Goal: Task Accomplishment & Management: Manage account settings

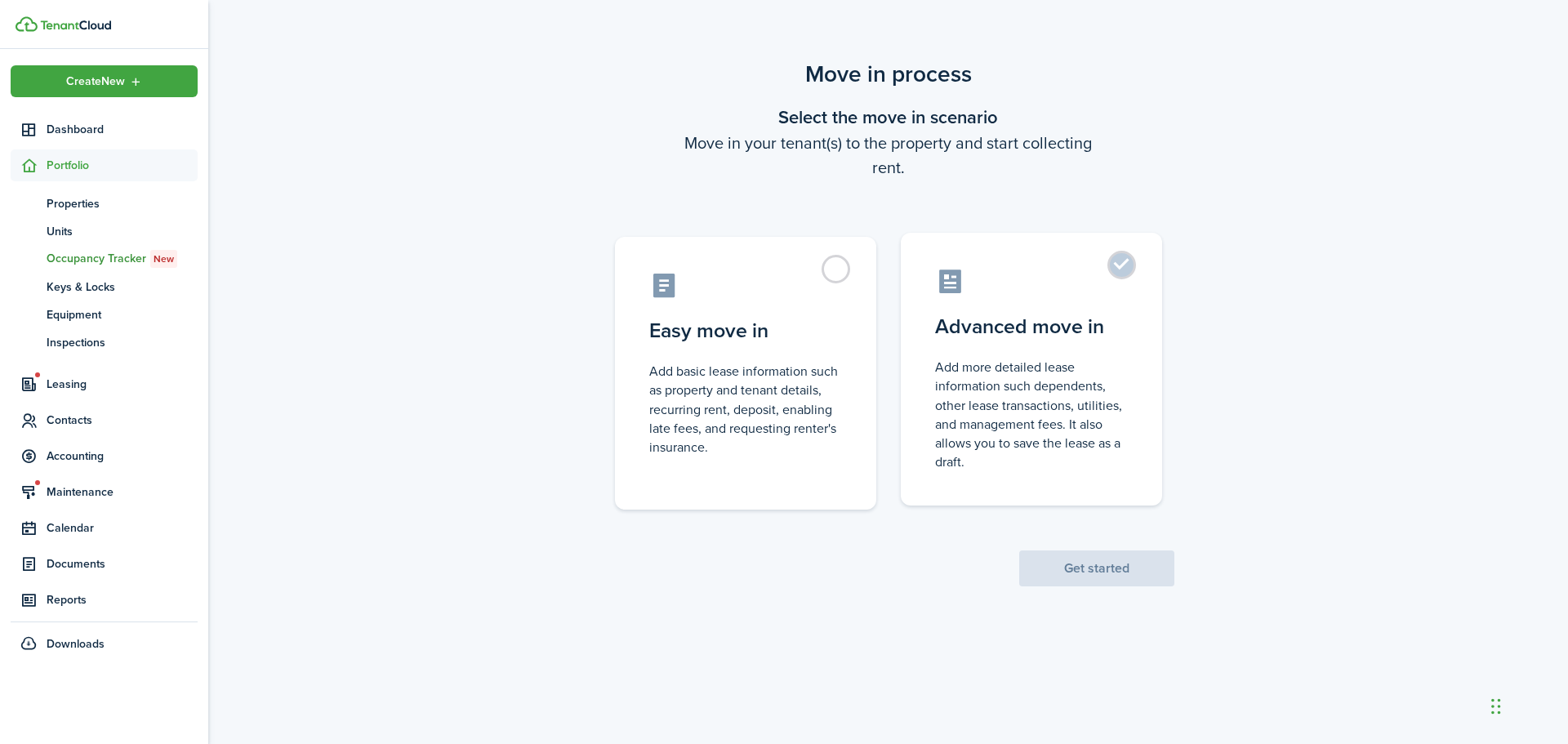
click at [996, 405] on control-radio-card-description "Add more detailed lease information such dependents, other lease transactions, …" at bounding box center [1031, 414] width 193 height 114
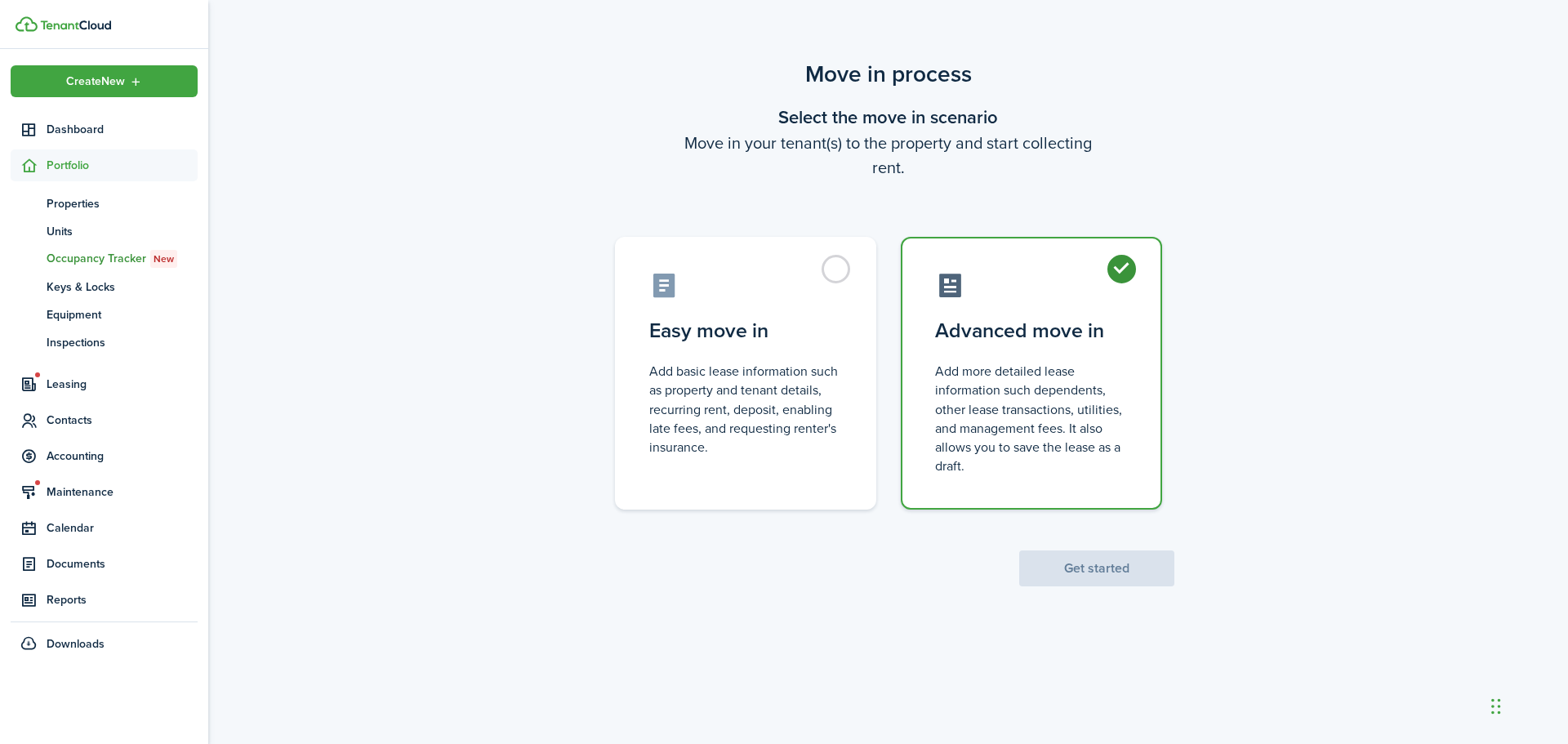
radio input "true"
click at [1084, 567] on button "Get started" at bounding box center [1096, 568] width 155 height 36
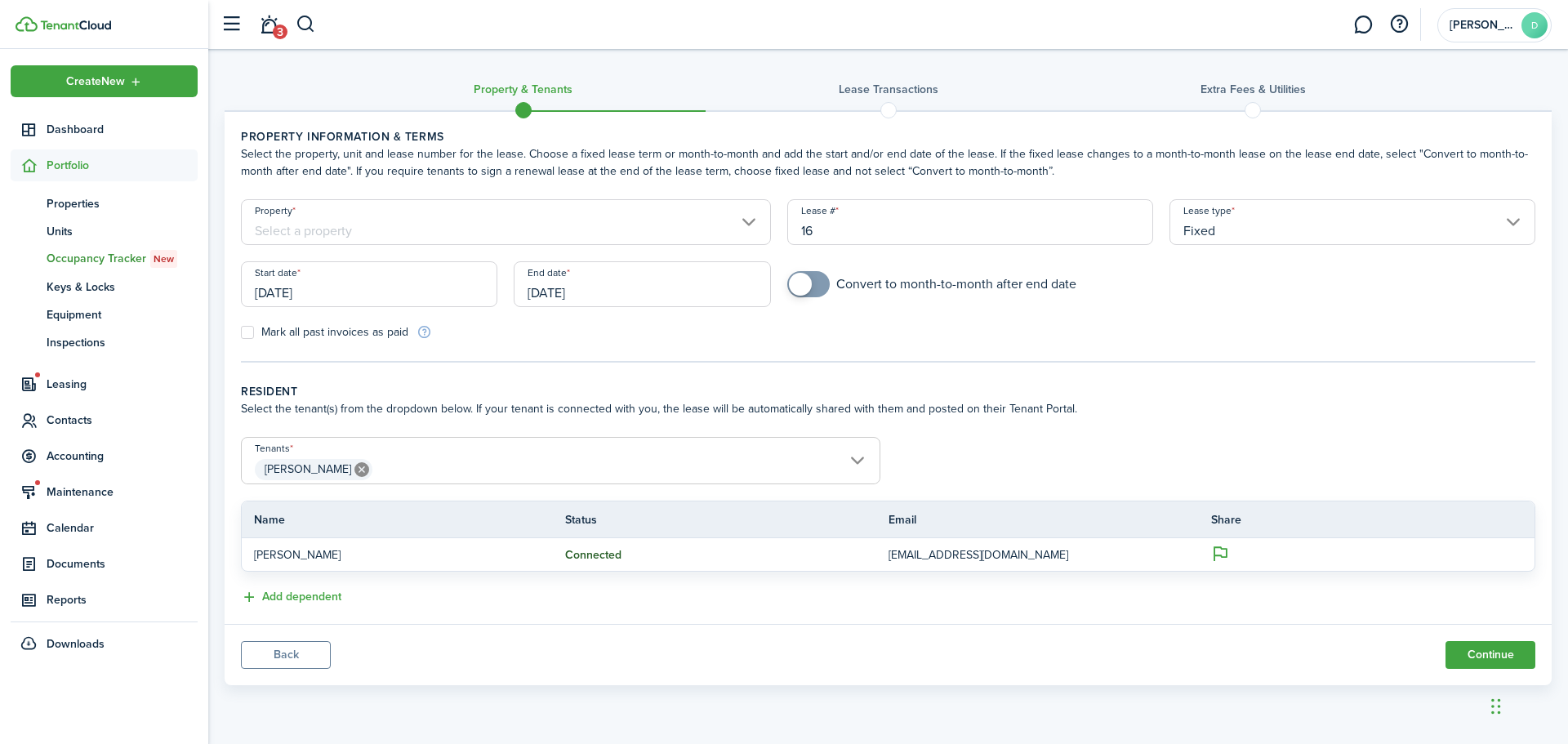
click at [512, 223] on input "Property" at bounding box center [506, 222] width 530 height 46
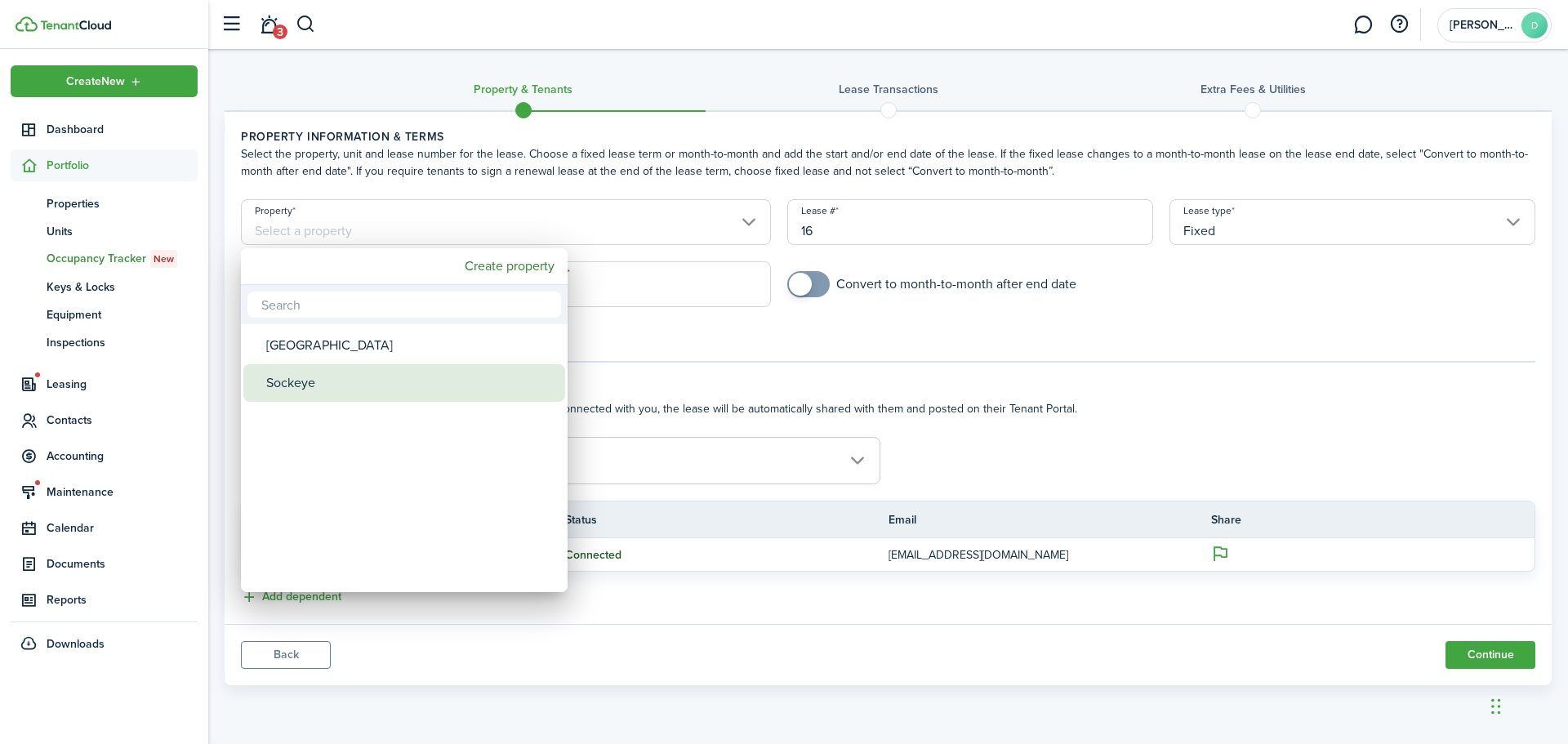
click at [336, 381] on div "Sockeye" at bounding box center [410, 383] width 289 height 38
type input "Sockeye"
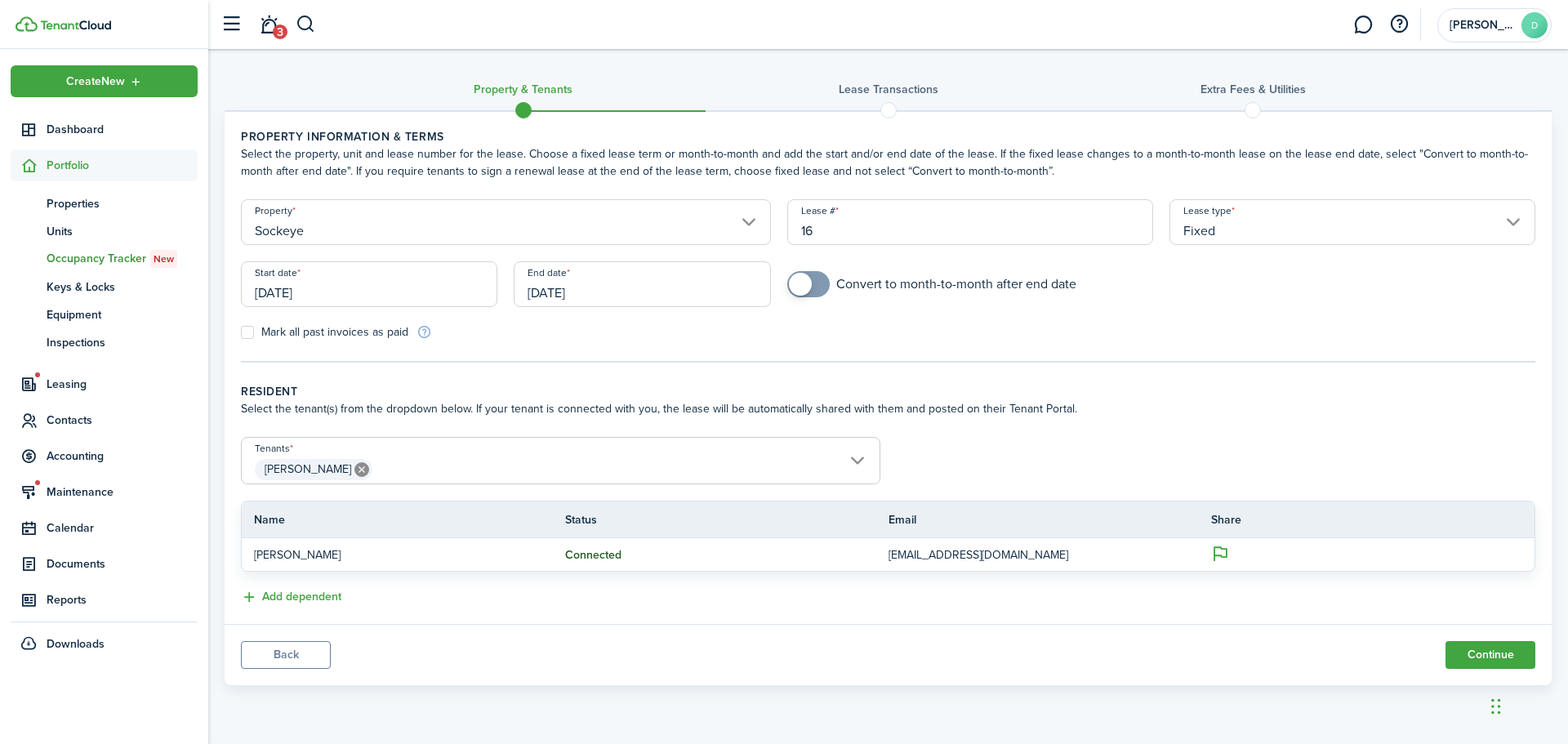
drag, startPoint x: 829, startPoint y: 233, endPoint x: 732, endPoint y: 225, distance: 97.3
click at [732, 225] on form "Property Sockeye Lease # 16 Lease type Fixed Start date [DATE] End date [DATE] …" at bounding box center [887, 269] width 1311 height 141
click at [1395, 222] on input "Fixed" at bounding box center [1352, 222] width 366 height 46
type input "1"
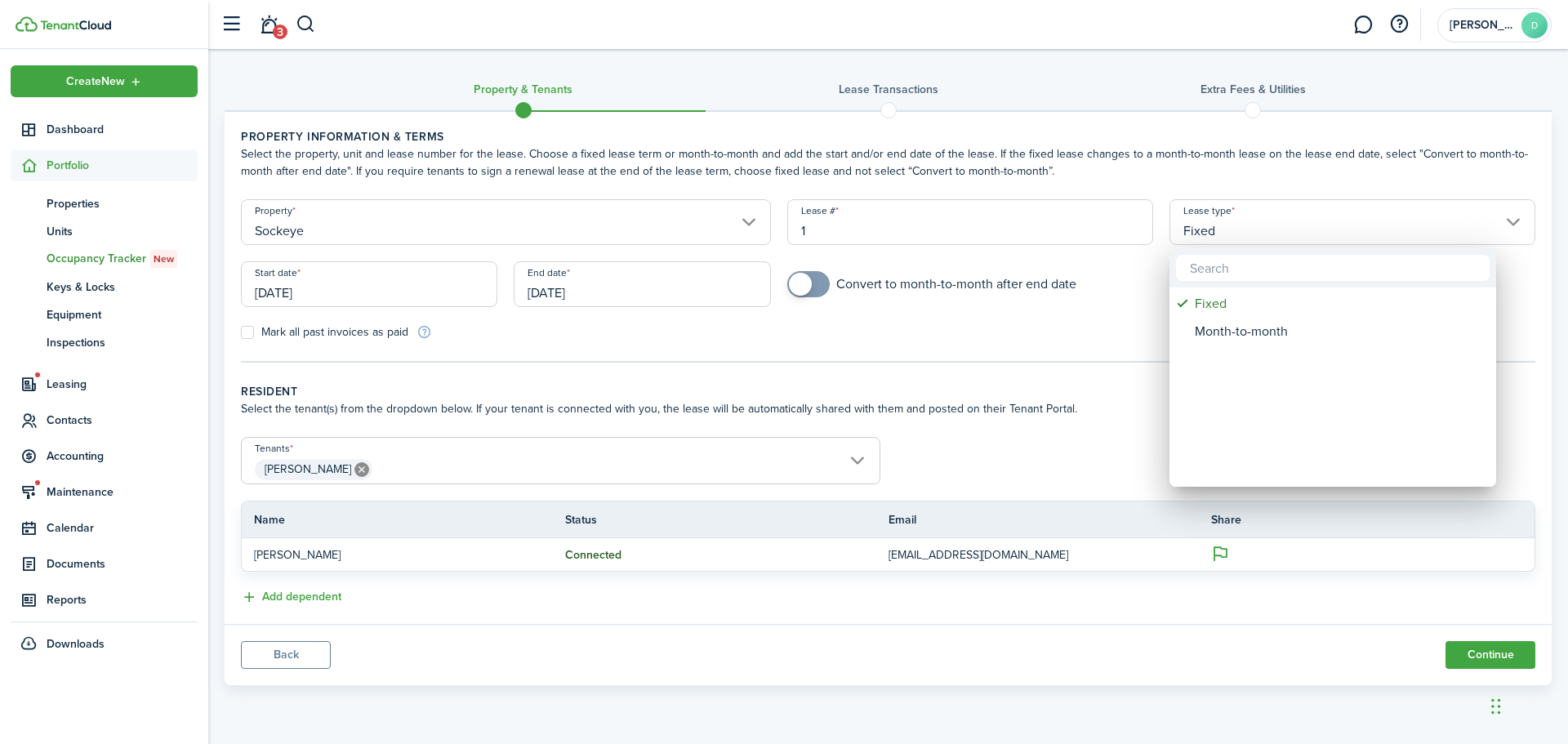
click at [1395, 222] on div at bounding box center [784, 372] width 1829 height 1006
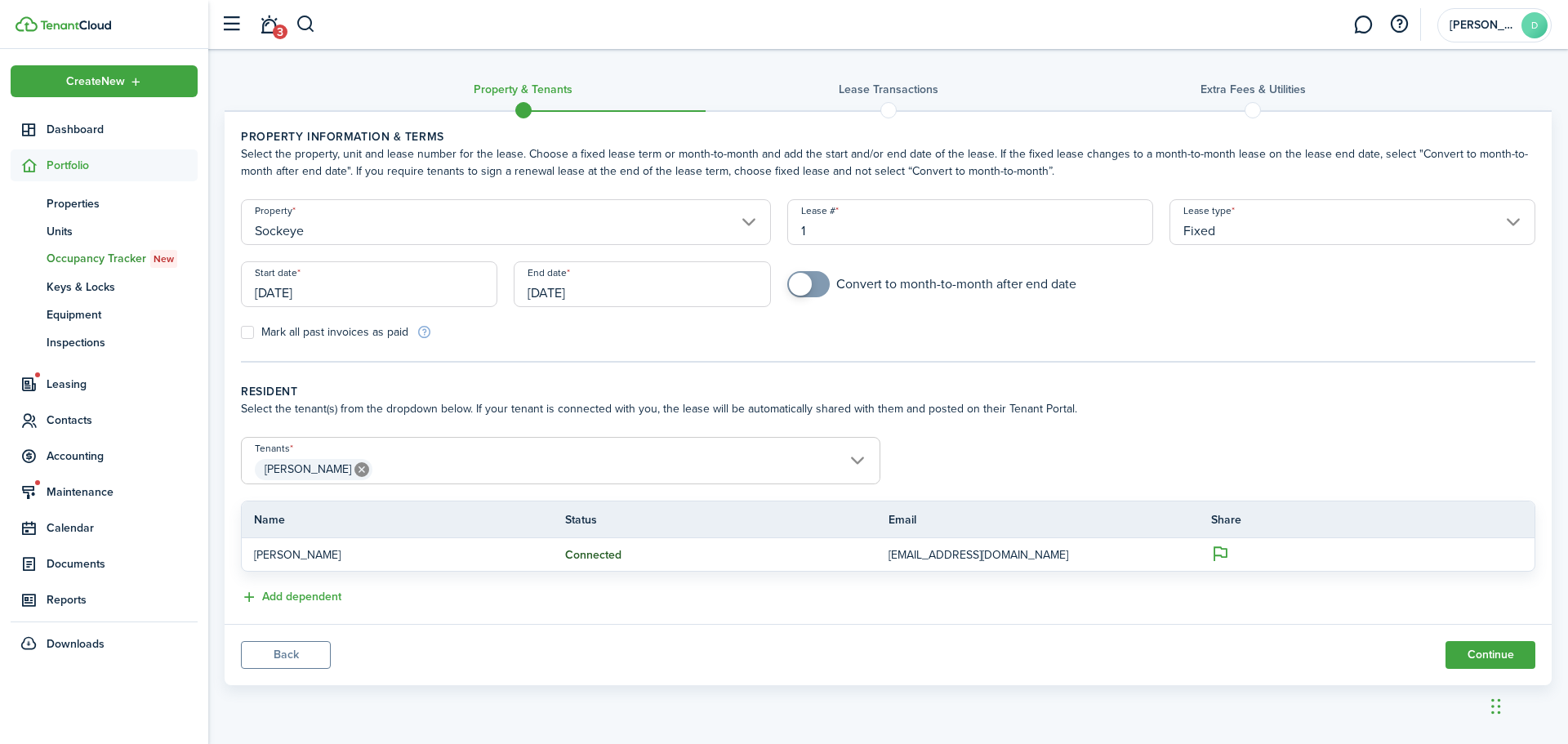
drag, startPoint x: 350, startPoint y: 291, endPoint x: 327, endPoint y: 296, distance: 23.5
click at [223, 291] on div "Property & Tenants Lease Transactions Extra fees & Utilities Property informati…" at bounding box center [888, 371] width 1359 height 628
click at [366, 291] on input "[DATE]" at bounding box center [369, 284] width 256 height 46
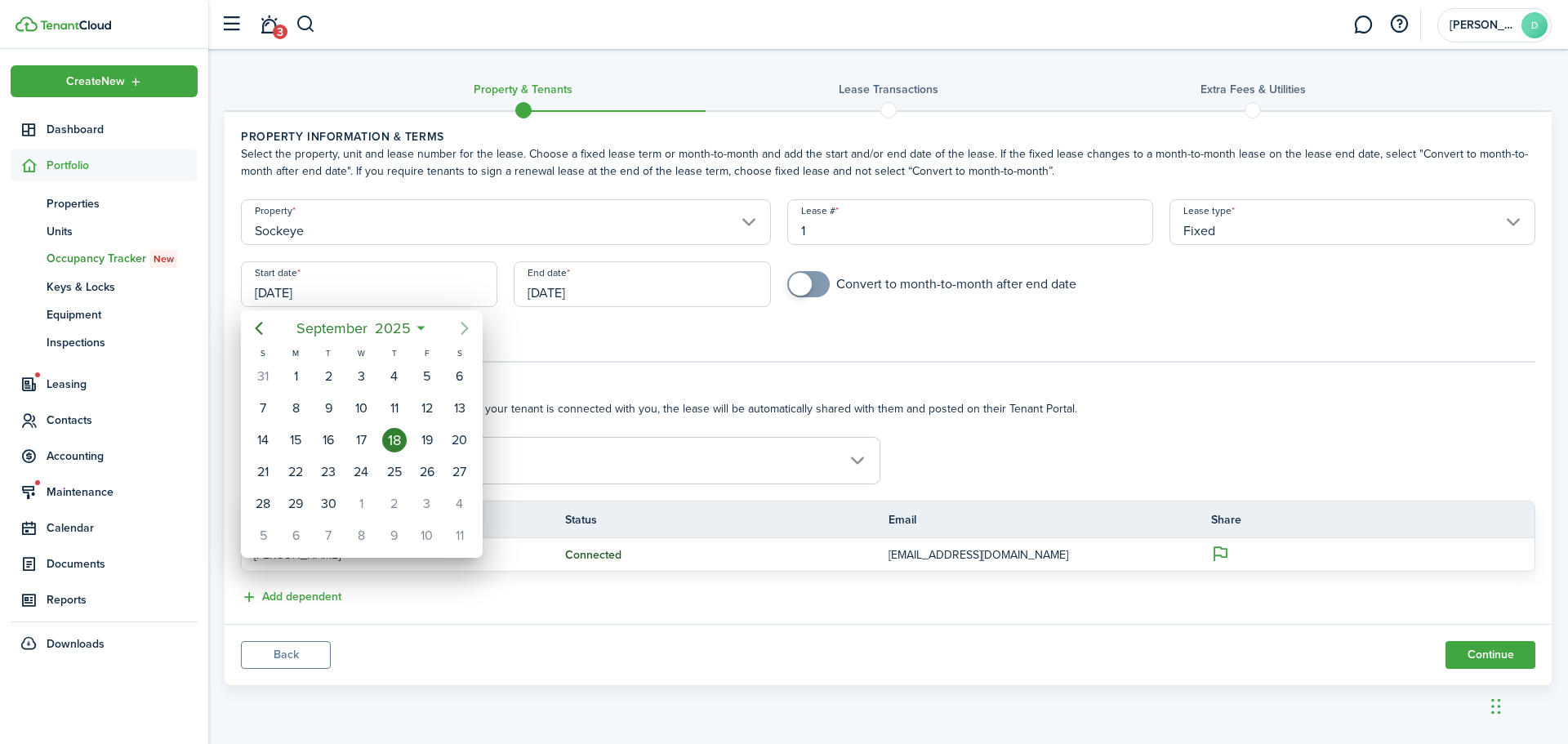
click at [467, 330] on icon "Next page" at bounding box center [465, 328] width 19 height 19
click at [358, 438] on div "15" at bounding box center [361, 440] width 25 height 25
type input "[DATE]"
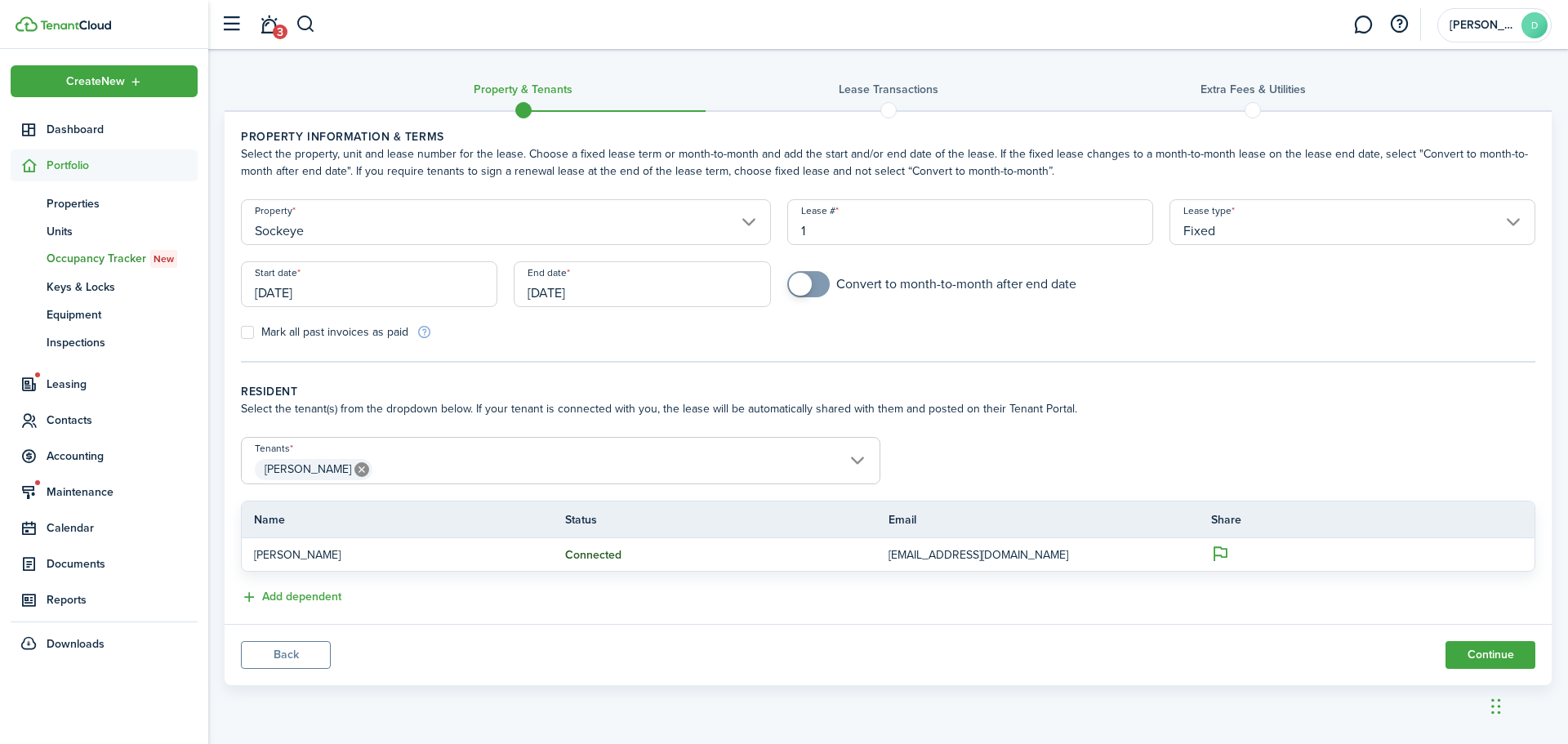
click at [703, 292] on input "[DATE]" at bounding box center [641, 284] width 256 height 46
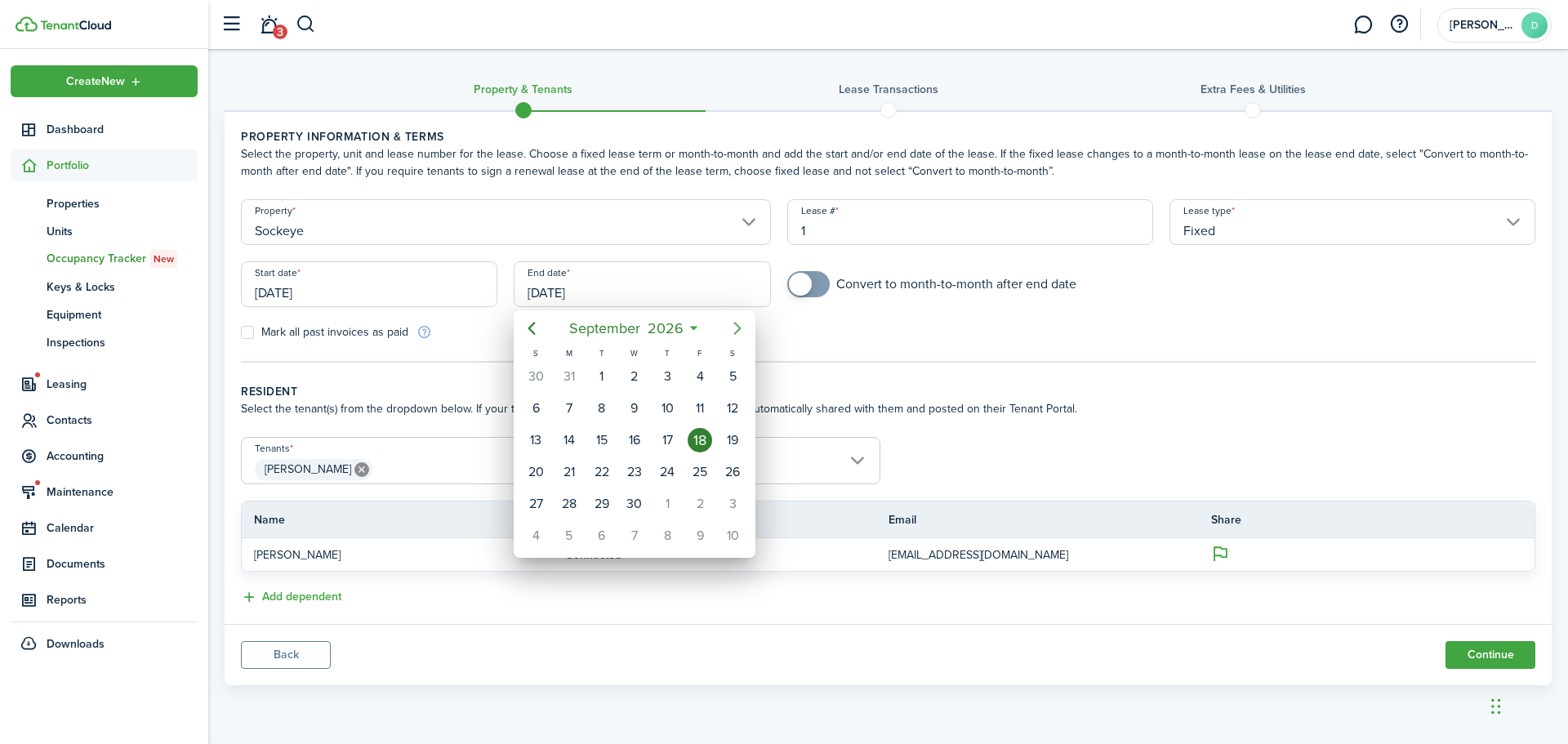
click at [737, 324] on icon "Next page" at bounding box center [738, 328] width 7 height 13
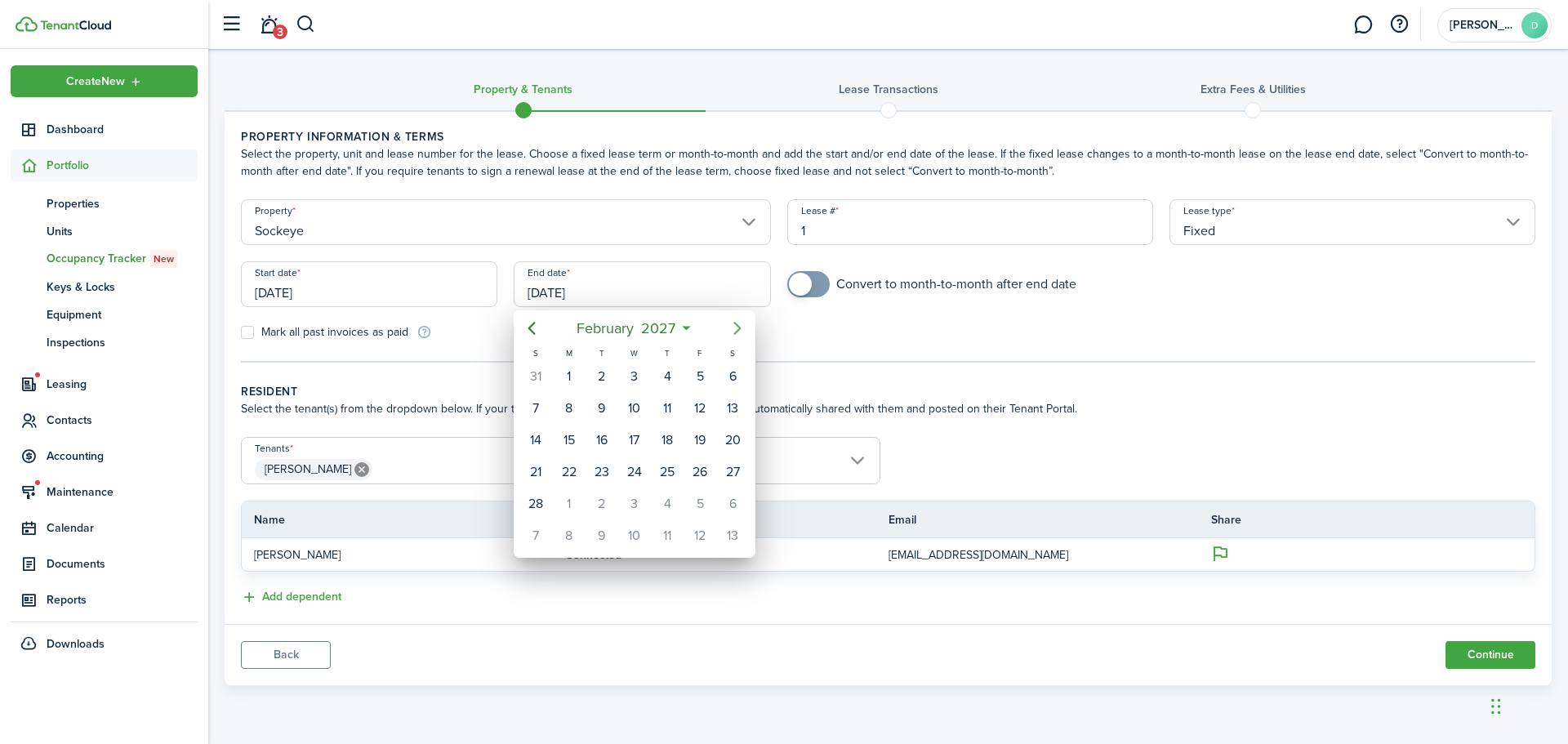
click at [739, 322] on icon "Next page" at bounding box center [737, 328] width 19 height 19
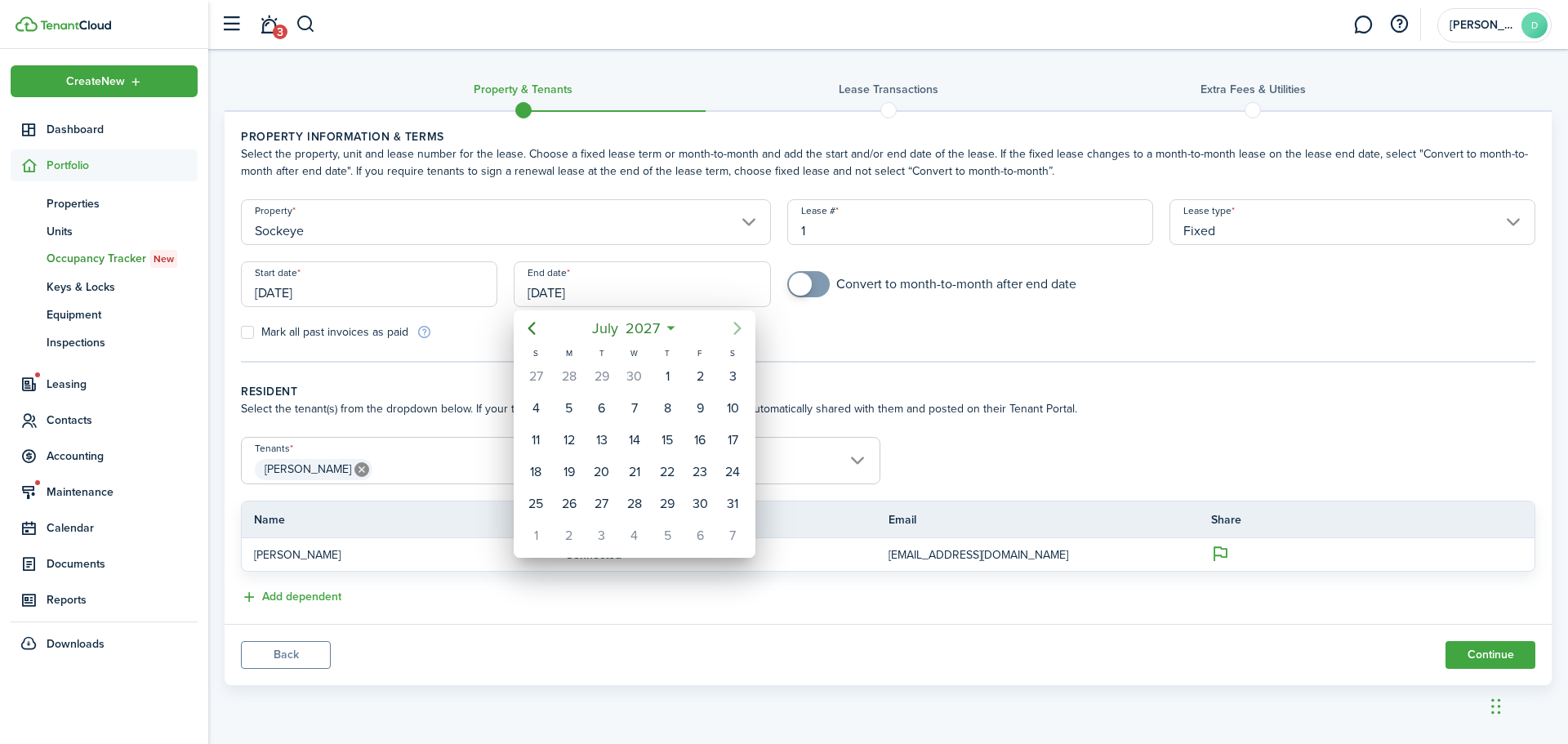
click at [739, 322] on icon "Next page" at bounding box center [737, 328] width 19 height 19
click at [546, 535] on div "31" at bounding box center [536, 536] width 25 height 25
type input "[DATE]"
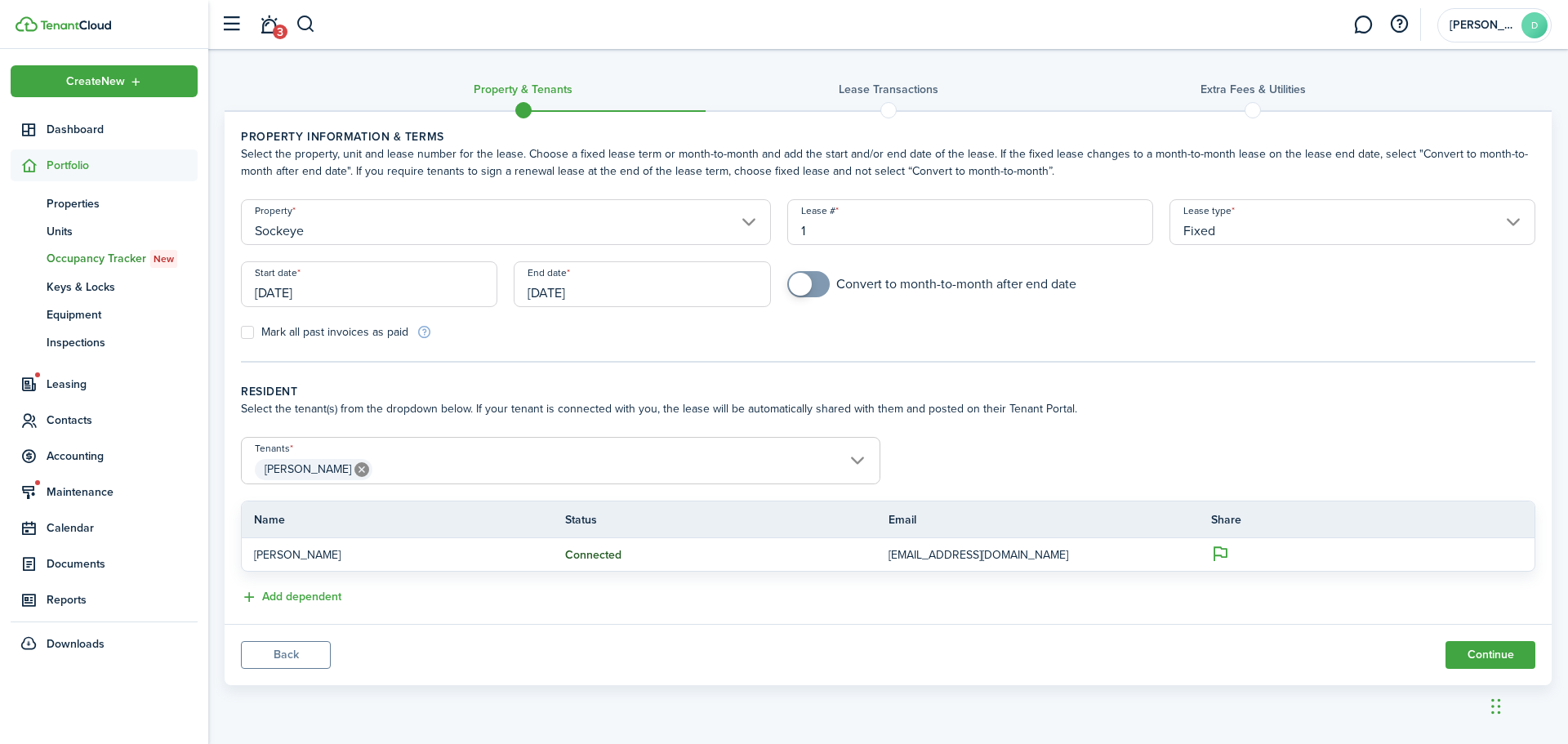
checkbox input "true"
click at [805, 286] on span at bounding box center [800, 284] width 23 height 23
click at [858, 462] on span "[PERSON_NAME]" at bounding box center [561, 470] width 637 height 28
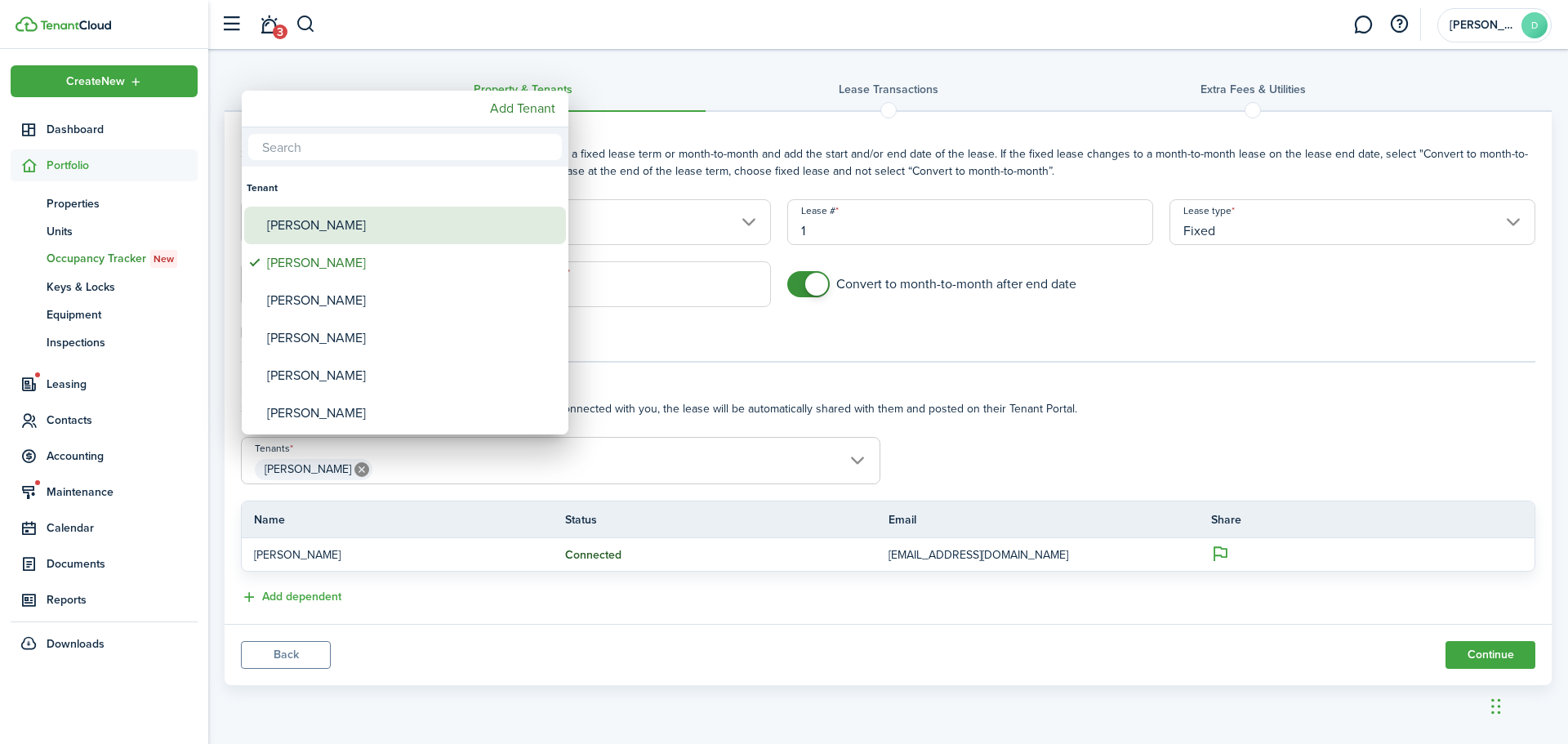
click at [349, 219] on div "[PERSON_NAME]" at bounding box center [411, 225] width 289 height 38
type input "[PERSON_NAME], [PERSON_NAME]"
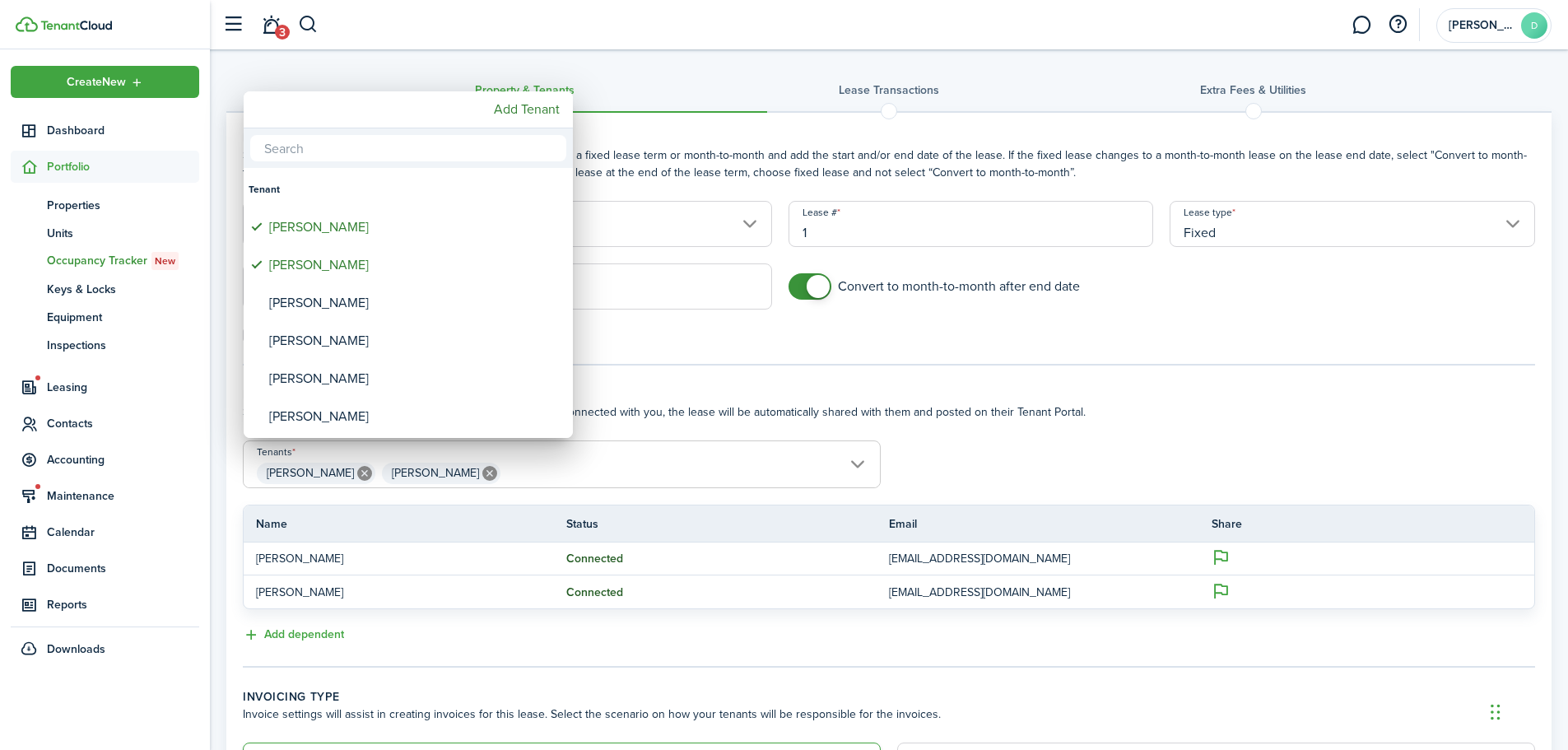
click at [1059, 438] on div at bounding box center [784, 375] width 1832 height 1014
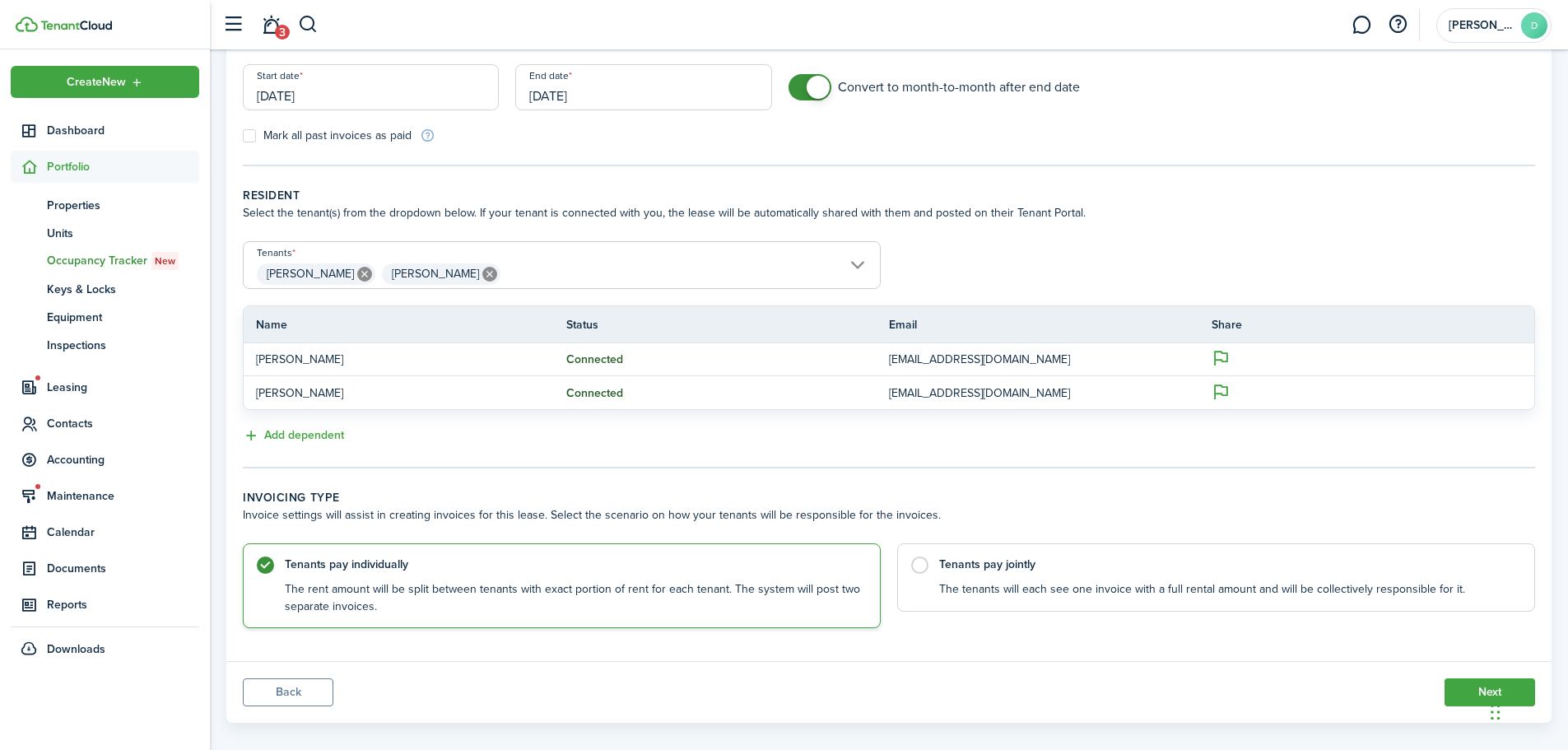
scroll to position [217, 0]
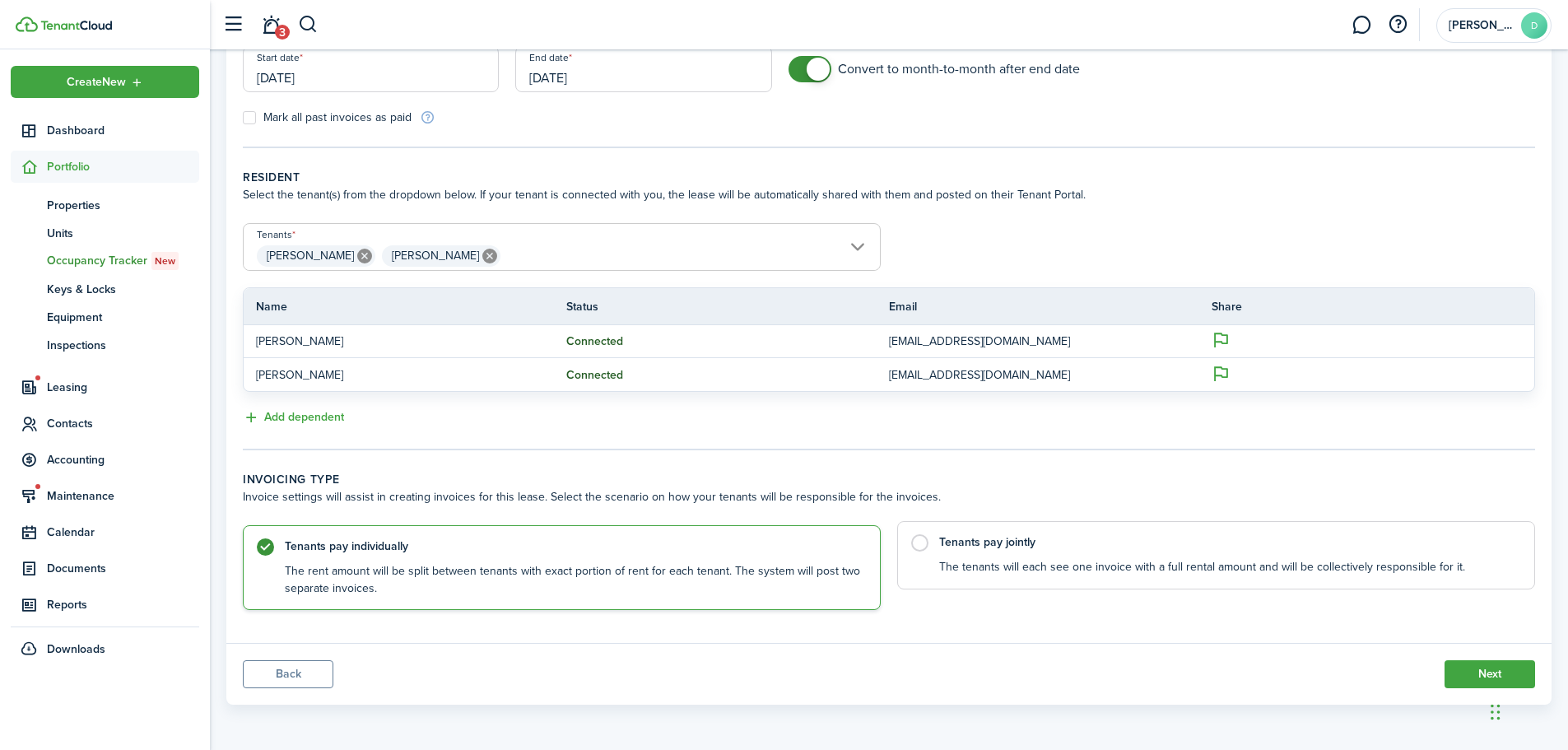
click at [984, 540] on control-radio-card-title "Tenants pay jointly" at bounding box center [1228, 542] width 579 height 17
radio input "false"
radio input "true"
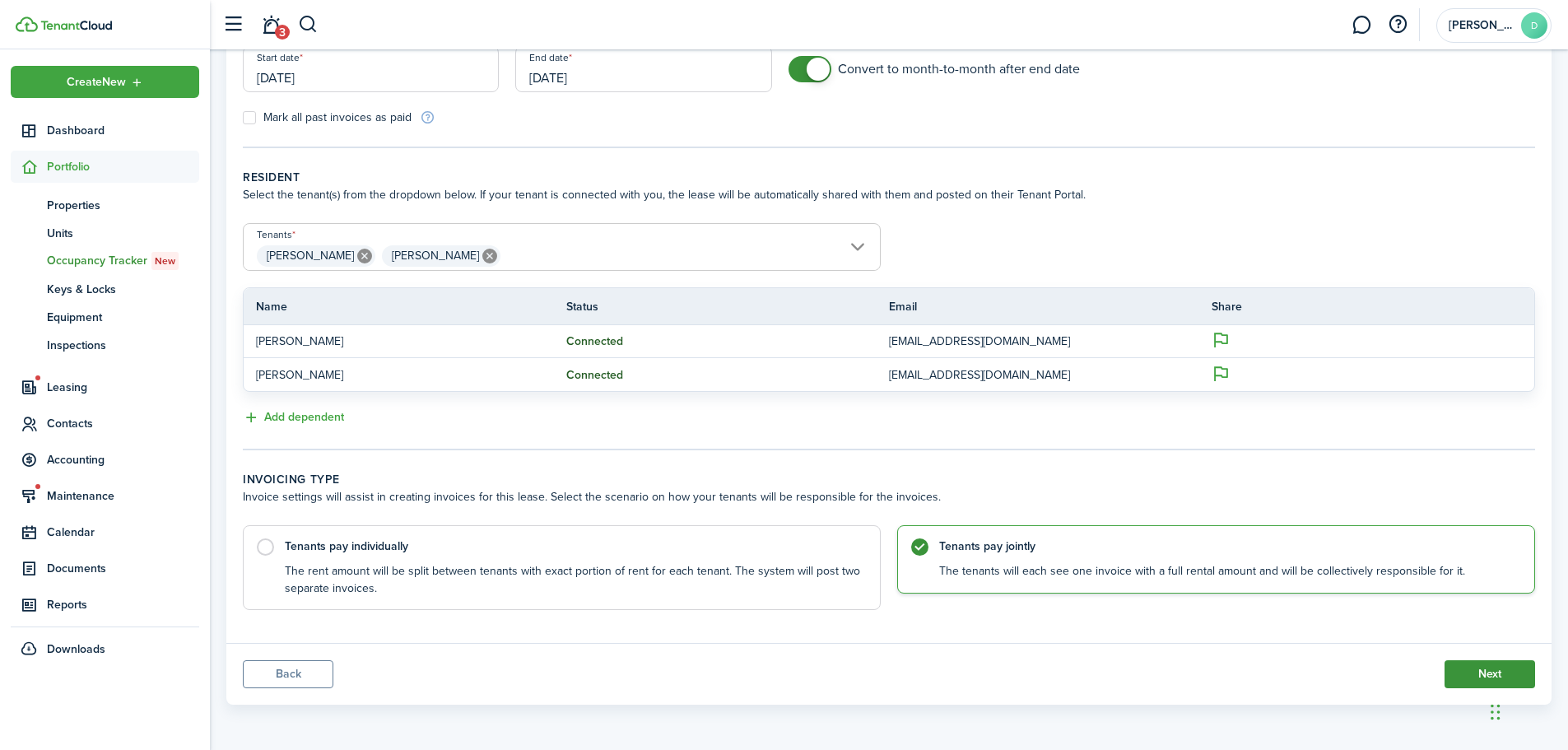
click at [1486, 668] on button "Next" at bounding box center [1490, 675] width 91 height 28
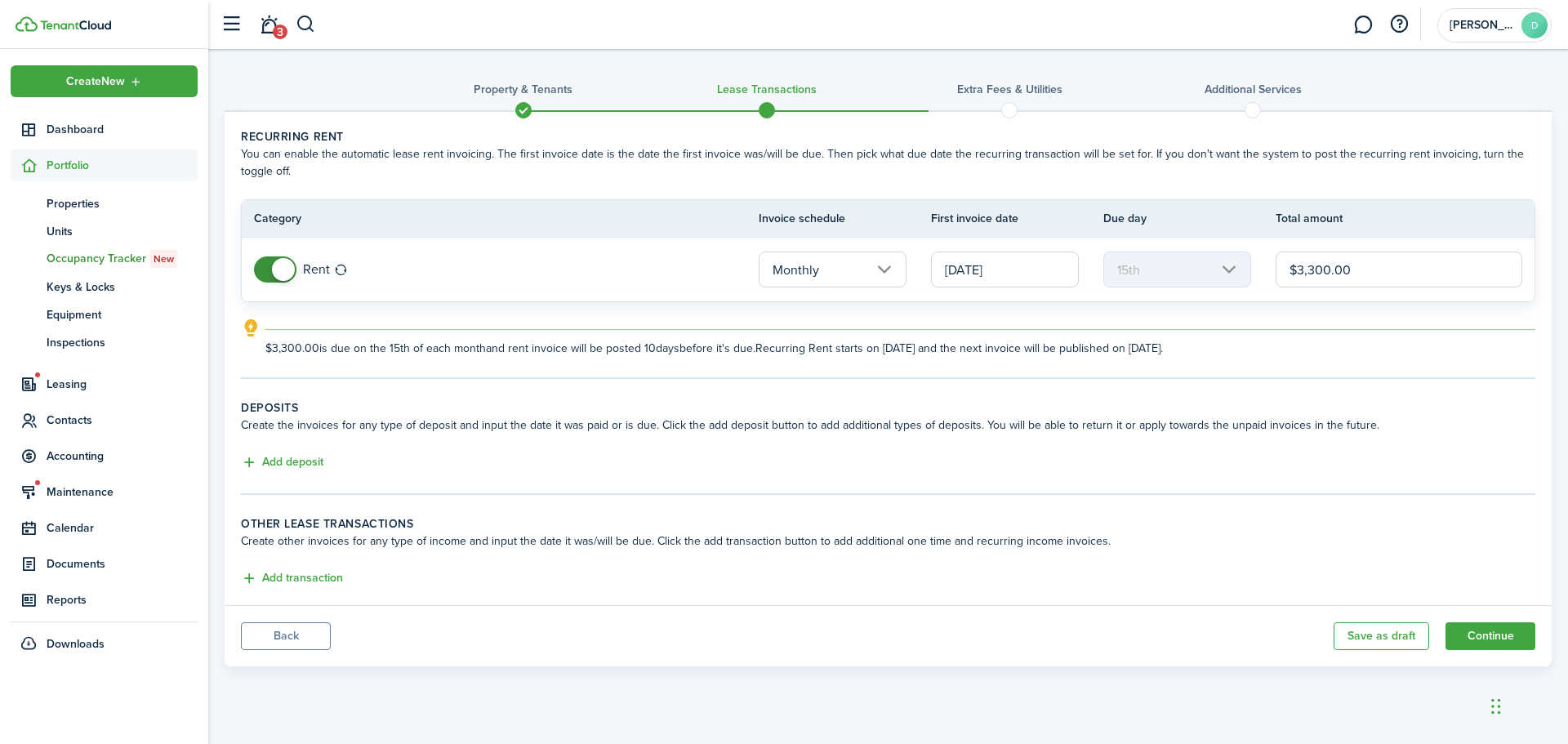
drag, startPoint x: 1310, startPoint y: 262, endPoint x: 1314, endPoint y: 280, distance: 18.4
click at [1314, 280] on input "$3,300.00" at bounding box center [1399, 269] width 247 height 36
click at [880, 265] on input "Monthly" at bounding box center [833, 269] width 148 height 36
type input "$3,200.00"
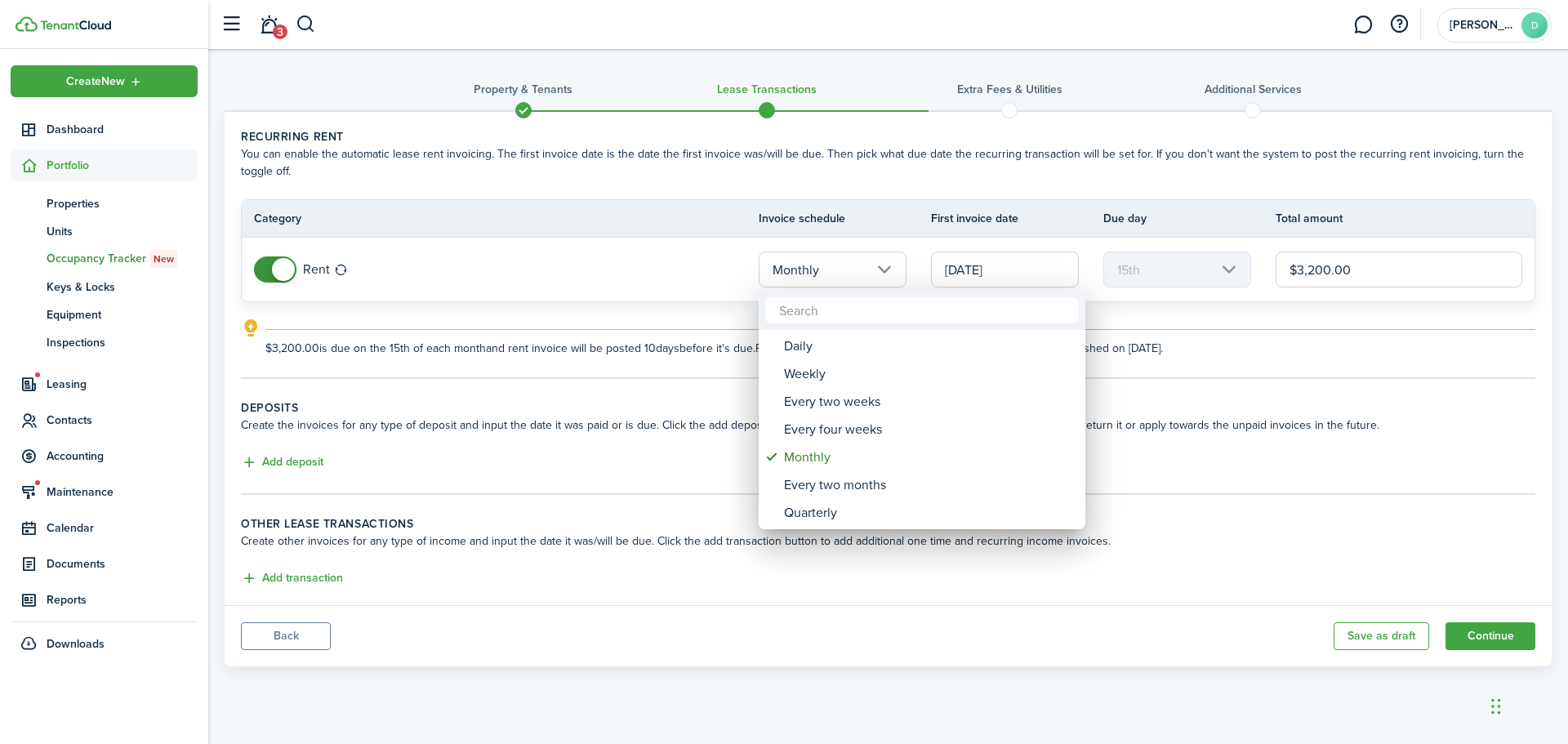
click at [880, 265] on div at bounding box center [784, 372] width 1829 height 1006
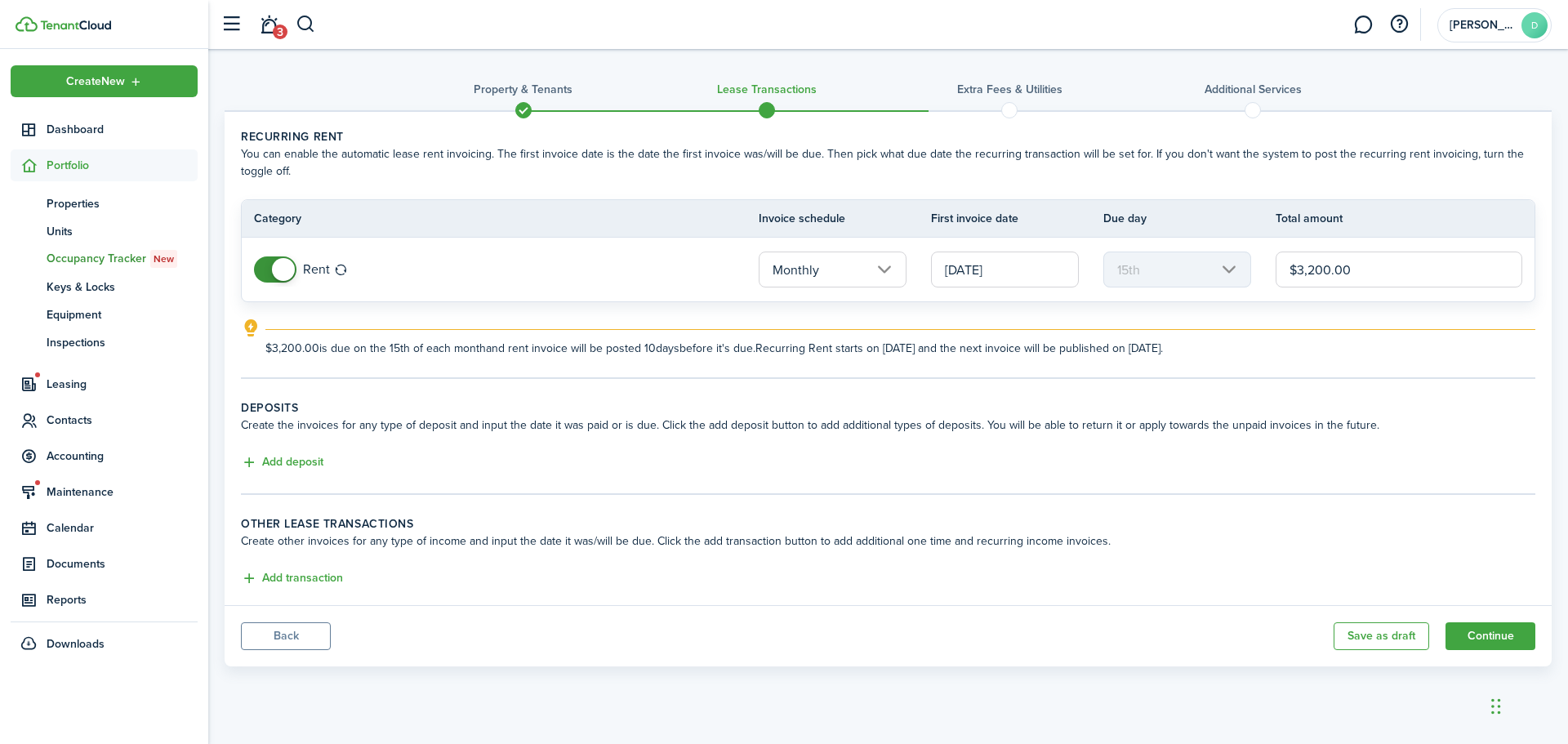
click at [431, 337] on div "$3,200.00 is due on the 15th of each month and rent invoice will be posted 10 d…" at bounding box center [900, 343] width 1270 height 28
click at [255, 322] on icon "outline" at bounding box center [251, 328] width 20 height 19
click at [313, 574] on button "Add transaction" at bounding box center [292, 578] width 102 height 18
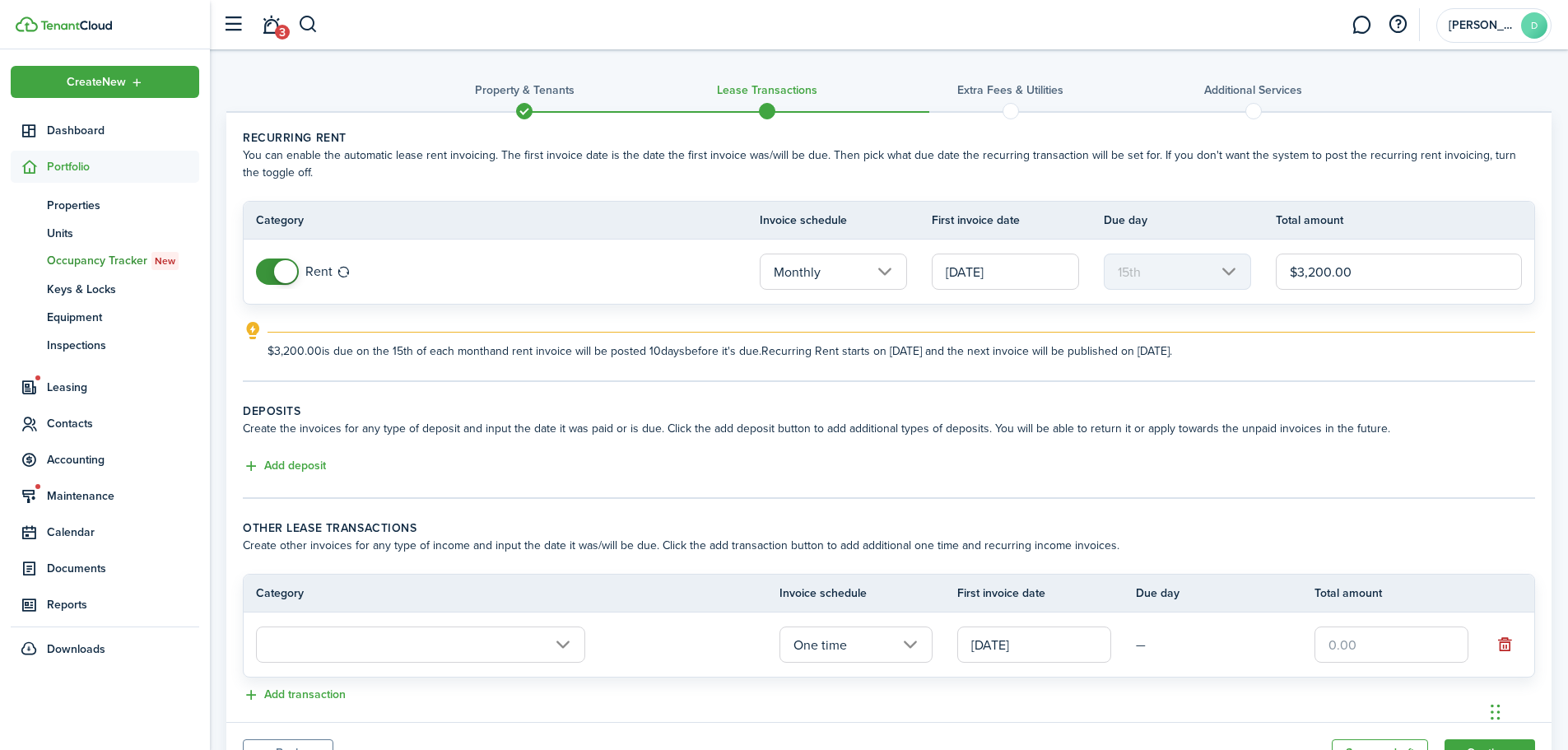
click at [565, 649] on input "text" at bounding box center [420, 644] width 329 height 36
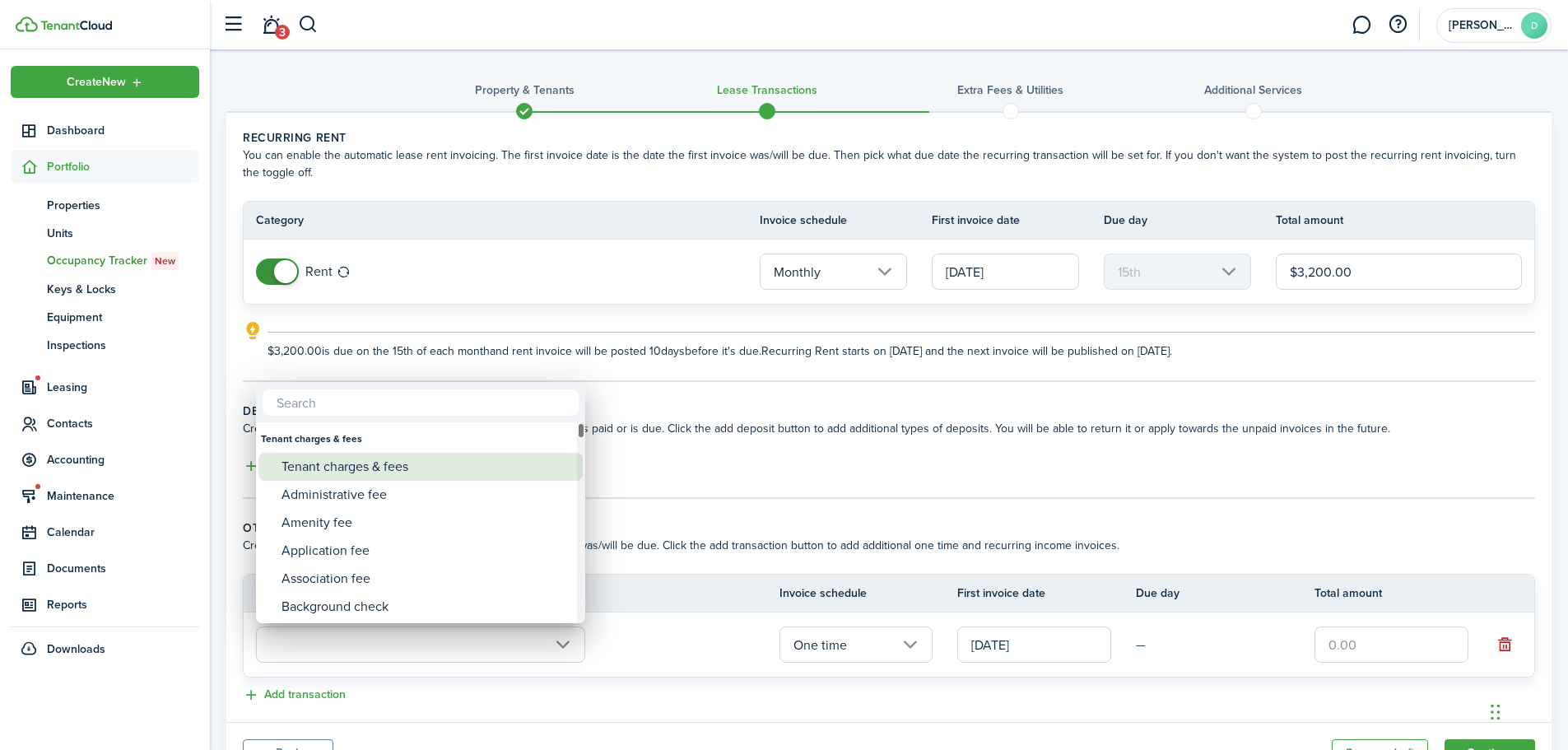
click at [372, 463] on div "Tenant charges & fees" at bounding box center [427, 467] width 291 height 28
type input "Tenant charges & fees"
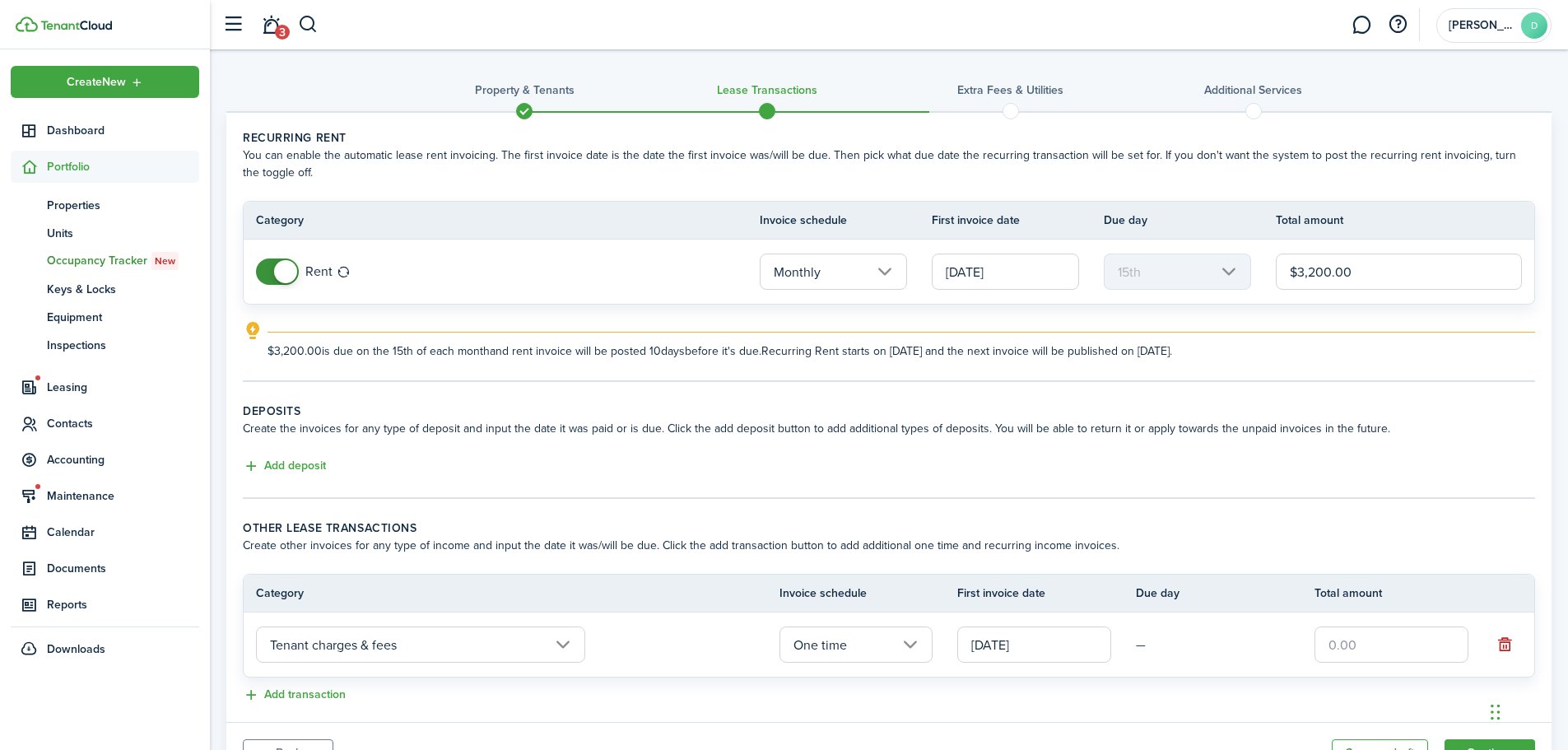
scroll to position [79, 0]
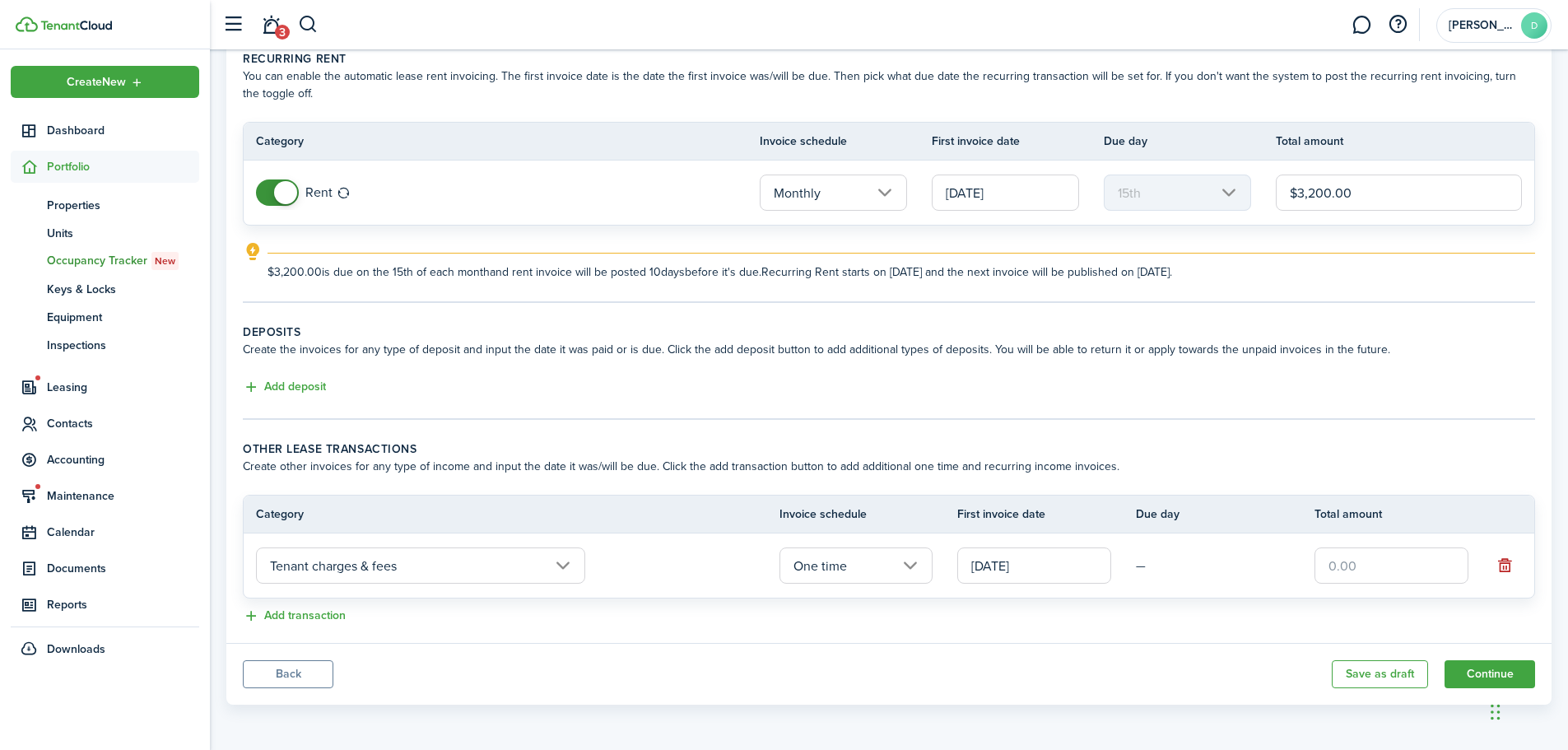
click at [859, 567] on input "One time" at bounding box center [855, 565] width 154 height 36
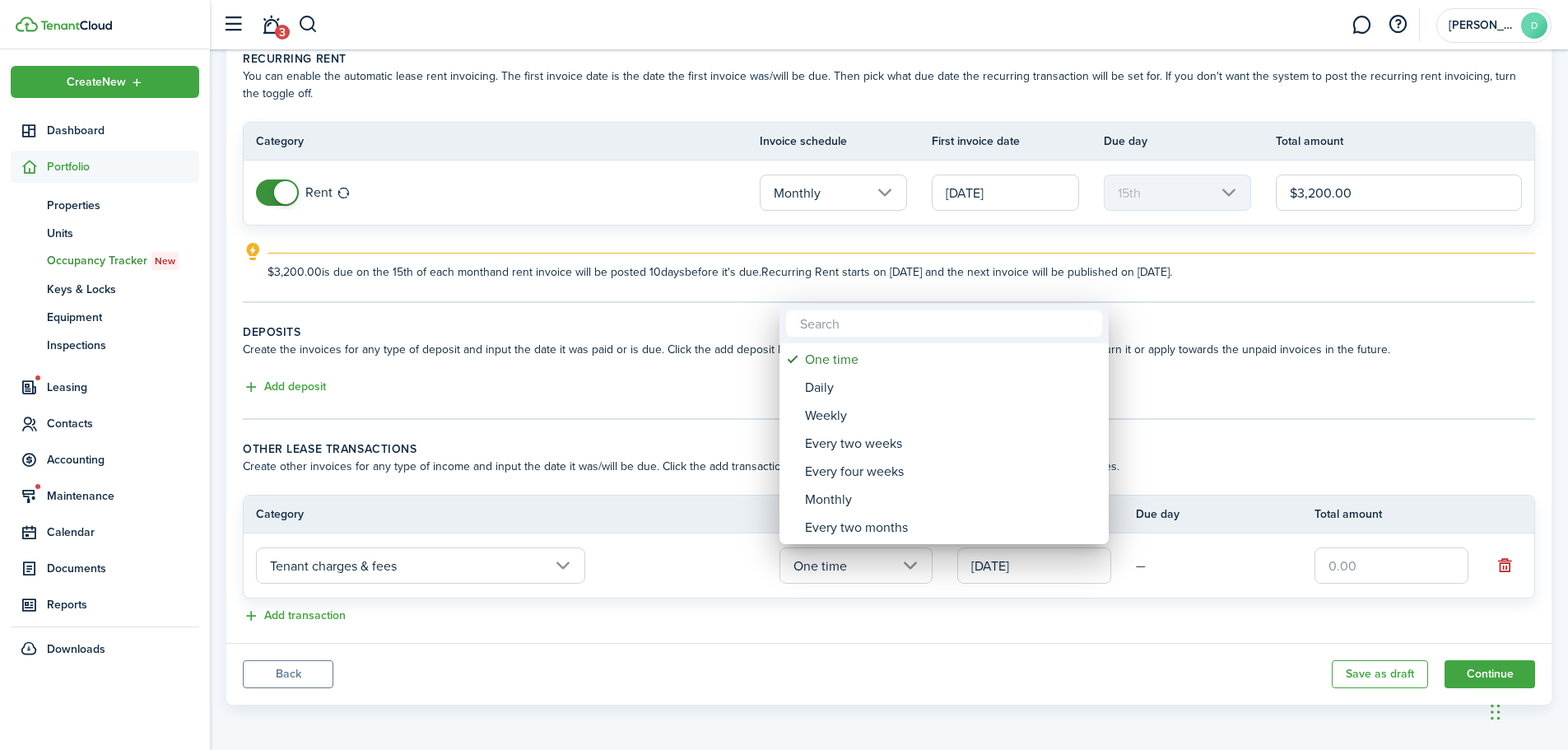
click at [859, 567] on div at bounding box center [784, 375] width 1832 height 1014
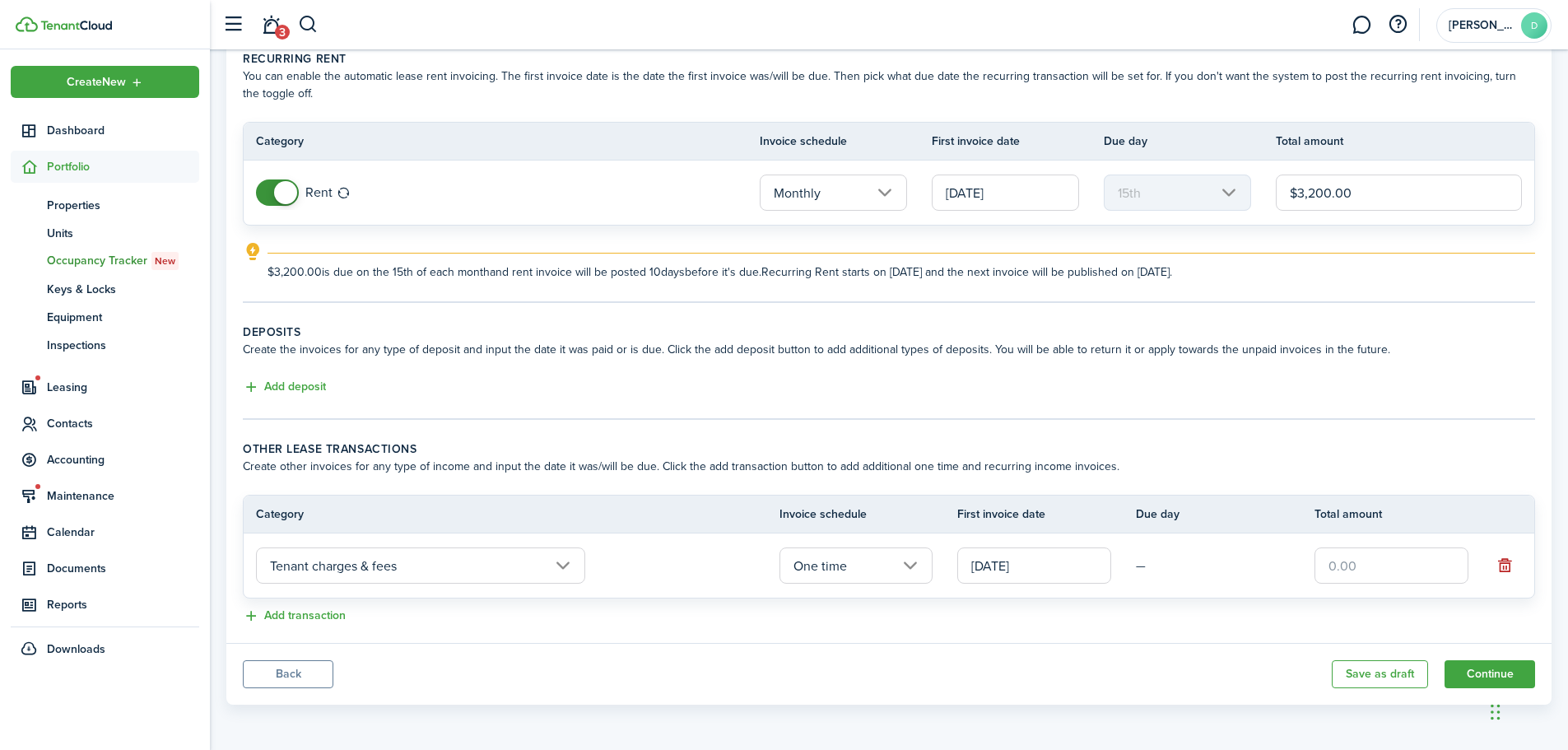
click at [463, 630] on panel-main-body "Recurring rent You can enable the automatic lease rent invoicing. The first inv…" at bounding box center [888, 338] width 1325 height 609
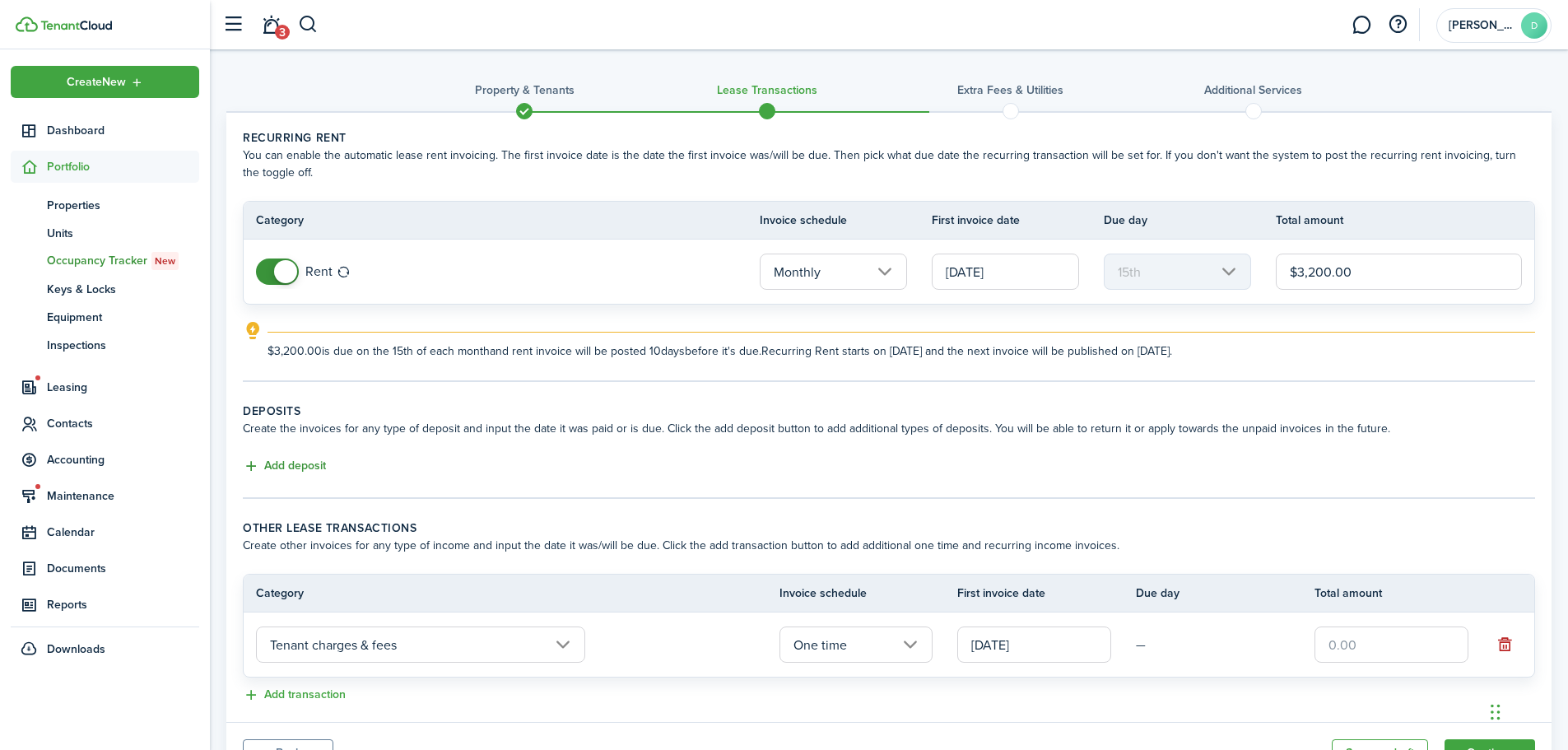
click at [278, 466] on button "Add deposit" at bounding box center [285, 466] width 83 height 19
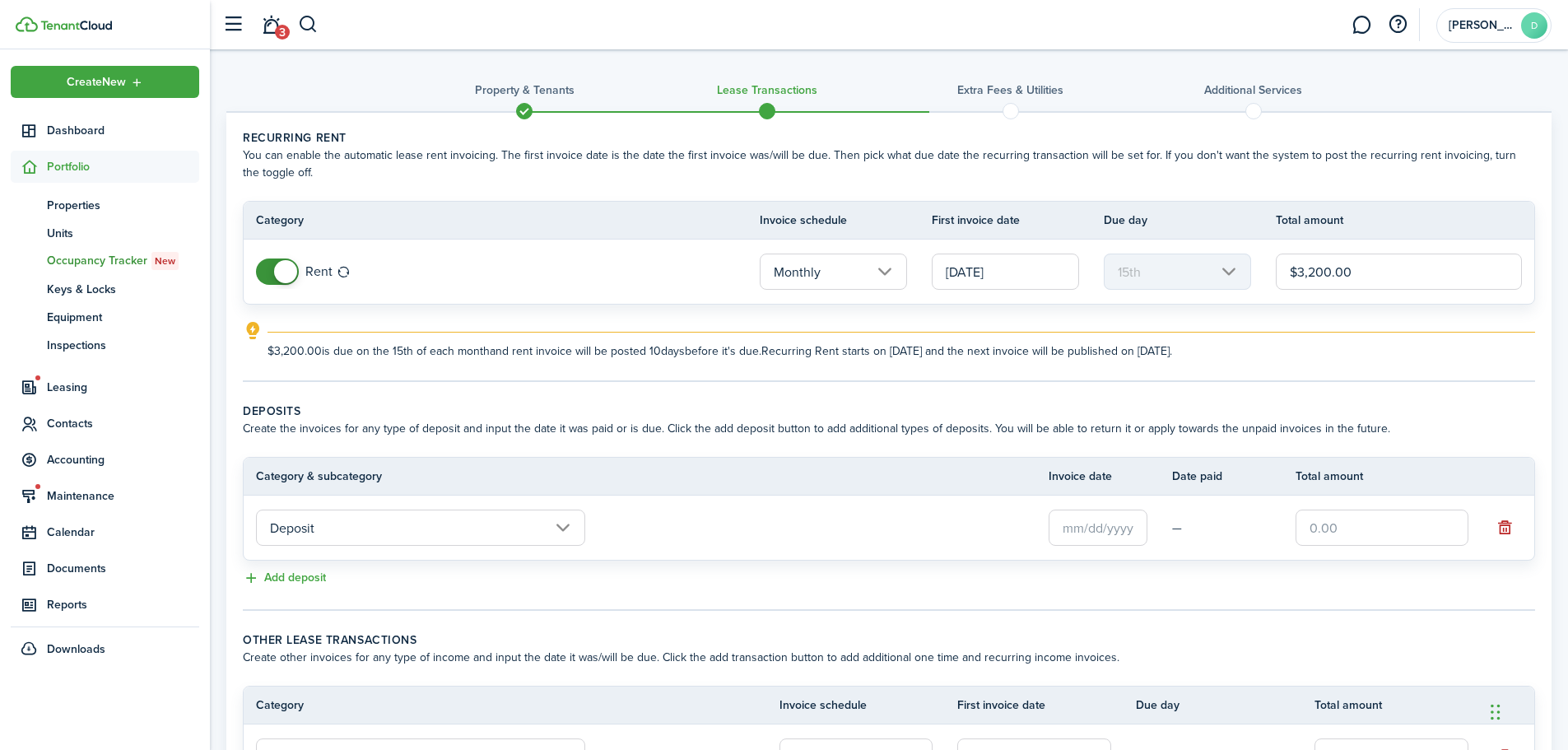
click at [348, 537] on input "Deposit" at bounding box center [420, 527] width 329 height 36
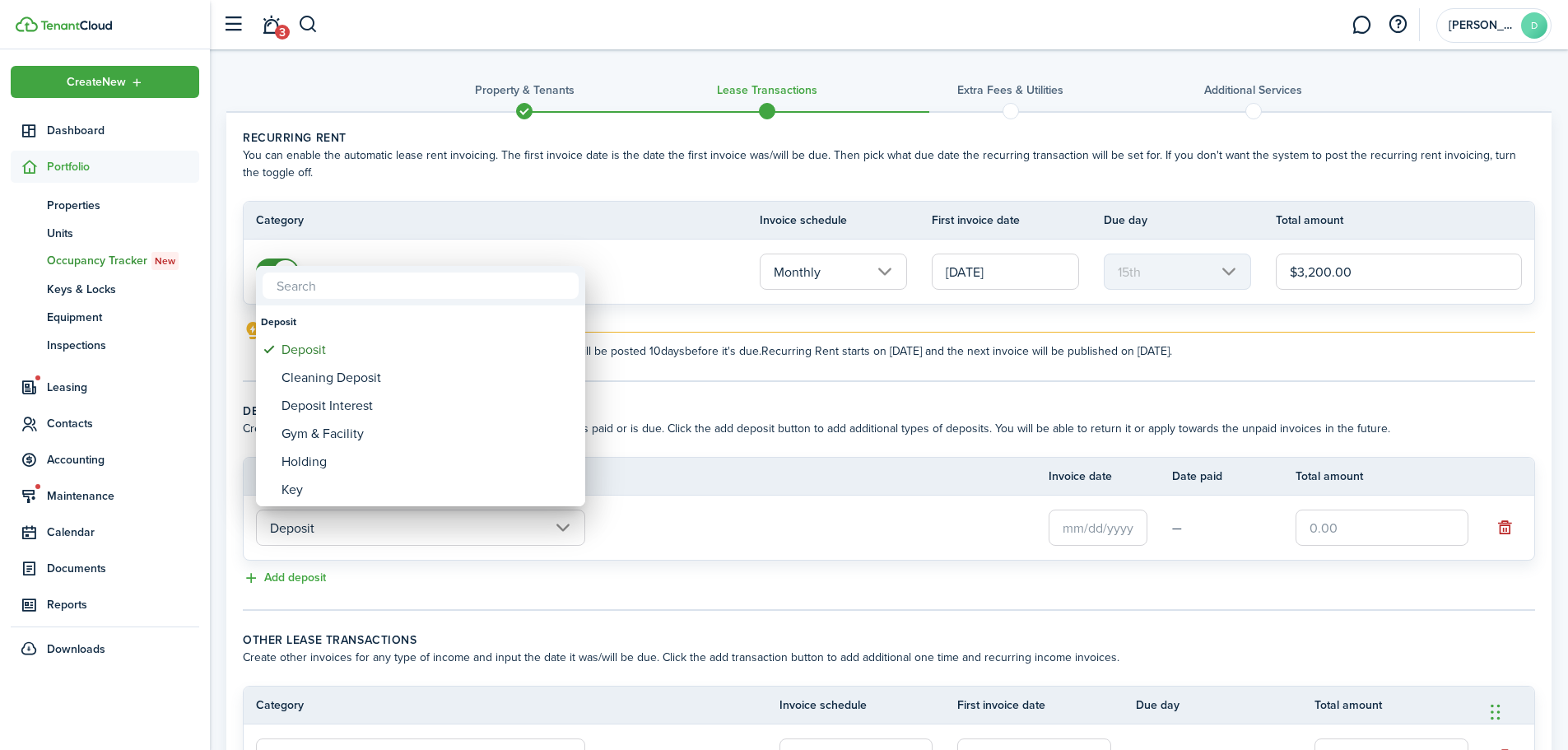
click at [350, 532] on div at bounding box center [784, 375] width 1832 height 1014
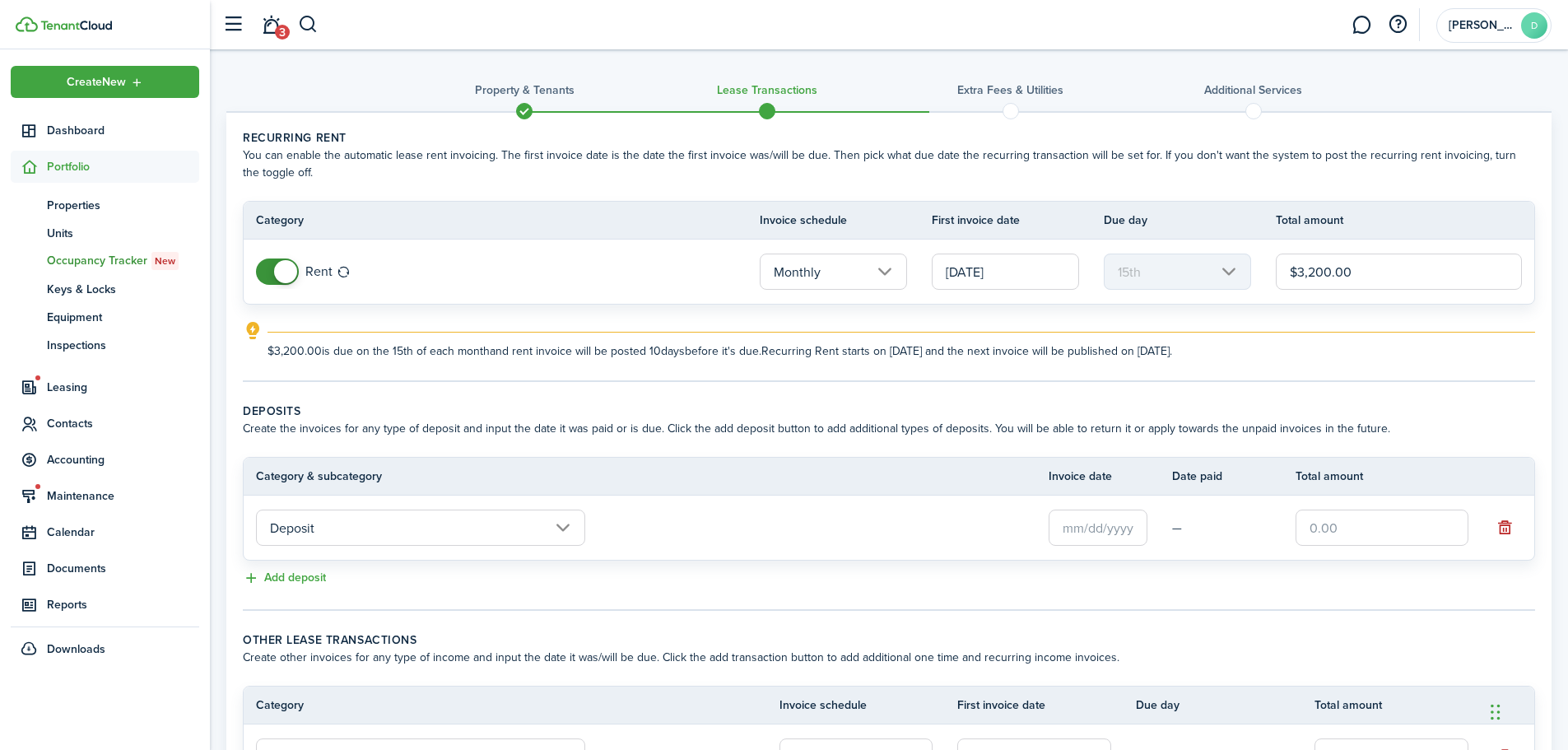
click at [351, 531] on input "Deposit" at bounding box center [420, 527] width 329 height 36
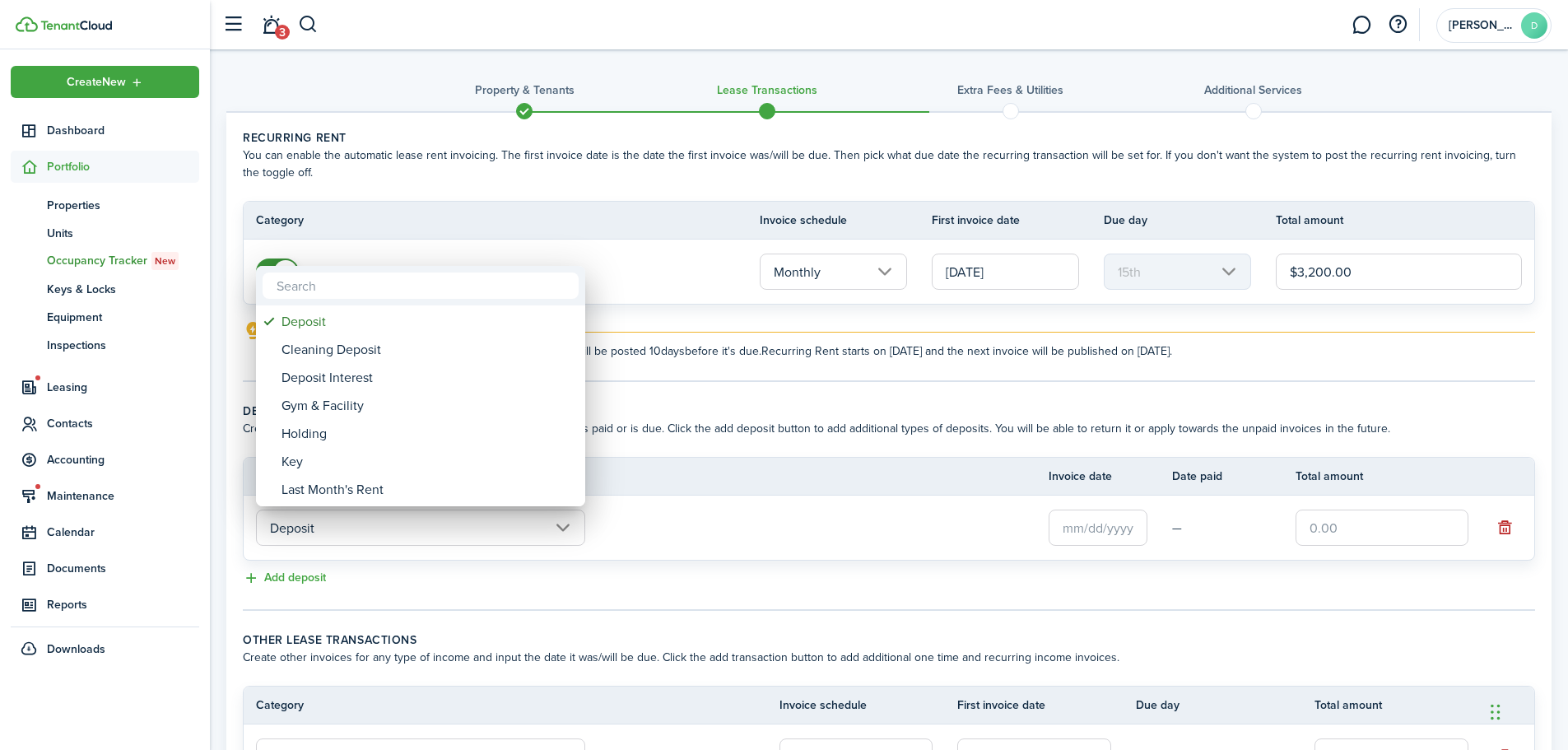
click at [351, 531] on div at bounding box center [784, 375] width 1832 height 1014
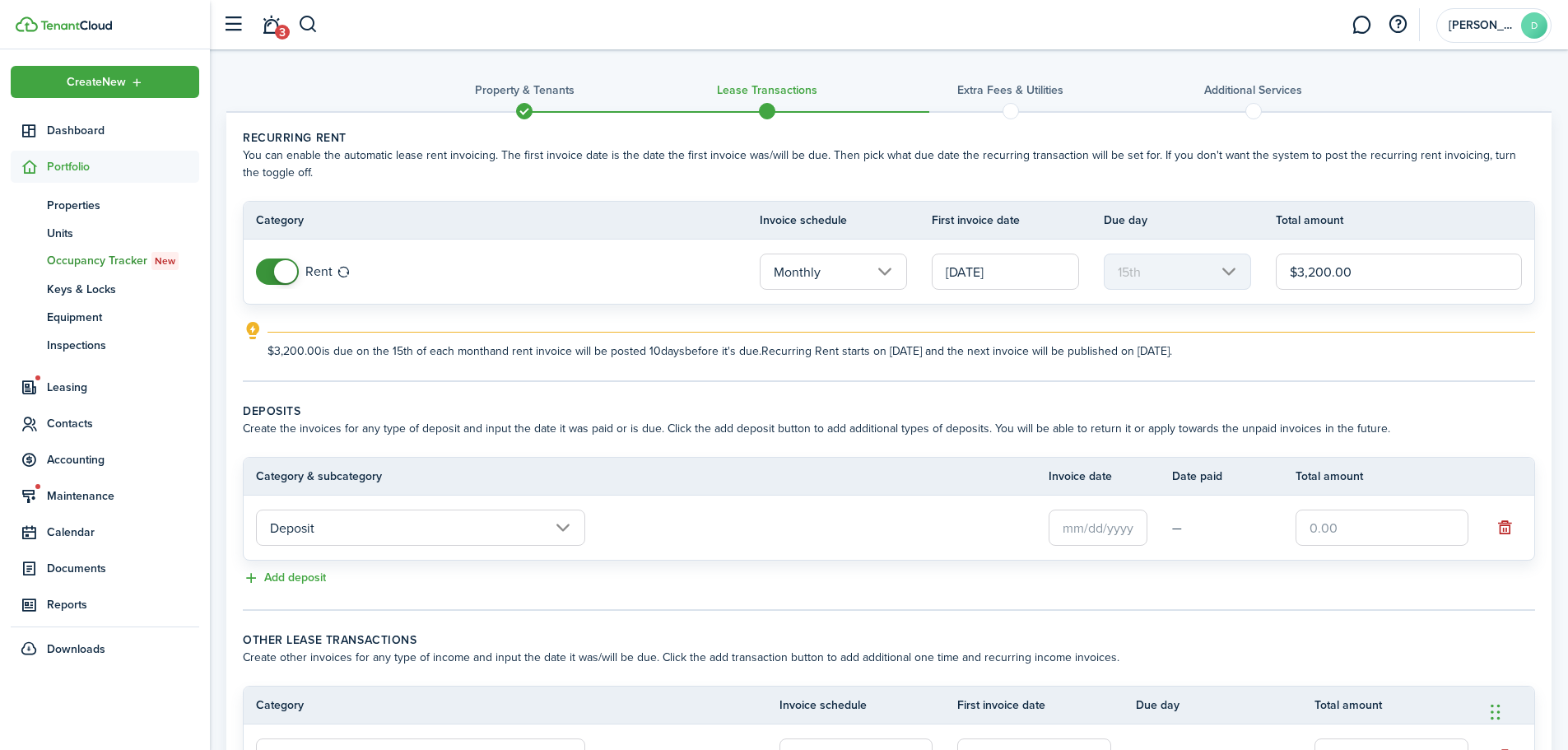
click at [1085, 528] on input "text" at bounding box center [1098, 527] width 98 height 36
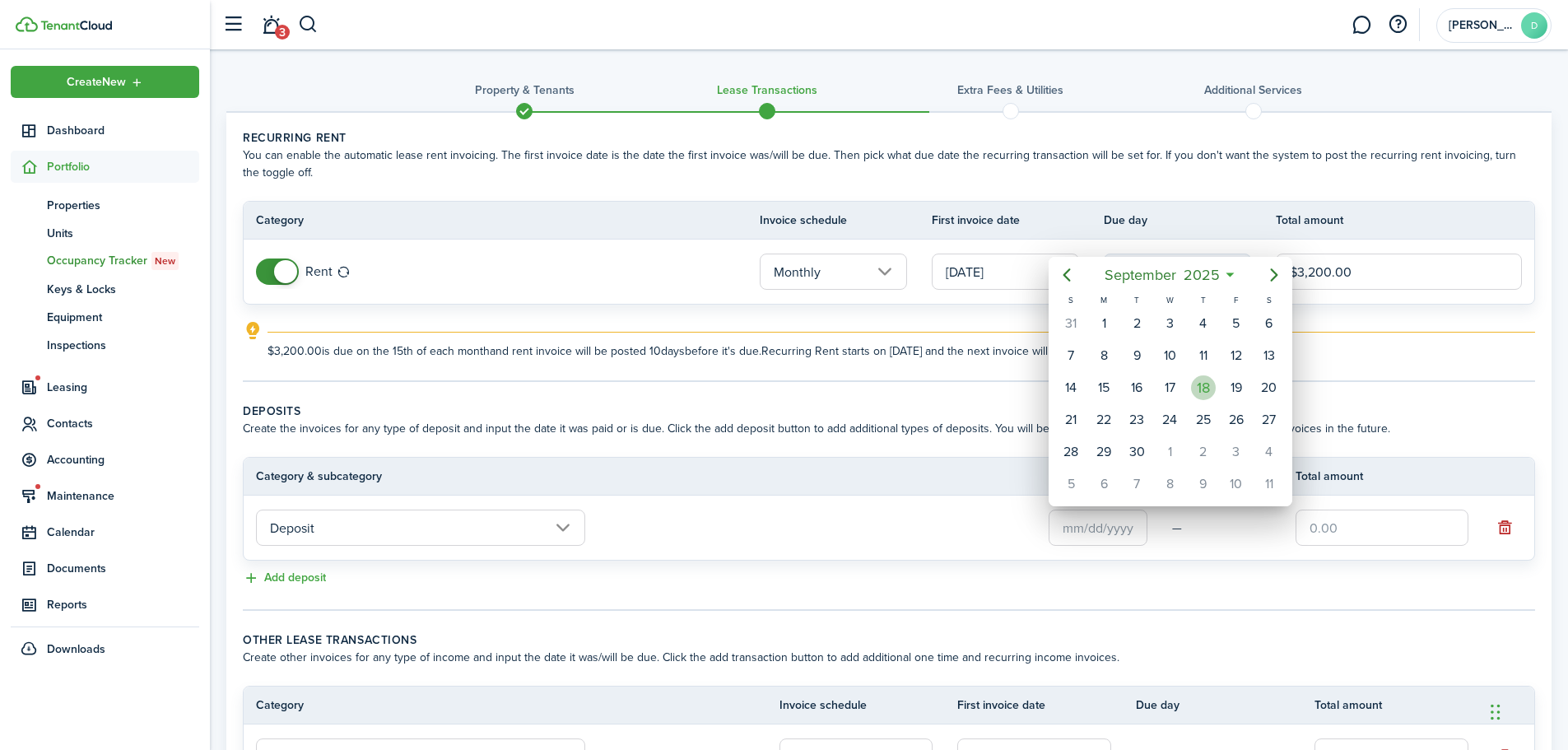
click at [1205, 384] on div "18" at bounding box center [1203, 388] width 25 height 25
type input "[DATE]"
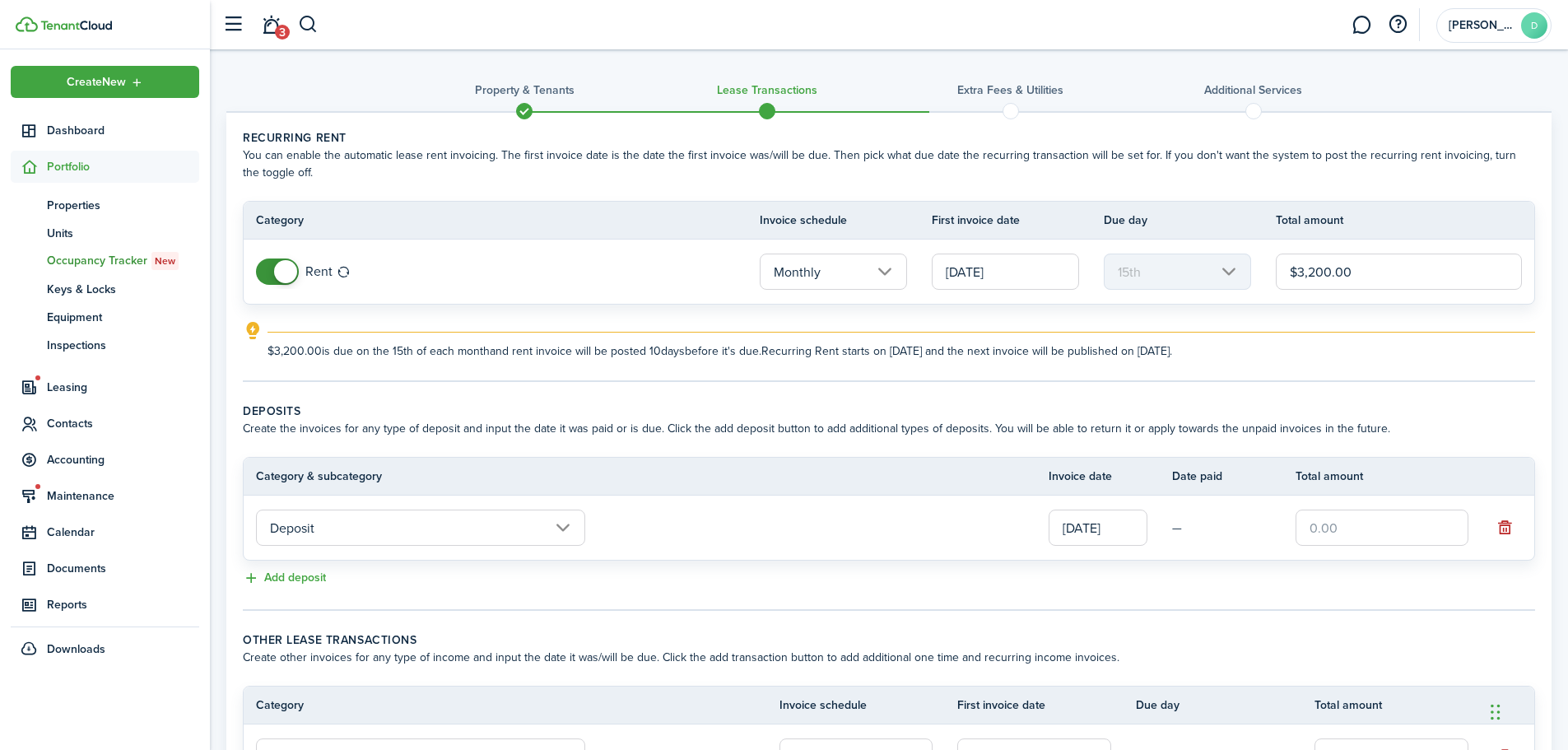
click at [1416, 527] on input "text" at bounding box center [1382, 527] width 173 height 36
type input "$3,200.00"
click at [1230, 267] on mbsc-scroller "15th" at bounding box center [1178, 272] width 147 height 36
click at [67, 460] on span "Accounting" at bounding box center [123, 459] width 153 height 17
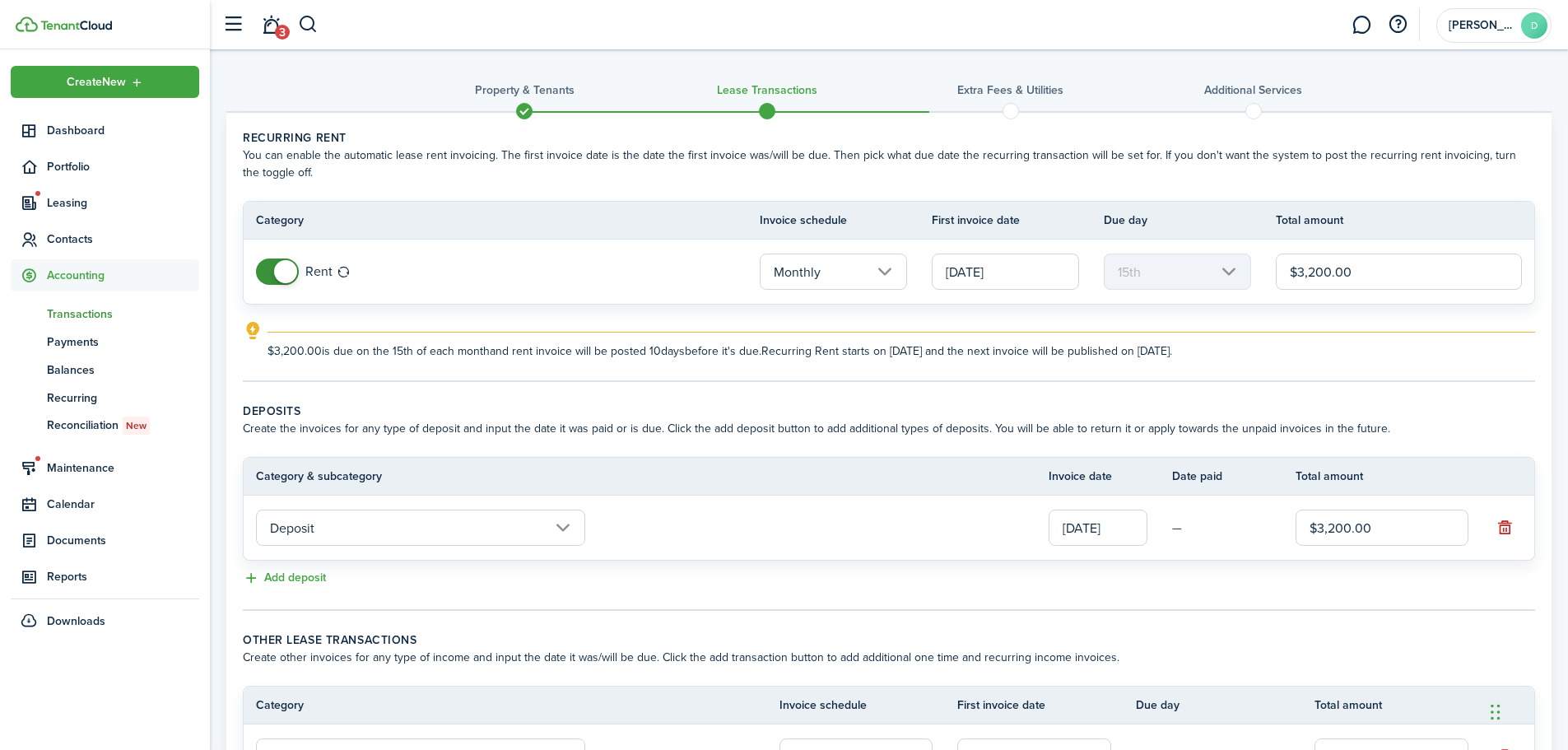
click at [93, 312] on span "Transactions" at bounding box center [123, 313] width 153 height 17
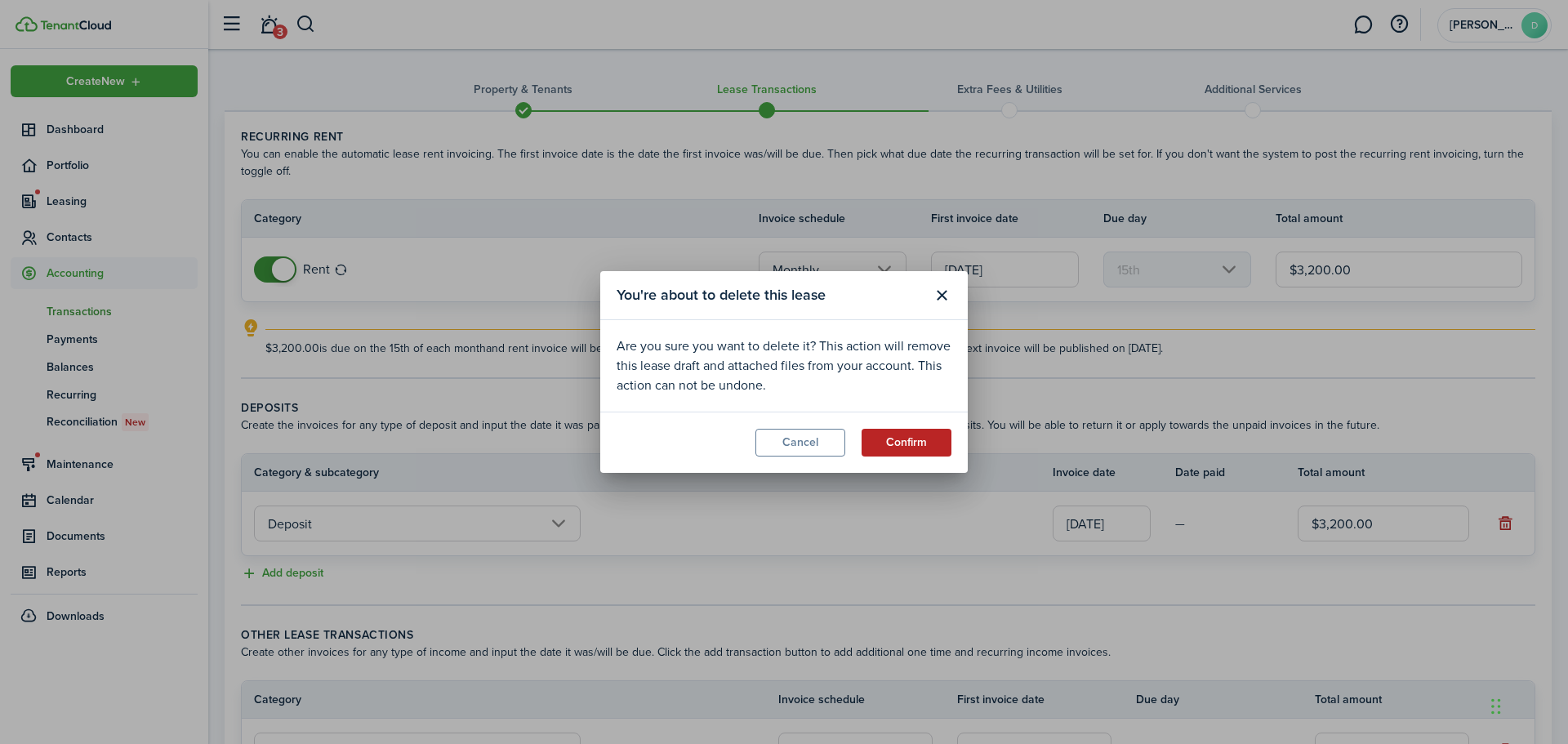
click at [906, 444] on button "Confirm" at bounding box center [906, 443] width 90 height 28
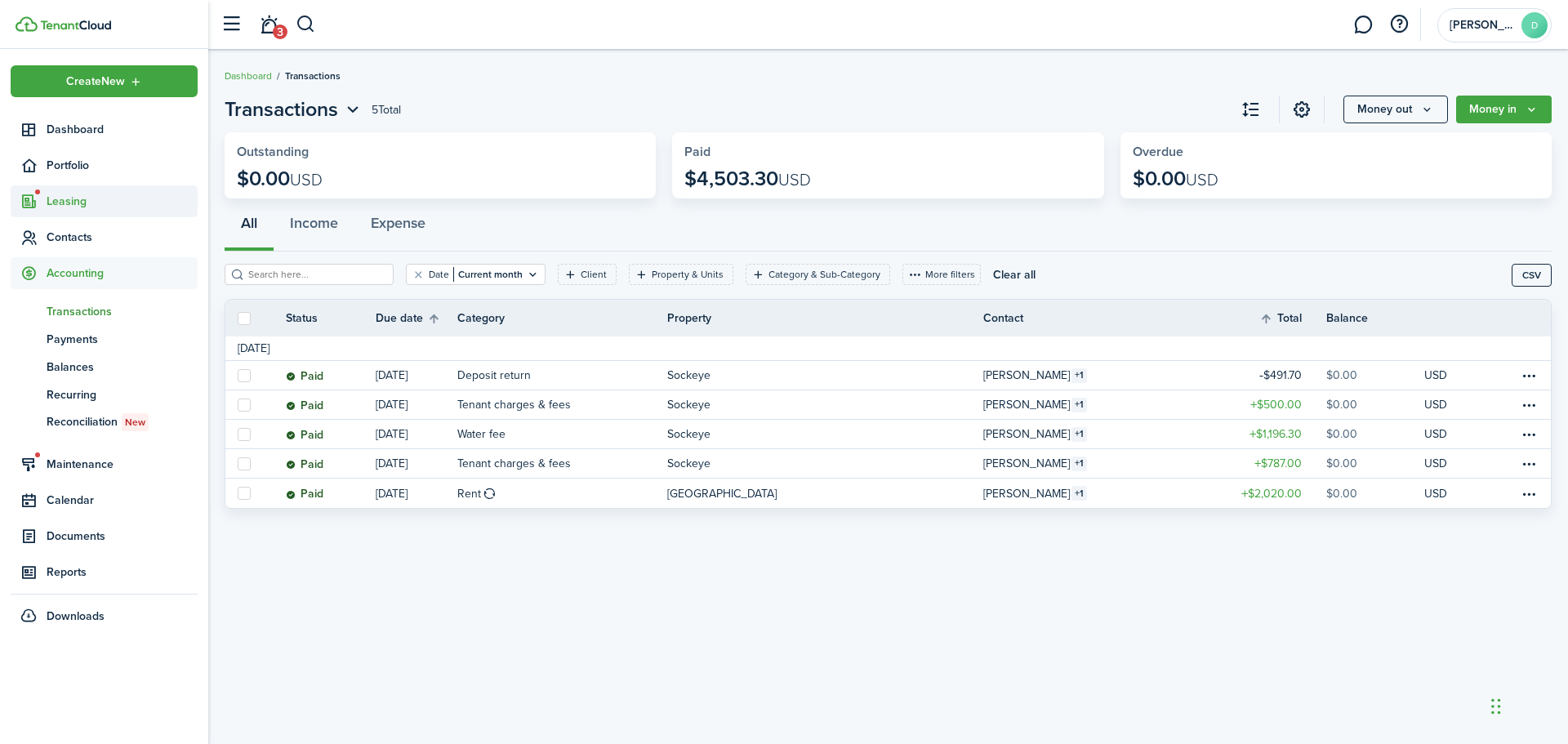
click at [34, 197] on icon at bounding box center [28, 202] width 17 height 17
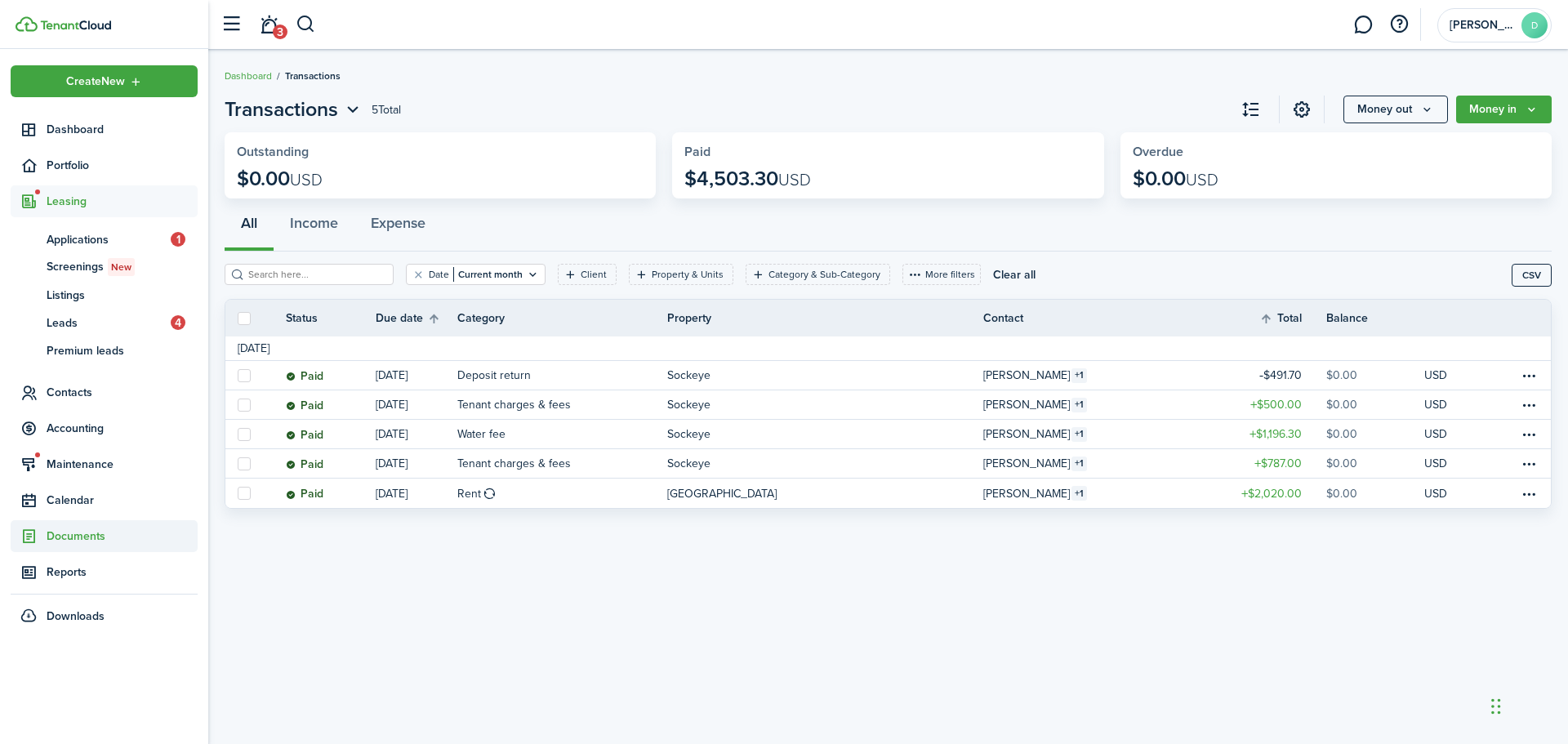
click at [76, 530] on span "Documents" at bounding box center [122, 535] width 151 height 17
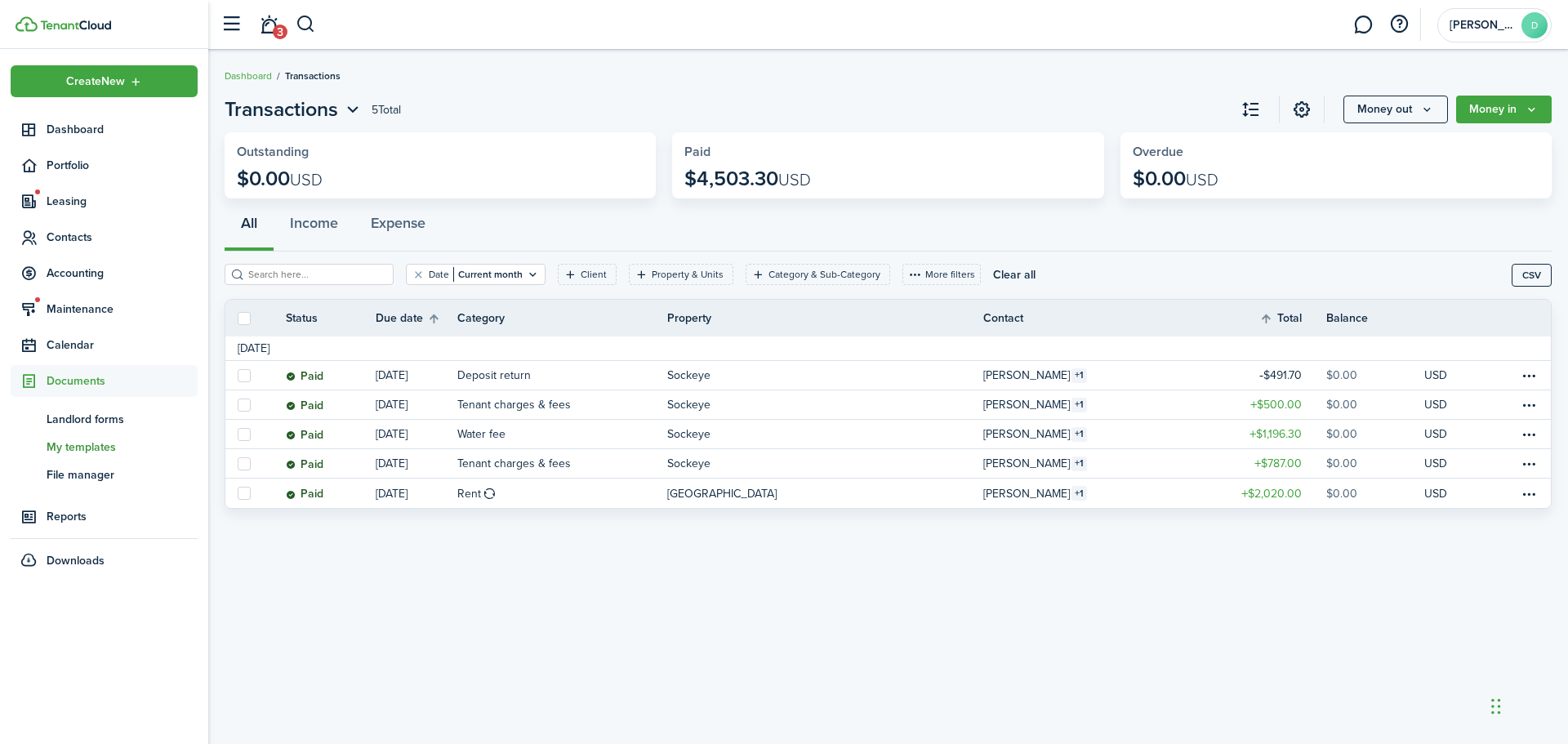
click at [92, 444] on span "My templates" at bounding box center [122, 446] width 151 height 17
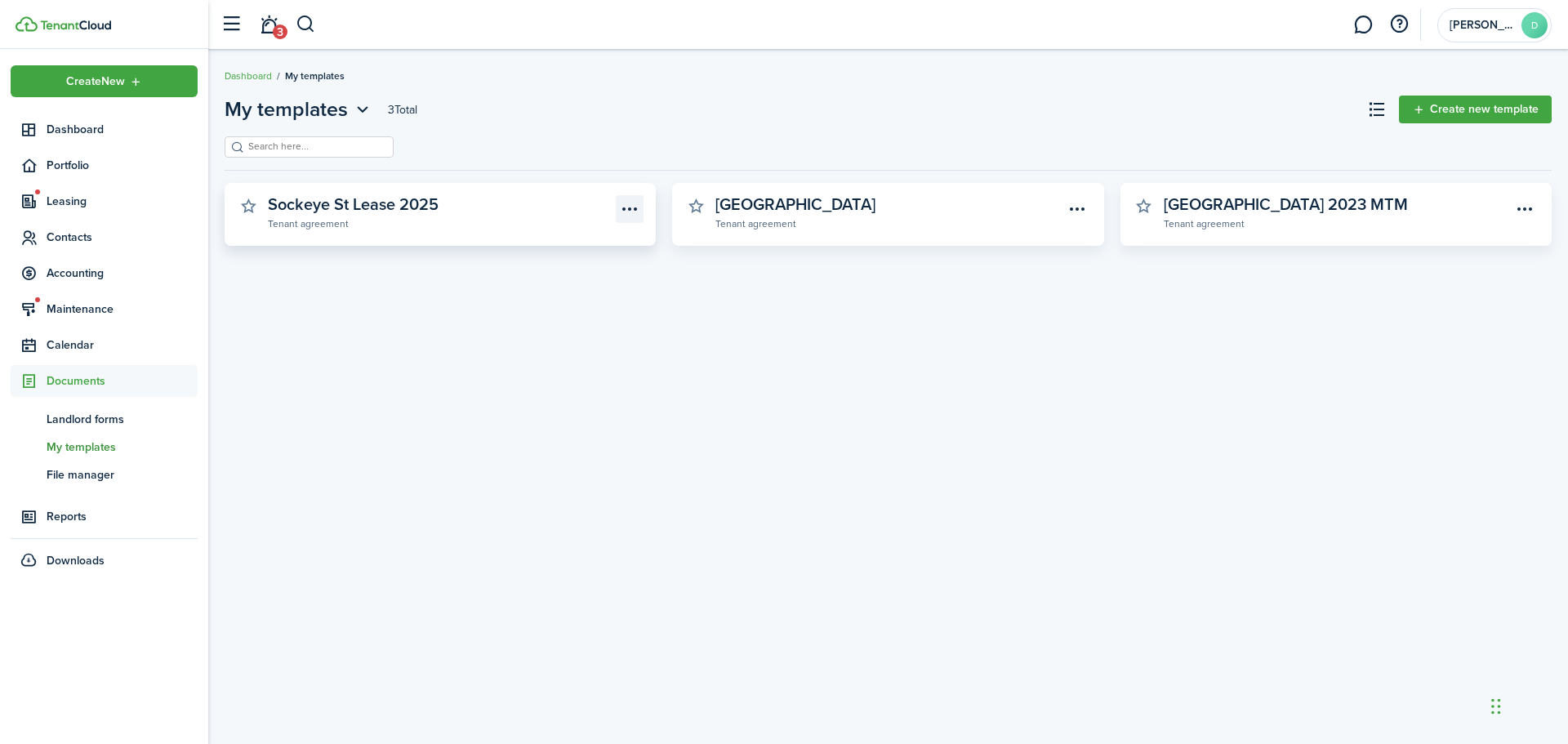
click at [637, 203] on menu-btn-icon "Open menu" at bounding box center [629, 210] width 28 height 28
click at [372, 225] on widget-stats-subtitle "Tenant agreement" at bounding box center [441, 223] width 348 height 17
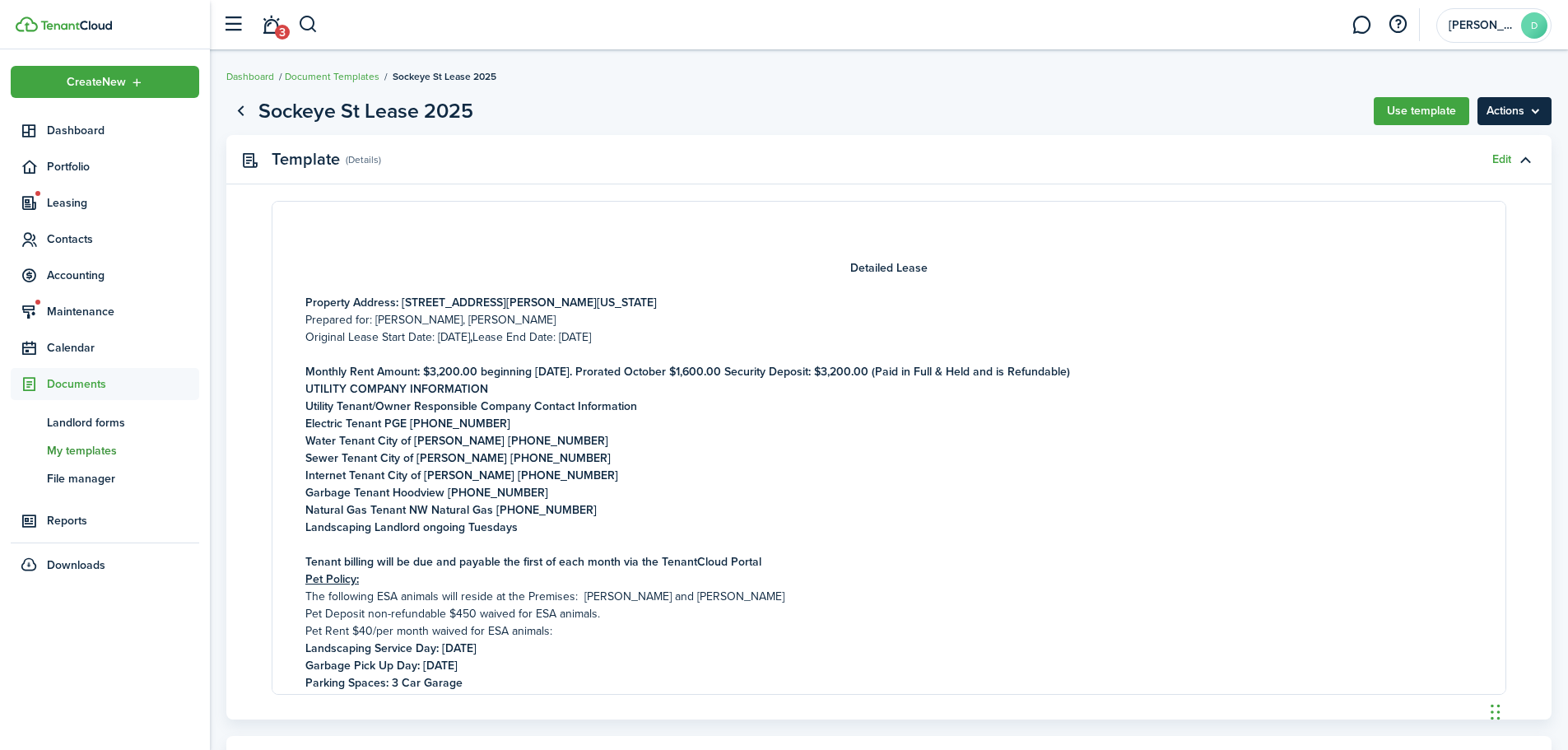
click at [1523, 107] on menu-btn "Actions" at bounding box center [1514, 111] width 74 height 28
click at [1198, 85] on breadcrumb "Dashboard Document Templates Sockeye St Lease 2025" at bounding box center [888, 68] width 1325 height 38
click at [774, 367] on strong "Monthly Rent Amount: $3,200.00 beginning [DATE]. Prorated October $1,600.00 Sec…" at bounding box center [688, 371] width 765 height 17
click at [1500, 155] on link "Edit" at bounding box center [1501, 160] width 19 height 13
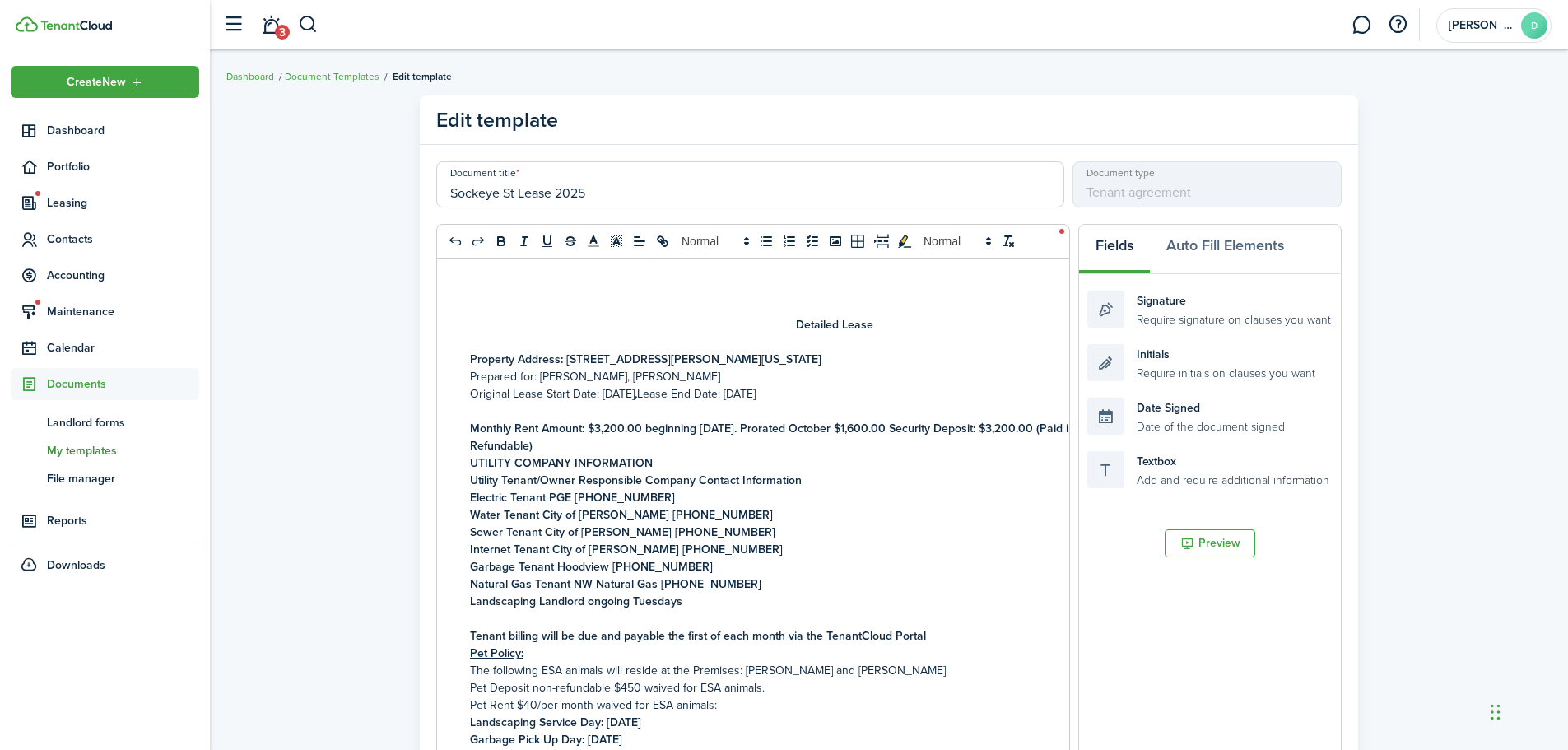
click at [942, 430] on strong "Monthly Rent Amount: $3,200.00 beginning [DATE]. Prorated October $1,600.00 Sec…" at bounding box center [819, 437] width 698 height 35
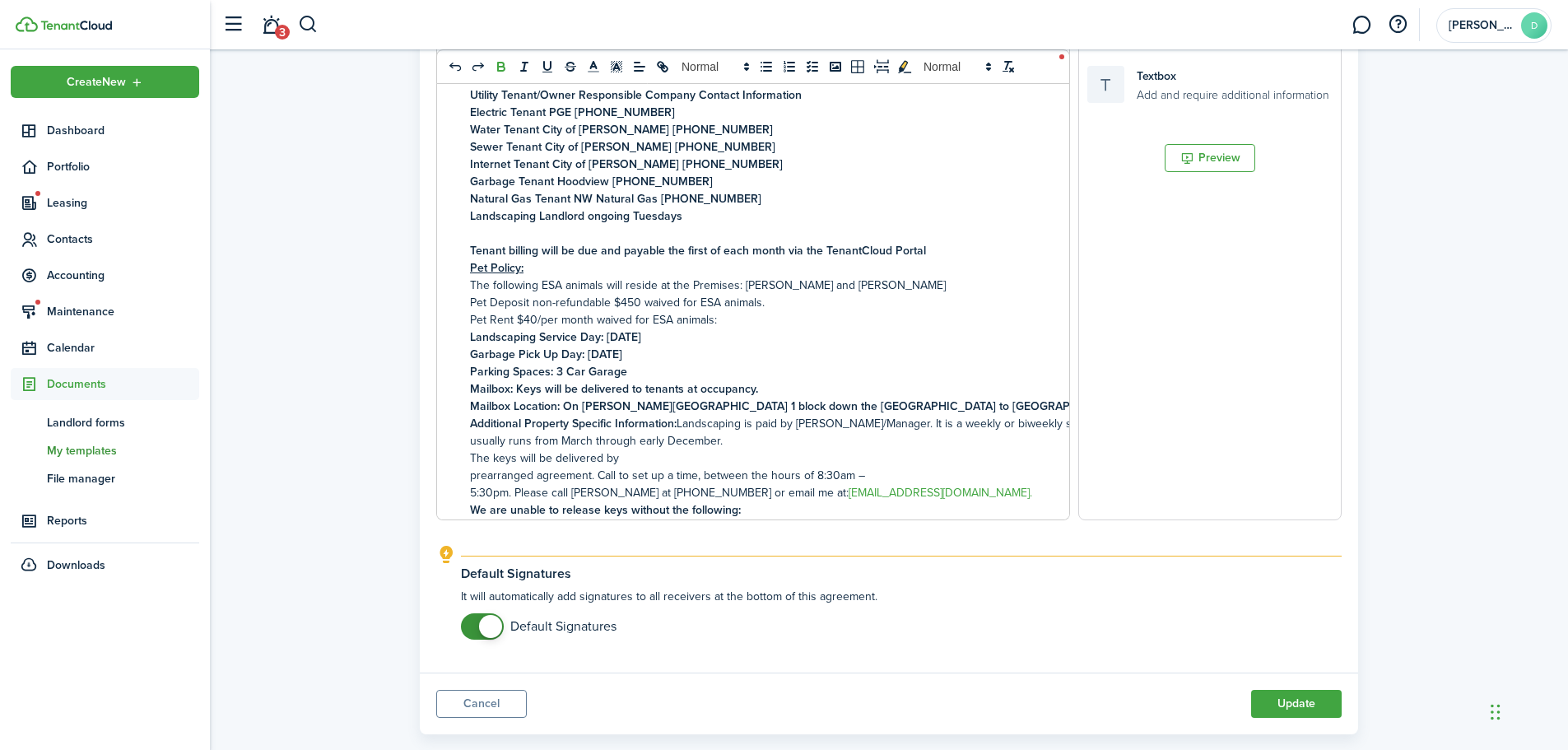
scroll to position [427, 0]
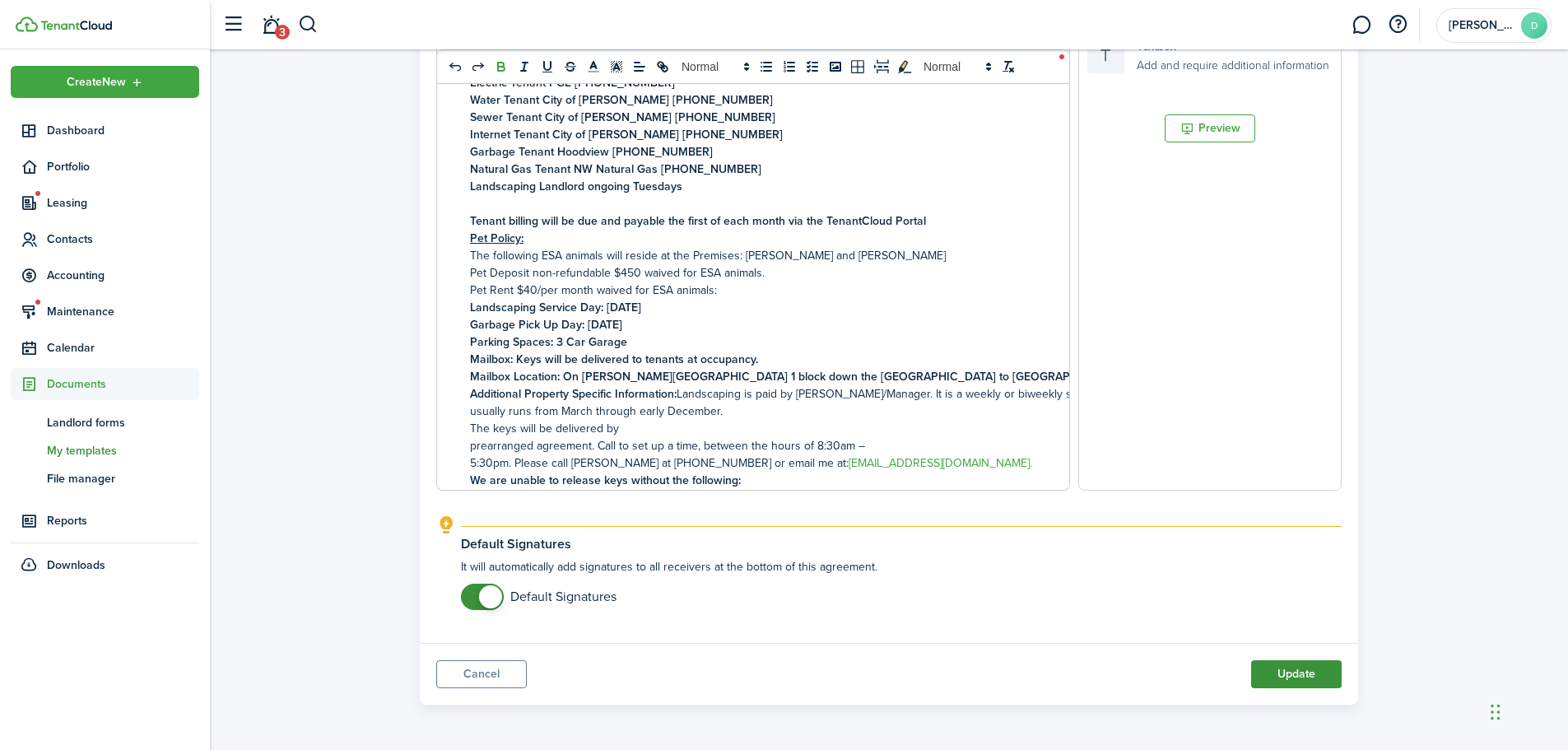
click at [1295, 676] on button "Update" at bounding box center [1296, 675] width 91 height 28
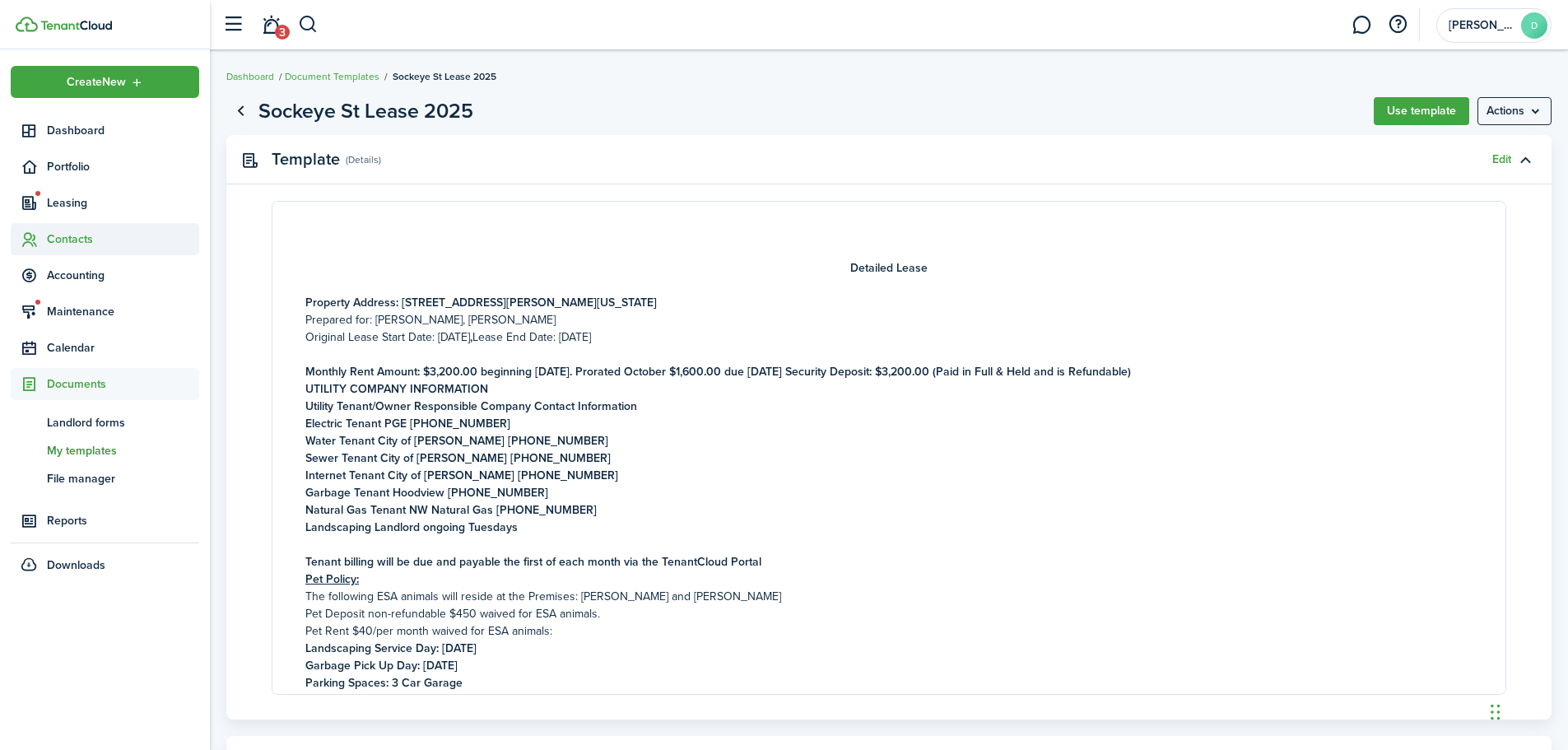
click at [74, 238] on span "Contacts" at bounding box center [123, 239] width 153 height 17
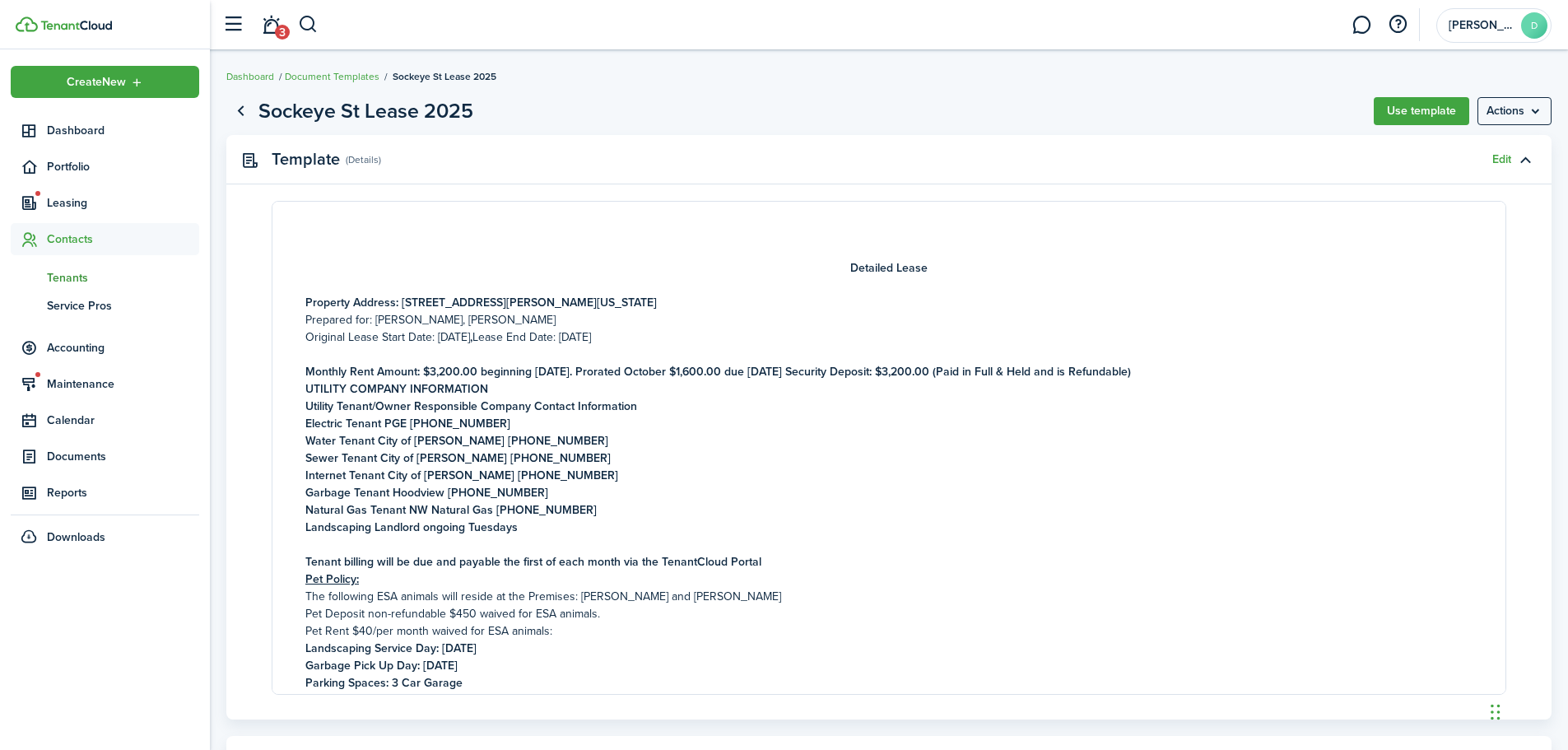
click at [84, 273] on span "Tenants" at bounding box center [123, 277] width 153 height 17
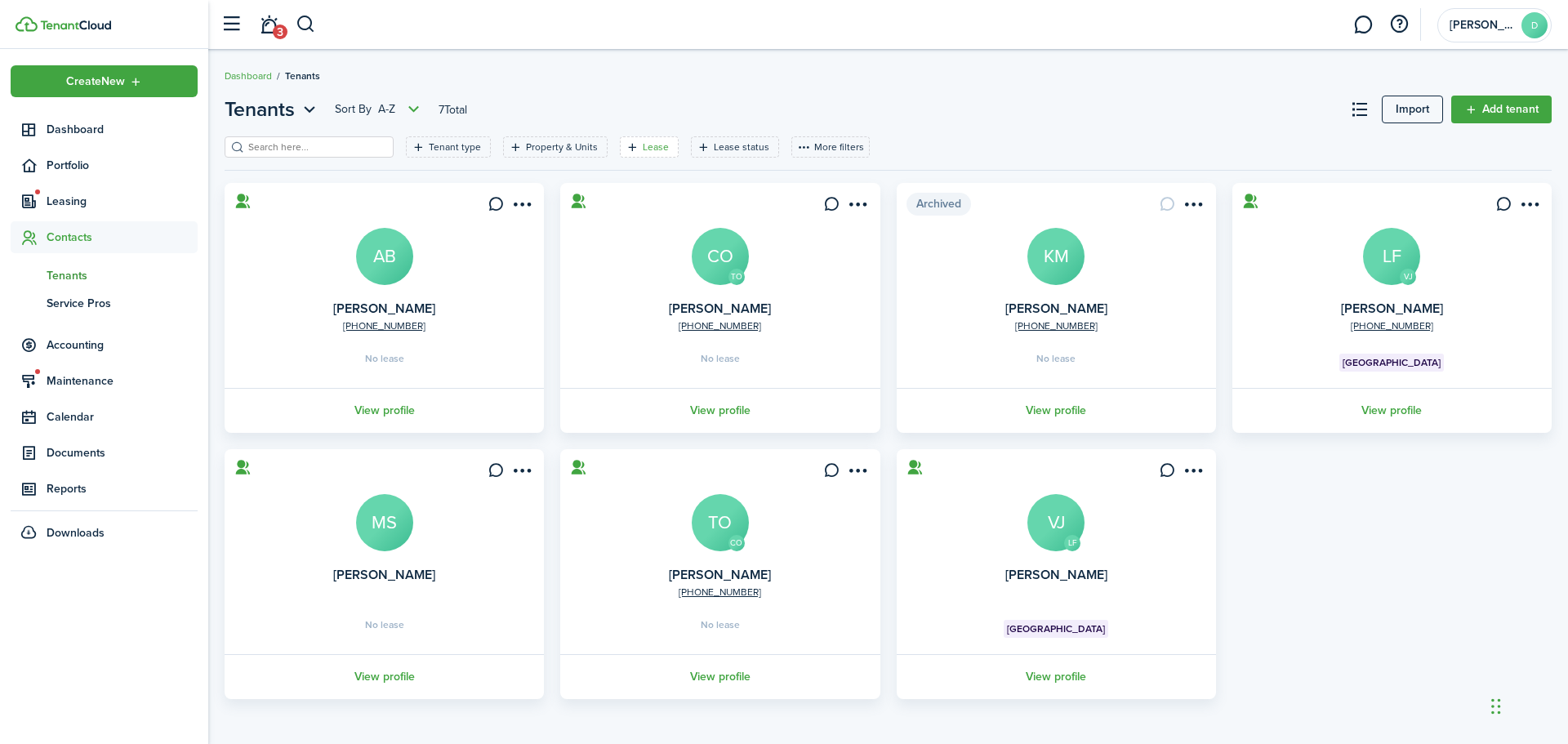
click at [643, 146] on filter-tag-label "Lease" at bounding box center [656, 147] width 26 height 15
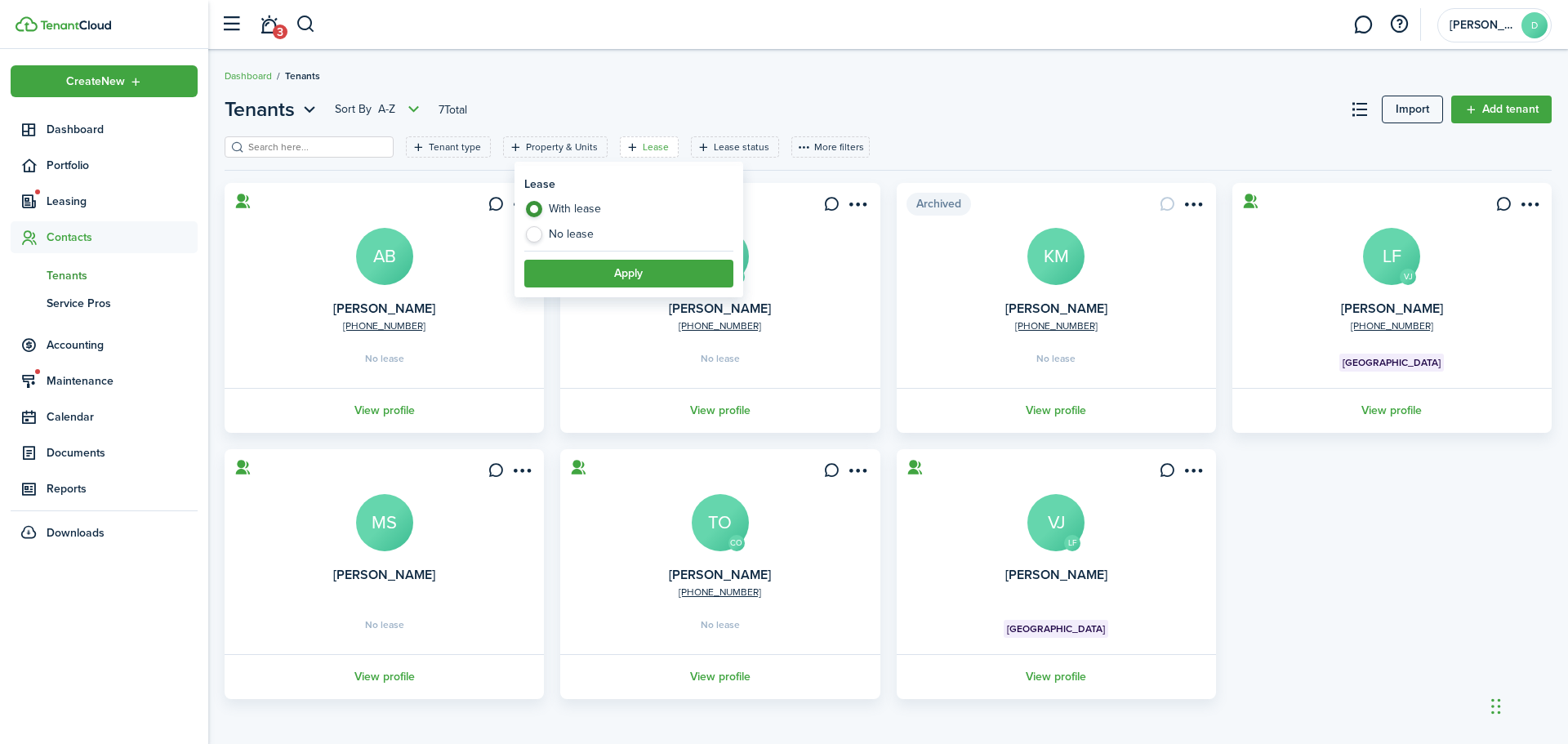
click at [670, 85] on breadcrumb "Dashboard Tenants" at bounding box center [887, 68] width 1327 height 38
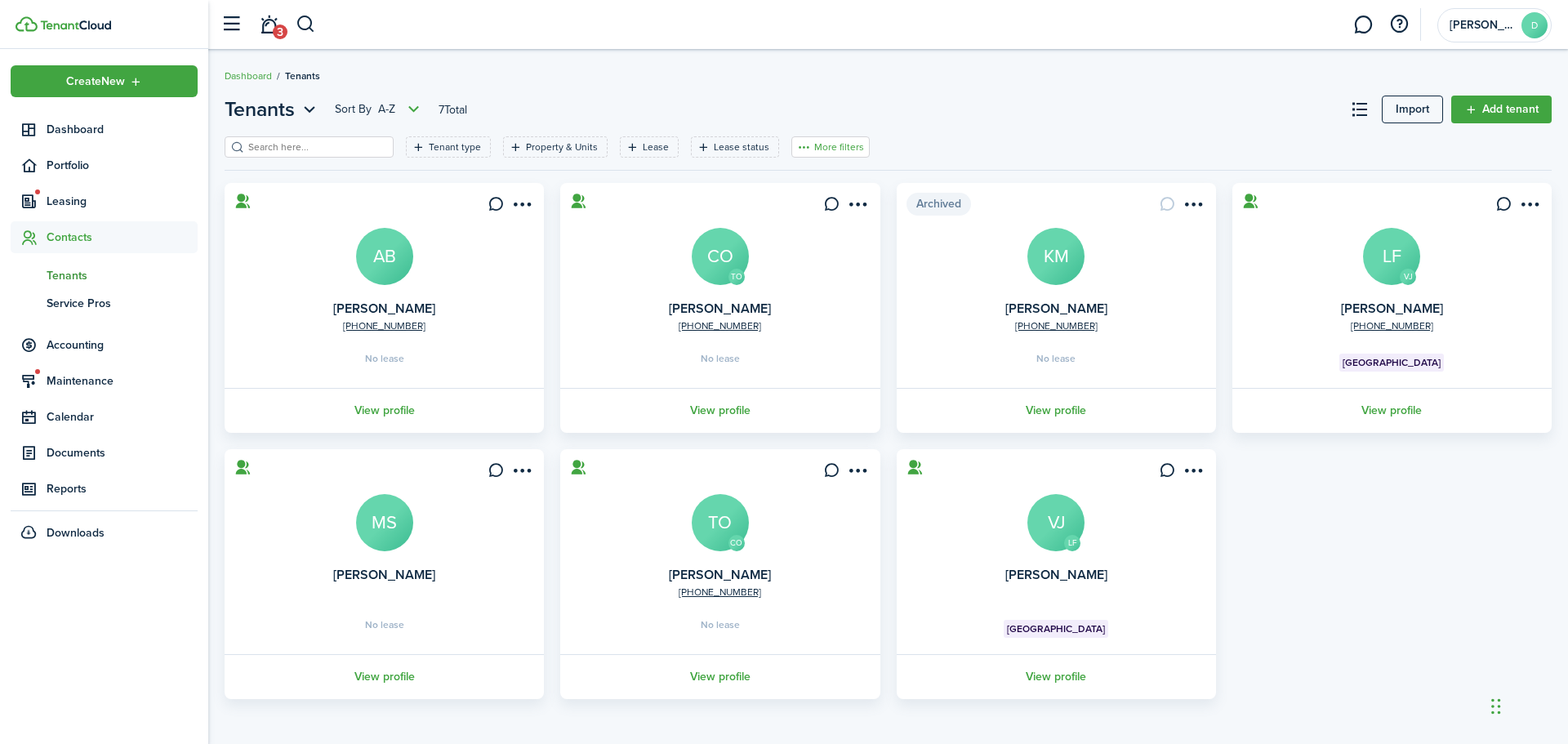
click at [818, 145] on button "More filters" at bounding box center [830, 147] width 78 height 21
click at [841, 85] on breadcrumb "Dashboard Tenants" at bounding box center [887, 68] width 1327 height 38
click at [1364, 112] on button at bounding box center [1359, 110] width 28 height 28
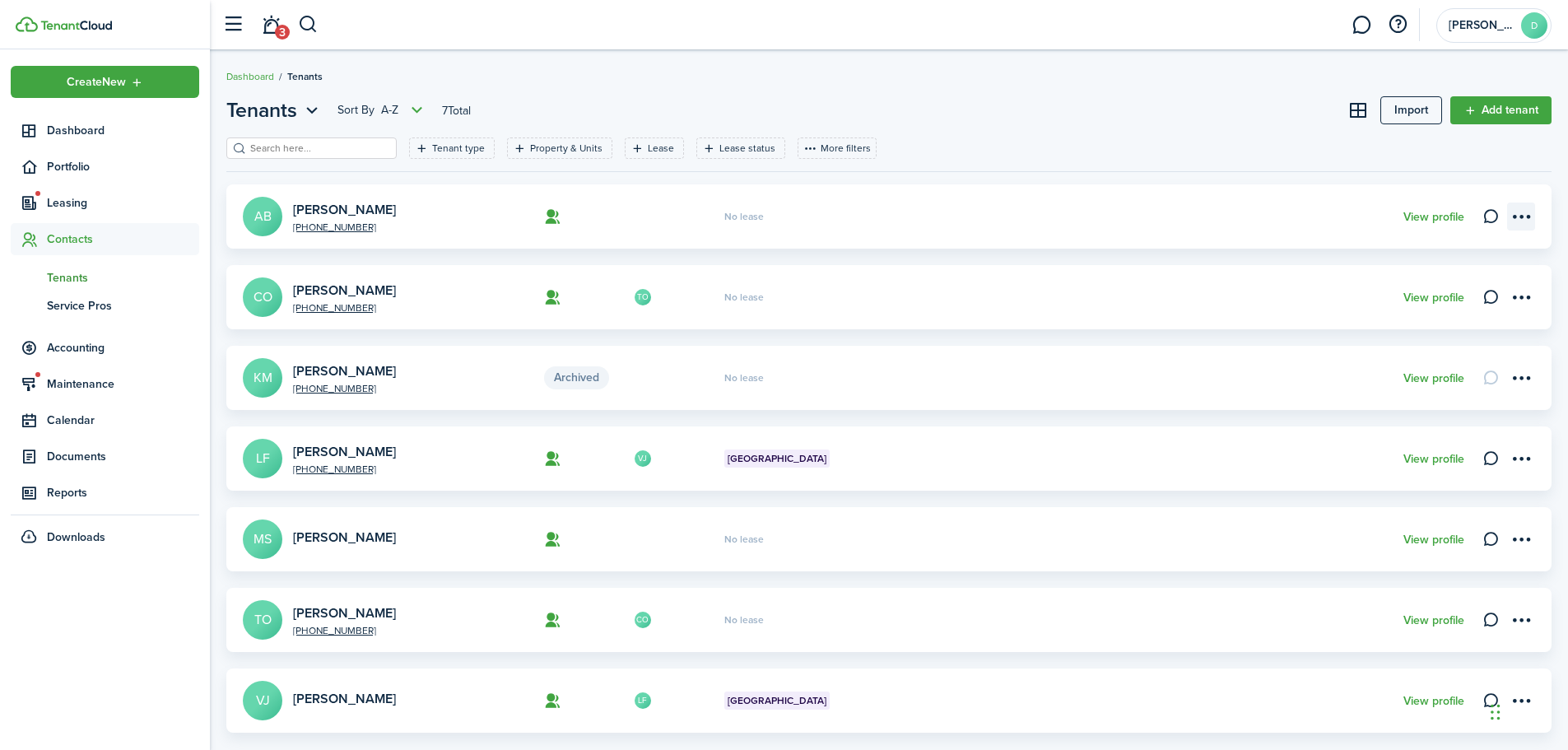
click at [1526, 218] on menu-btn-icon "Open menu" at bounding box center [1521, 217] width 28 height 28
click at [1262, 146] on div "Tenant type Property & Units Lease Lease status More filters Save filters Clear…" at bounding box center [888, 154] width 1325 height 34
click at [1422, 215] on link "View profile" at bounding box center [1433, 217] width 61 height 13
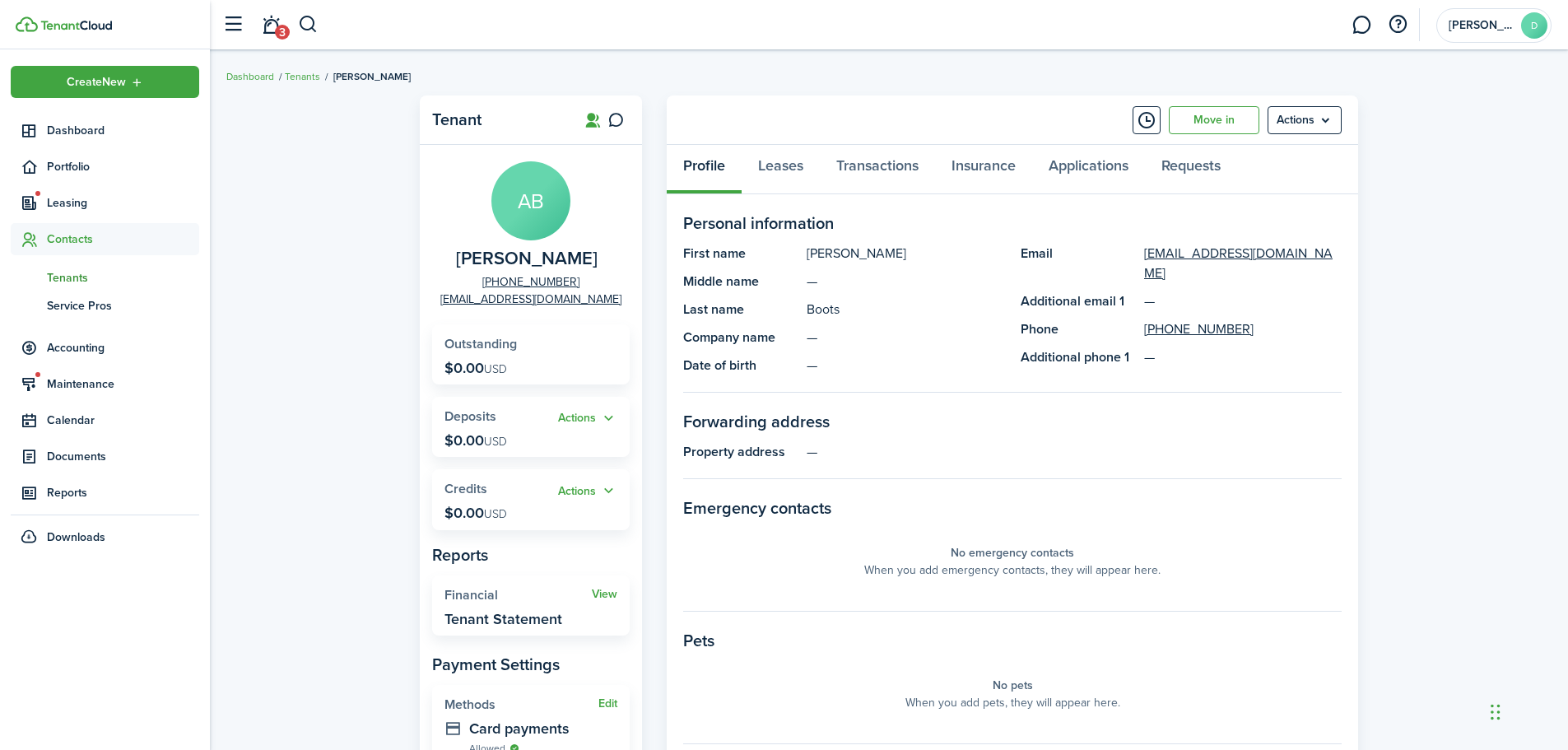
click at [69, 272] on span "Tenants" at bounding box center [123, 277] width 153 height 17
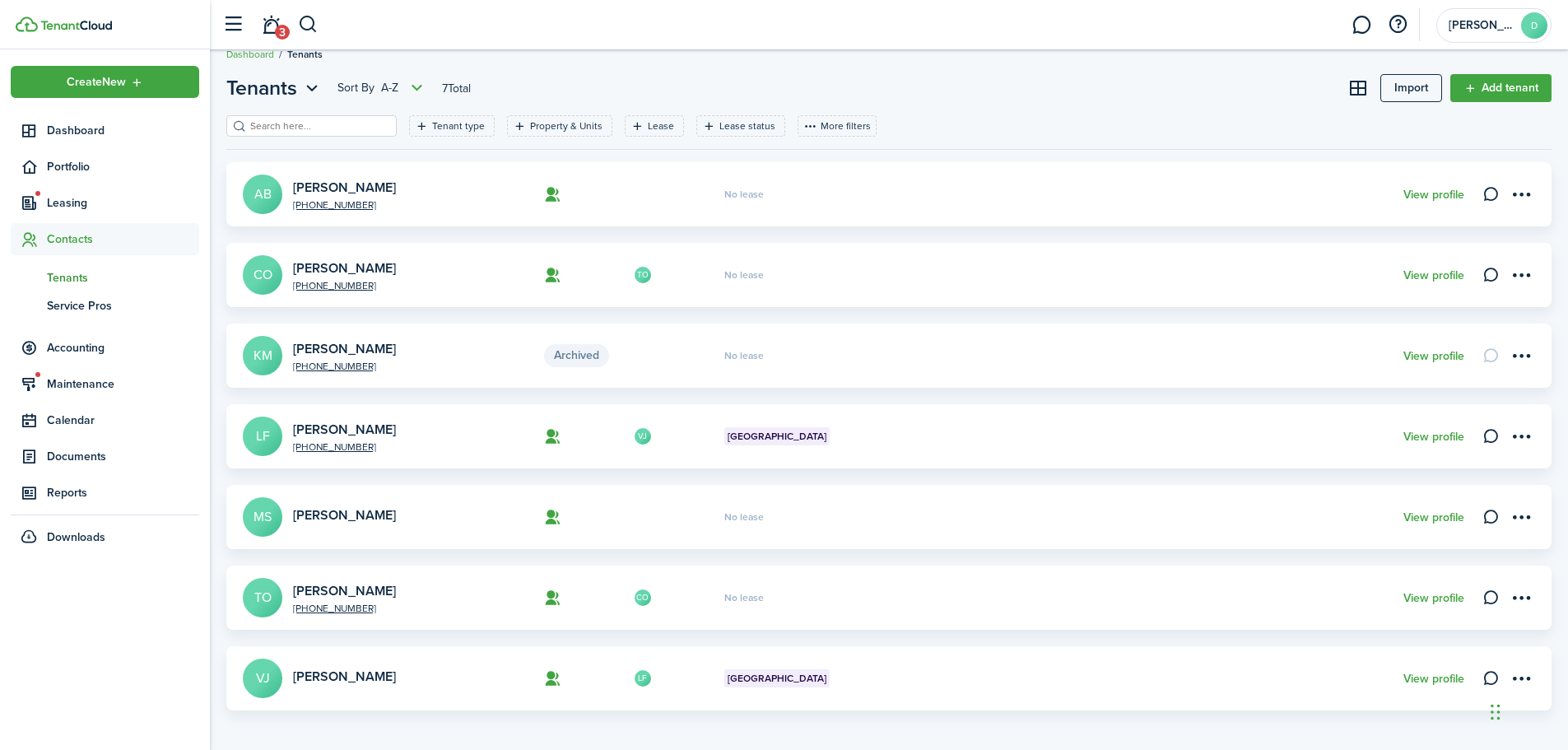
scroll to position [28, 0]
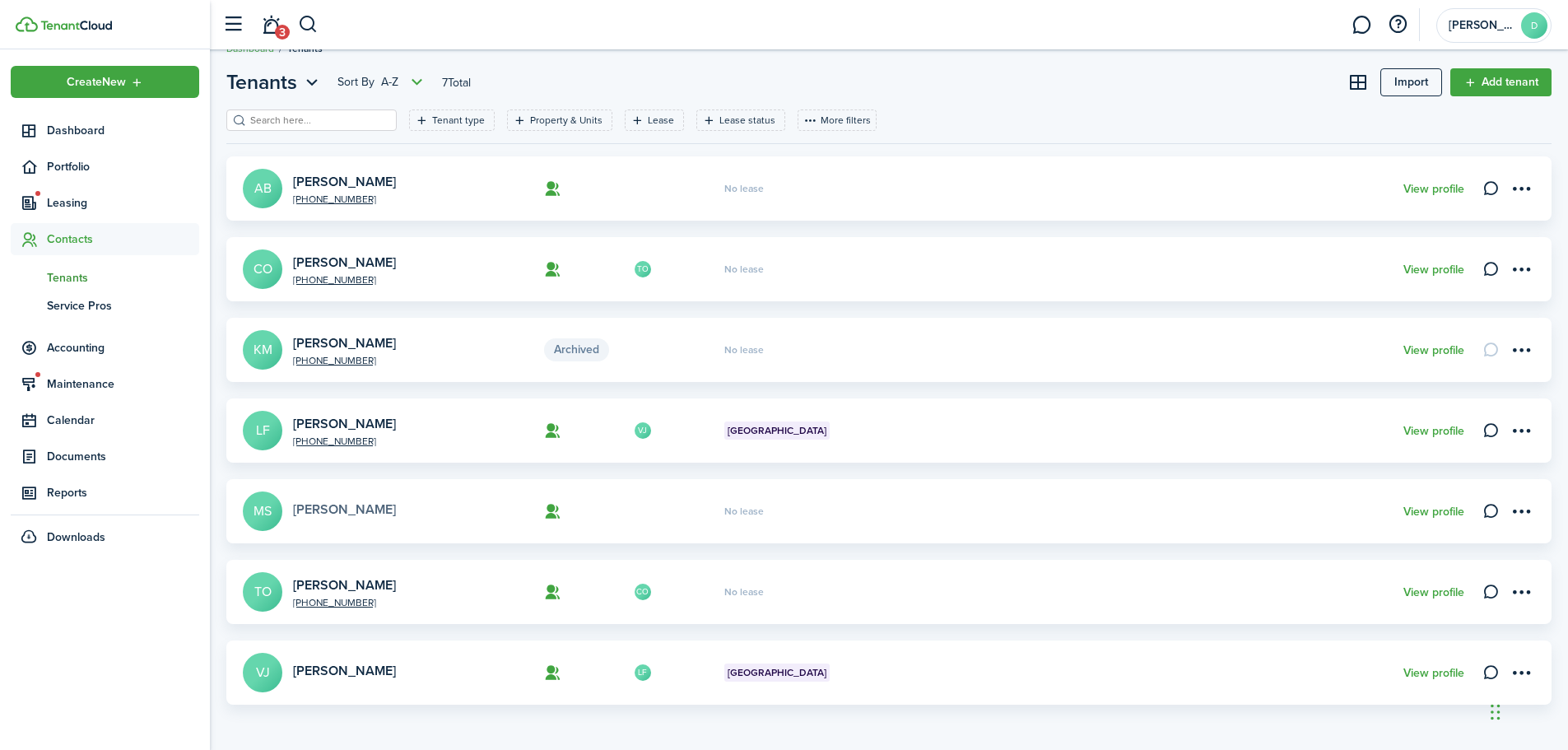
click at [308, 506] on link "[PERSON_NAME]" at bounding box center [344, 509] width 103 height 19
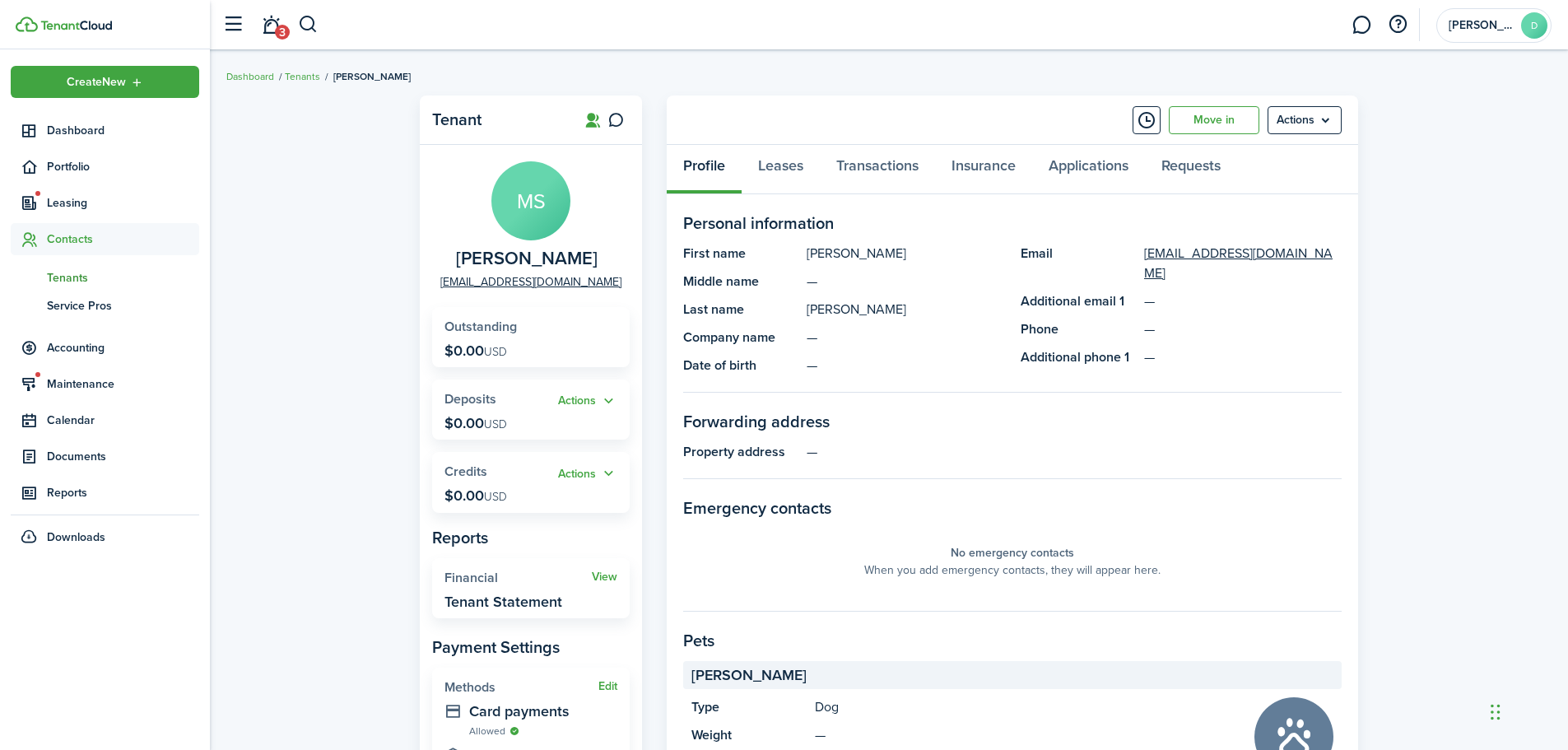
click at [51, 274] on span "Tenants" at bounding box center [123, 277] width 153 height 17
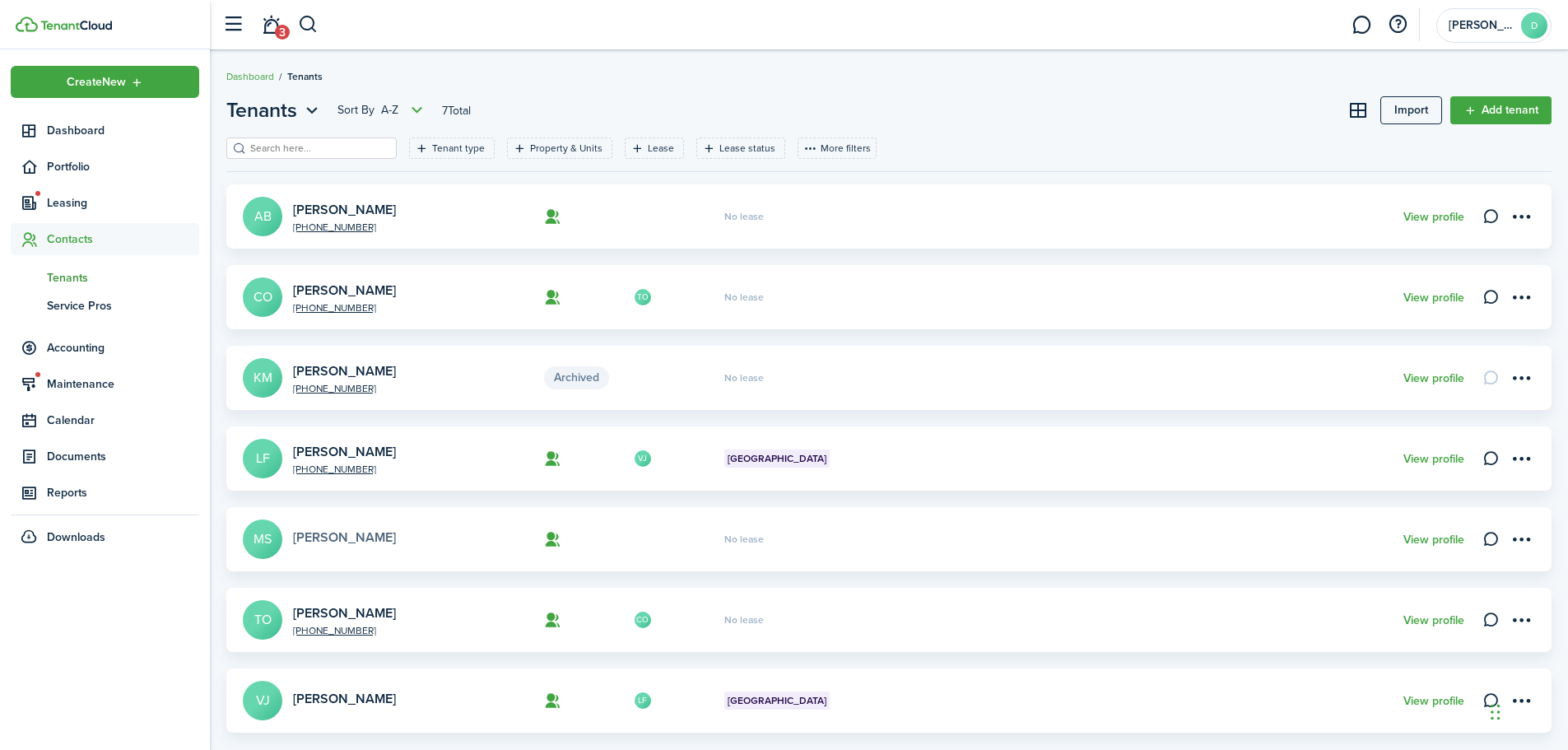
click at [360, 535] on link "[PERSON_NAME]" at bounding box center [344, 537] width 103 height 19
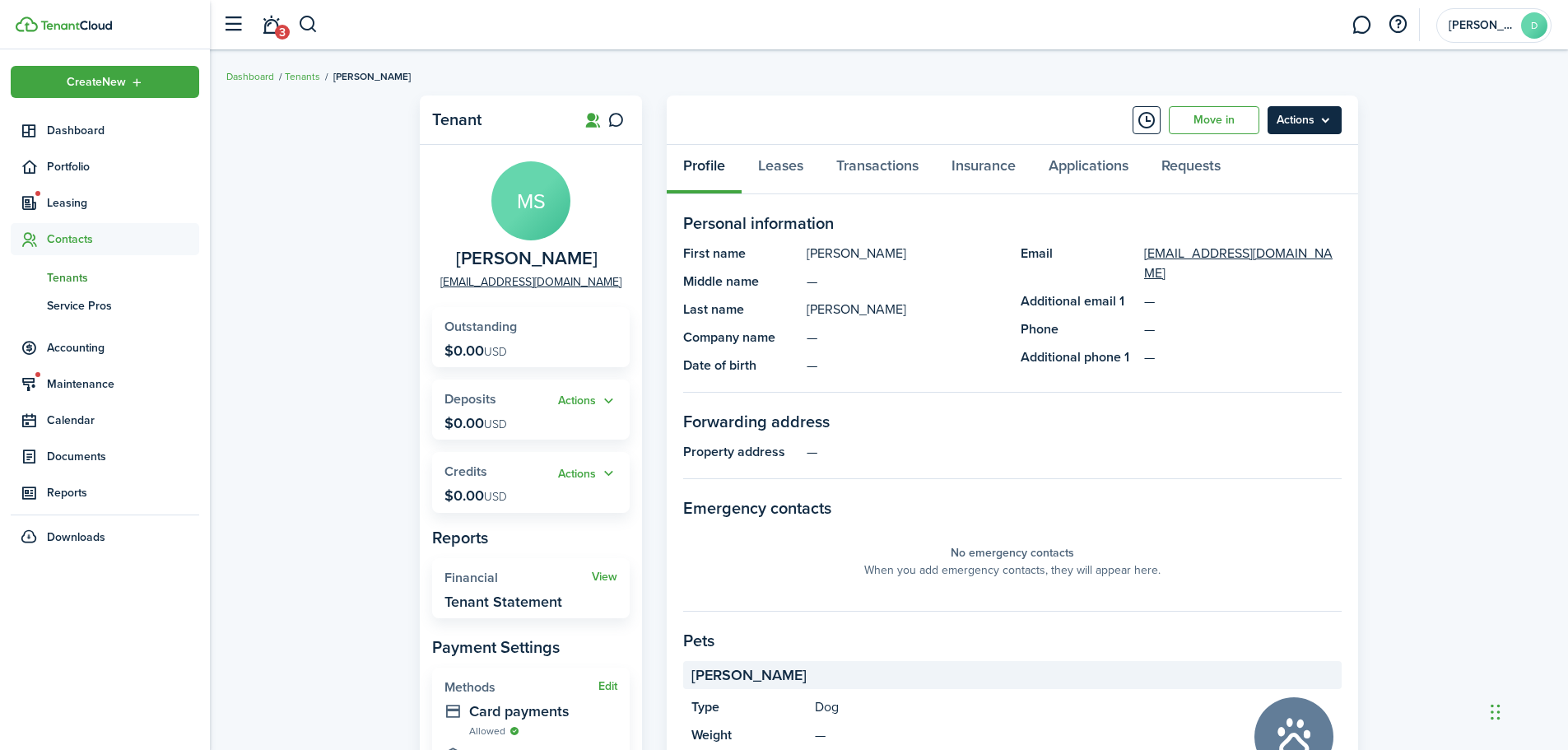
click at [1311, 125] on menu-btn "Actions" at bounding box center [1304, 121] width 74 height 28
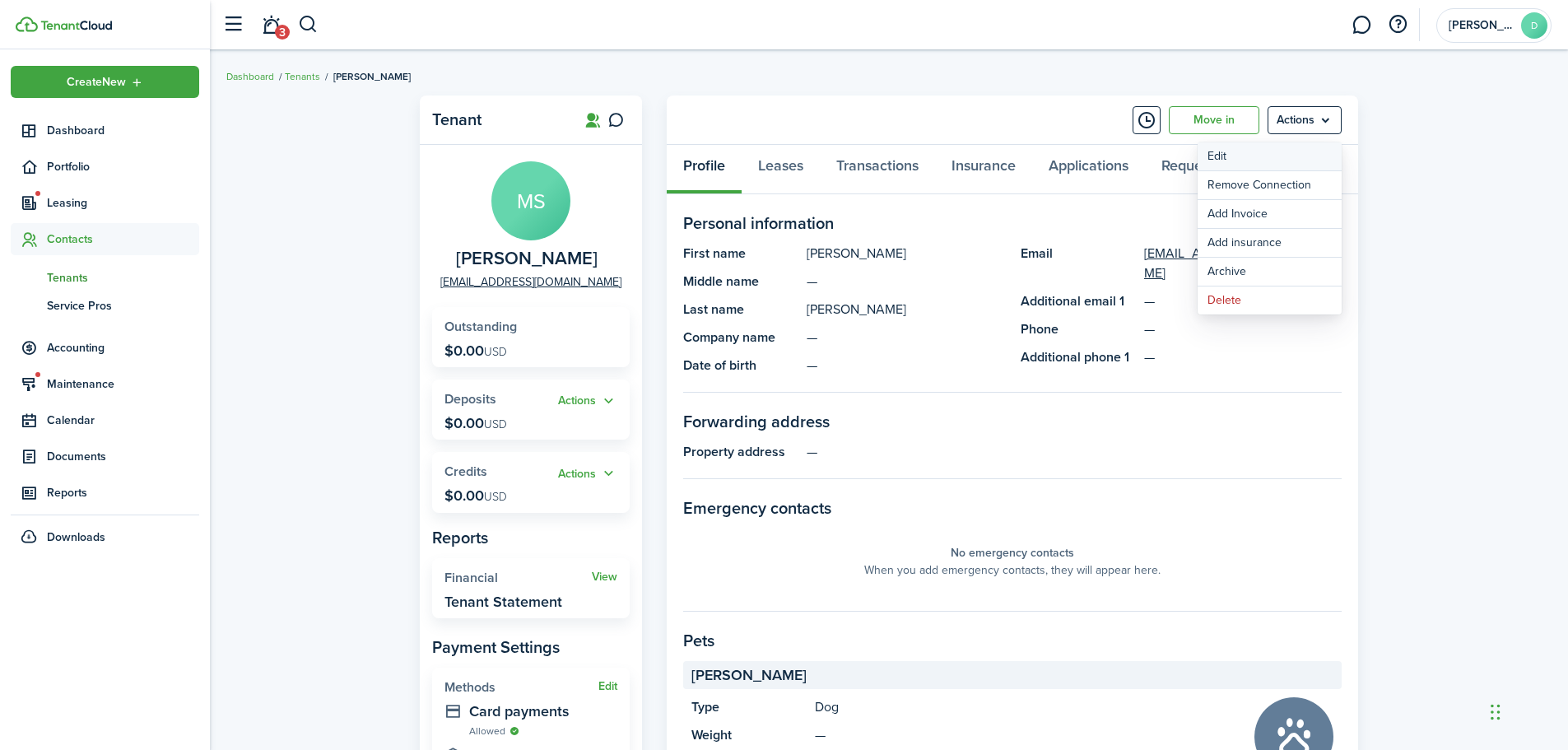
click at [1246, 156] on link "Edit" at bounding box center [1269, 156] width 144 height 28
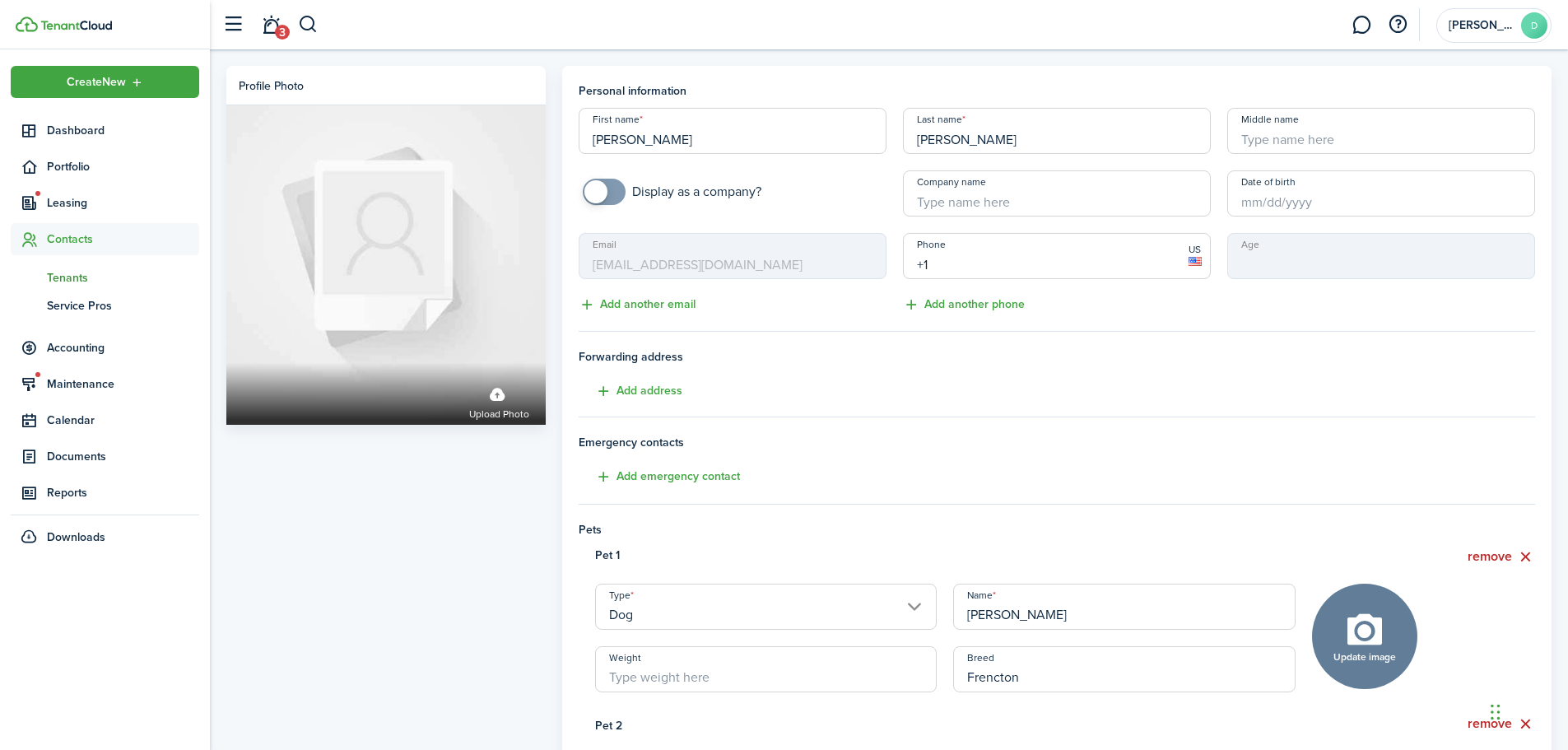
click at [959, 257] on input "+1" at bounding box center [1056, 256] width 308 height 46
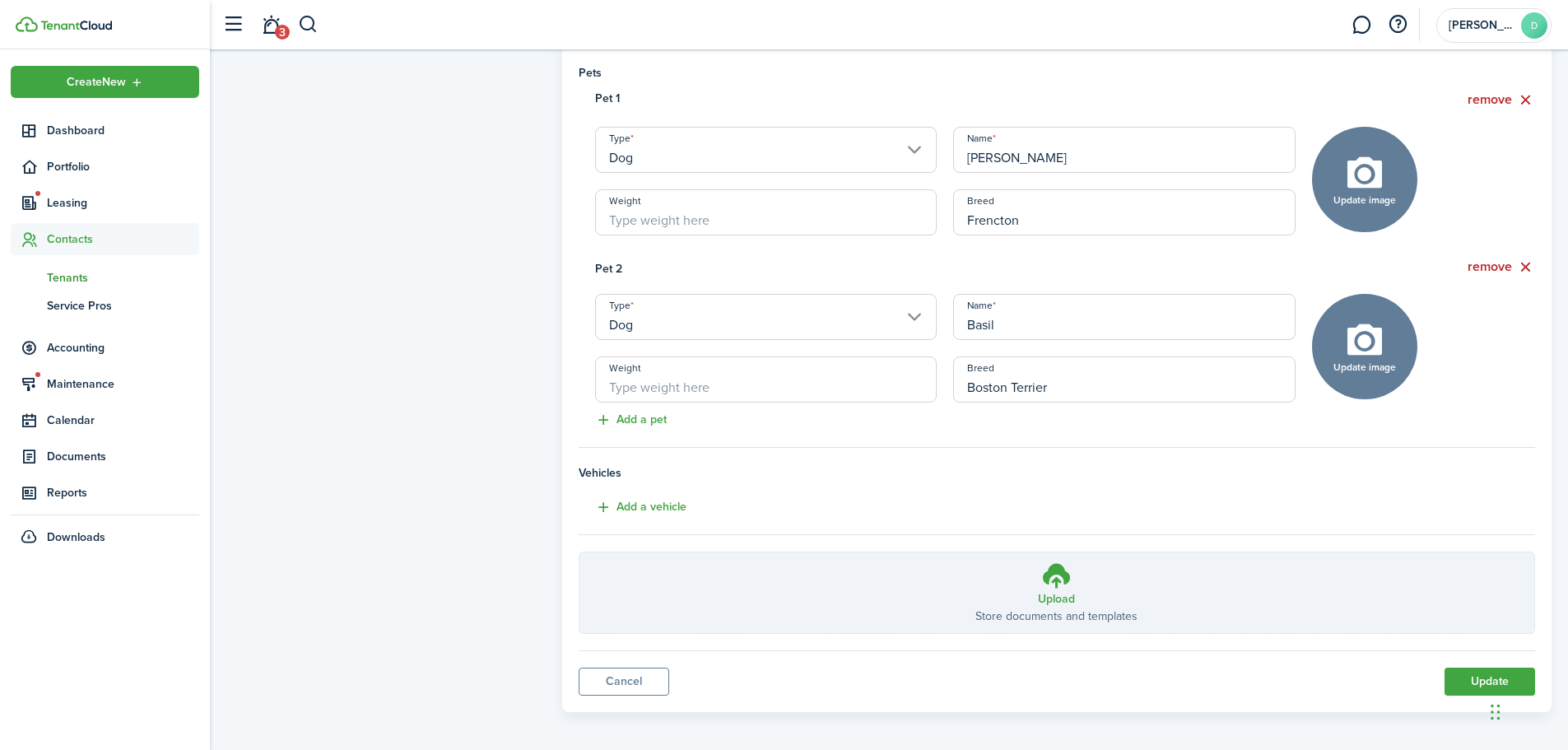
scroll to position [464, 0]
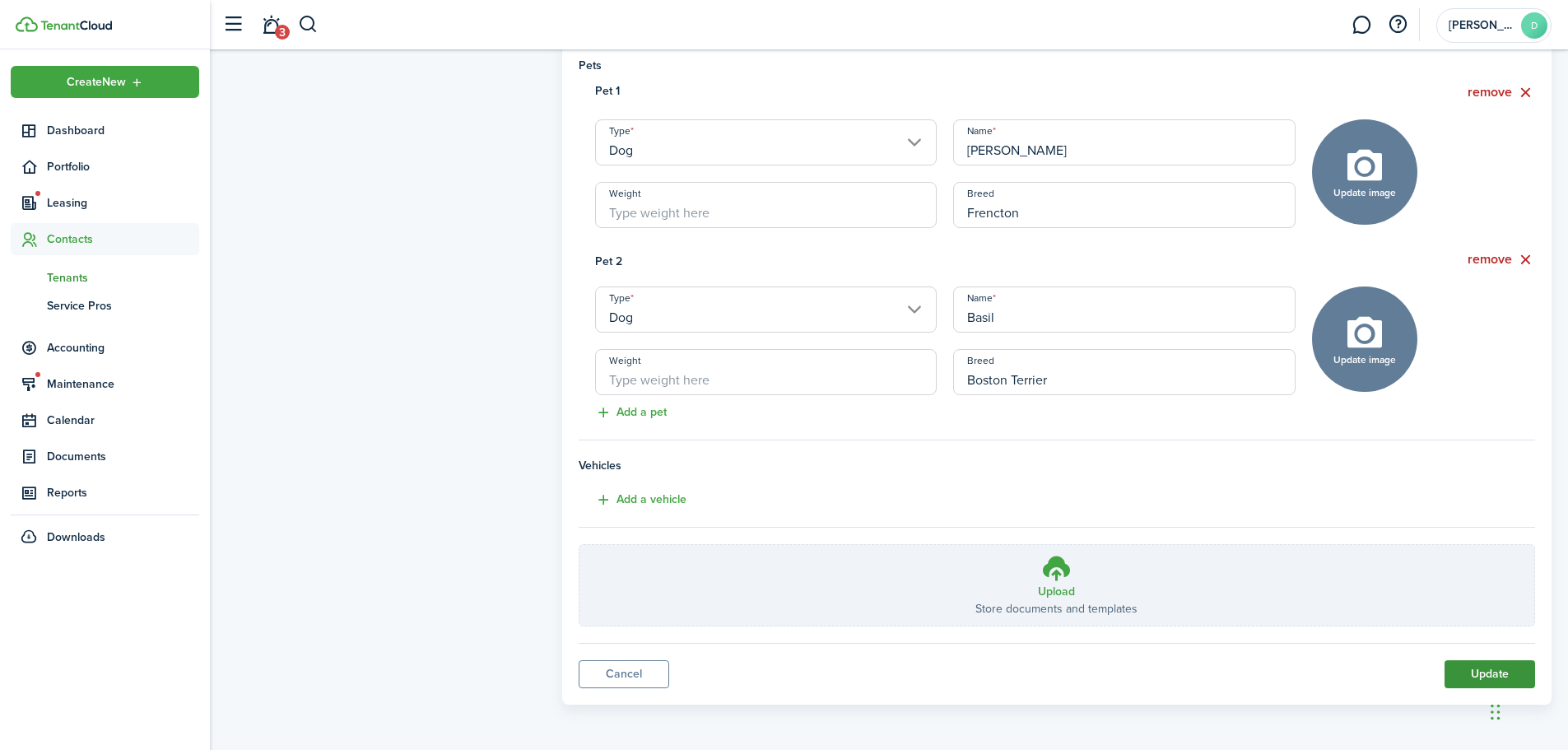
type input "[PHONE_NUMBER]"
click at [1496, 667] on button "Update" at bounding box center [1490, 675] width 91 height 28
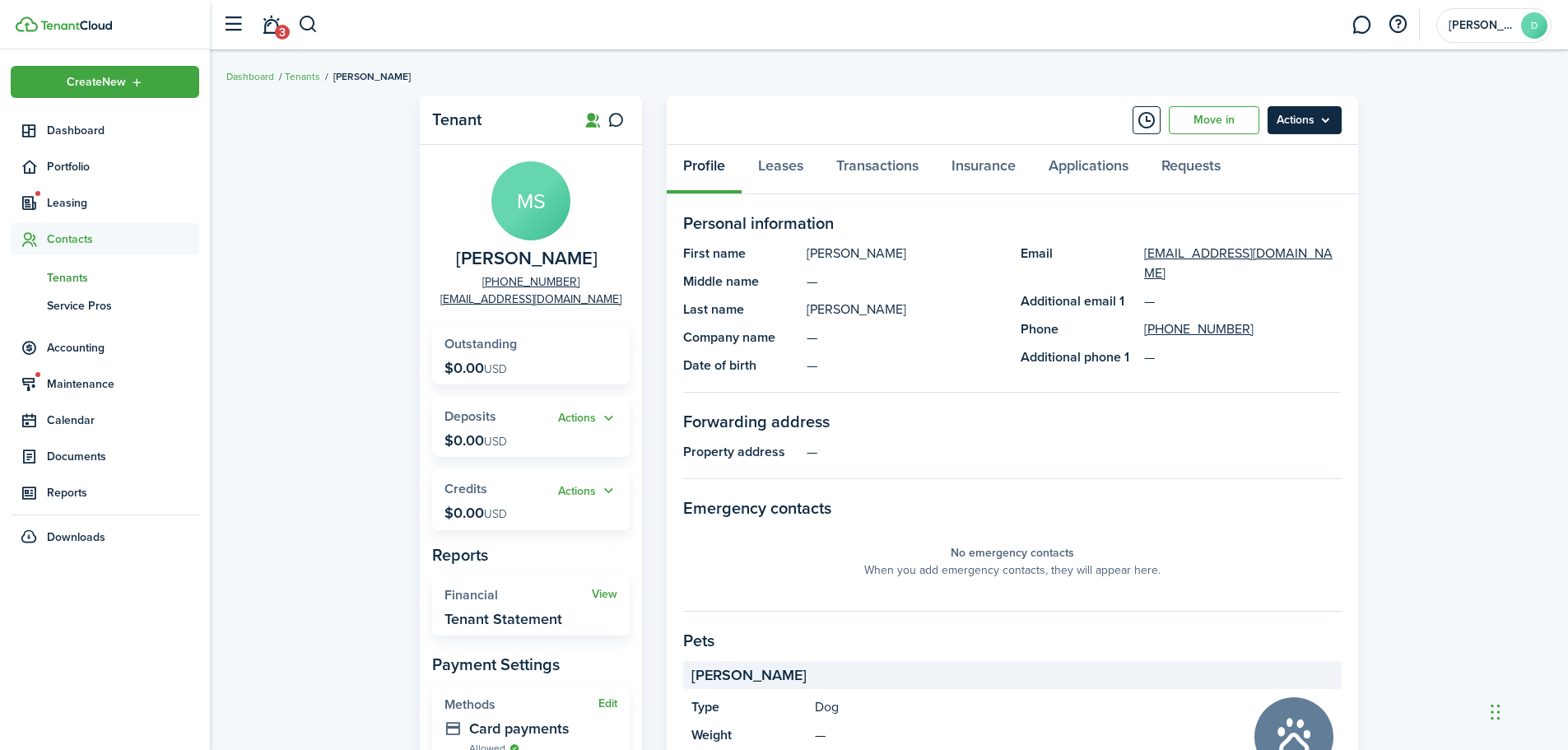
click at [1302, 122] on menu-btn "Actions" at bounding box center [1304, 121] width 74 height 28
click at [1230, 120] on link "Move in" at bounding box center [1214, 121] width 91 height 28
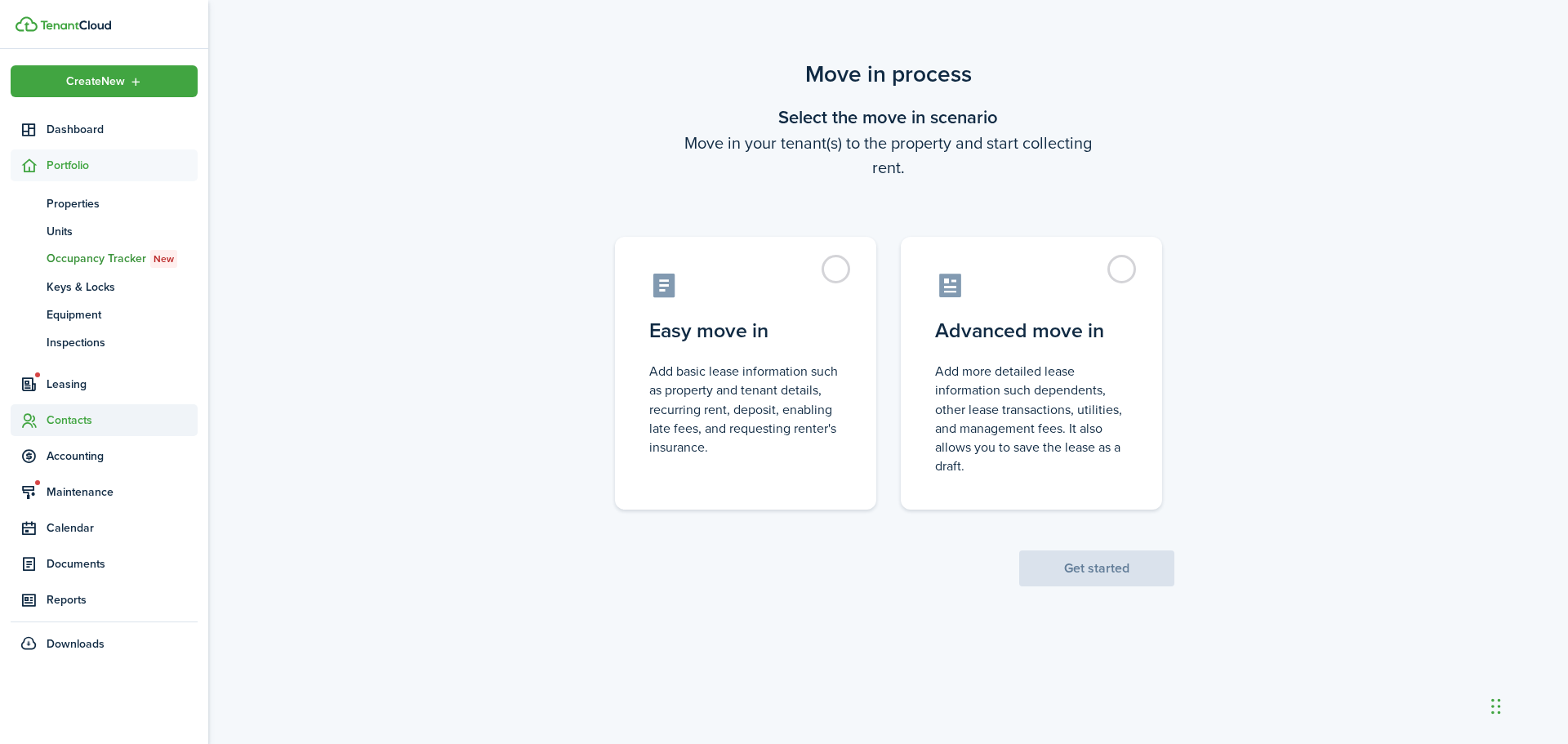
click at [79, 418] on span "Contacts" at bounding box center [122, 419] width 151 height 17
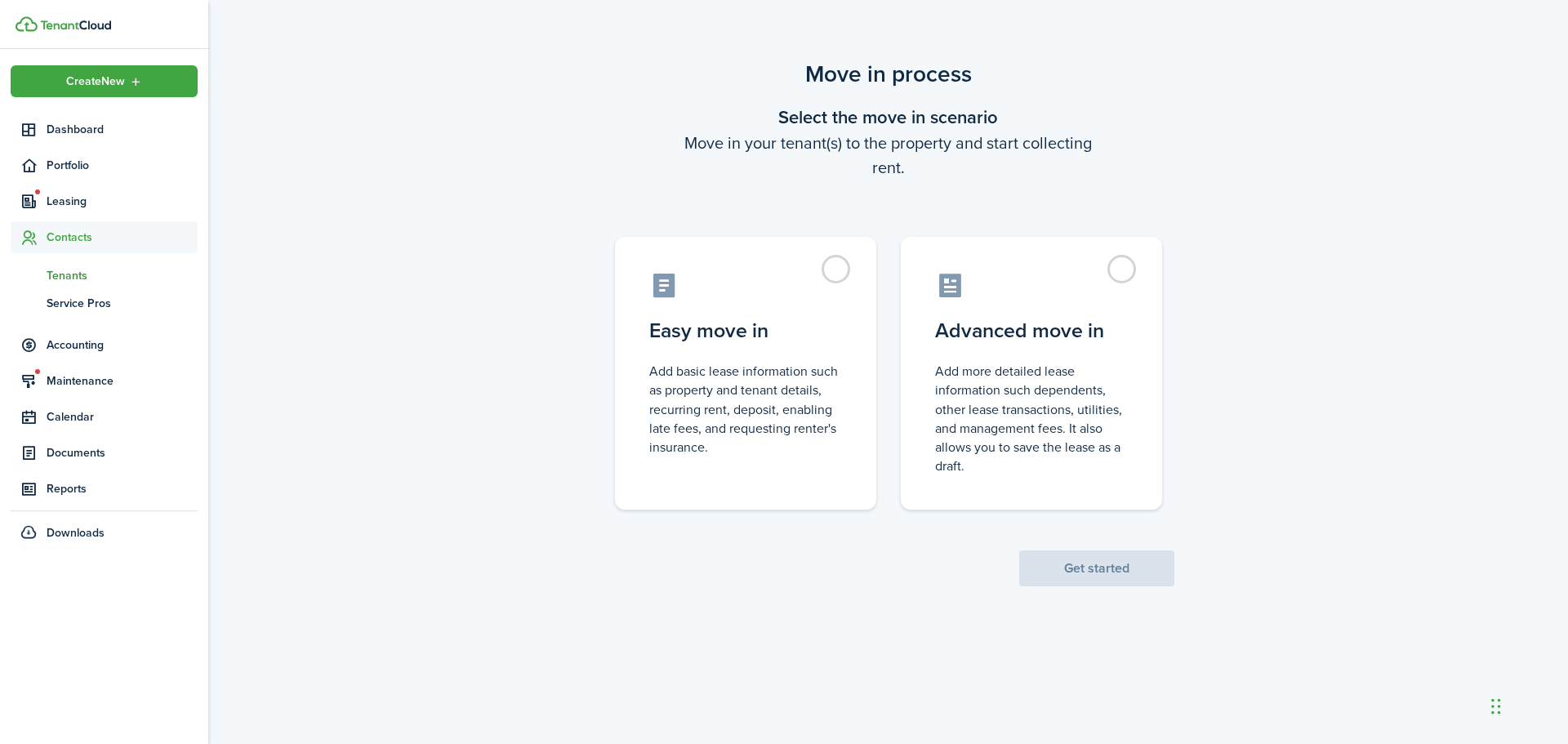
click at [78, 275] on span "Tenants" at bounding box center [122, 275] width 151 height 17
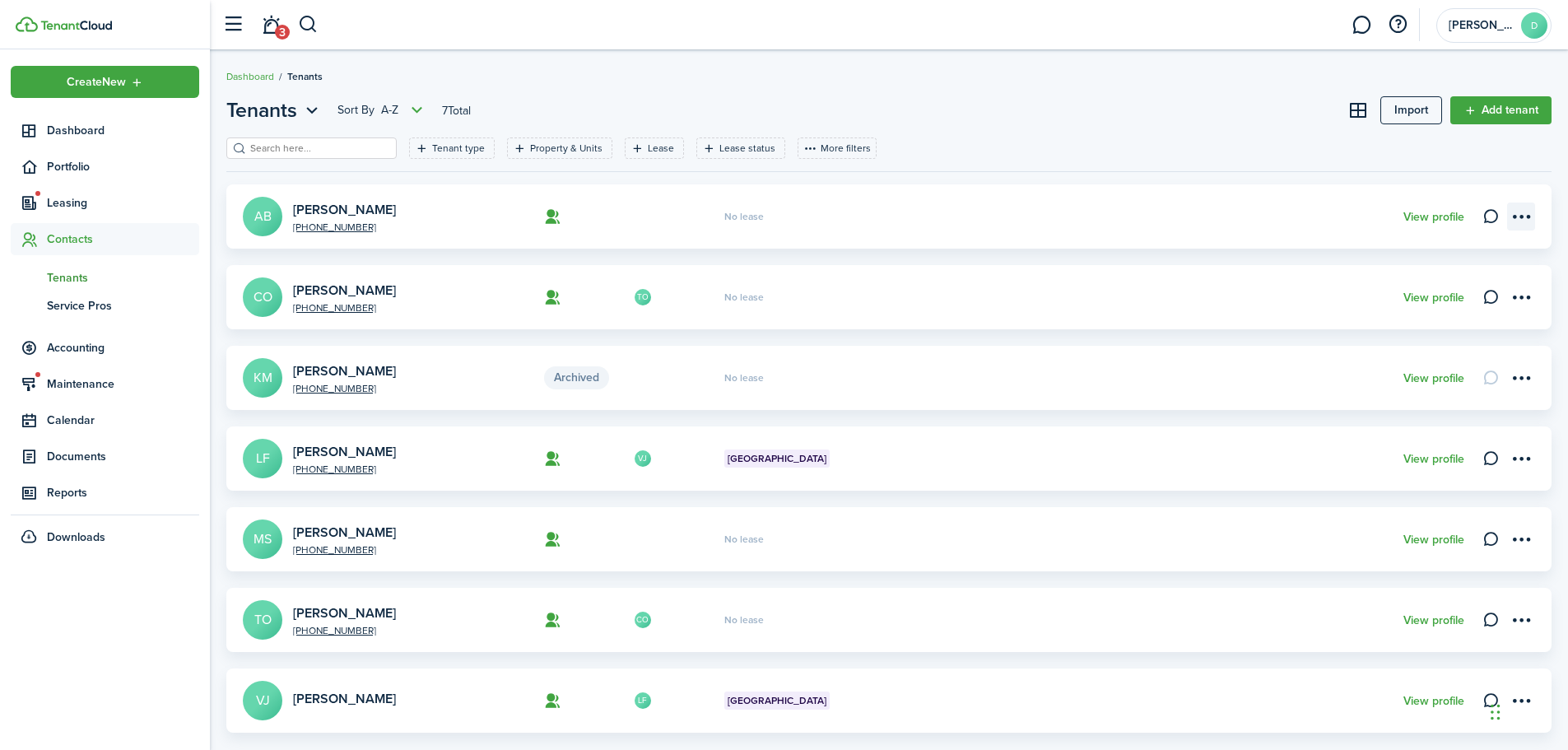
click at [1525, 209] on menu-btn-icon "Open menu" at bounding box center [1521, 217] width 28 height 28
click at [1517, 539] on menu-btn-icon "Open menu" at bounding box center [1521, 540] width 28 height 28
click at [1414, 619] on link "Move in" at bounding box center [1462, 617] width 144 height 28
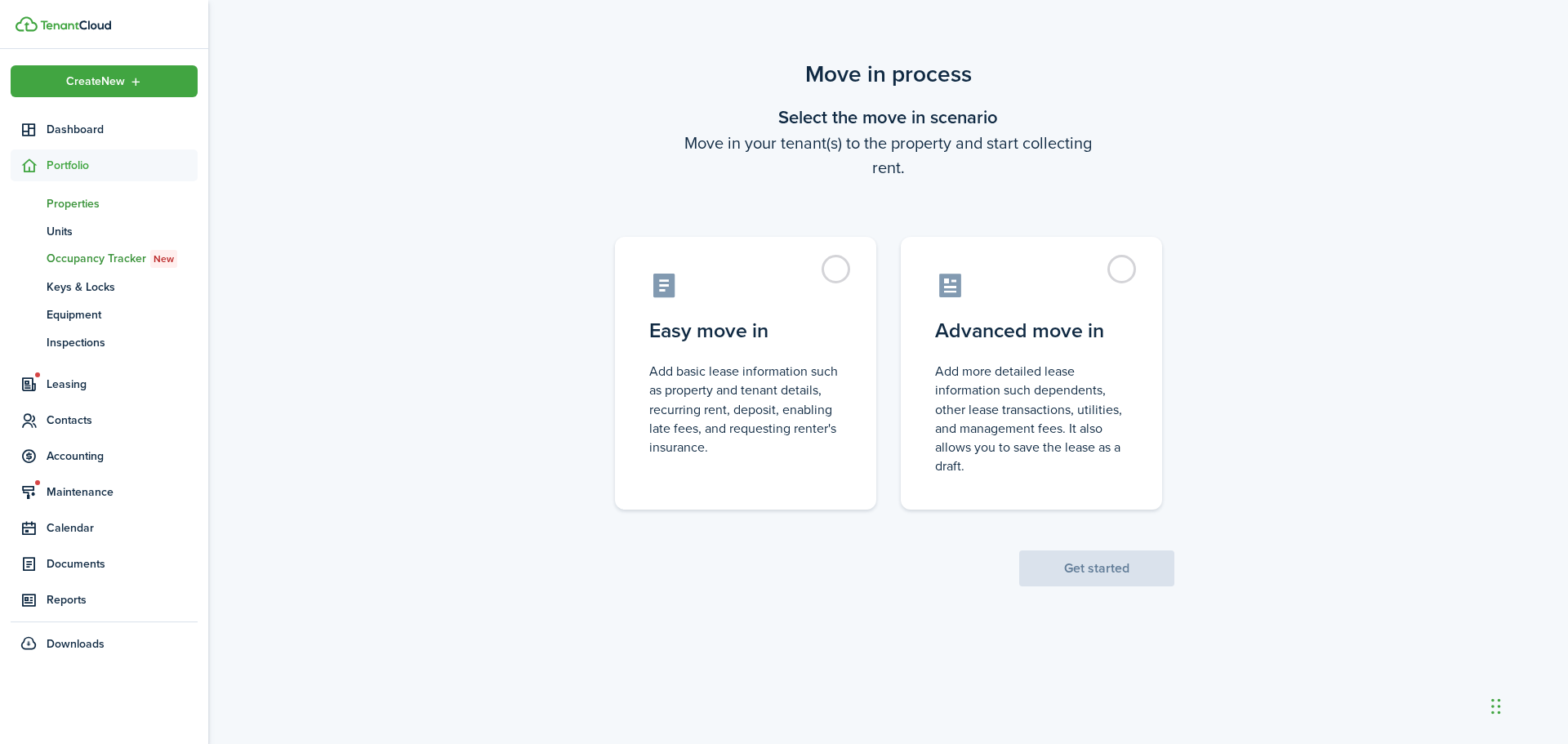
click at [132, 205] on span "Properties" at bounding box center [122, 203] width 151 height 17
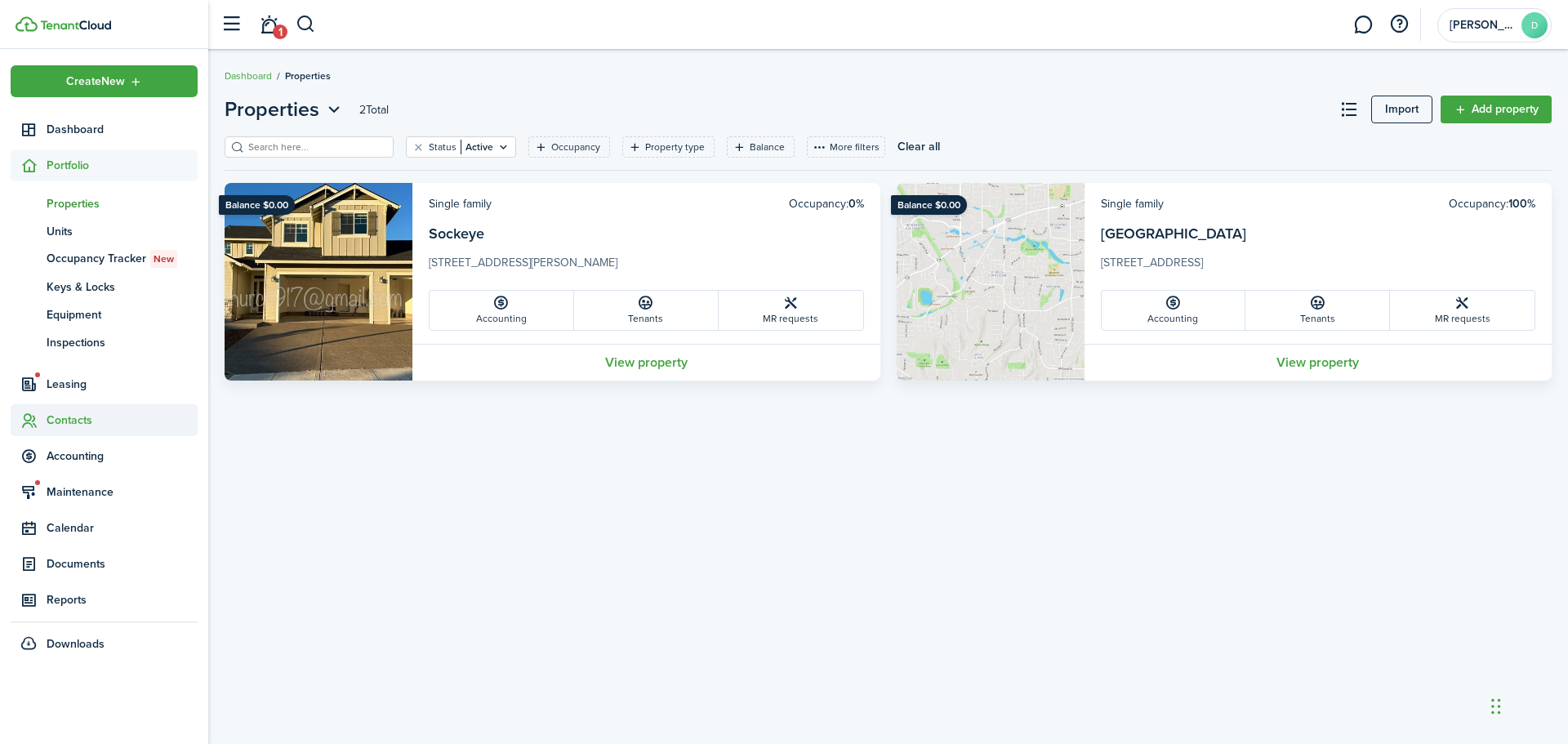
click at [54, 422] on span "Contacts" at bounding box center [122, 419] width 151 height 17
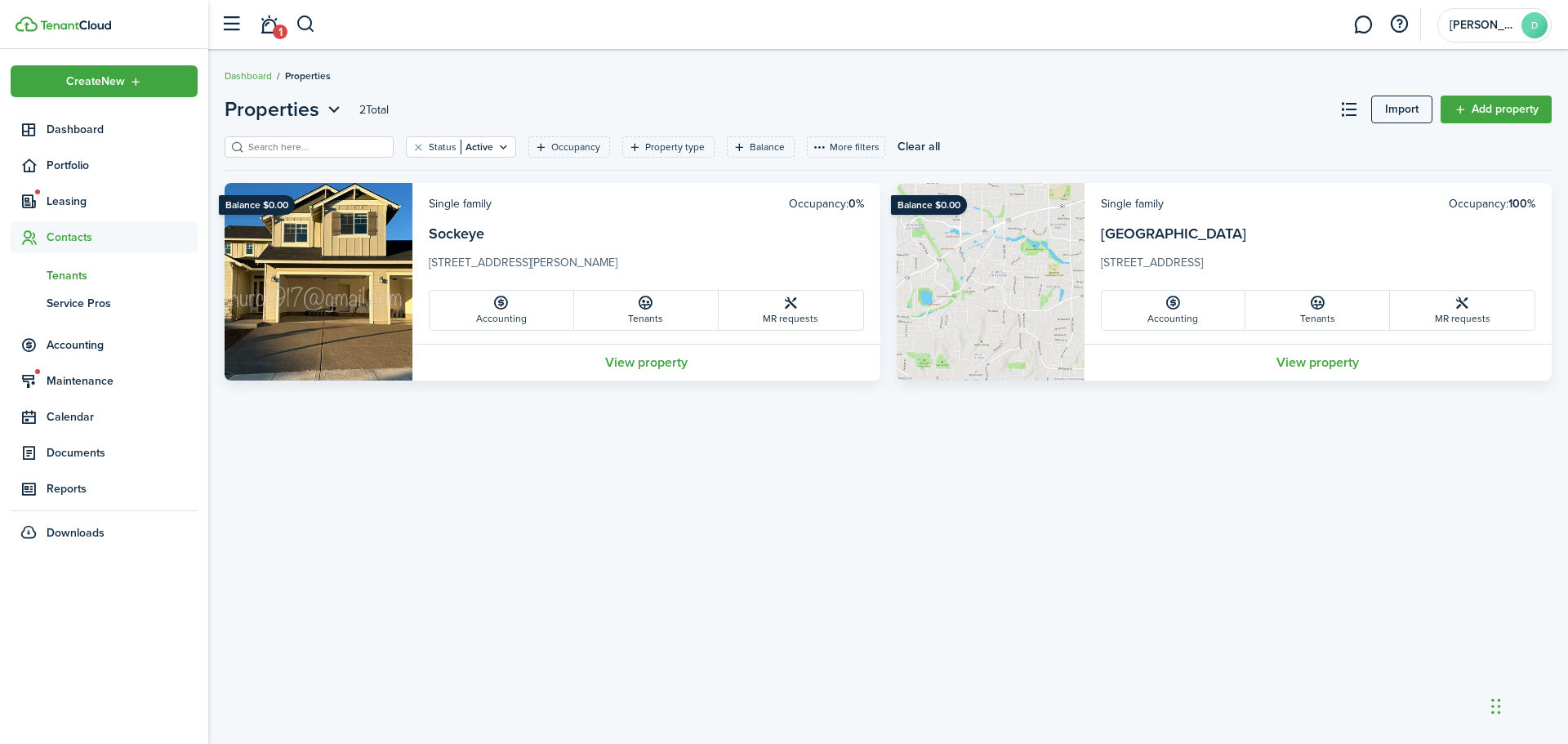
click at [71, 269] on span "Tenants" at bounding box center [122, 275] width 151 height 17
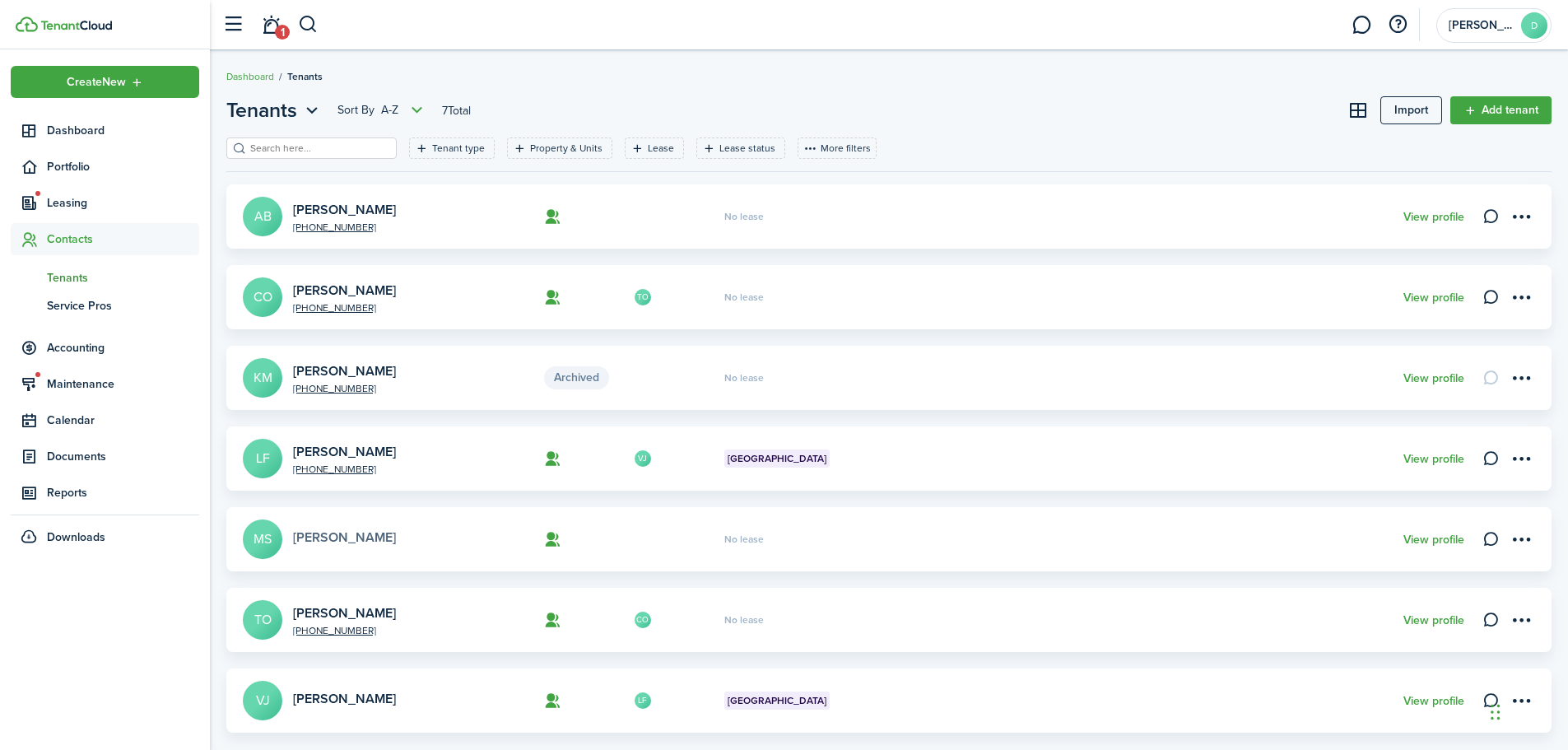
click at [350, 530] on link "[PERSON_NAME]" at bounding box center [344, 537] width 103 height 19
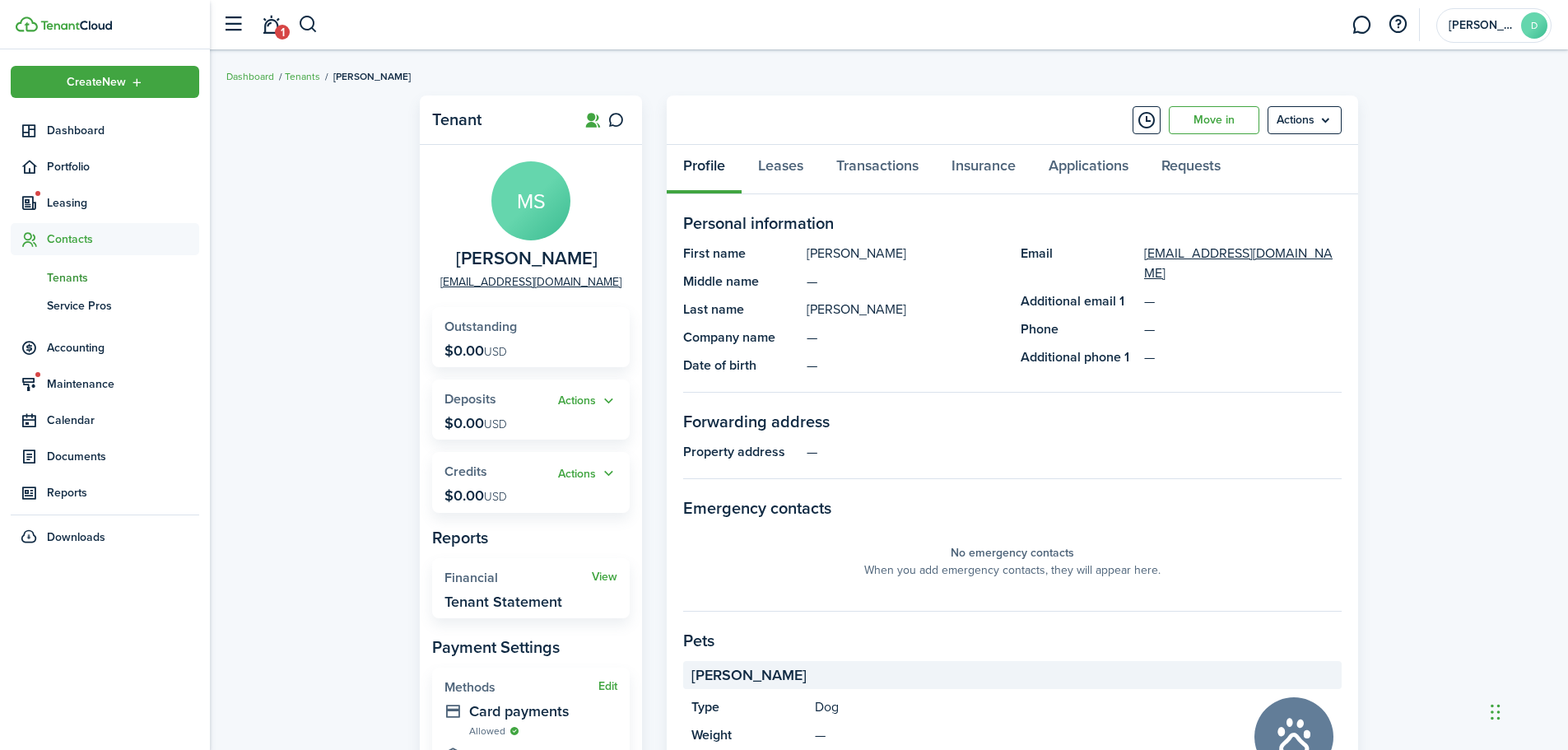
click at [254, 508] on div "Tenant [PERSON_NAME] [EMAIL_ADDRESS][DOMAIN_NAME] Outstanding $0.00 USD Actions…" at bounding box center [889, 659] width 1358 height 1144
click at [1302, 114] on menu-btn "Actions" at bounding box center [1304, 121] width 74 height 28
click at [1267, 154] on link "Edit" at bounding box center [1269, 156] width 144 height 28
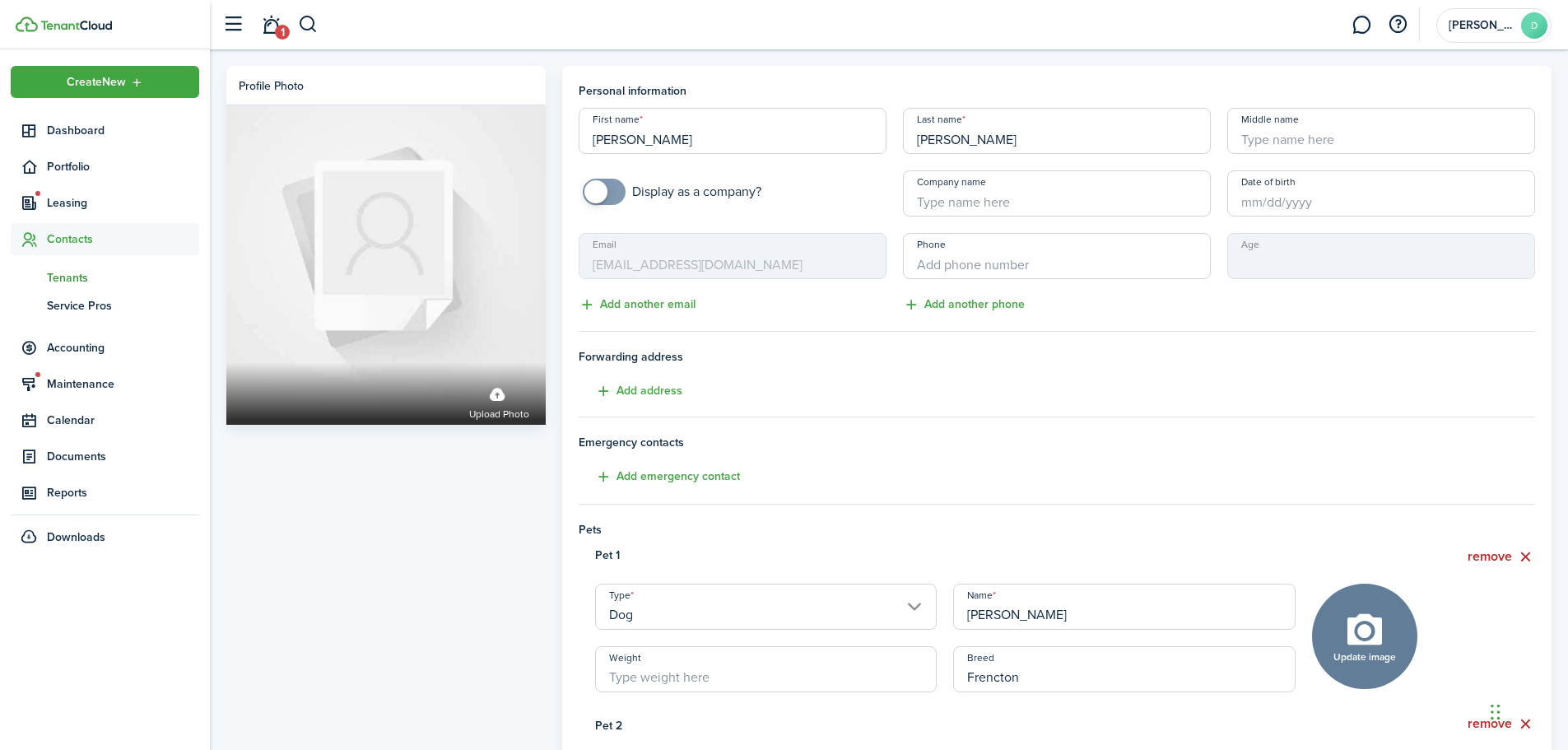
click at [942, 265] on input "Phone" at bounding box center [1056, 256] width 308 height 46
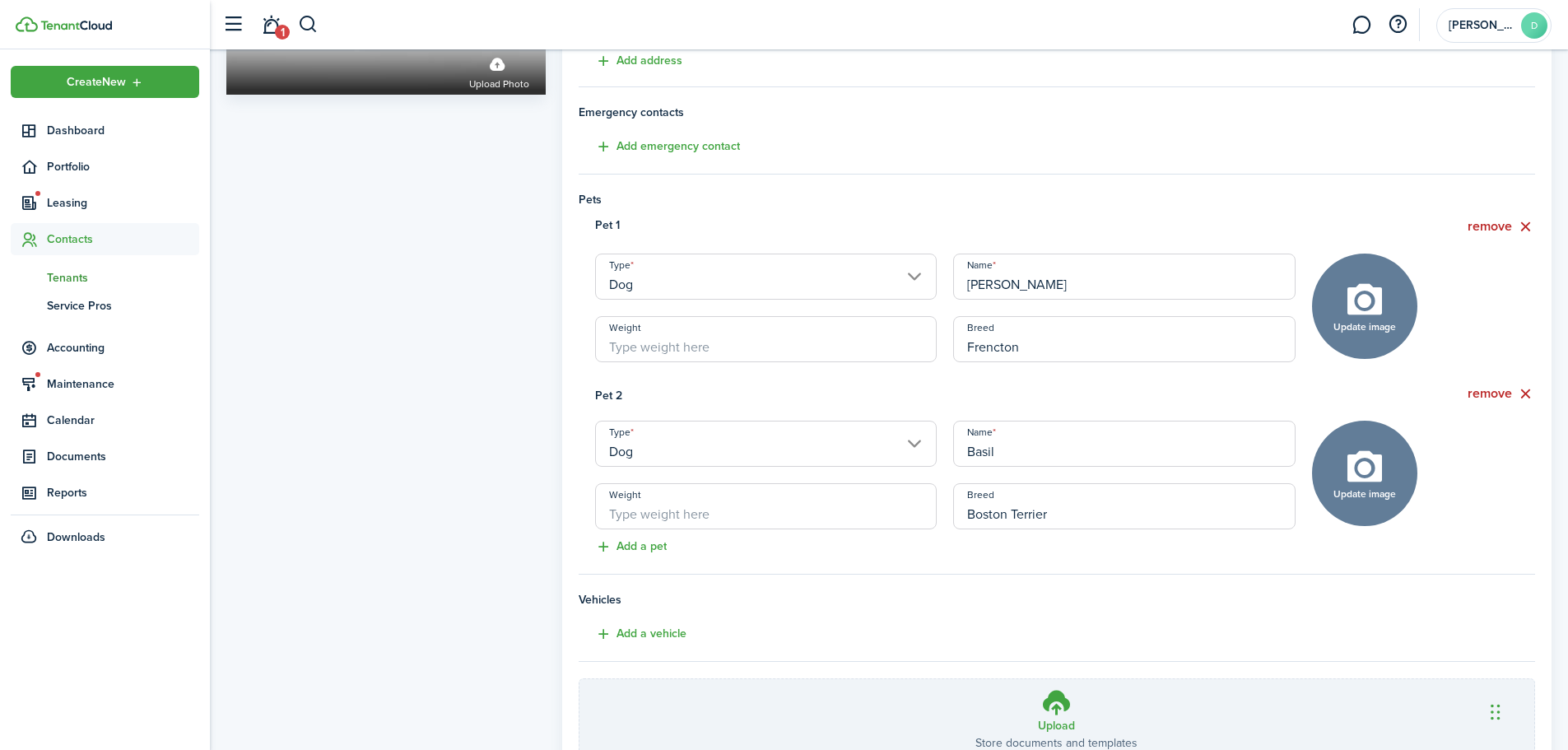
scroll to position [464, 0]
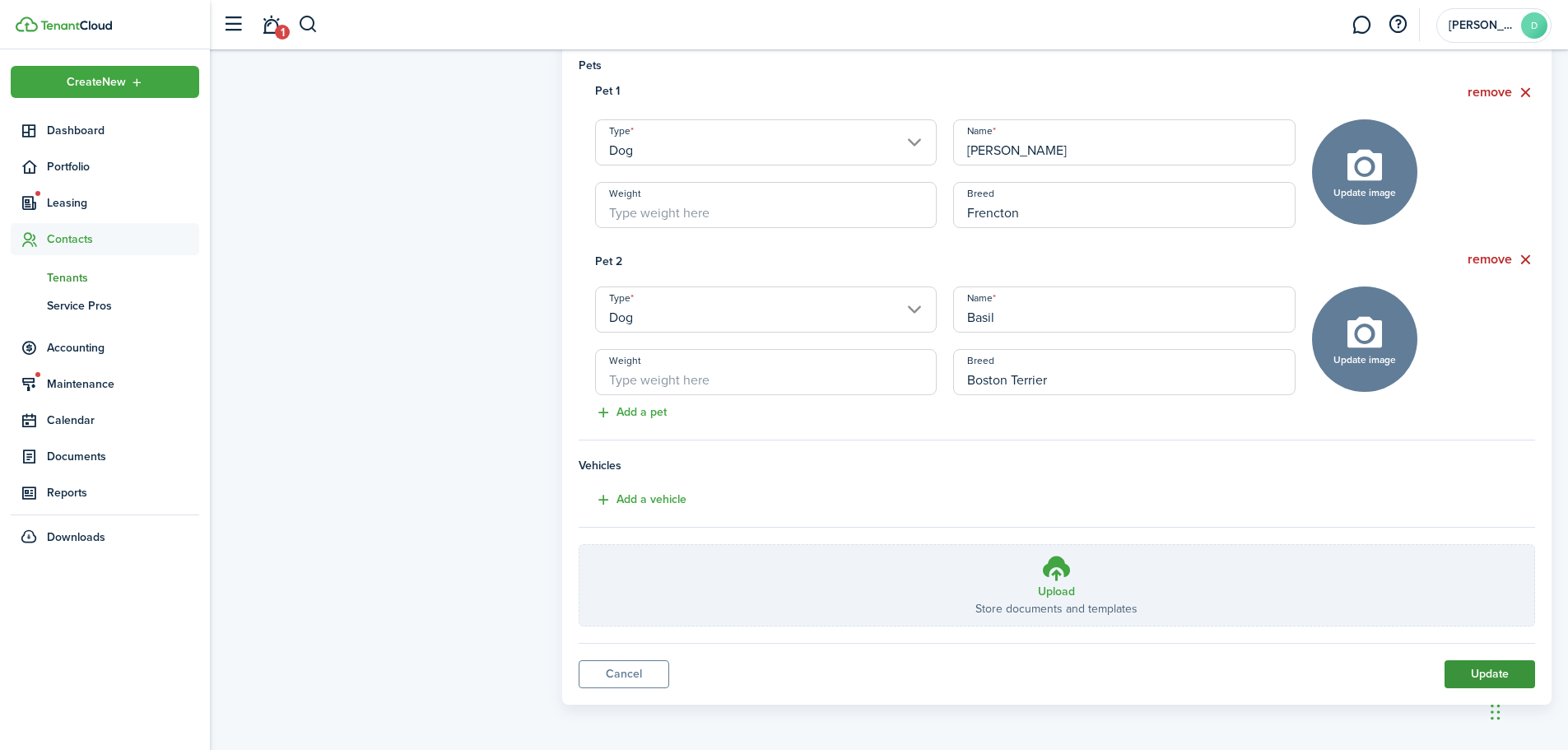
type input "[PHONE_NUMBER]"
click at [1482, 674] on button "Update" at bounding box center [1490, 675] width 91 height 28
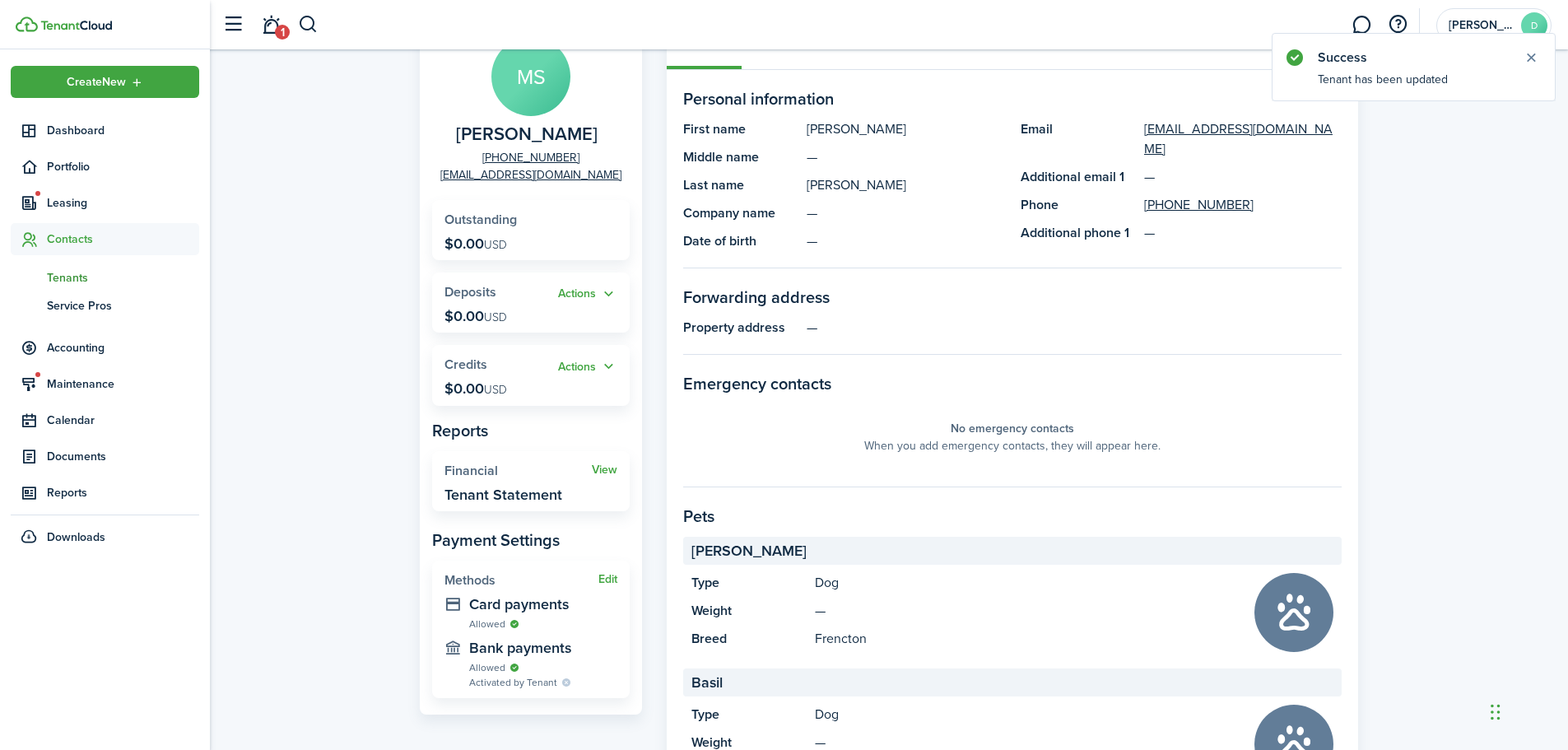
scroll to position [164, 0]
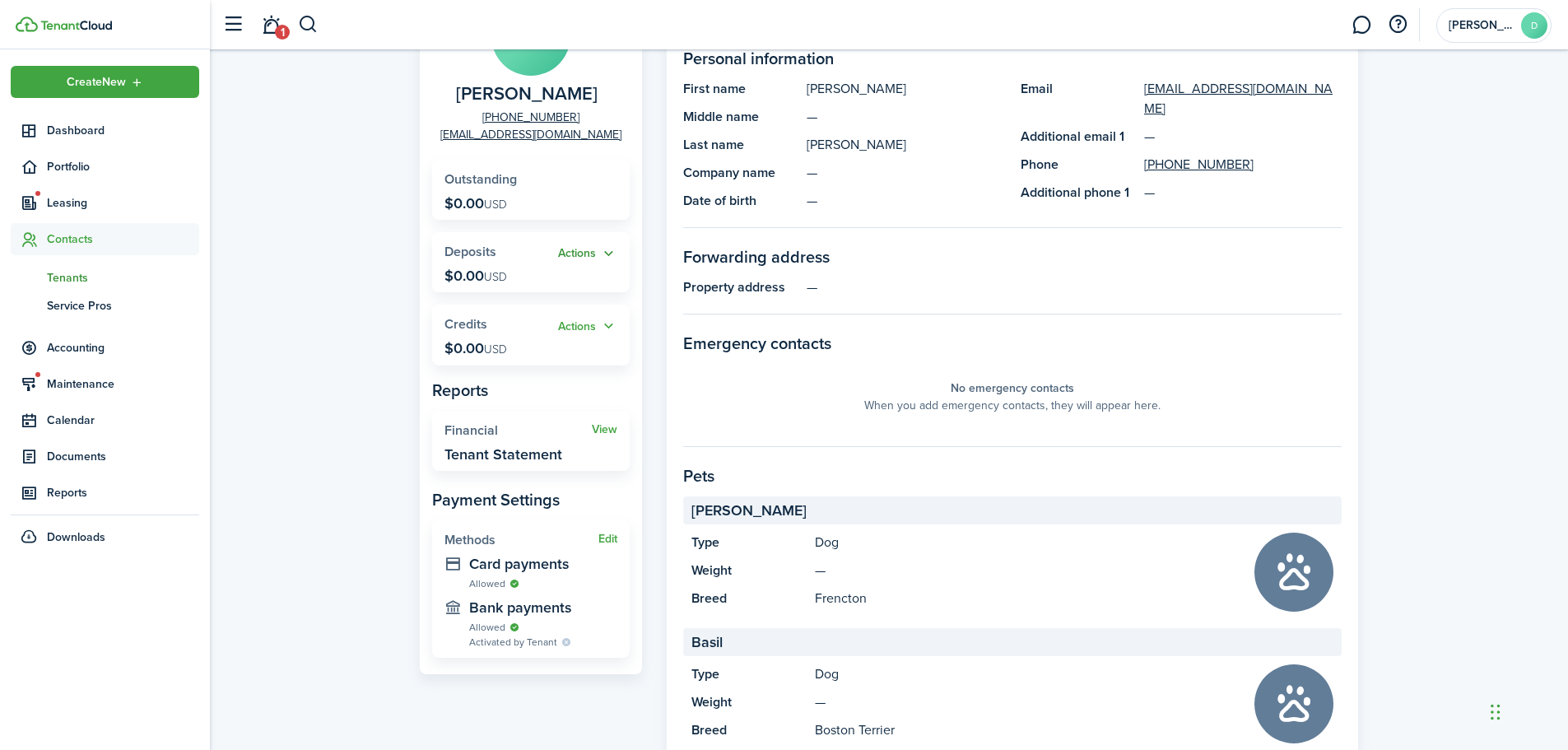
click at [596, 252] on button "Actions" at bounding box center [587, 253] width 59 height 19
click at [571, 290] on link "Add" at bounding box center [545, 286] width 144 height 28
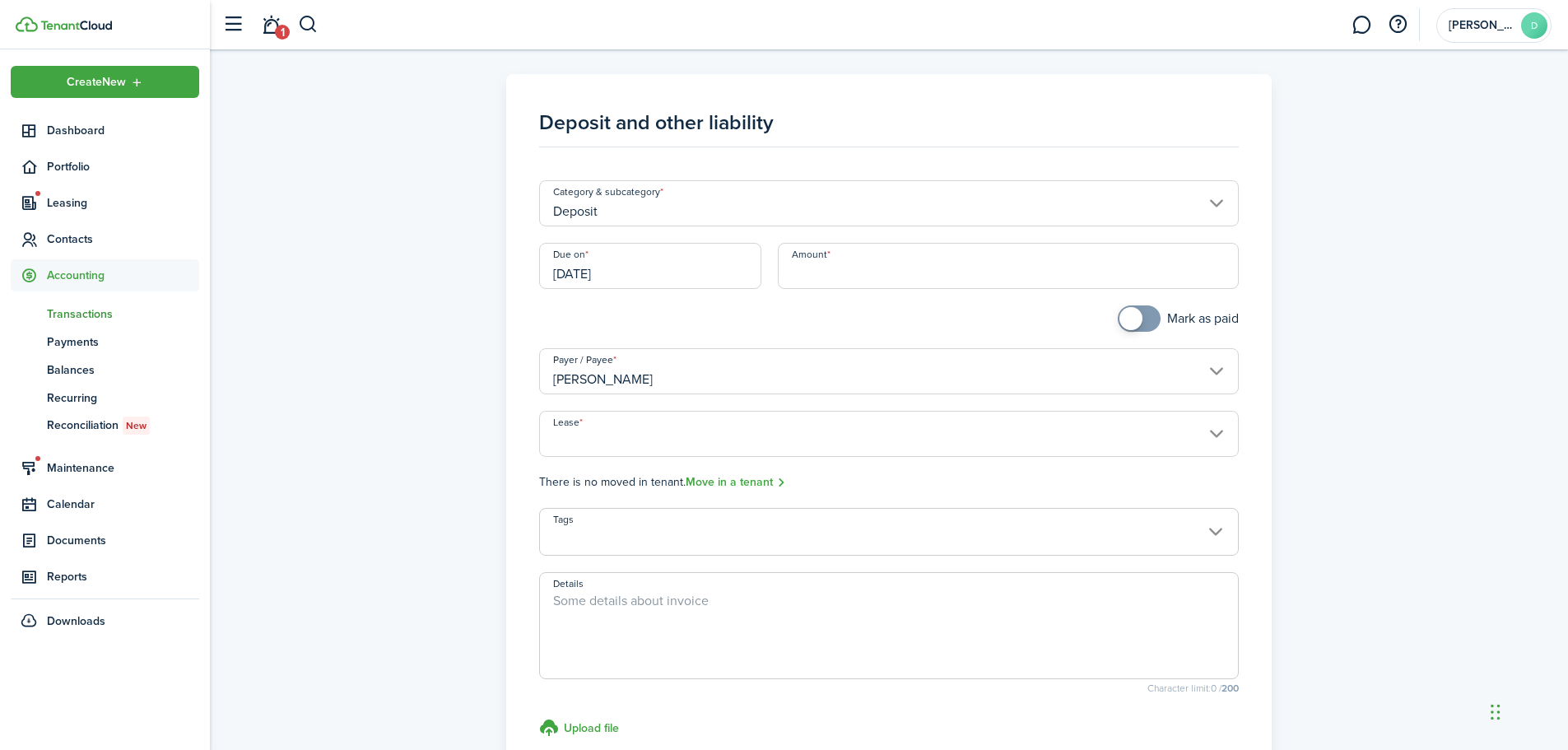
click at [805, 277] on input "Amount" at bounding box center [1008, 266] width 461 height 46
click at [1109, 209] on input "Deposit" at bounding box center [888, 203] width 700 height 46
type input "$3,200.00"
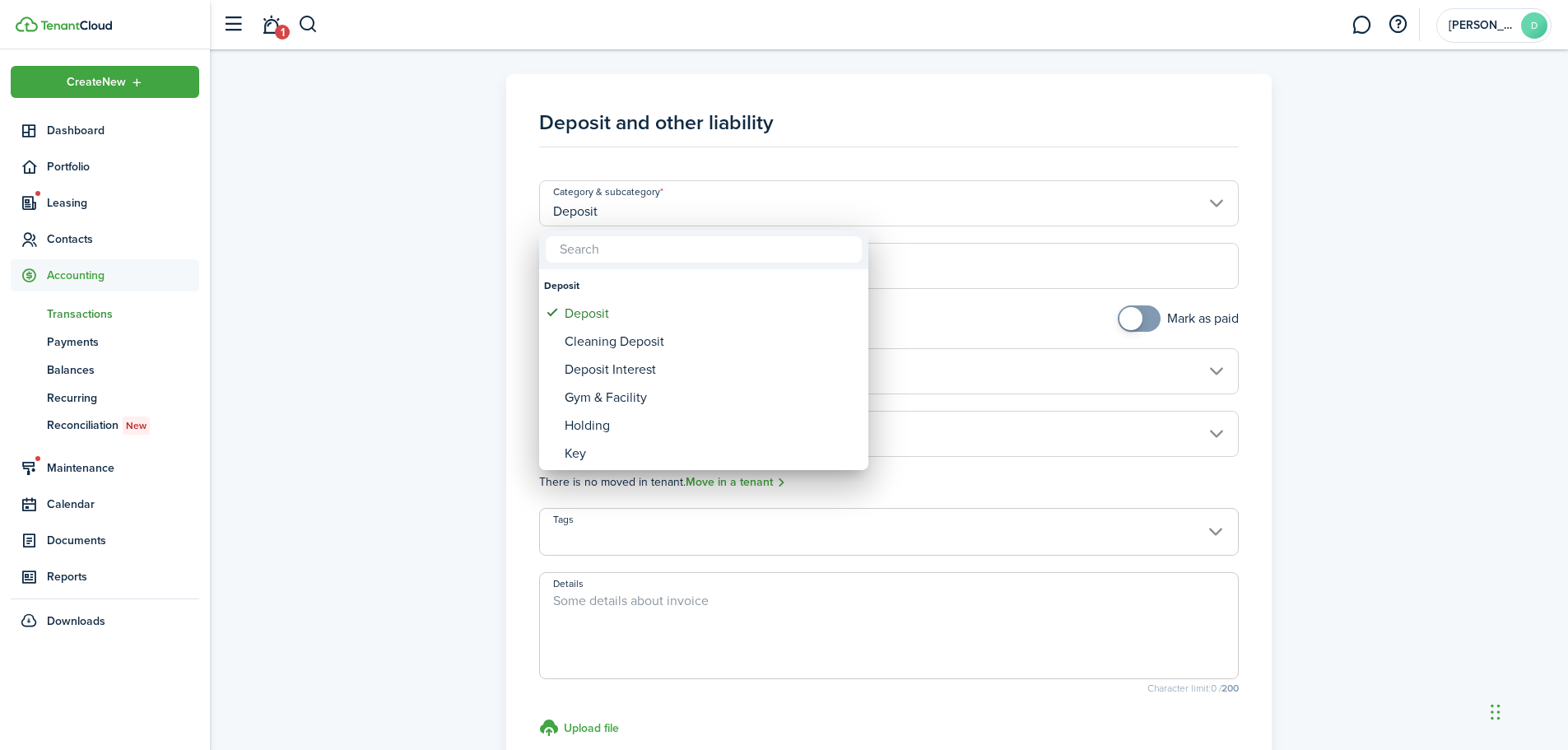
click at [1109, 209] on div at bounding box center [784, 375] width 1832 height 1014
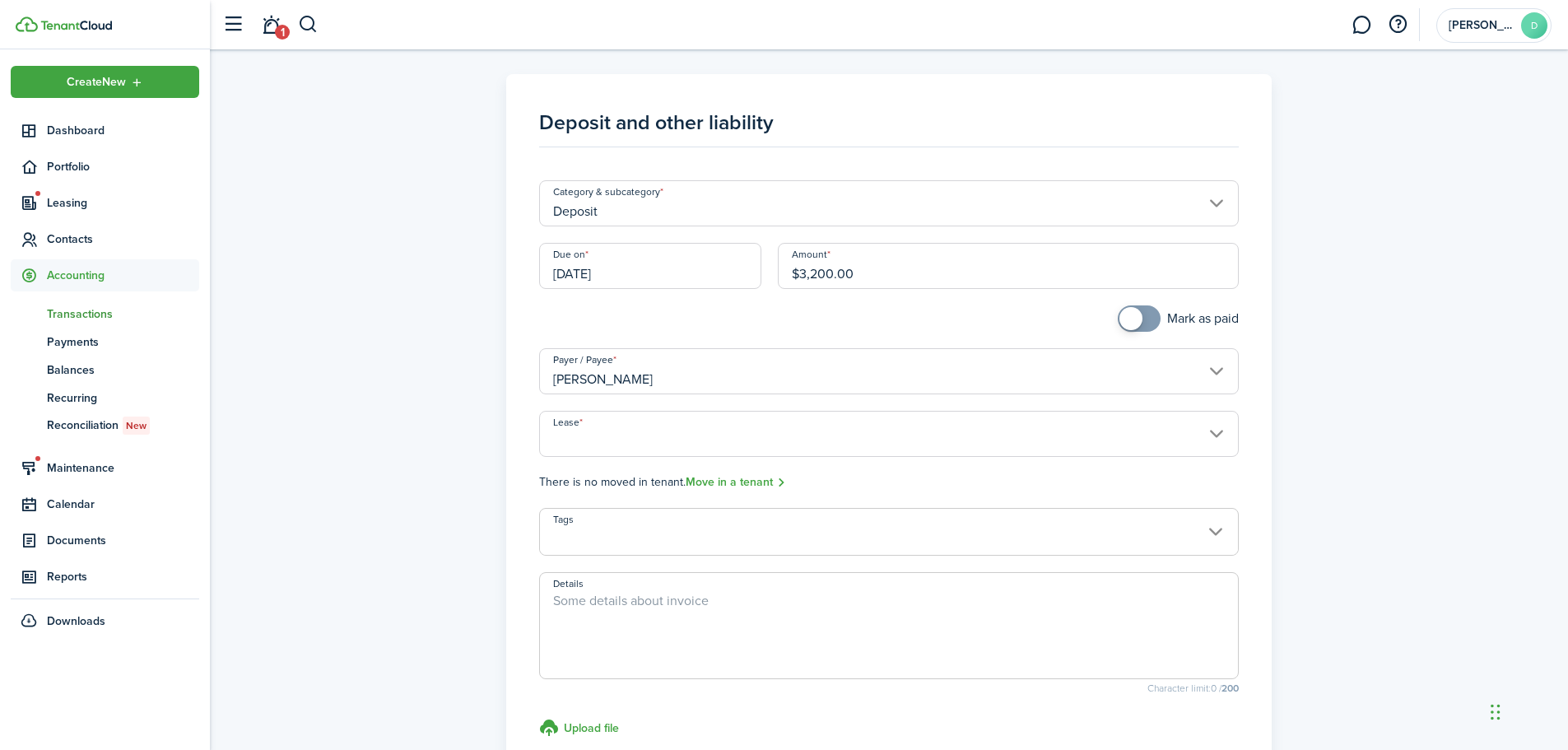
click at [1177, 430] on input "Lease" at bounding box center [888, 434] width 700 height 46
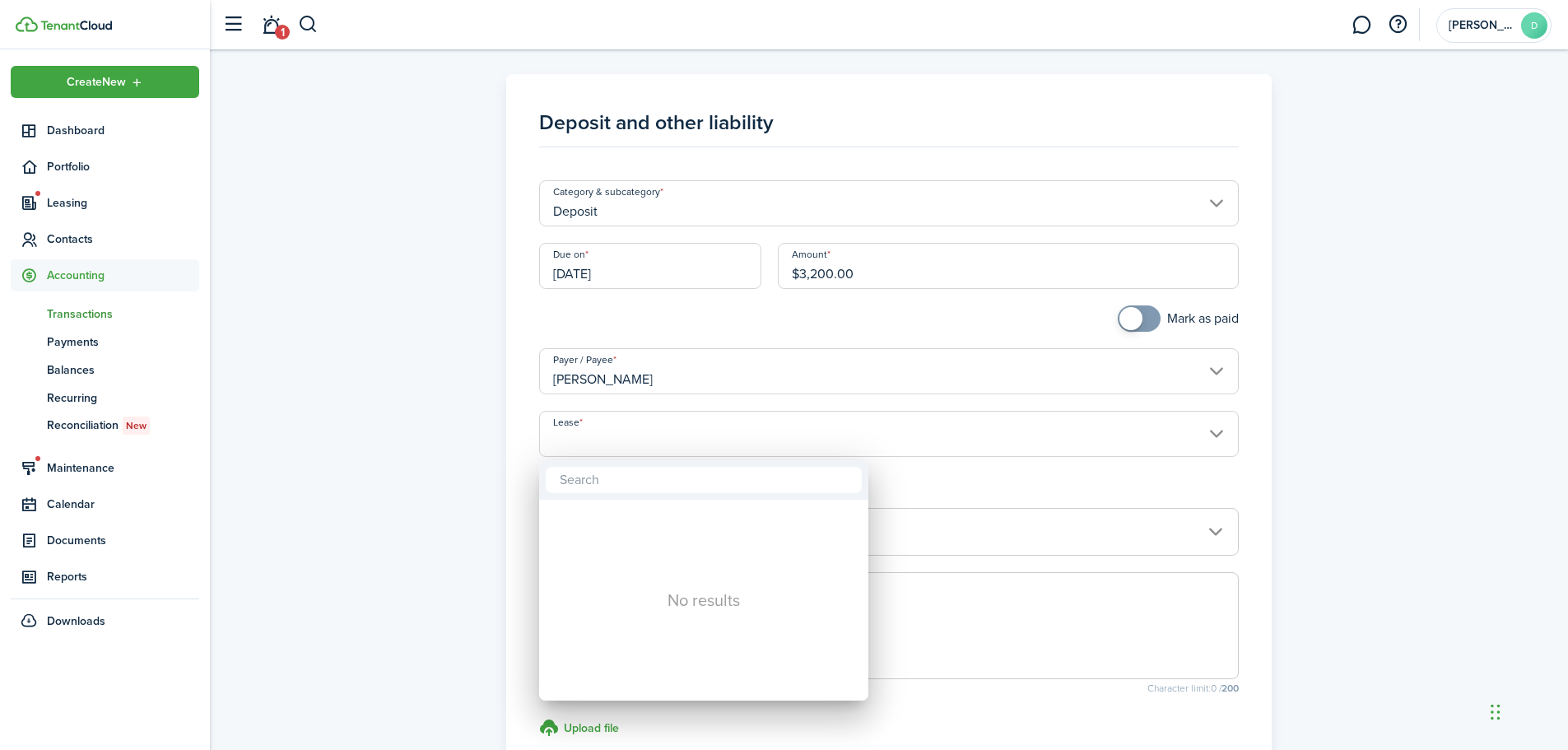
click at [1177, 430] on div at bounding box center [784, 375] width 1832 height 1014
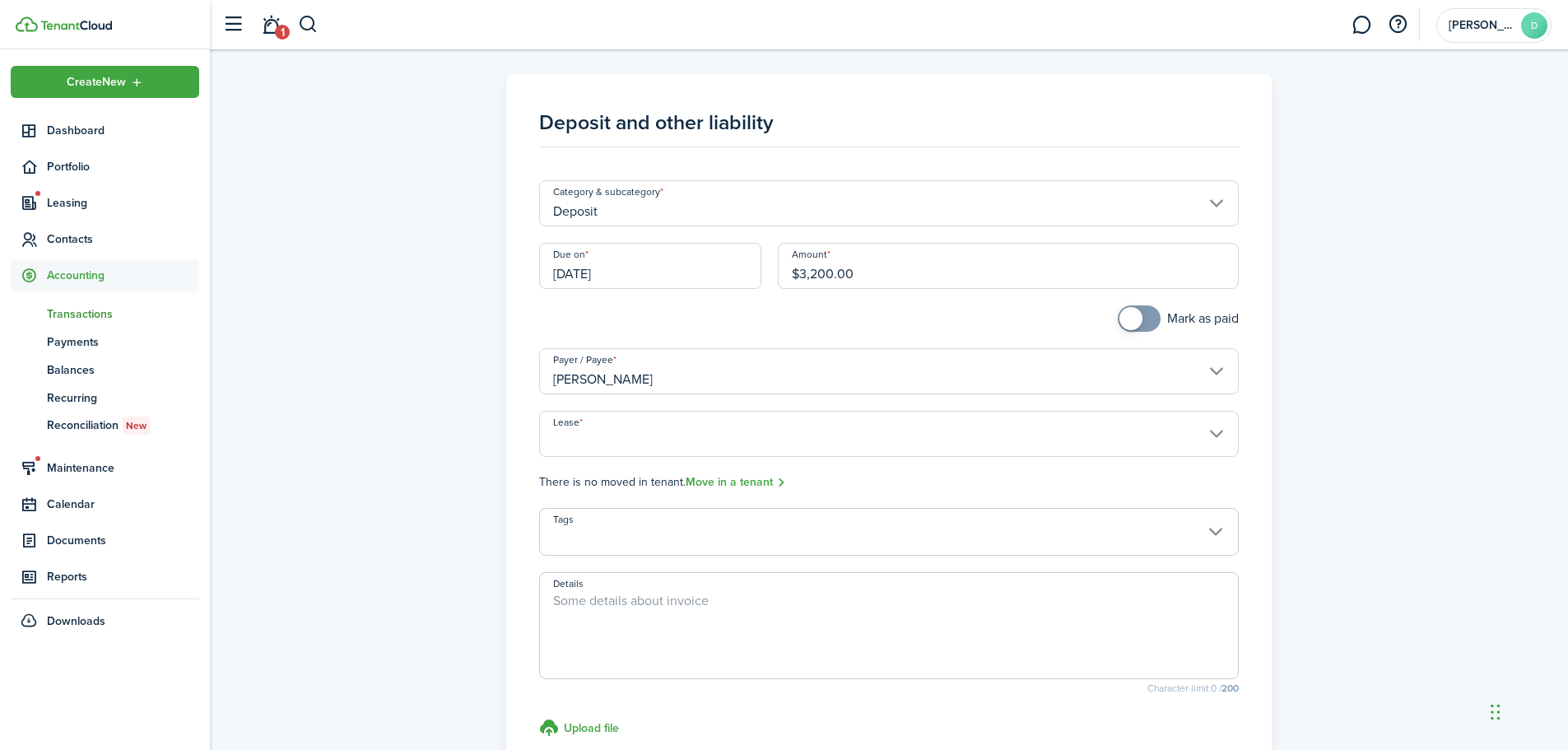
click at [1211, 434] on input "Lease" at bounding box center [888, 434] width 700 height 46
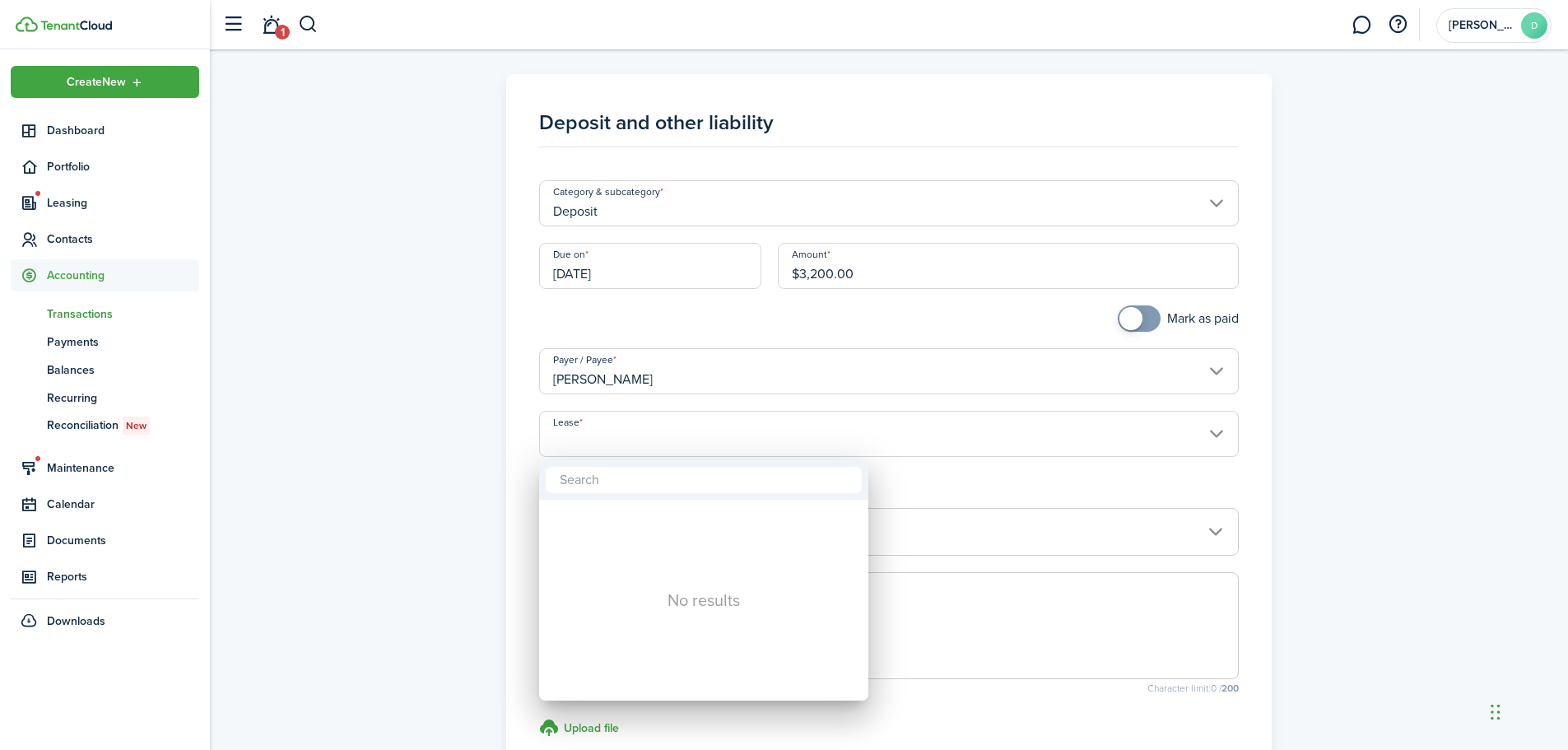
click at [625, 485] on input "text" at bounding box center [704, 480] width 316 height 27
type input "sock"
click at [809, 431] on div at bounding box center [784, 375] width 1832 height 1014
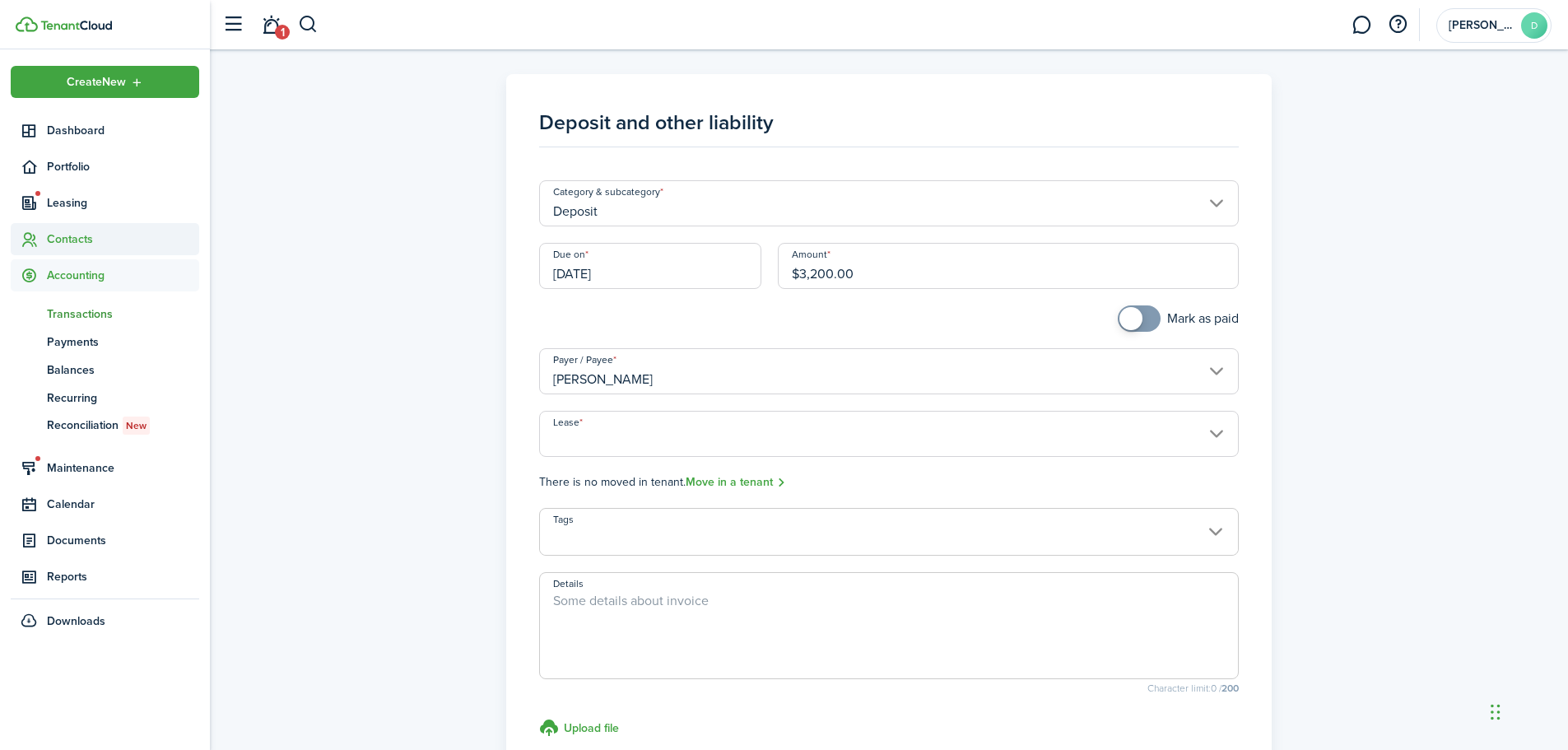
click at [60, 241] on span "Contacts" at bounding box center [123, 239] width 153 height 17
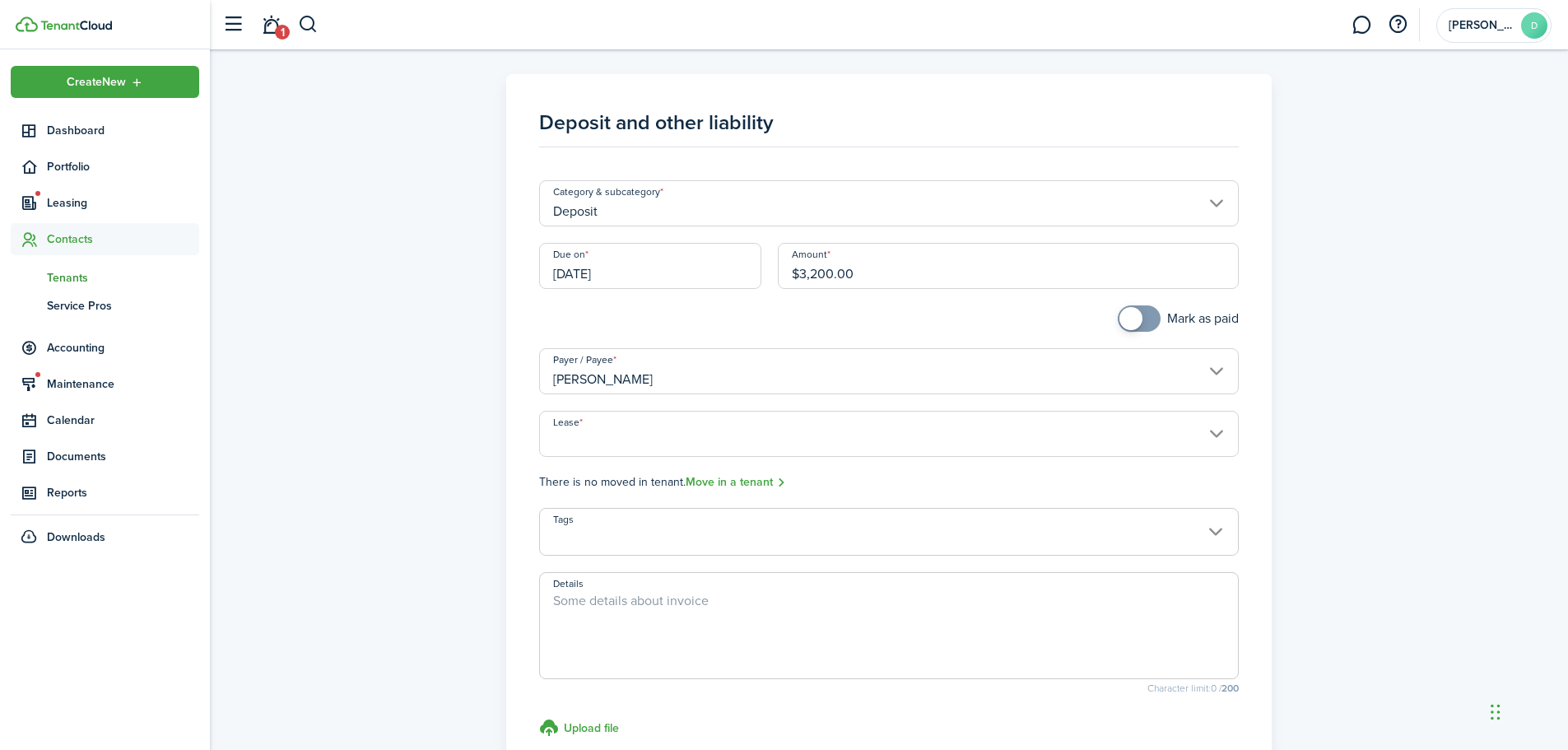
click at [66, 274] on span "Tenants" at bounding box center [123, 277] width 153 height 17
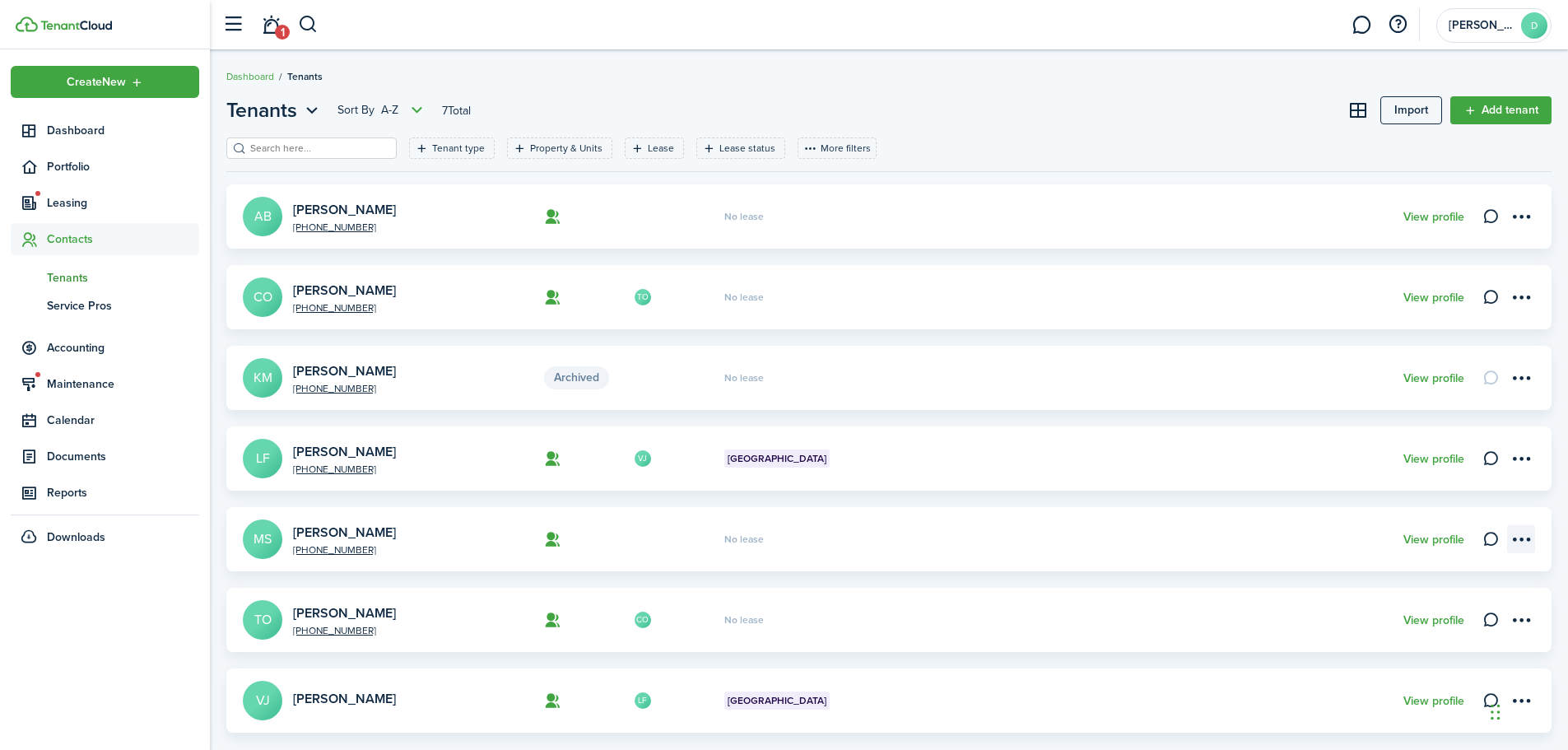
click at [1523, 538] on menu-btn-icon "Open menu" at bounding box center [1521, 540] width 28 height 28
click at [1418, 616] on link "Move in" at bounding box center [1462, 617] width 144 height 28
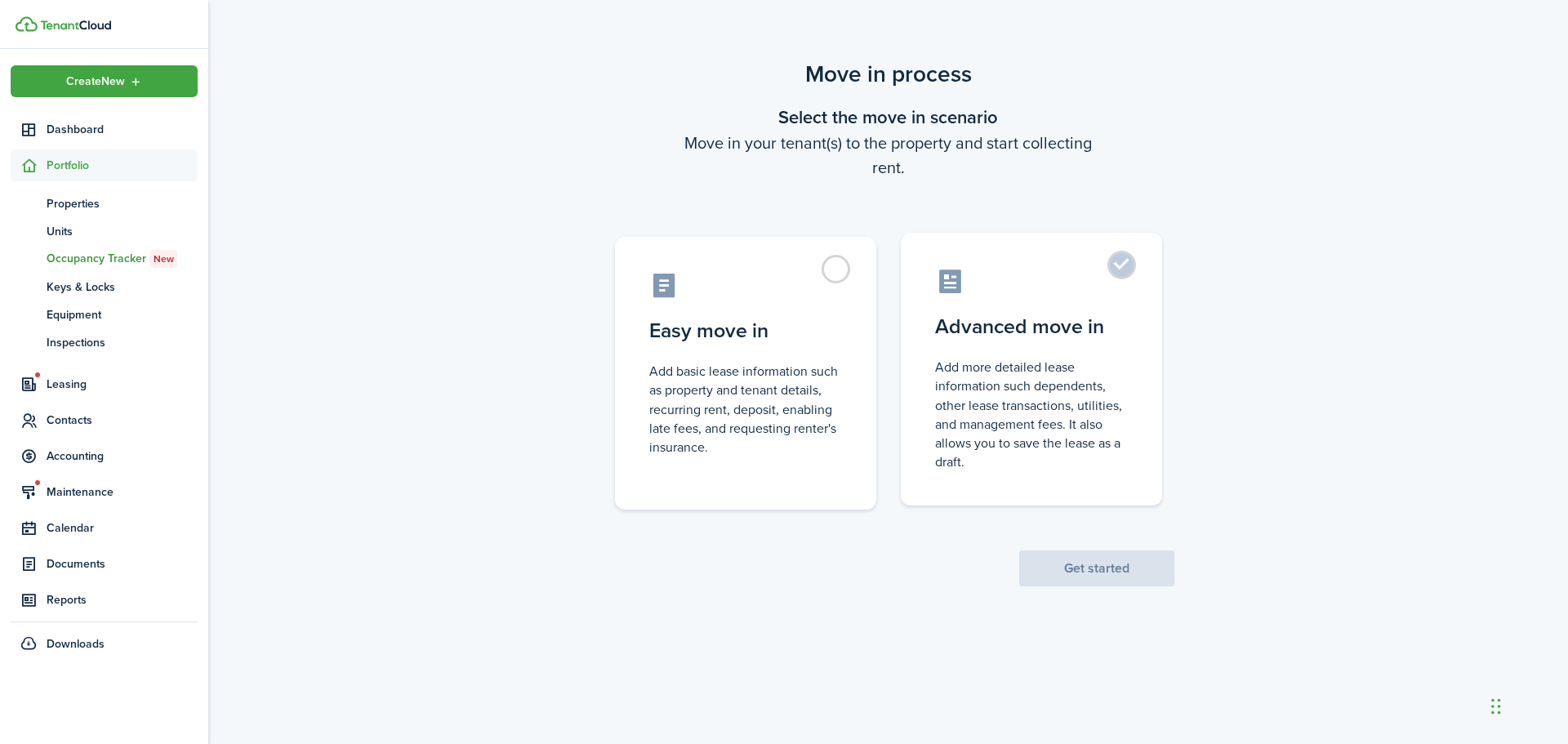
click at [1015, 388] on control-radio-card-description "Add more detailed lease information such dependents, other lease transactions, …" at bounding box center [1031, 414] width 193 height 114
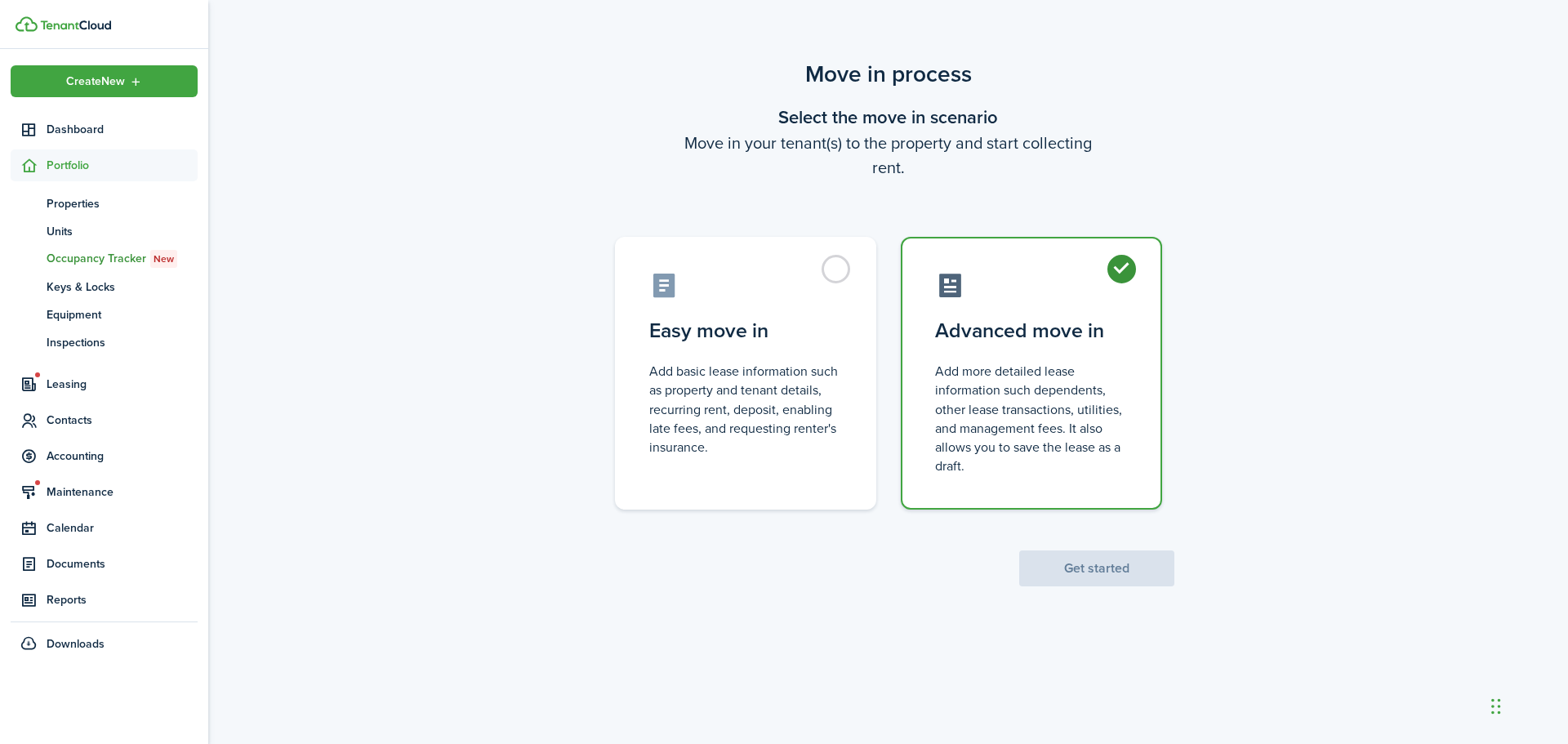
radio input "true"
click at [1099, 565] on button "Get started" at bounding box center [1096, 568] width 155 height 36
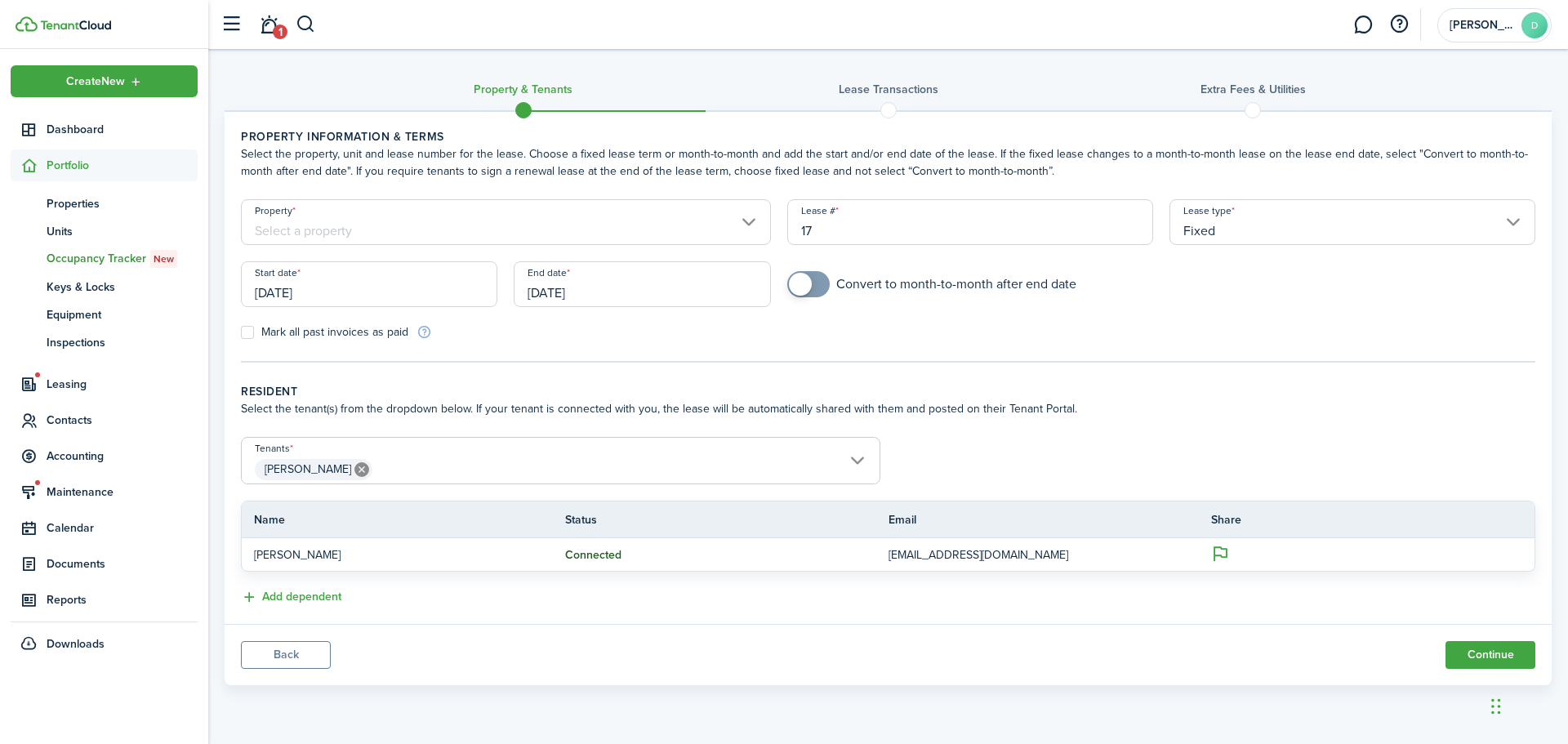
click at [513, 224] on input "Property" at bounding box center [506, 222] width 530 height 46
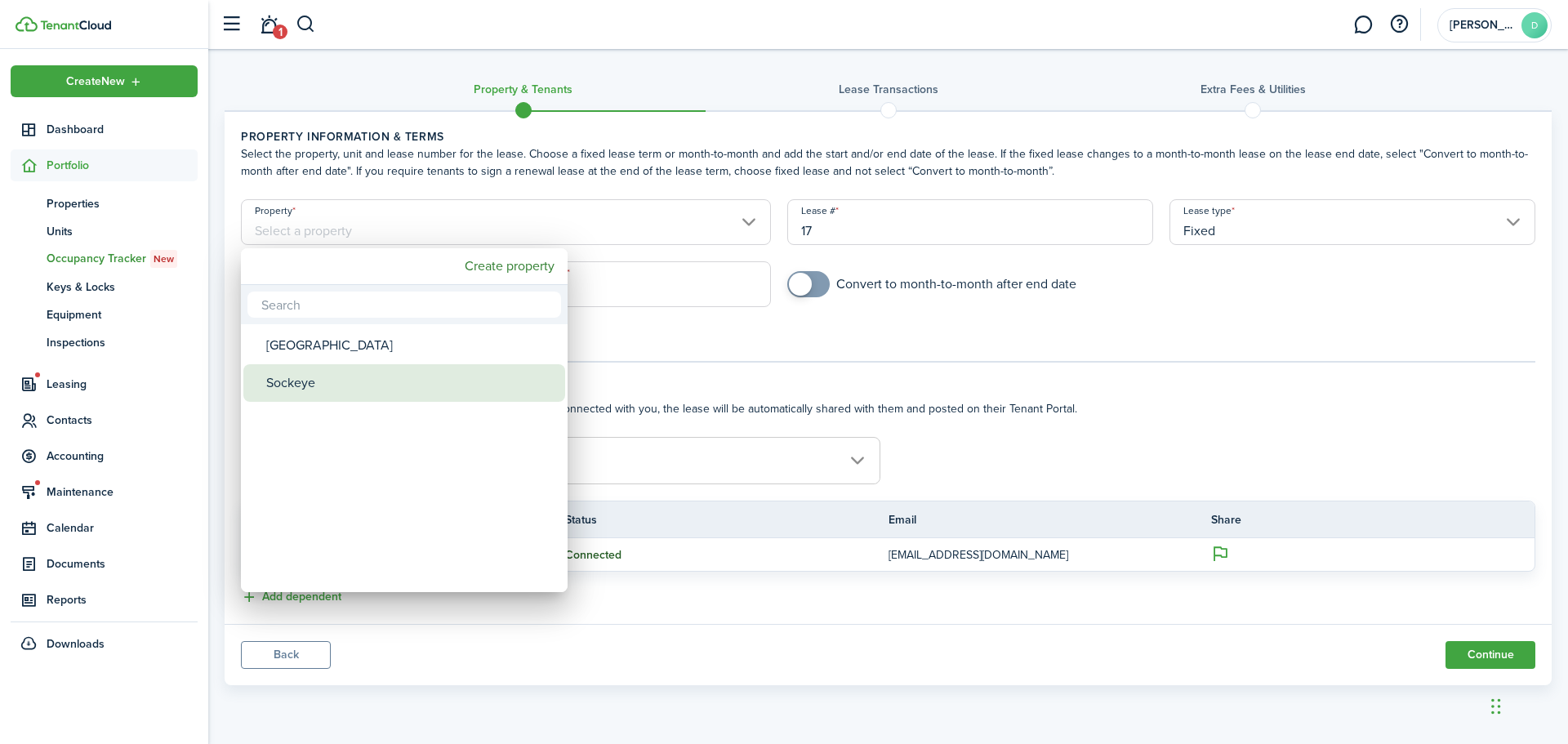
click at [354, 380] on div "Sockeye" at bounding box center [410, 383] width 289 height 38
type input "Sockeye"
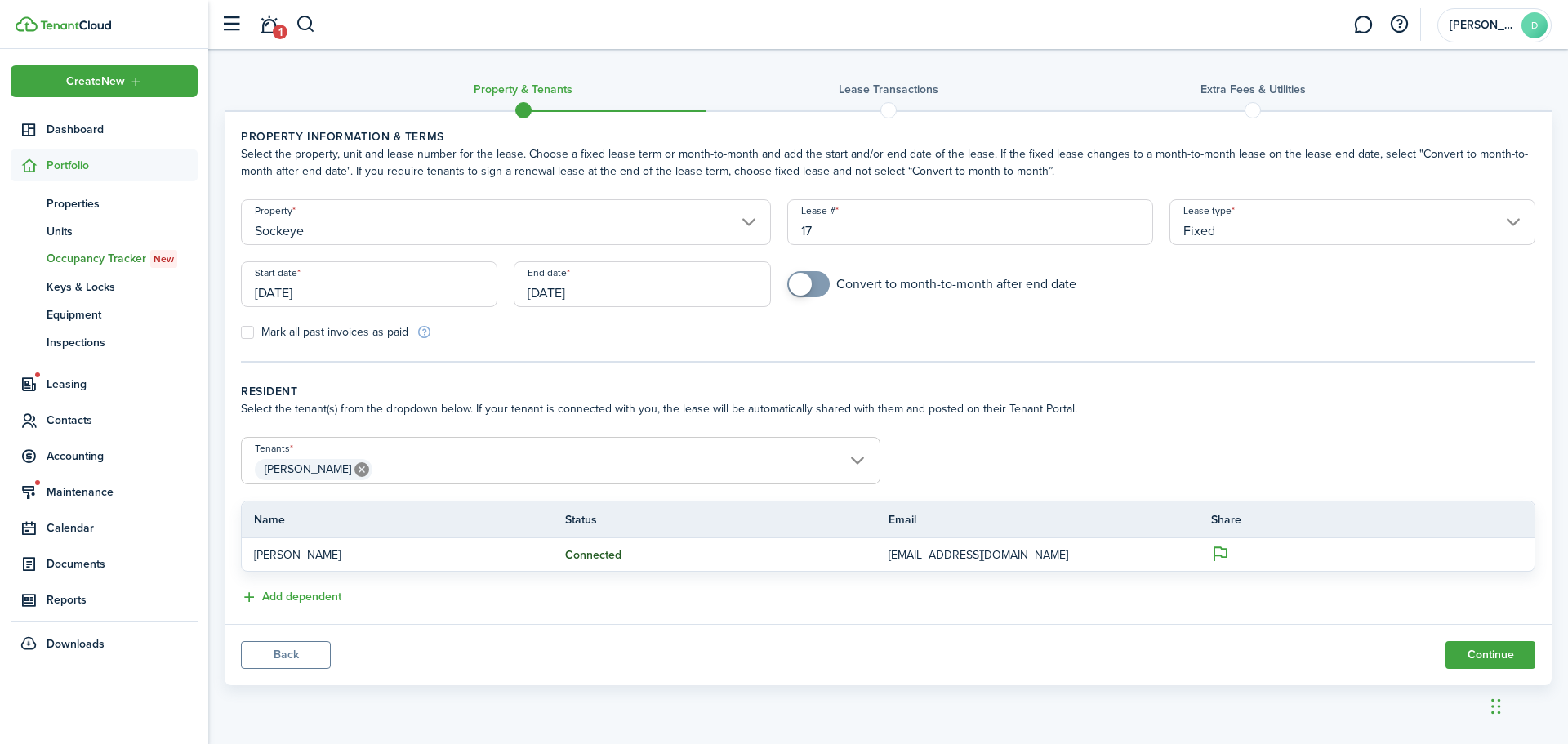
click at [868, 233] on input "17" at bounding box center [970, 222] width 366 height 46
click at [828, 209] on input "17" at bounding box center [970, 222] width 366 height 46
click at [1344, 228] on input "Fixed" at bounding box center [1352, 222] width 366 height 46
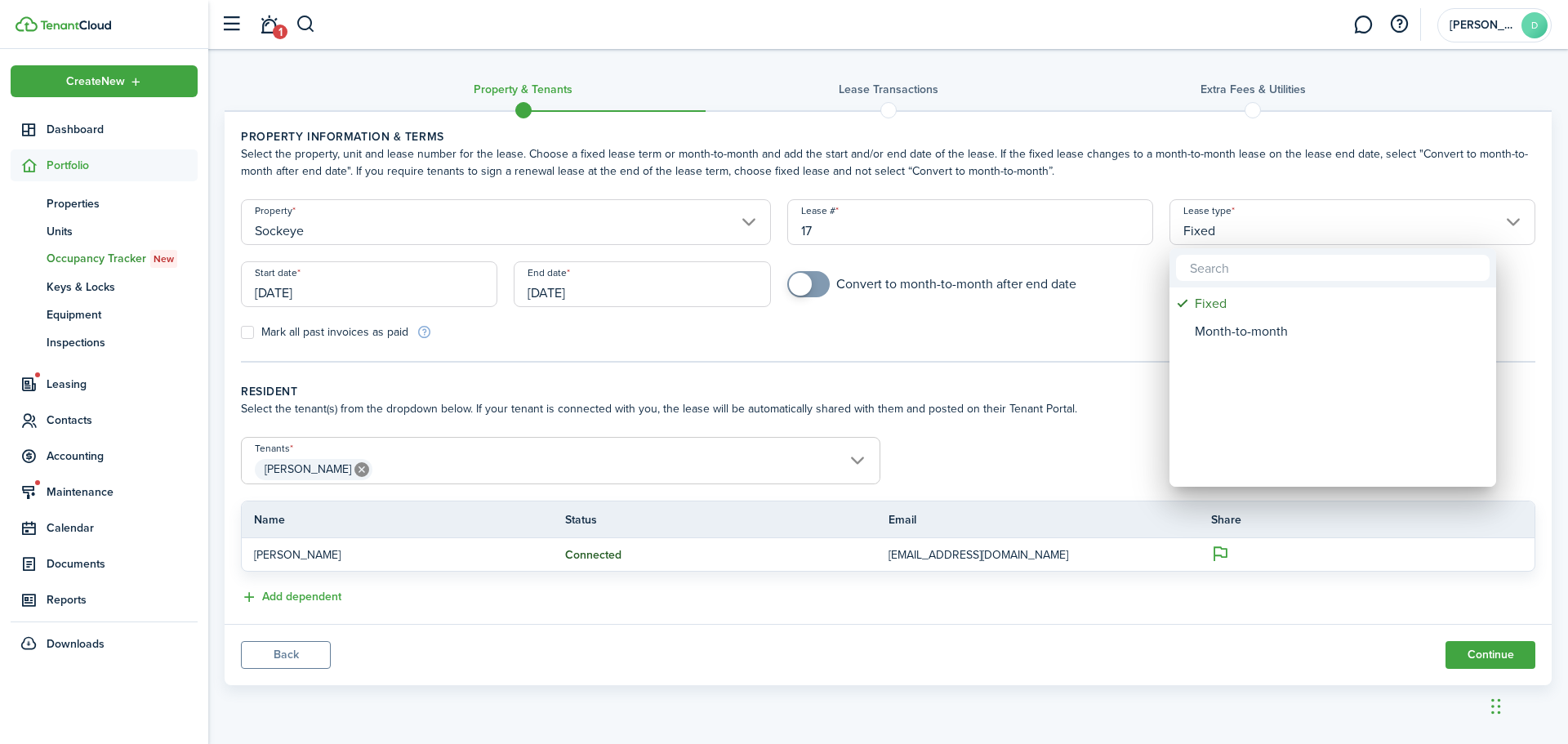
click at [1344, 228] on div at bounding box center [784, 372] width 1829 height 1006
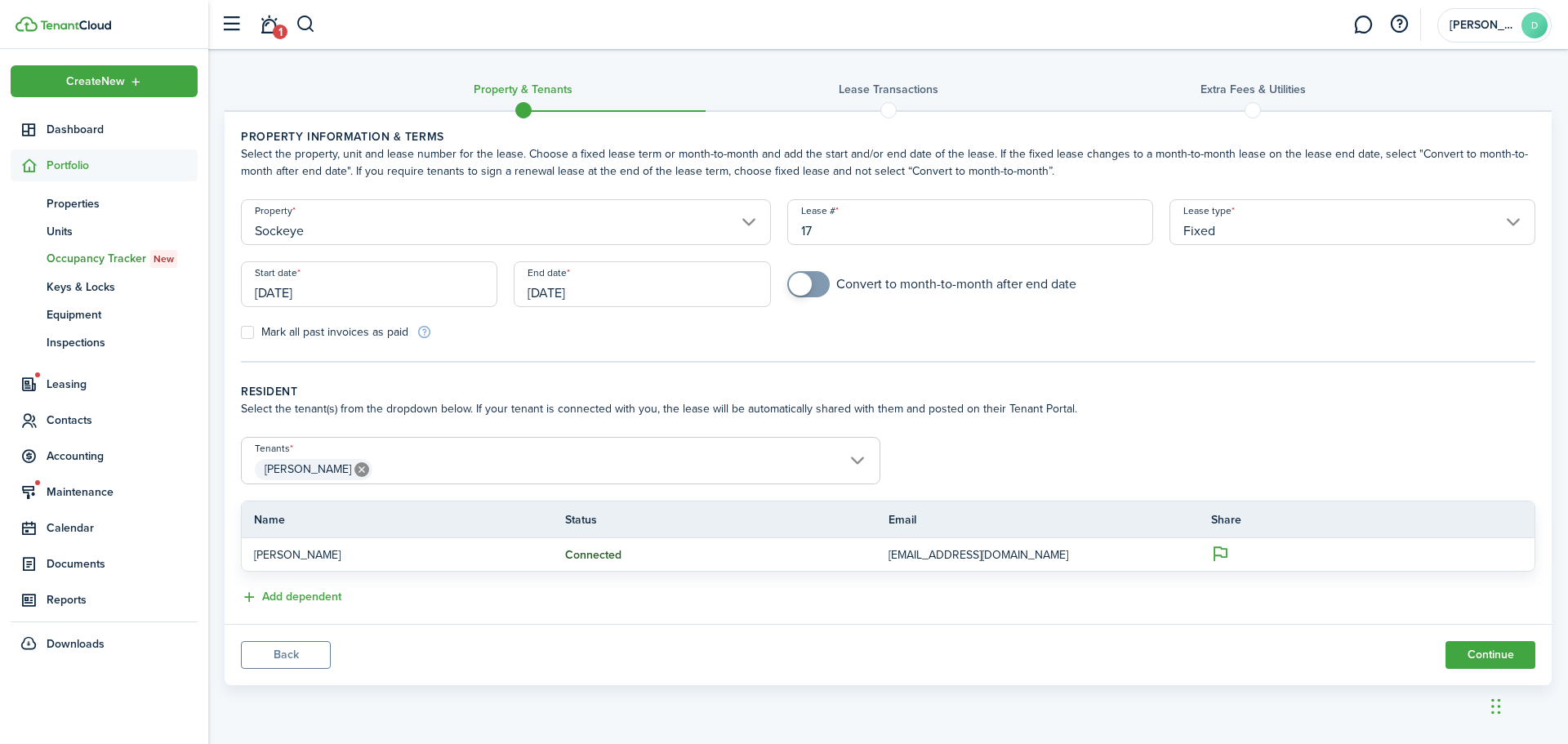
click at [857, 446] on input "[PERSON_NAME]" at bounding box center [561, 447] width 637 height 19
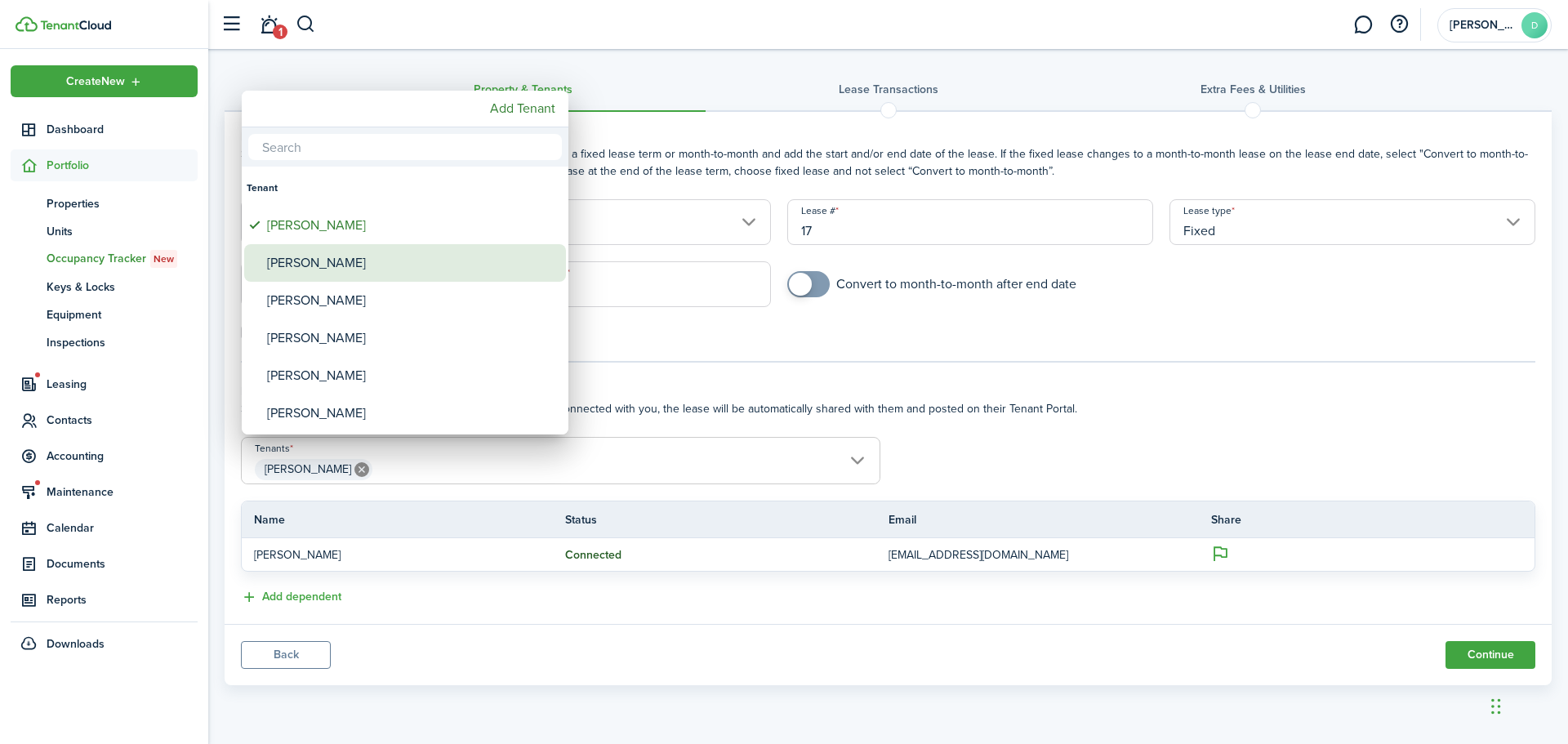
click at [298, 258] on div "[PERSON_NAME]" at bounding box center [411, 262] width 289 height 38
type input "[PERSON_NAME], [PERSON_NAME]"
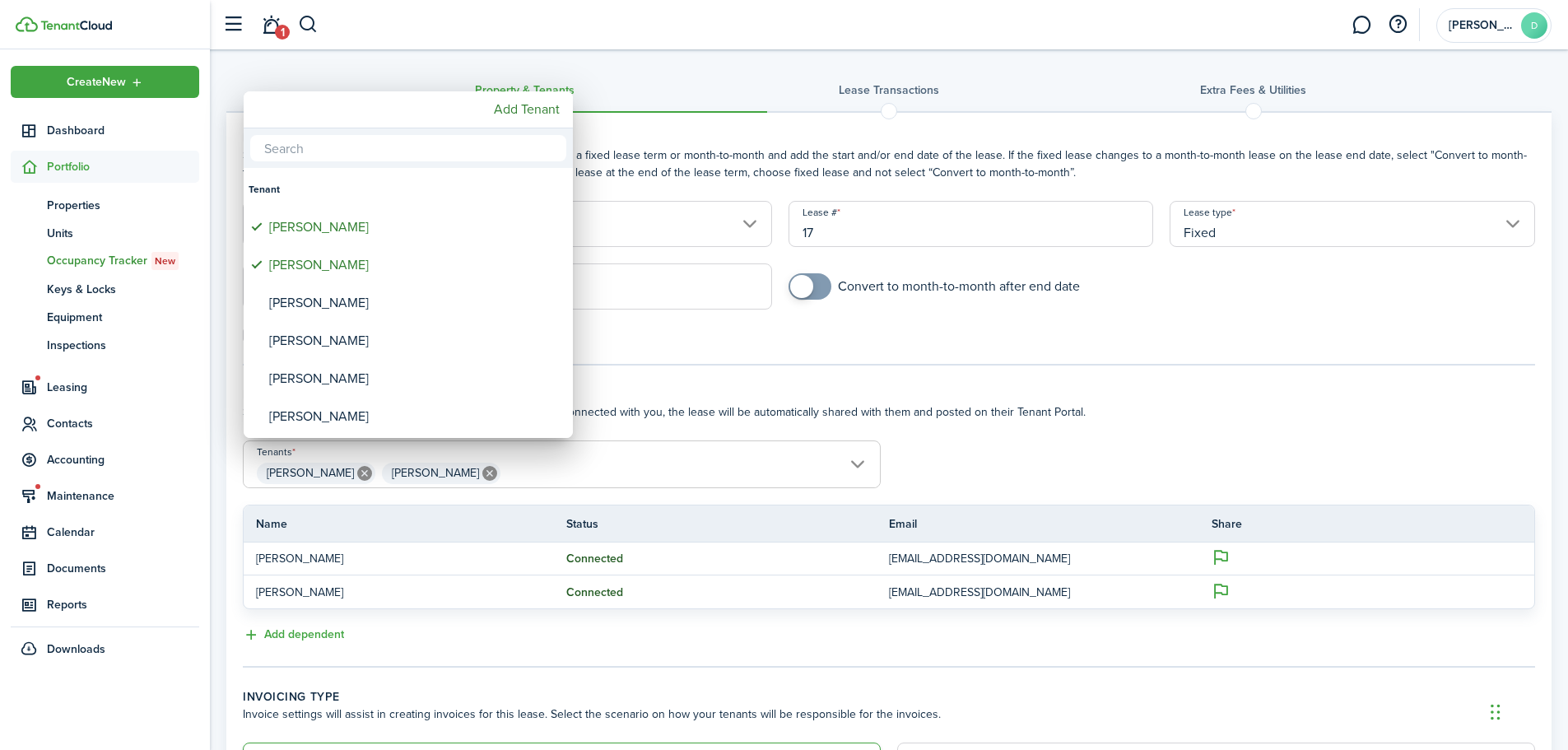
click at [715, 385] on div at bounding box center [784, 375] width 1832 height 1014
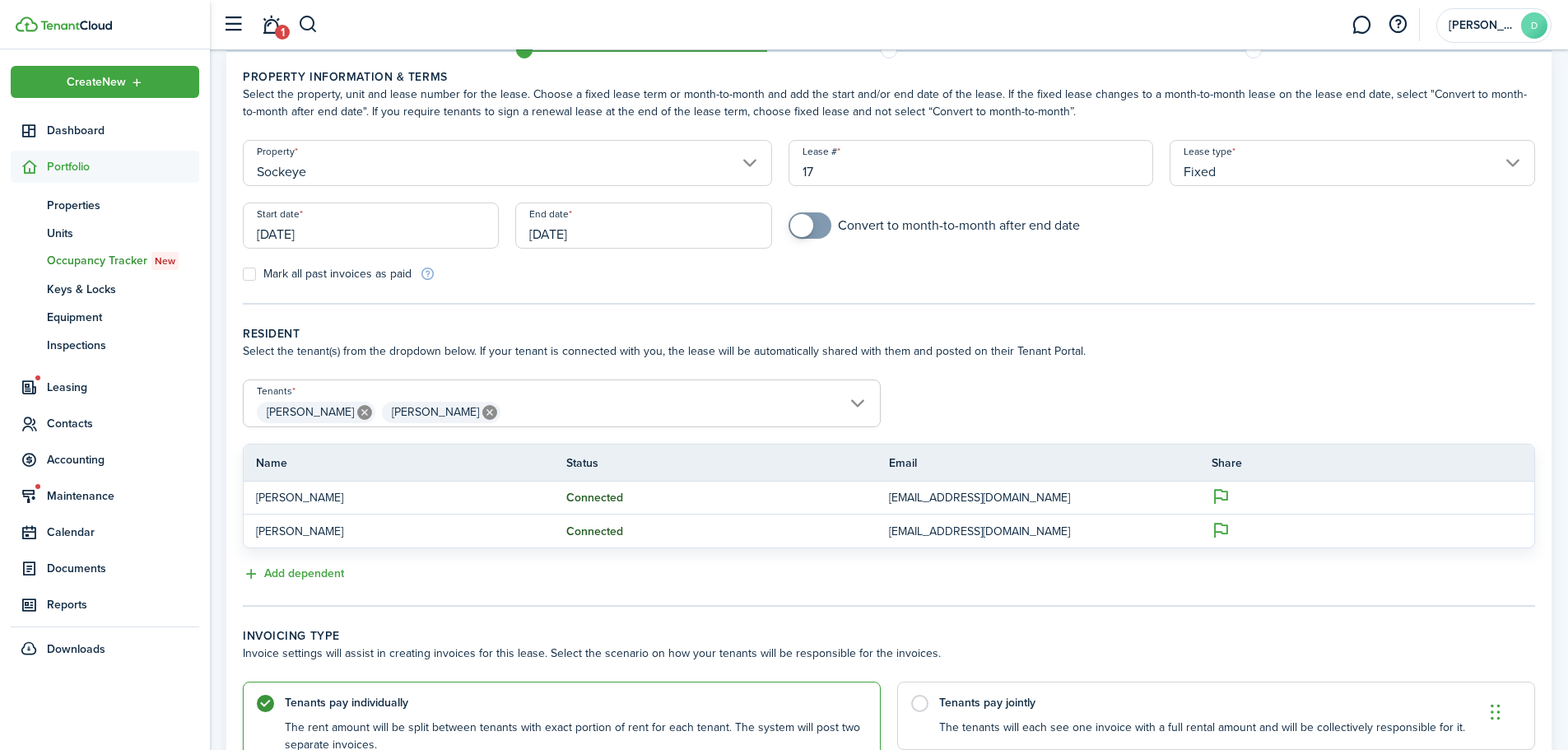
scroll to position [164, 0]
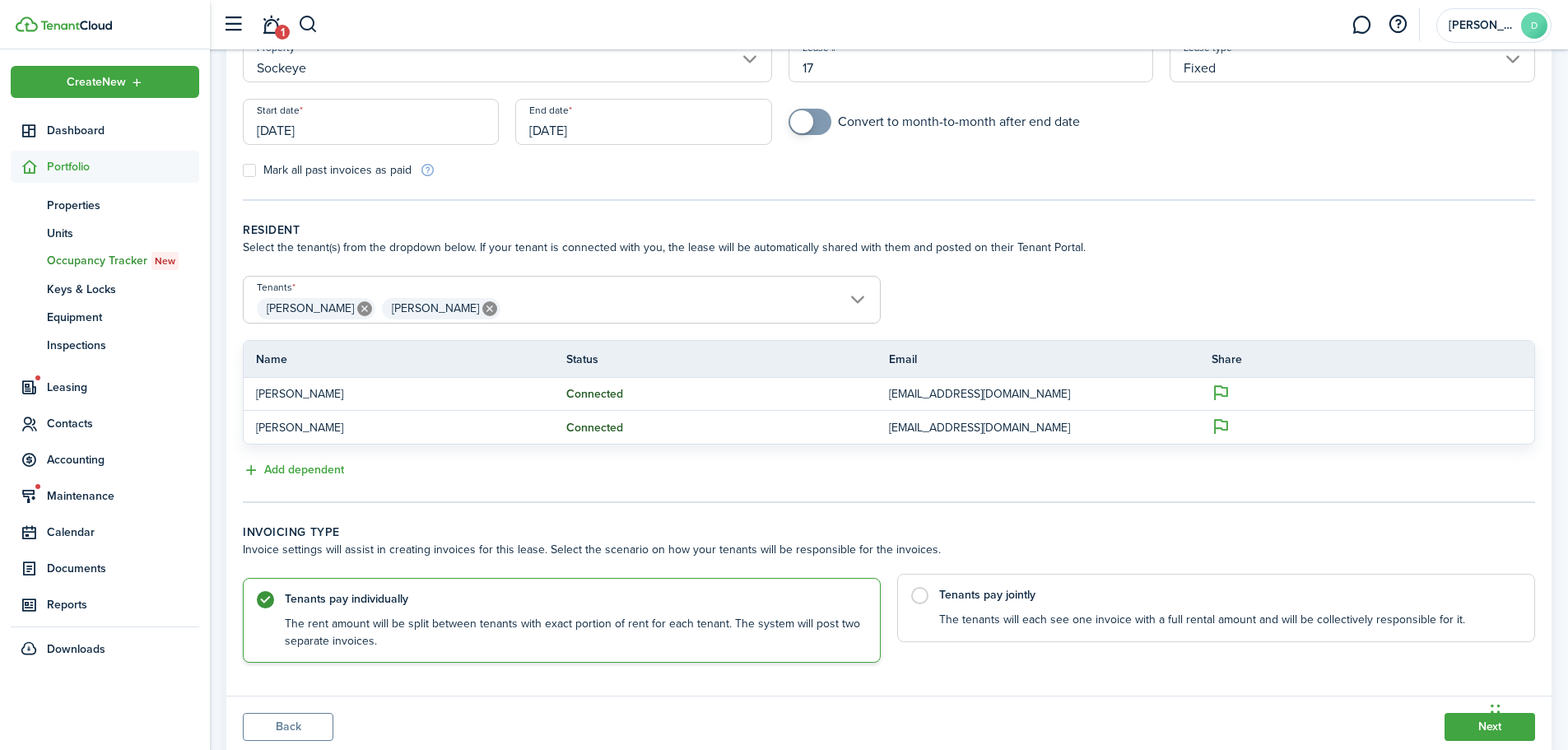
click at [1006, 600] on control-radio-card-title "Tenants pay jointly" at bounding box center [1228, 595] width 579 height 17
radio input "false"
radio input "true"
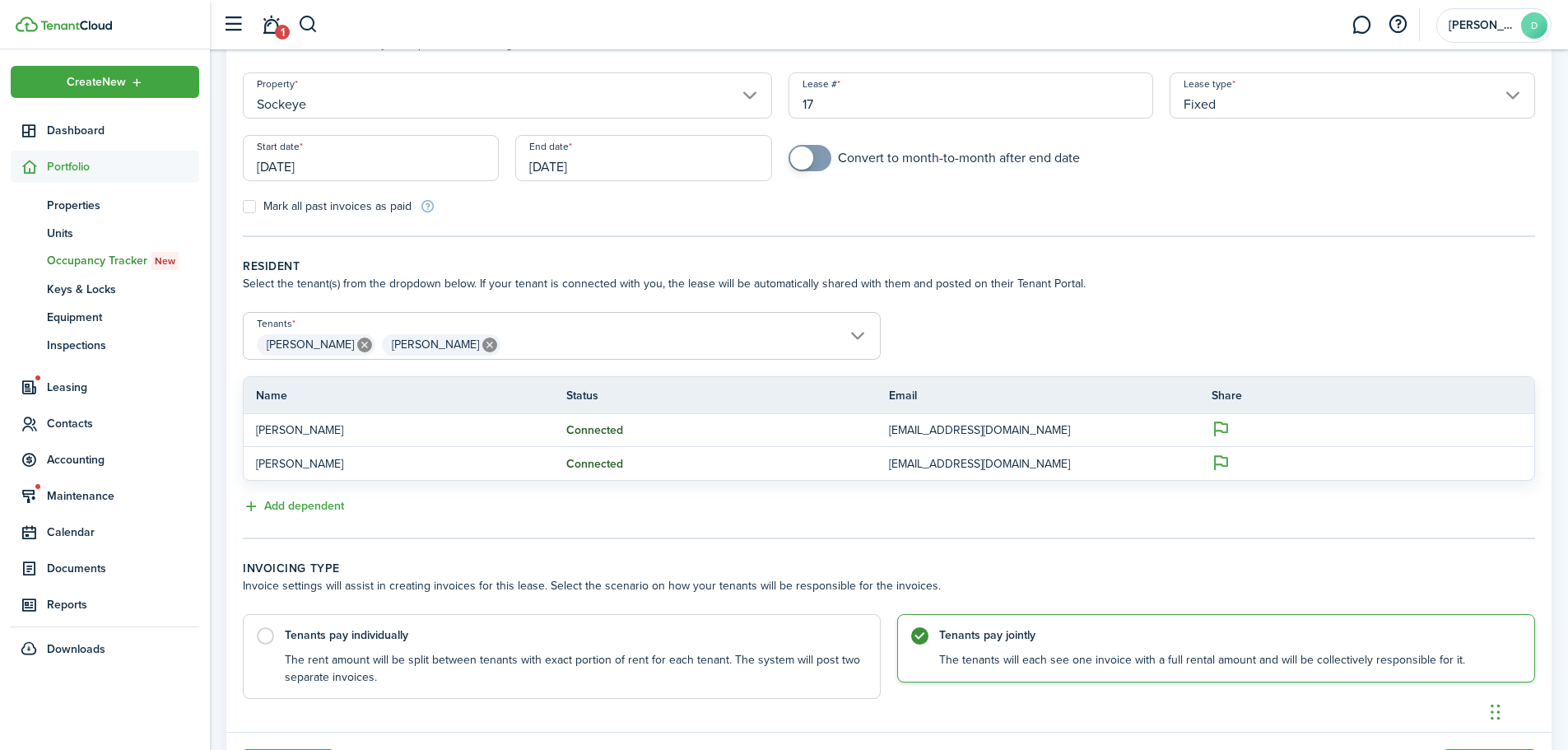
scroll to position [0, 0]
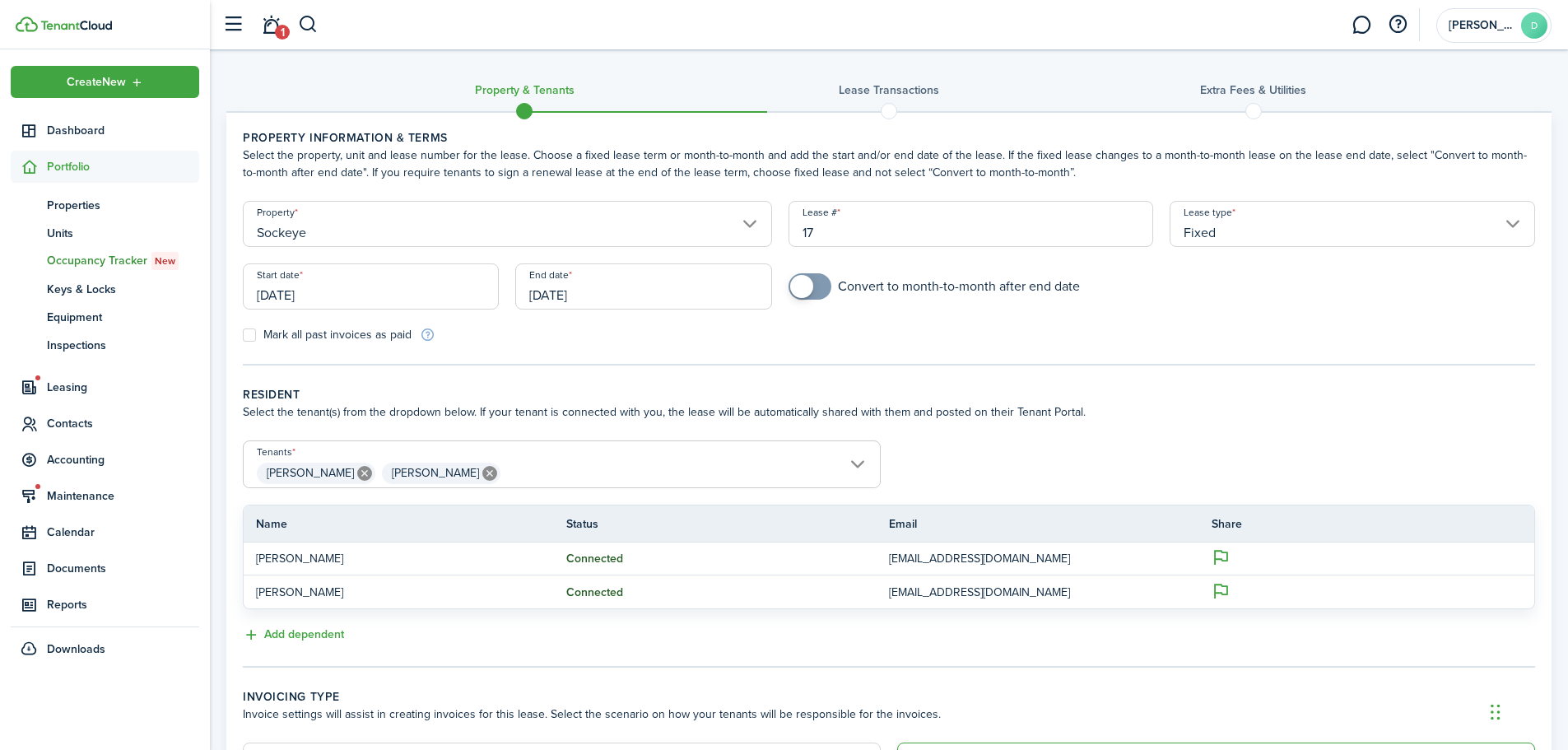
checkbox input "true"
click at [818, 286] on span at bounding box center [809, 287] width 17 height 27
drag, startPoint x: 339, startPoint y: 300, endPoint x: 270, endPoint y: 296, distance: 69.1
click at [238, 287] on div "Start date [DATE]" at bounding box center [370, 295] width 272 height 62
click at [282, 295] on input "[DATE]" at bounding box center [371, 287] width 256 height 46
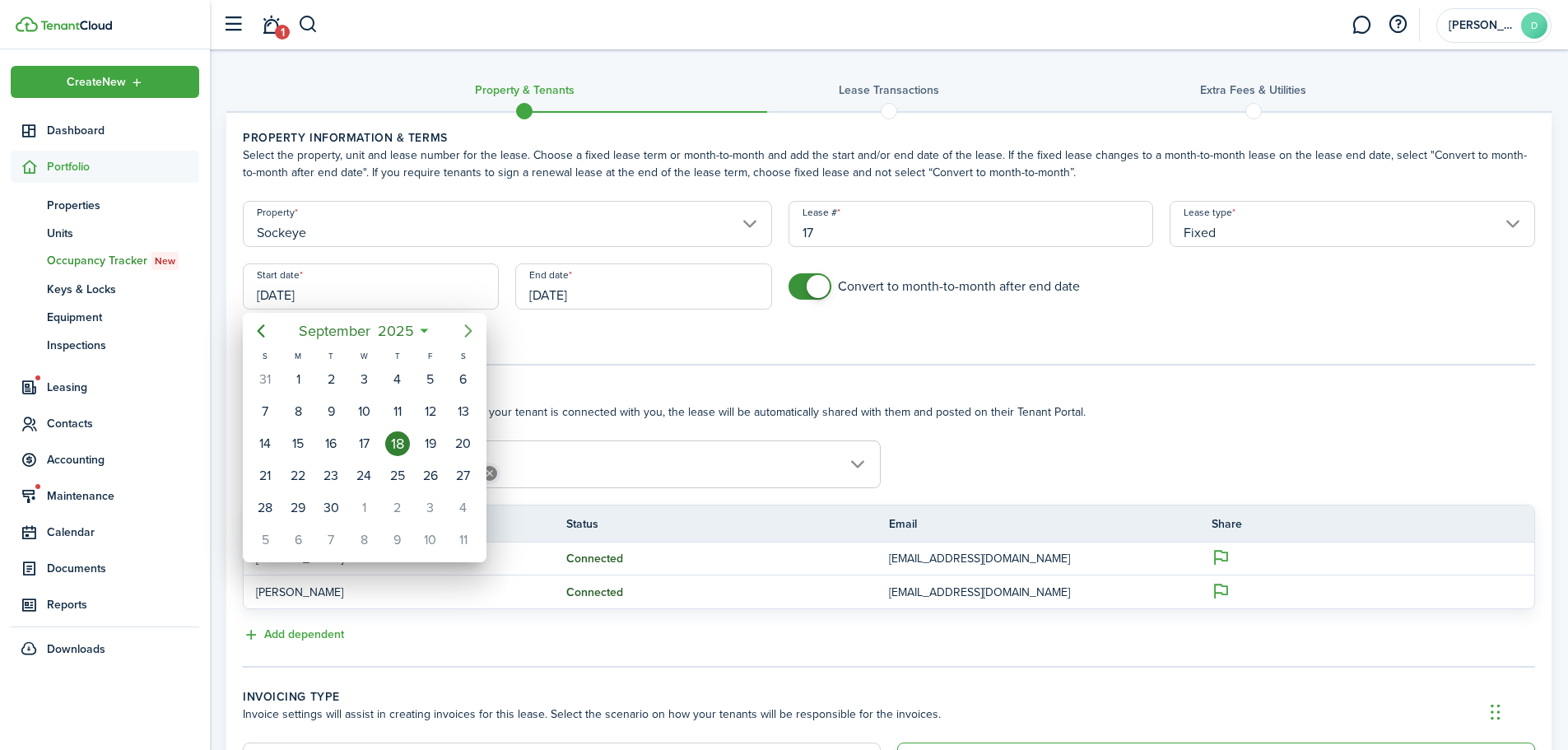
click at [470, 329] on icon "Next page" at bounding box center [468, 330] width 7 height 13
click at [366, 438] on div "15" at bounding box center [364, 444] width 25 height 25
type input "[DATE]"
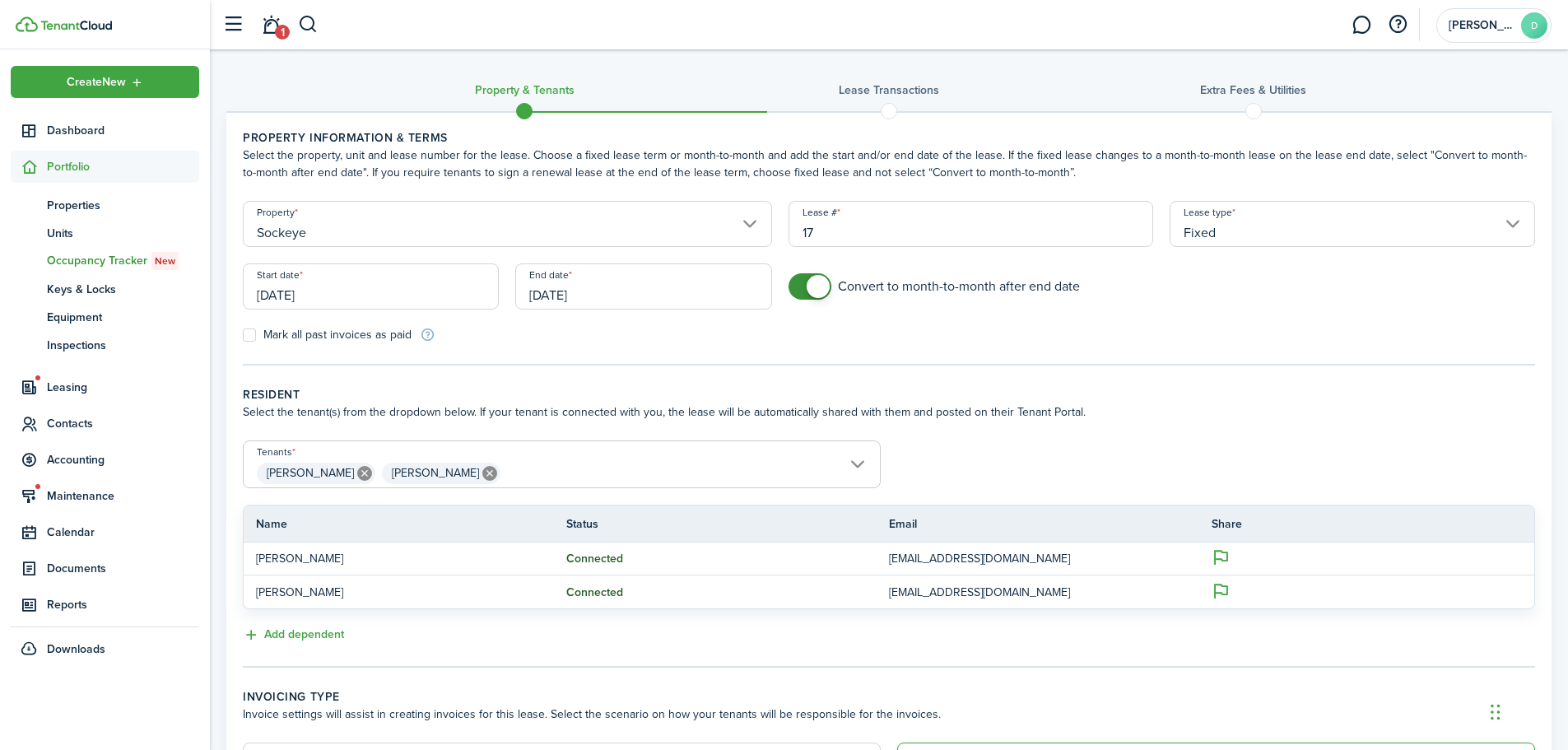
click at [620, 296] on input "[DATE]" at bounding box center [643, 287] width 256 height 46
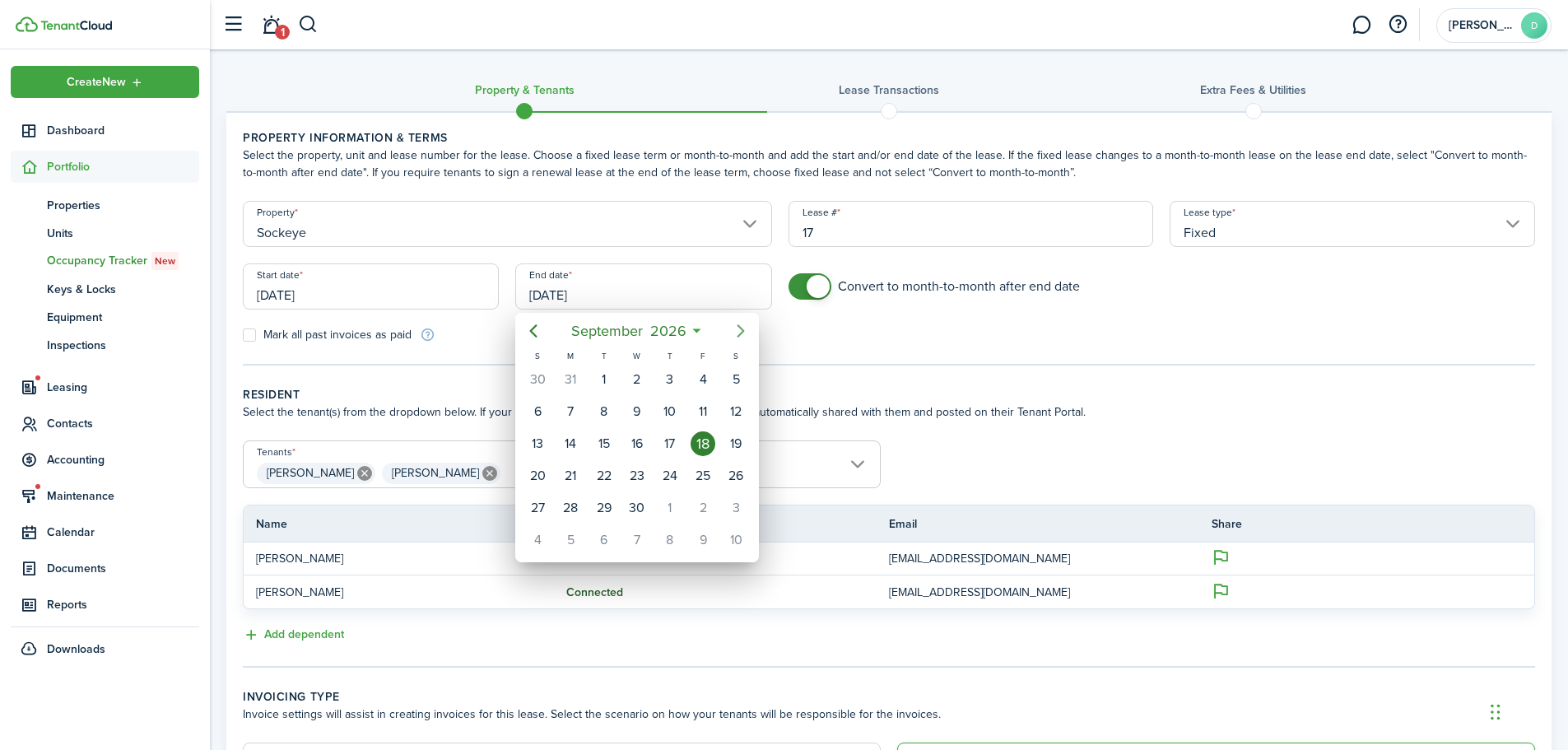
click at [744, 331] on icon "Next page" at bounding box center [741, 330] width 7 height 13
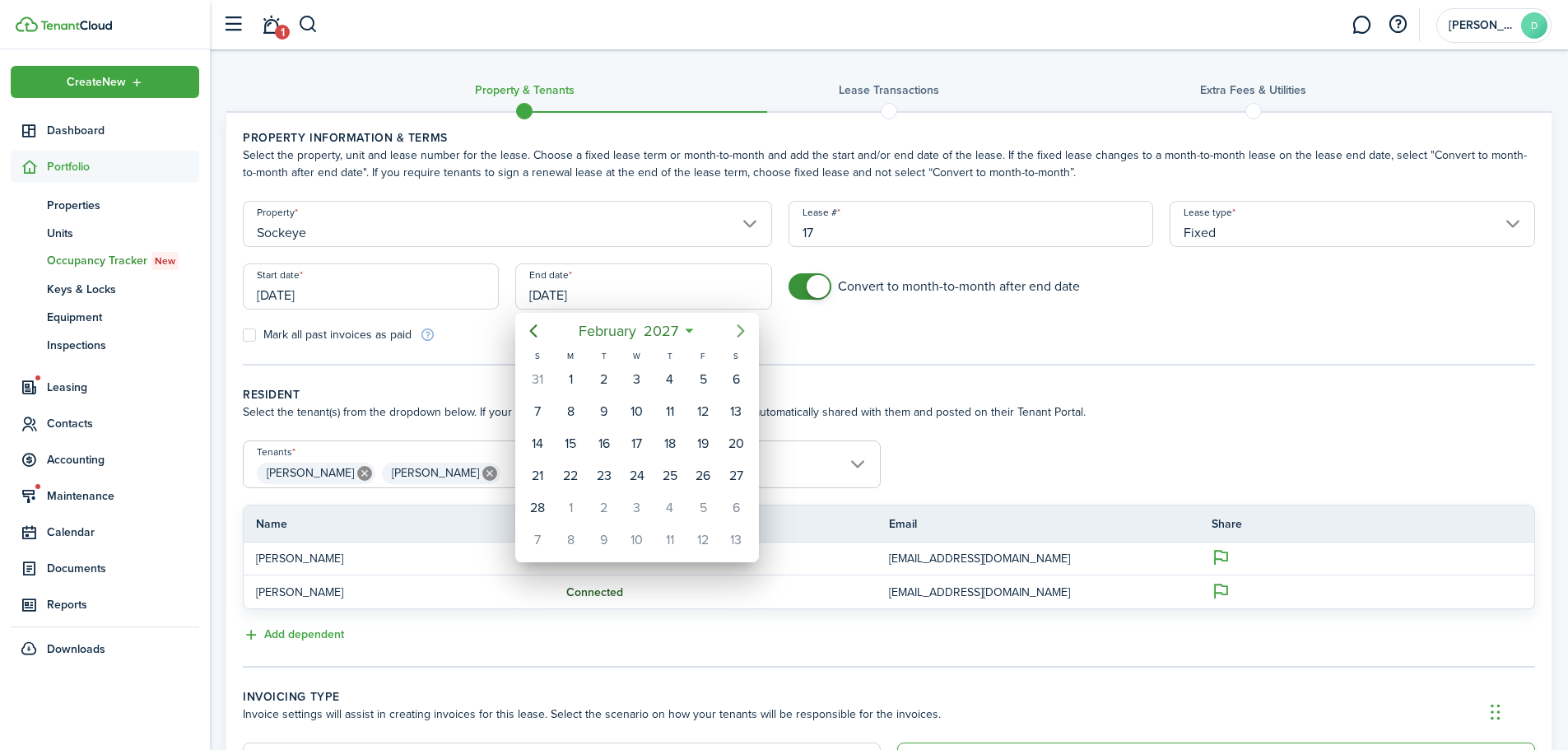
click at [744, 331] on icon "Next page" at bounding box center [741, 330] width 7 height 13
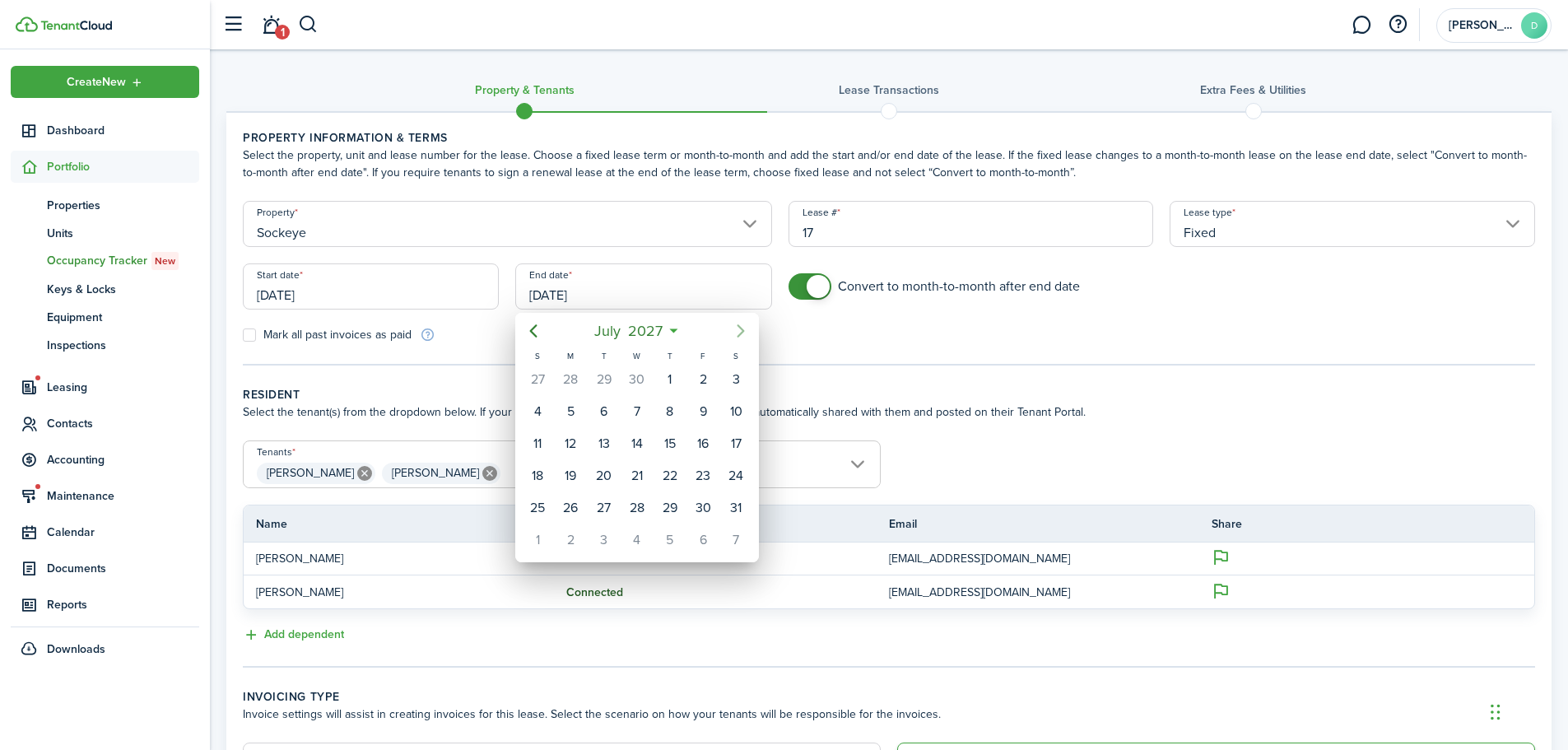
click at [744, 331] on icon "Next page" at bounding box center [741, 330] width 7 height 13
click at [541, 537] on div "31" at bounding box center [538, 541] width 25 height 25
type input "[DATE]"
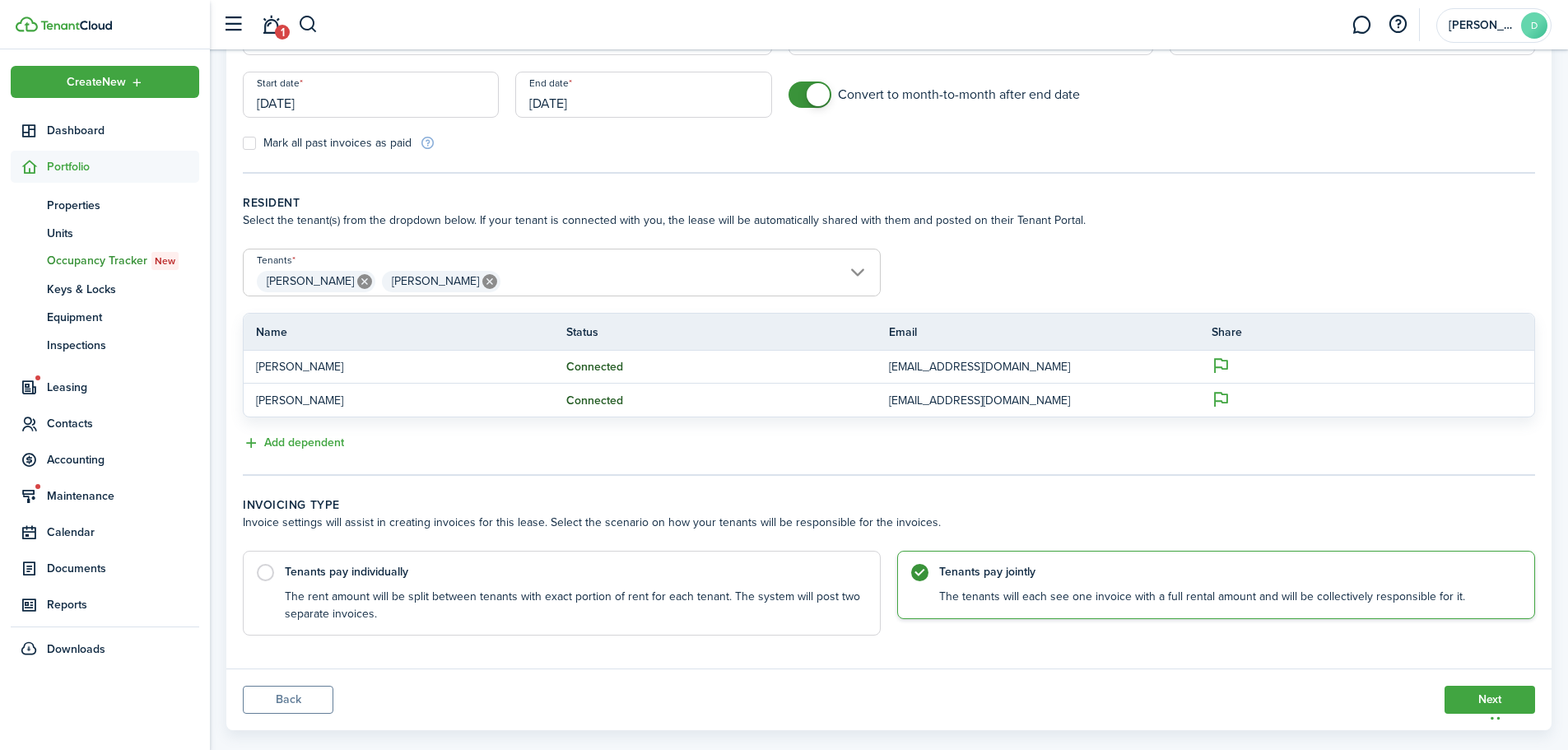
scroll to position [217, 0]
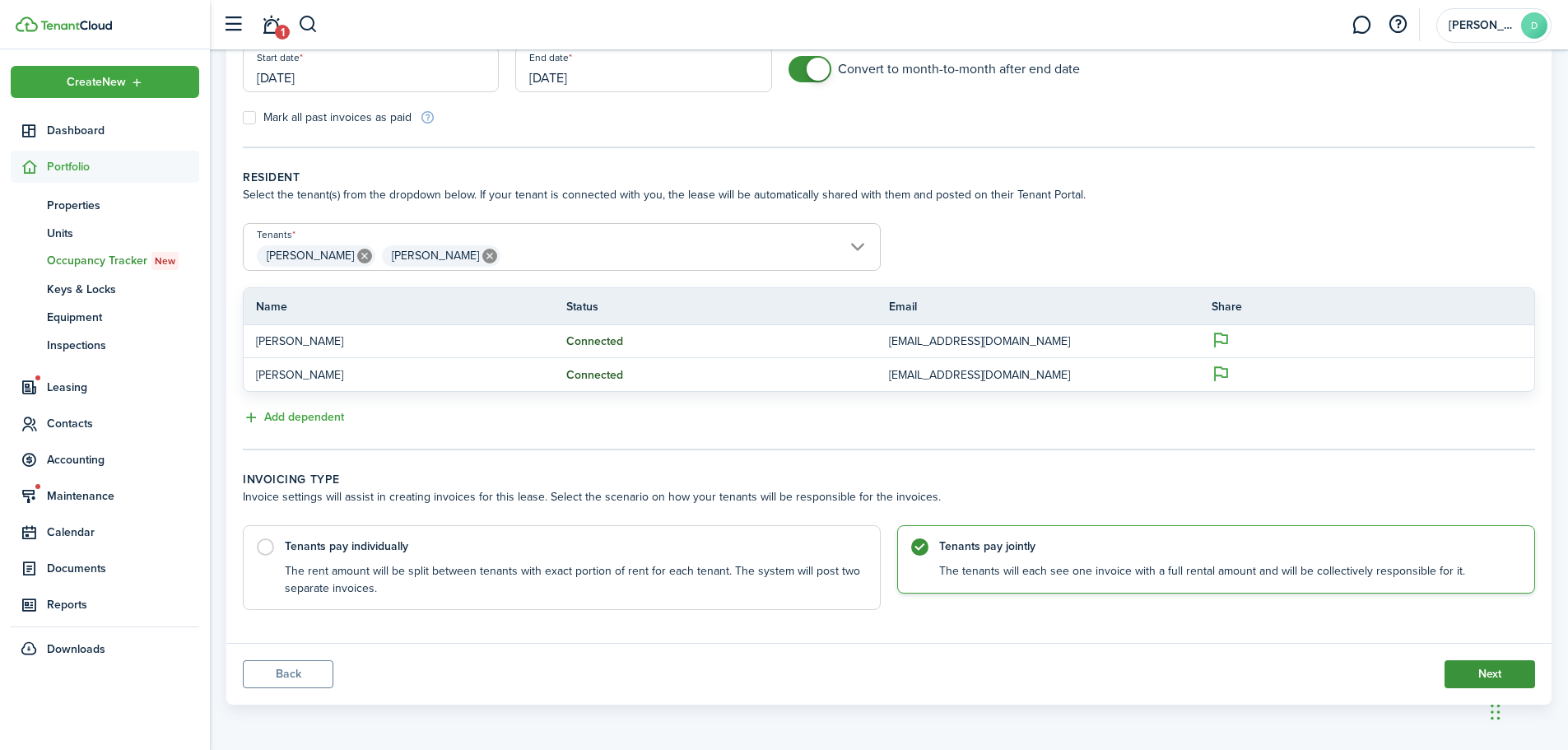
click at [1456, 675] on button "Next" at bounding box center [1490, 675] width 91 height 28
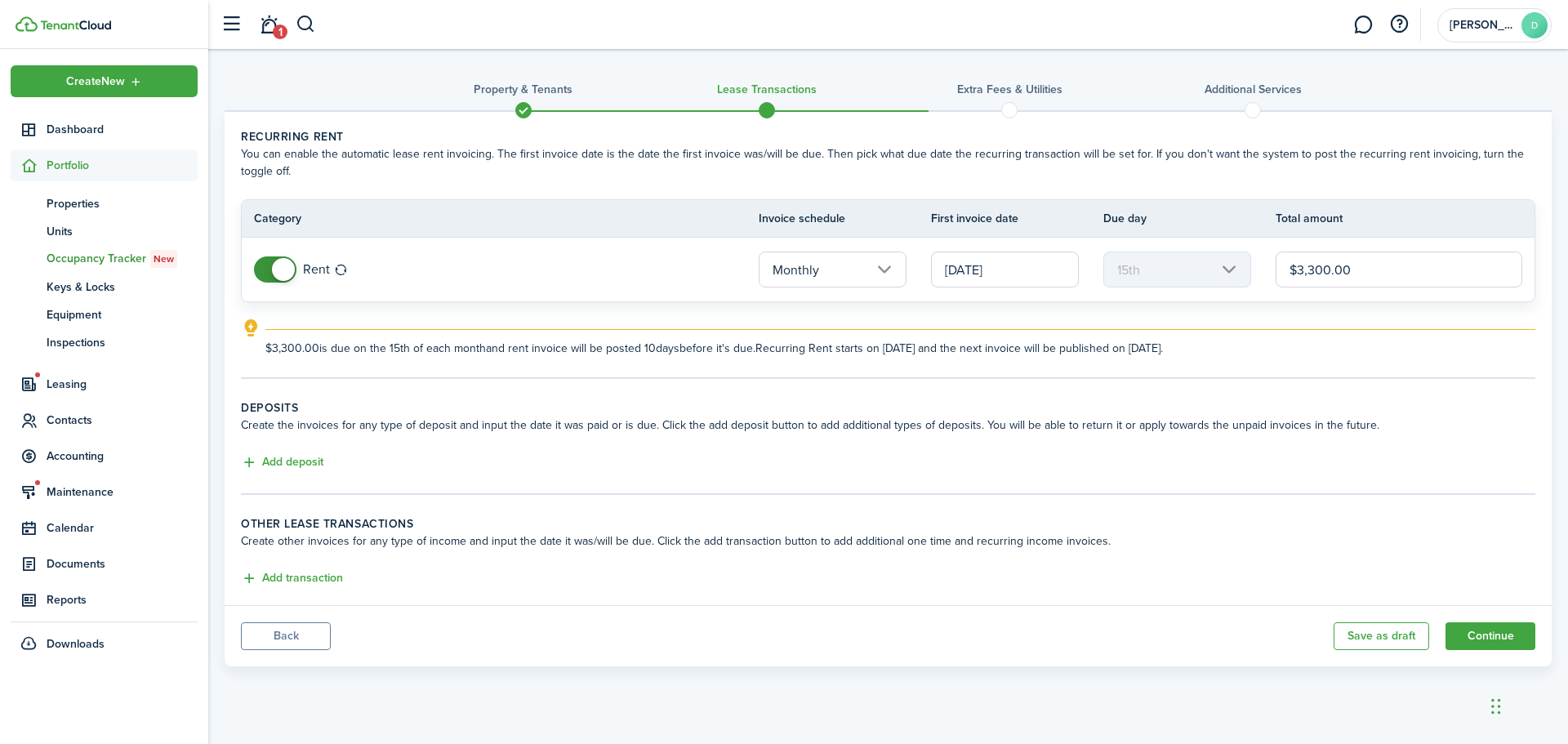
drag, startPoint x: 1016, startPoint y: 267, endPoint x: 872, endPoint y: 268, distance: 144.0
click at [873, 269] on tr "Rent Monthly [DATE] 15th $3,300.00" at bounding box center [888, 269] width 1292 height 63
click at [968, 265] on input "[DATE]" at bounding box center [1005, 269] width 148 height 36
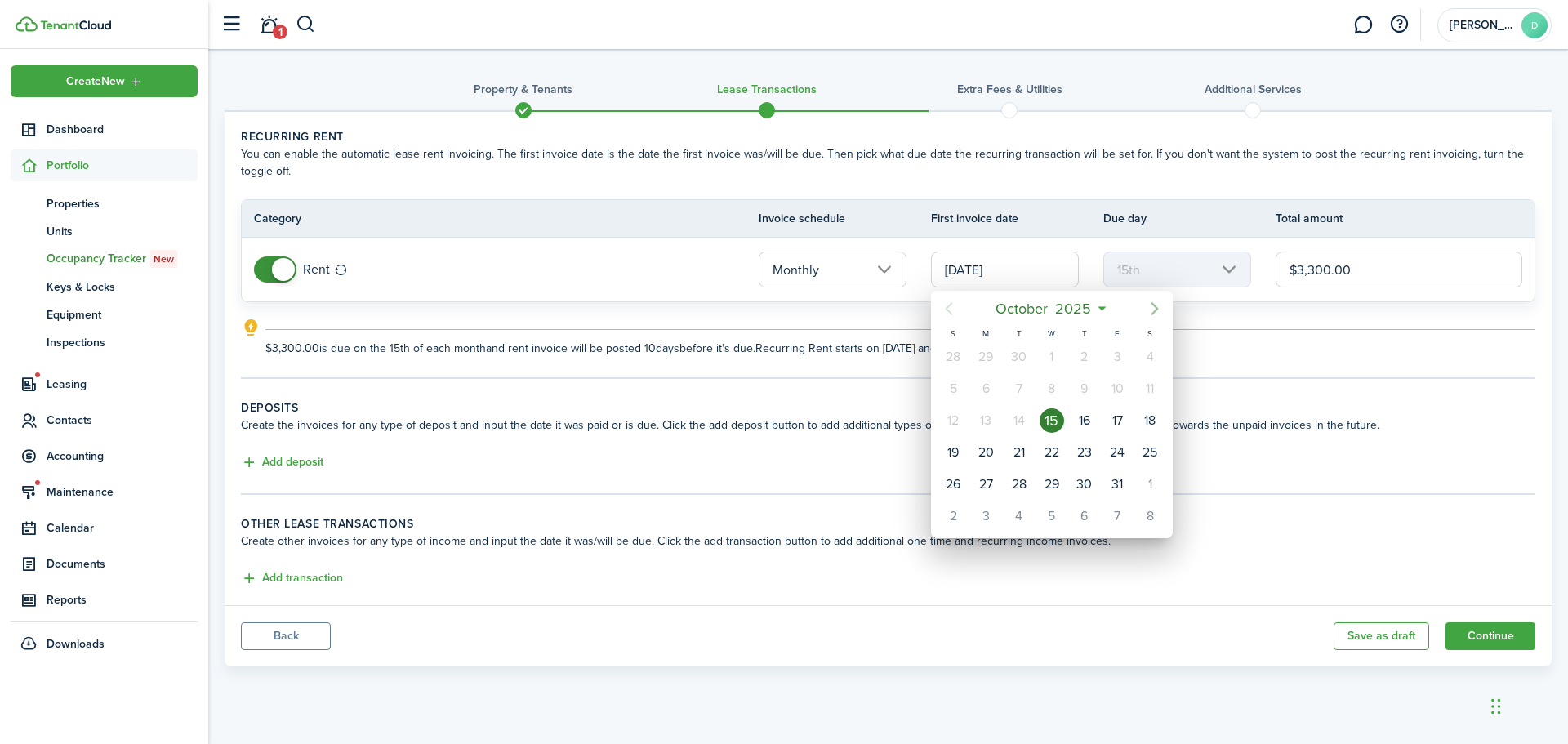
click at [1155, 307] on icon "Next page" at bounding box center [1155, 308] width 7 height 13
click at [1146, 357] on div "1" at bounding box center [1150, 357] width 25 height 25
type input "[DATE]"
type input "1st"
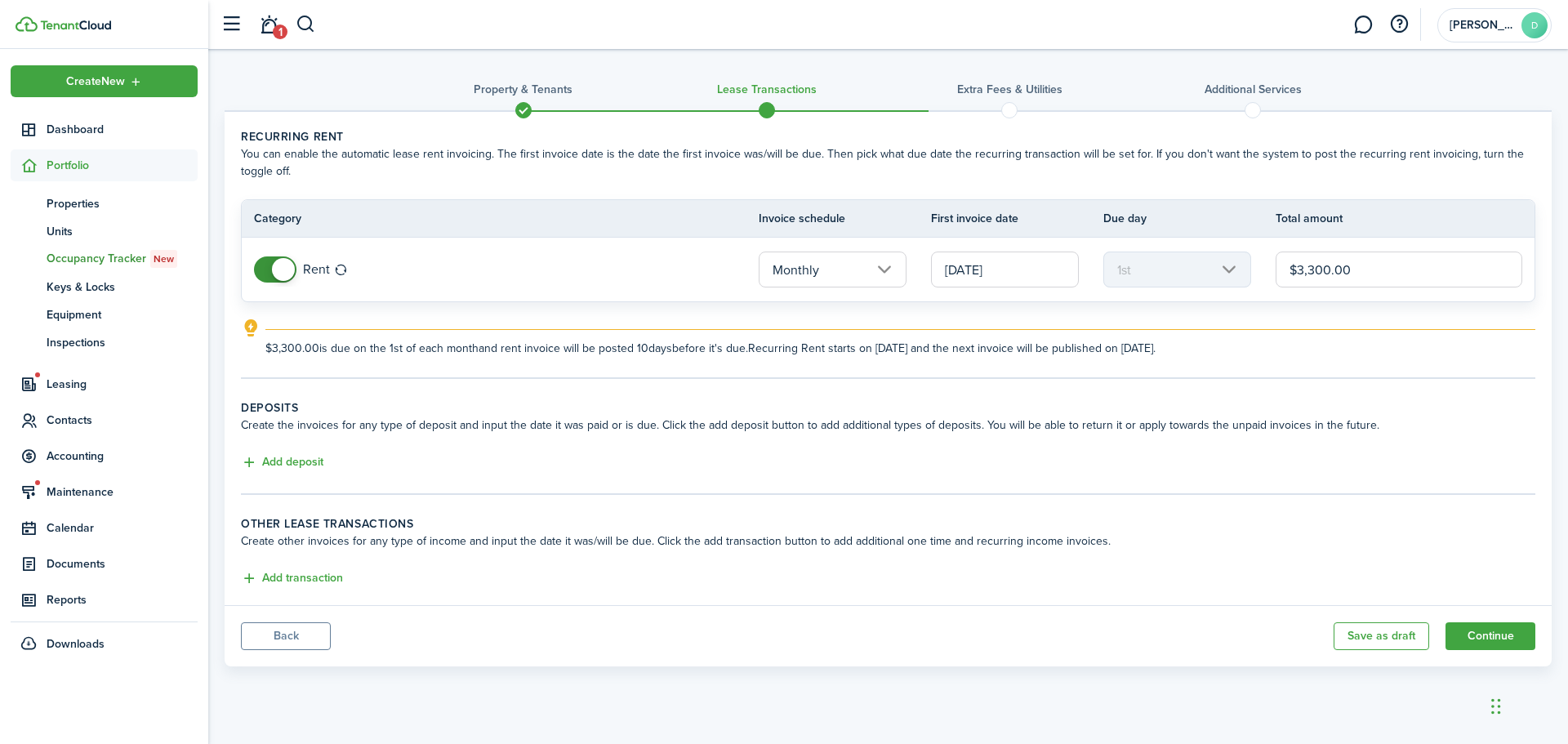
drag, startPoint x: 1354, startPoint y: 266, endPoint x: 1312, endPoint y: 274, distance: 42.8
click at [1300, 269] on input "$3,300.00" at bounding box center [1399, 269] width 247 height 36
type input "$1,600.00"
click at [707, 369] on tc-wizard-step "Recurring rent You can enable the automatic lease rent invoicing. The first inv…" at bounding box center [888, 254] width 1294 height 251
click at [1366, 26] on link at bounding box center [1362, 25] width 31 height 41
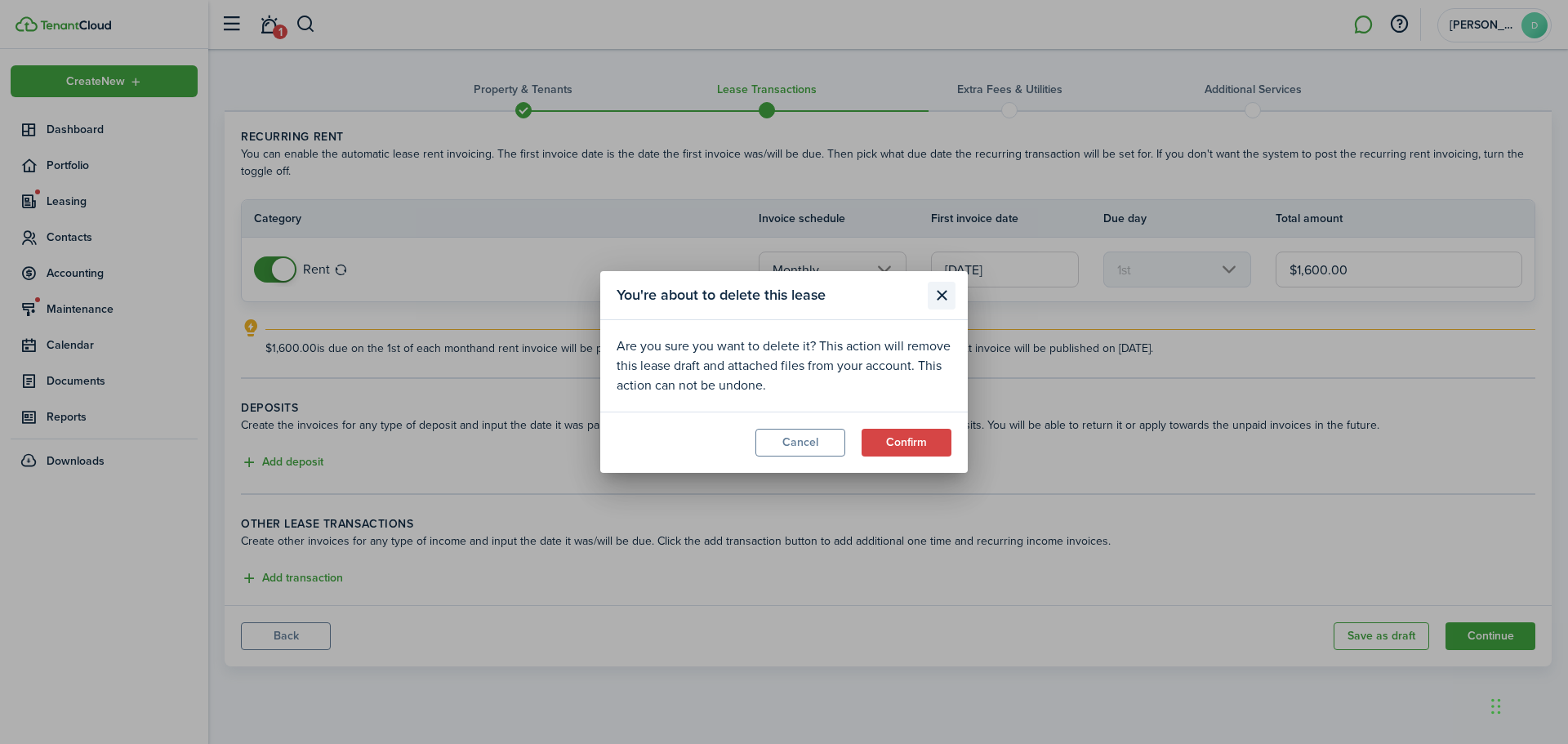
click at [940, 301] on button "Close modal" at bounding box center [942, 296] width 28 height 28
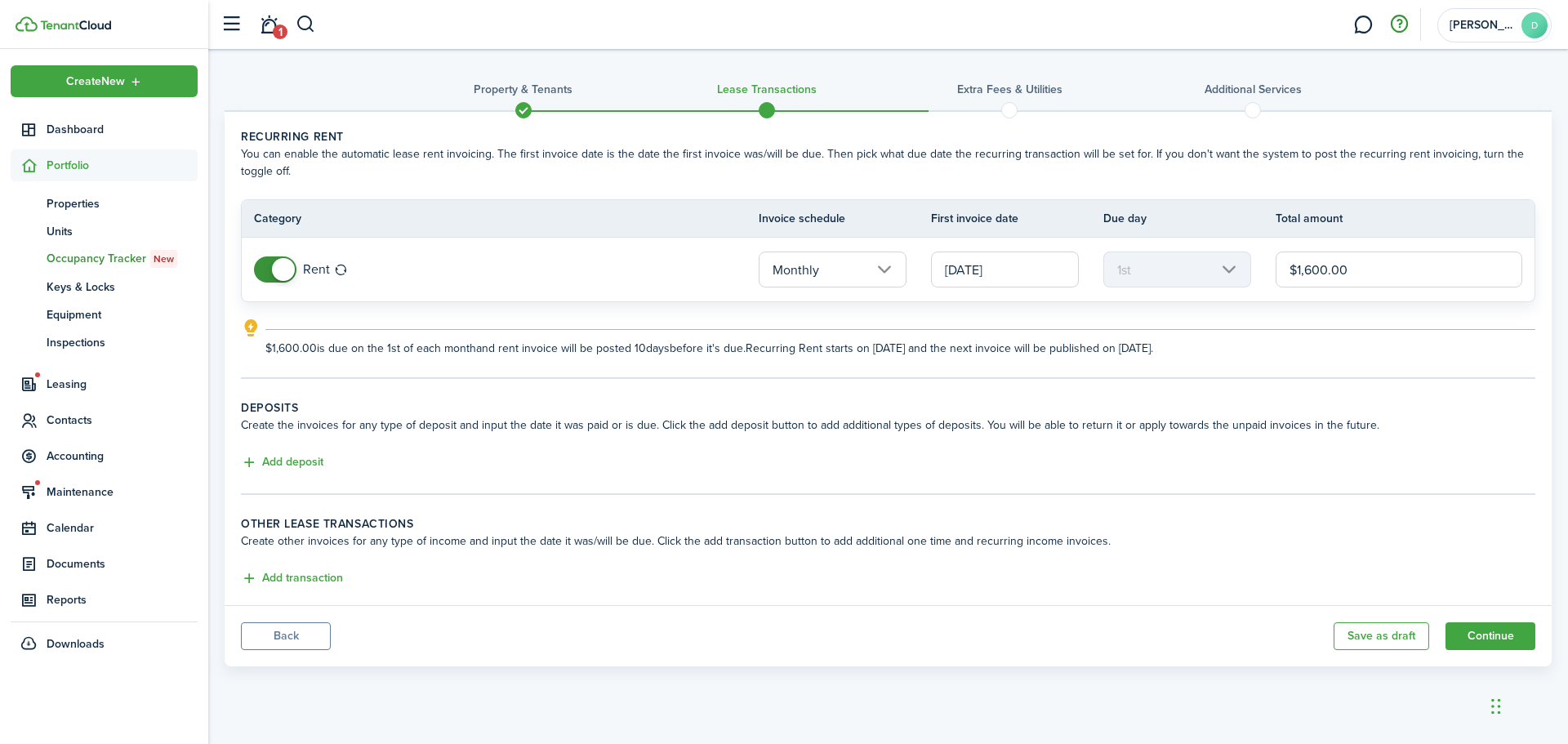
click at [1401, 23] on button "button" at bounding box center [1399, 25] width 28 height 28
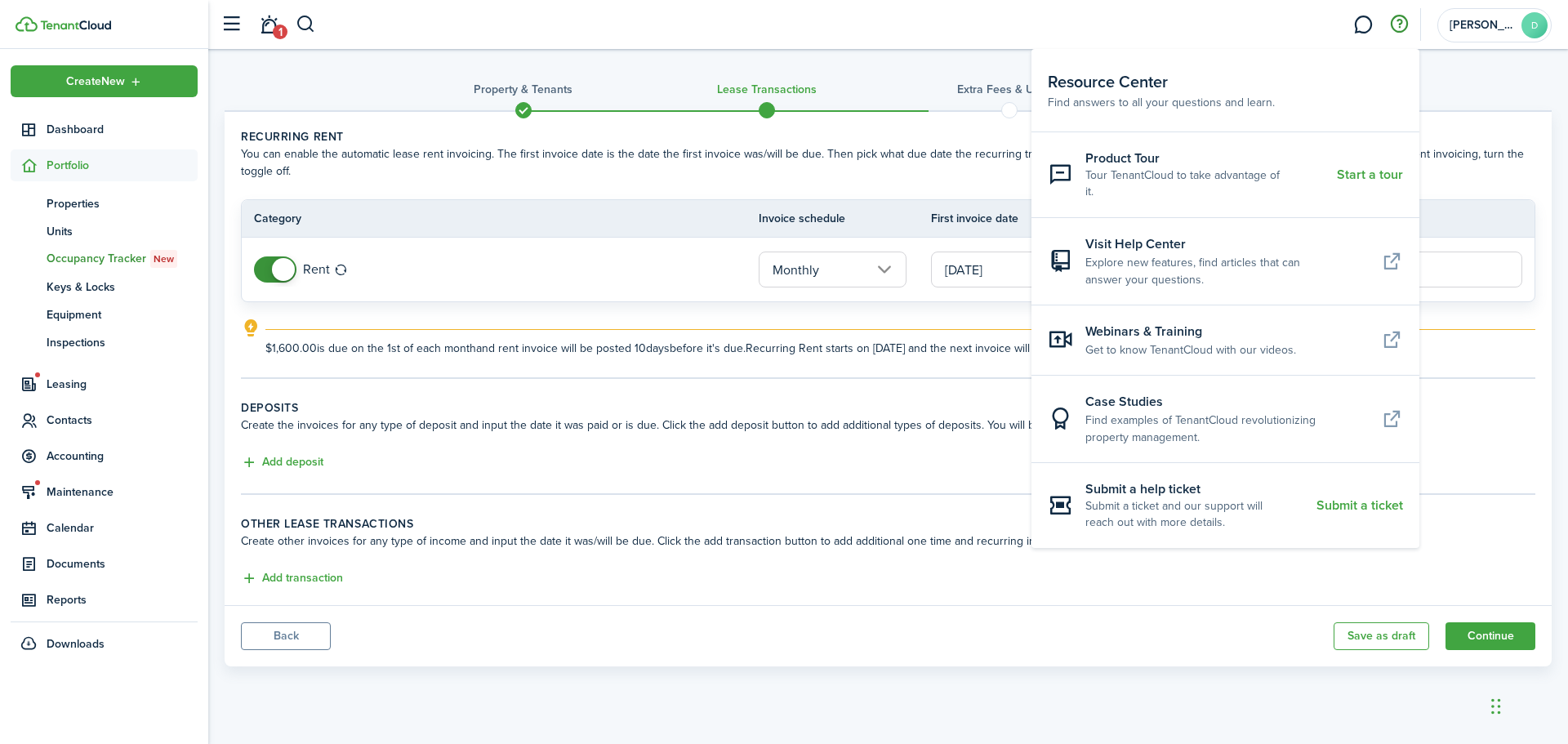
click at [1491, 72] on tc-wizard-header "Property & Tenants Lease Transactions Extra fees & Utilities Additional Services" at bounding box center [887, 93] width 1327 height 73
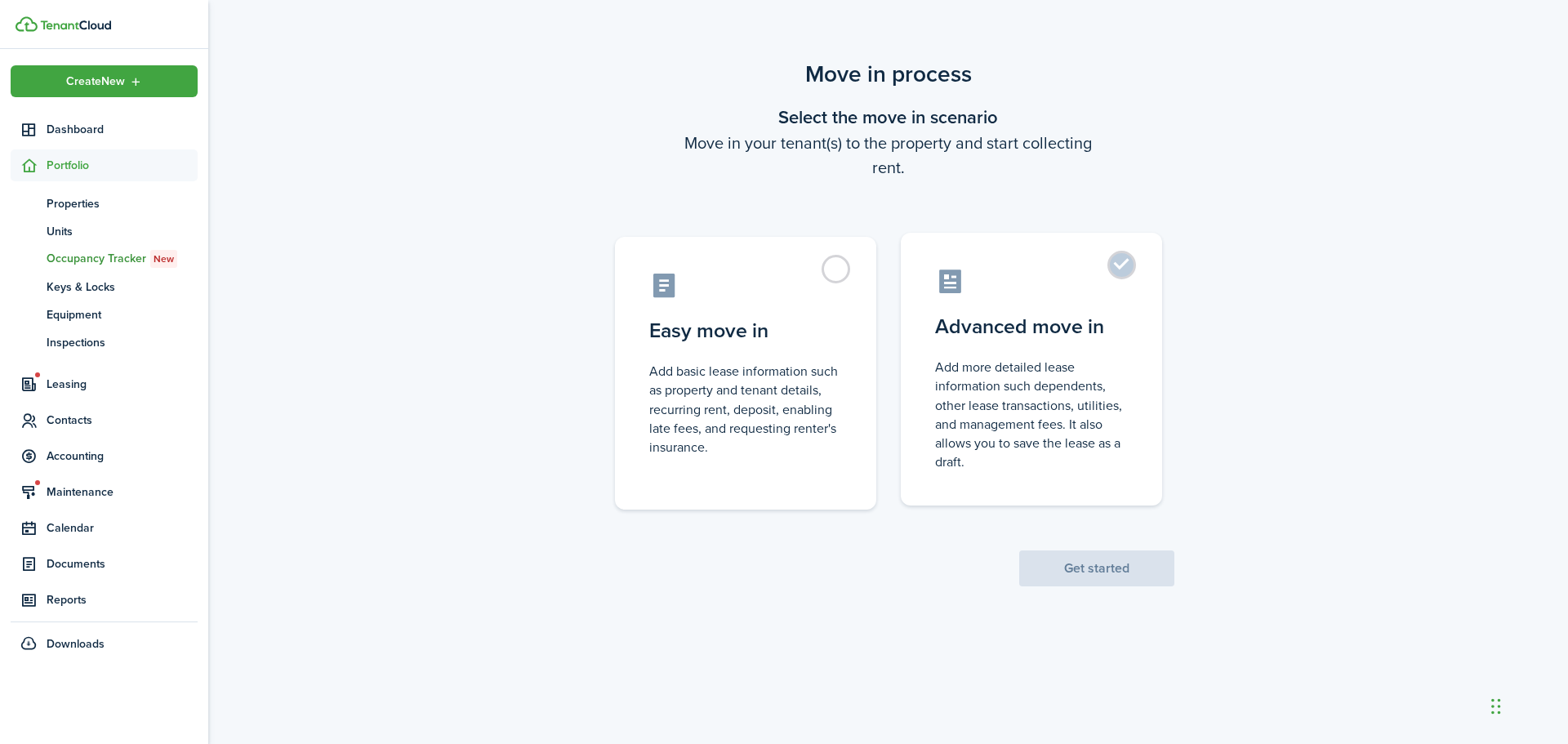
click at [1055, 324] on control-radio-card-title "Advanced move in" at bounding box center [1031, 326] width 193 height 29
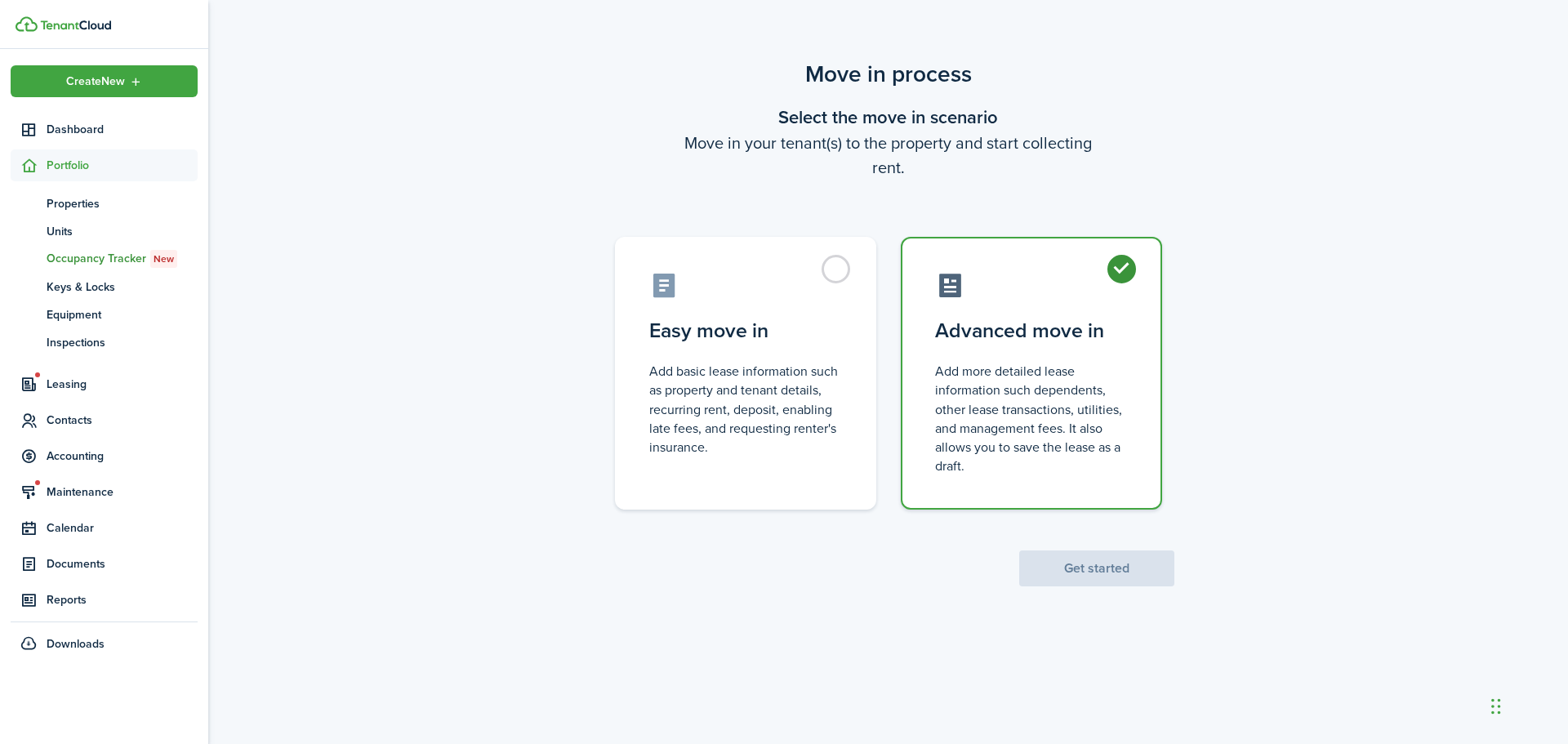
radio input "true"
click at [1068, 575] on button "Get started" at bounding box center [1096, 568] width 155 height 36
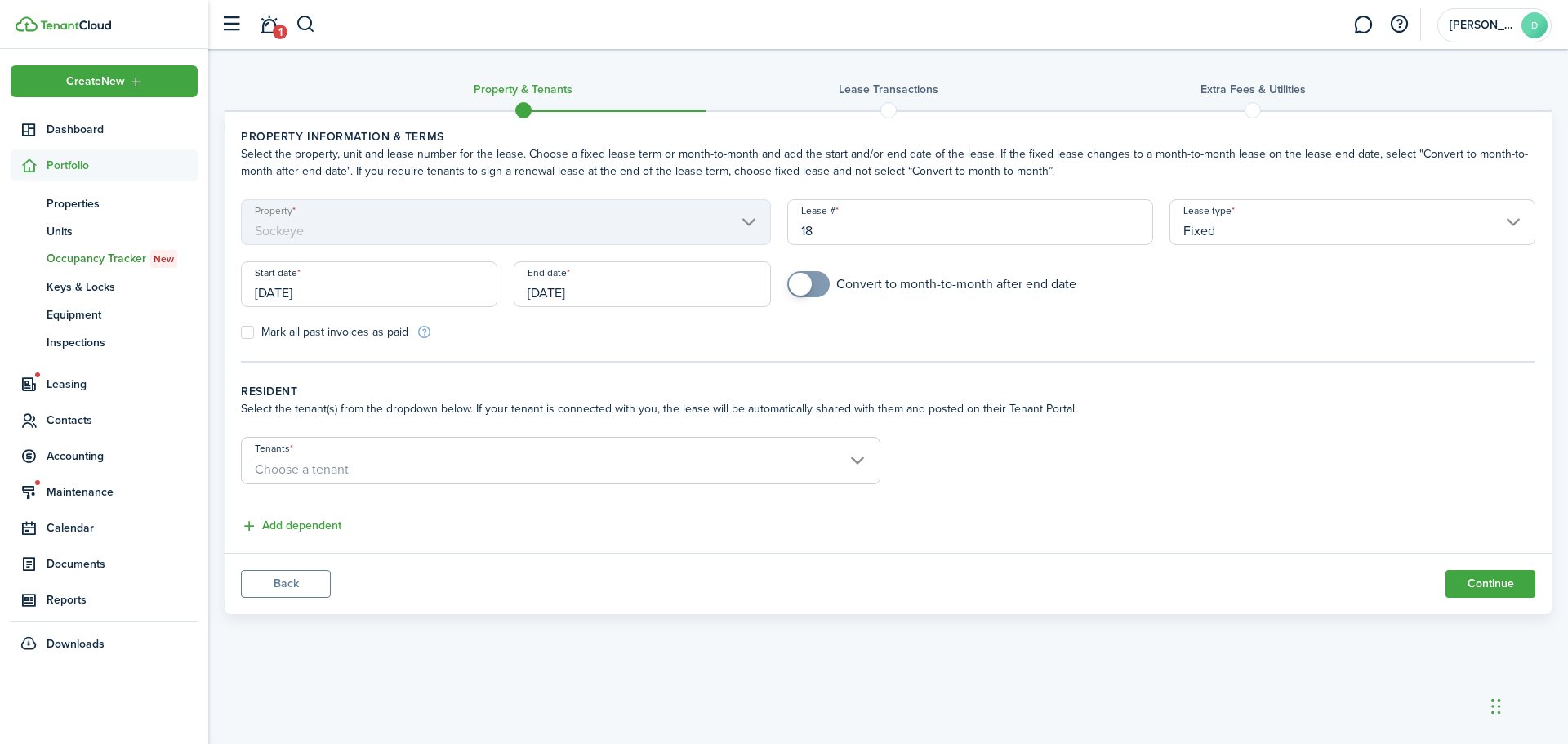
click at [674, 219] on mbsc-scroller "Property Sockeye" at bounding box center [506, 222] width 530 height 46
drag, startPoint x: 813, startPoint y: 226, endPoint x: 799, endPoint y: 225, distance: 14.0
click at [799, 225] on input "18" at bounding box center [970, 222] width 366 height 46
type input "1"
click at [968, 332] on form "Property Sockeye Lease # 1 Lease type Fixed Start date 09/18/2025 End date 09/1…" at bounding box center [887, 269] width 1311 height 141
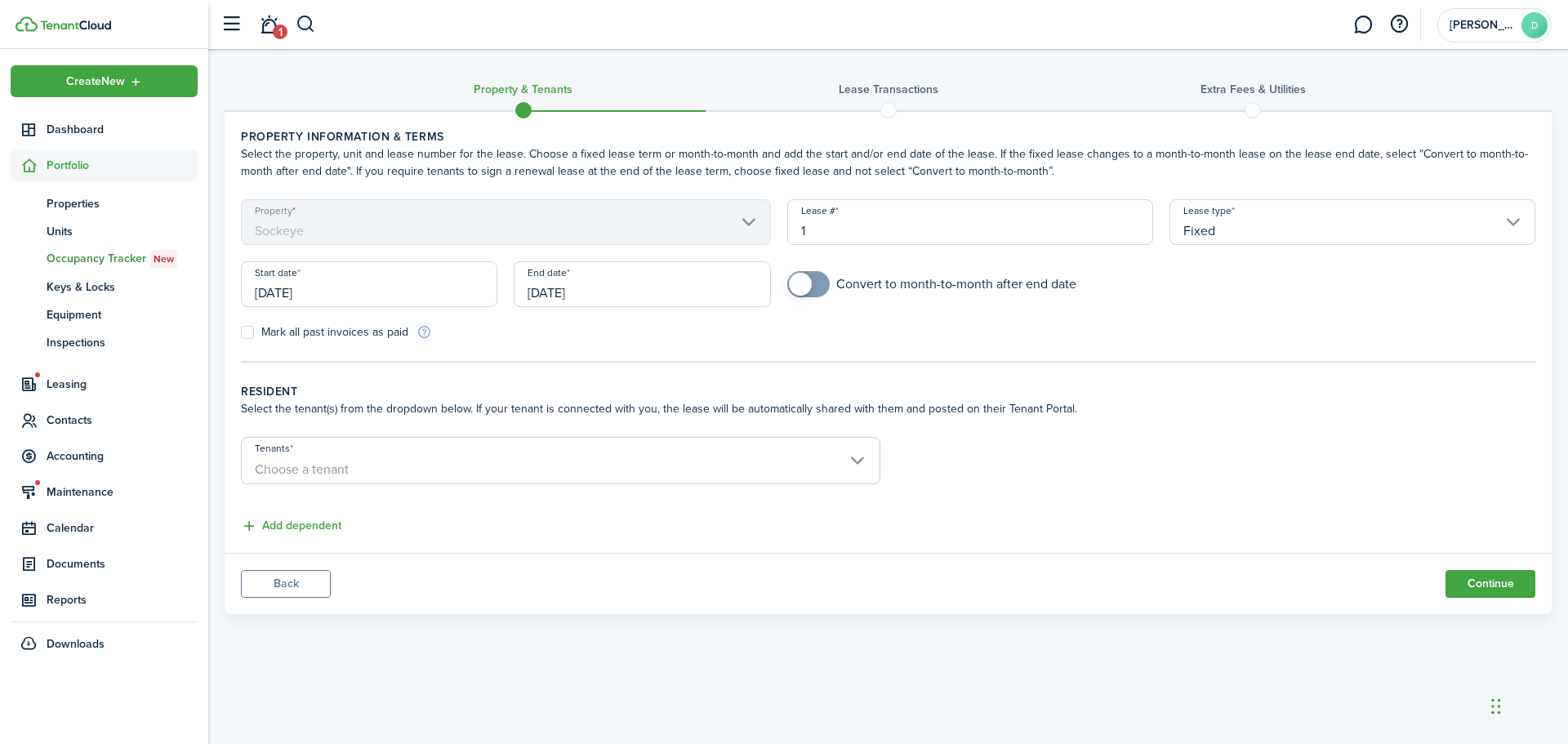
click at [388, 296] on input "[DATE]" at bounding box center [369, 284] width 256 height 46
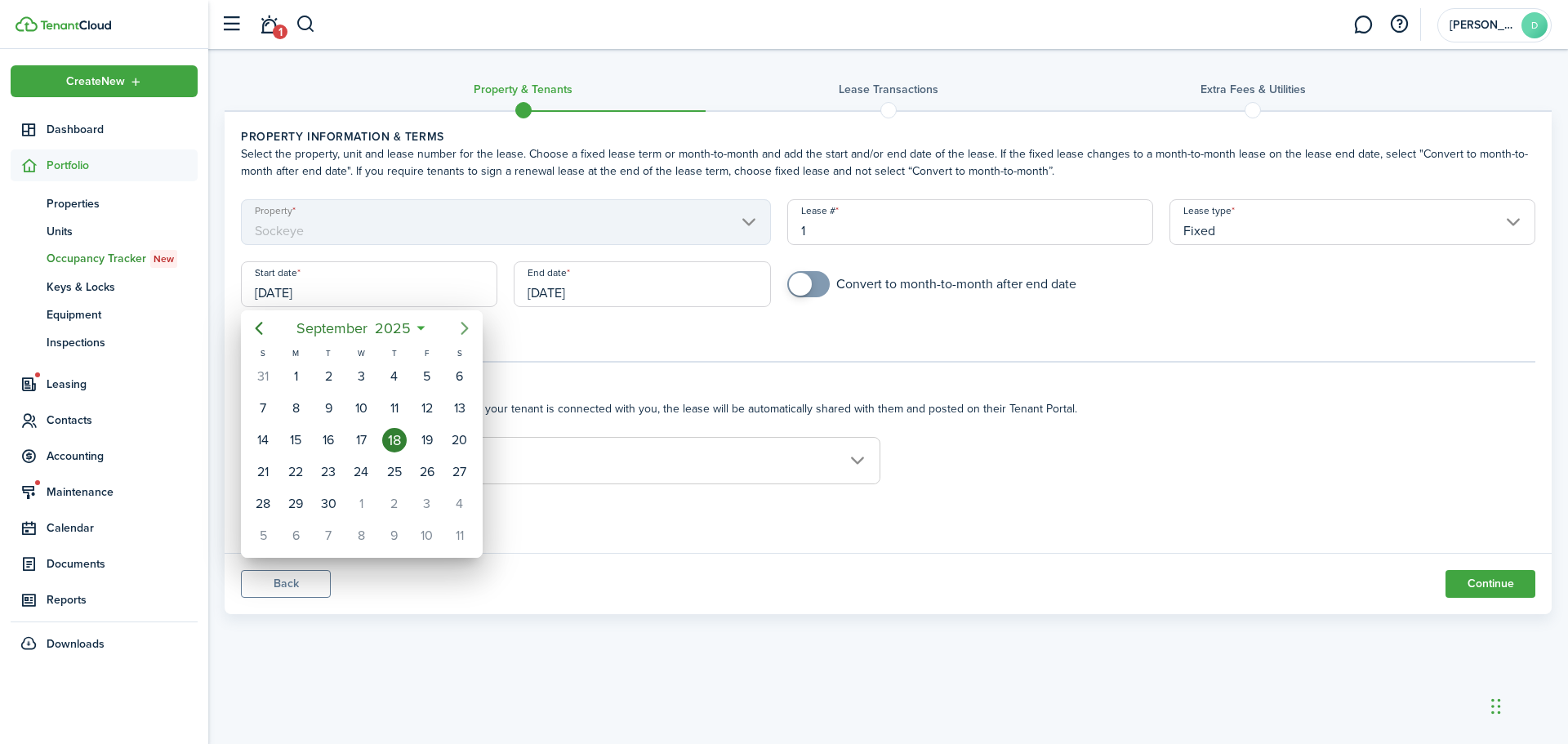
click at [466, 328] on icon "Next page" at bounding box center [464, 328] width 7 height 13
click at [357, 442] on div "15" at bounding box center [361, 440] width 25 height 25
type input "[DATE]"
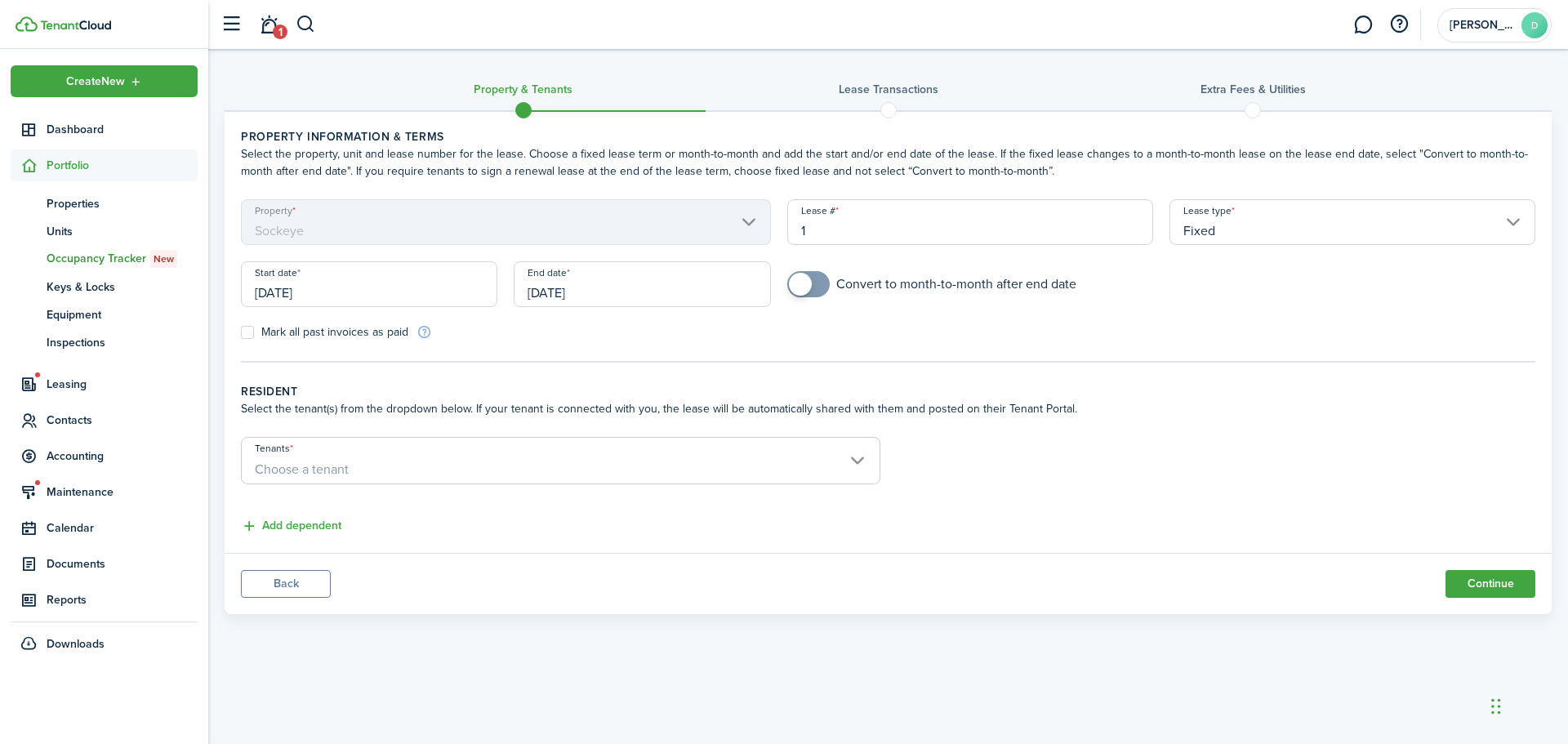
click at [662, 291] on input "[DATE]" at bounding box center [641, 284] width 256 height 46
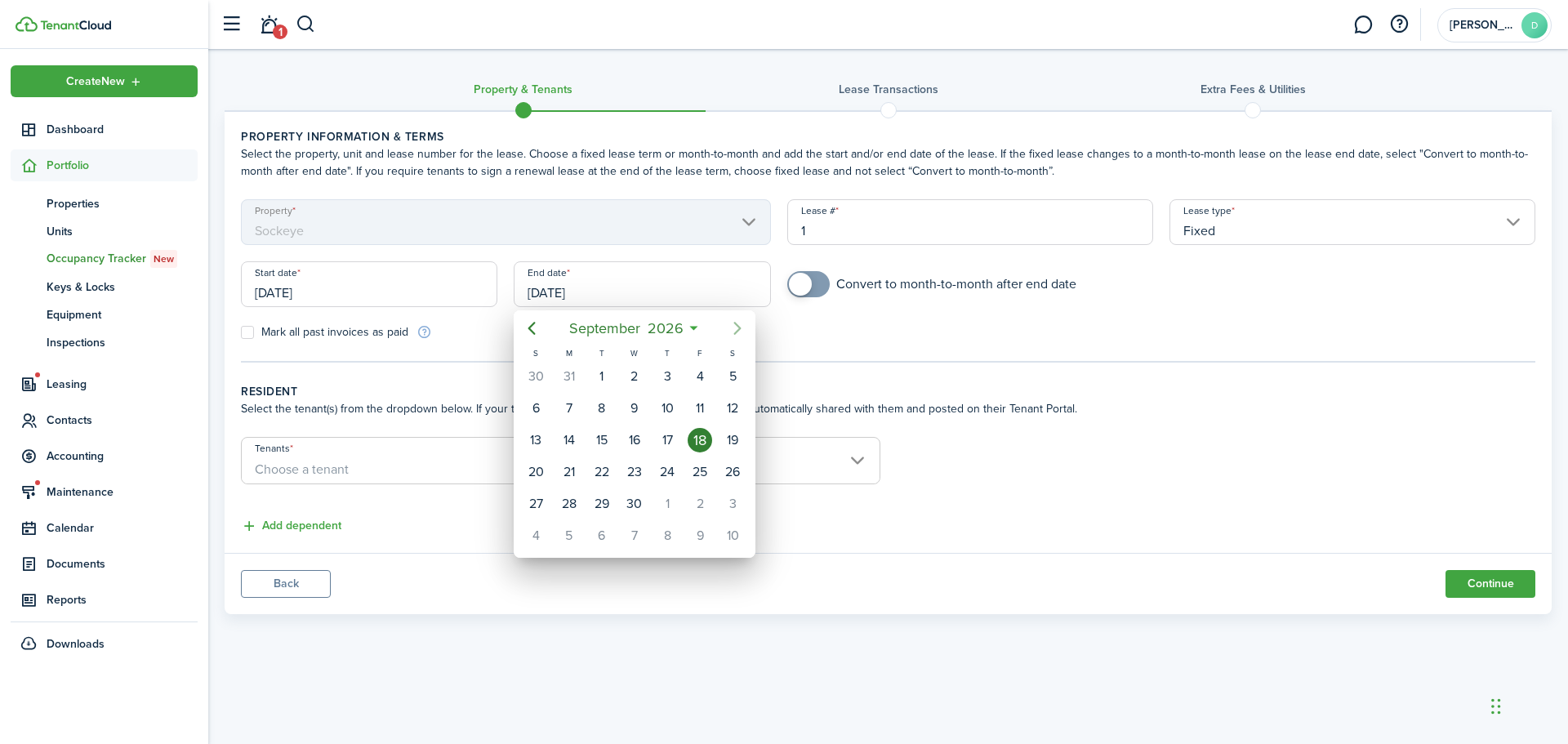
click at [738, 323] on icon "Next page" at bounding box center [737, 328] width 19 height 19
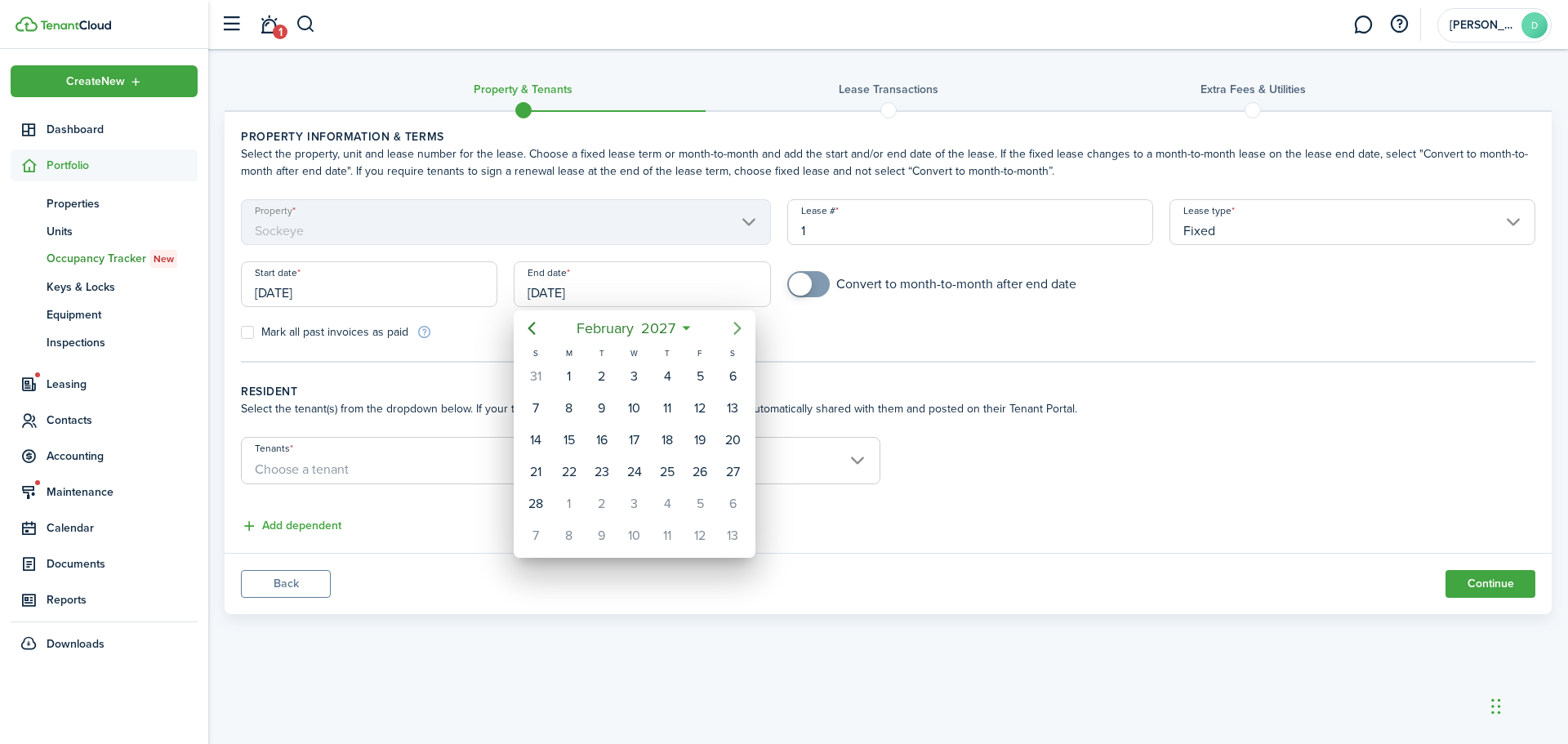
click at [738, 323] on icon "Next page" at bounding box center [737, 328] width 19 height 19
click at [732, 324] on icon "Next page" at bounding box center [737, 328] width 19 height 19
click at [733, 324] on icon "Next page" at bounding box center [737, 328] width 19 height 19
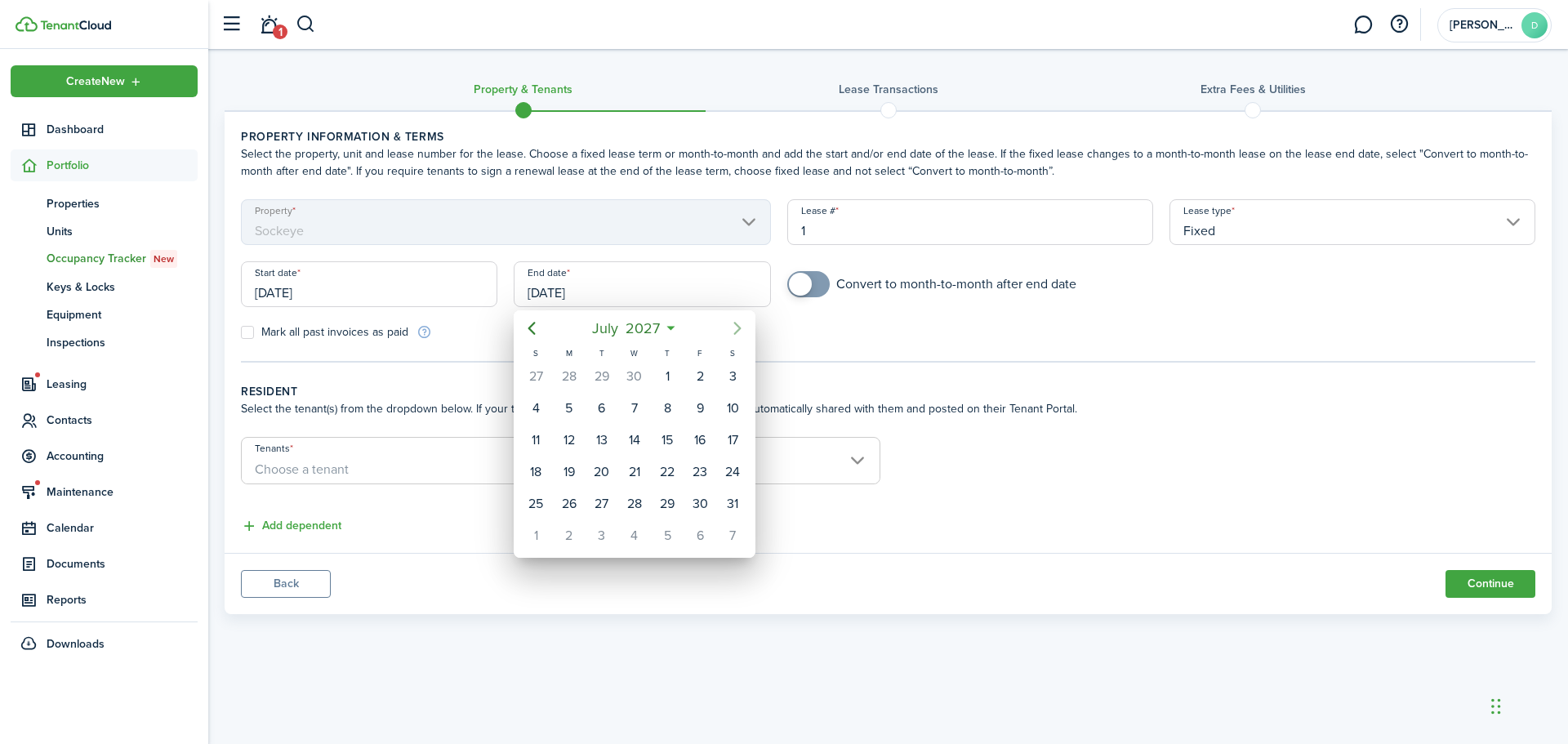
click at [734, 324] on icon "Next page" at bounding box center [737, 328] width 19 height 19
click at [536, 334] on icon "Previous page" at bounding box center [532, 328] width 19 height 19
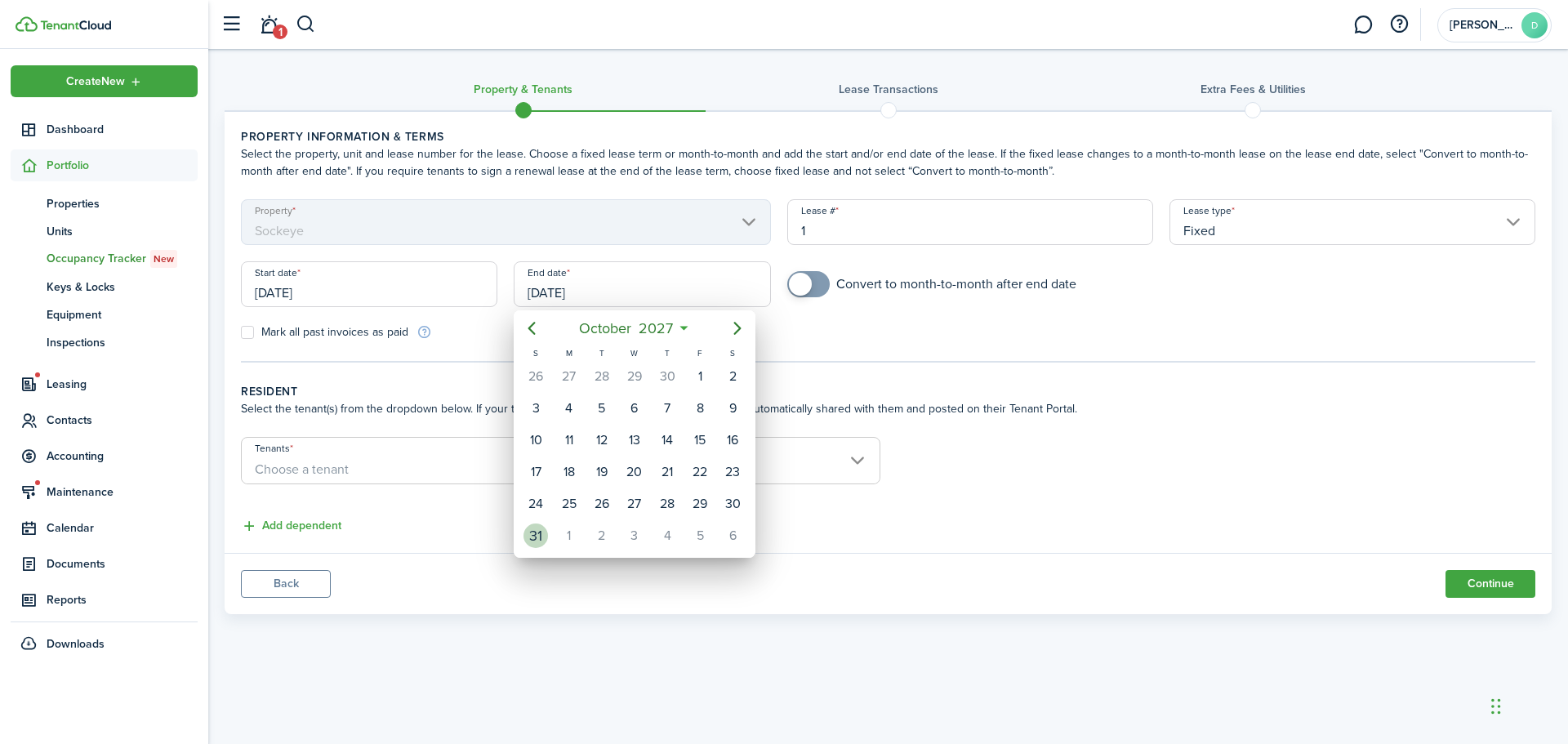
click at [534, 537] on div "31" at bounding box center [536, 536] width 25 height 25
type input "[DATE]"
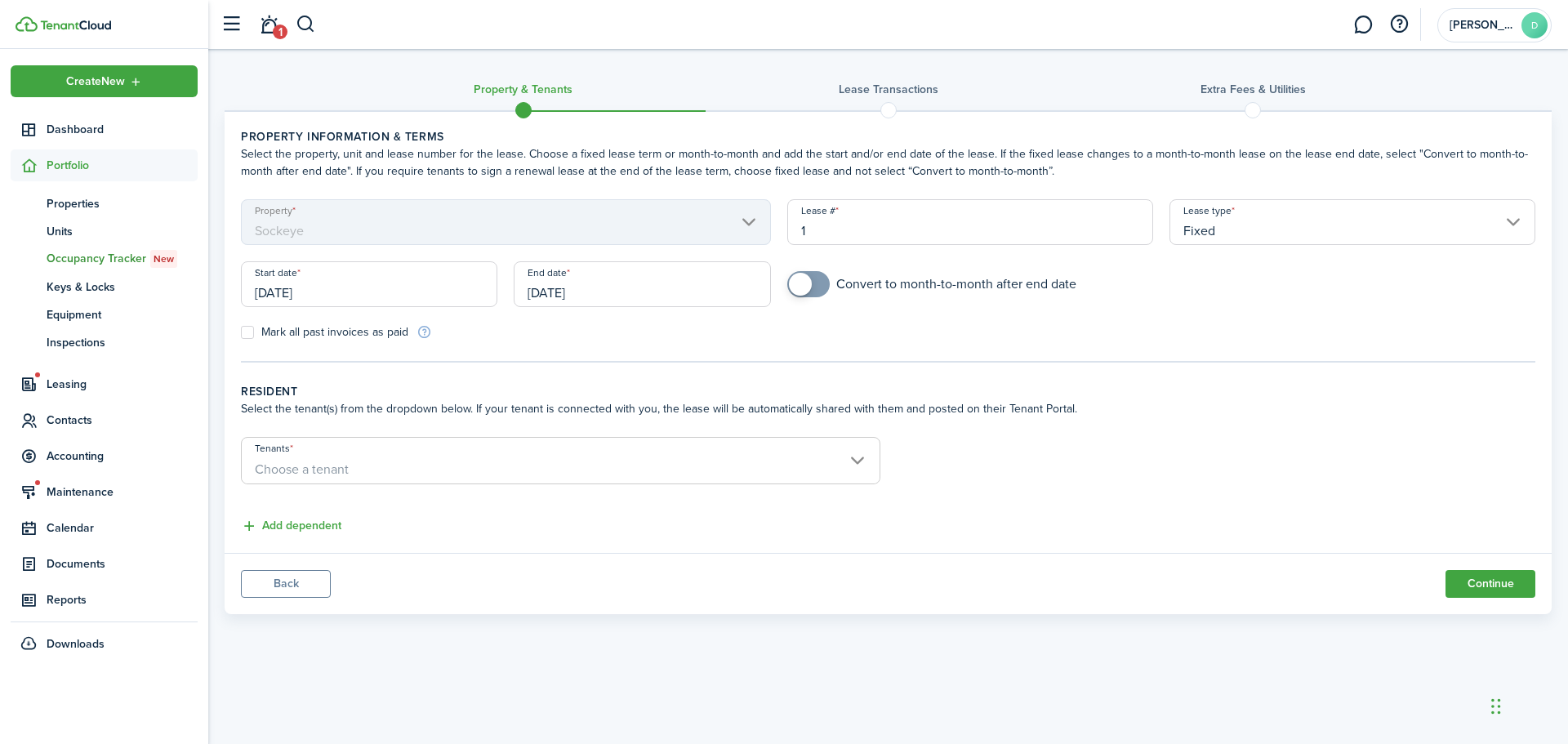
checkbox input "true"
click at [811, 291] on span at bounding box center [808, 284] width 17 height 26
click at [658, 462] on span "Choose a tenant" at bounding box center [561, 470] width 637 height 28
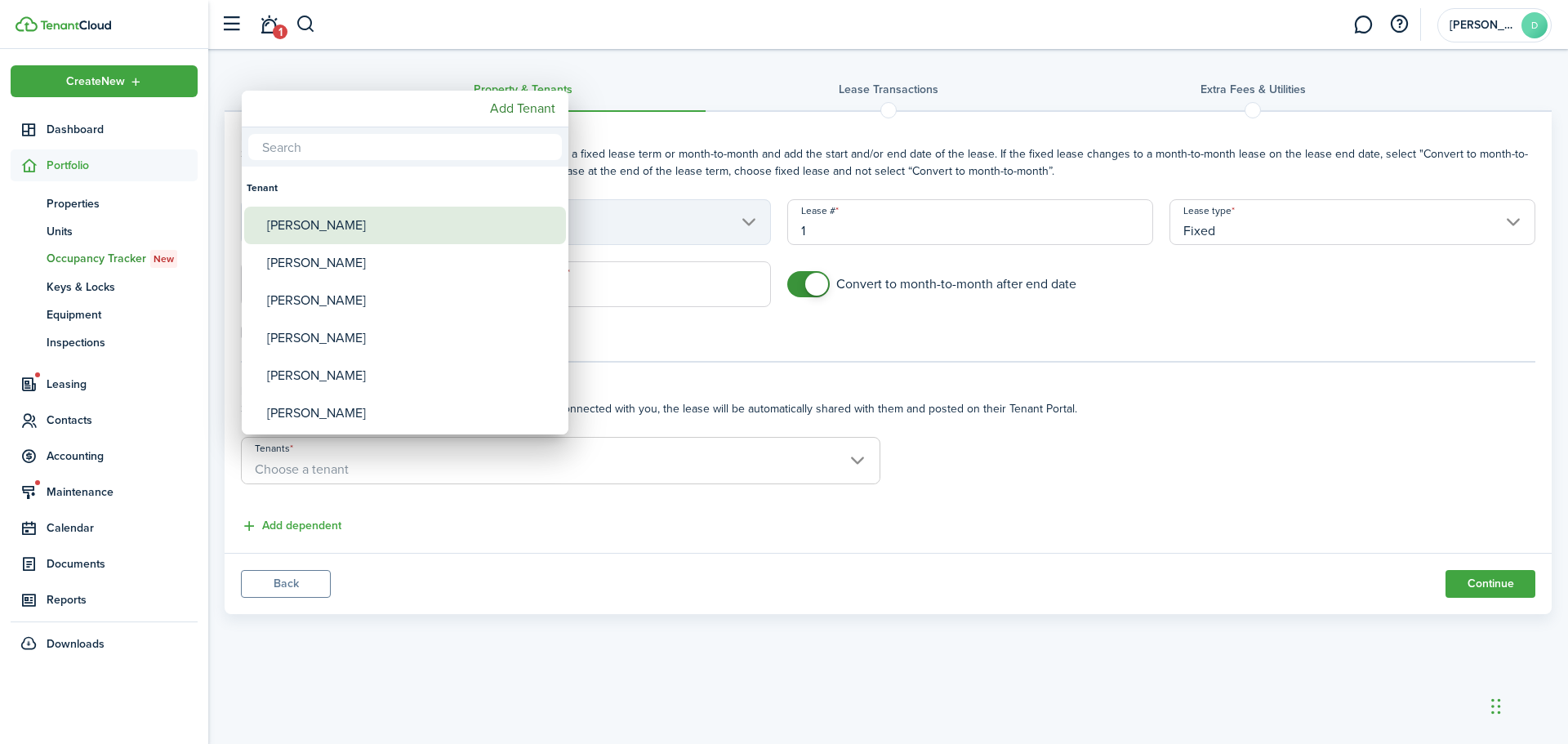
click at [401, 225] on div "[PERSON_NAME]" at bounding box center [411, 225] width 289 height 38
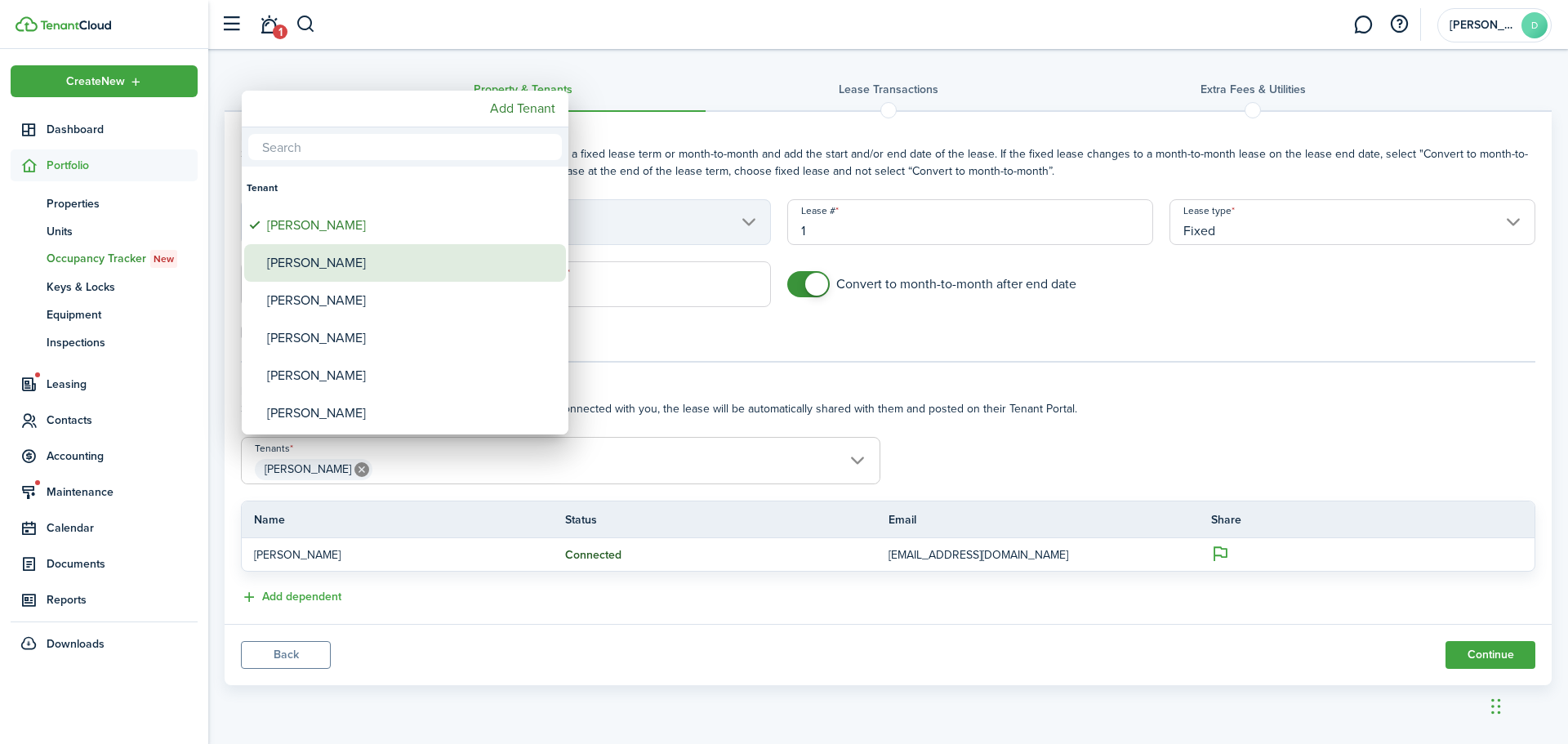
click at [474, 266] on div "[PERSON_NAME]" at bounding box center [411, 262] width 289 height 38
type input "[PERSON_NAME], [PERSON_NAME]"
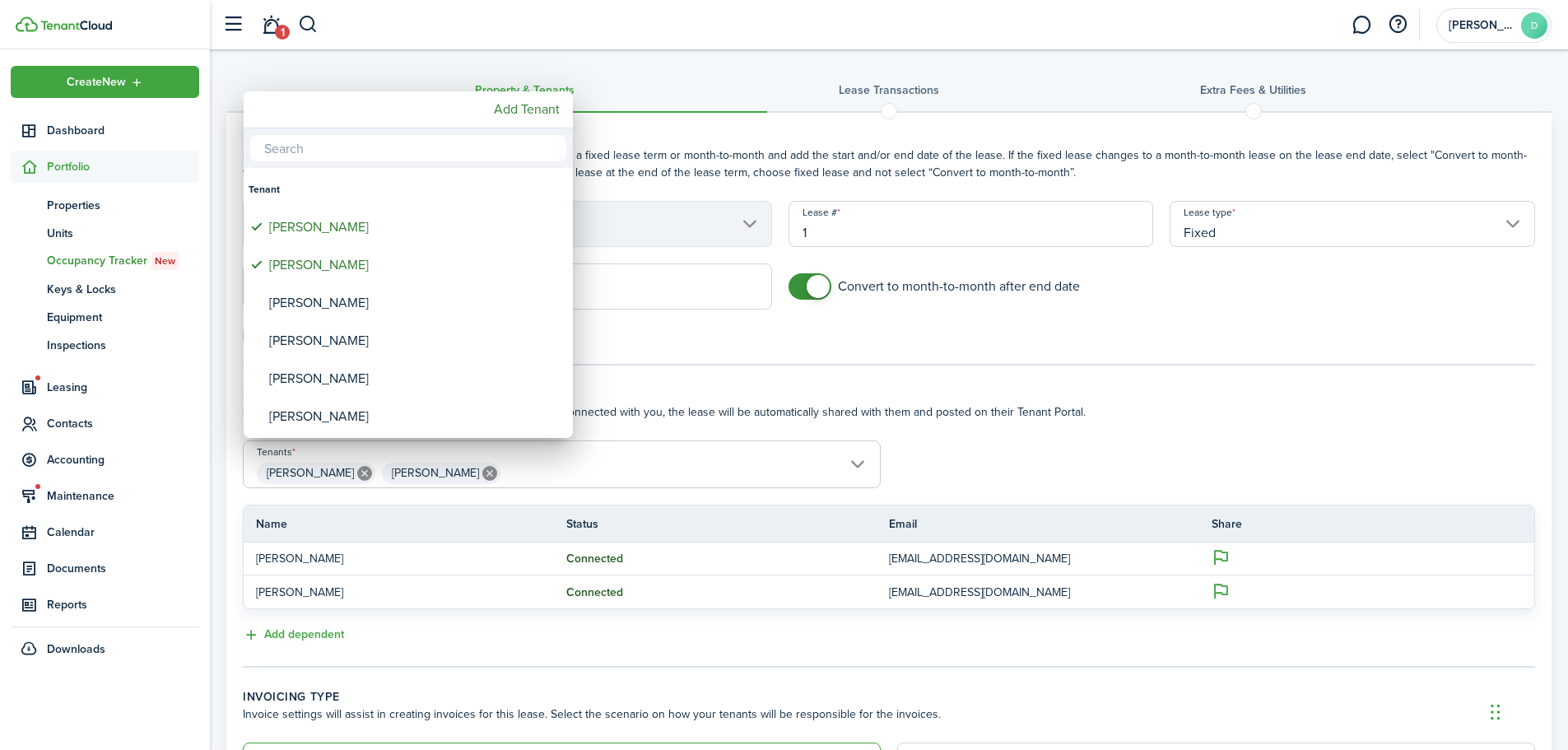
click at [918, 622] on div at bounding box center [784, 375] width 1832 height 1014
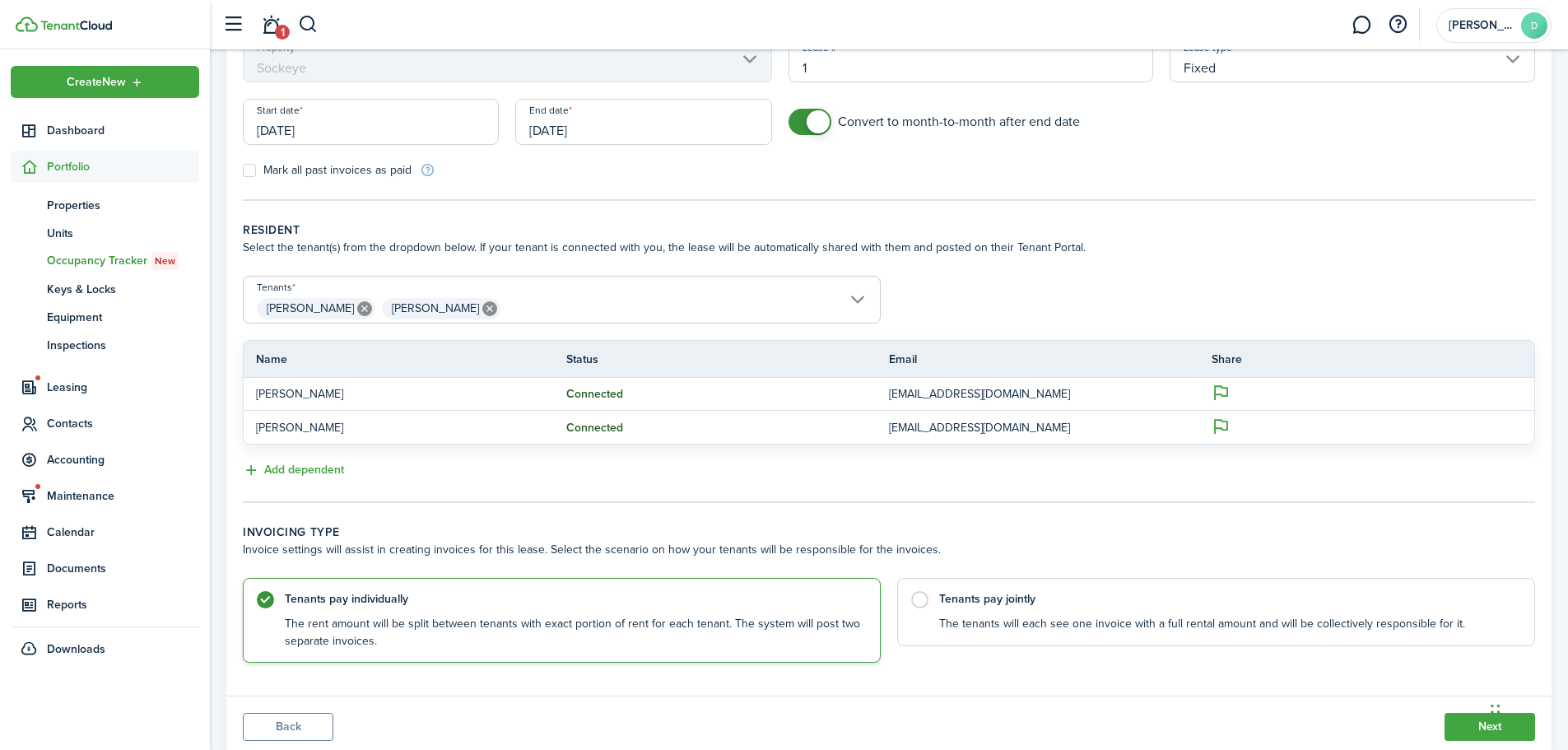
scroll to position [217, 0]
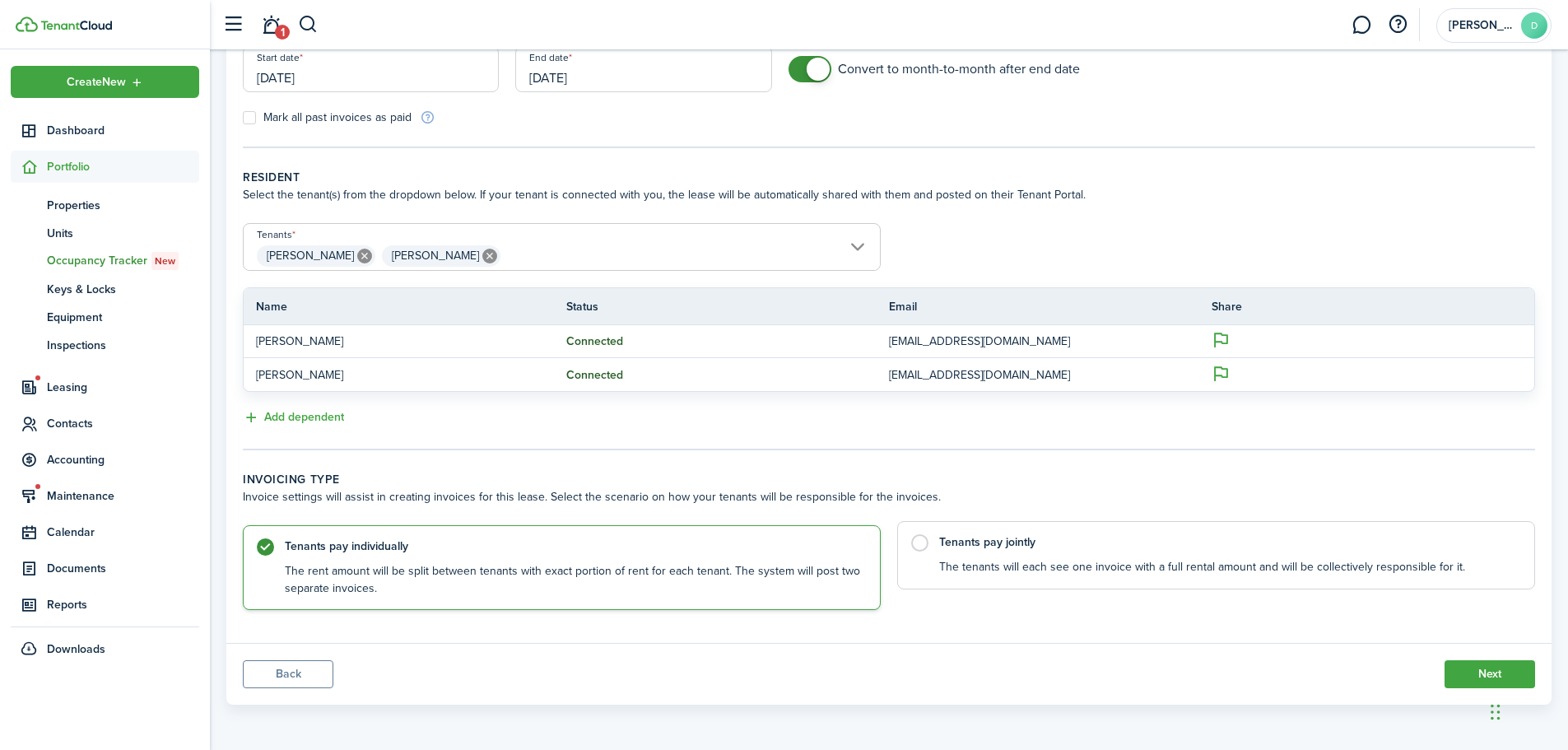
click at [989, 541] on control-radio-card-title "Tenants pay jointly" at bounding box center [1228, 542] width 579 height 17
radio input "false"
radio input "true"
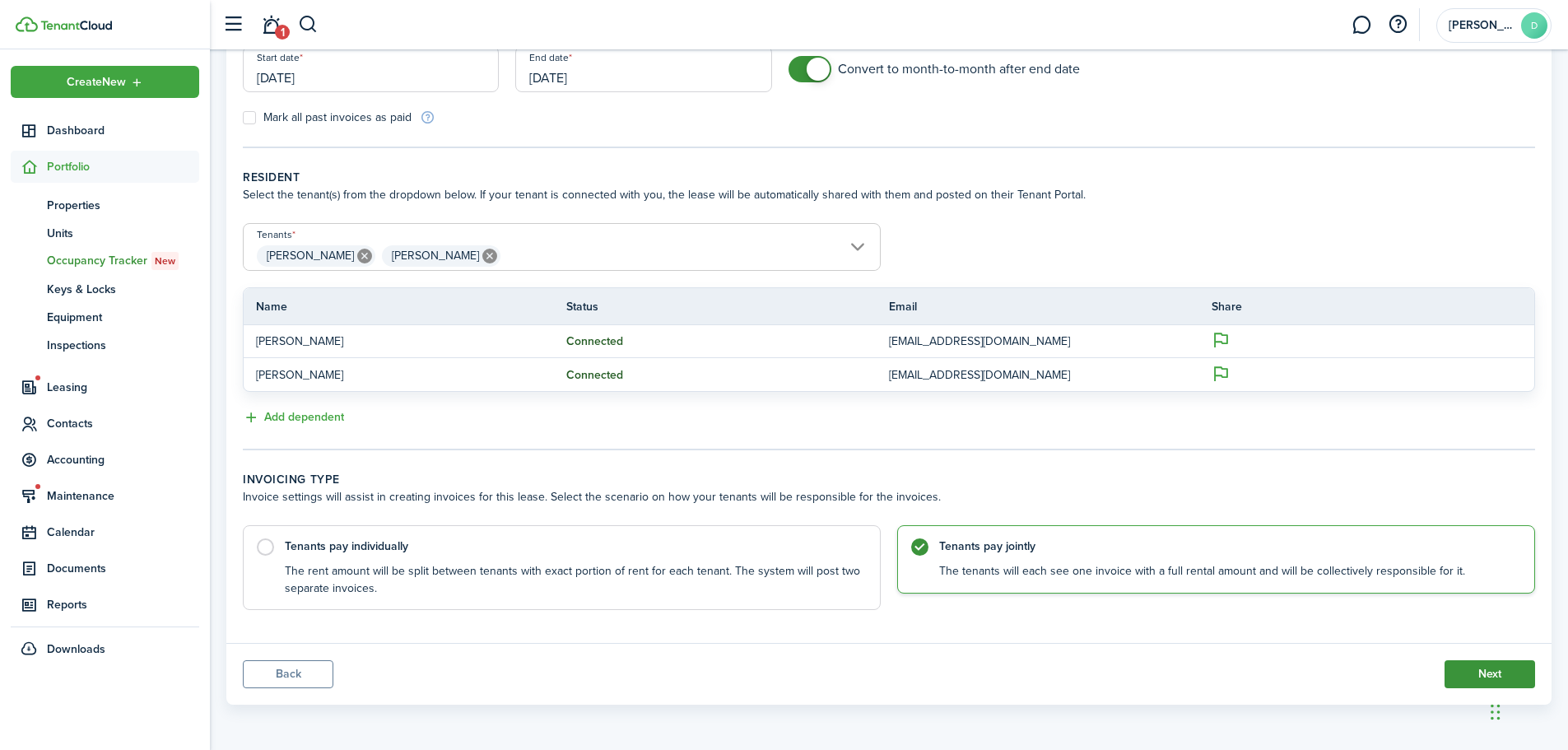
click at [1471, 675] on button "Next" at bounding box center [1490, 675] width 91 height 28
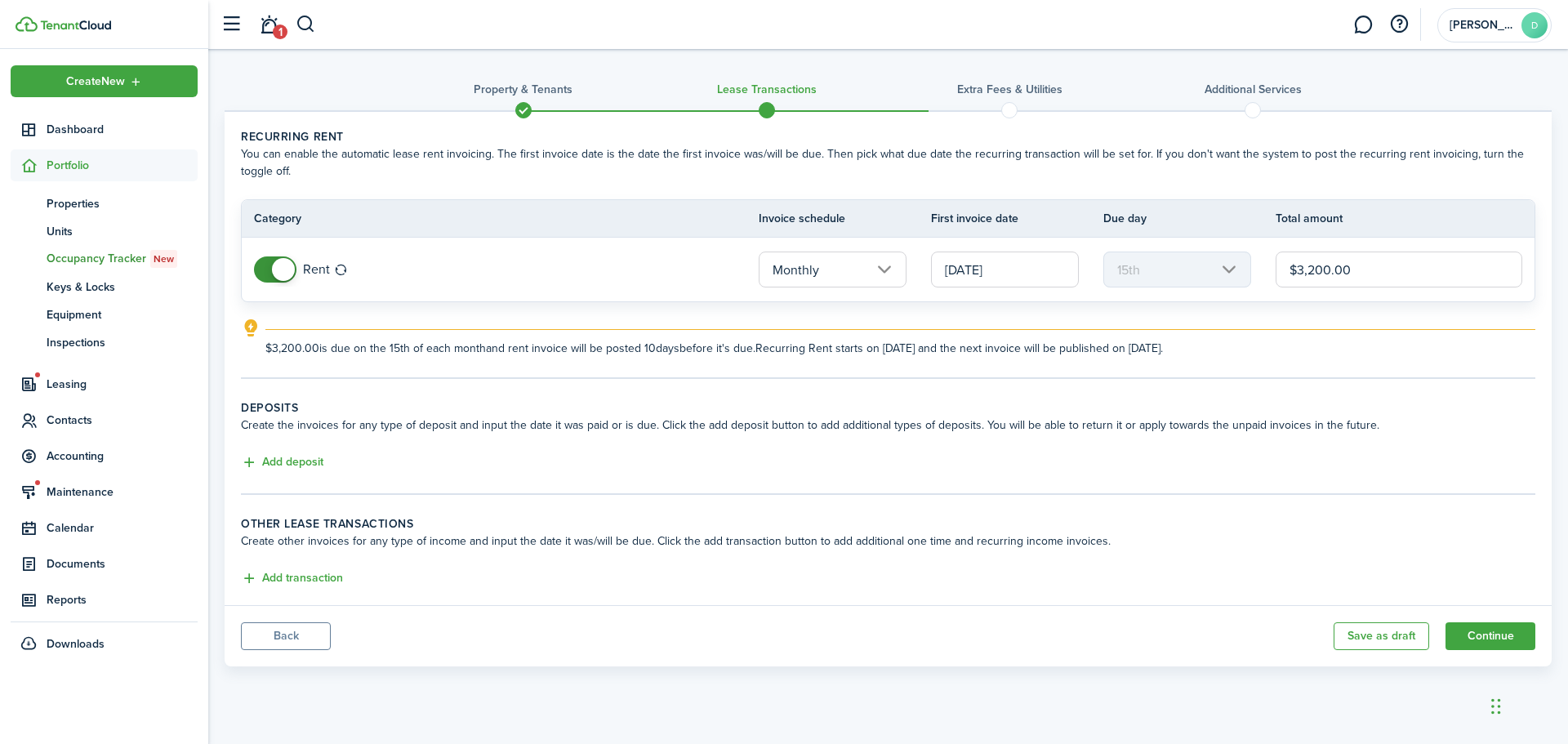
click at [268, 283] on td "Rent" at bounding box center [500, 269] width 517 height 34
click at [274, 269] on span at bounding box center [283, 269] width 23 height 23
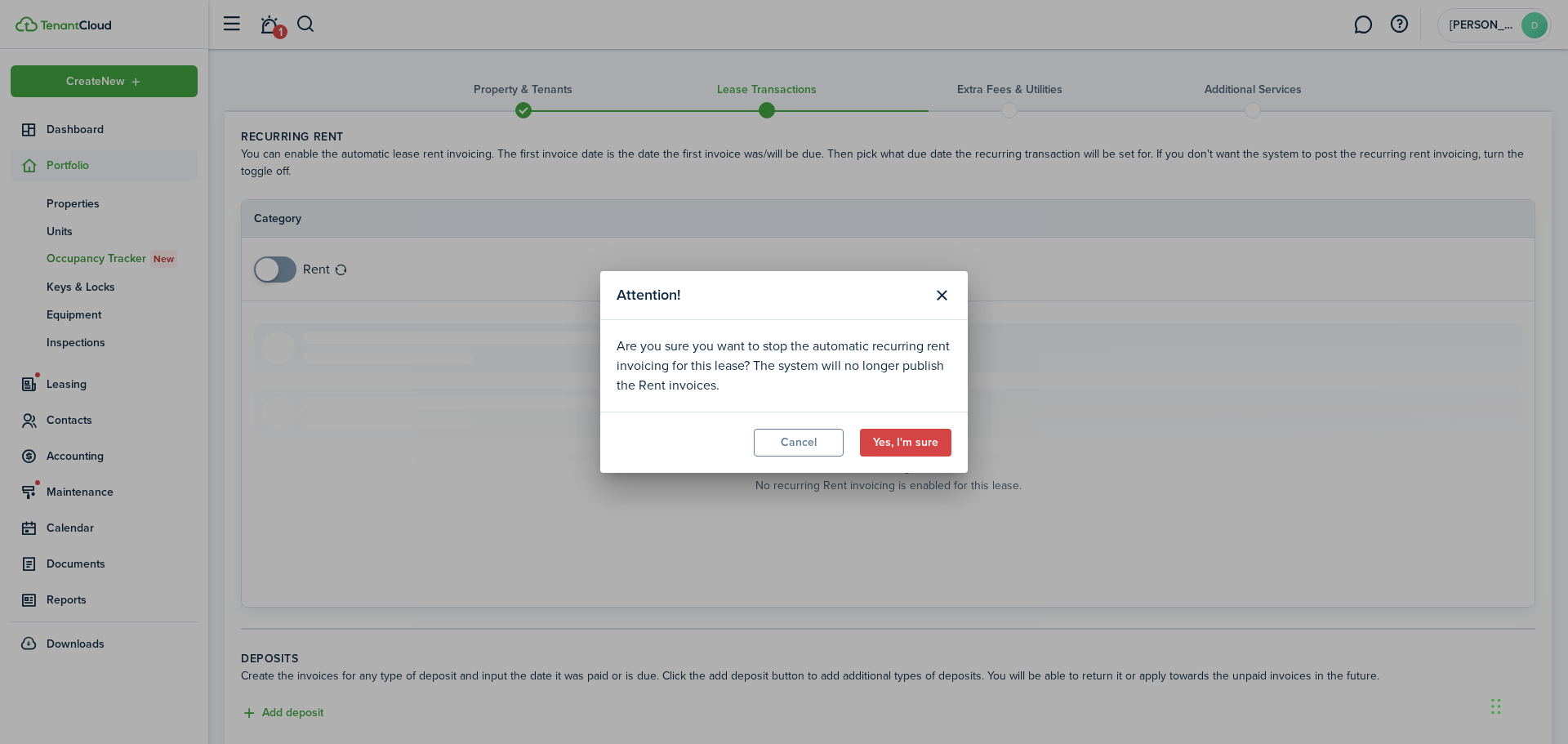
click at [1094, 279] on div "Attention! Are you sure you want to stop the automatic recurring rent invoicing…" at bounding box center [784, 372] width 1568 height 744
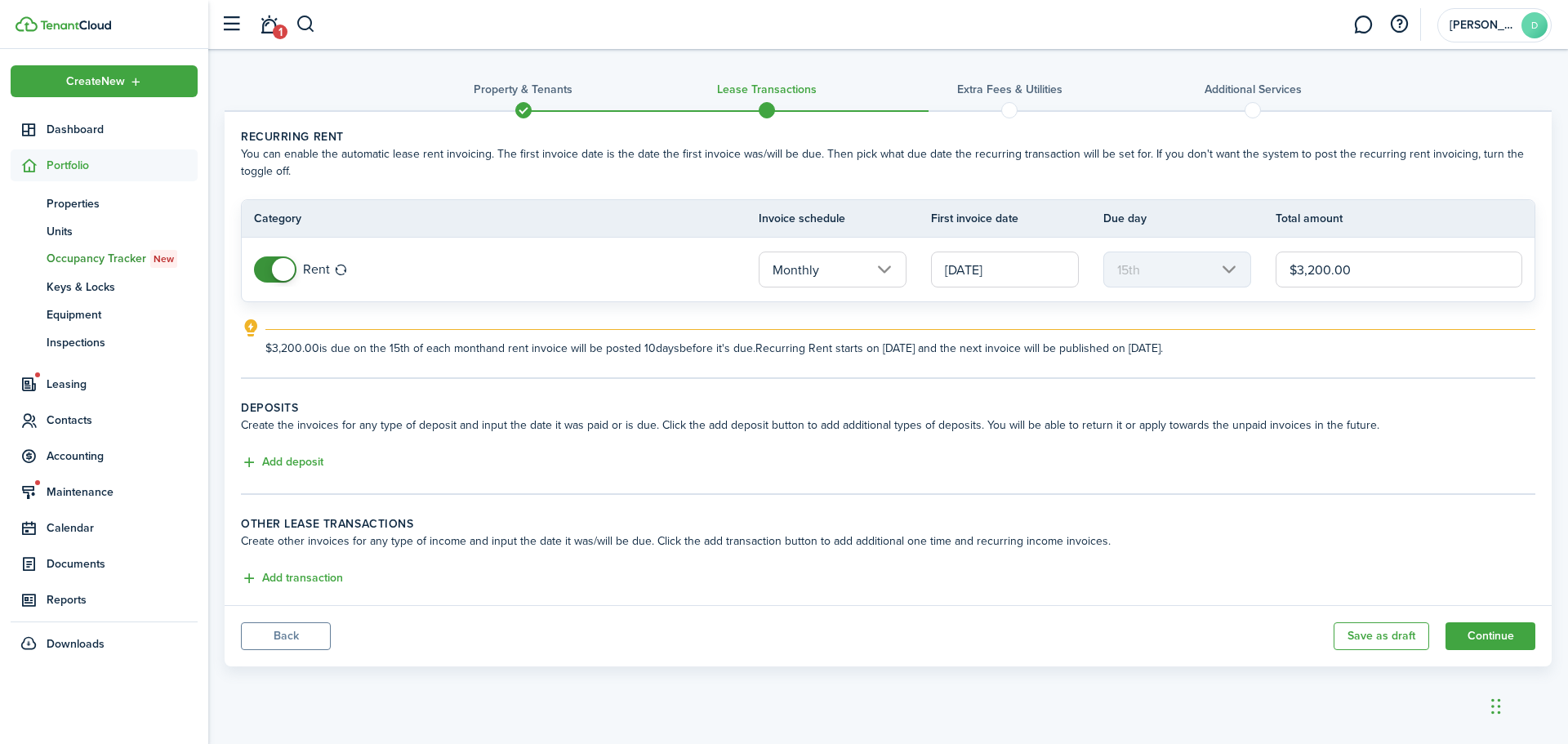
click at [277, 270] on span at bounding box center [283, 269] width 23 height 23
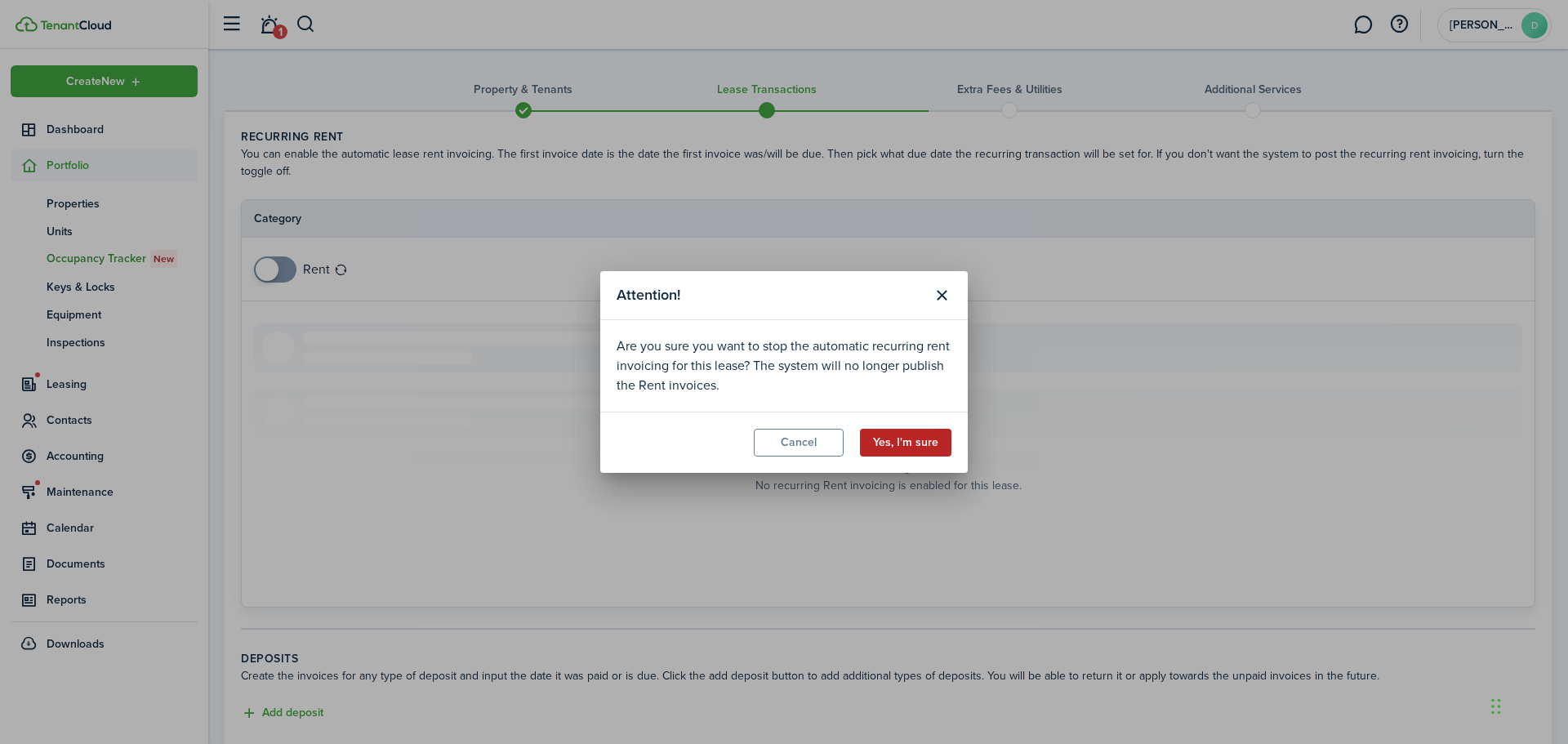
click at [922, 443] on button "Yes, I'm sure" at bounding box center [906, 443] width 92 height 28
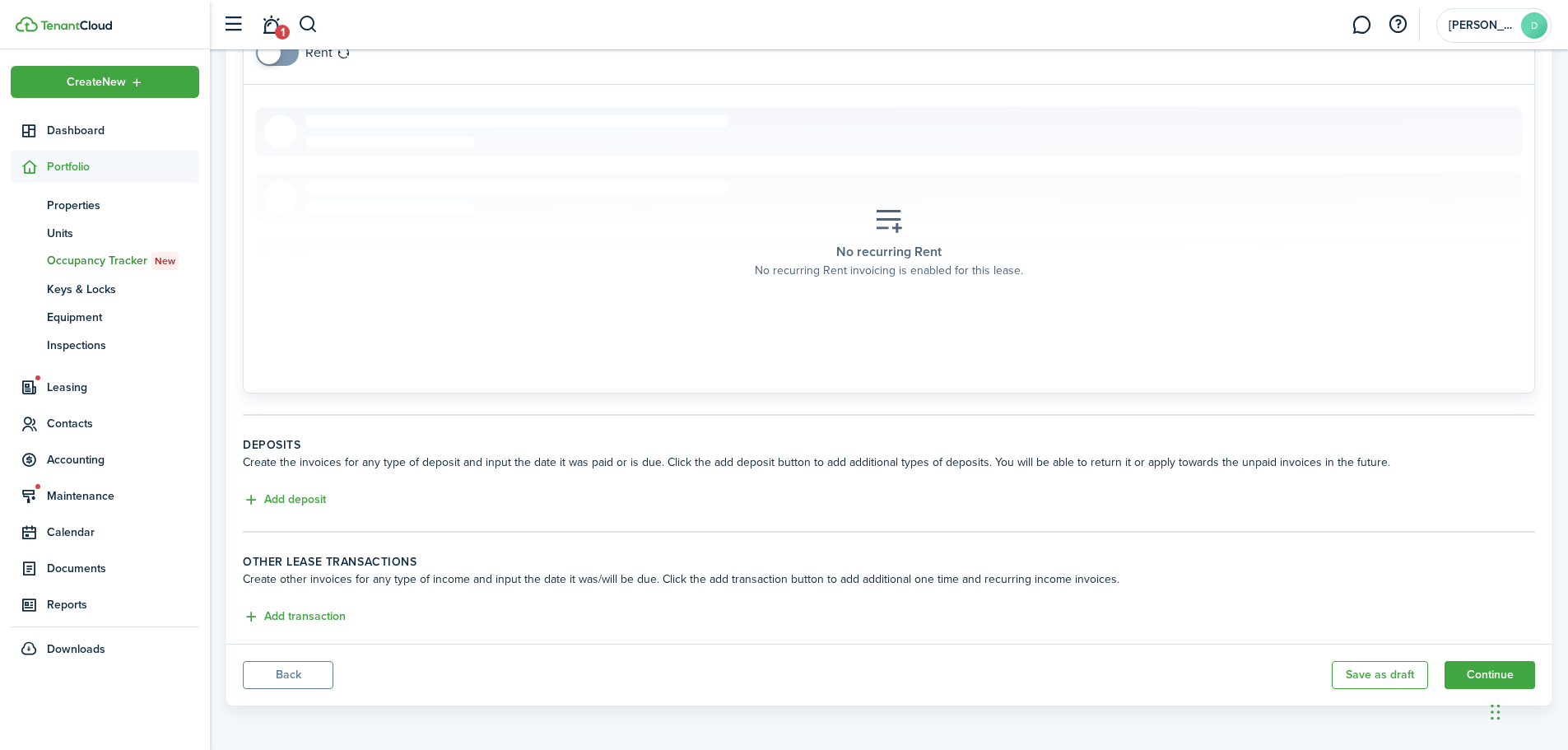
scroll to position [220, 0]
click at [250, 503] on button "Add deposit" at bounding box center [285, 499] width 83 height 19
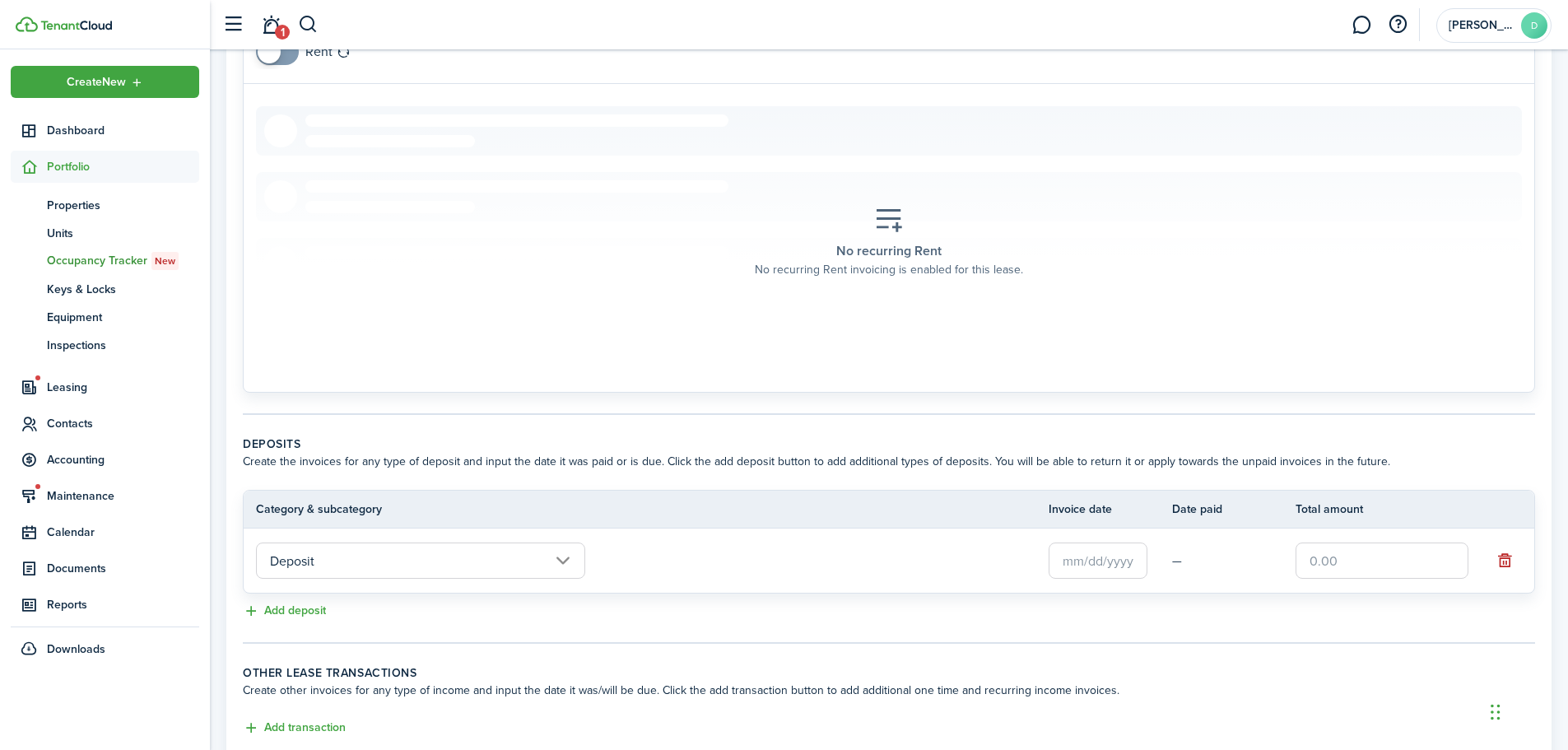
click at [1096, 571] on input "text" at bounding box center [1098, 560] width 98 height 36
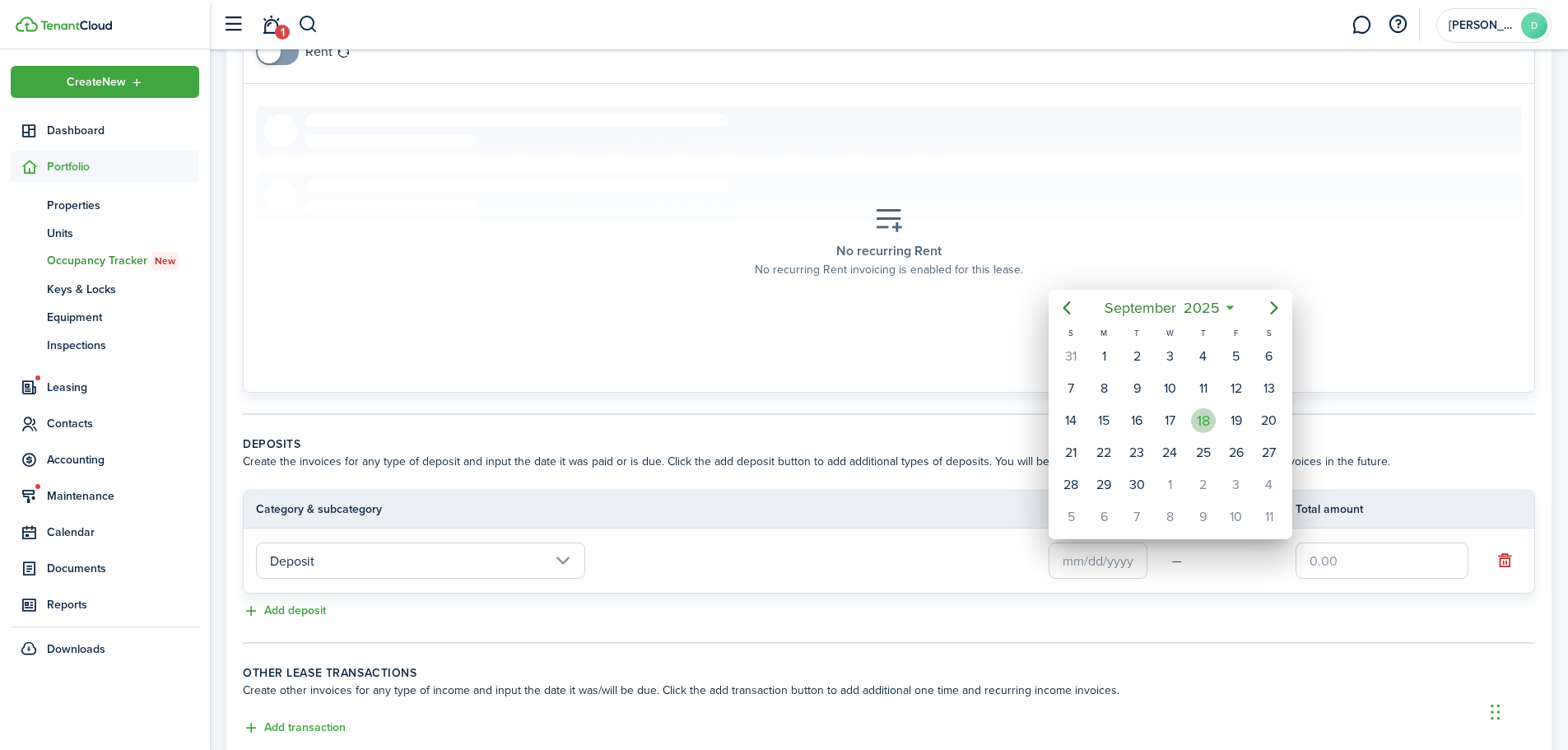
click at [1200, 419] on div "18" at bounding box center [1203, 421] width 25 height 25
type input "[DATE]"
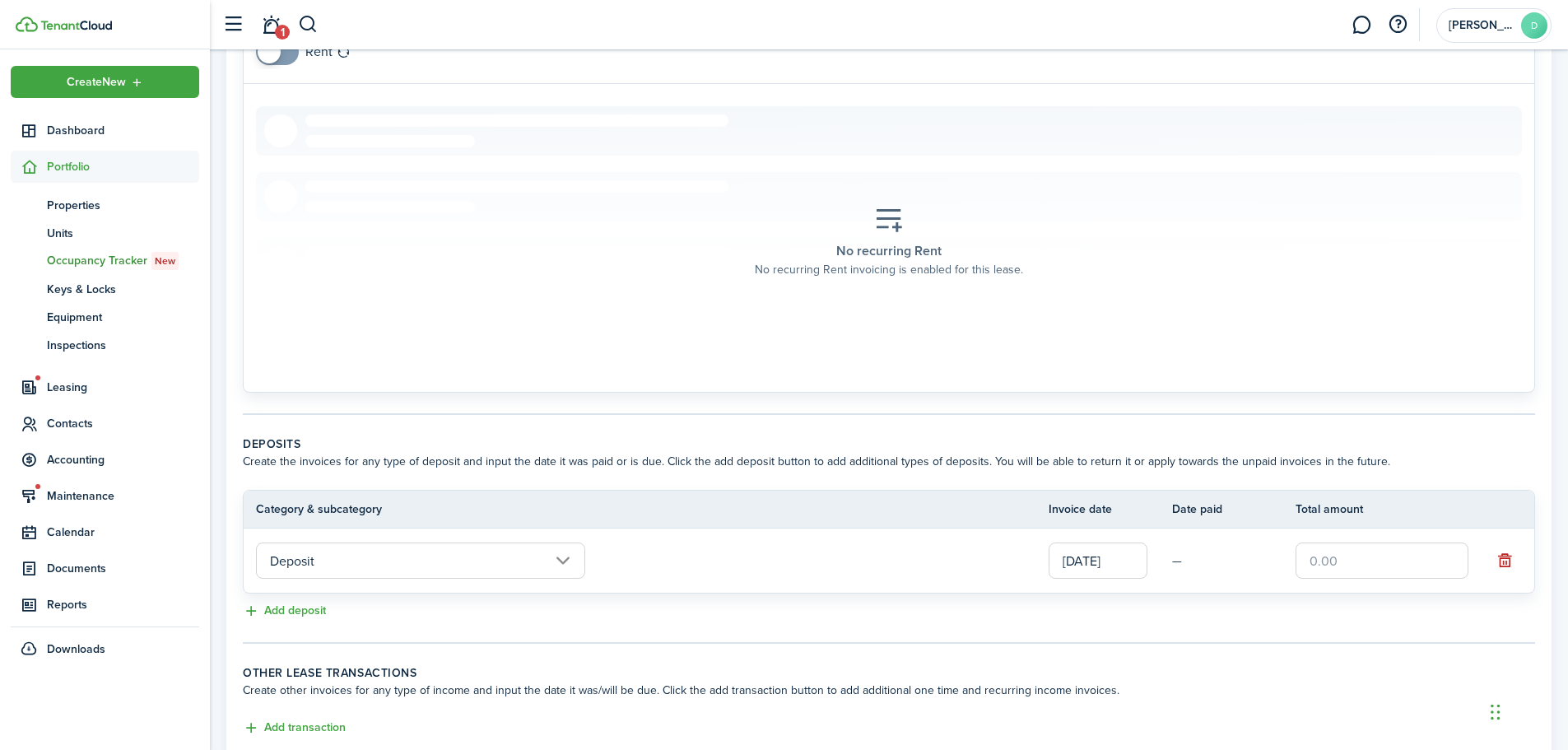
click at [1351, 560] on input "text" at bounding box center [1382, 560] width 173 height 36
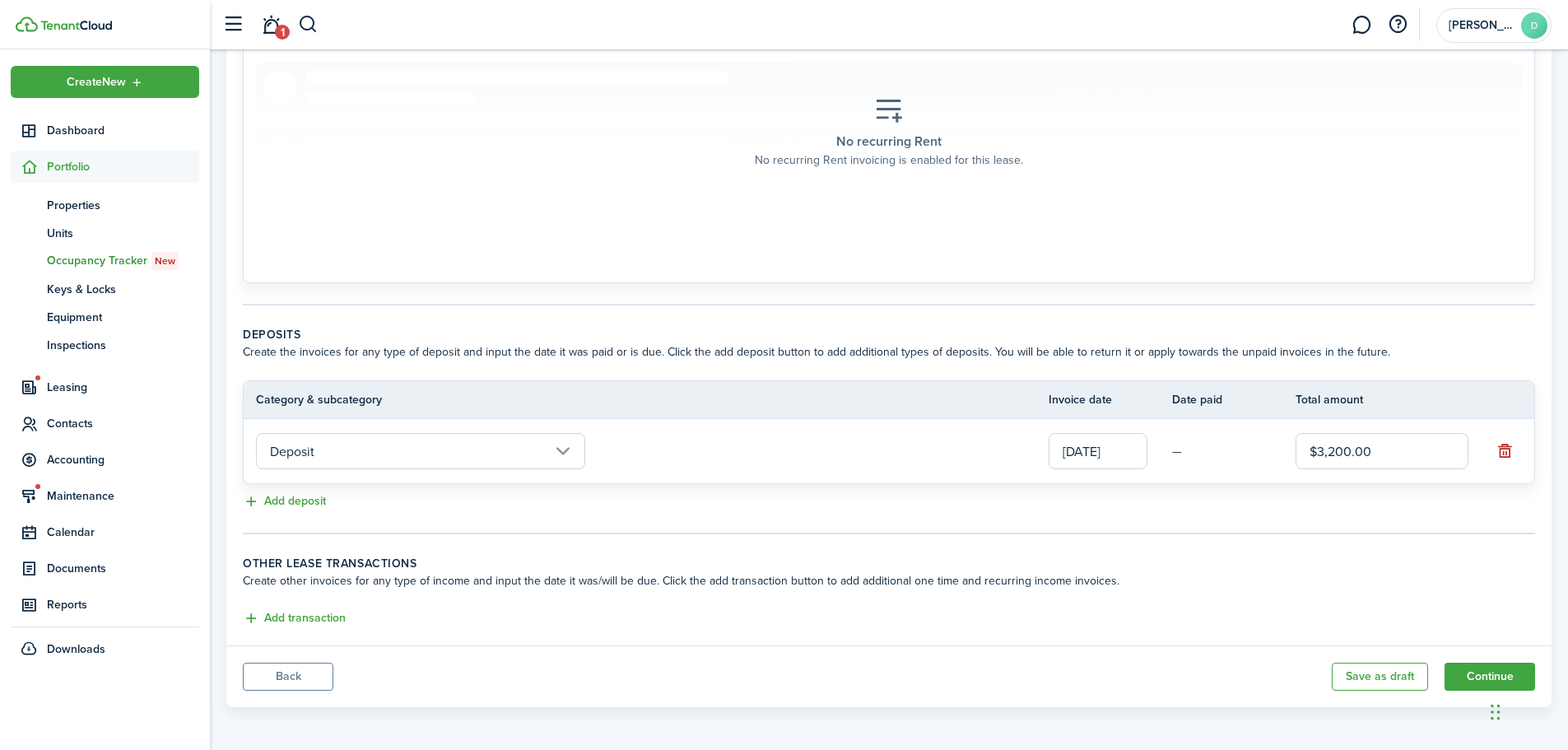
scroll to position [332, 0]
type input "$3,200.00"
click at [1477, 674] on button "Continue" at bounding box center [1490, 675] width 91 height 28
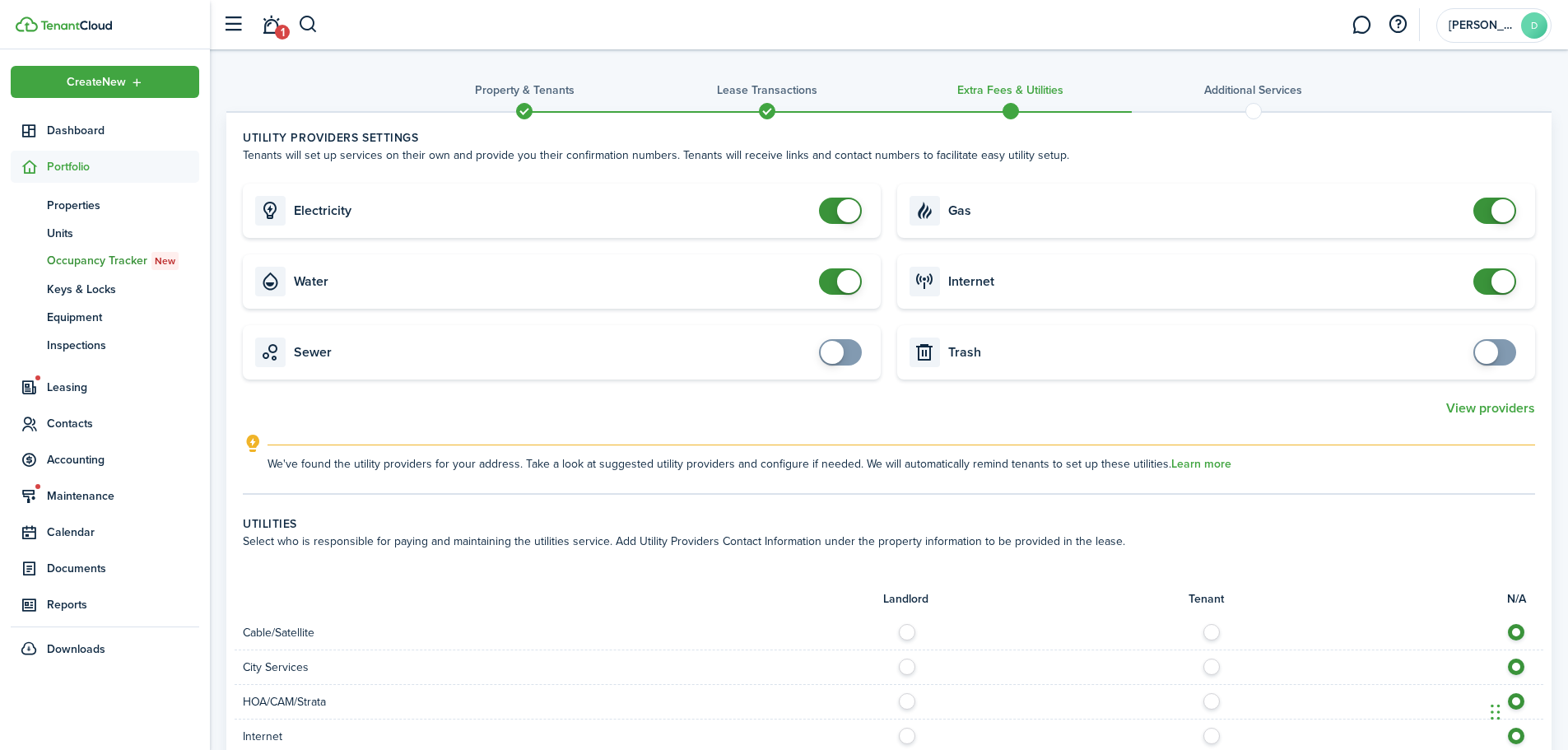
checkbox input "true"
click at [1500, 355] on span at bounding box center [1494, 352] width 17 height 27
checkbox input "true"
click at [840, 359] on span at bounding box center [832, 352] width 23 height 23
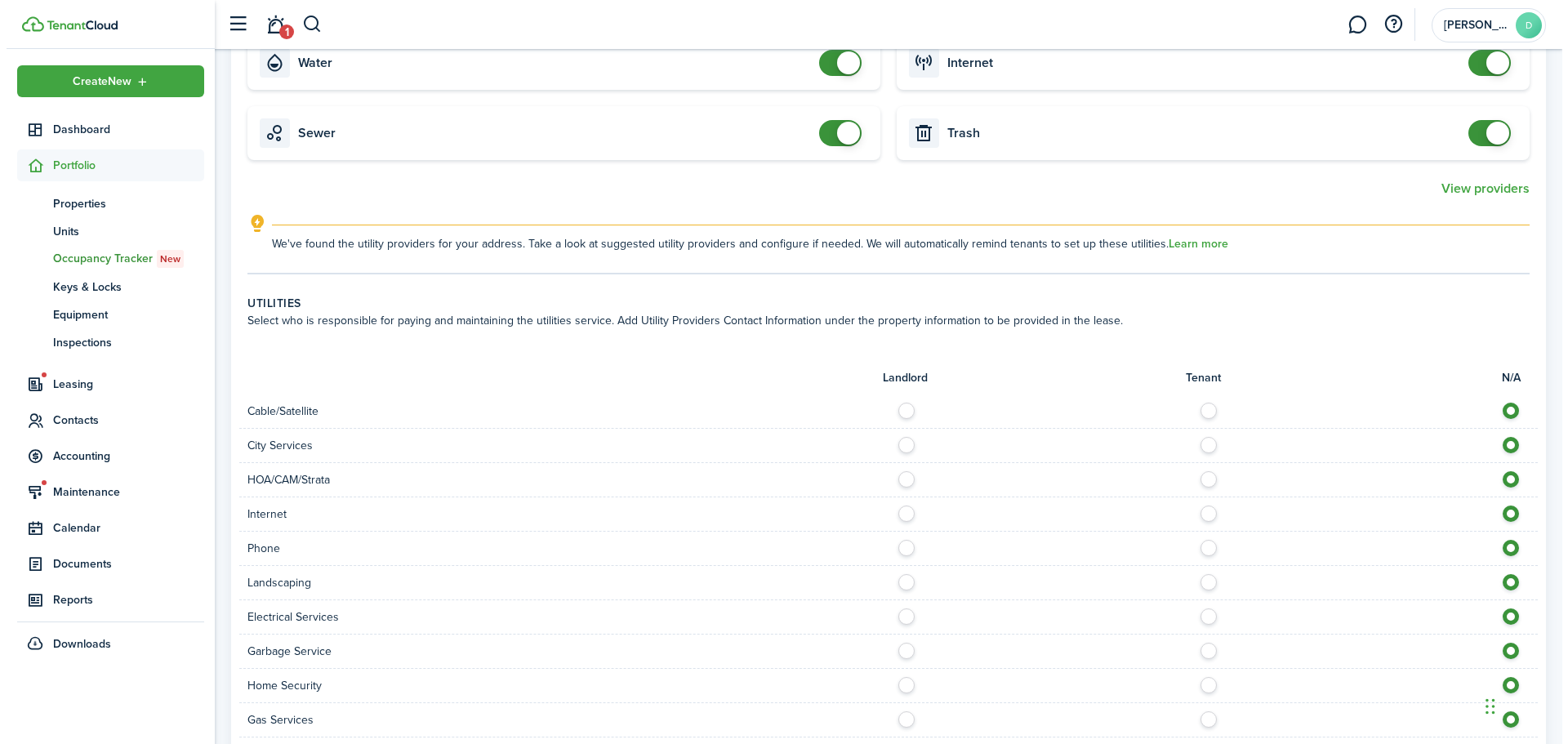
scroll to position [245, 0]
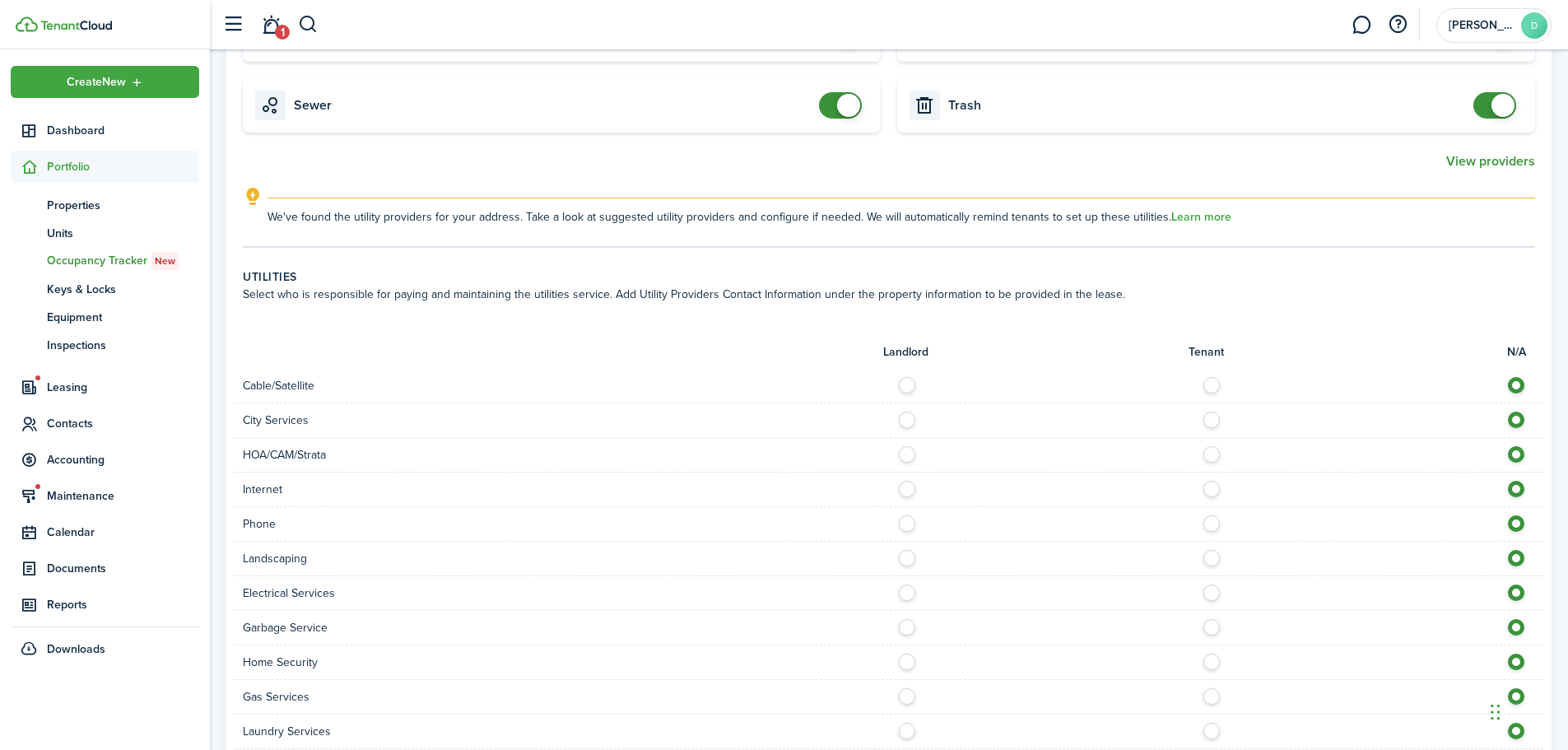
click at [1483, 158] on button "View providers" at bounding box center [1491, 161] width 89 height 15
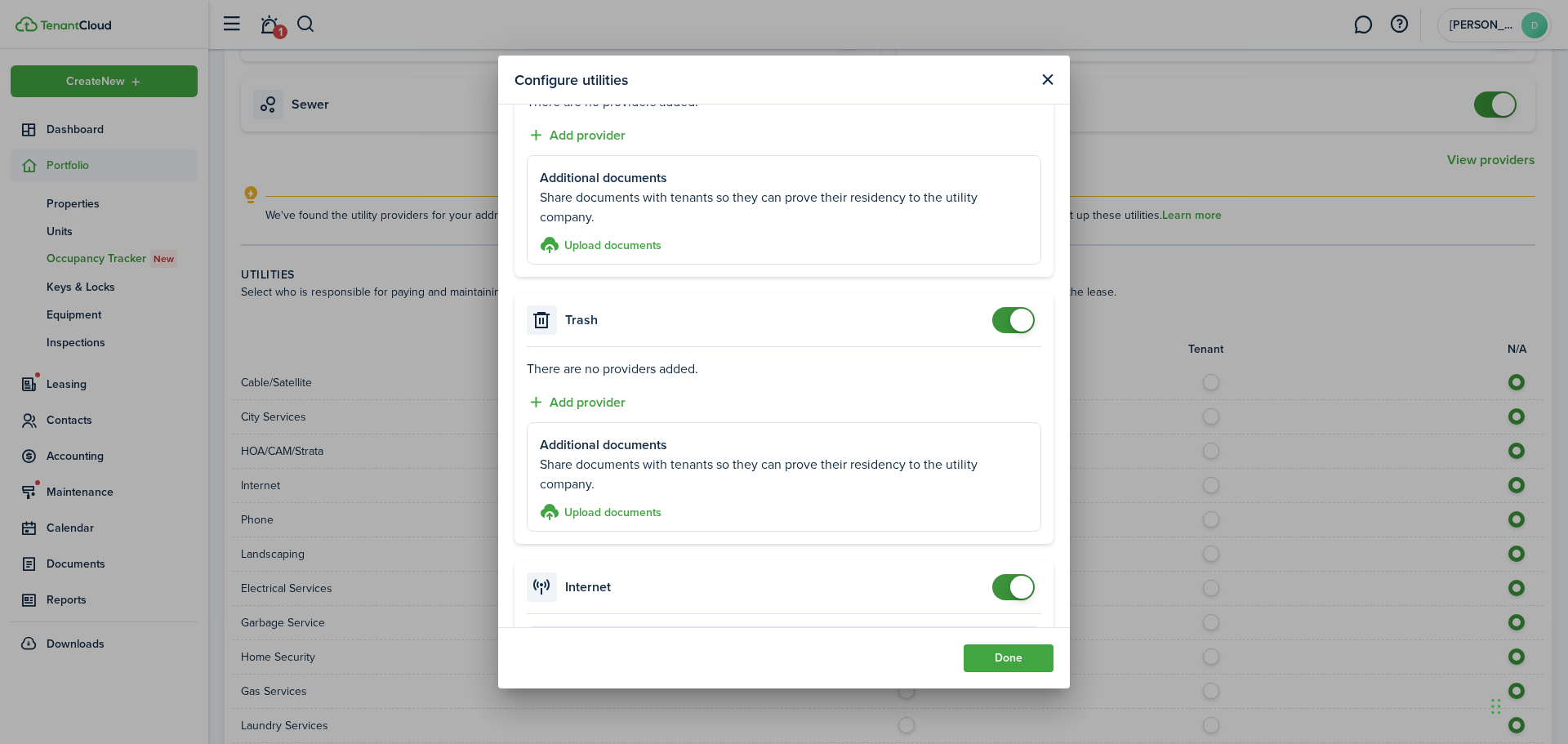
scroll to position [1144, 0]
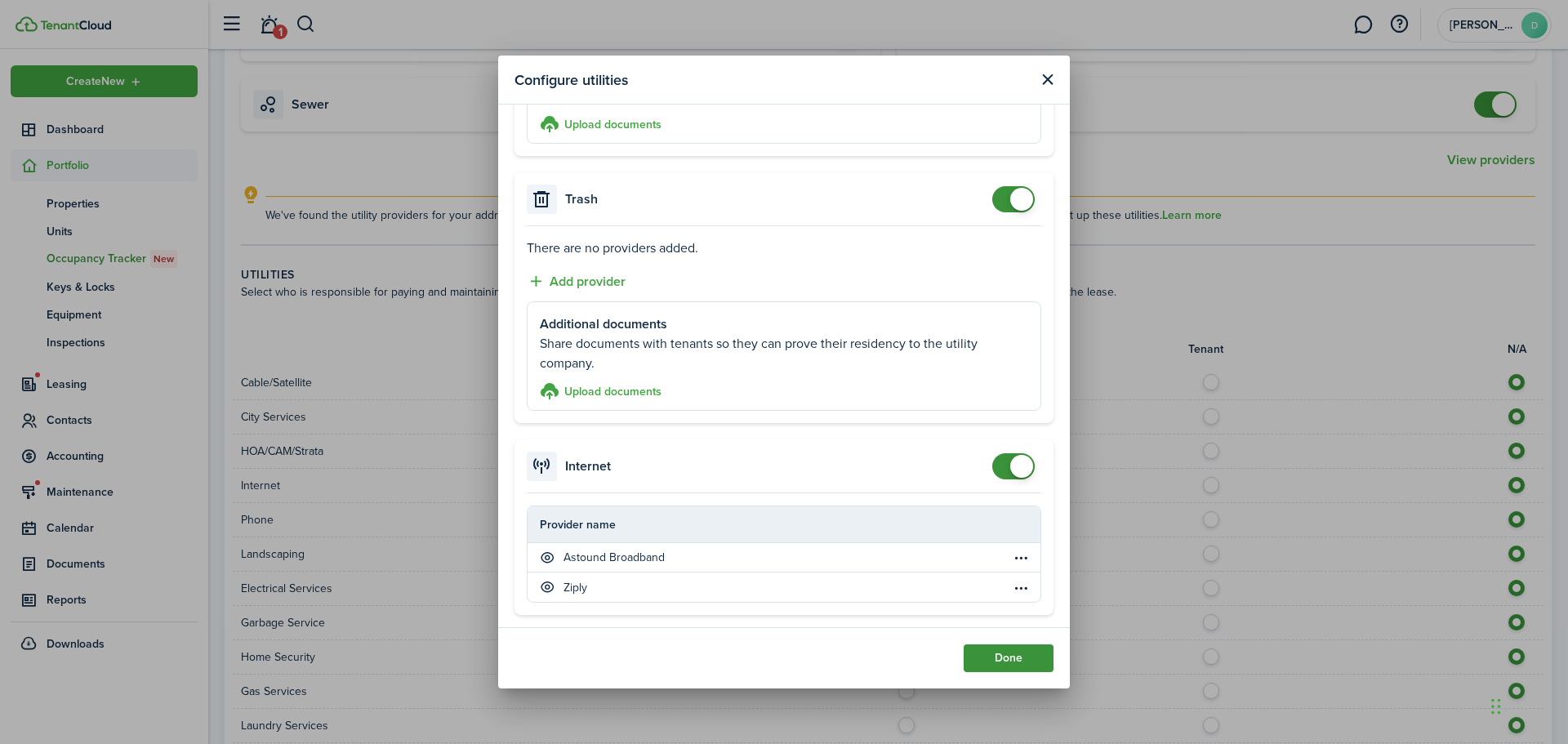
click at [1006, 659] on button "Done" at bounding box center [1008, 659] width 90 height 28
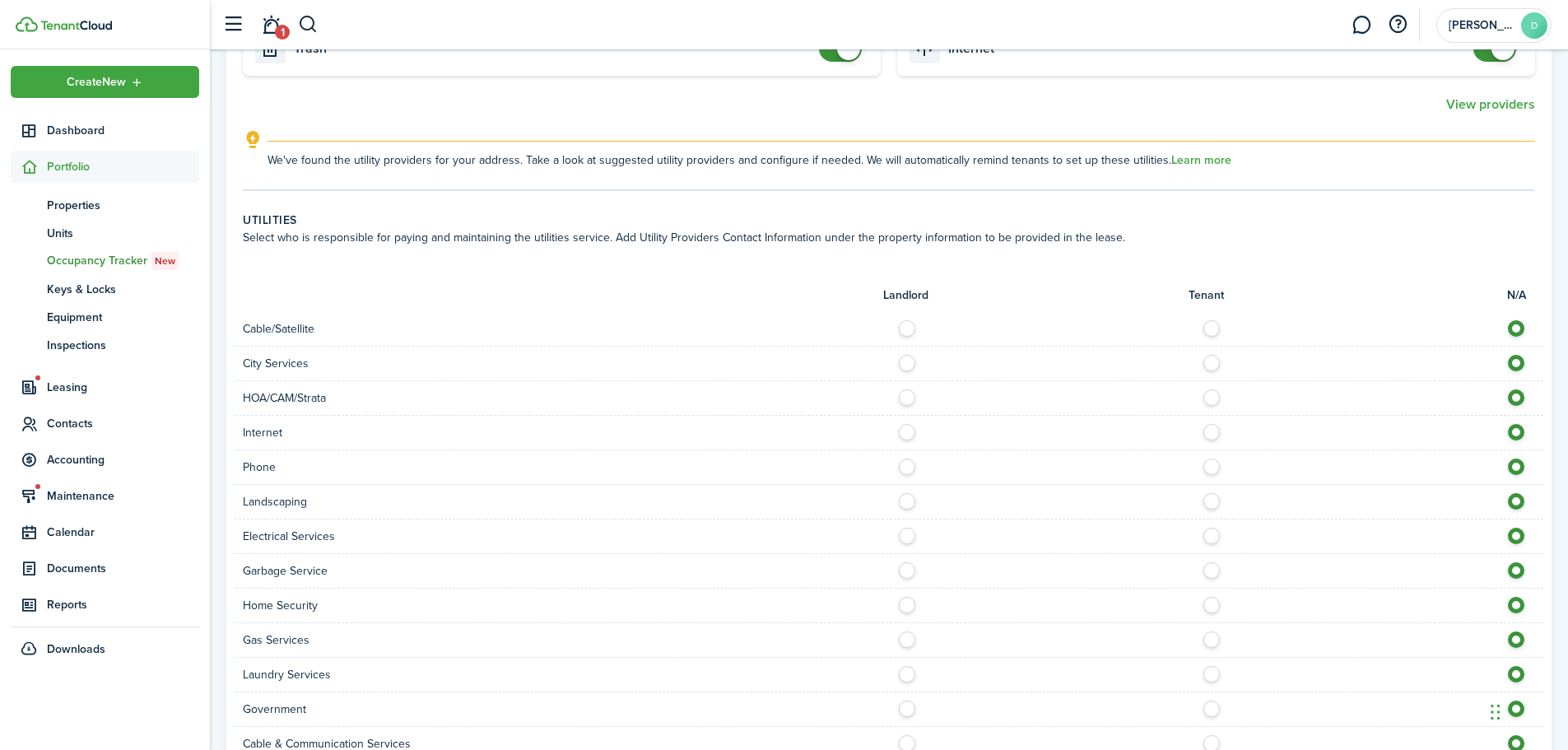
scroll to position [329, 0]
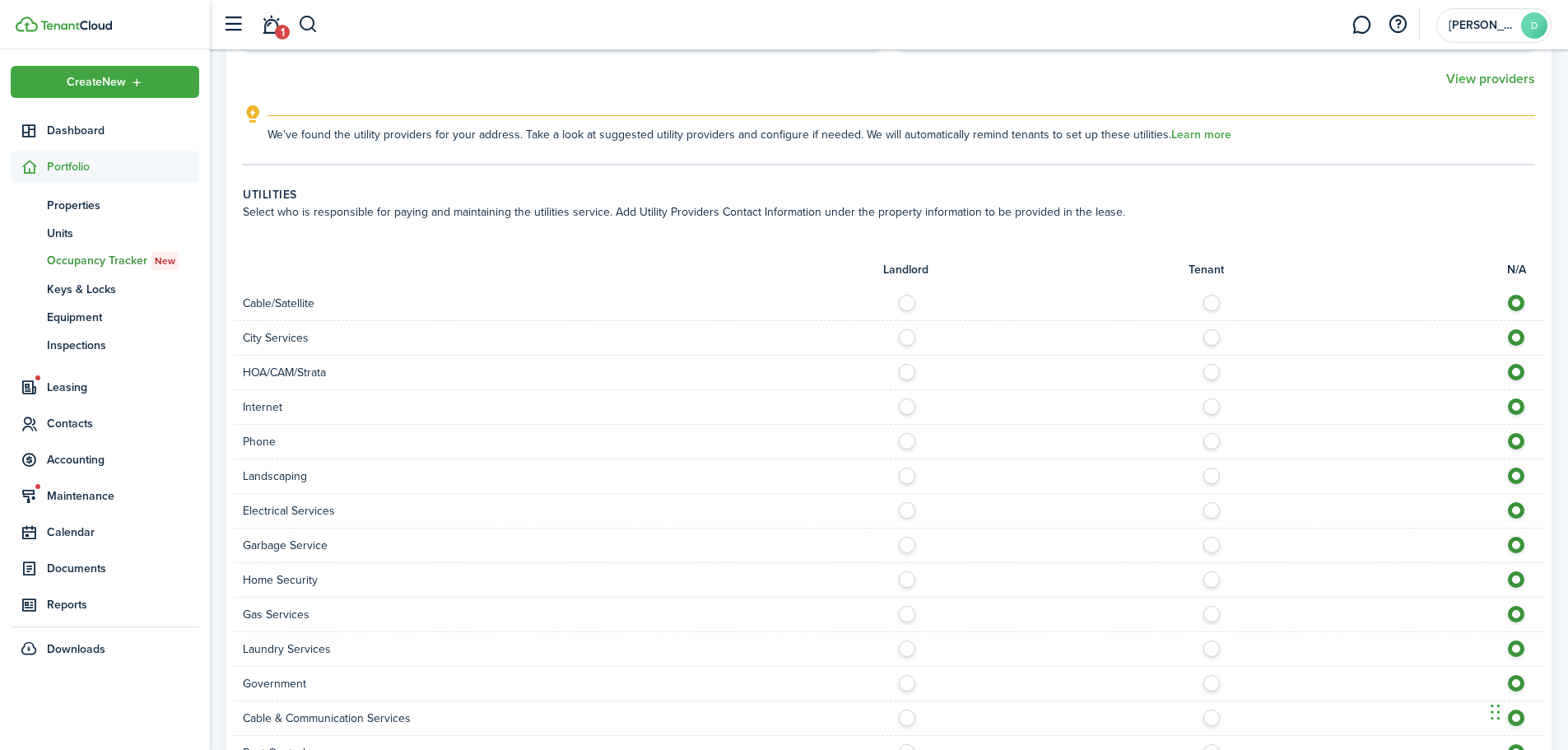
click at [1217, 372] on label at bounding box center [1216, 367] width 28 height 8
radio input "true"
click at [1215, 331] on label at bounding box center [1216, 333] width 28 height 8
radio input "true"
click at [1214, 372] on label at bounding box center [1216, 367] width 28 height 8
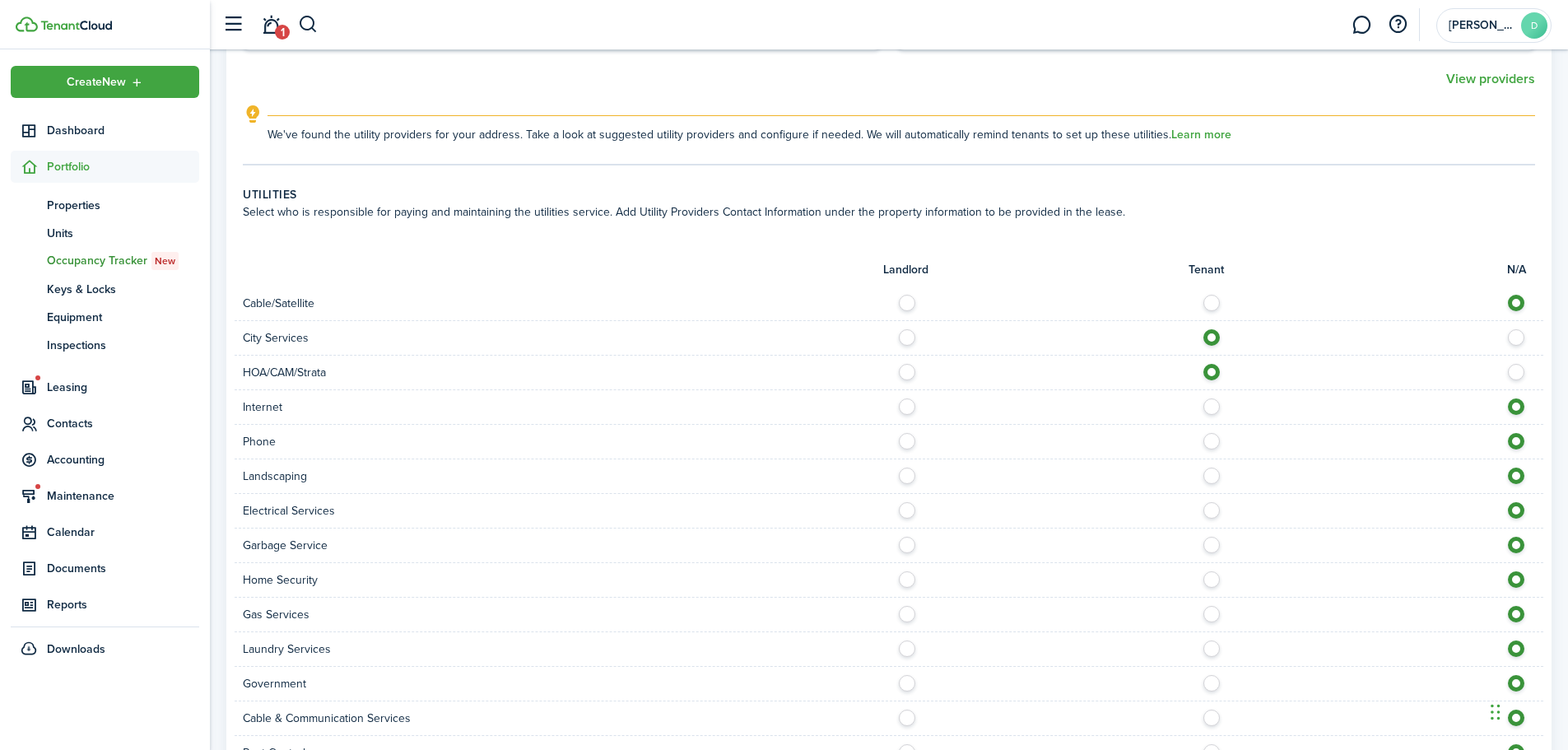
click at [1514, 372] on label at bounding box center [1520, 367] width 28 height 8
radio input "false"
radio input "true"
click at [1210, 407] on label at bounding box center [1216, 402] width 28 height 8
radio input "true"
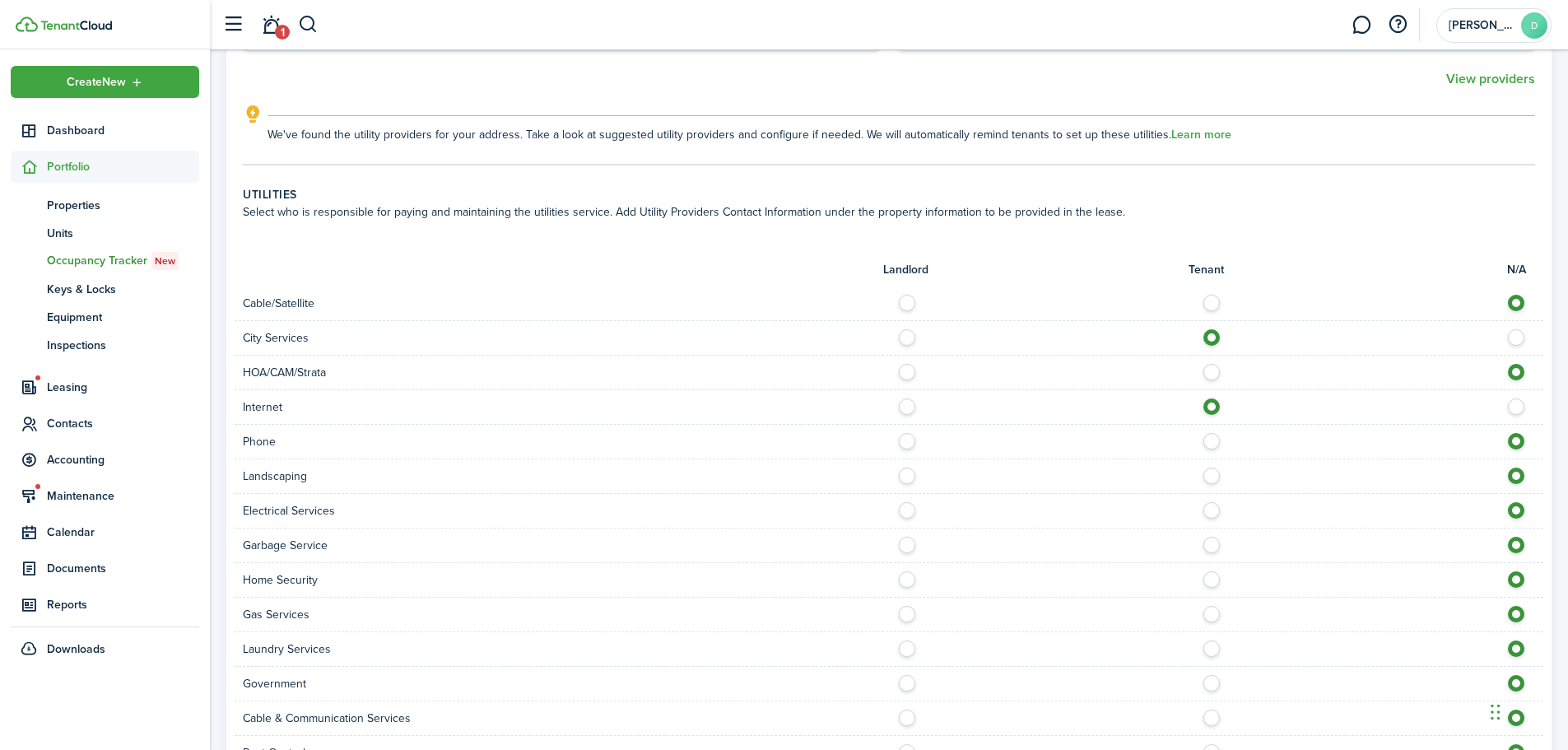
click at [1212, 441] on label at bounding box center [1216, 437] width 28 height 8
click at [1211, 441] on label at bounding box center [1216, 437] width 28 height 8
click at [1517, 441] on label at bounding box center [1520, 437] width 28 height 8
radio input "false"
radio input "true"
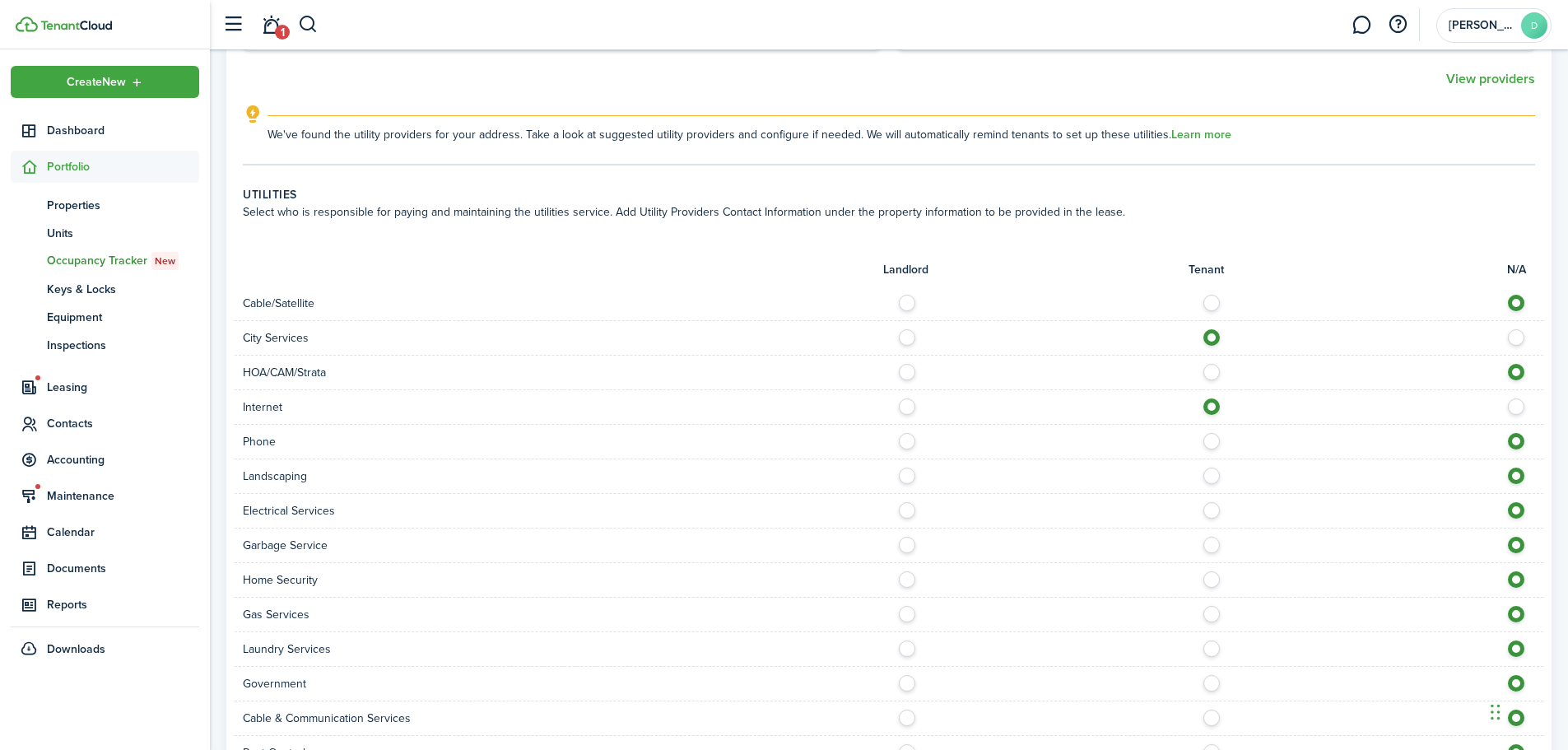
click at [904, 473] on label at bounding box center [911, 471] width 28 height 8
radio input "true"
click at [1212, 509] on label at bounding box center [1216, 506] width 28 height 8
radio input "true"
click at [1211, 545] on label at bounding box center [1216, 541] width 28 height 8
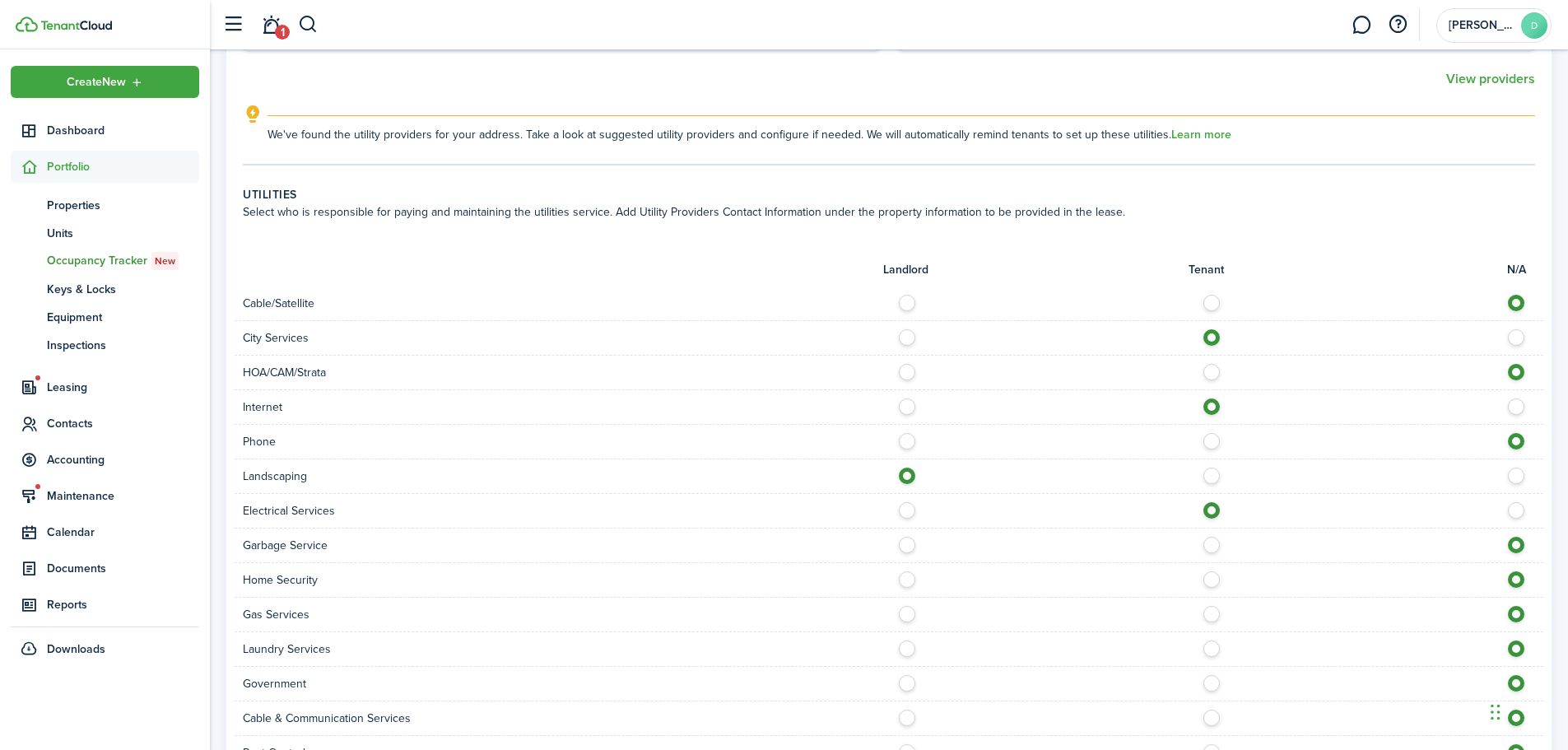
radio input "true"
click at [1214, 614] on label at bounding box center [1216, 610] width 28 height 8
radio input "true"
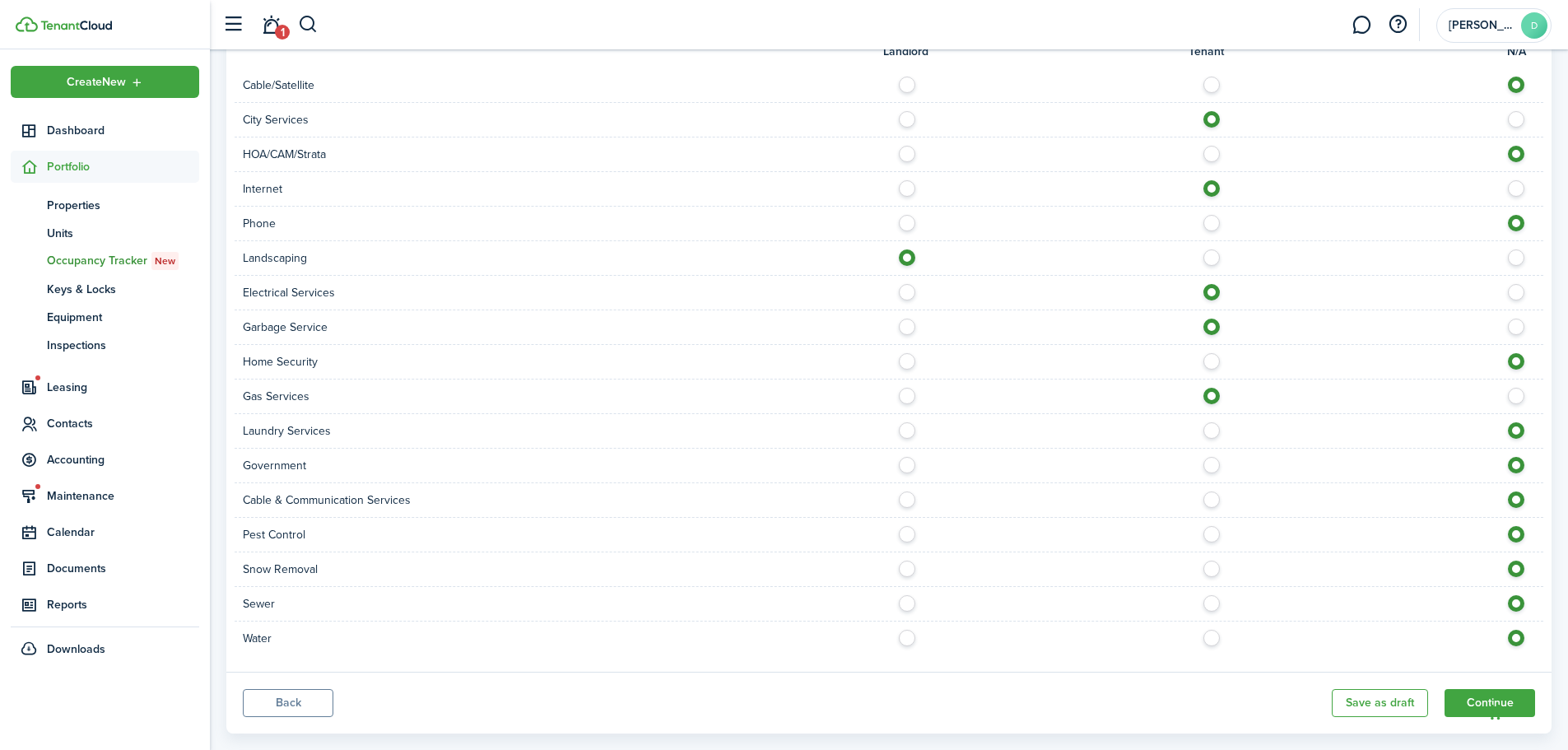
scroll to position [576, 0]
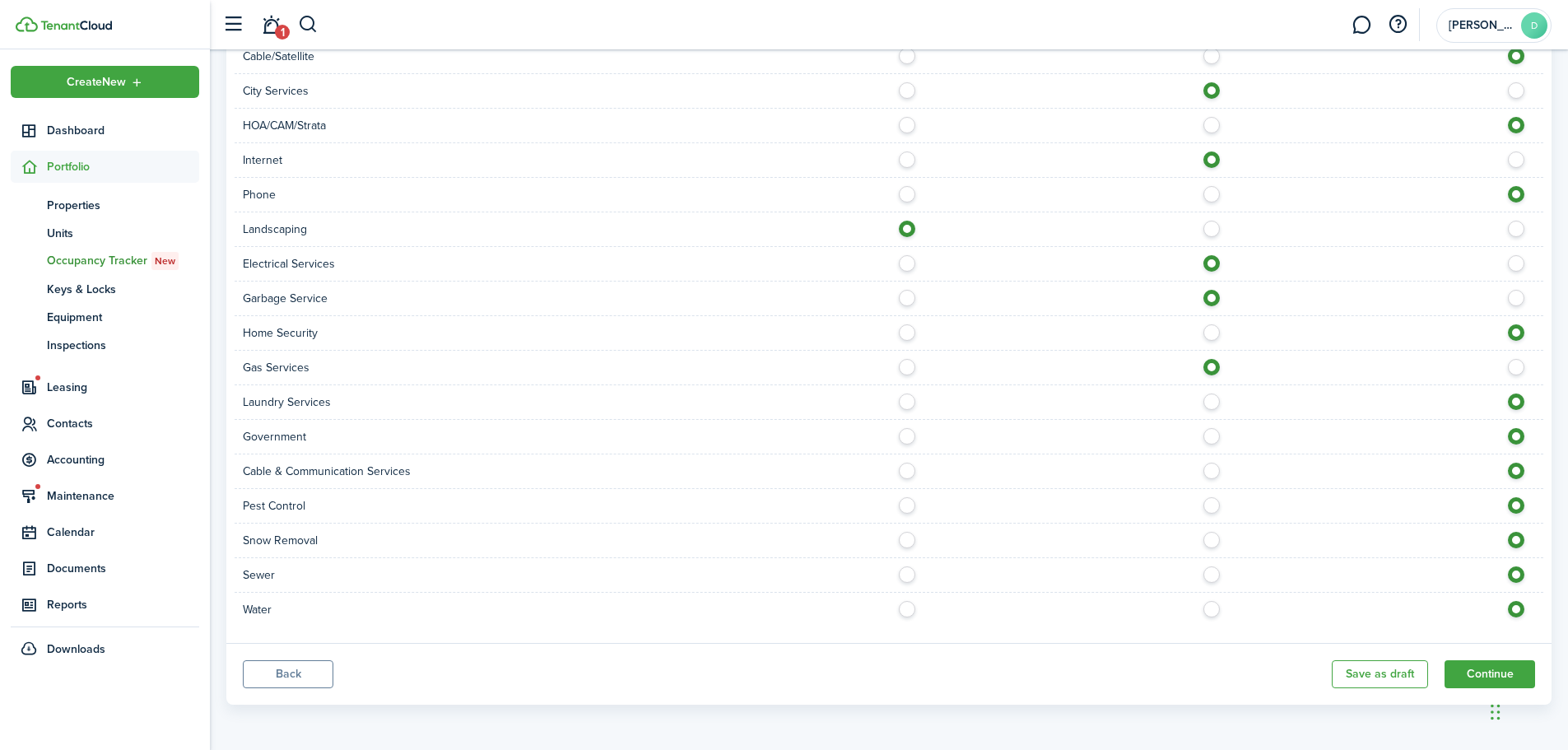
click at [1213, 470] on label at bounding box center [1216, 466] width 28 height 8
radio input "true"
click at [910, 504] on label at bounding box center [911, 501] width 28 height 8
radio input "true"
click at [1215, 572] on label at bounding box center [1216, 570] width 28 height 8
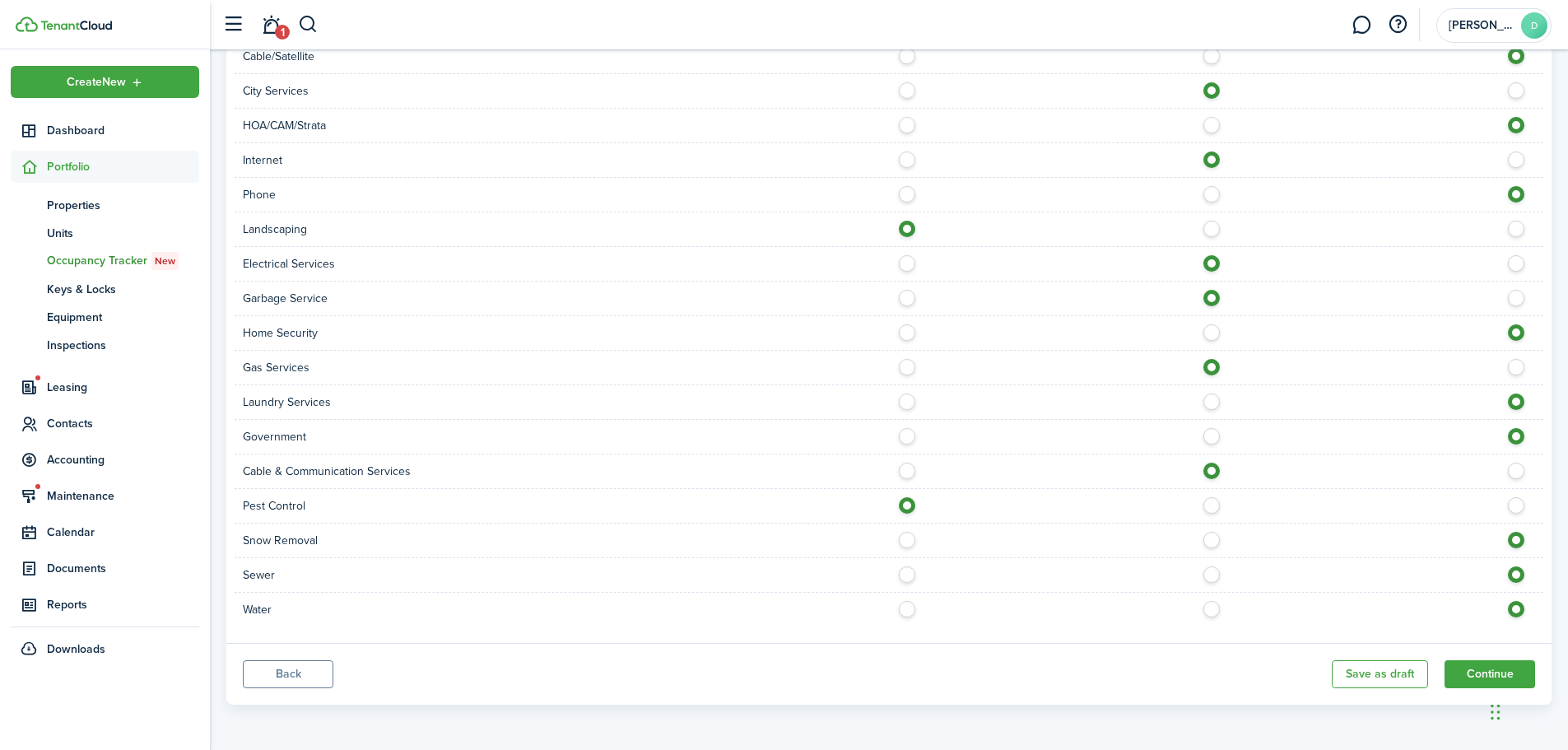
radio input "true"
click at [1212, 609] on label at bounding box center [1216, 604] width 28 height 8
radio input "true"
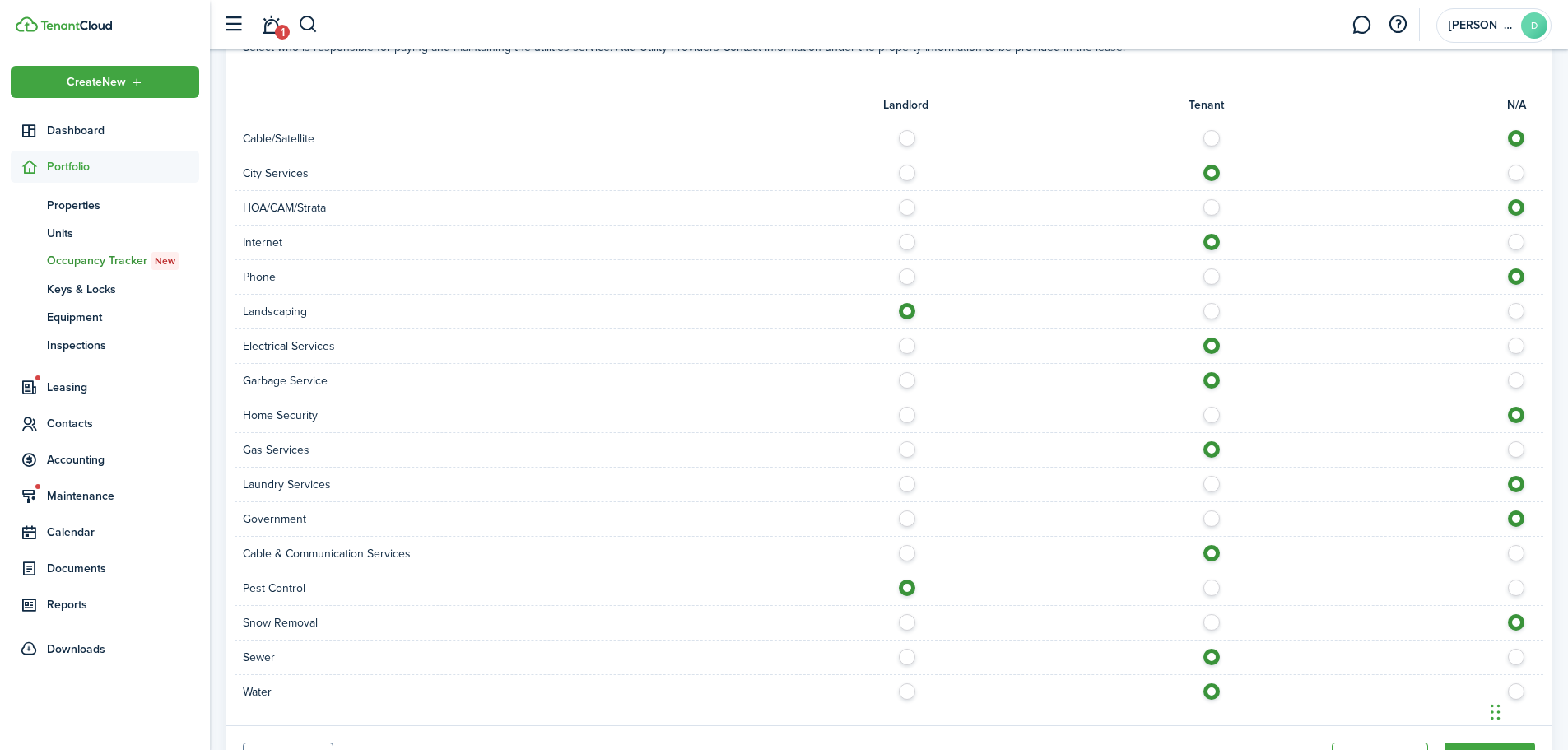
click at [1512, 587] on label at bounding box center [1520, 583] width 28 height 8
radio input "false"
radio input "true"
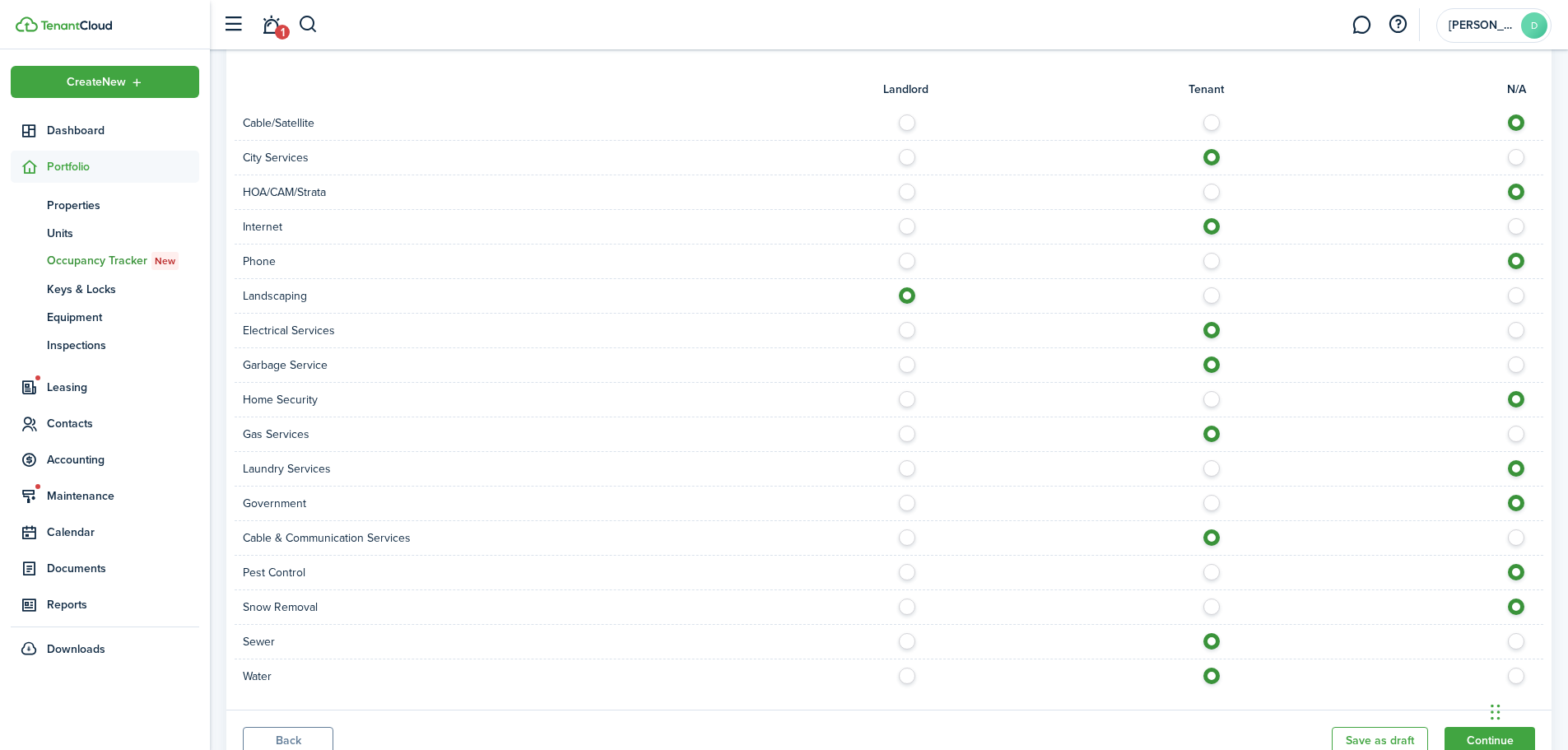
scroll to position [576, 0]
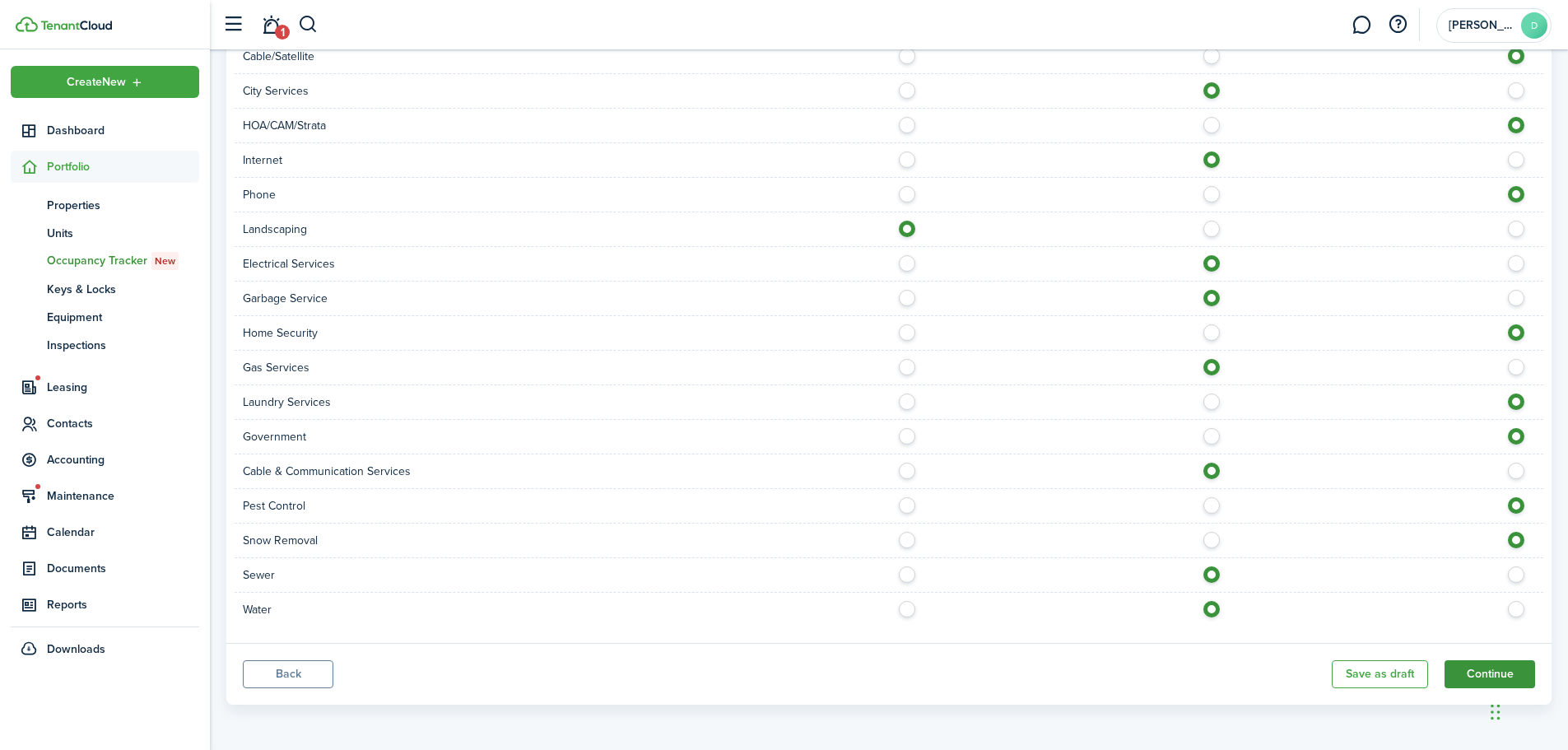
click at [1491, 670] on button "Continue" at bounding box center [1490, 675] width 91 height 28
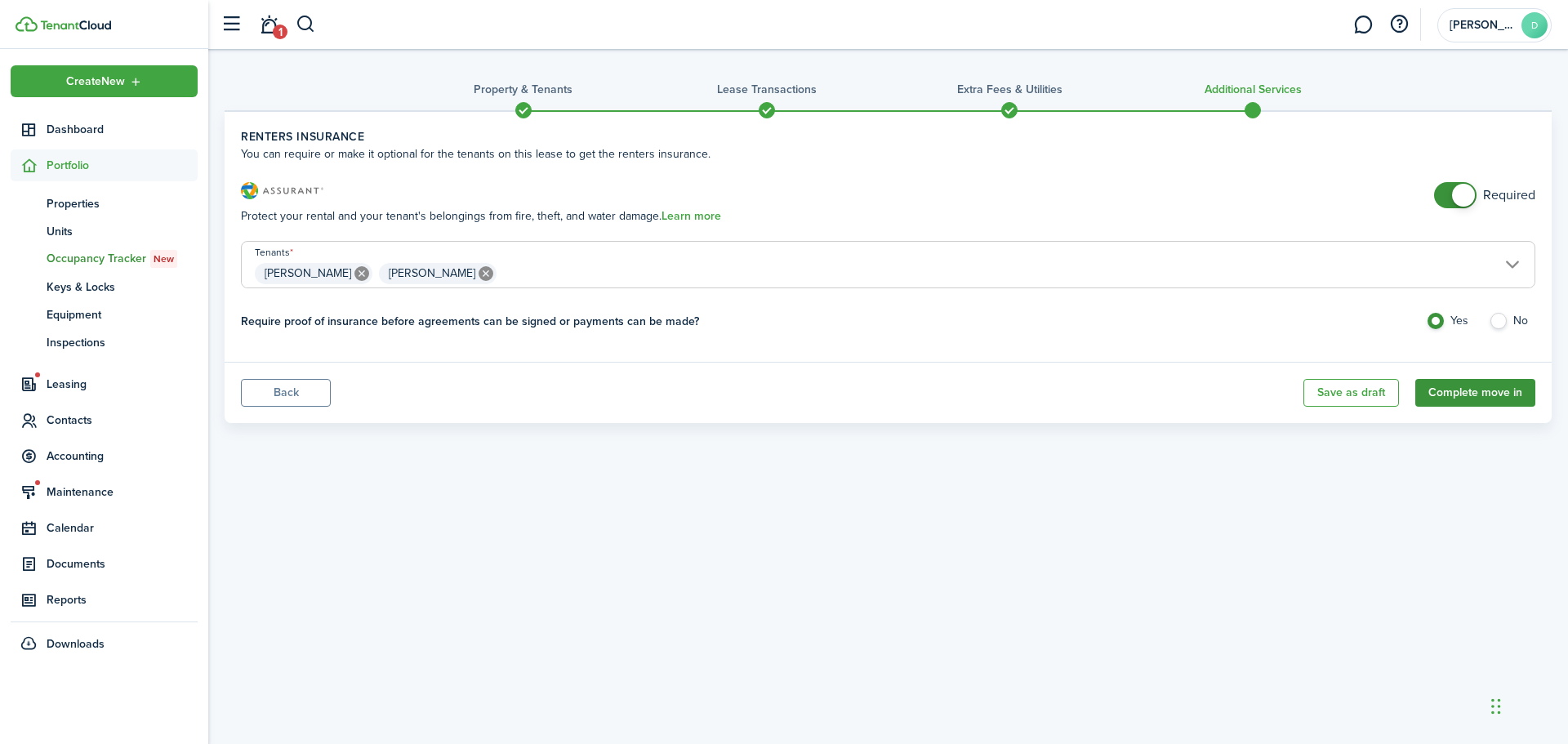
click at [1474, 395] on button "Complete move in" at bounding box center [1475, 393] width 120 height 28
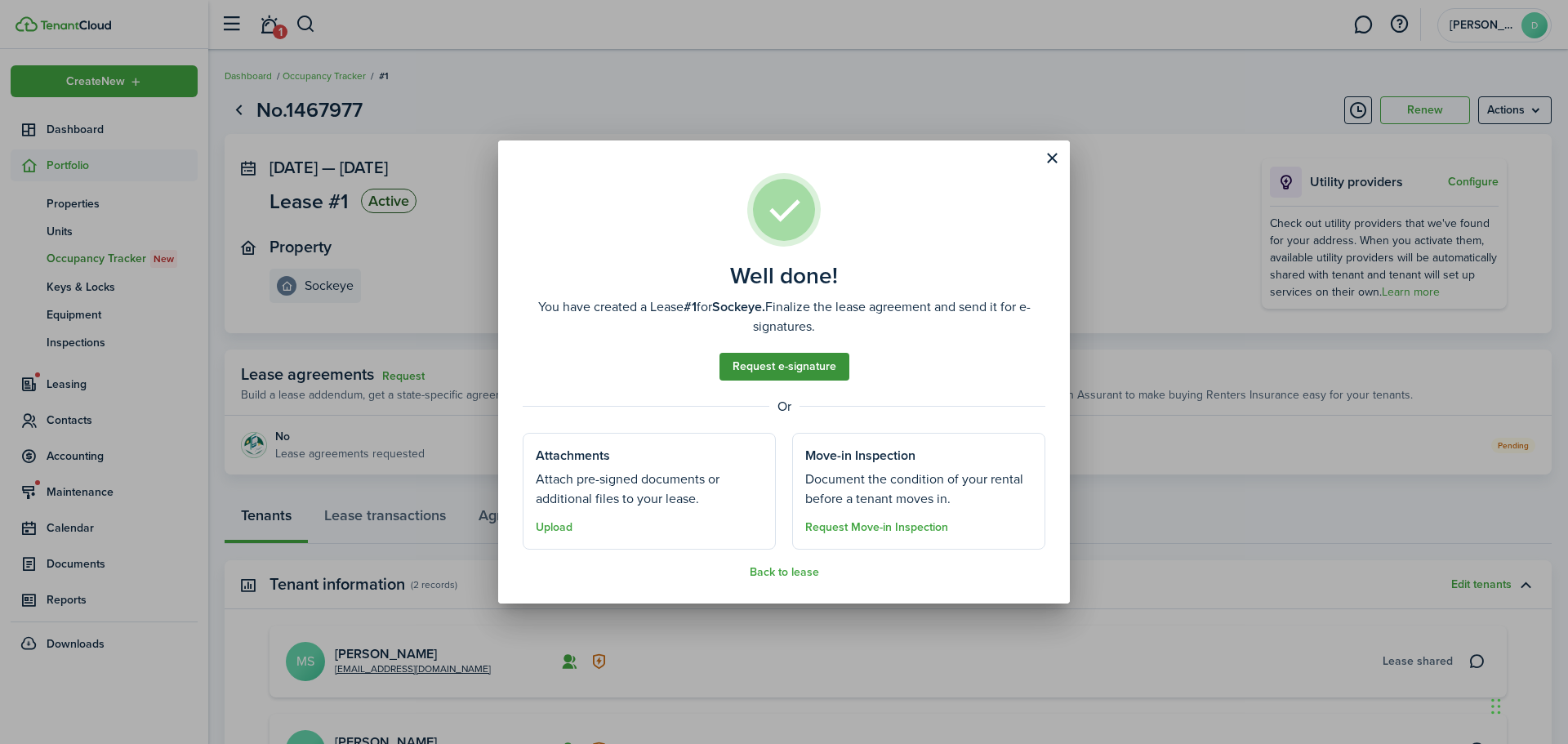
click at [779, 366] on link "Request e-signature" at bounding box center [784, 367] width 129 height 28
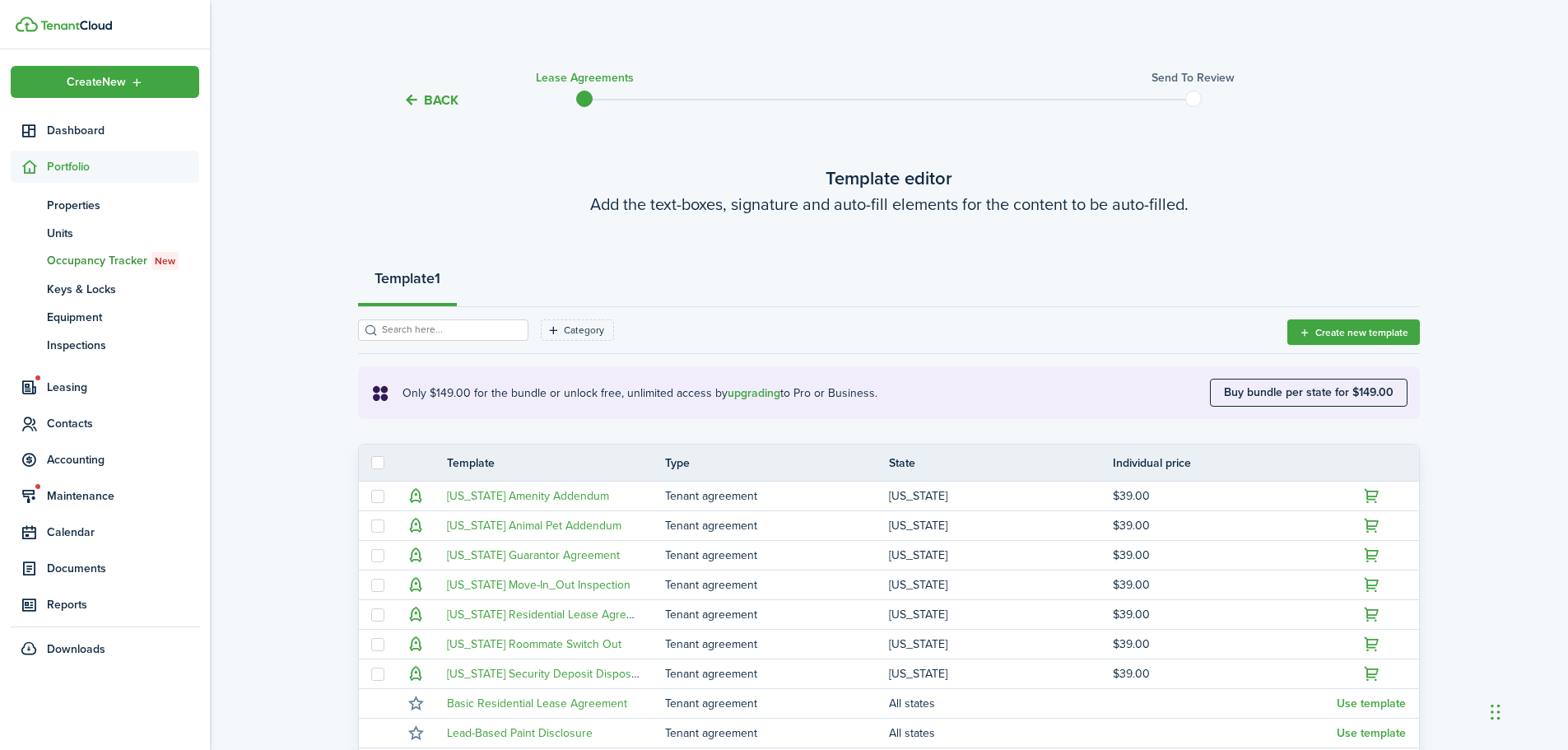
click at [437, 93] on button "Back" at bounding box center [430, 99] width 55 height 17
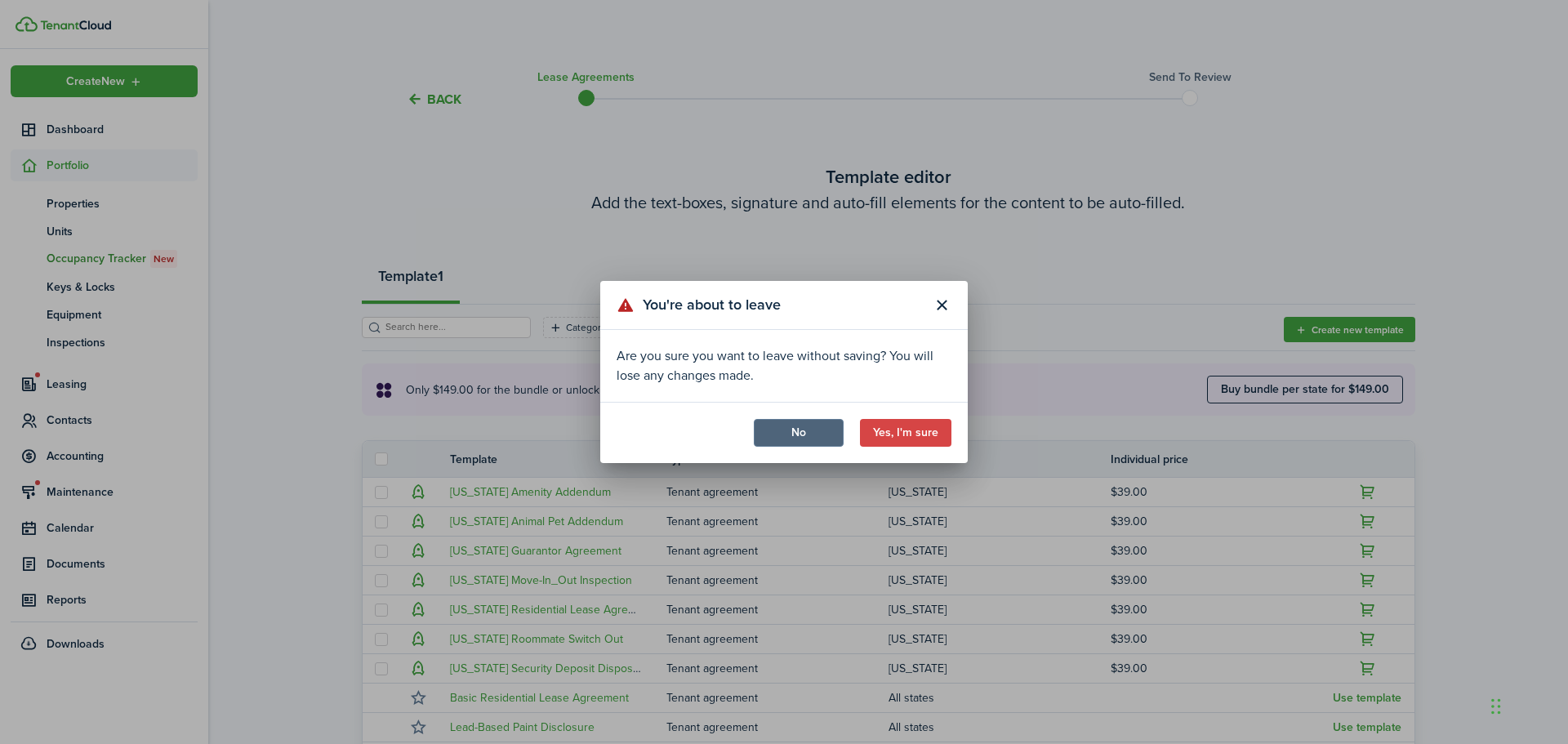
click at [799, 437] on button "No" at bounding box center [799, 433] width 90 height 28
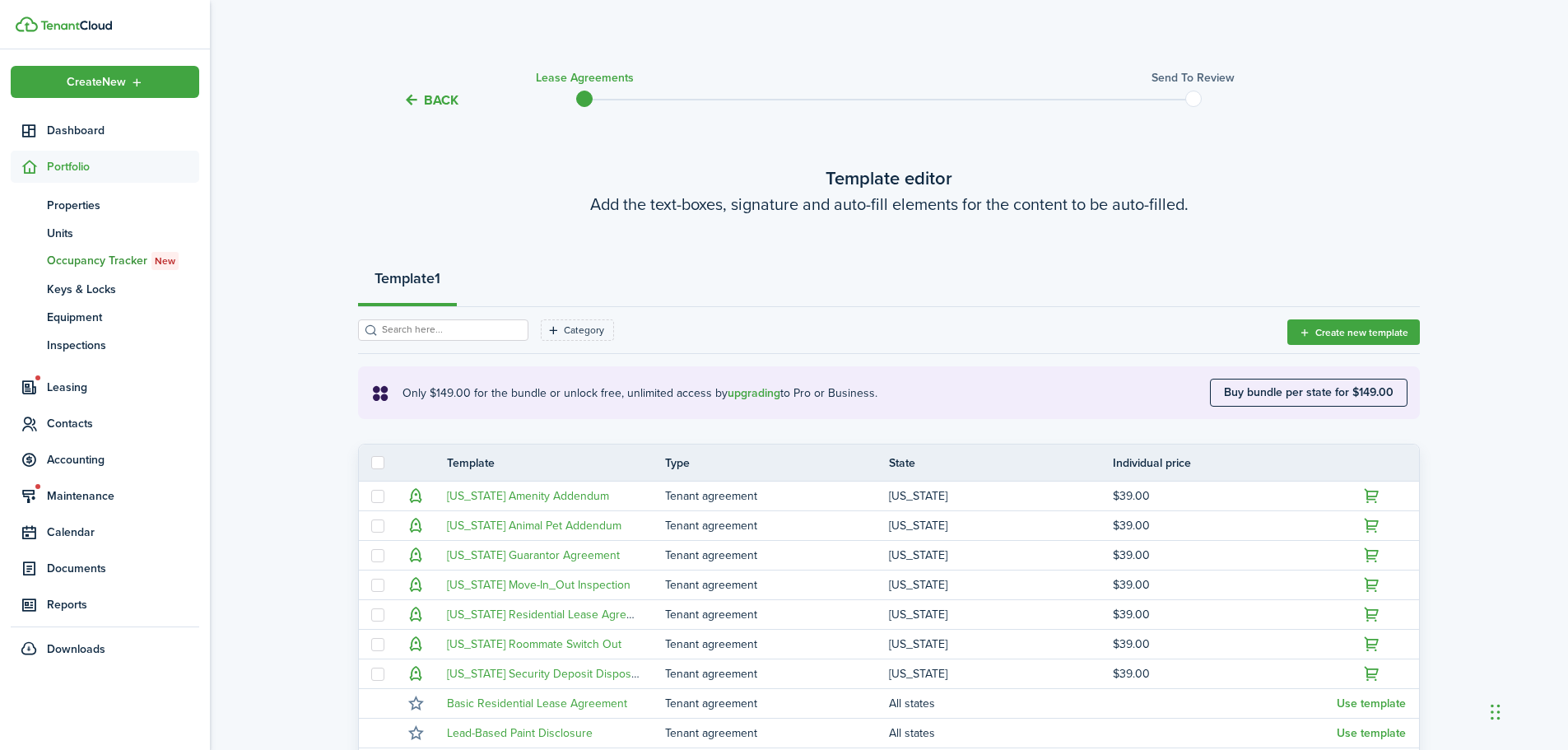
click at [424, 97] on button "Back" at bounding box center [430, 99] width 55 height 17
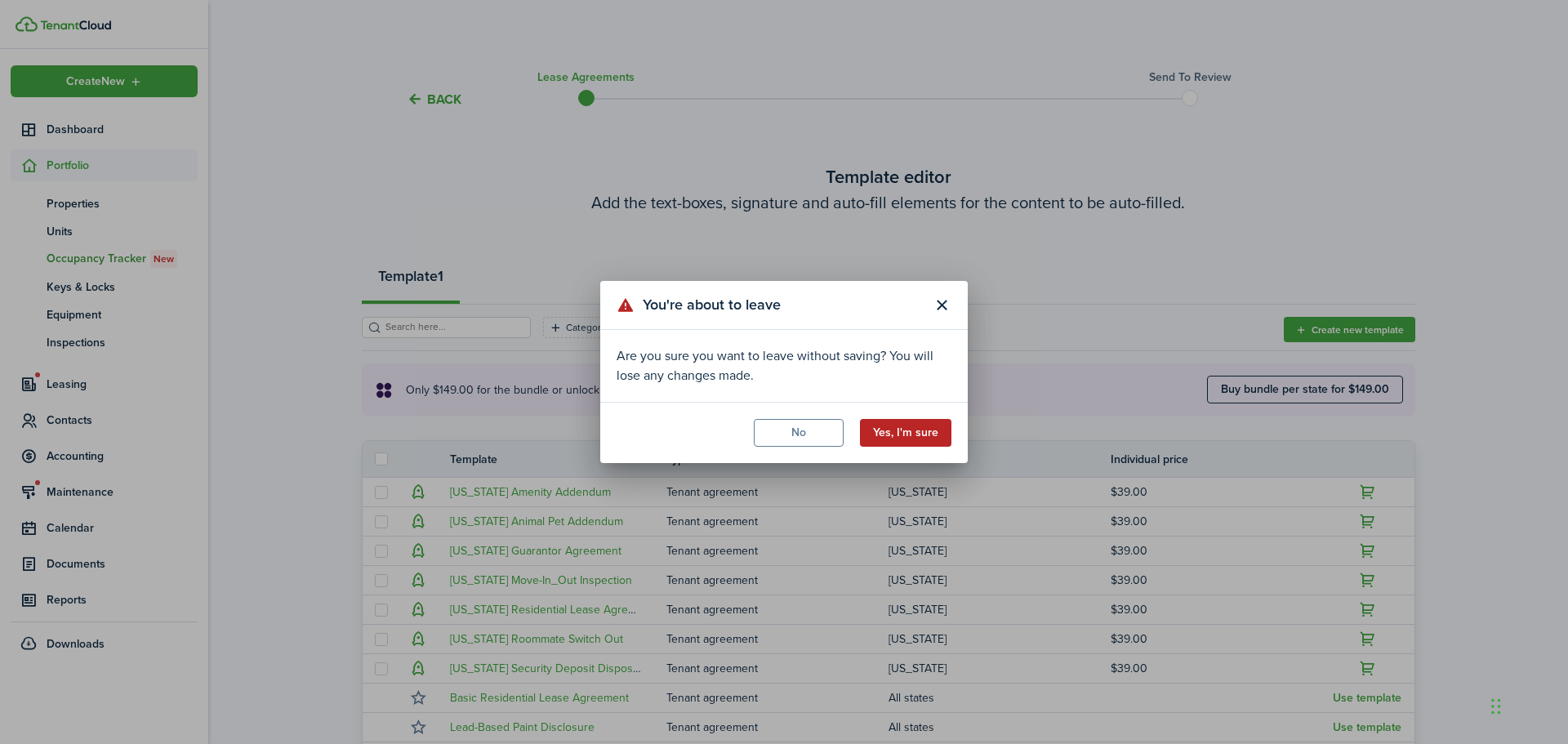
click at [900, 436] on button "Yes, I'm sure" at bounding box center [906, 433] width 92 height 28
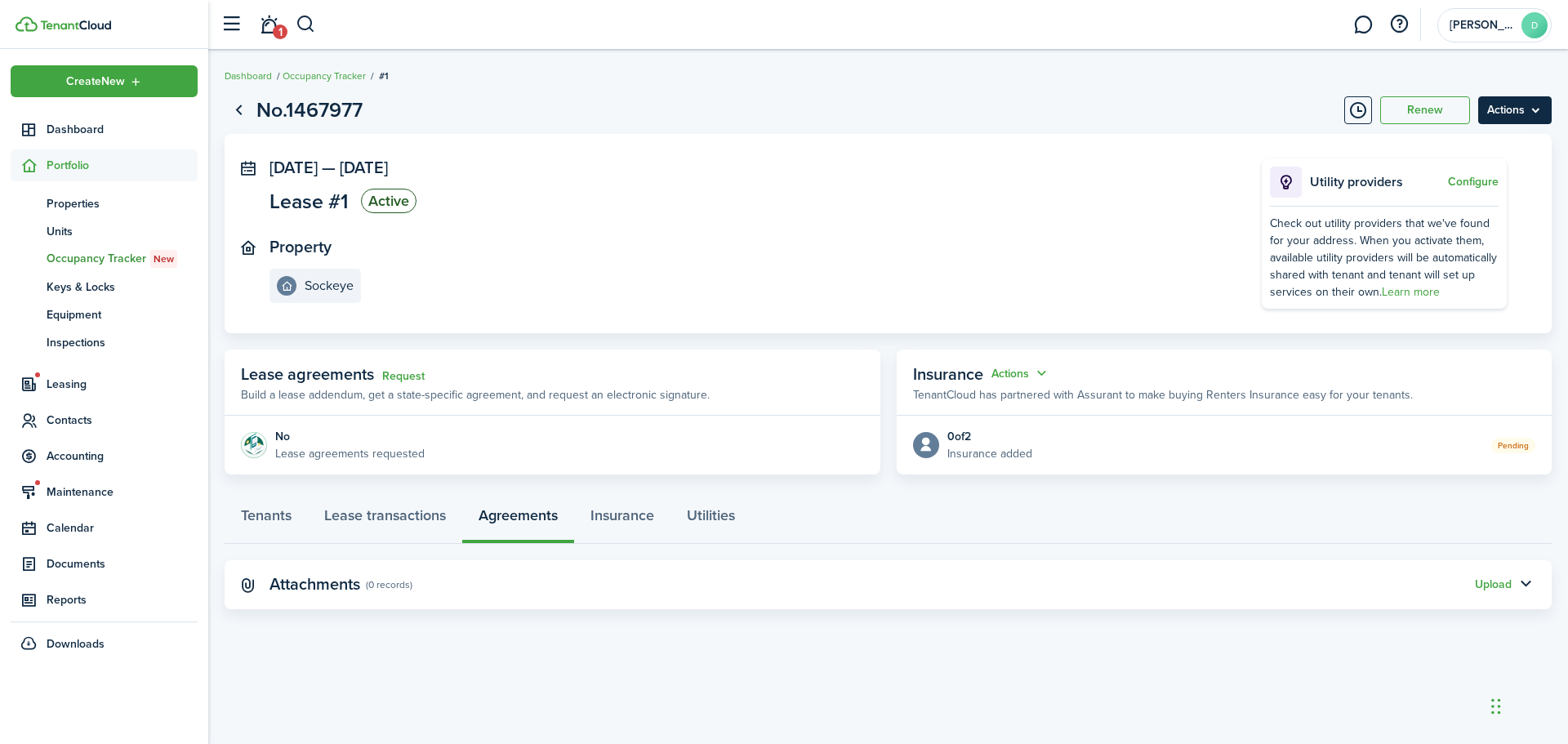
click at [1526, 101] on menu-btn "Actions" at bounding box center [1514, 110] width 73 height 28
click at [314, 441] on div "No" at bounding box center [350, 436] width 150 height 17
click at [351, 513] on link "Lease transactions" at bounding box center [385, 519] width 154 height 49
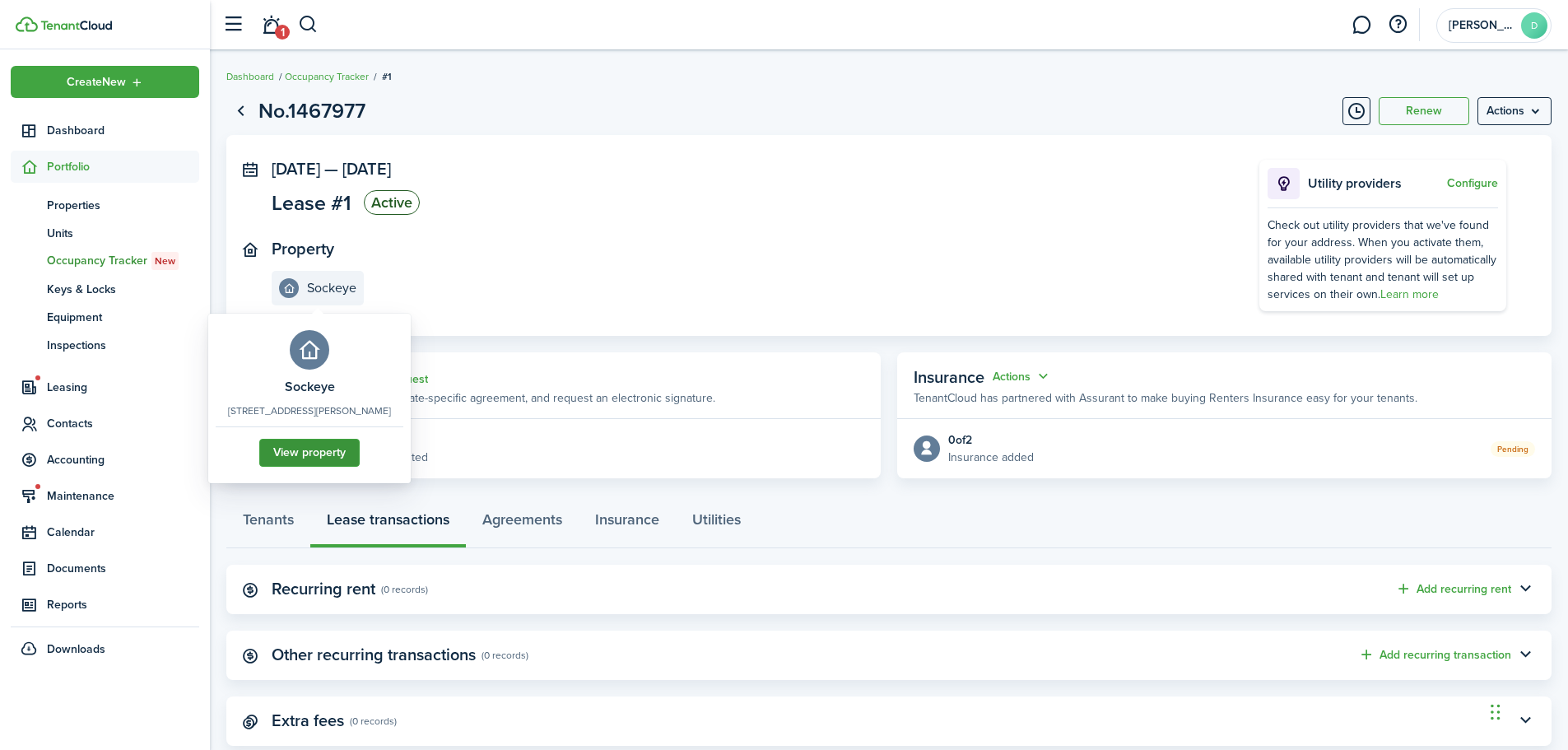
click at [321, 453] on link "View property" at bounding box center [309, 453] width 100 height 28
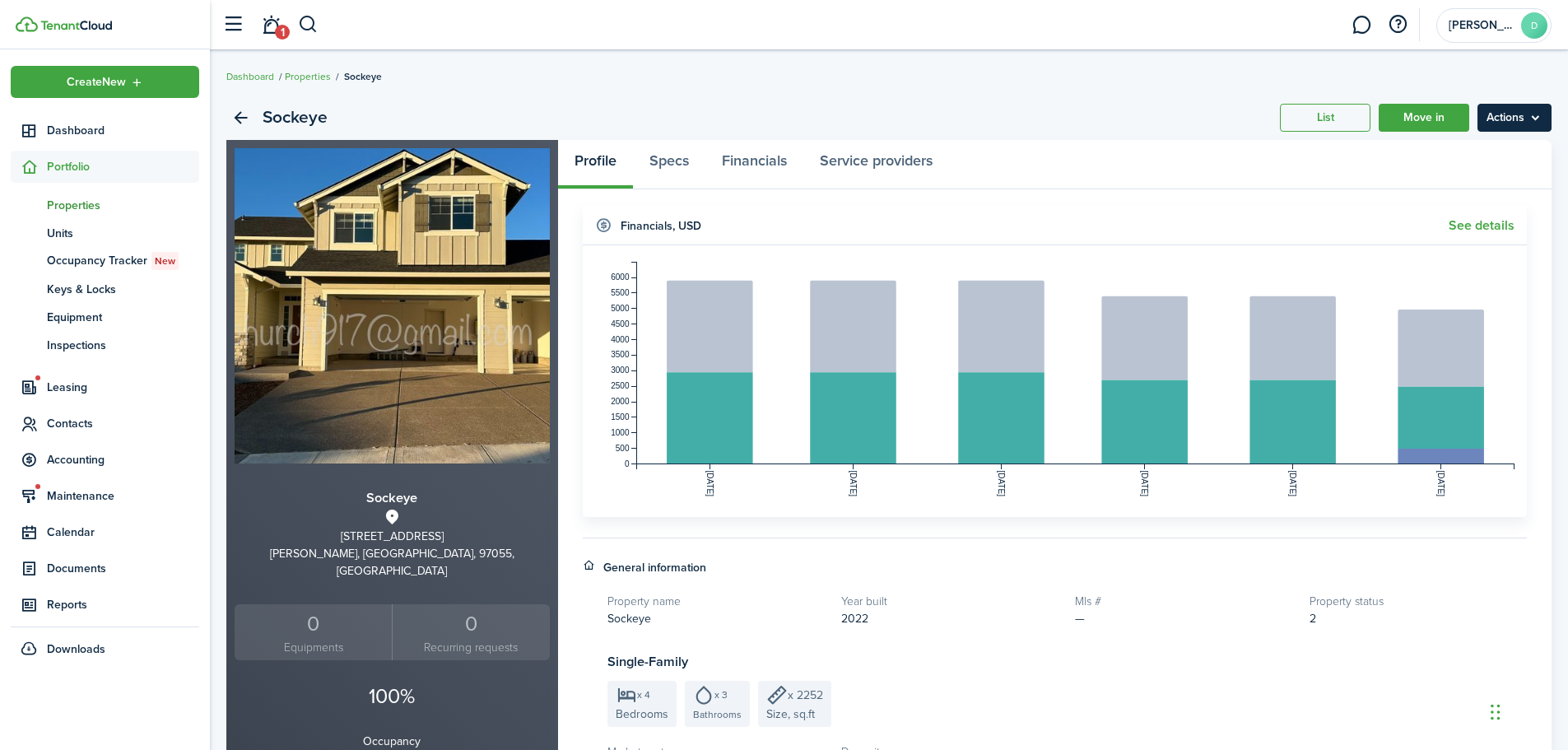
click at [1515, 115] on menu-btn "Actions" at bounding box center [1514, 118] width 74 height 28
click at [62, 566] on span "Documents" at bounding box center [123, 568] width 153 height 17
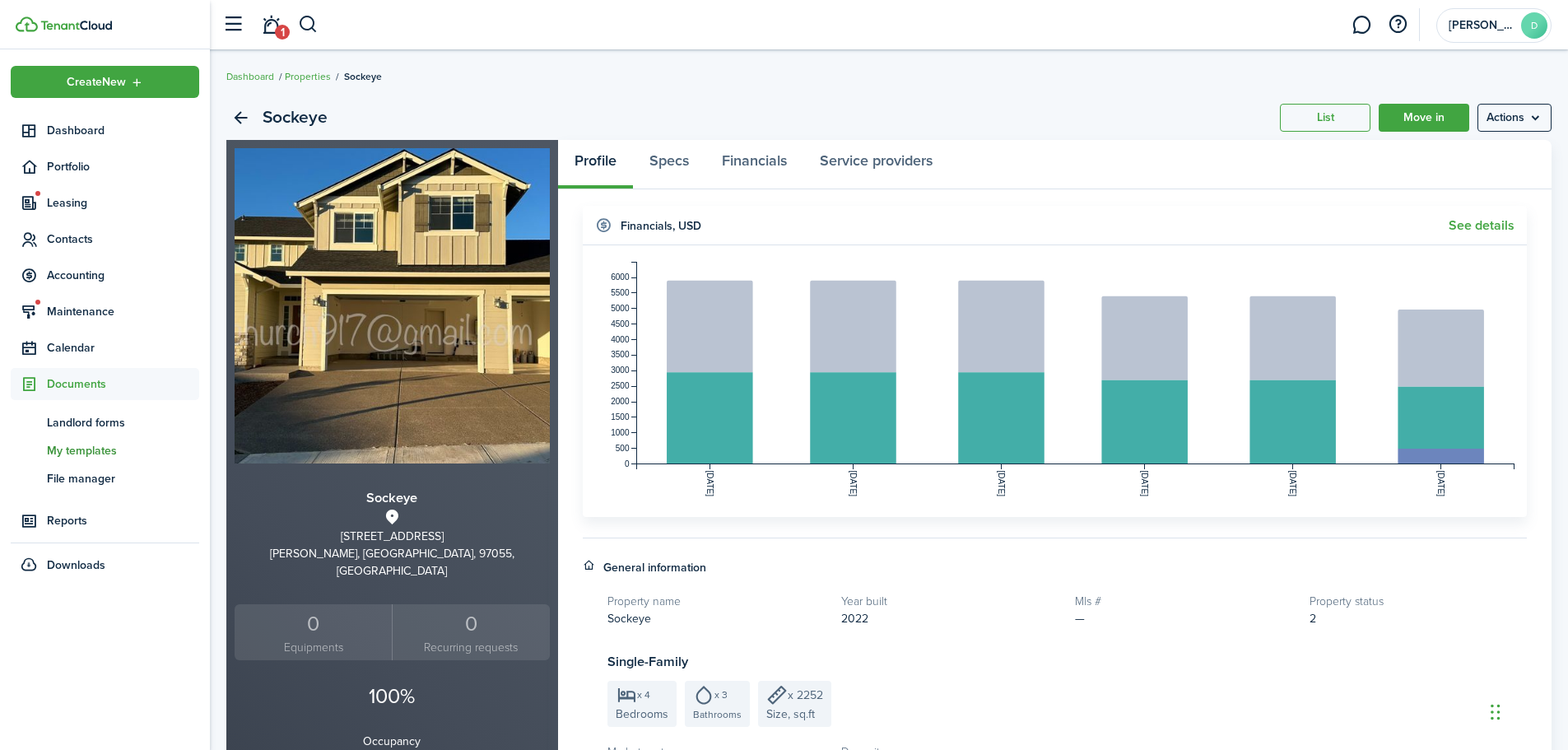
click at [80, 447] on span "My templates" at bounding box center [123, 450] width 153 height 17
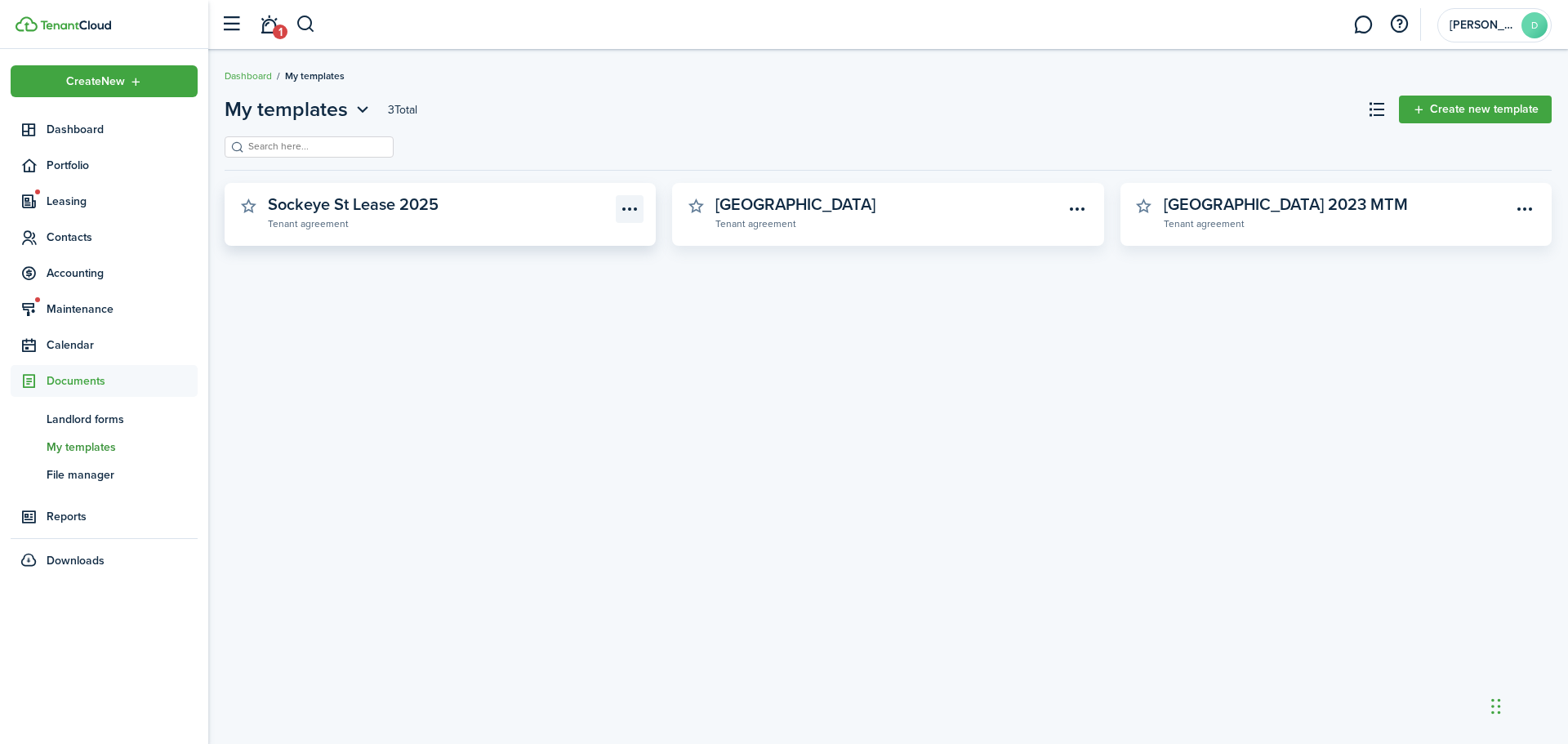
click at [636, 196] on menu-btn-icon "Open menu" at bounding box center [629, 210] width 28 height 28
click at [375, 221] on widget-stats-subtitle "Tenant agreement" at bounding box center [441, 223] width 348 height 17
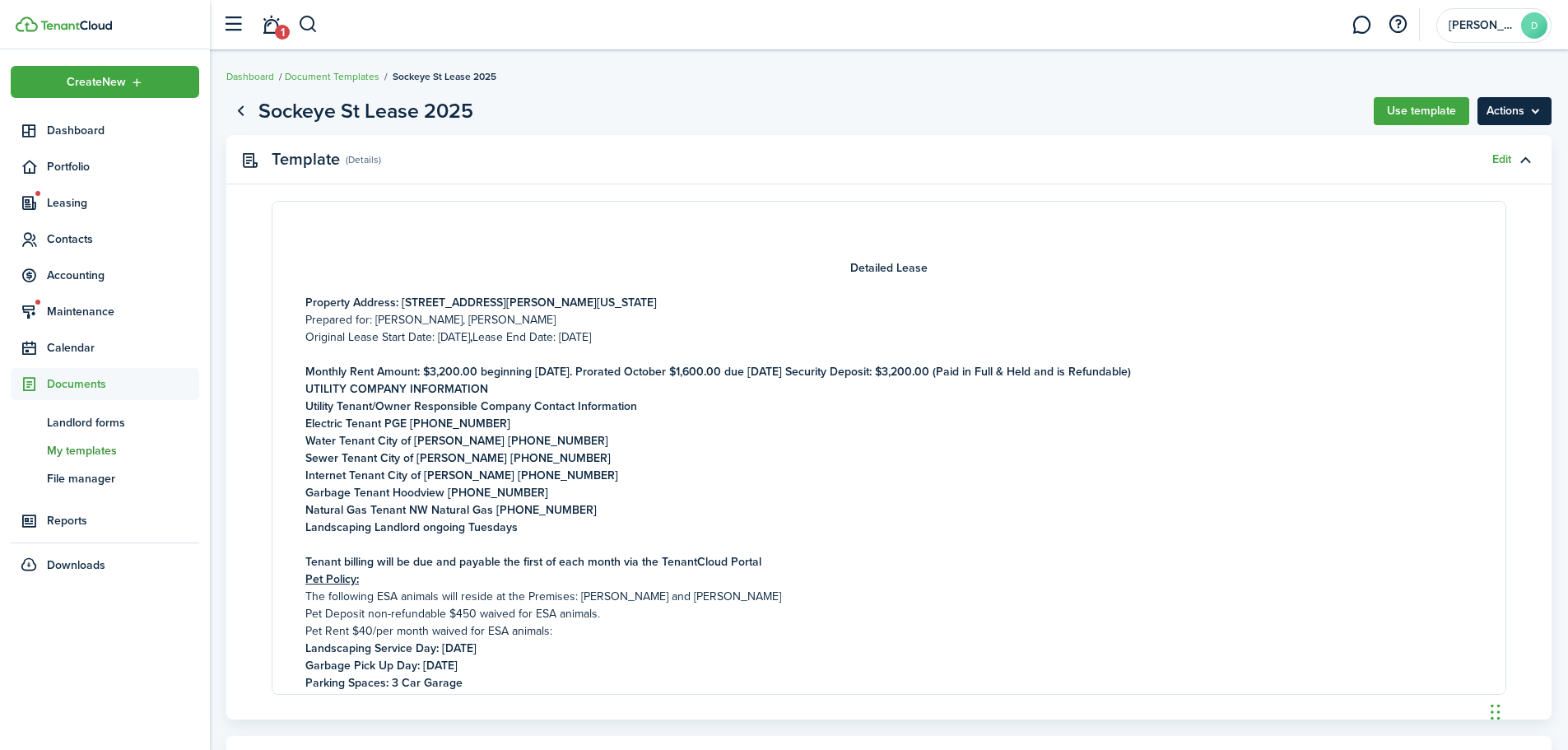
click at [1499, 114] on menu-btn "Actions" at bounding box center [1514, 111] width 74 height 28
click at [1498, 114] on menu-btn "Actions" at bounding box center [1514, 111] width 74 height 28
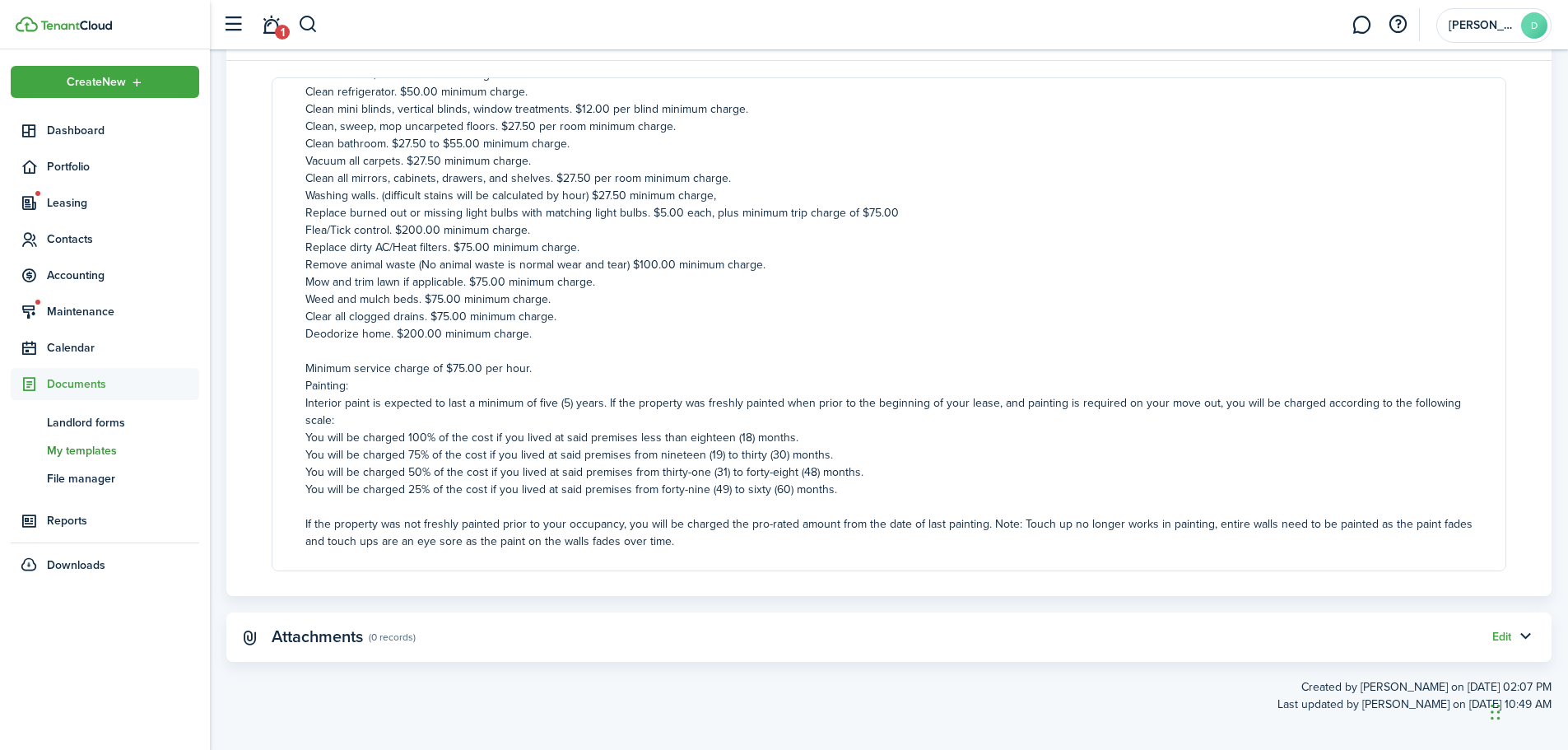
scroll to position [10430, 0]
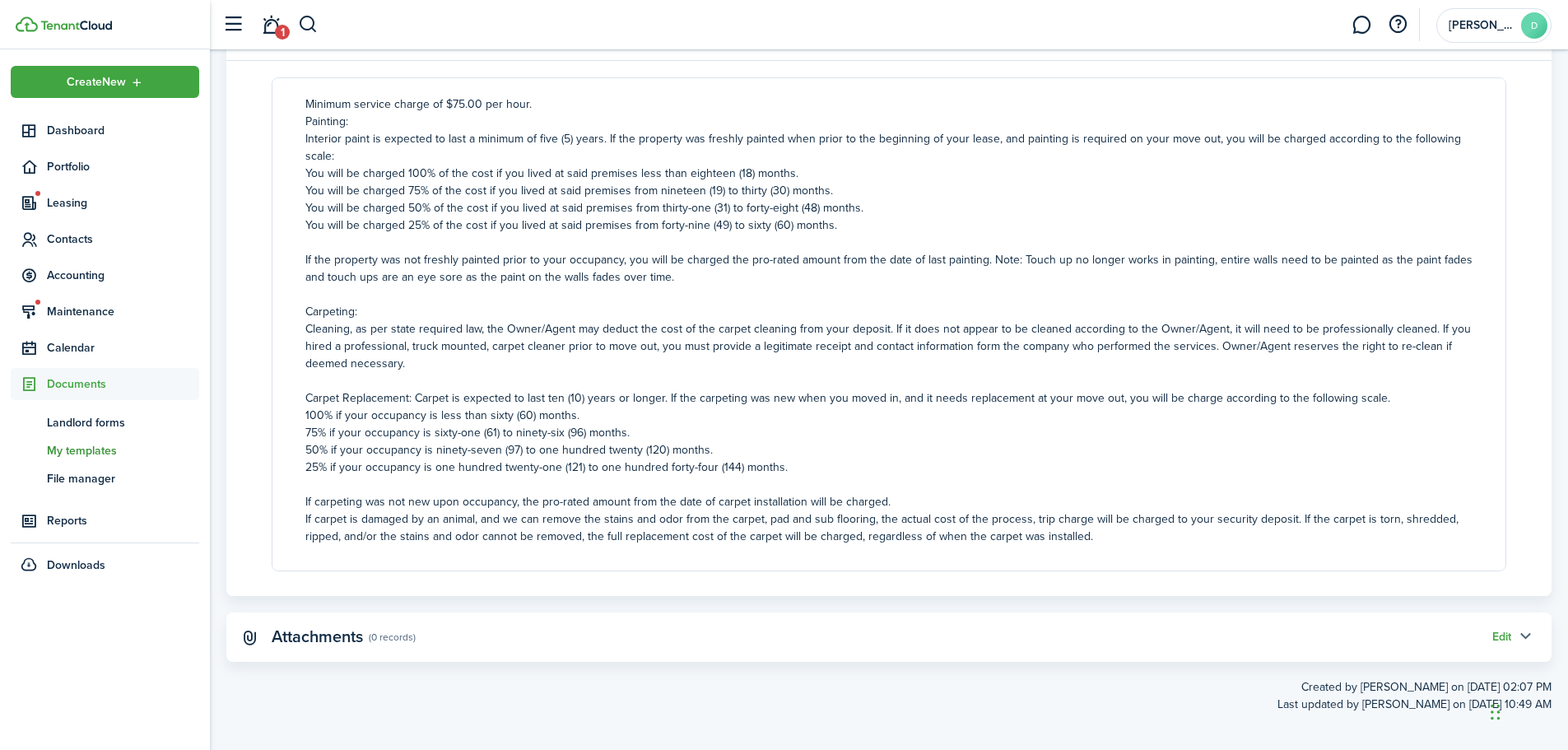
click at [1523, 631] on button "button" at bounding box center [1525, 637] width 28 height 28
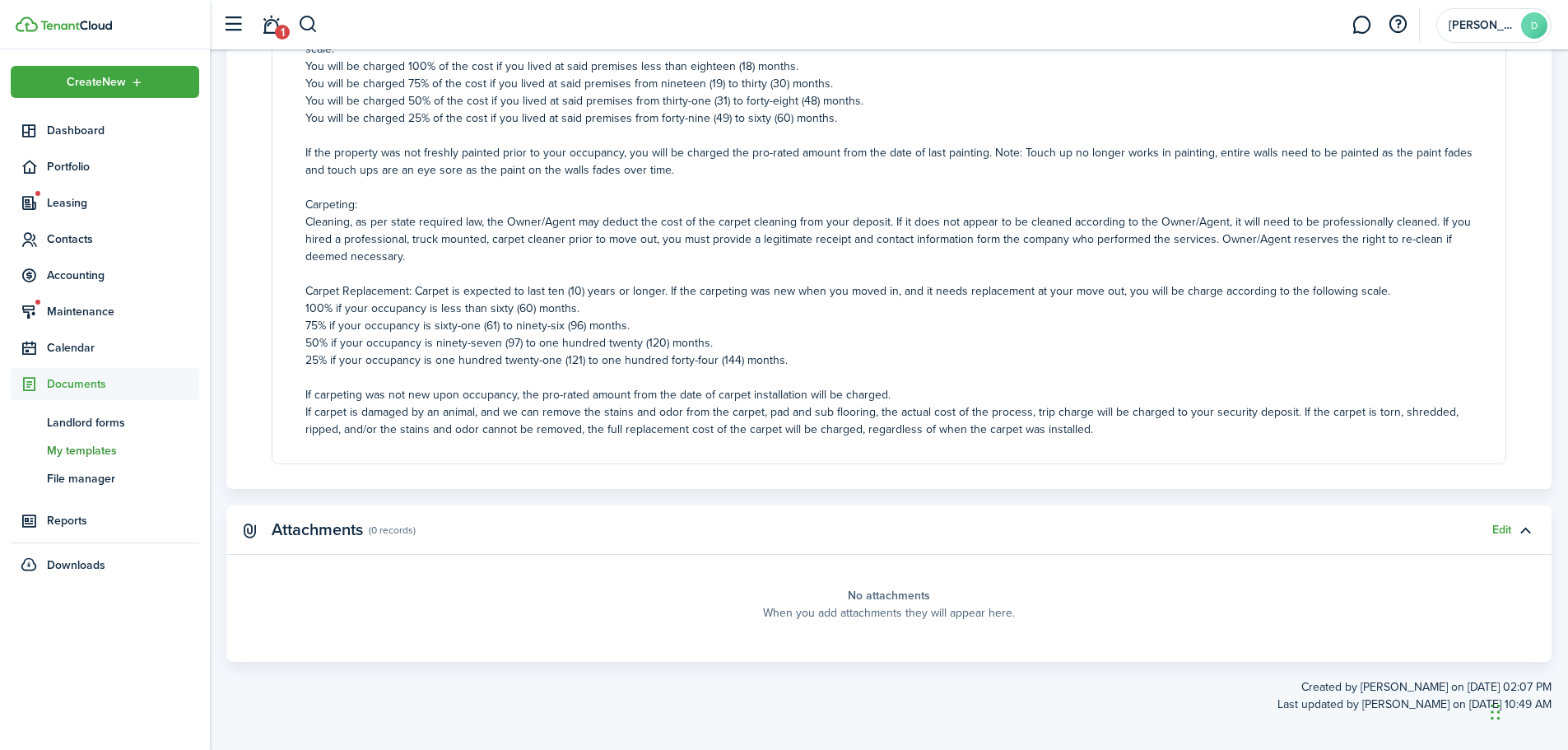
scroll to position [0, 0]
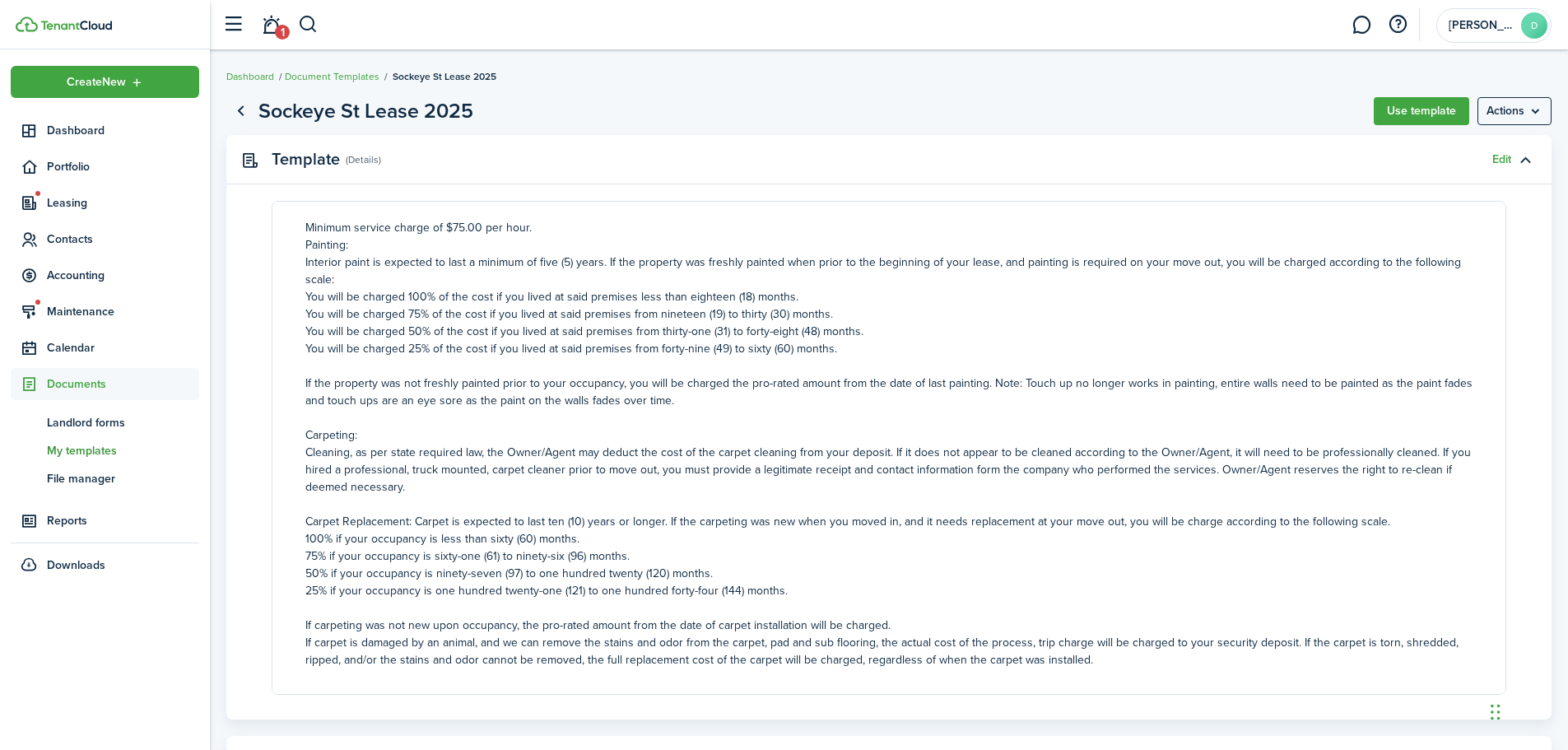
click at [560, 652] on document-editor-content "Detailed Lease Property Address: 37539 Sockeye St Sandy Oregon 97055 Prepared f…" at bounding box center [888, 447] width 1234 height 493
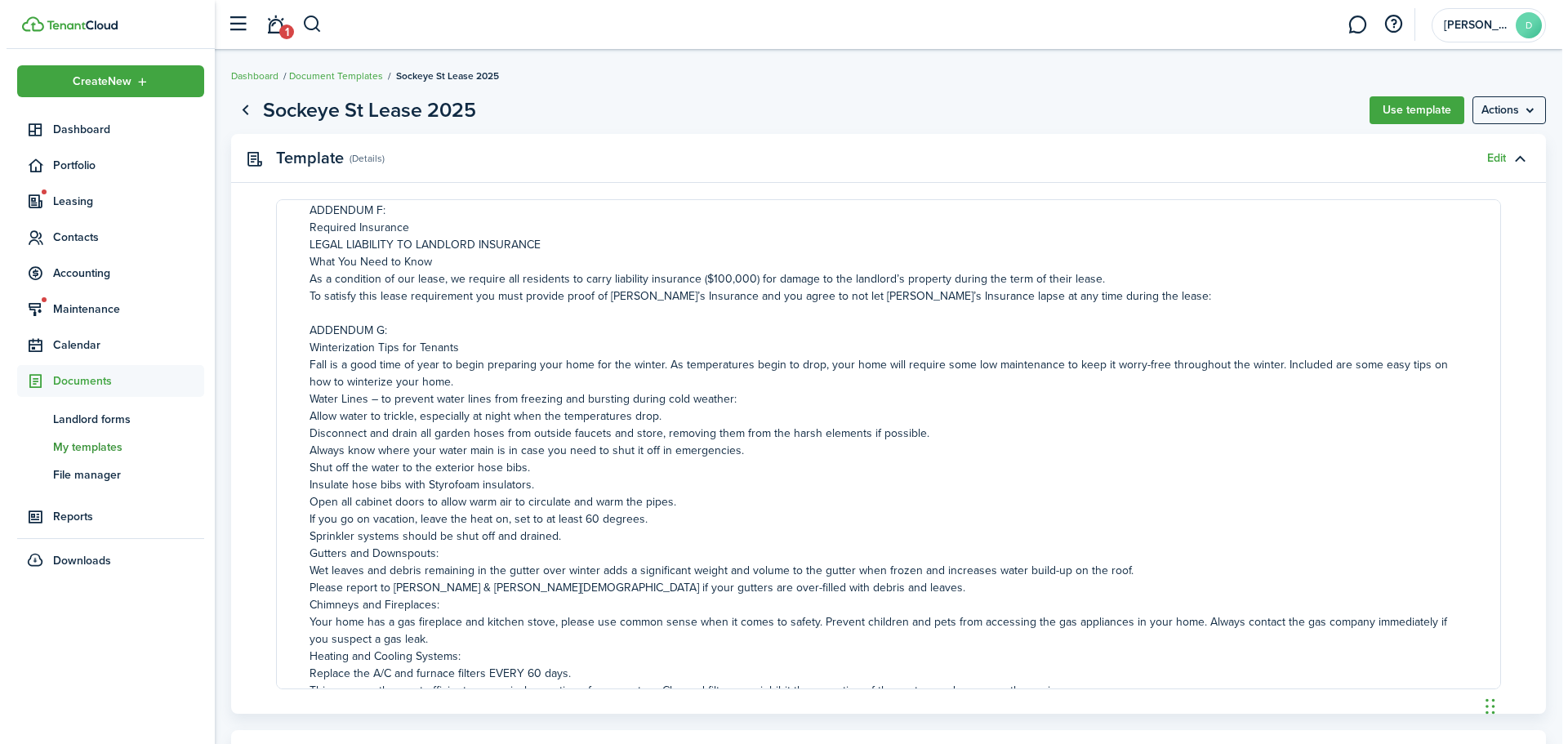
scroll to position [7570, 0]
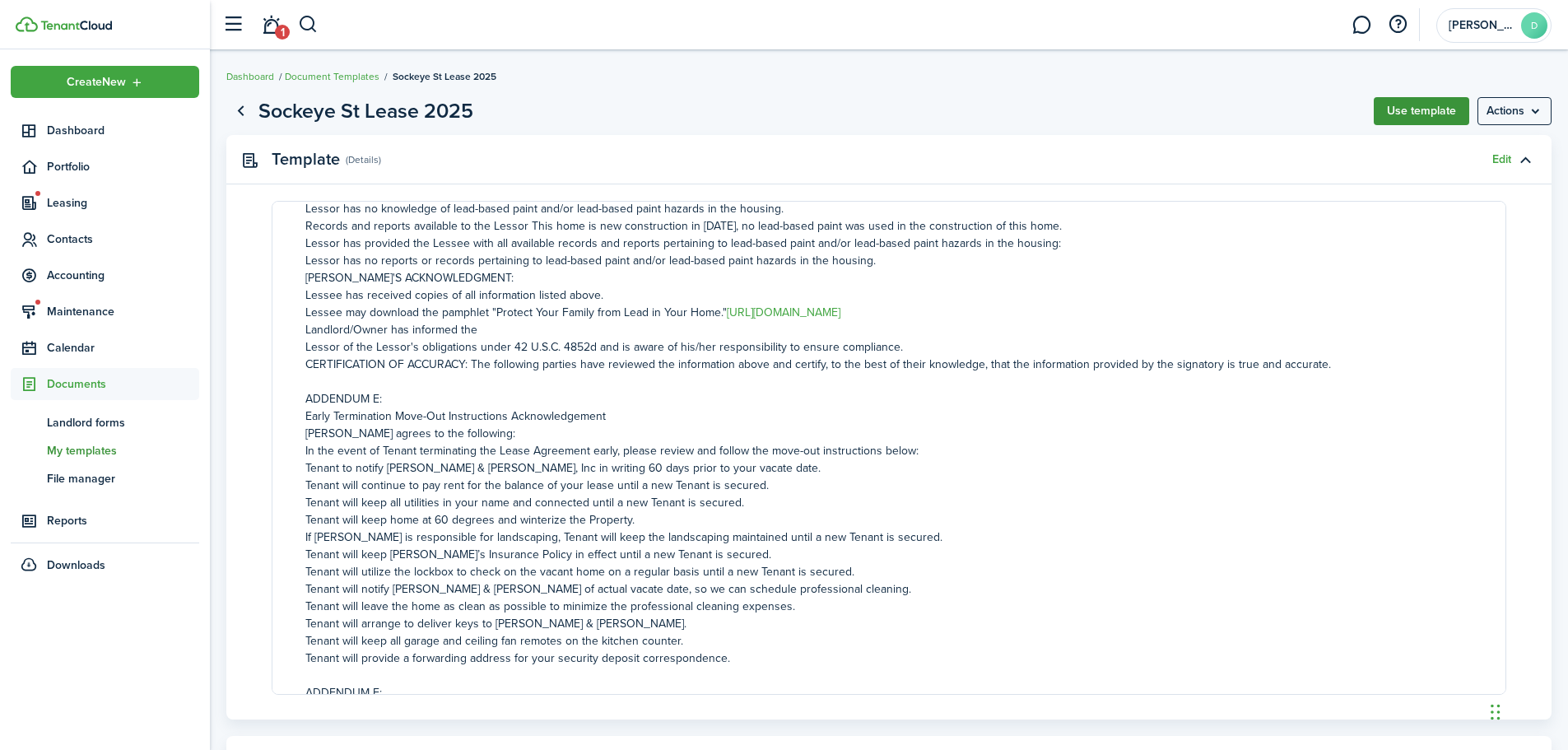
click at [1411, 107] on button "Use template" at bounding box center [1422, 111] width 96 height 28
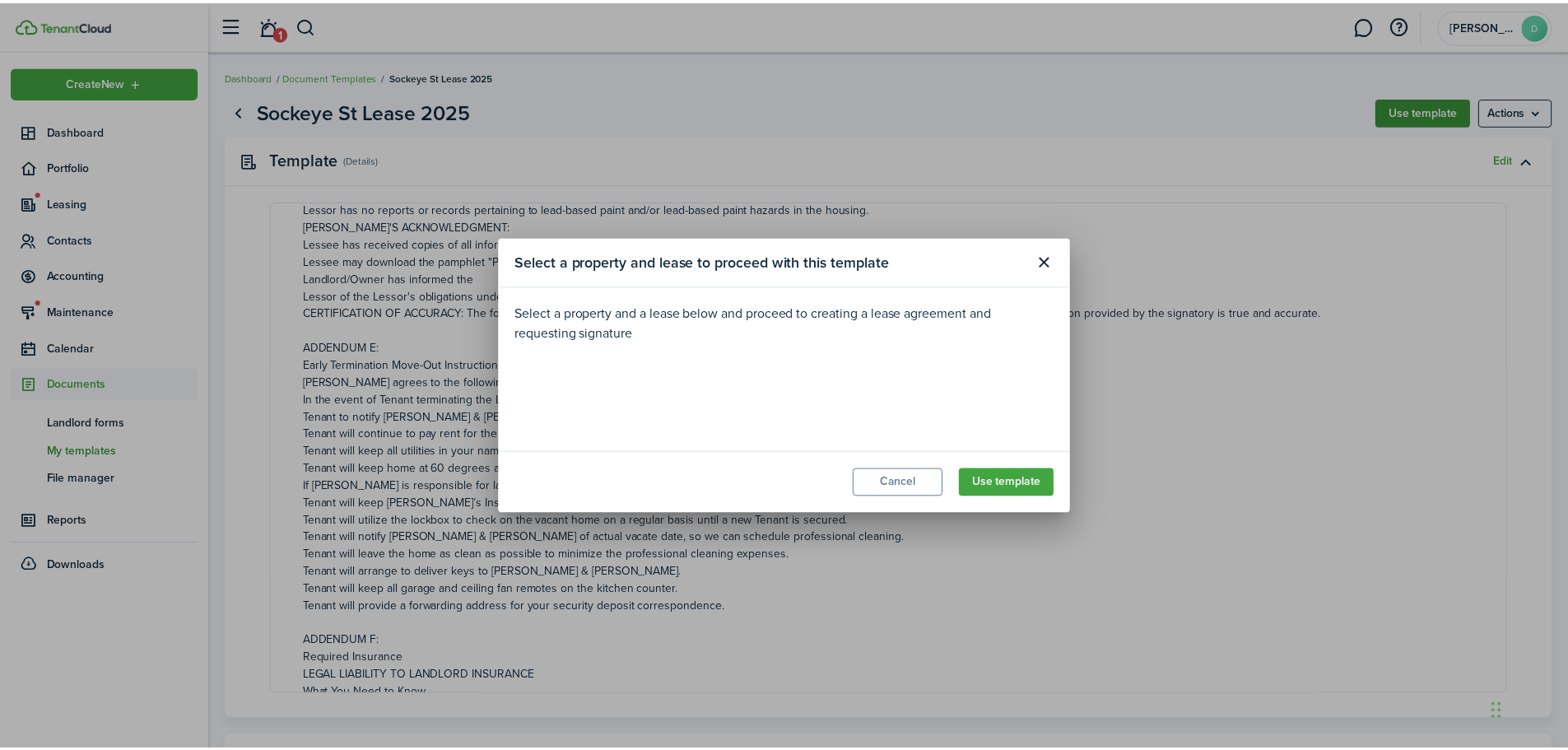
scroll to position [7579, 0]
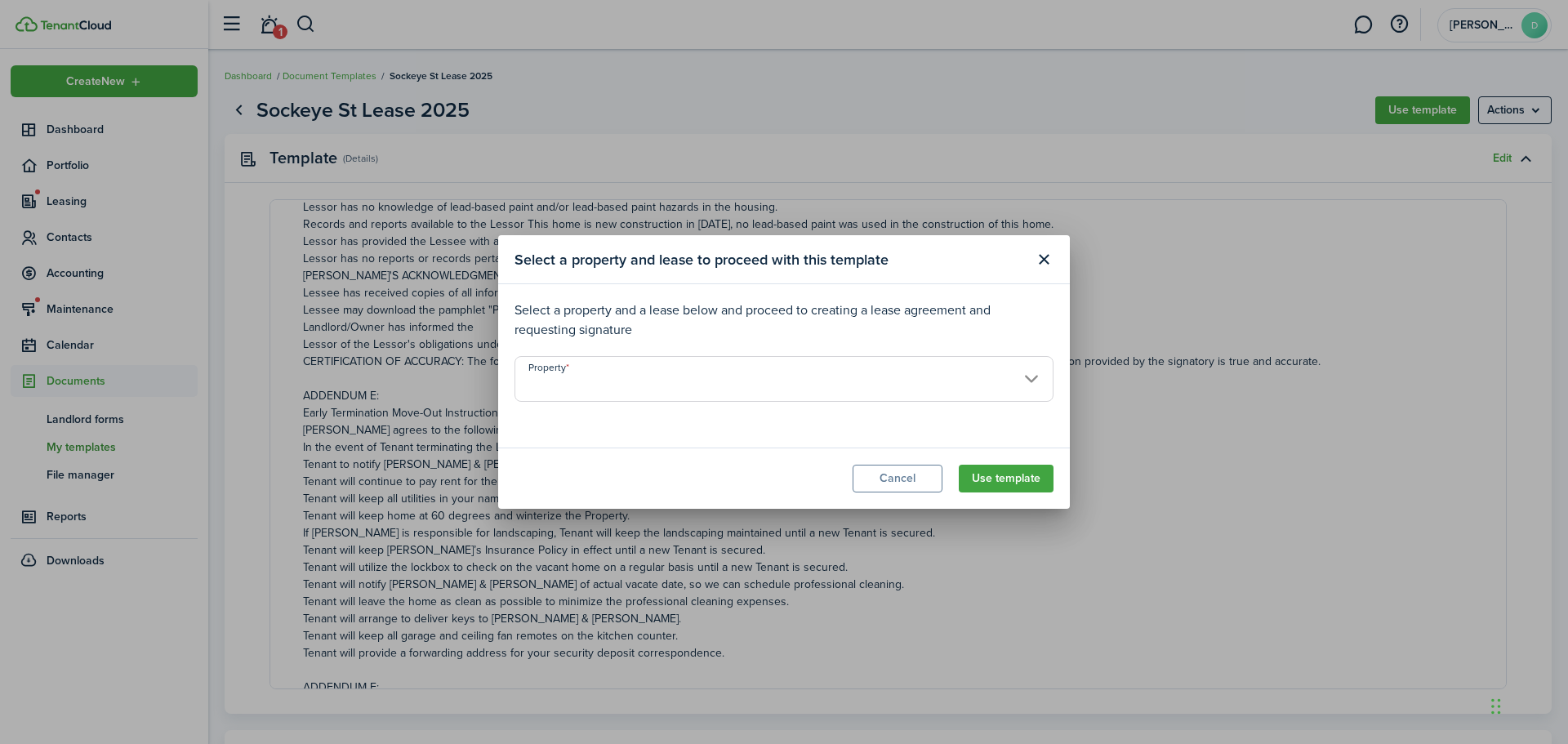
click at [1026, 380] on input "Property" at bounding box center [784, 379] width 539 height 46
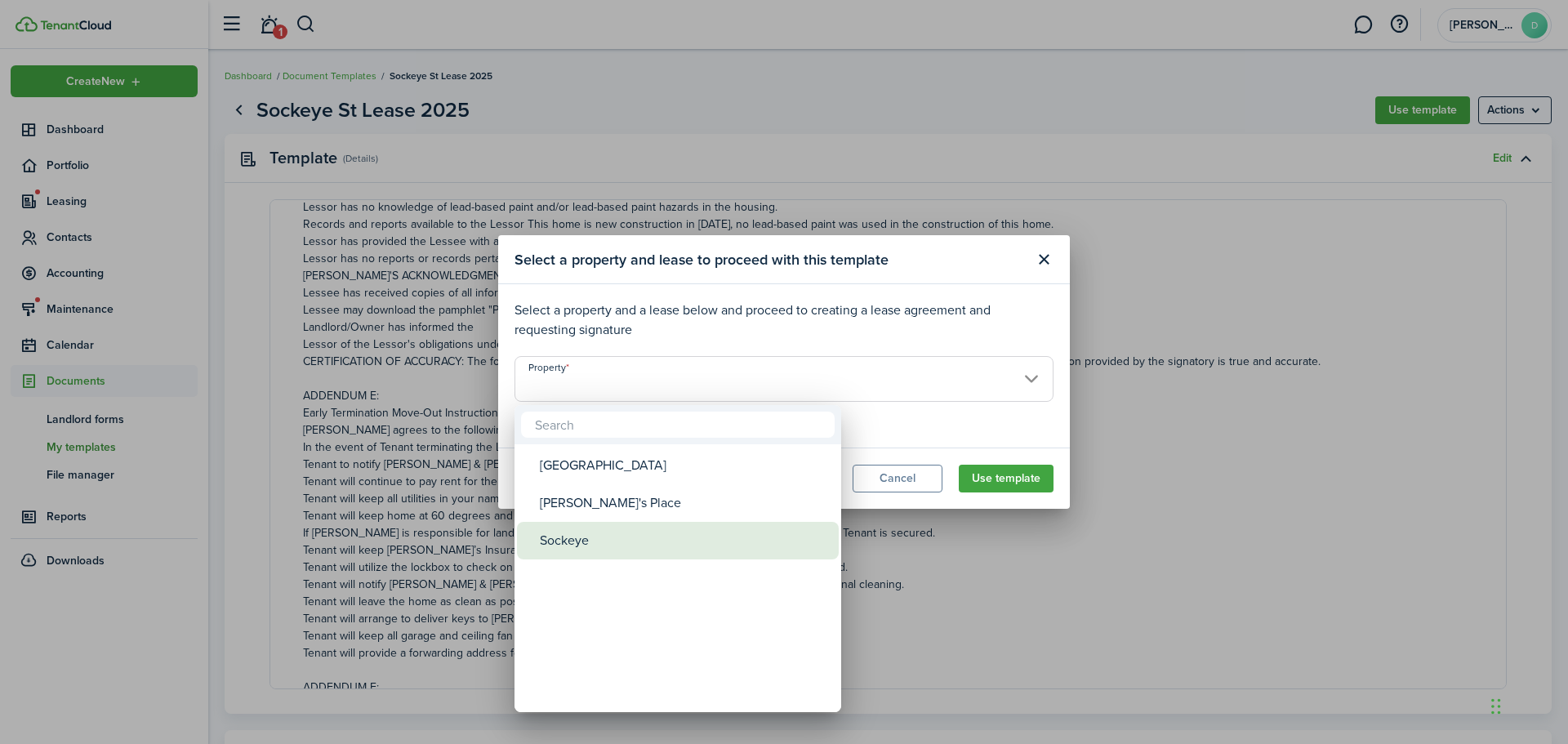
click at [588, 539] on div "Sockeye" at bounding box center [684, 541] width 289 height 38
type input "Sockeye"
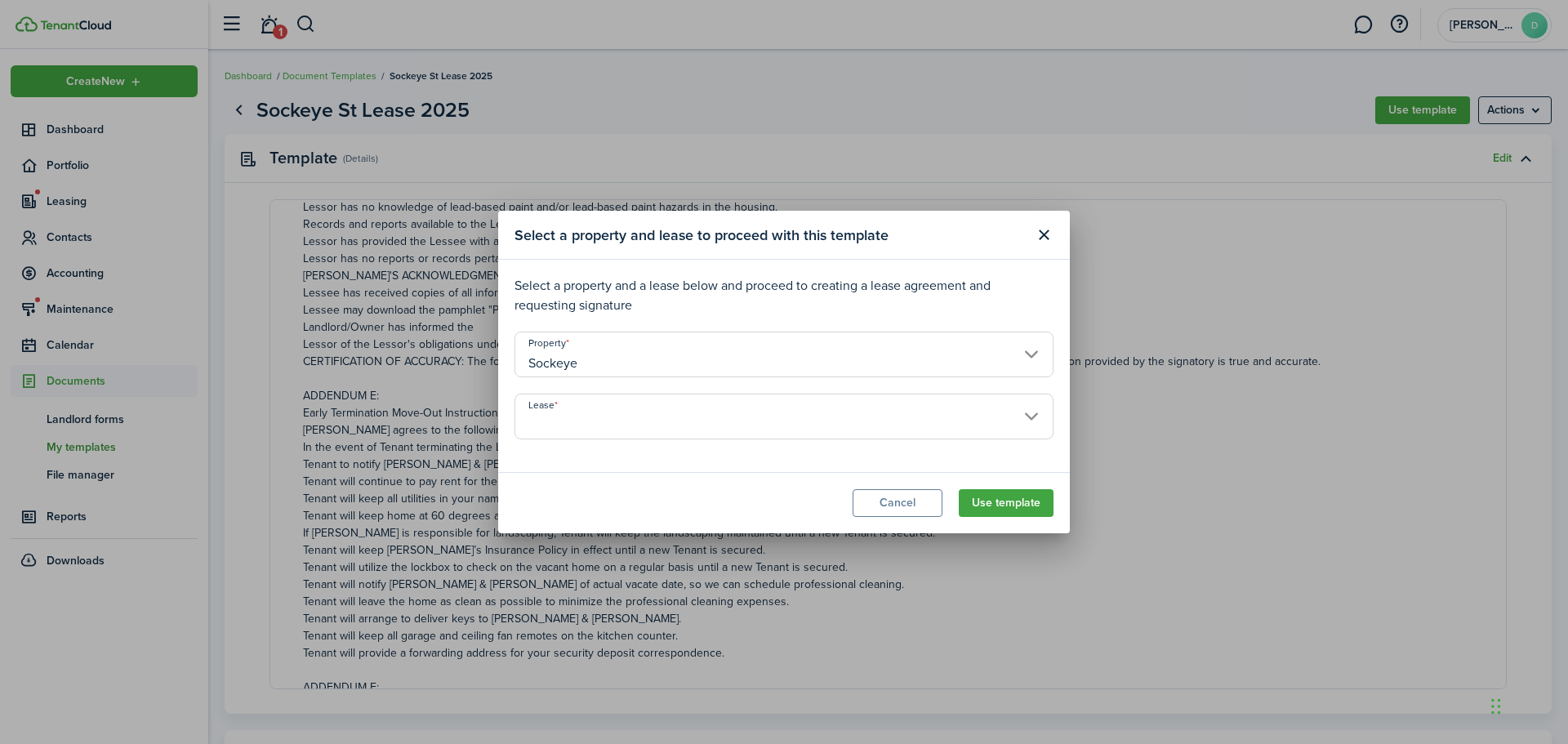
click at [1005, 419] on input "Lease" at bounding box center [784, 416] width 539 height 46
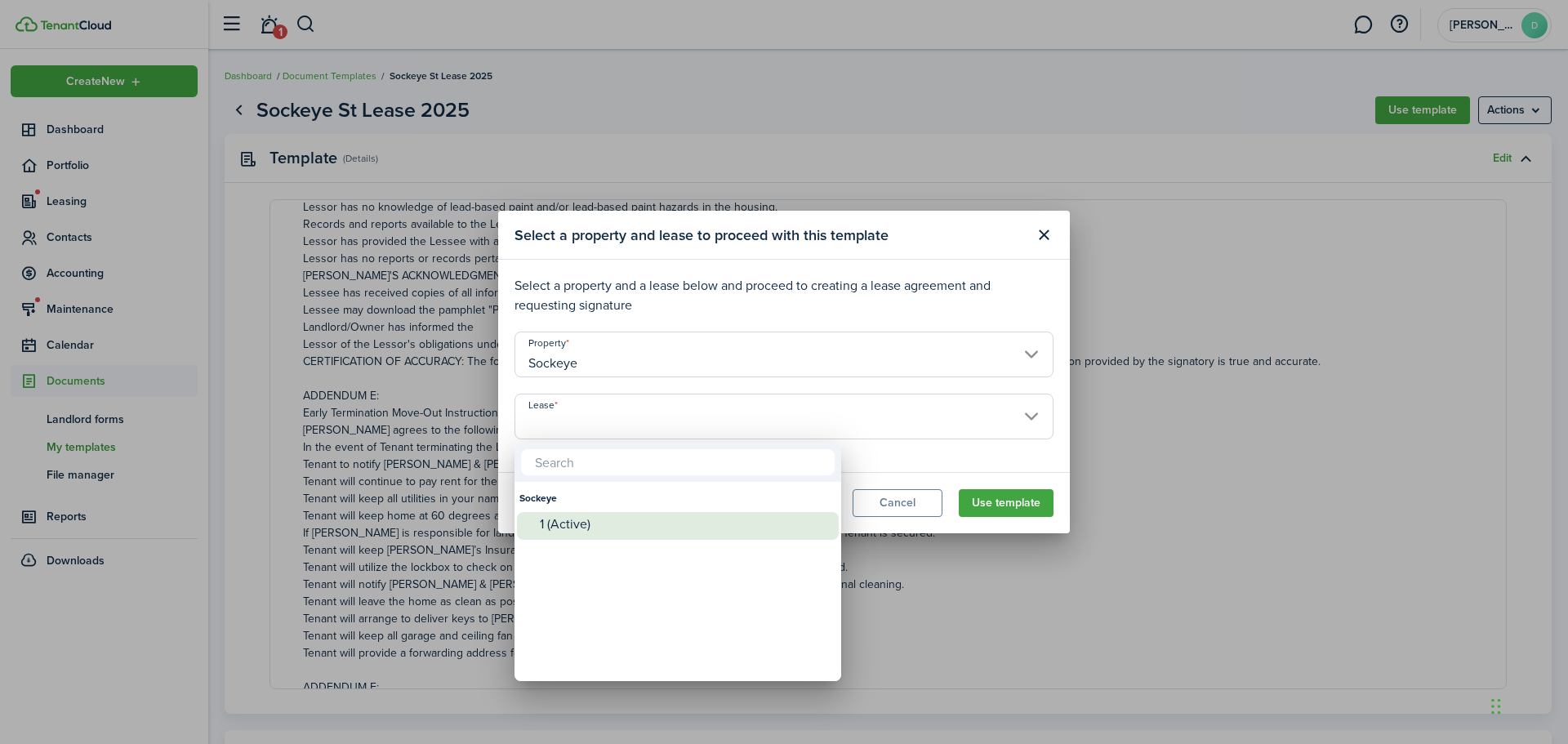
click at [608, 527] on div "1 (Active)" at bounding box center [684, 524] width 289 height 15
type input "Sockeye. Lease #1 (Active)"
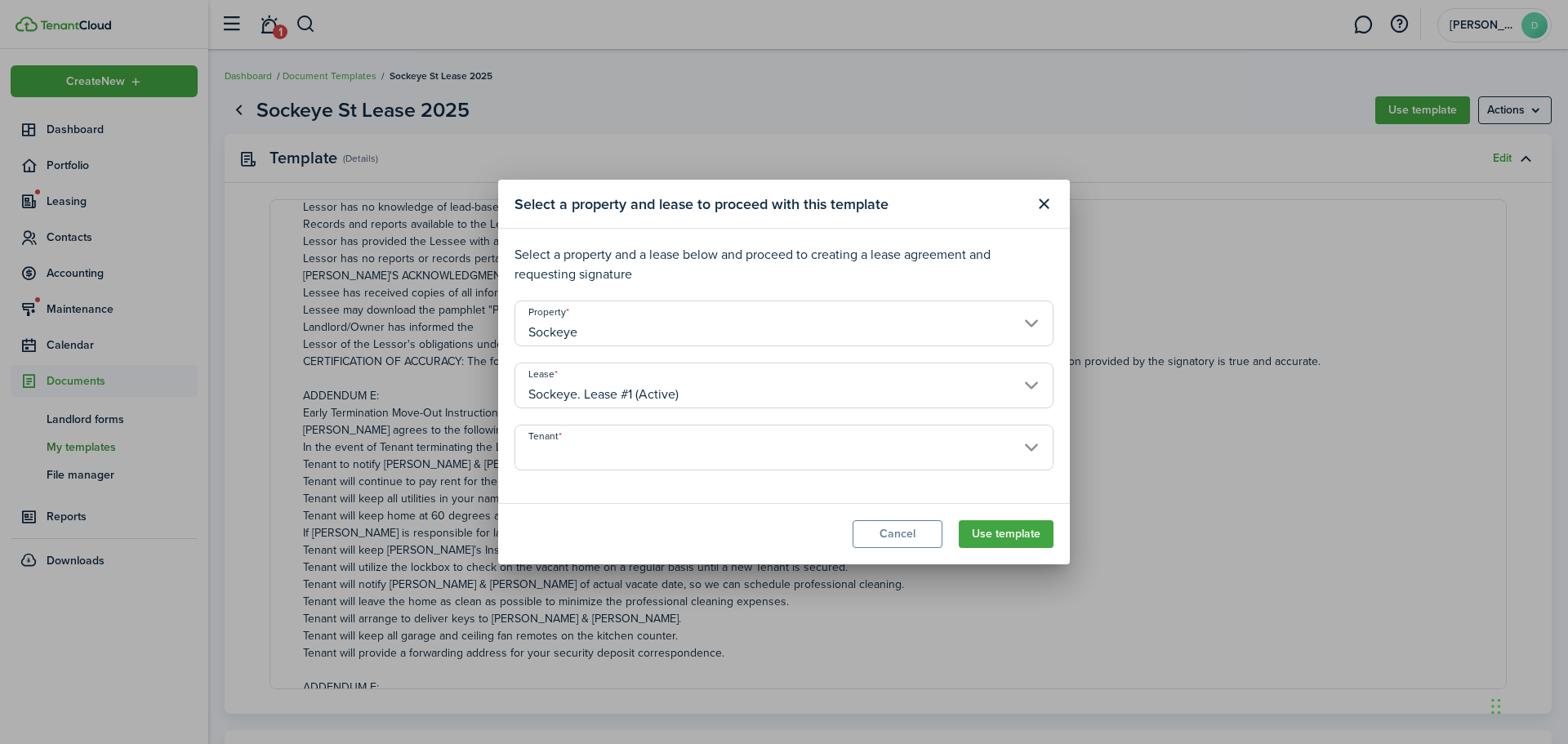
click at [692, 443] on input "Tenant" at bounding box center [784, 447] width 539 height 46
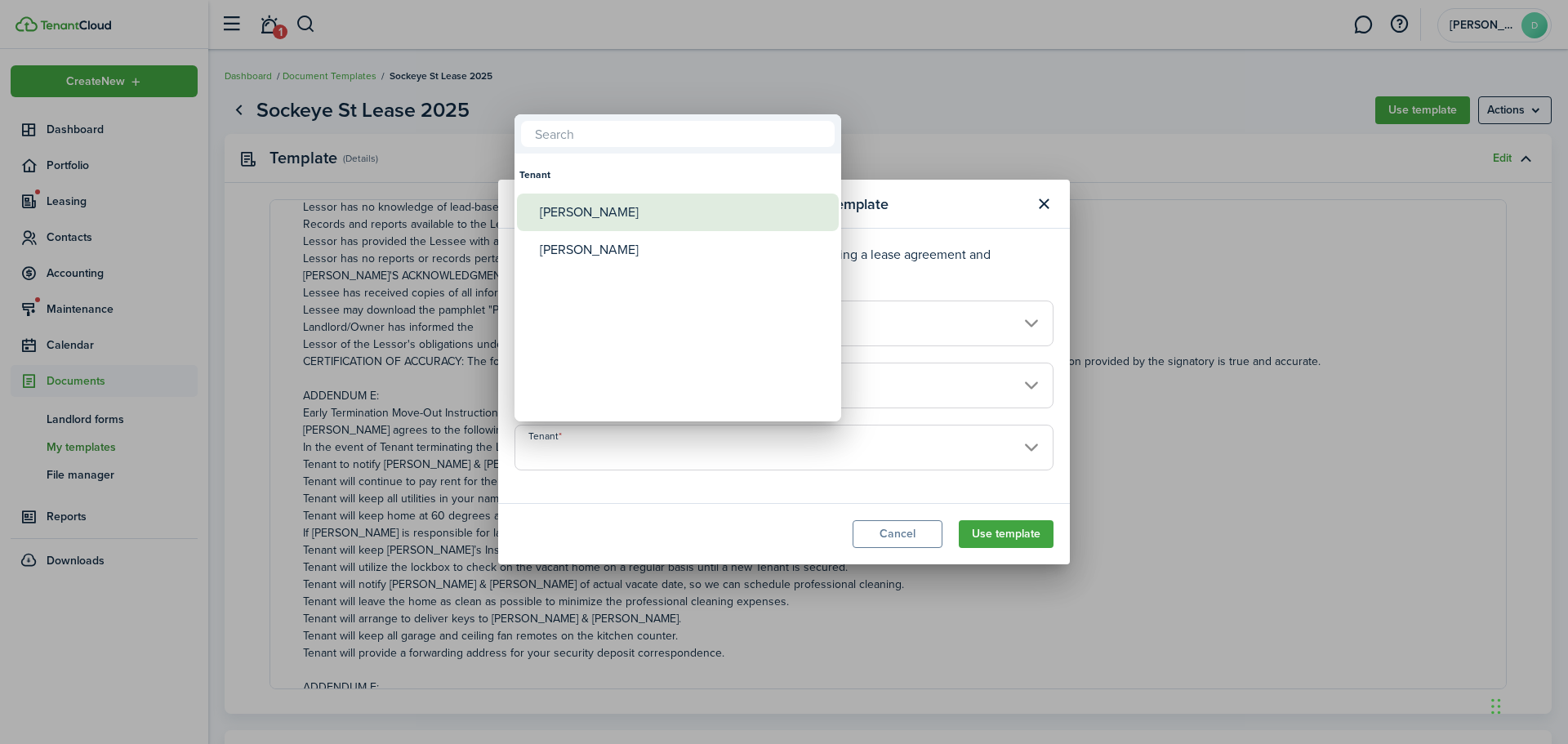
click at [605, 210] on div "[PERSON_NAME]" at bounding box center [684, 212] width 289 height 38
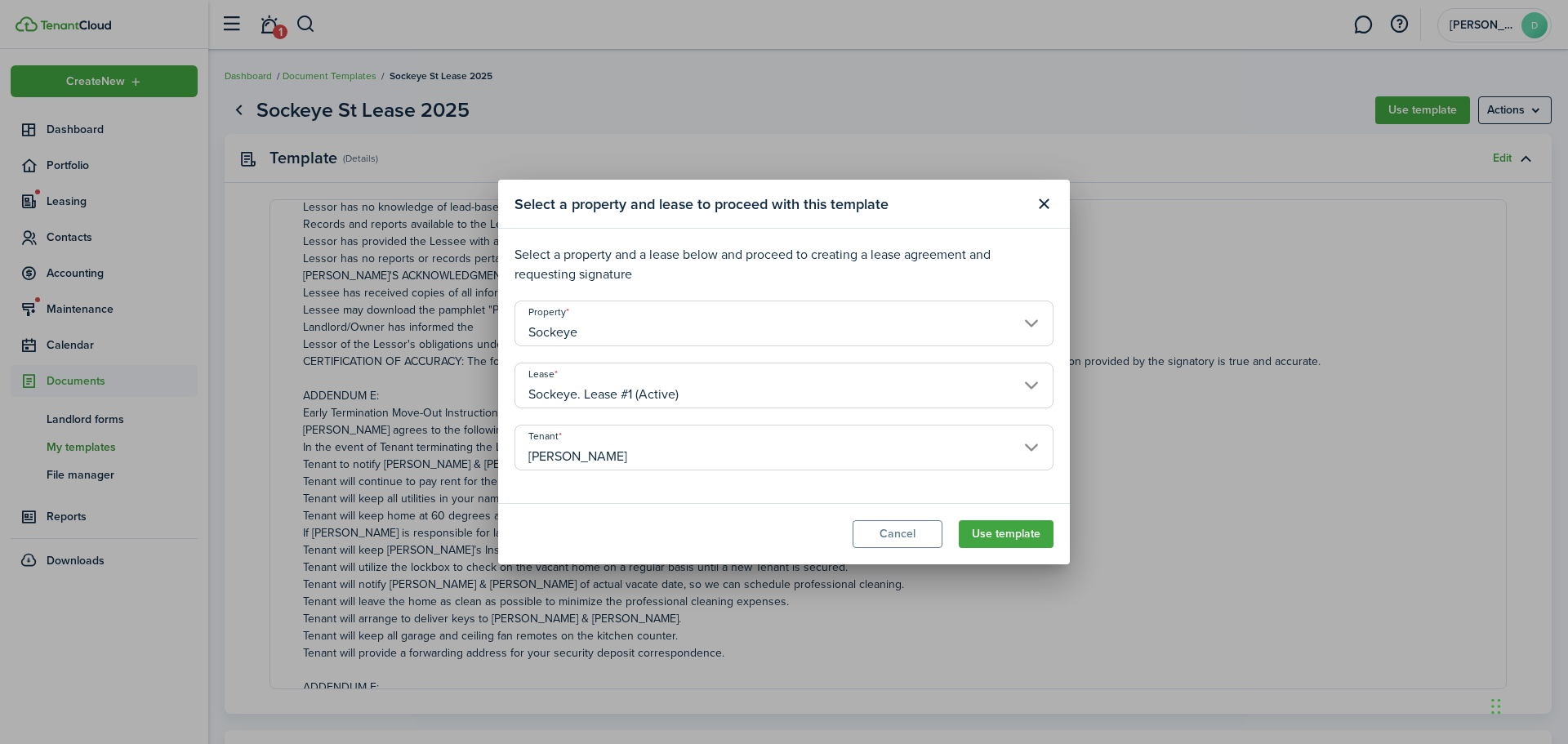
click at [736, 430] on input "[PERSON_NAME]" at bounding box center [784, 447] width 539 height 46
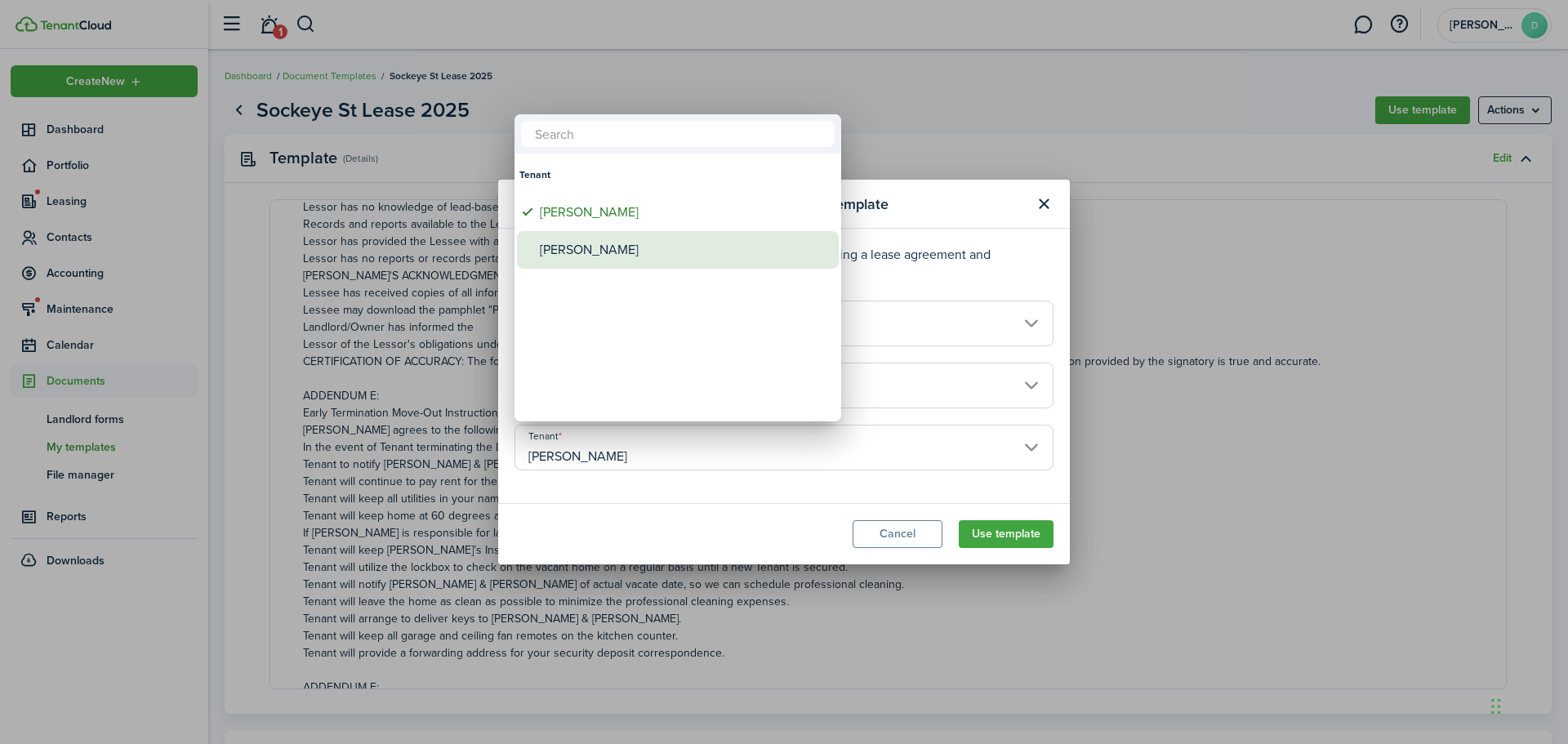
click at [627, 242] on div "[PERSON_NAME]" at bounding box center [684, 249] width 289 height 38
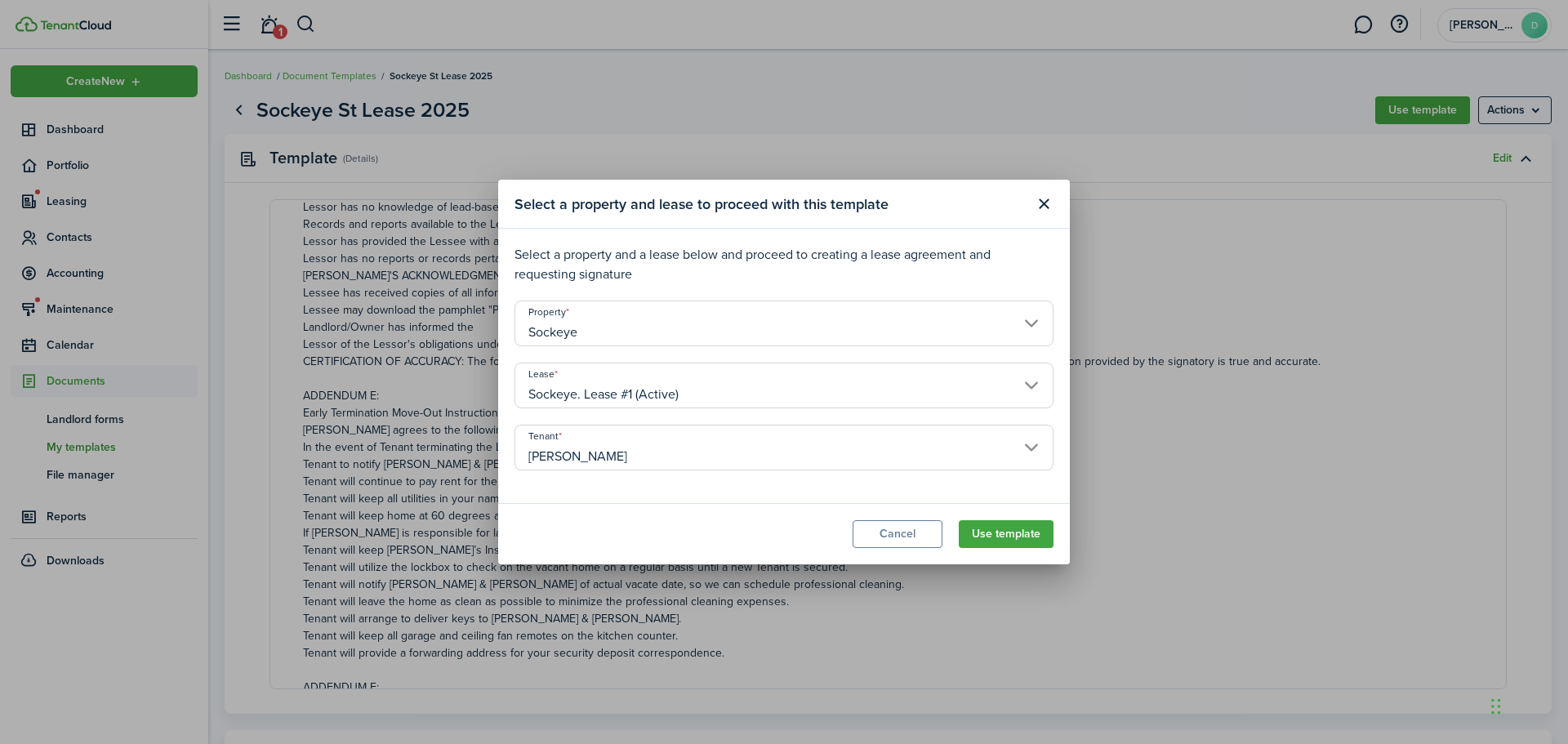
click at [1025, 446] on input "[PERSON_NAME]" at bounding box center [784, 447] width 539 height 46
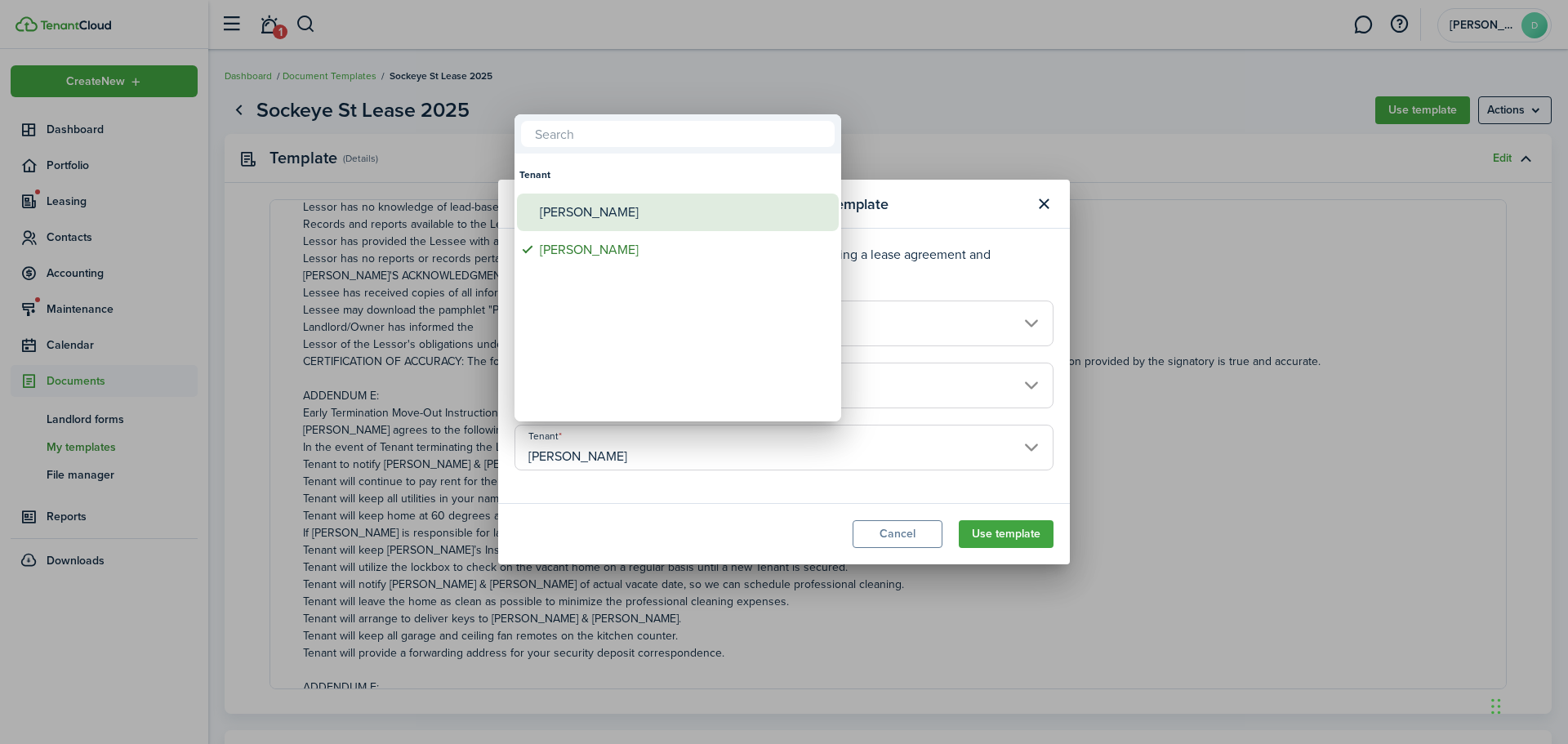
click at [595, 205] on div "[PERSON_NAME]" at bounding box center [684, 212] width 289 height 38
type input "[PERSON_NAME]"
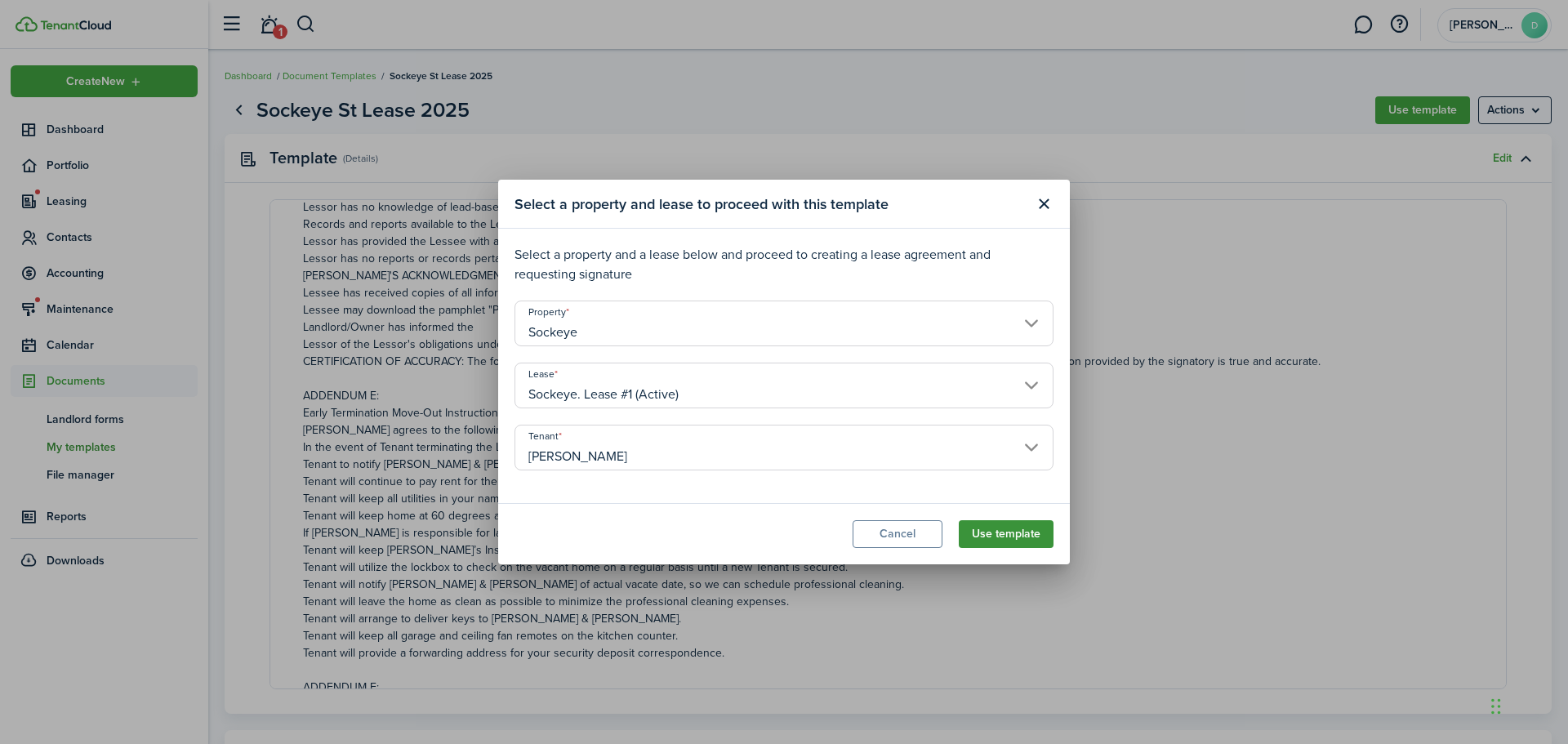
click at [1010, 534] on button "Use template" at bounding box center [1006, 534] width 95 height 28
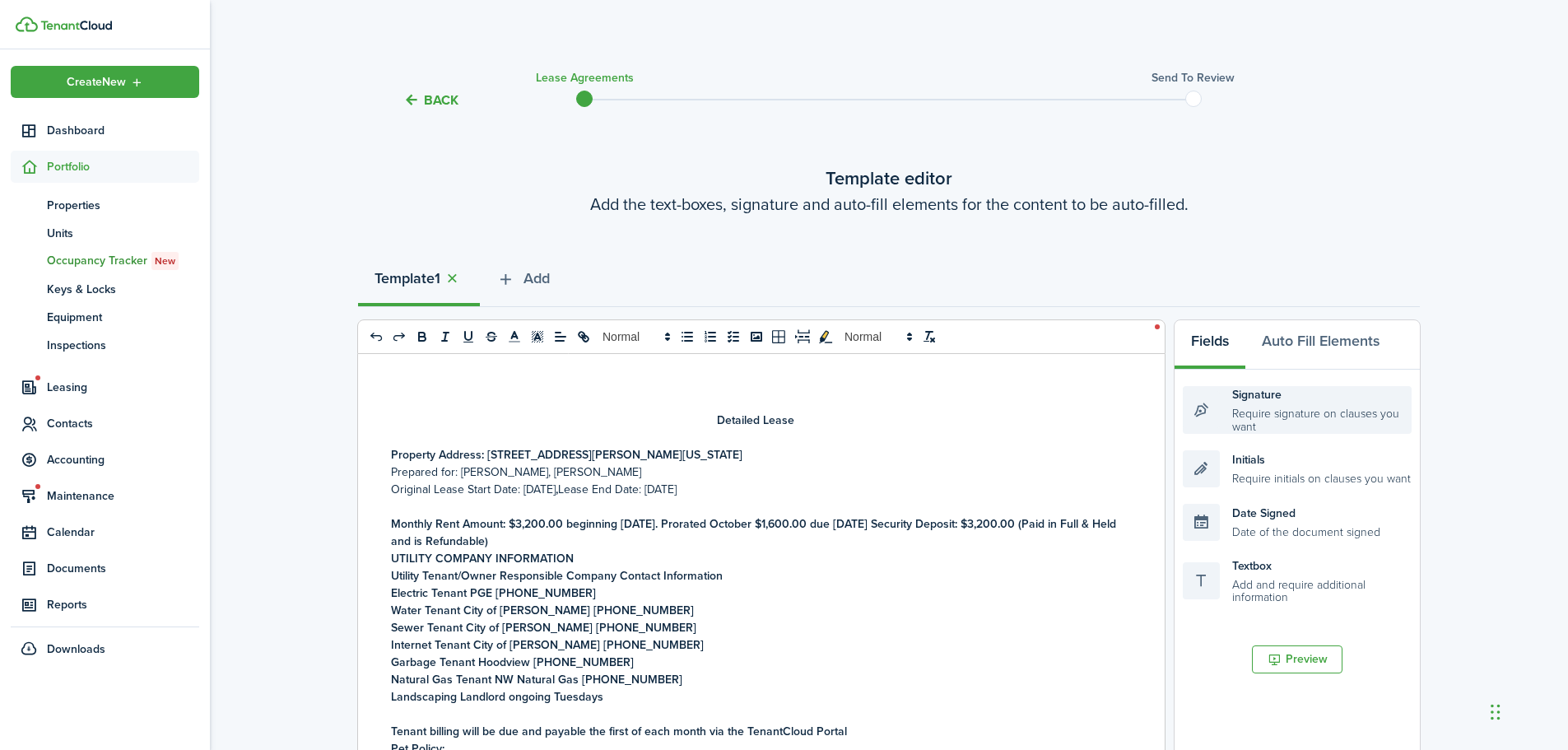
click at [1301, 410] on div "Signature Require signature on clauses you want" at bounding box center [1297, 410] width 229 height 48
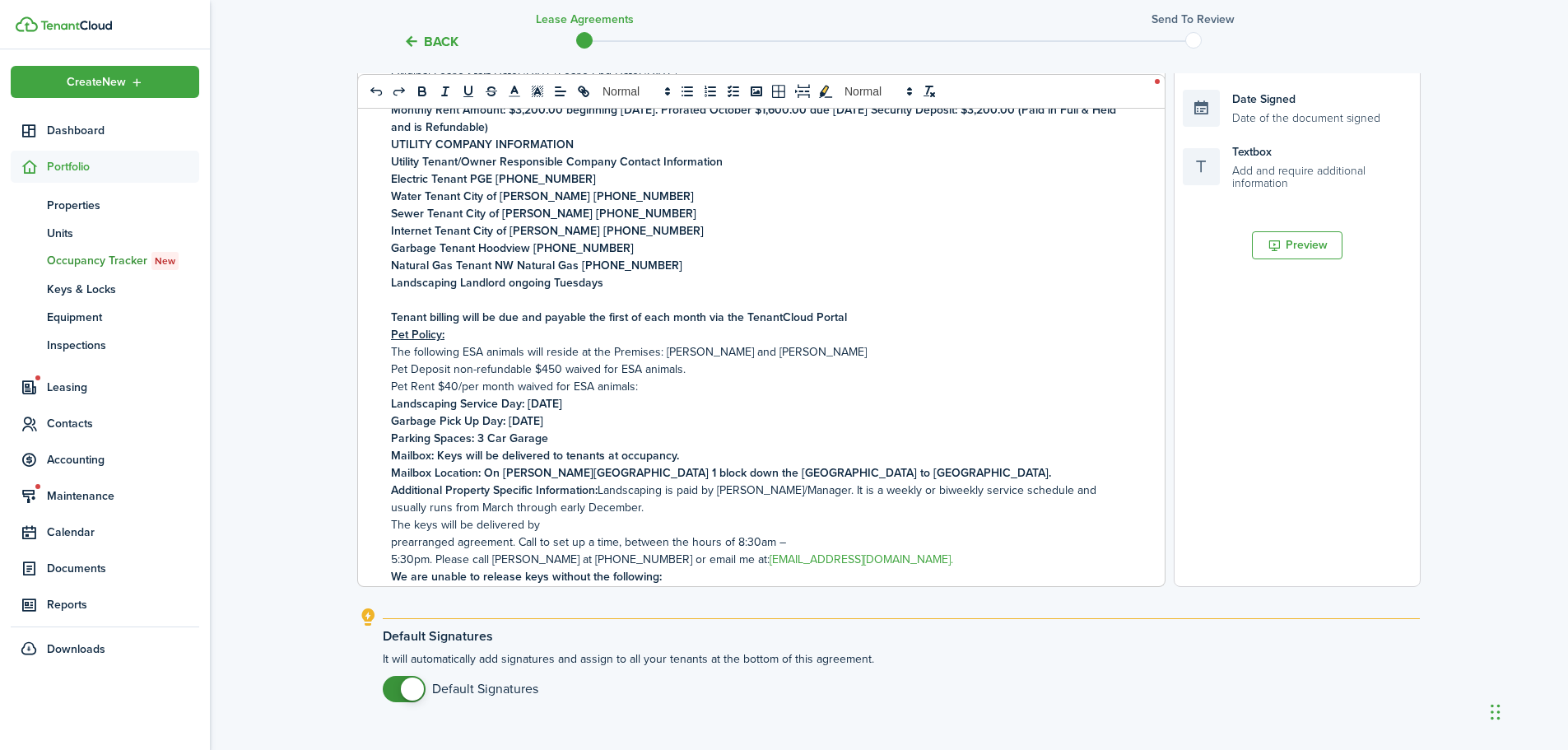
scroll to position [530, 0]
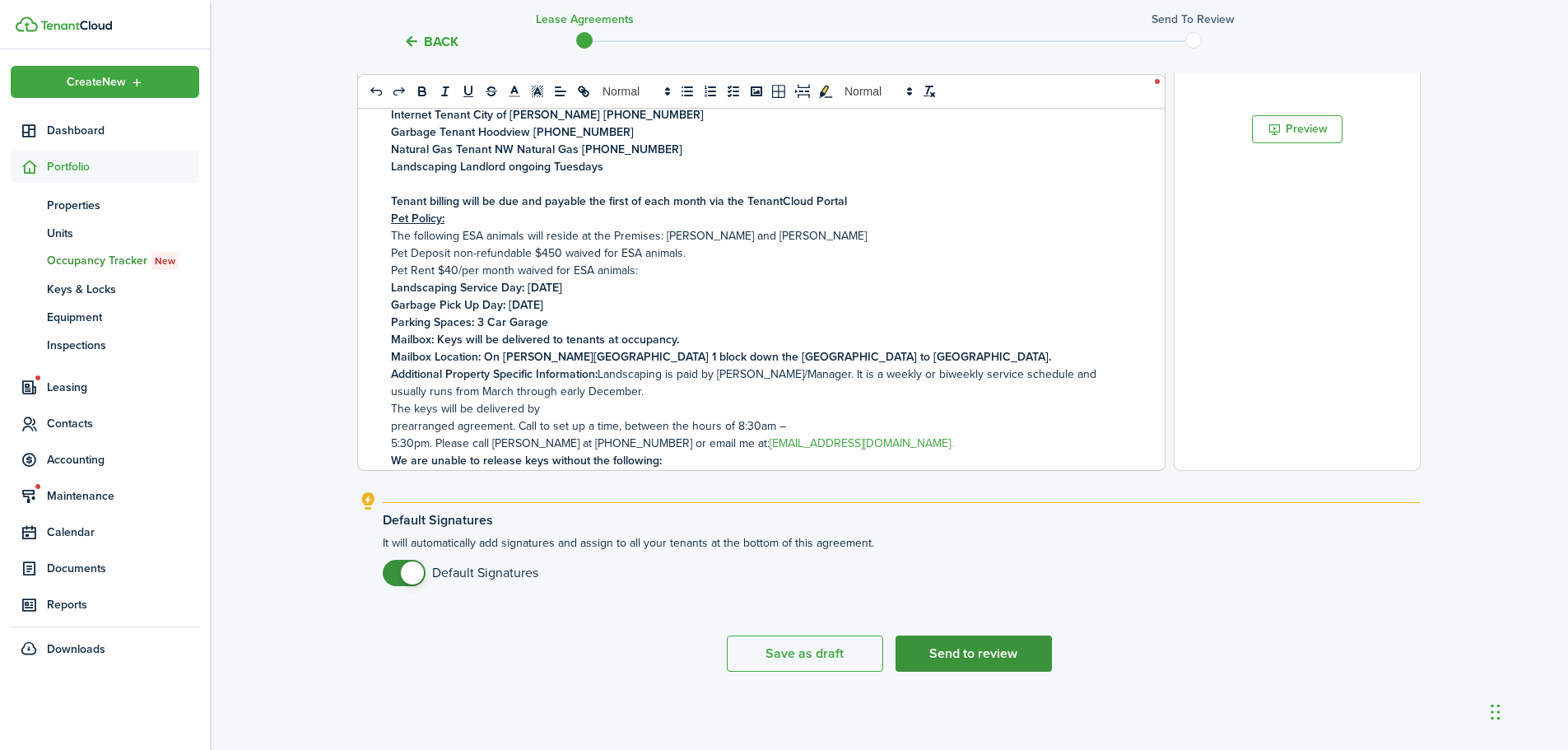
click at [957, 646] on button "Send to review" at bounding box center [973, 653] width 156 height 36
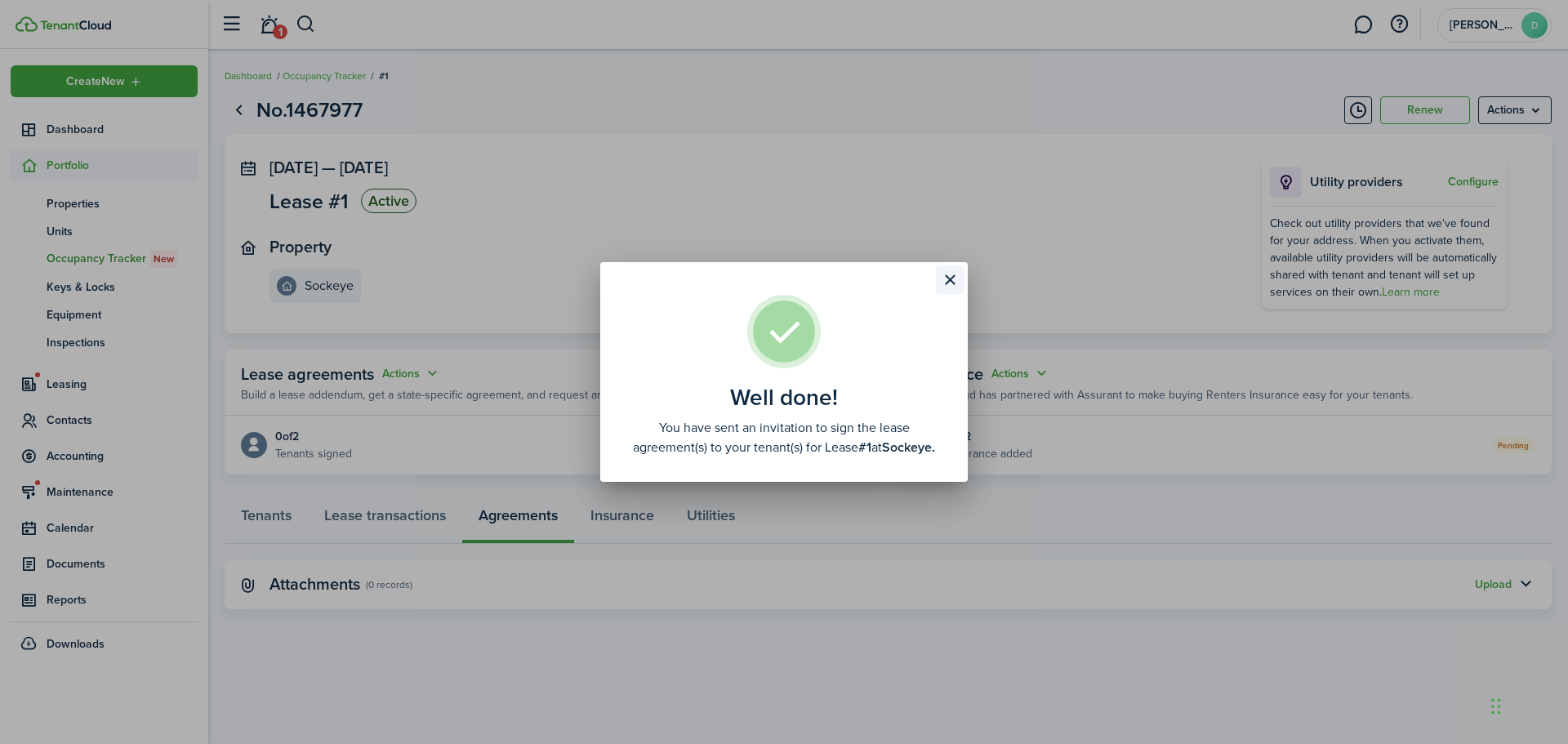
click at [948, 277] on button "Close modal" at bounding box center [950, 280] width 28 height 28
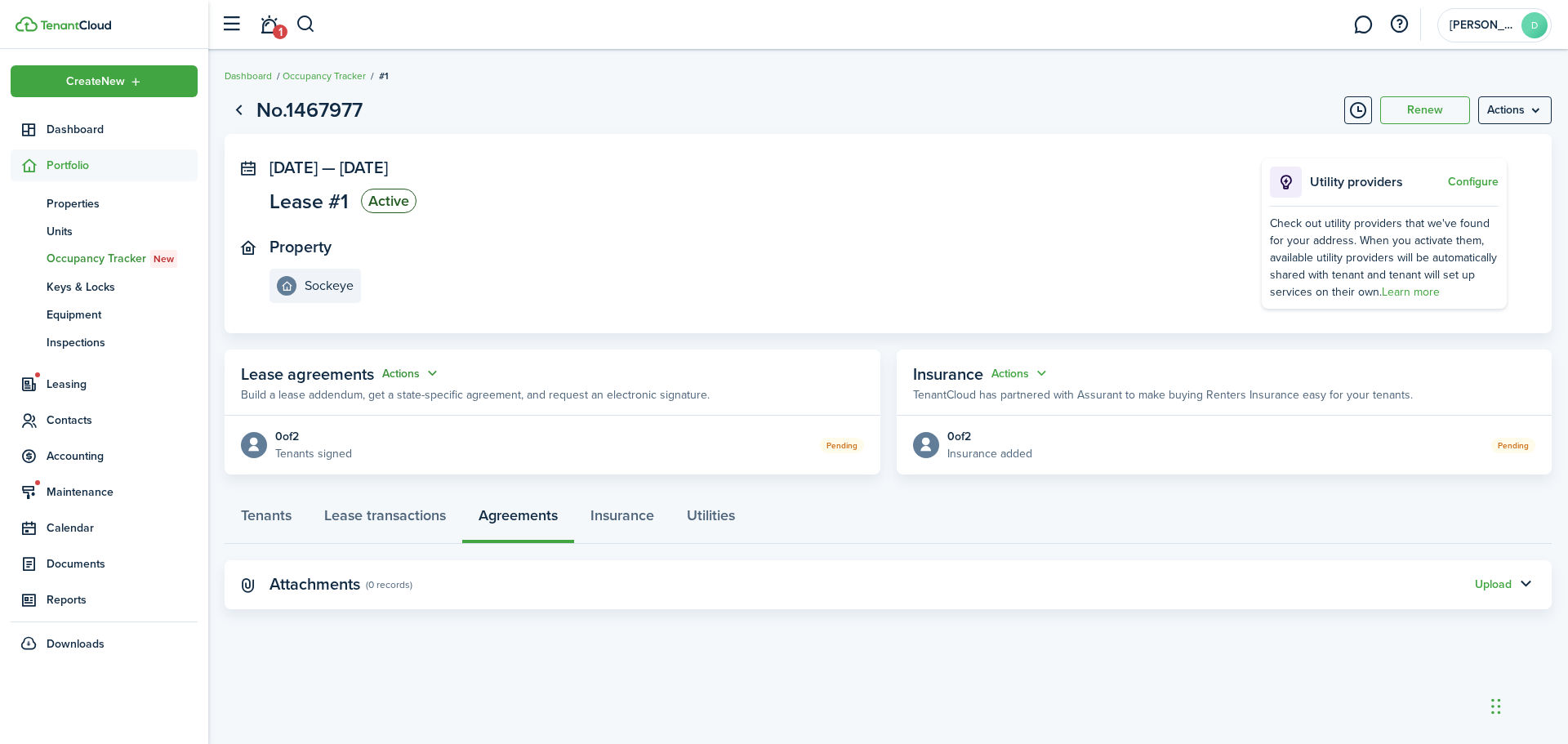
click at [403, 367] on button "Actions" at bounding box center [411, 373] width 59 height 18
click at [424, 367] on button "Actions" at bounding box center [411, 373] width 59 height 18
click at [544, 286] on panel-main-section "Property Sockeye" at bounding box center [740, 270] width 943 height 65
click at [380, 514] on link "Lease transactions" at bounding box center [385, 519] width 154 height 49
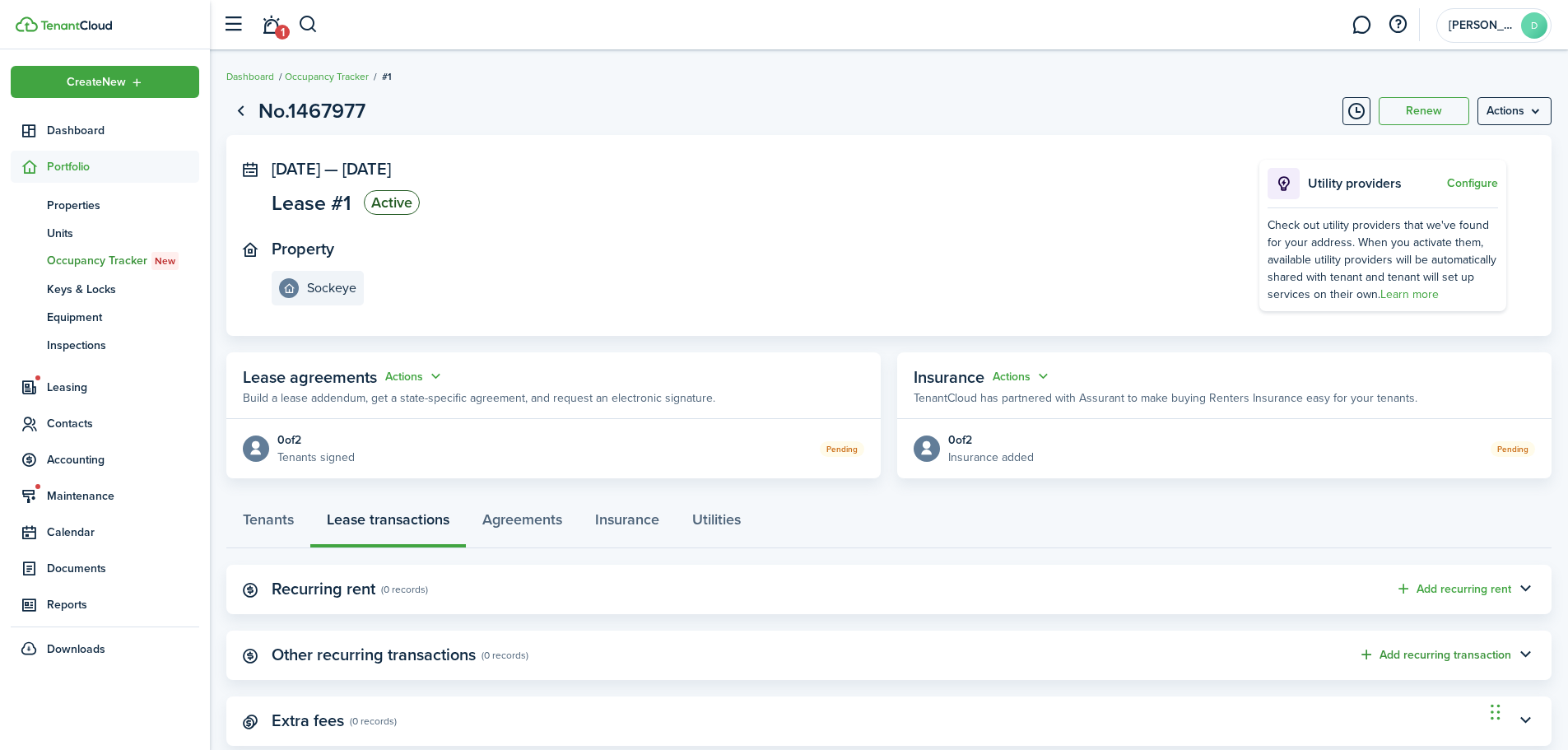
click at [1464, 655] on button "Add recurring transaction" at bounding box center [1434, 654] width 154 height 19
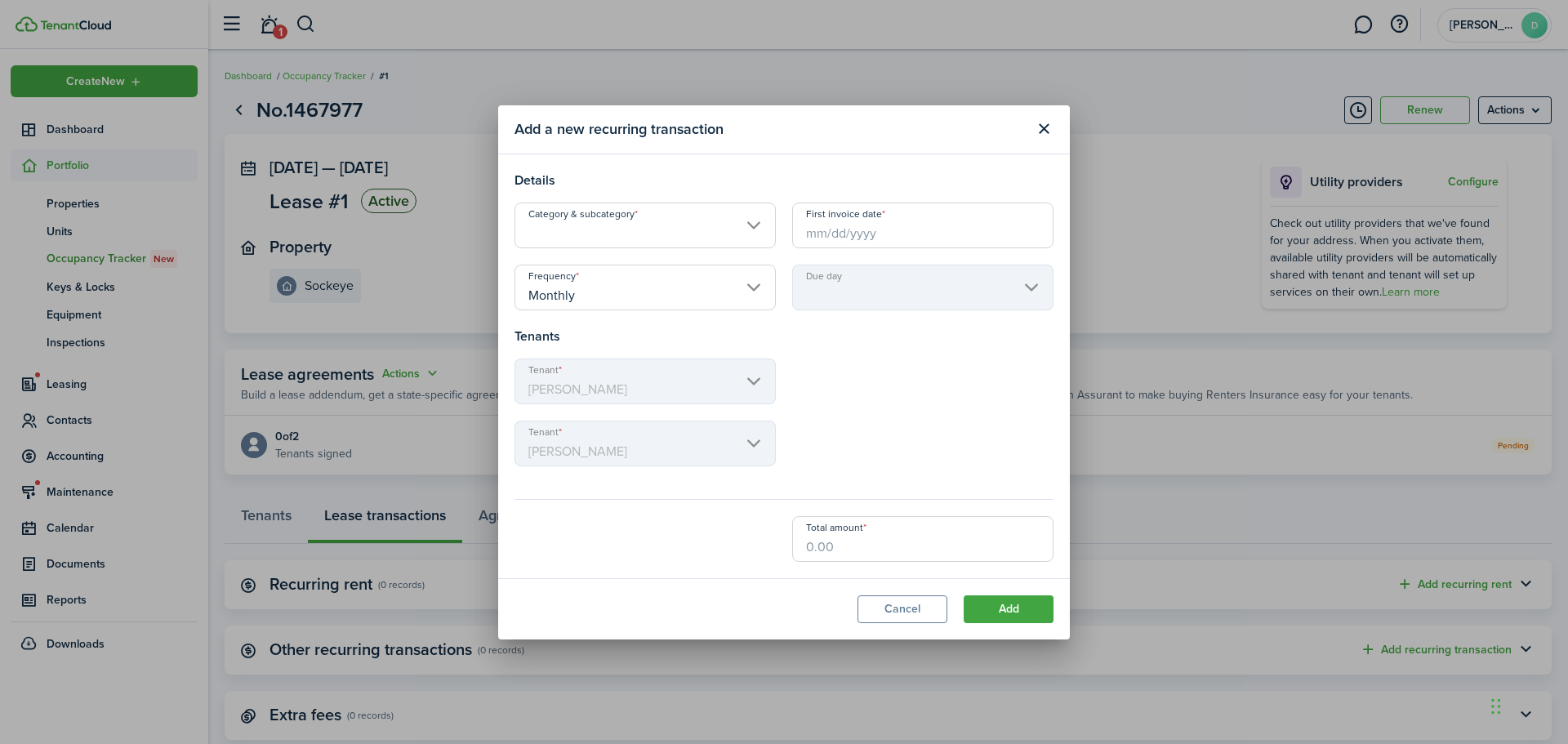
click at [934, 378] on div "Tenant Michael Stadler" at bounding box center [784, 389] width 556 height 62
click at [1054, 117] on button "Close modal" at bounding box center [1044, 129] width 28 height 28
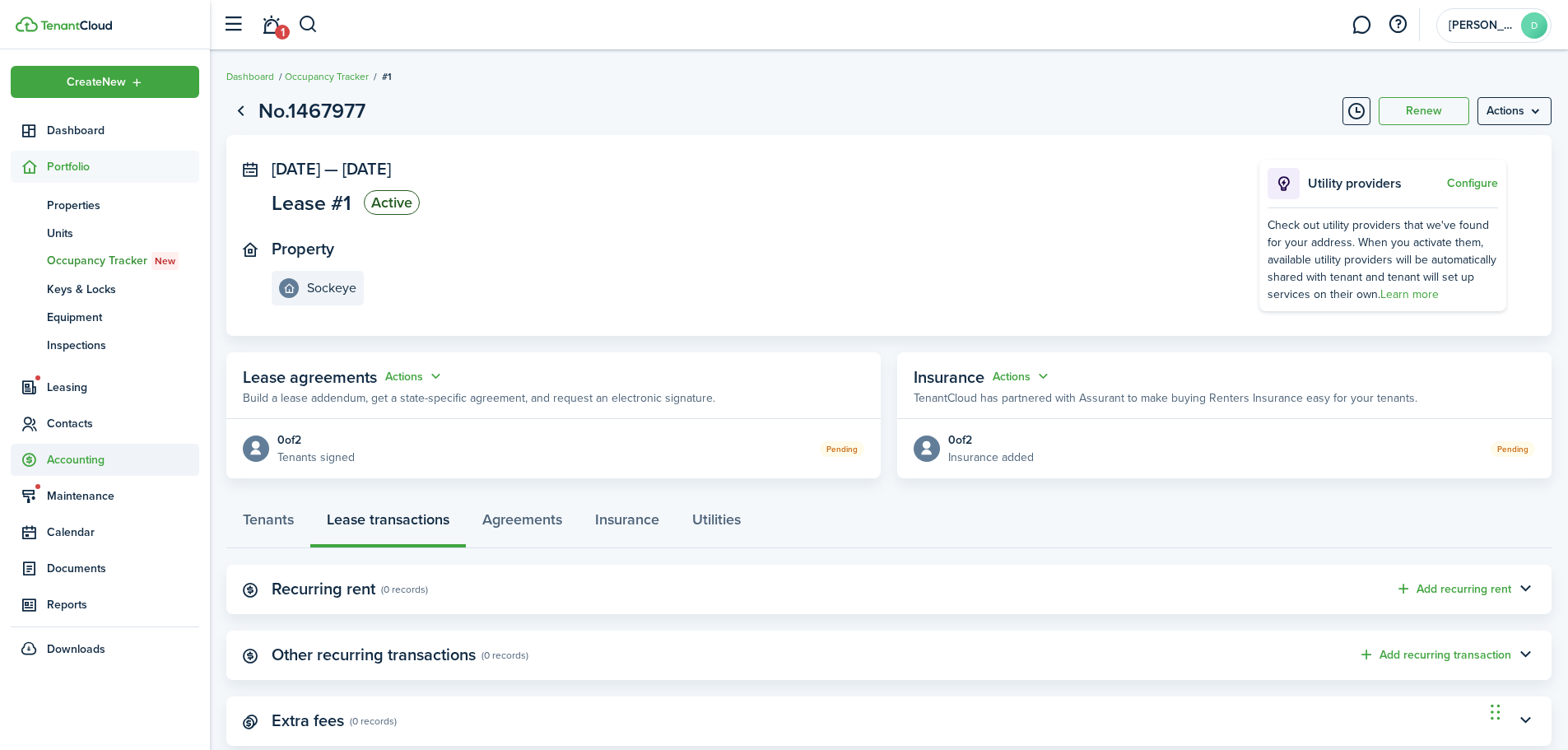
click at [75, 461] on span "Accounting" at bounding box center [123, 459] width 153 height 17
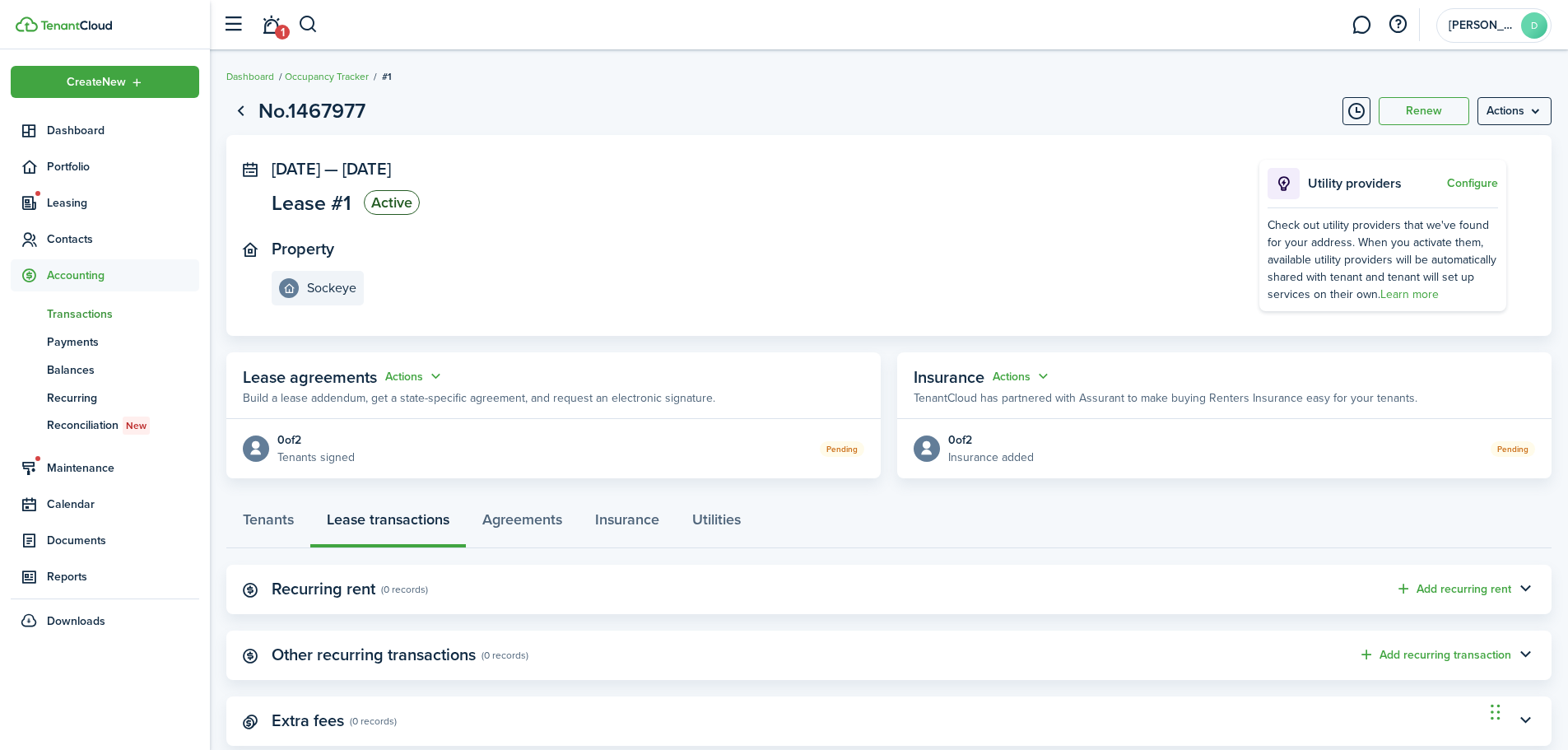
click at [97, 309] on span "Transactions" at bounding box center [123, 313] width 153 height 17
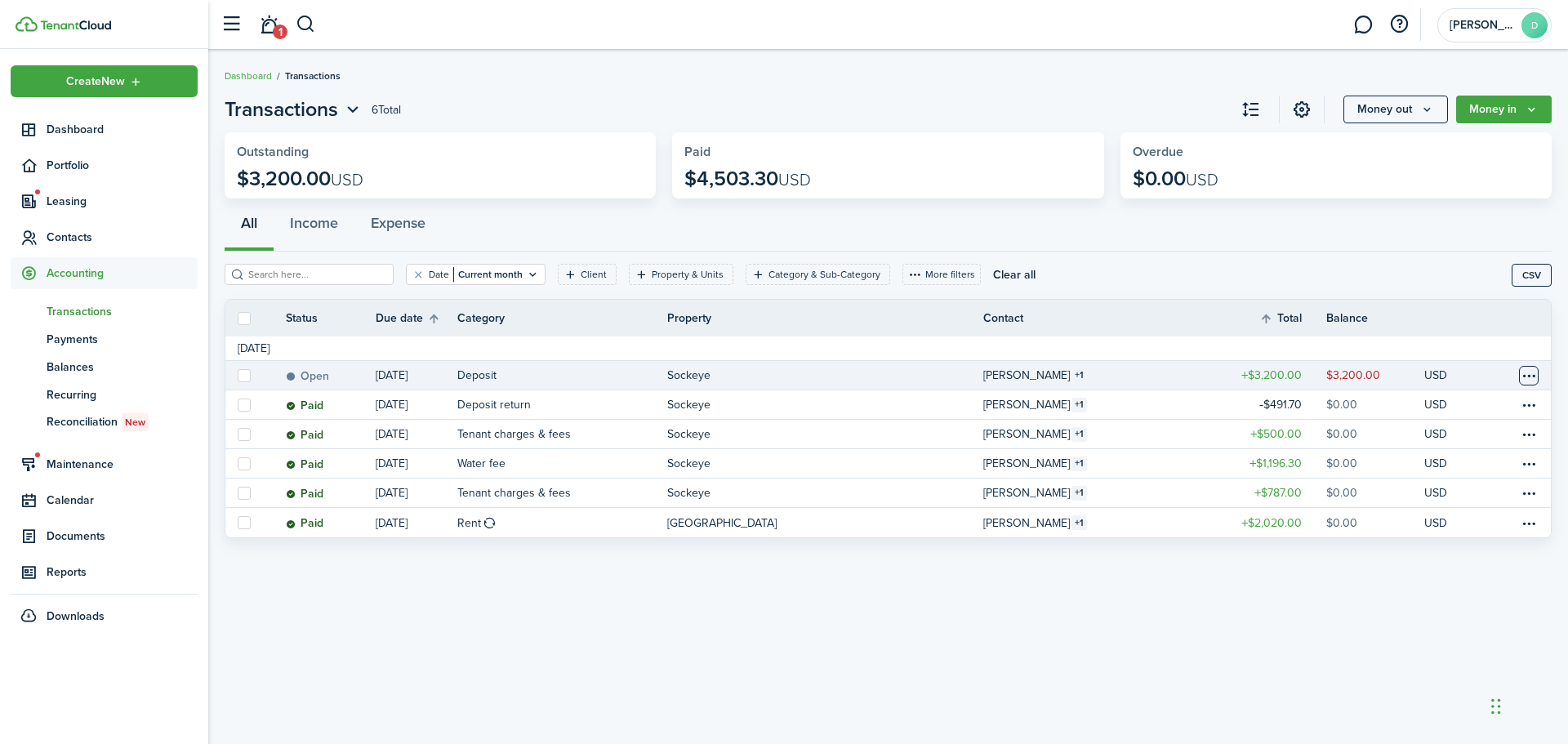
click at [1527, 371] on table-menu-btn-icon at bounding box center [1528, 376] width 19 height 19
click at [1527, 371] on table-menu-btn-icon "Open menu" at bounding box center [1528, 376] width 19 height 19
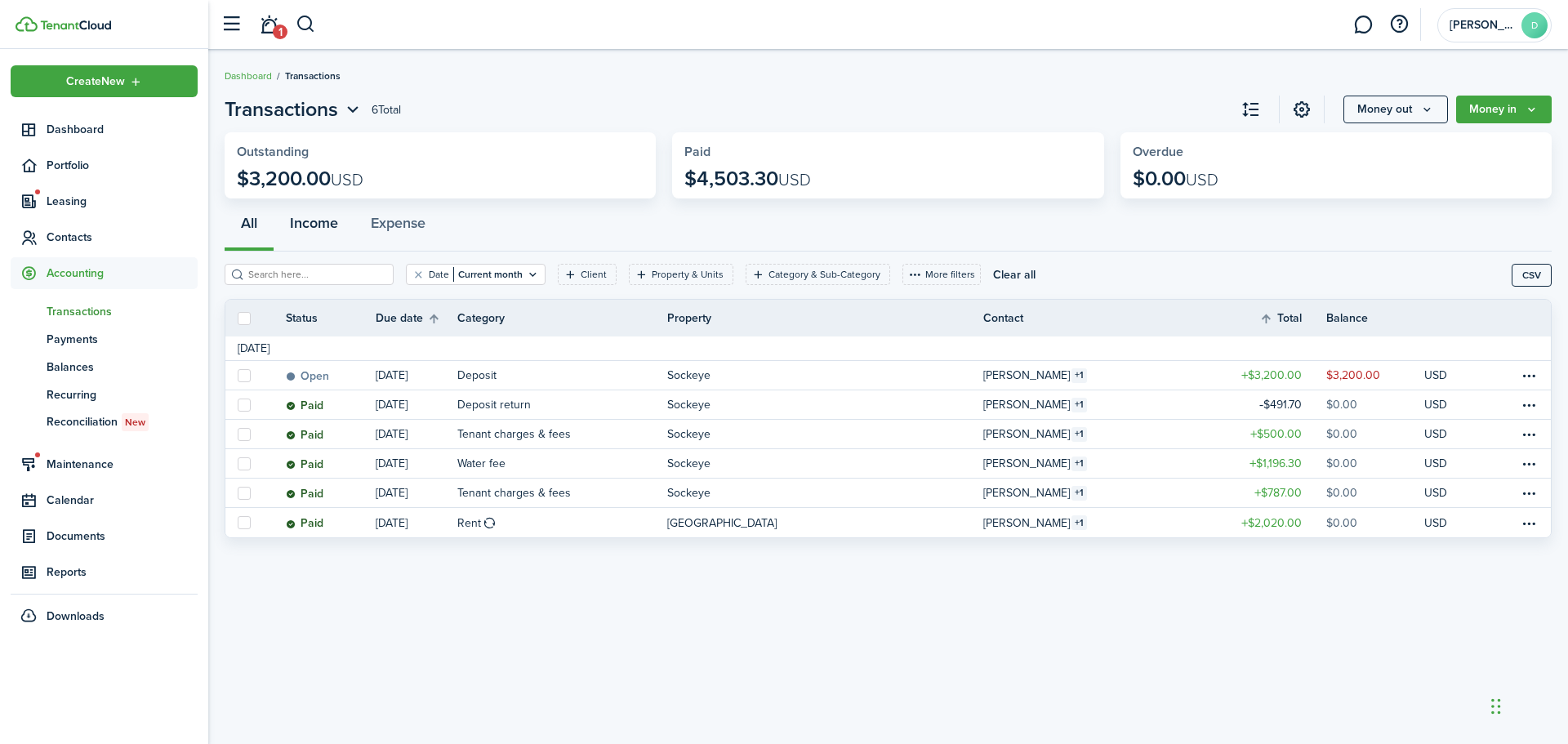
click at [318, 221] on button "Income" at bounding box center [314, 227] width 81 height 49
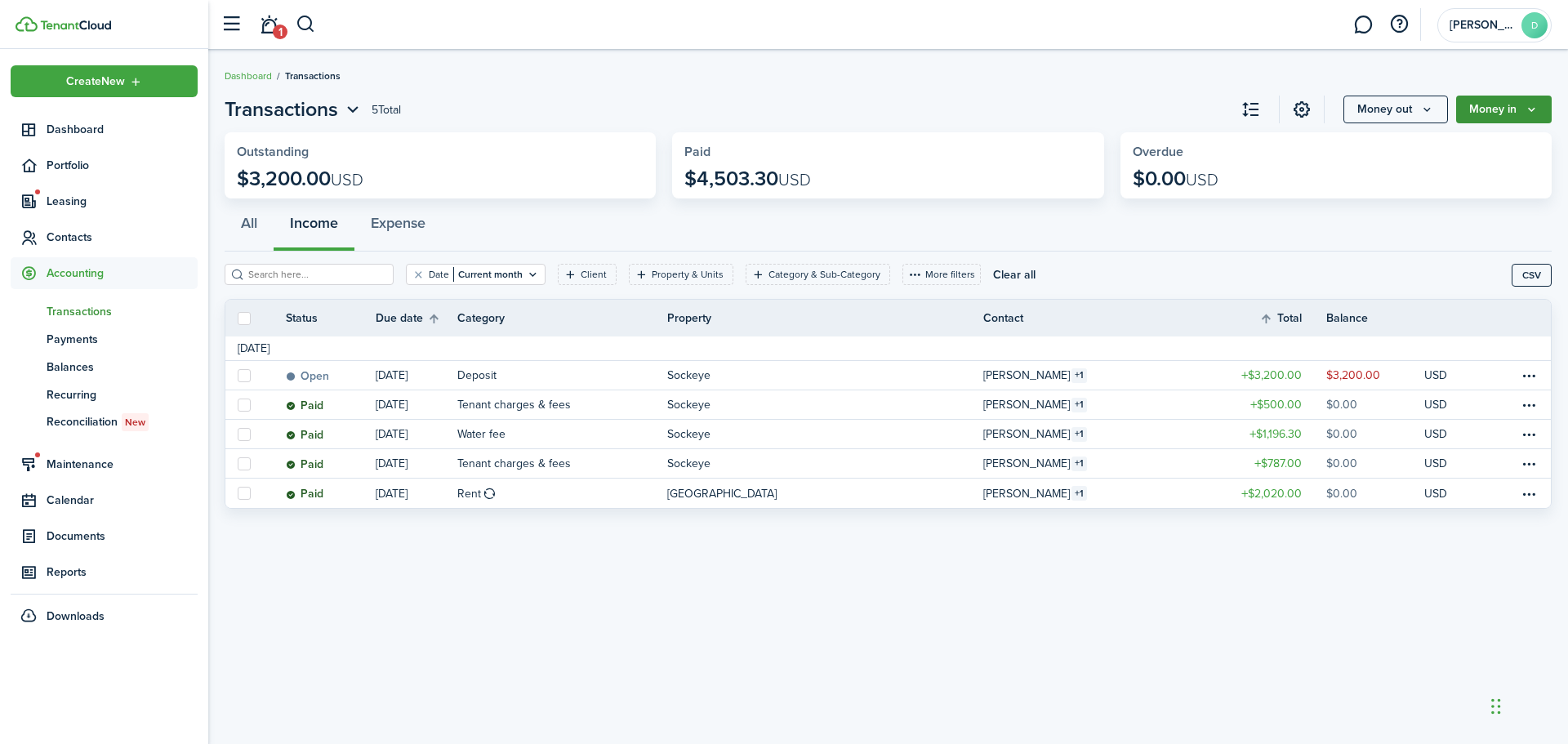
click at [1486, 107] on button "Money in" at bounding box center [1504, 110] width 96 height 28
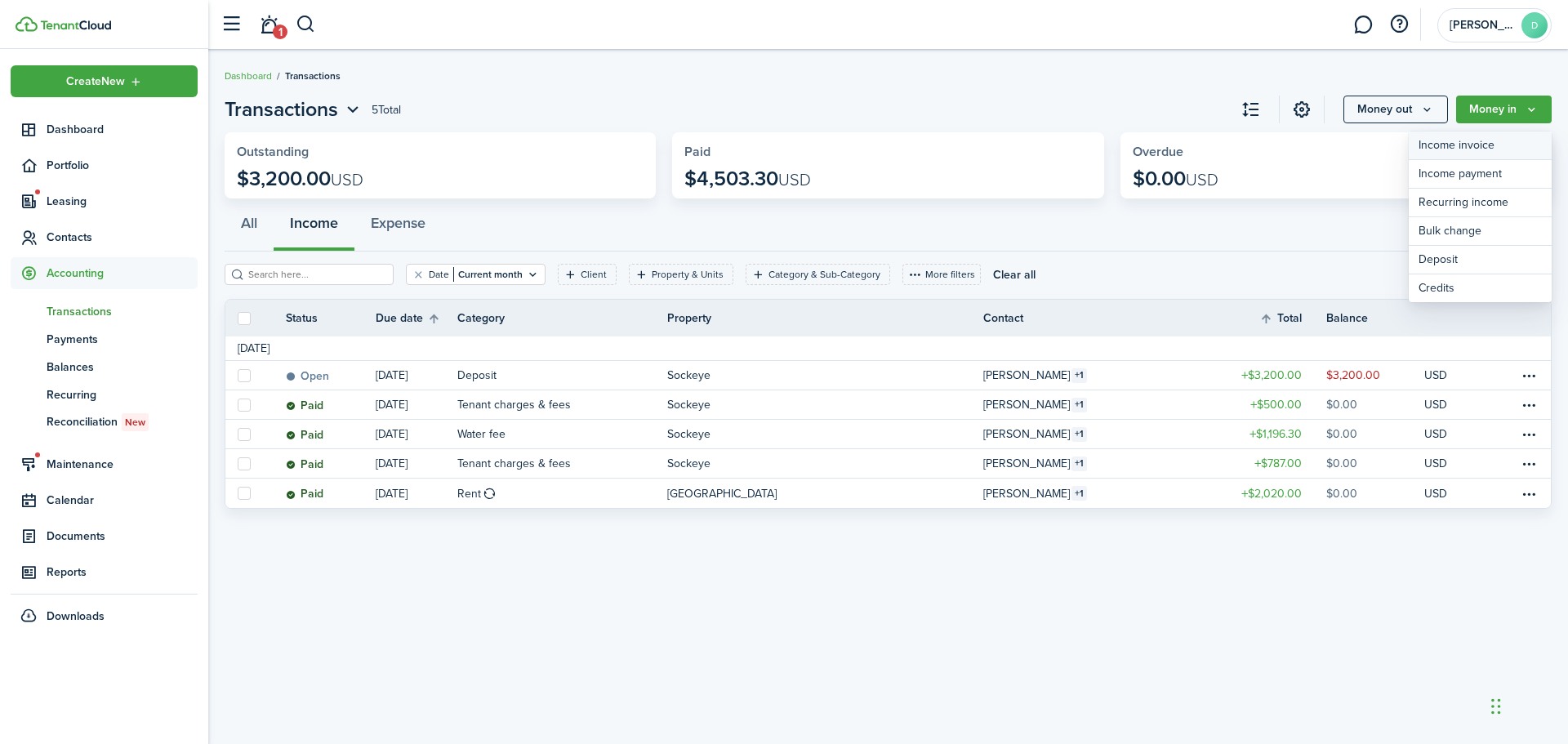
click at [1465, 143] on link "Income invoice" at bounding box center [1480, 145] width 143 height 28
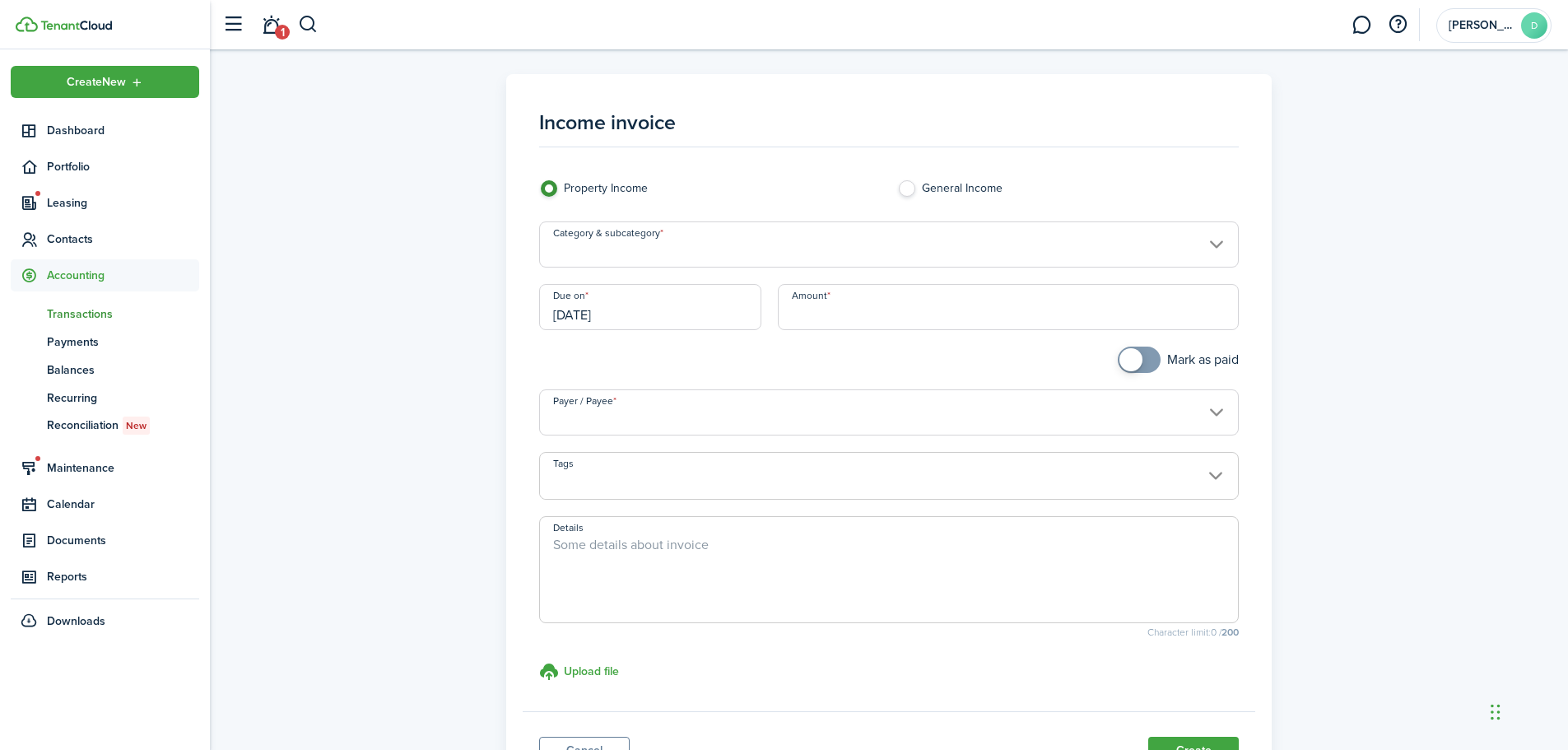
click at [854, 237] on input "Category & subcategory" at bounding box center [888, 244] width 700 height 46
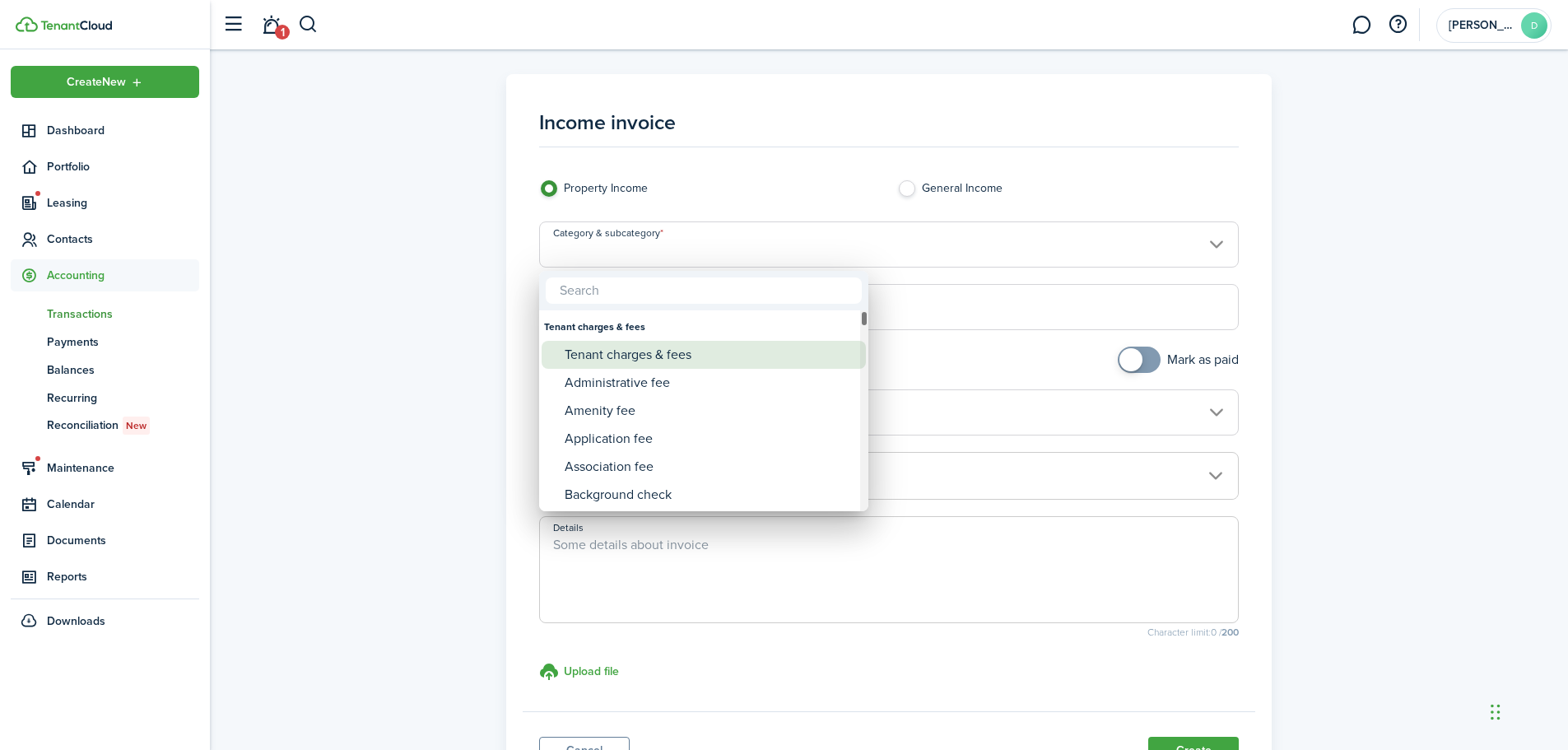
click at [670, 351] on div "Tenant charges & fees" at bounding box center [710, 355] width 291 height 28
type input "Tenant charges & fees"
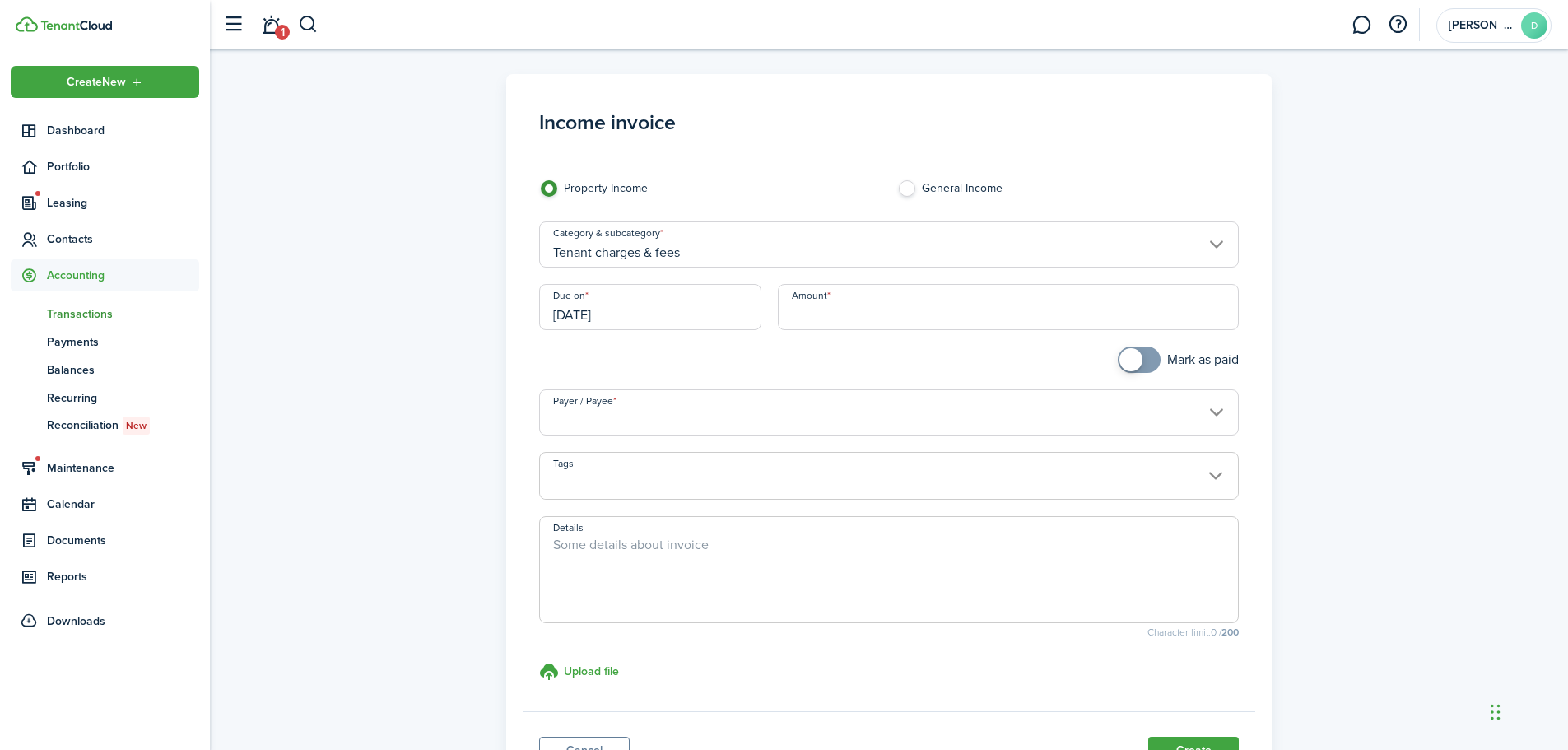
drag, startPoint x: 637, startPoint y: 313, endPoint x: 582, endPoint y: 304, distance: 55.7
click at [508, 300] on panel-main "Income invoice Property Income General Income Category & subcategory Tenant cha…" at bounding box center [888, 435] width 766 height 723
click at [611, 320] on input "[DATE]" at bounding box center [650, 307] width 222 height 46
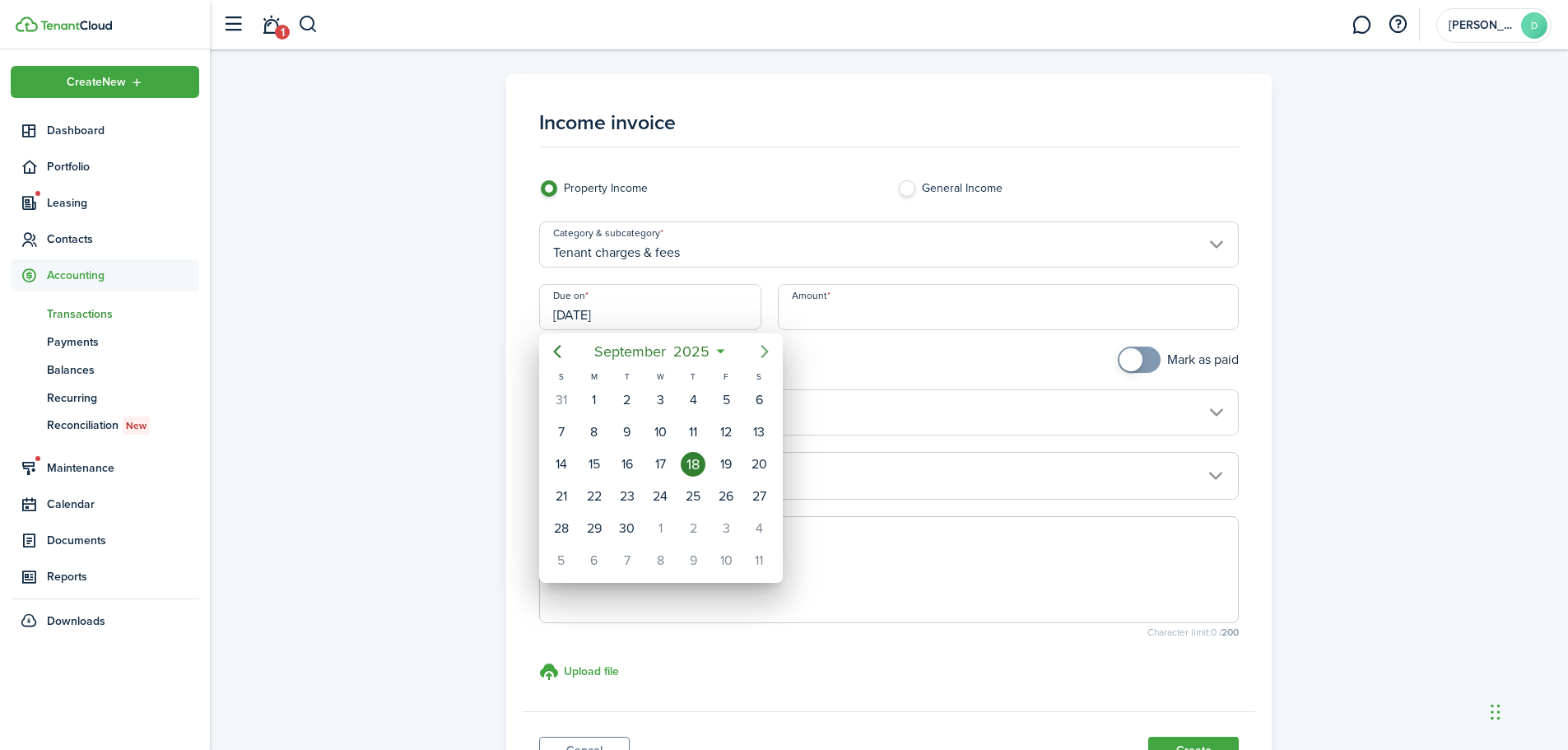
click at [766, 350] on icon "Next page" at bounding box center [764, 351] width 7 height 13
click at [664, 469] on div "15" at bounding box center [660, 464] width 25 height 25
type input "[DATE]"
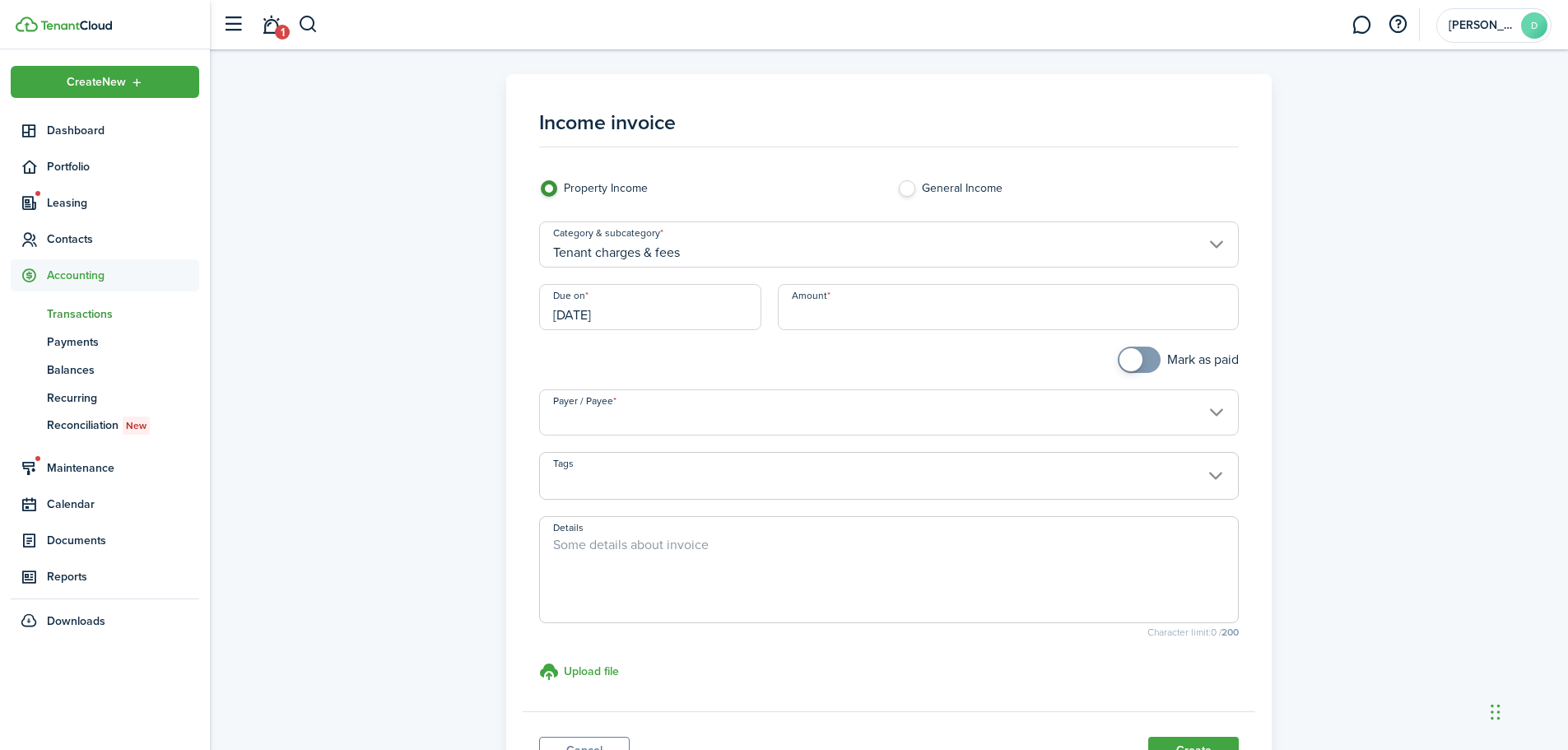
click at [820, 316] on input "Amount" at bounding box center [1008, 307] width 461 height 46
click at [1065, 422] on input "Payer / Payee" at bounding box center [888, 413] width 700 height 46
type input "$3,200.00"
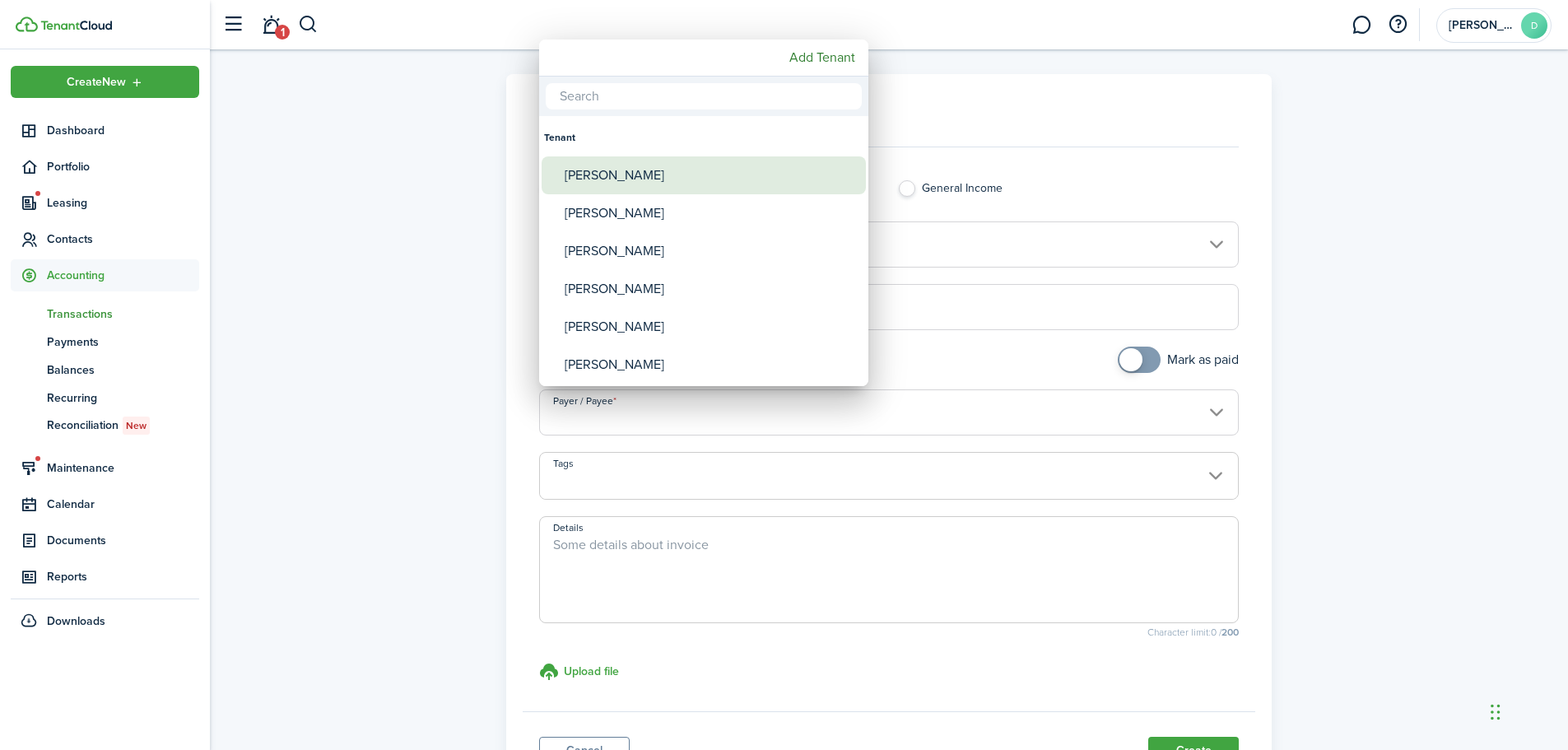
click at [722, 178] on div "[PERSON_NAME]" at bounding box center [710, 175] width 291 height 38
type input "[PERSON_NAME]"
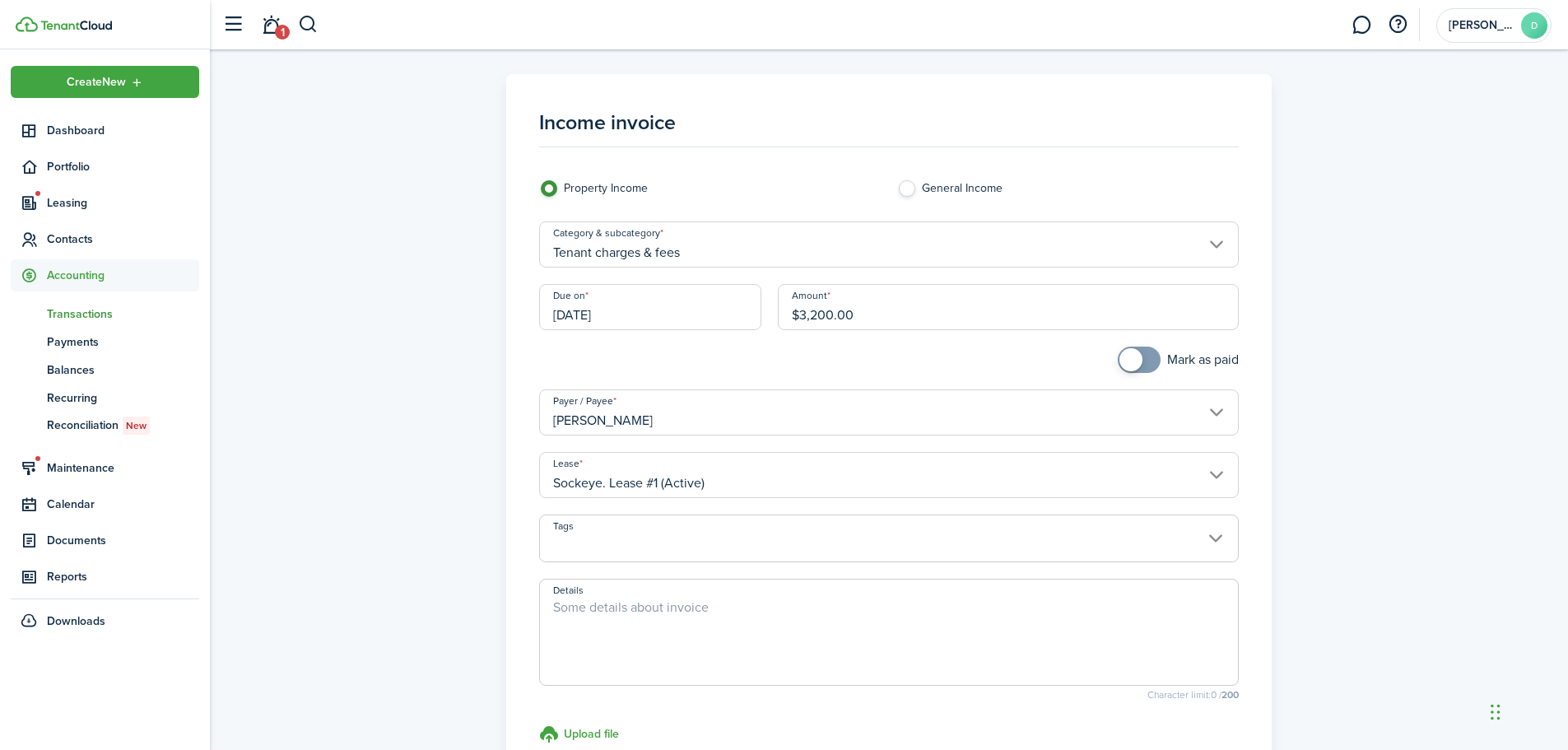
click at [1217, 531] on input "Tags" at bounding box center [888, 525] width 698 height 20
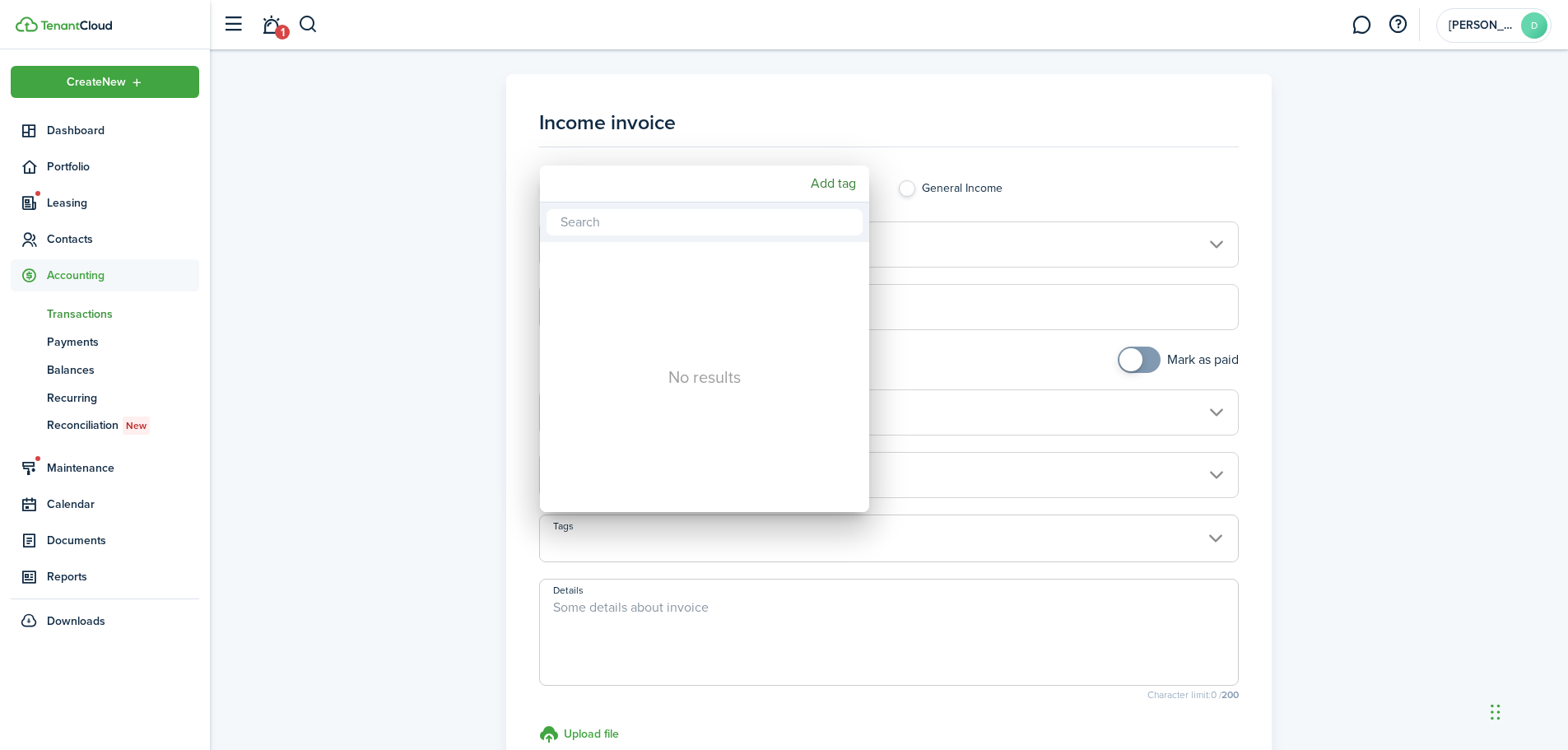
click at [1217, 531] on div at bounding box center [784, 375] width 1832 height 1014
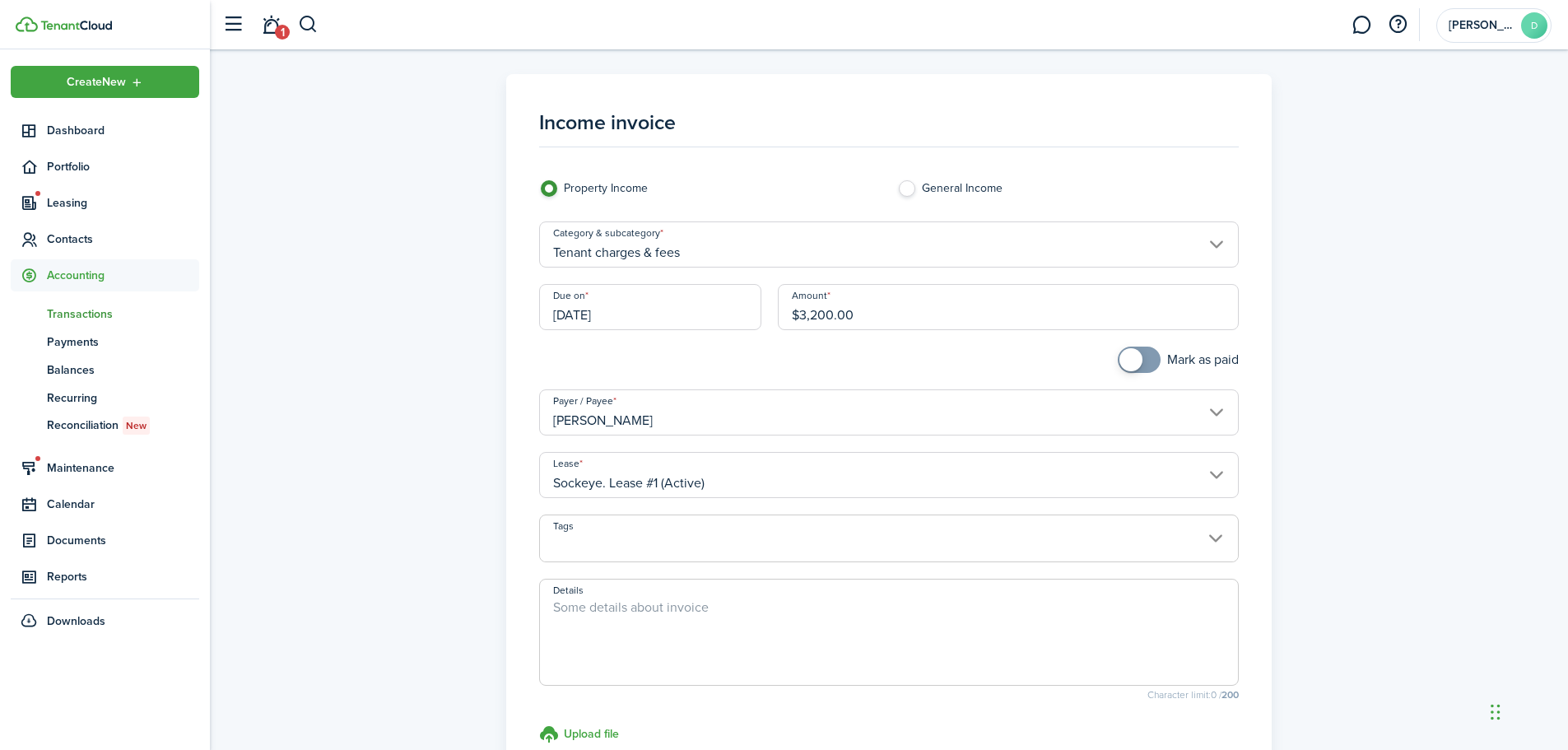
click at [721, 601] on textarea "Details" at bounding box center [888, 636] width 698 height 79
click at [595, 608] on textarea "Details" at bounding box center [888, 636] width 698 height 79
click at [633, 318] on input "[DATE]" at bounding box center [650, 307] width 222 height 46
type textarea "First full month of rent due before keys are delivered to tenants."
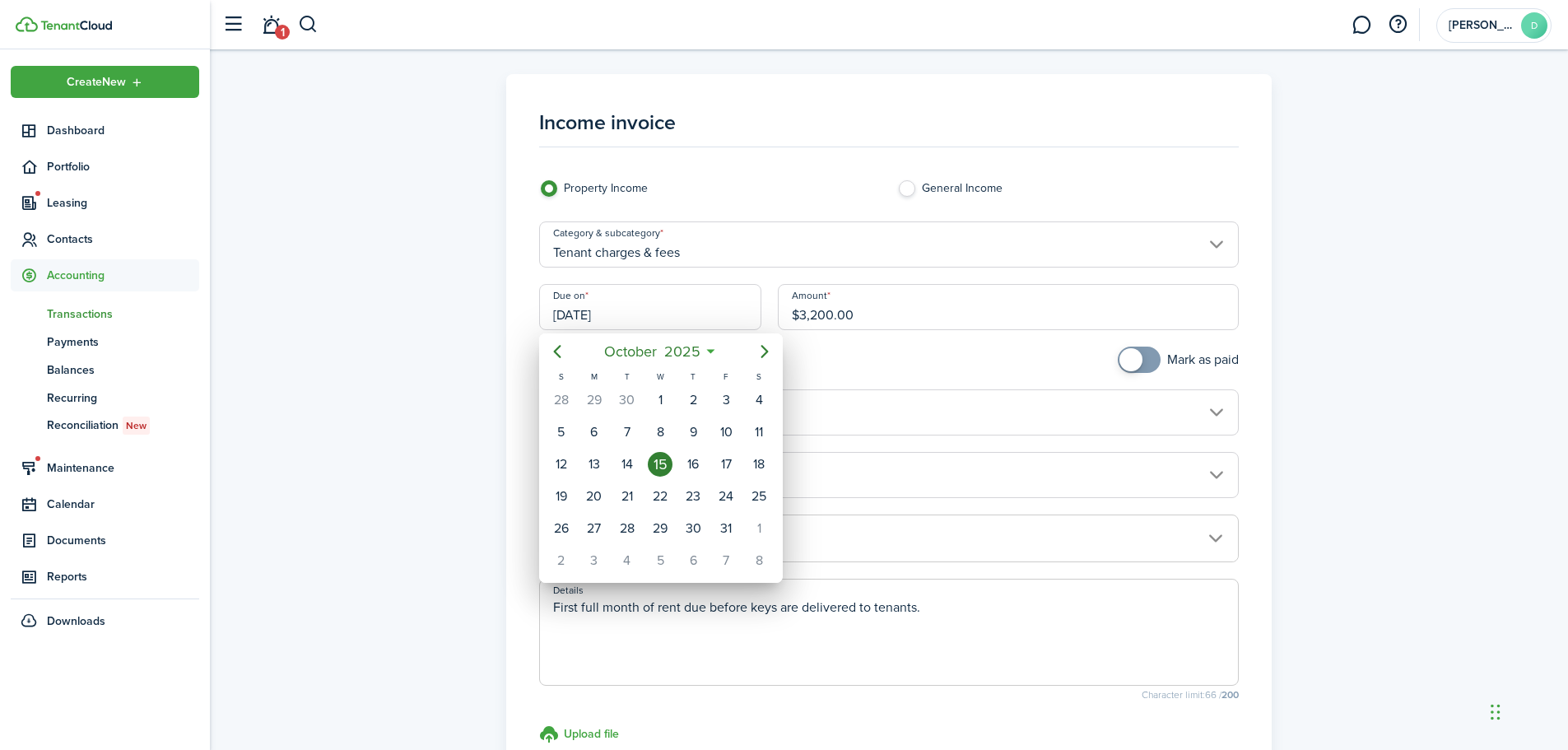
click at [664, 459] on div "15" at bounding box center [660, 464] width 25 height 25
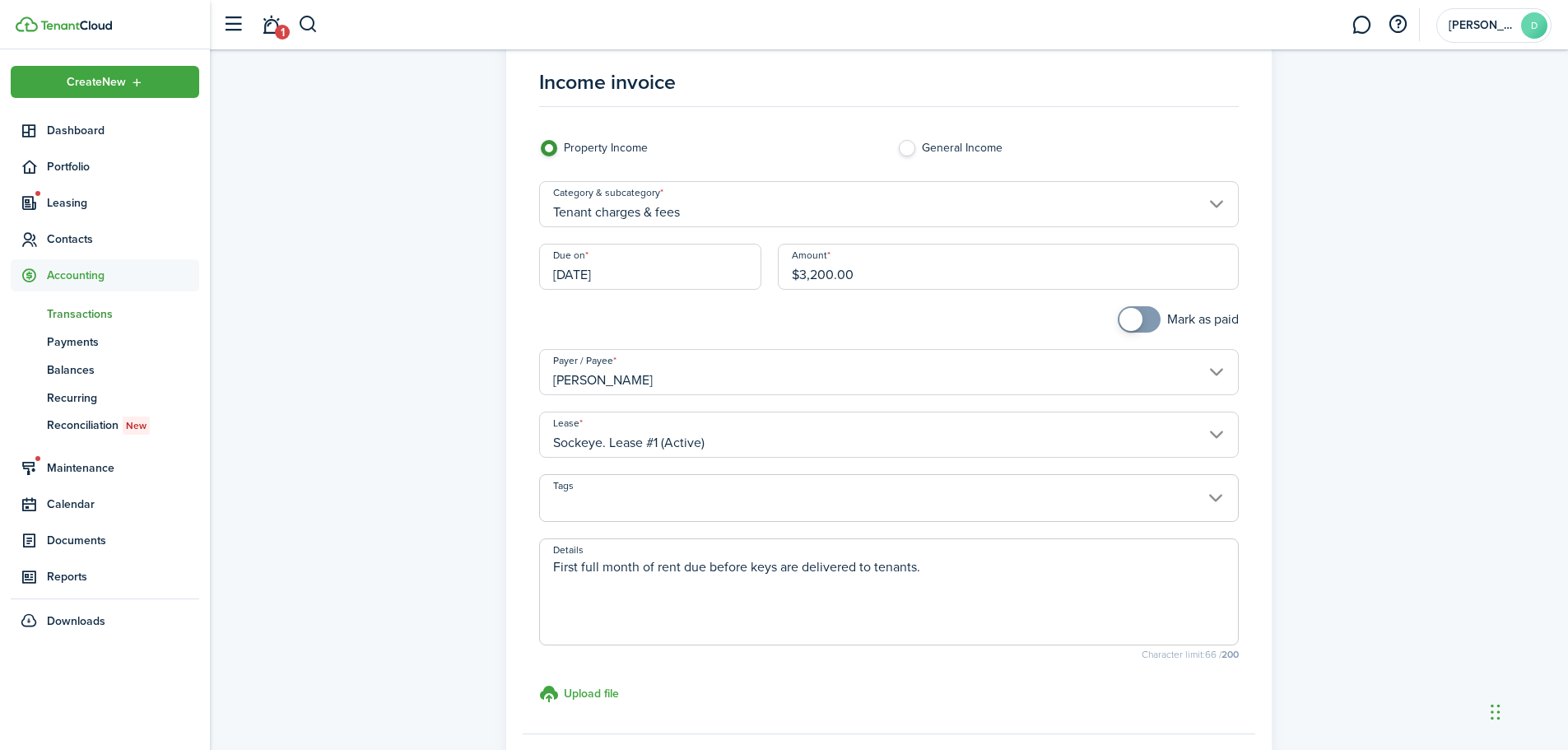
scroll to position [205, 0]
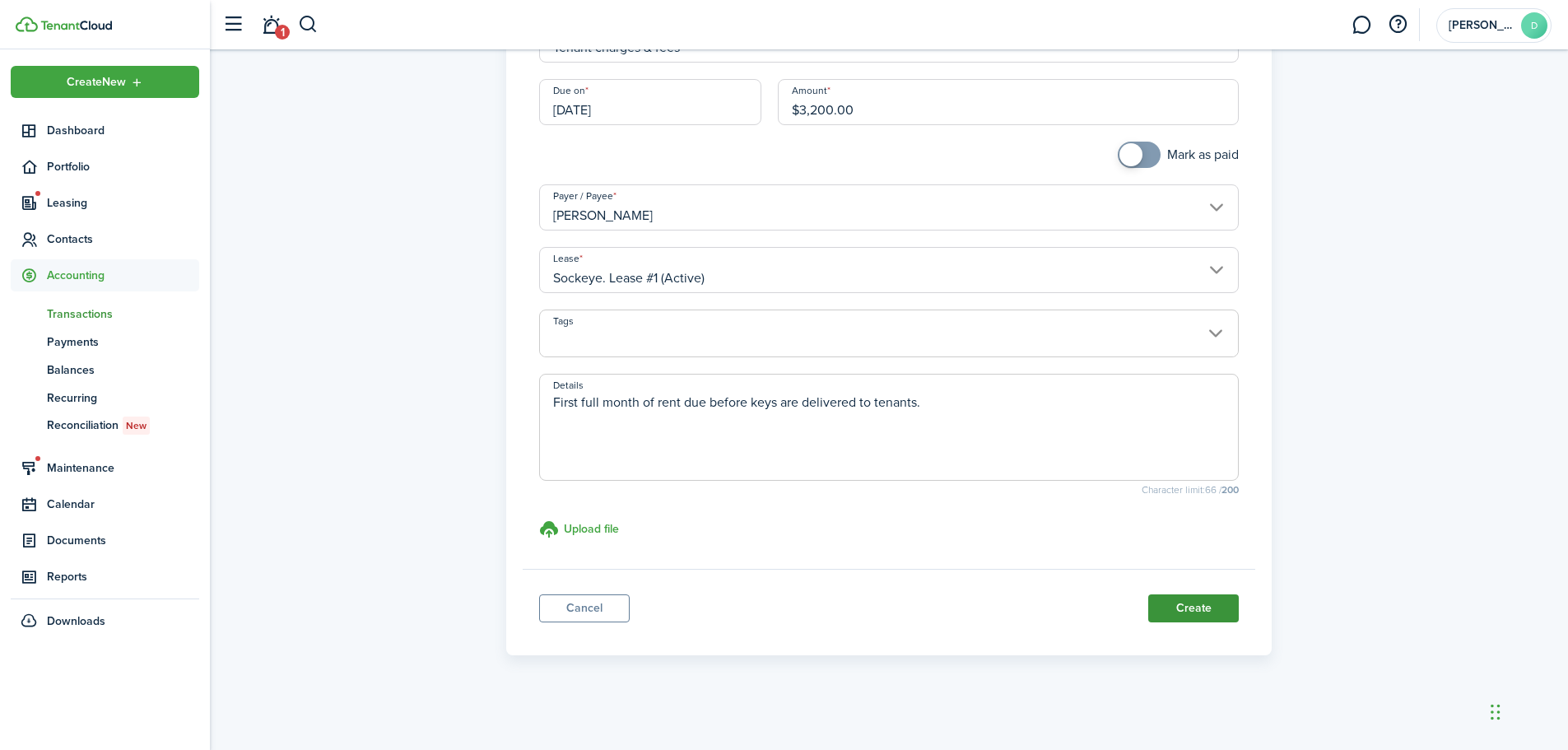
click at [1185, 607] on button "Create" at bounding box center [1194, 609] width 91 height 28
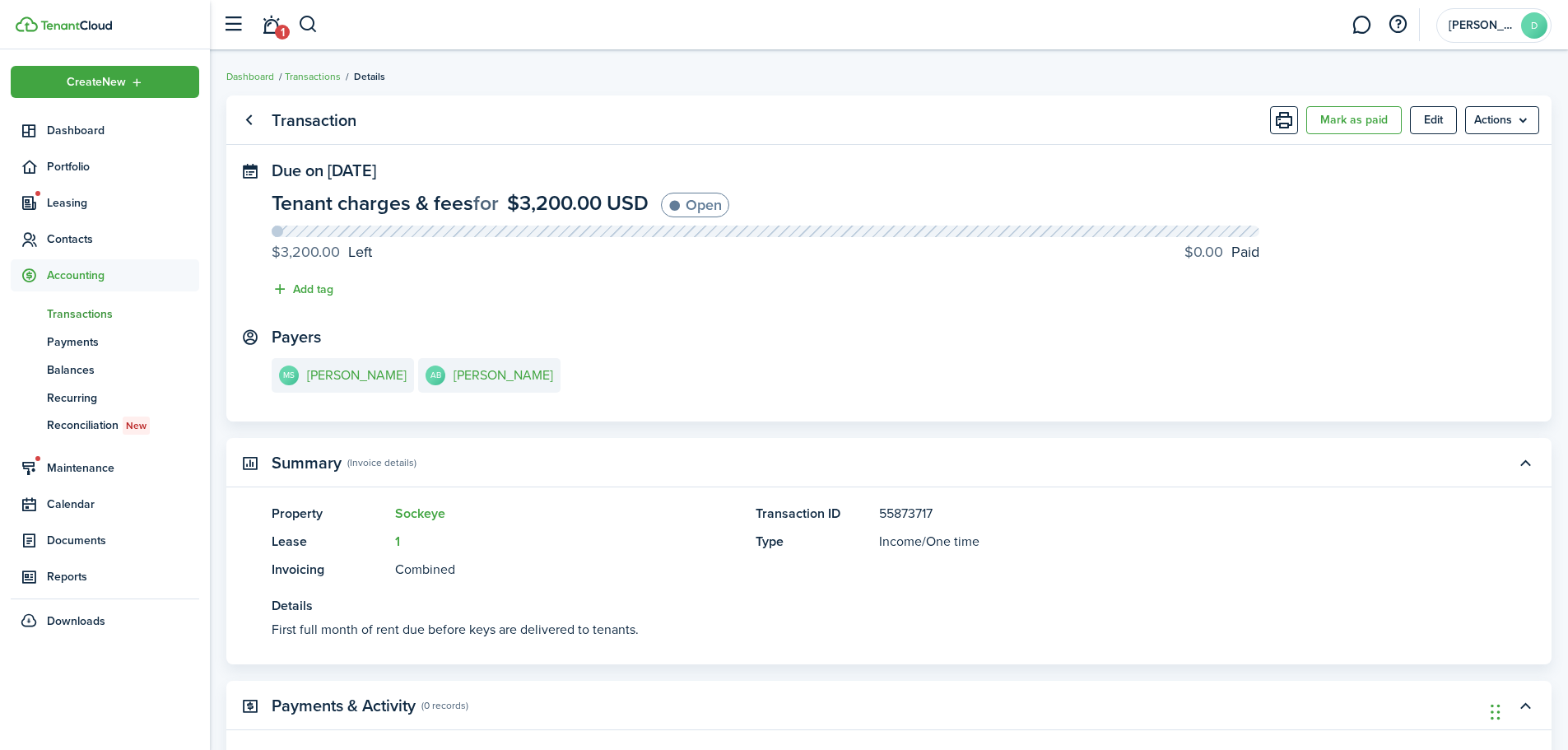
click at [102, 315] on span "Transactions" at bounding box center [123, 313] width 153 height 17
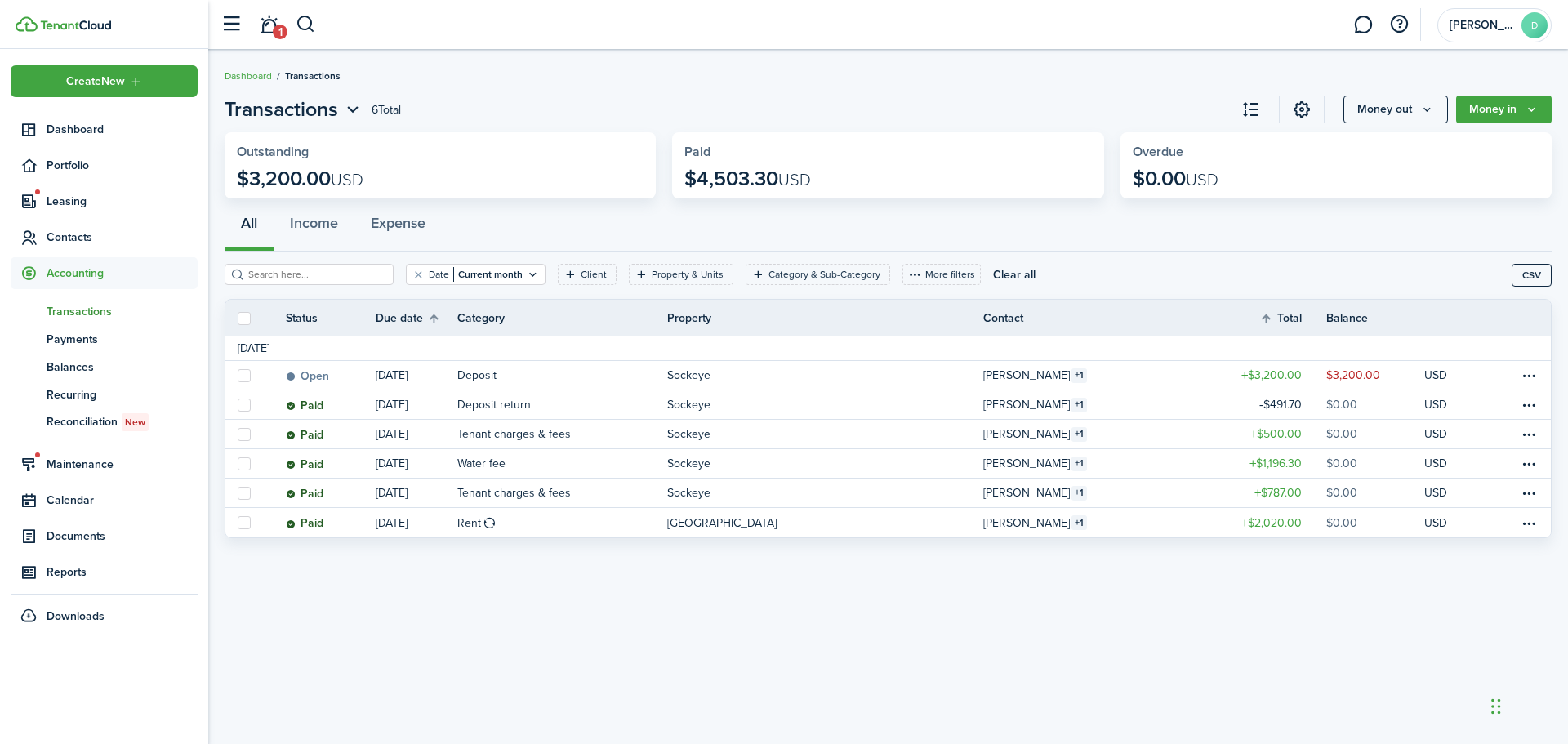
click at [84, 305] on span "Transactions" at bounding box center [122, 311] width 151 height 17
click at [500, 270] on filter-tag-value "Current month" at bounding box center [488, 274] width 70 height 15
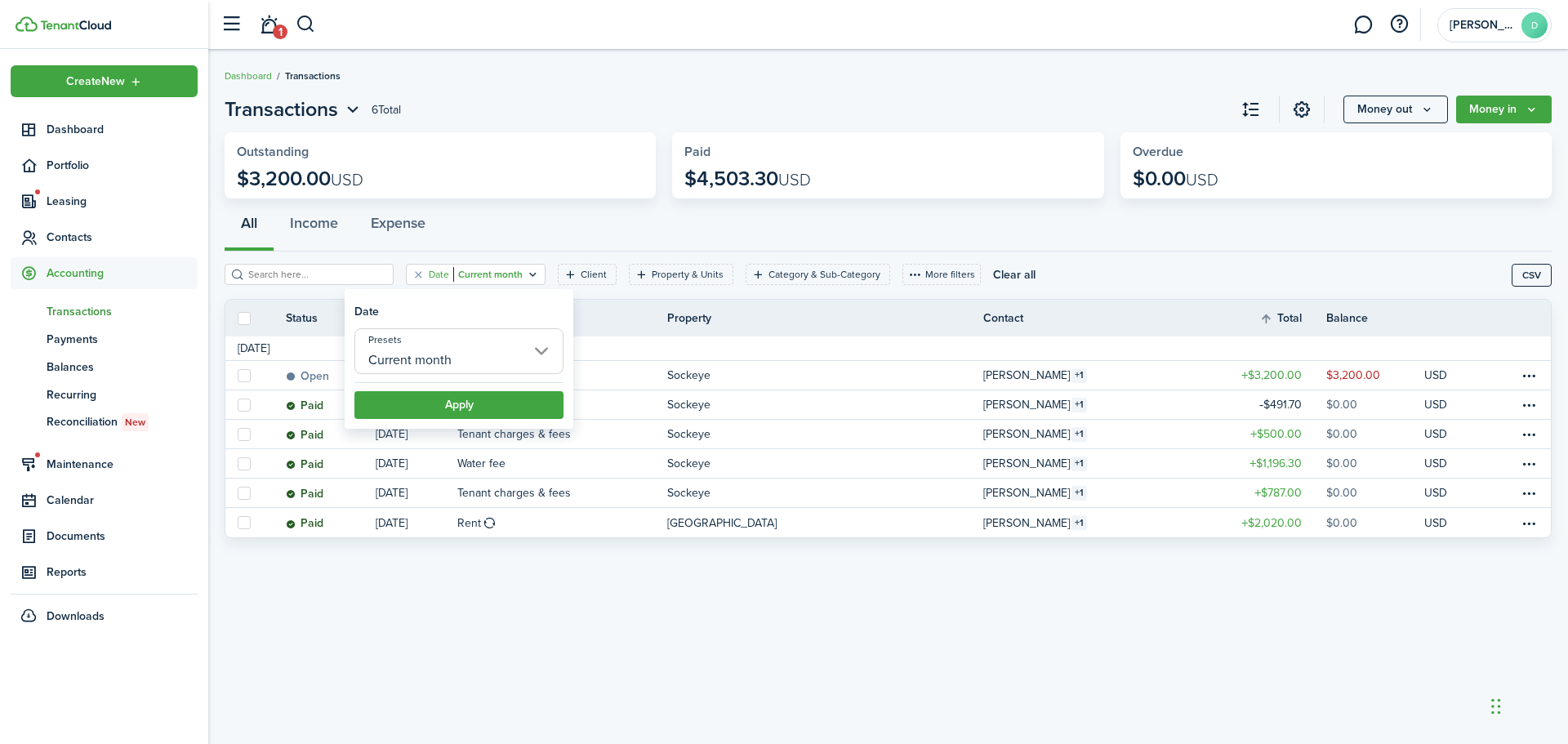
click at [531, 349] on input "Current month" at bounding box center [459, 351] width 209 height 46
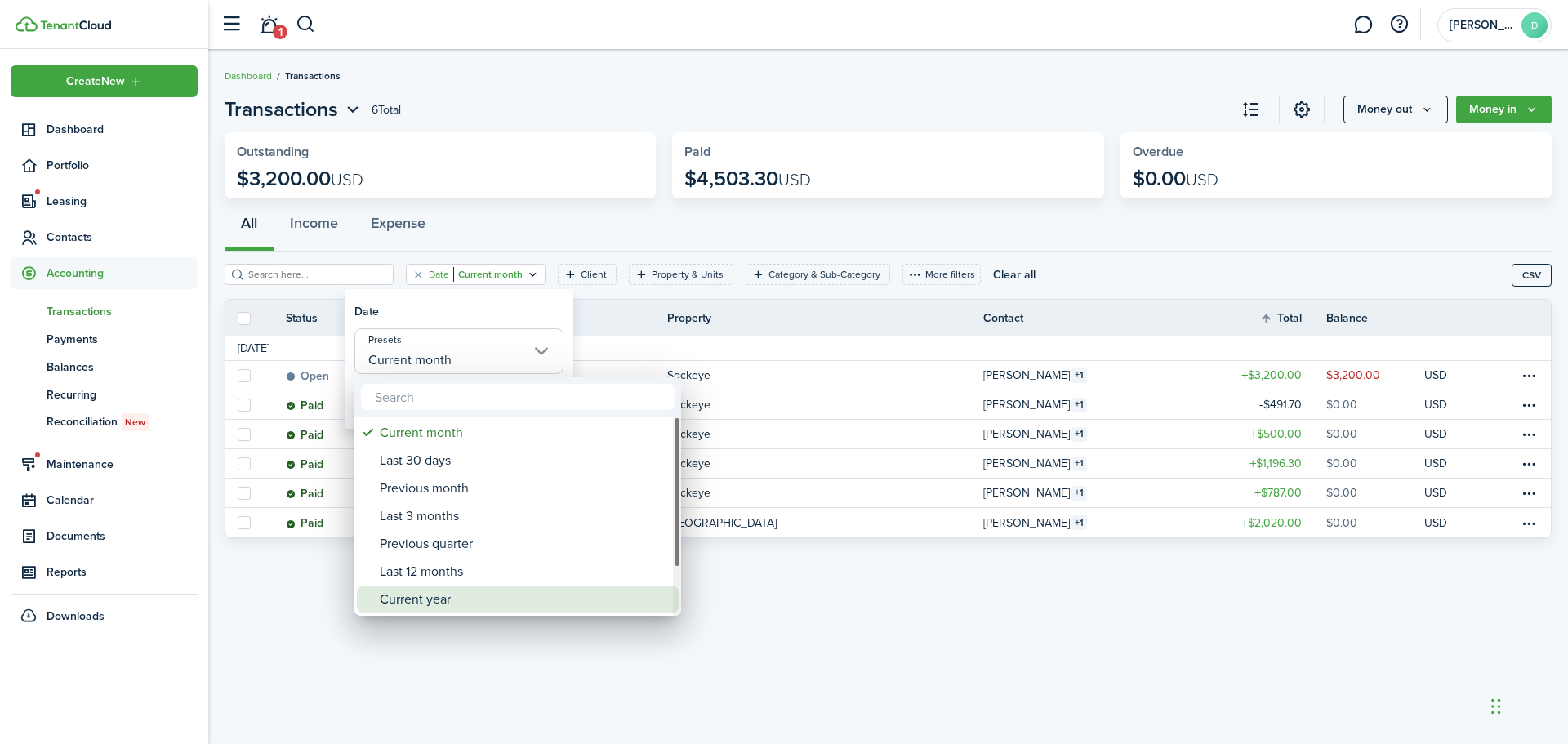
click at [426, 600] on div "Current year" at bounding box center [524, 600] width 289 height 28
type input "Current year"
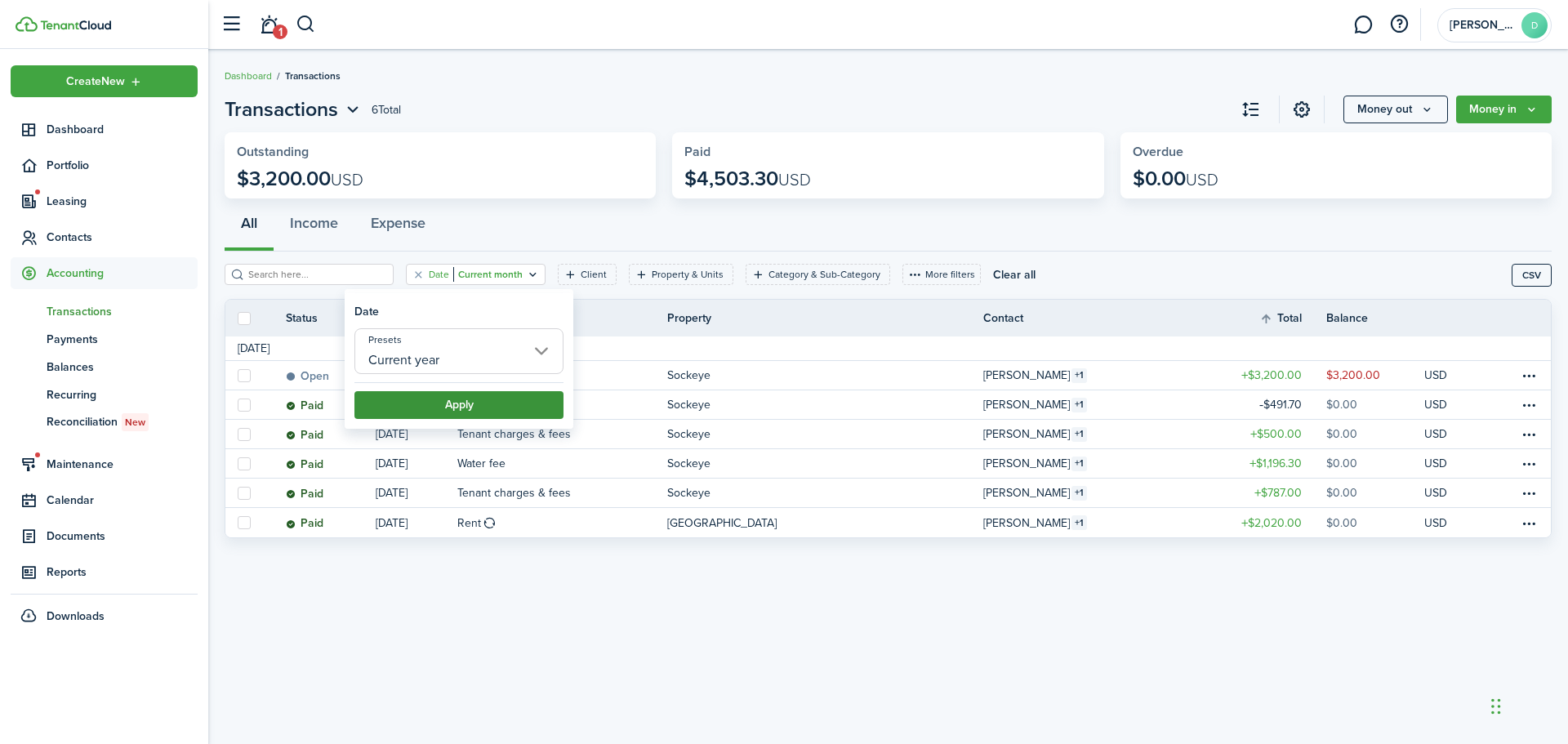
click at [445, 400] on button "Apply" at bounding box center [459, 405] width 209 height 28
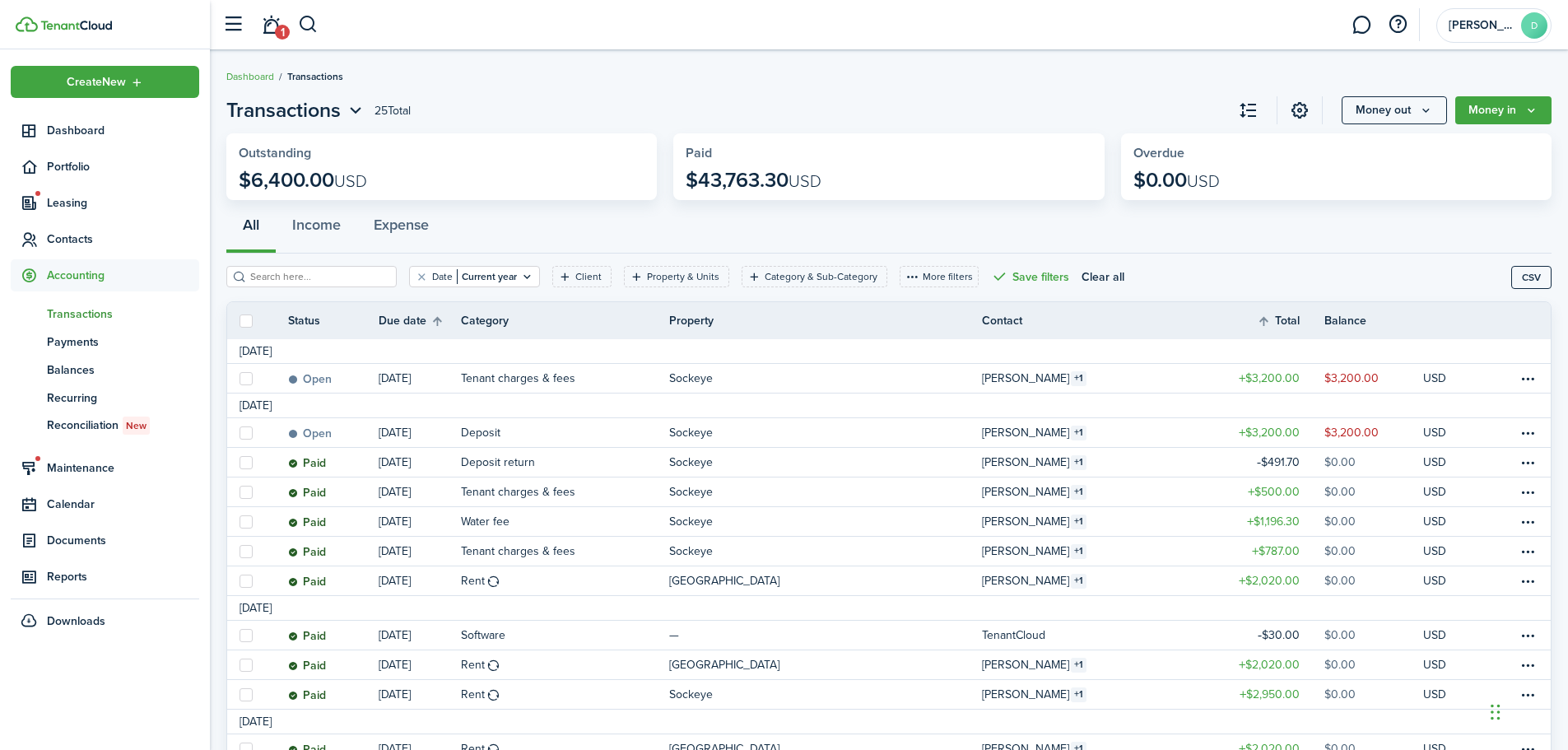
click at [85, 312] on span "Transactions" at bounding box center [123, 313] width 153 height 17
click at [1503, 106] on button "Money in" at bounding box center [1503, 111] width 97 height 28
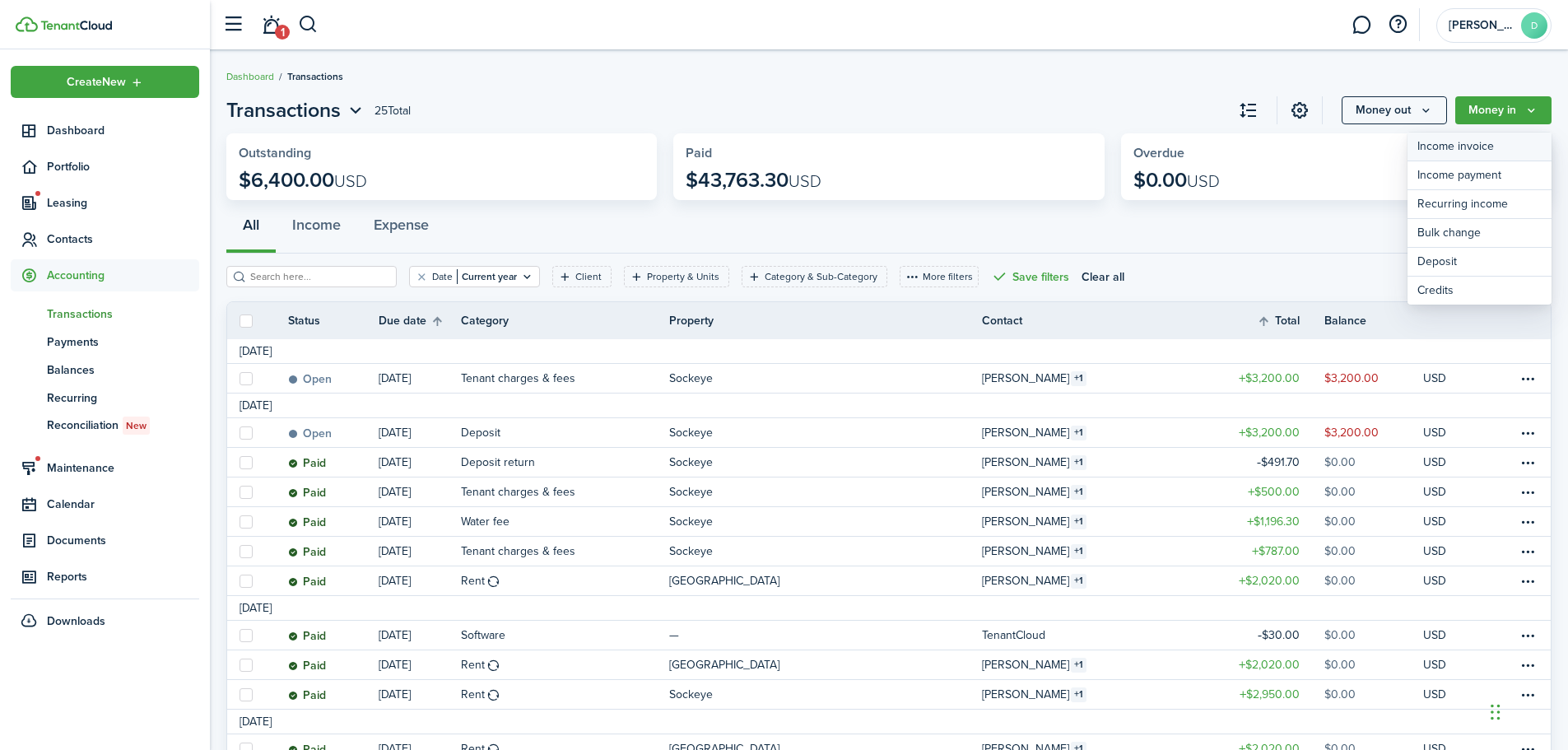
click at [1475, 146] on link "Income invoice" at bounding box center [1479, 146] width 144 height 28
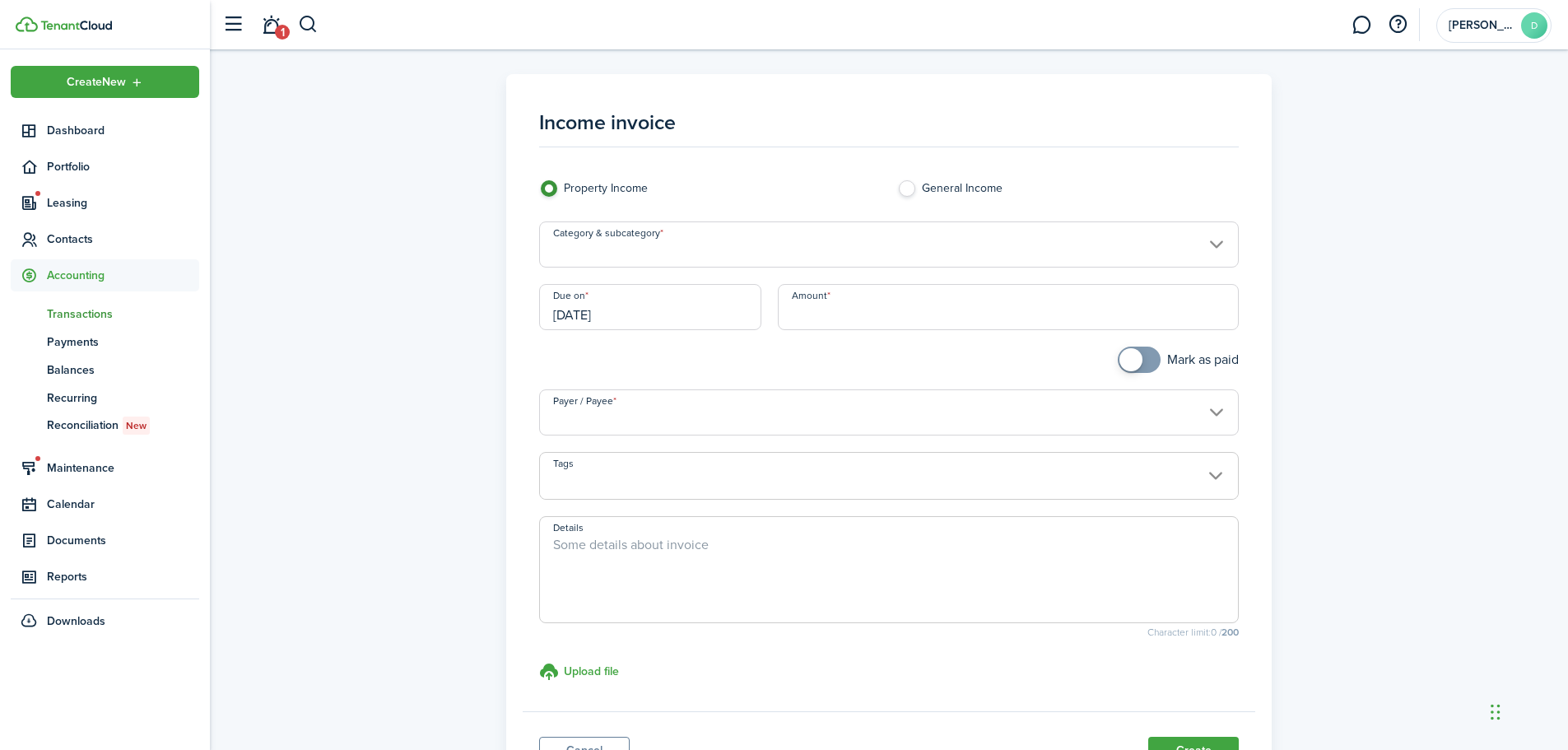
click at [988, 243] on input "Category & subcategory" at bounding box center [888, 244] width 700 height 46
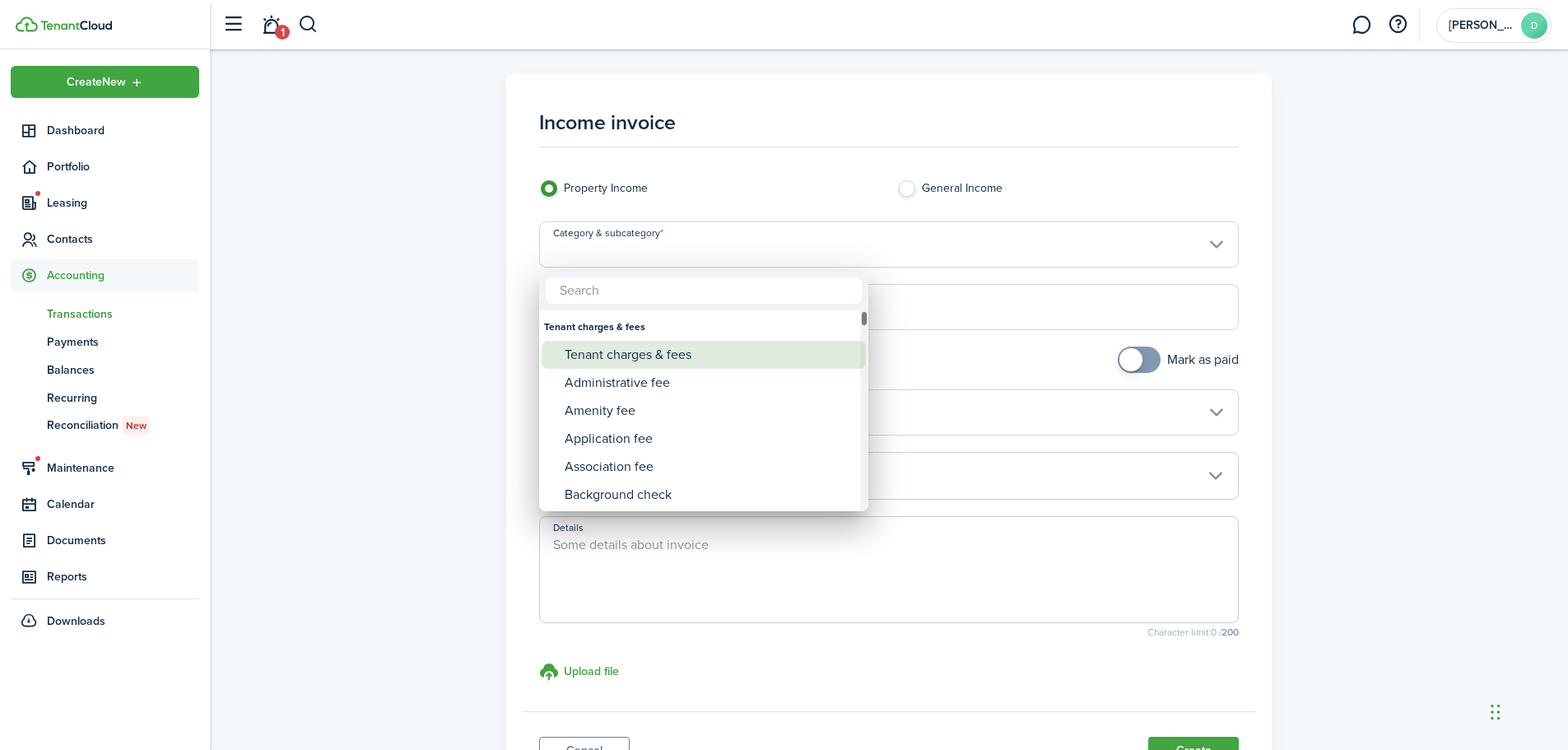
click at [621, 353] on div "Tenant charges & fees" at bounding box center [710, 355] width 291 height 28
type input "Tenant charges & fees"
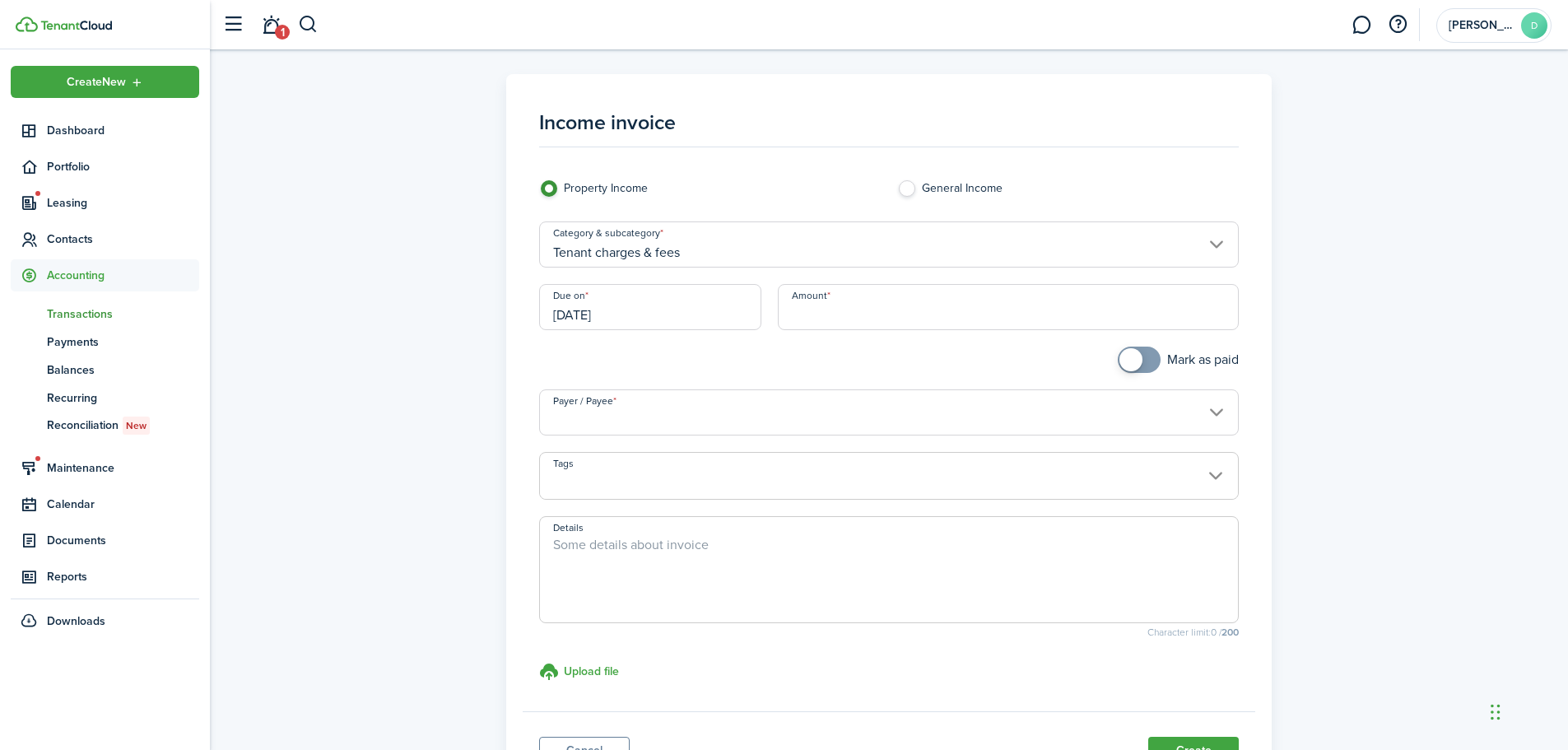
drag, startPoint x: 672, startPoint y: 314, endPoint x: 541, endPoint y: 312, distance: 131.0
click at [543, 313] on input "[DATE]" at bounding box center [650, 307] width 222 height 46
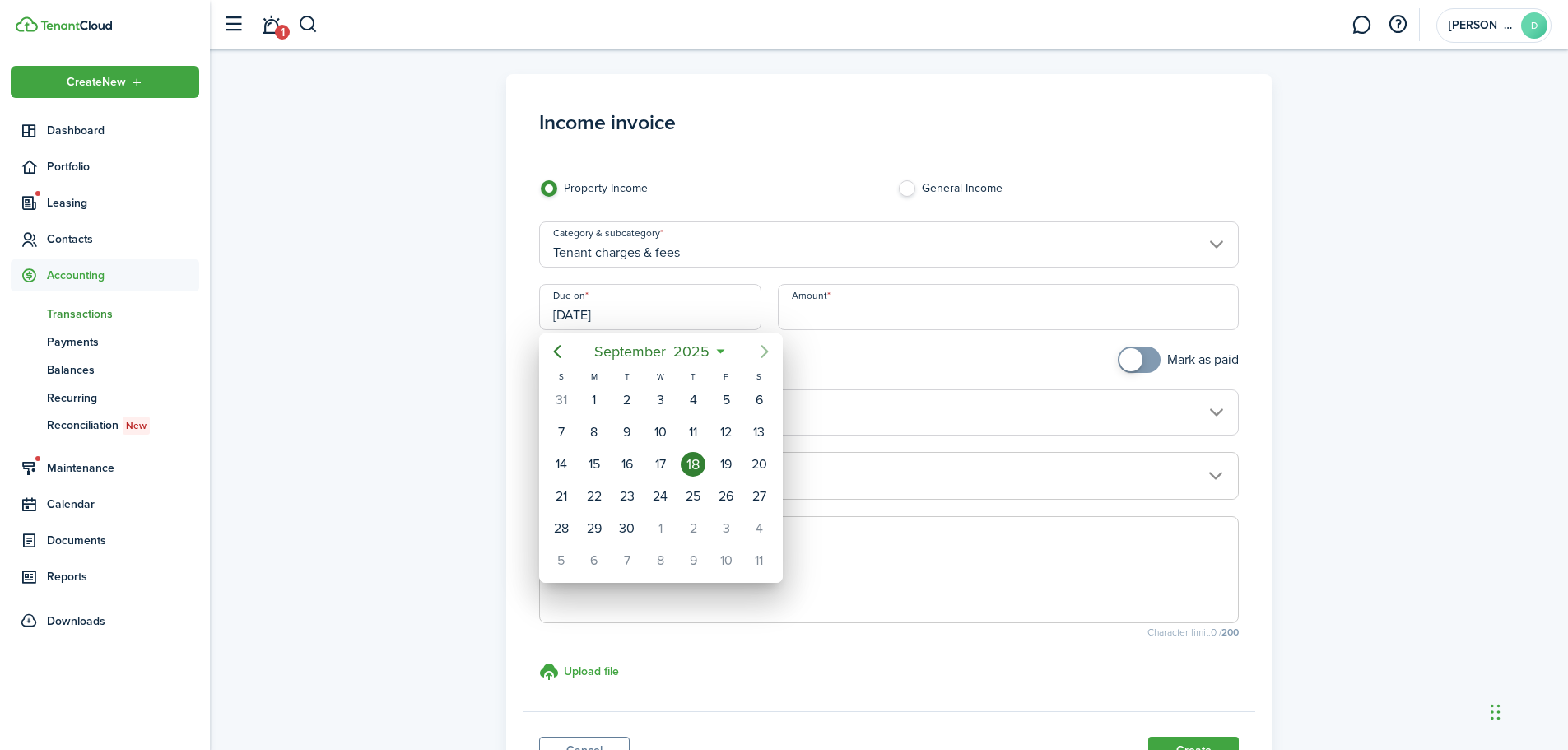
click at [768, 343] on icon "Next page" at bounding box center [764, 351] width 20 height 20
click at [766, 353] on icon "Next page" at bounding box center [764, 351] width 7 height 13
click at [756, 398] on div "1" at bounding box center [759, 400] width 25 height 25
type input "[DATE]"
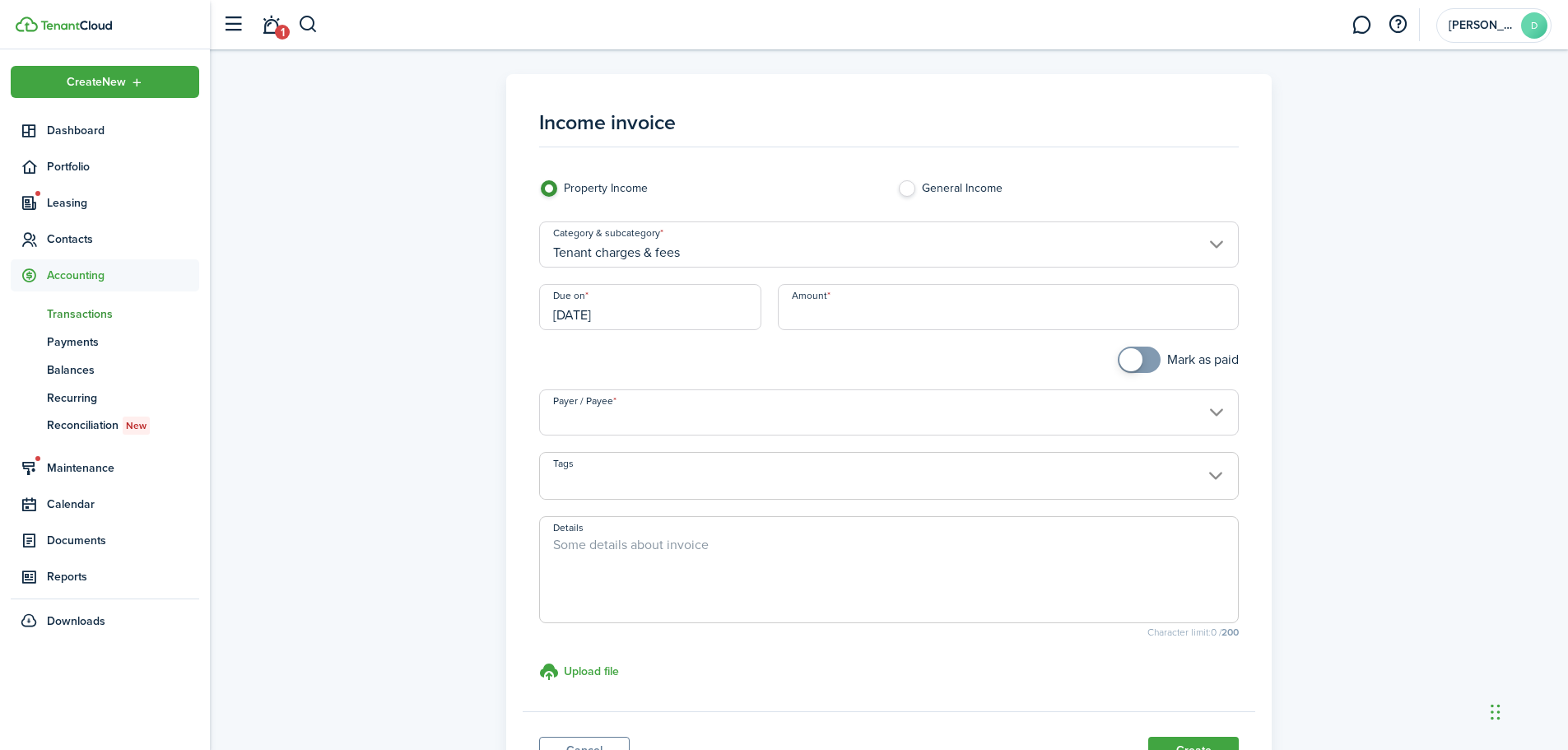
click at [852, 304] on input "Amount" at bounding box center [1008, 307] width 461 height 46
click at [781, 408] on input "Payer / Payee" at bounding box center [888, 413] width 700 height 46
type input "$1,600.00"
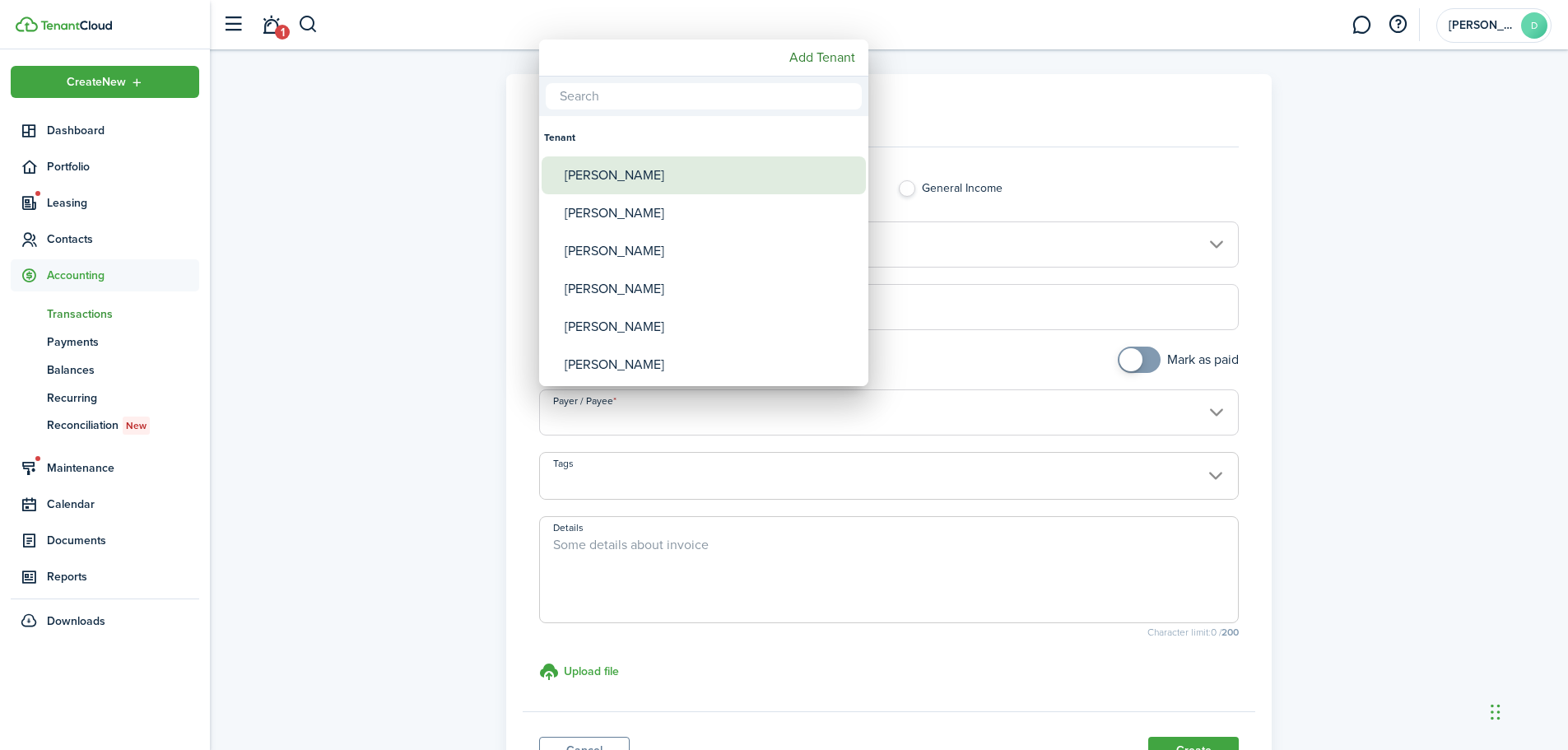
click at [663, 171] on div "[PERSON_NAME]" at bounding box center [710, 175] width 291 height 38
type input "[PERSON_NAME]"
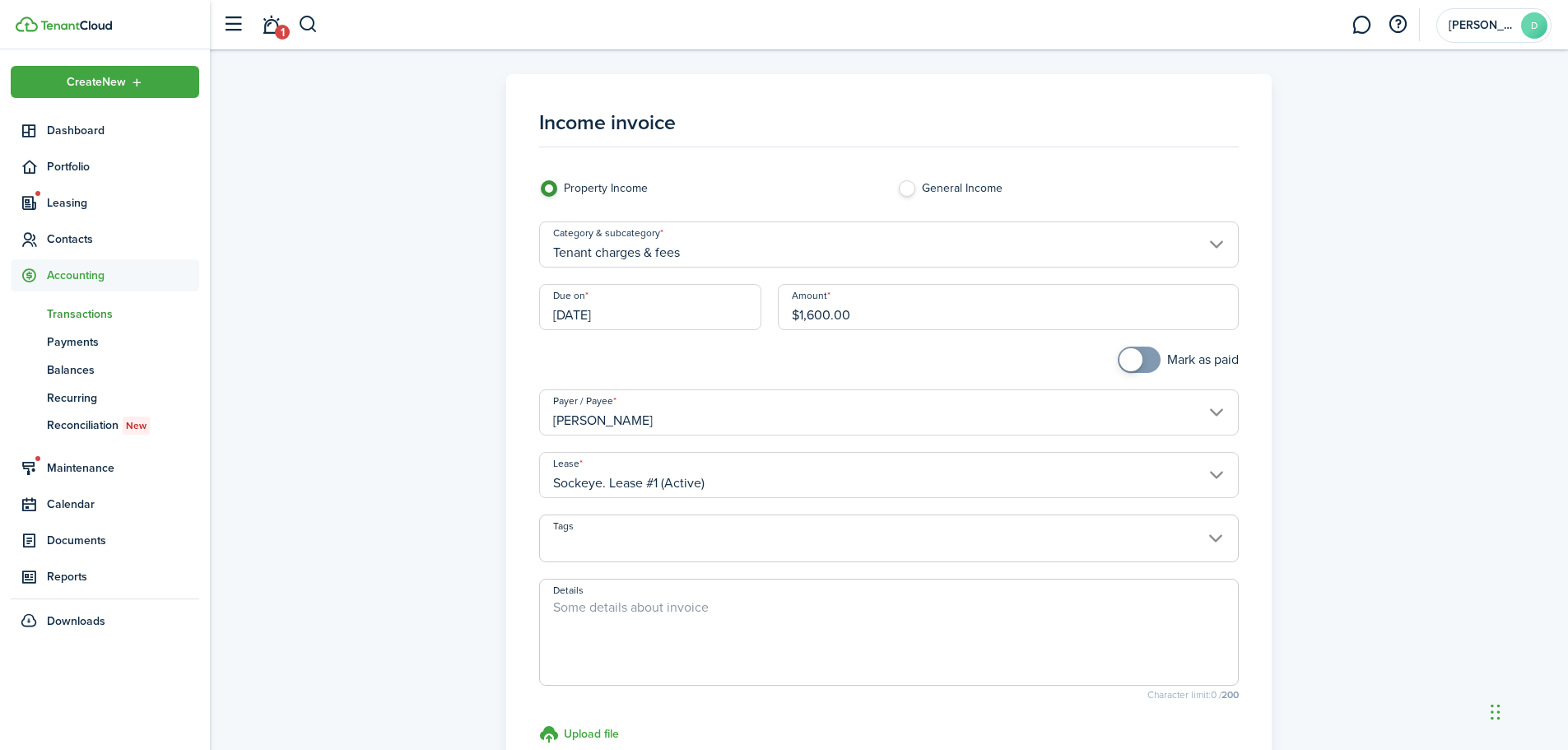
click at [737, 542] on span at bounding box center [888, 548] width 698 height 28
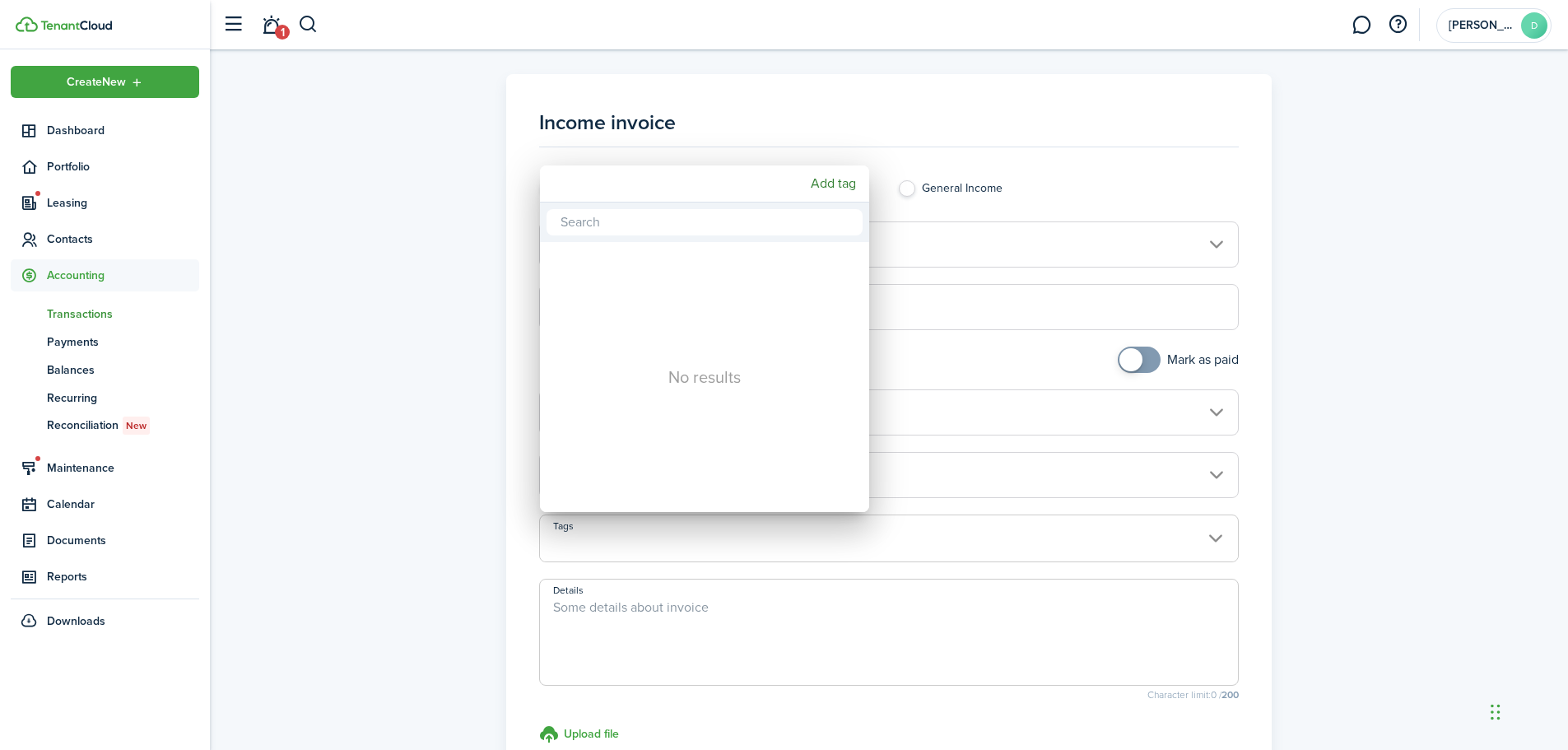
click at [737, 544] on div at bounding box center [784, 375] width 1832 height 1014
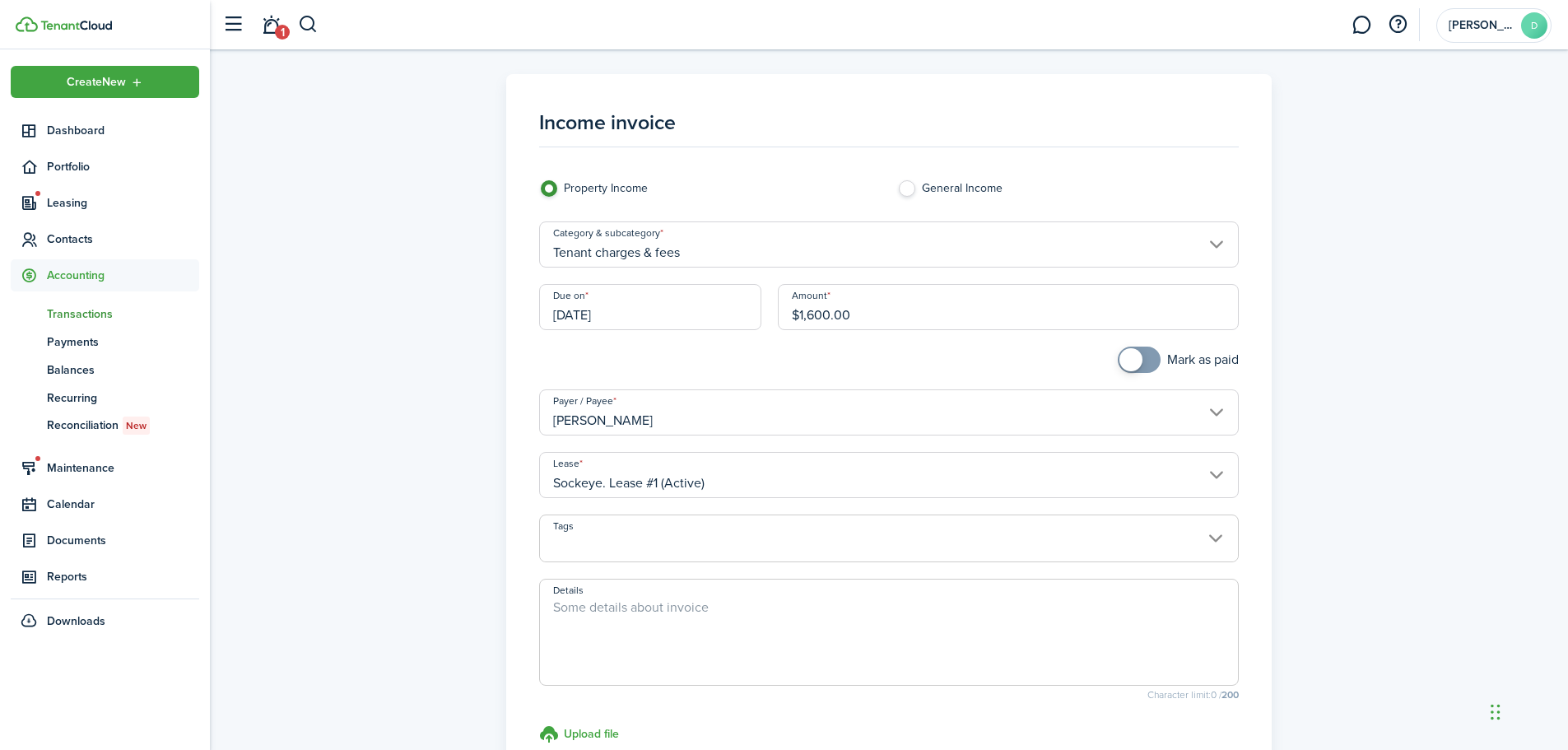
click at [657, 627] on textarea "Details" at bounding box center [888, 636] width 698 height 79
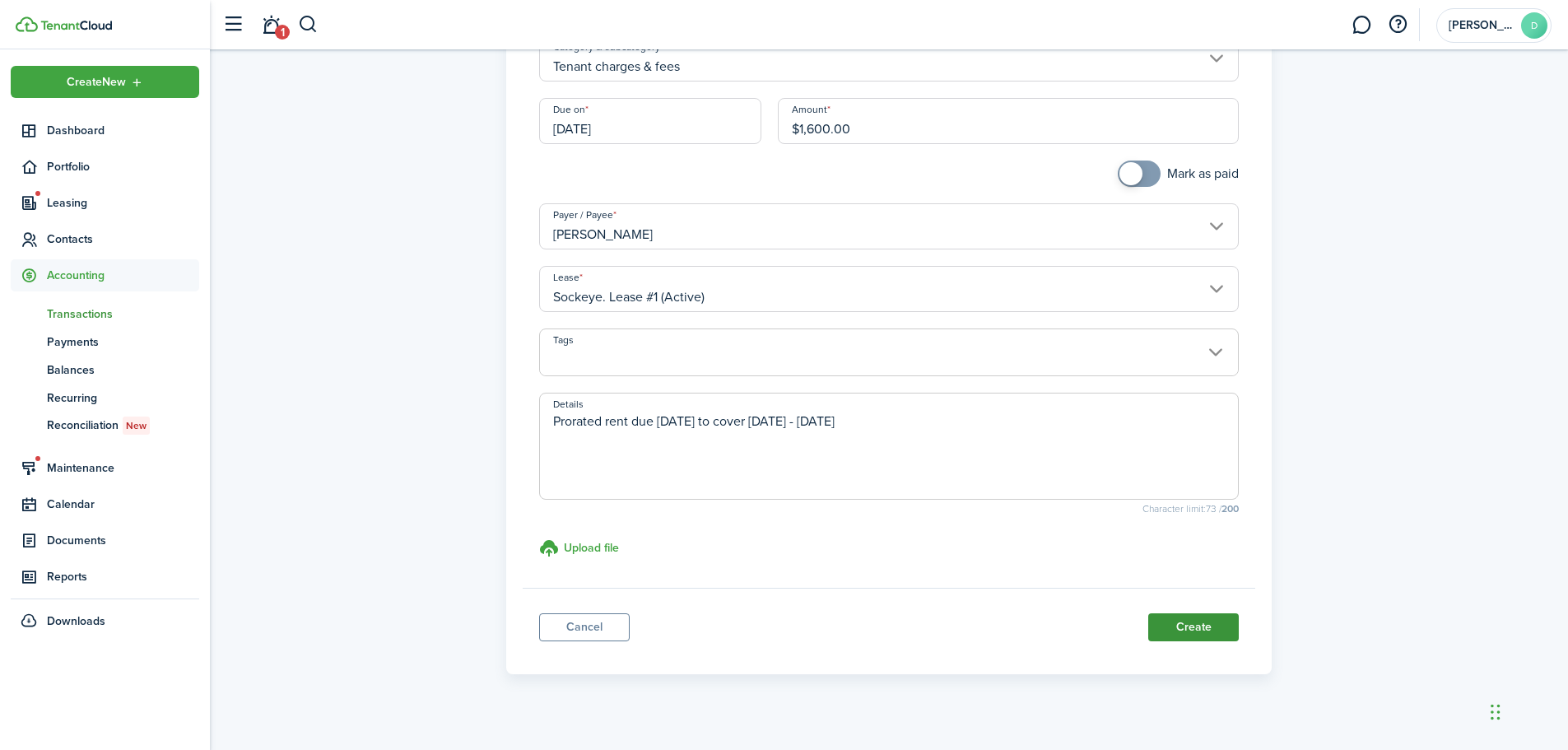
scroll to position [205, 0]
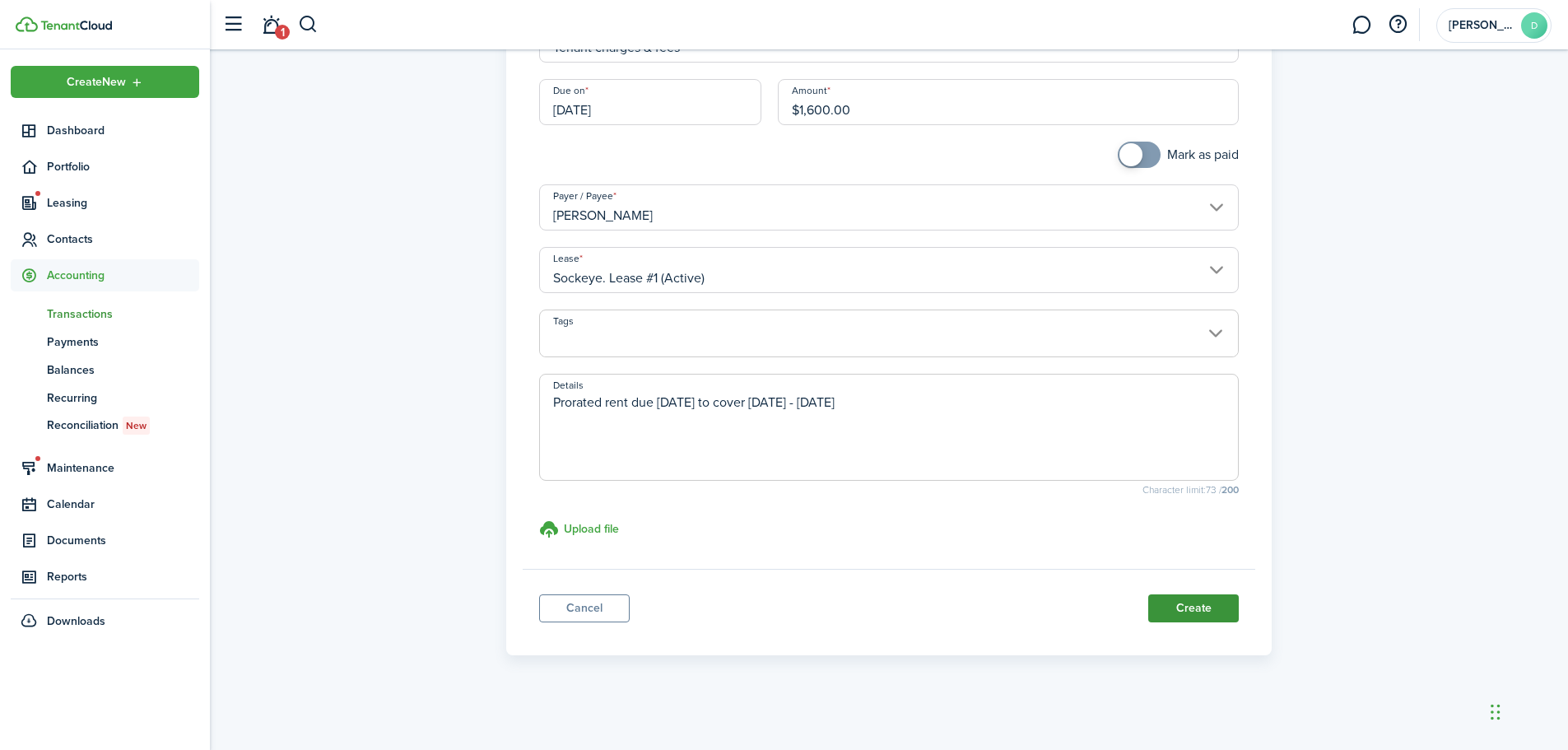
type textarea "Prorated rent due November 1, 2025 to cover October 15 - October 31, 2025"
click at [1214, 612] on button "Create" at bounding box center [1194, 609] width 91 height 28
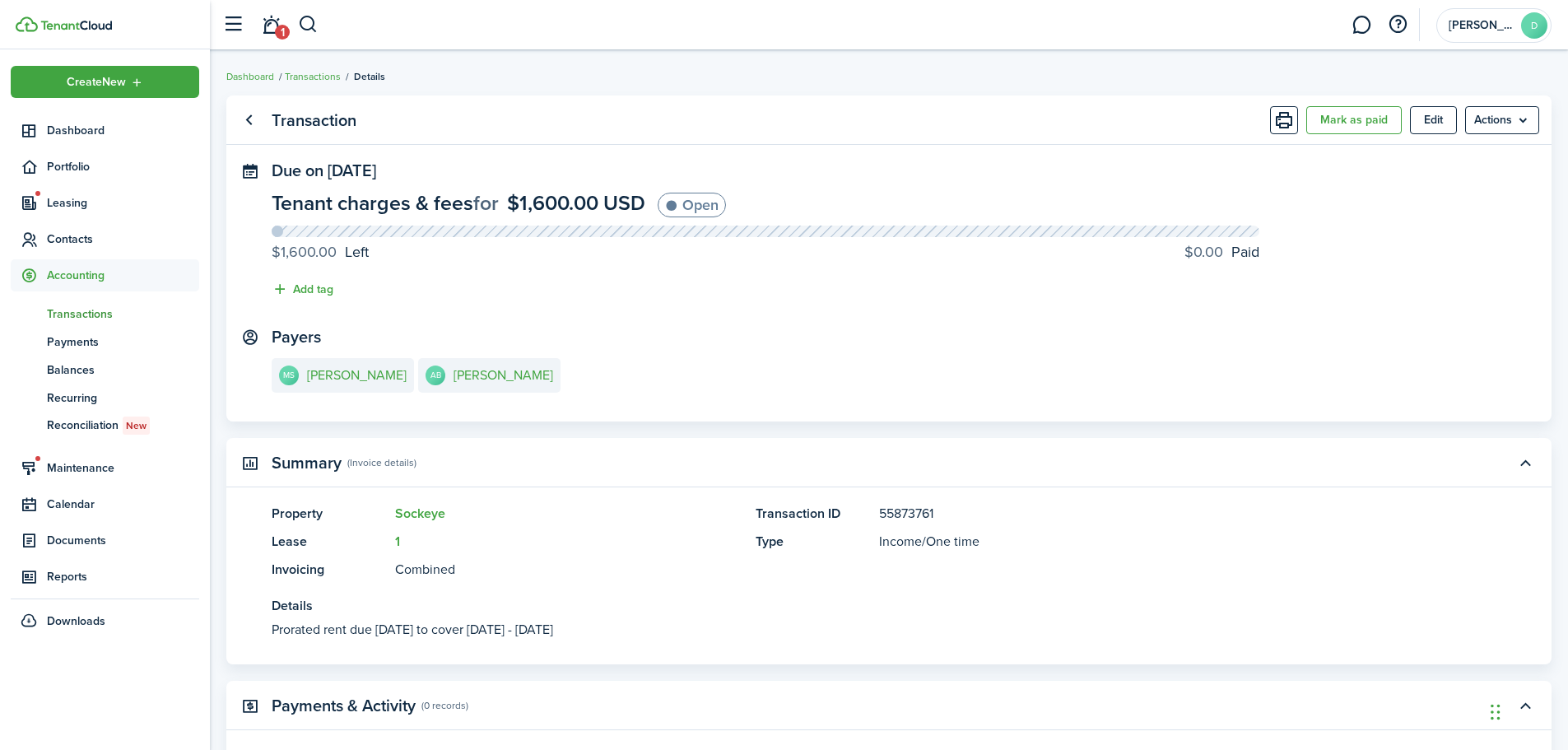
click at [98, 311] on span "Transactions" at bounding box center [123, 313] width 153 height 17
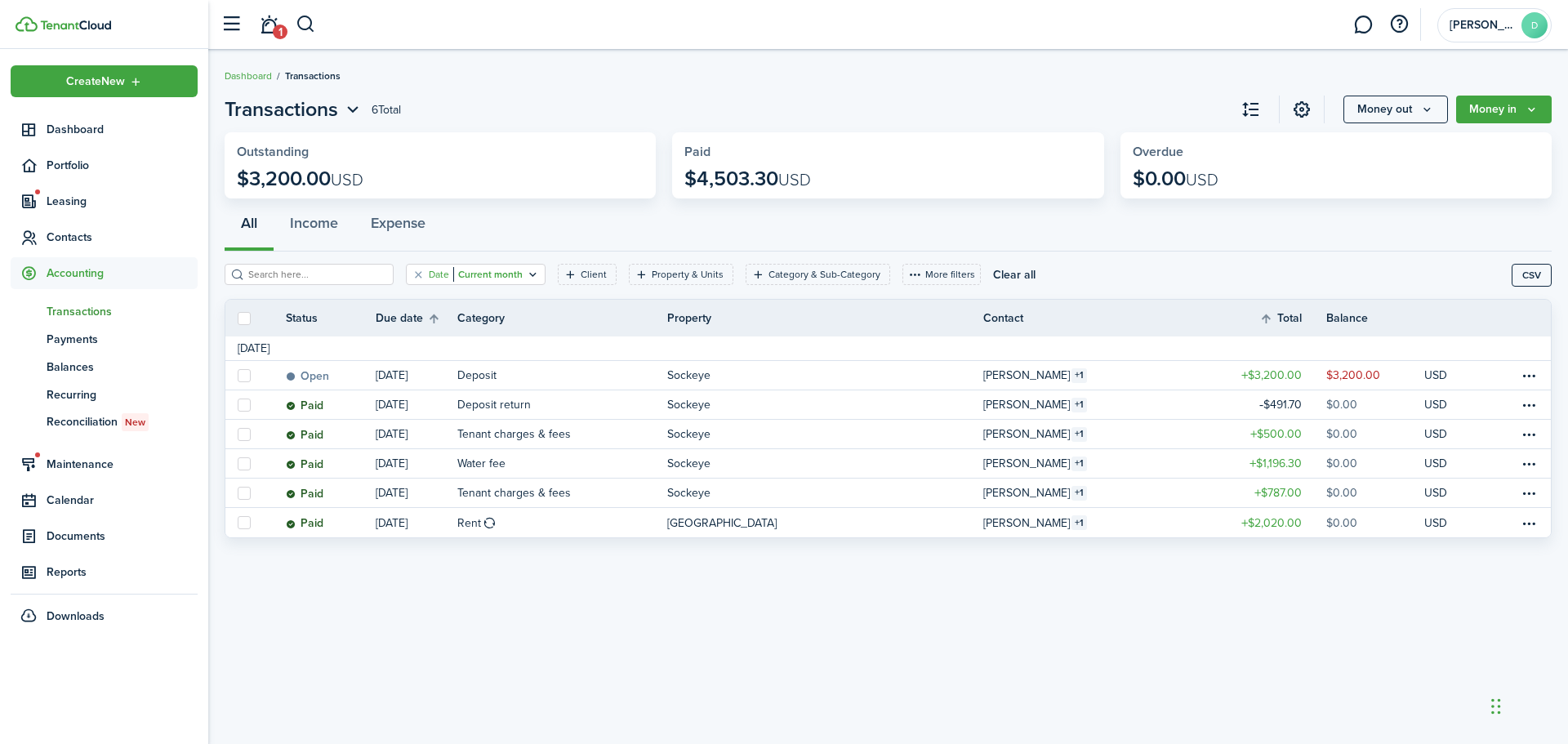
click at [472, 269] on filter-tag-value "Current month" at bounding box center [488, 274] width 70 height 15
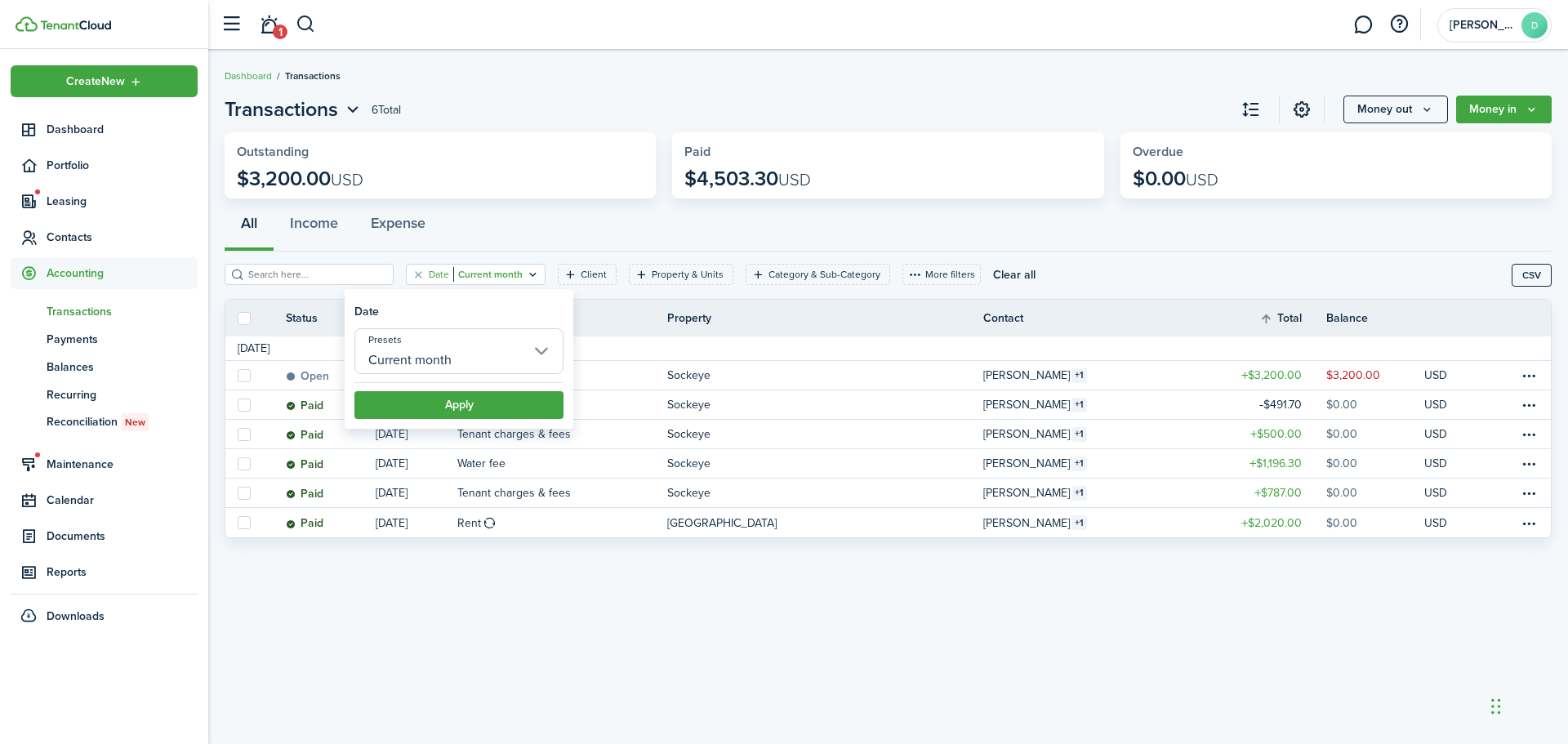
click at [511, 355] on input "Current month" at bounding box center [459, 351] width 209 height 46
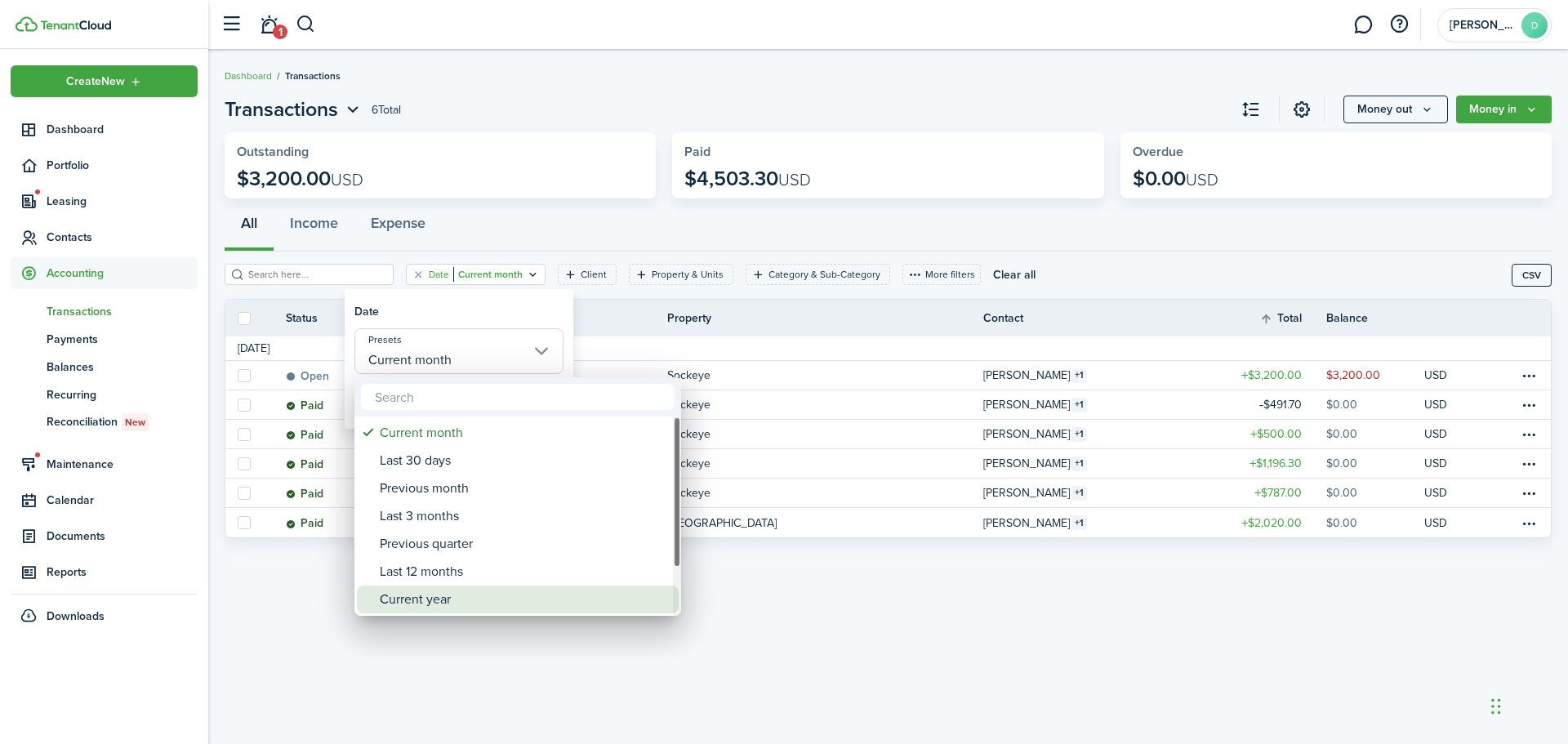
click at [433, 598] on div "Current year" at bounding box center [524, 600] width 289 height 28
type input "Current year"
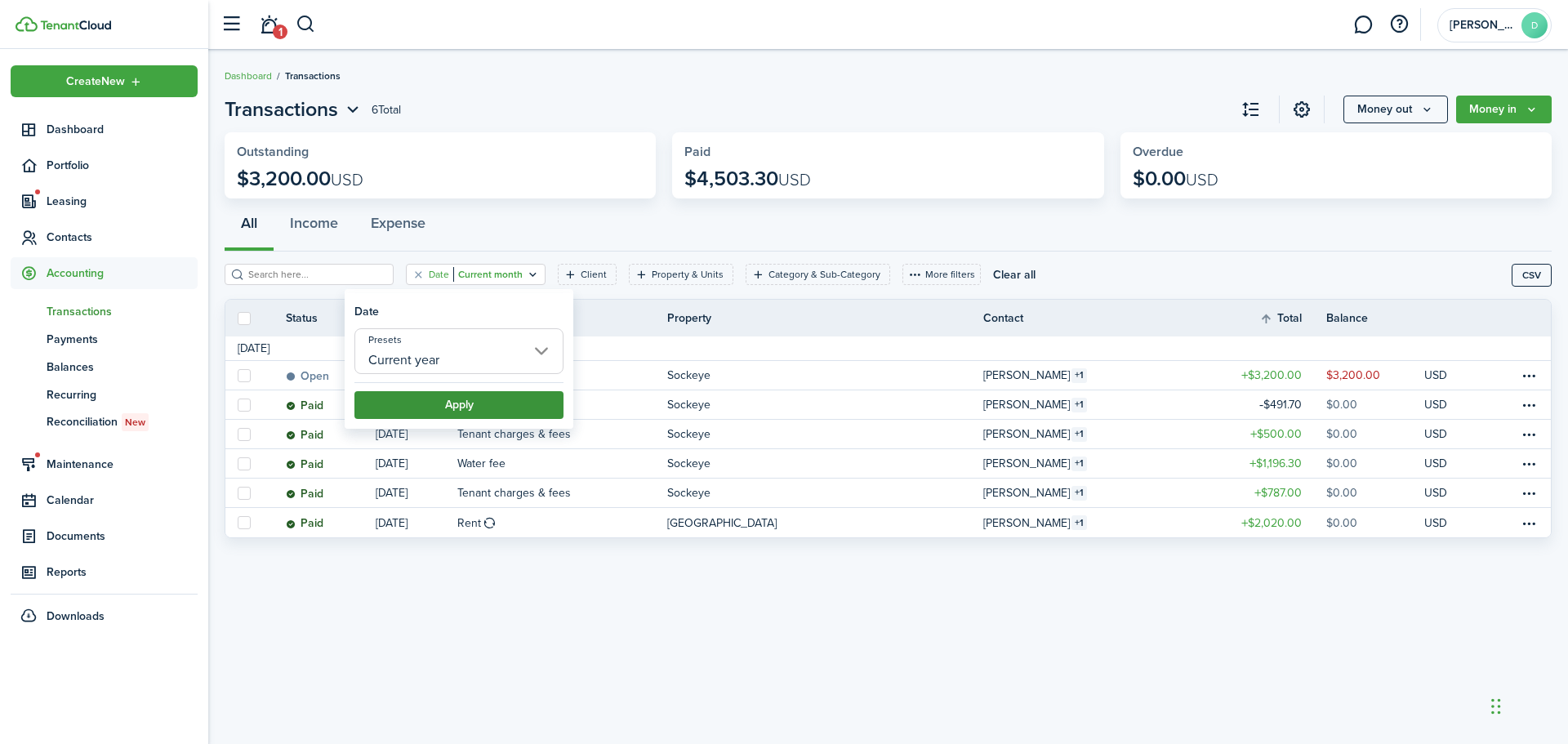
click at [534, 409] on button "Apply" at bounding box center [459, 405] width 209 height 28
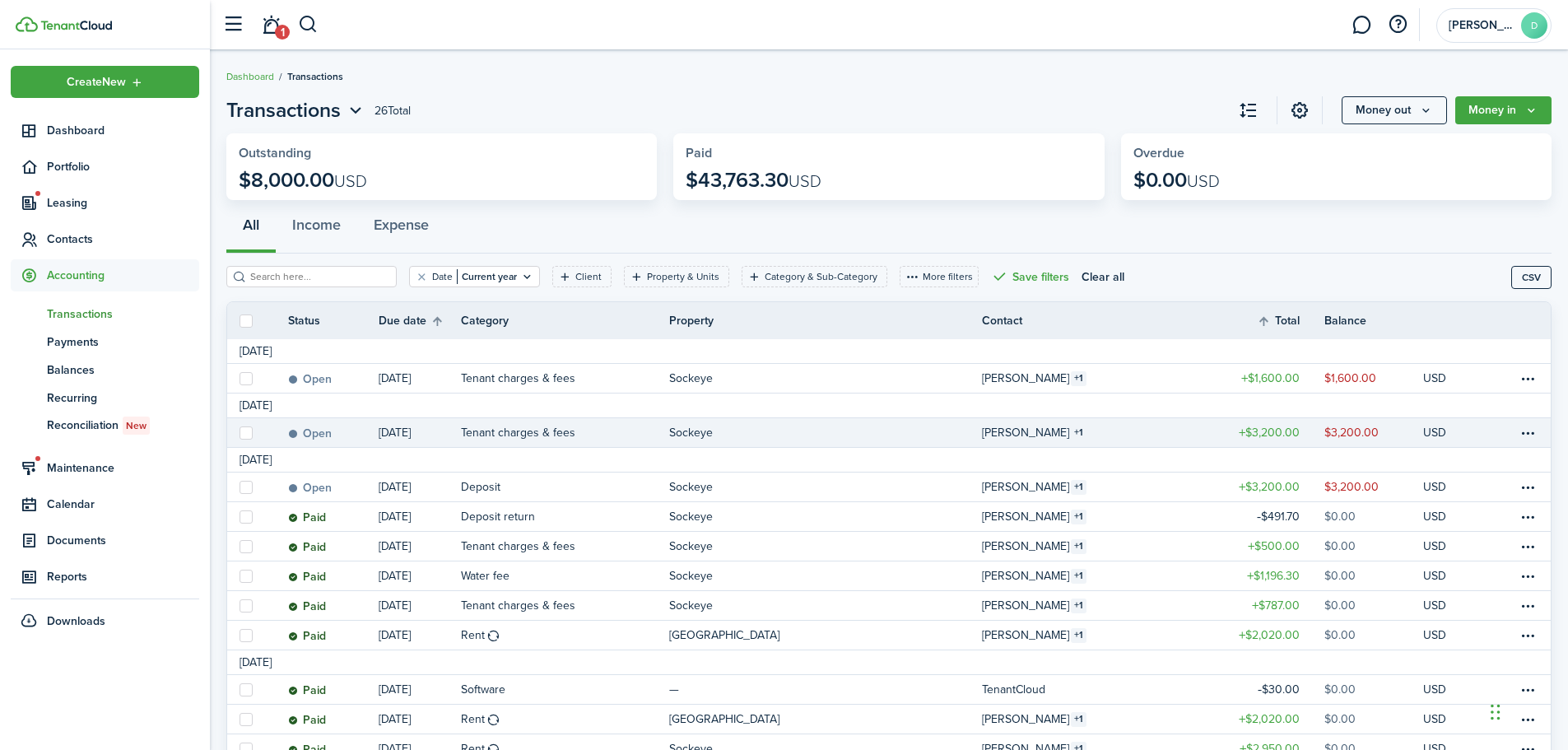
click at [841, 435] on link "Sockeye" at bounding box center [825, 432] width 312 height 28
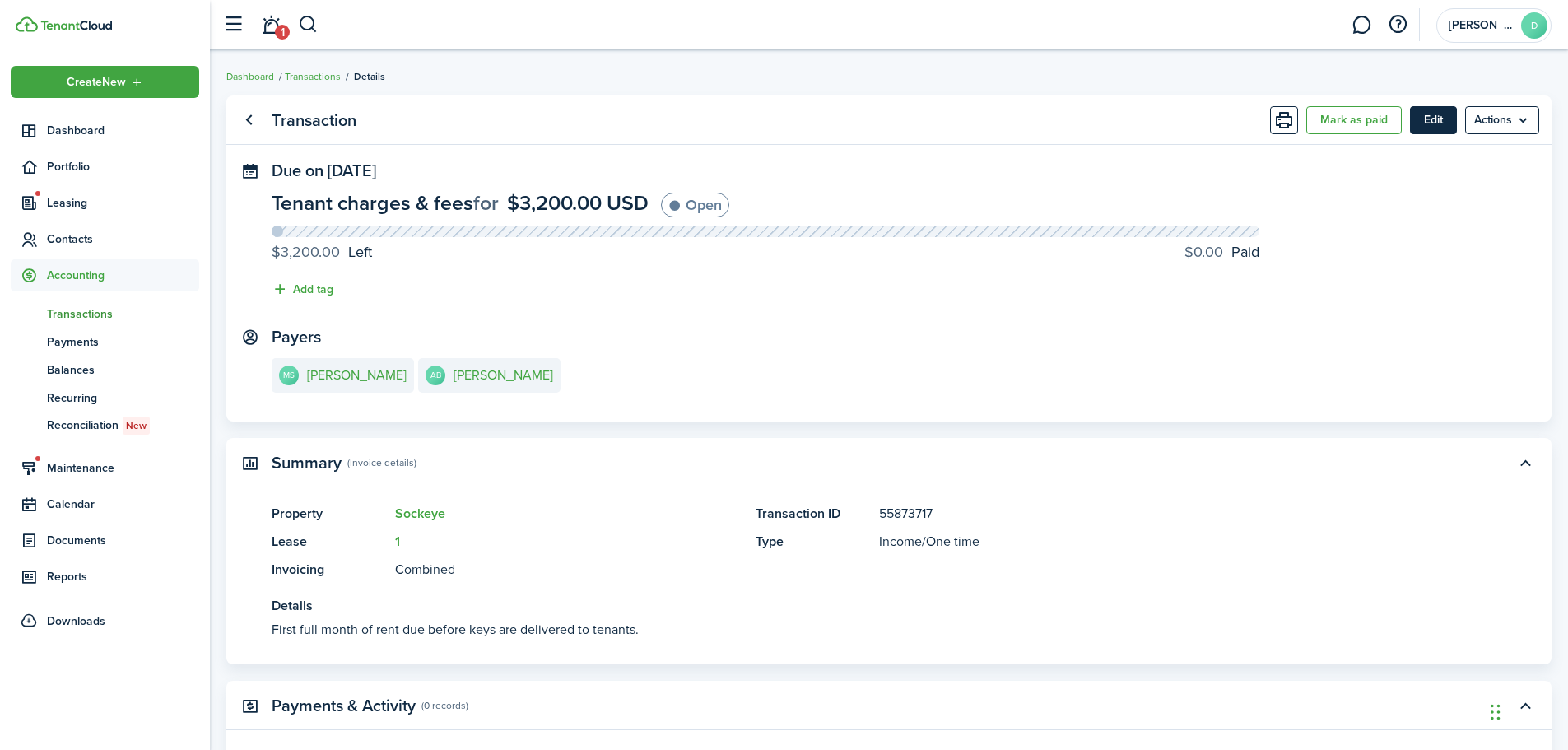
click at [1449, 117] on button "Edit" at bounding box center [1433, 121] width 47 height 28
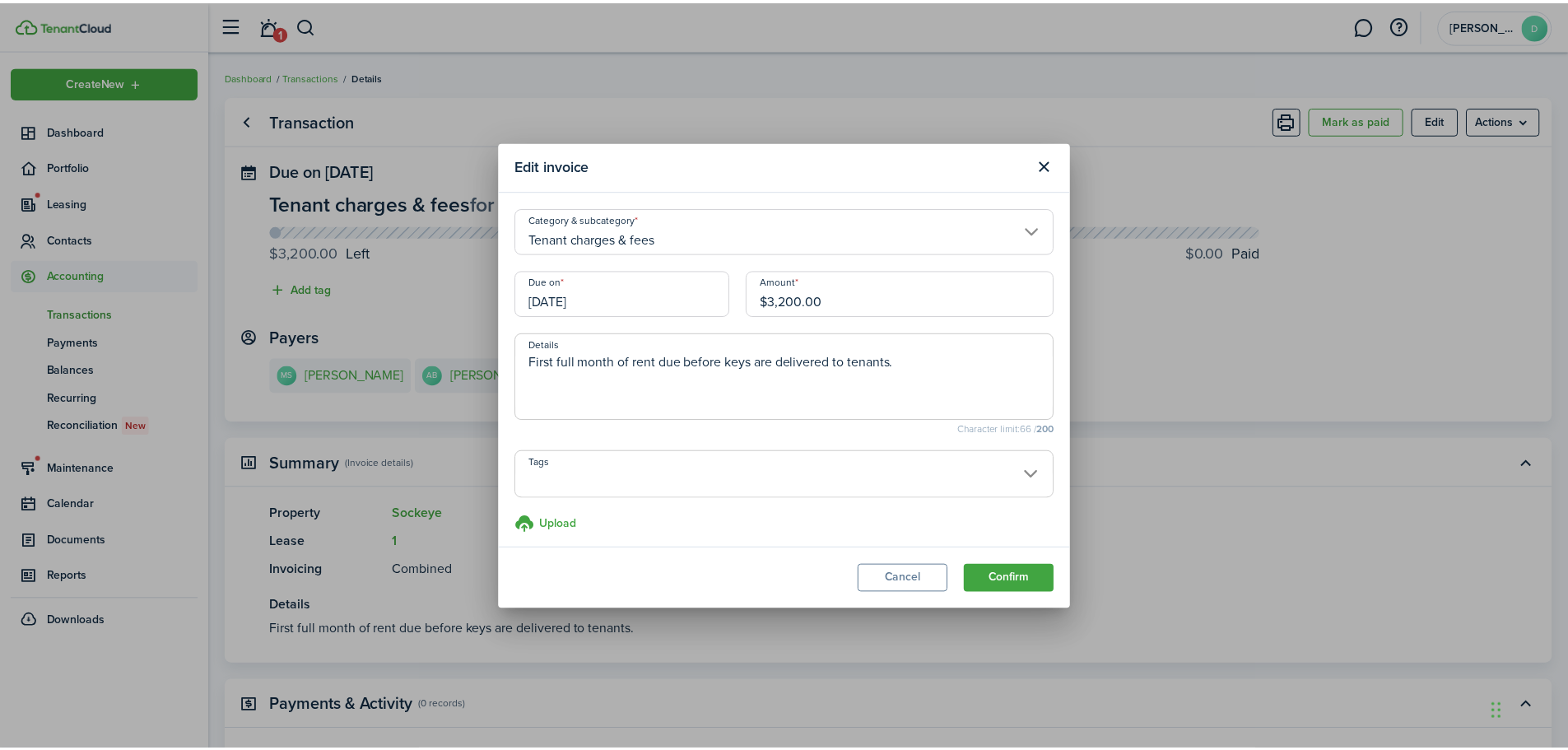
scroll to position [7, 0]
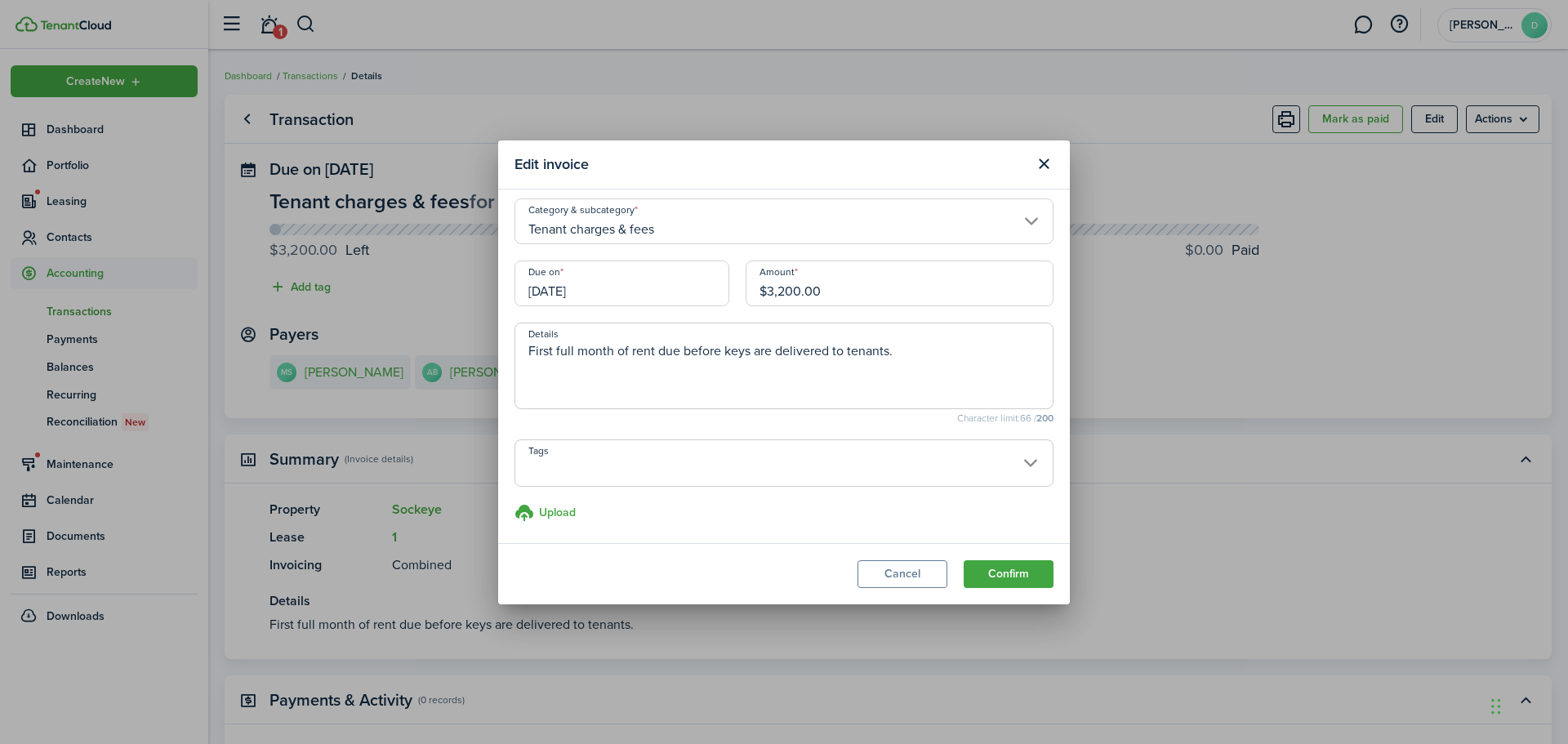
click at [894, 346] on textarea "First full month of rent due before keys are delivered to tenants." at bounding box center [784, 371] width 537 height 59
type textarea "First full month of rent due before keys are delivered to tenants. Covers (Nove…"
click at [1009, 576] on button "Confirm" at bounding box center [1008, 574] width 90 height 28
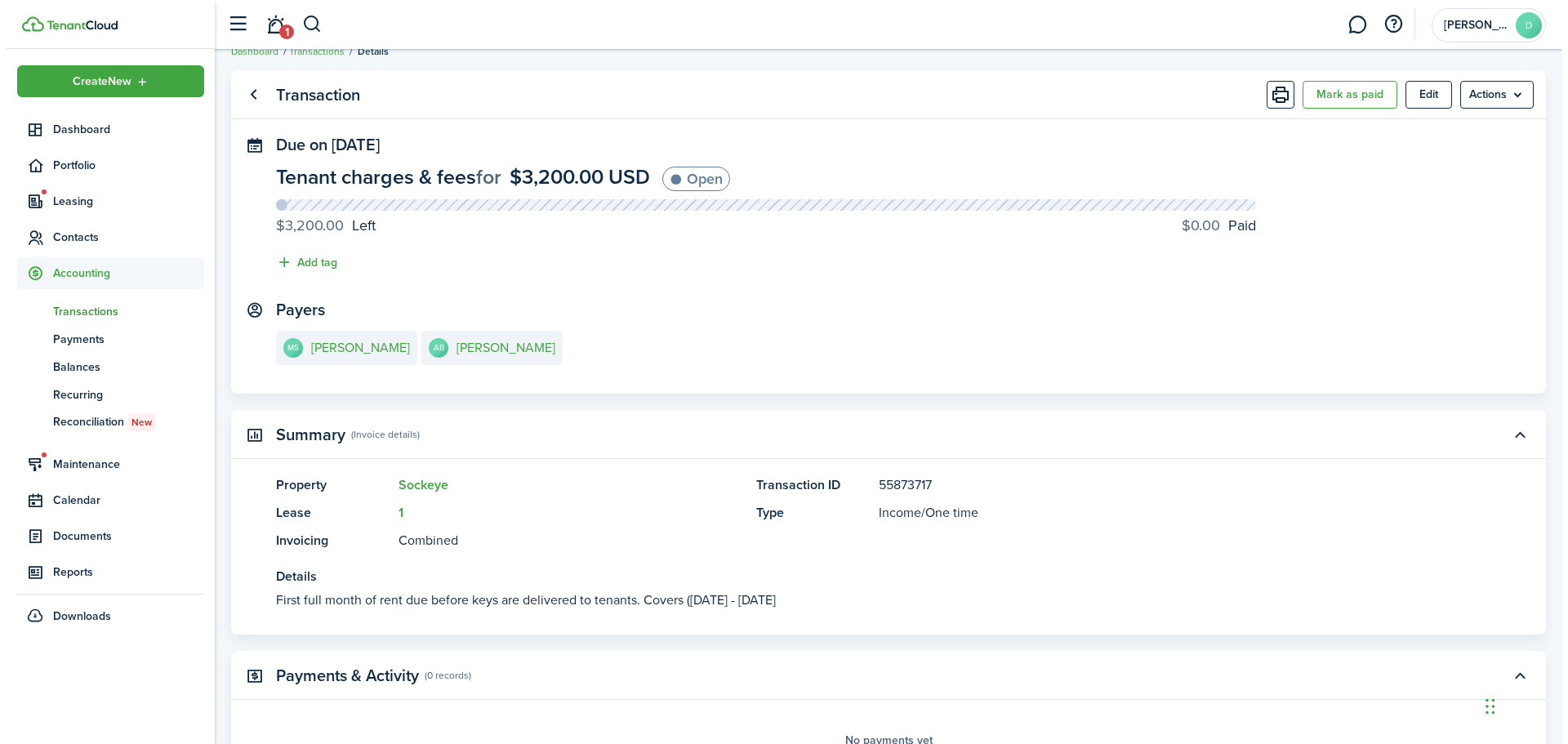
scroll to position [0, 0]
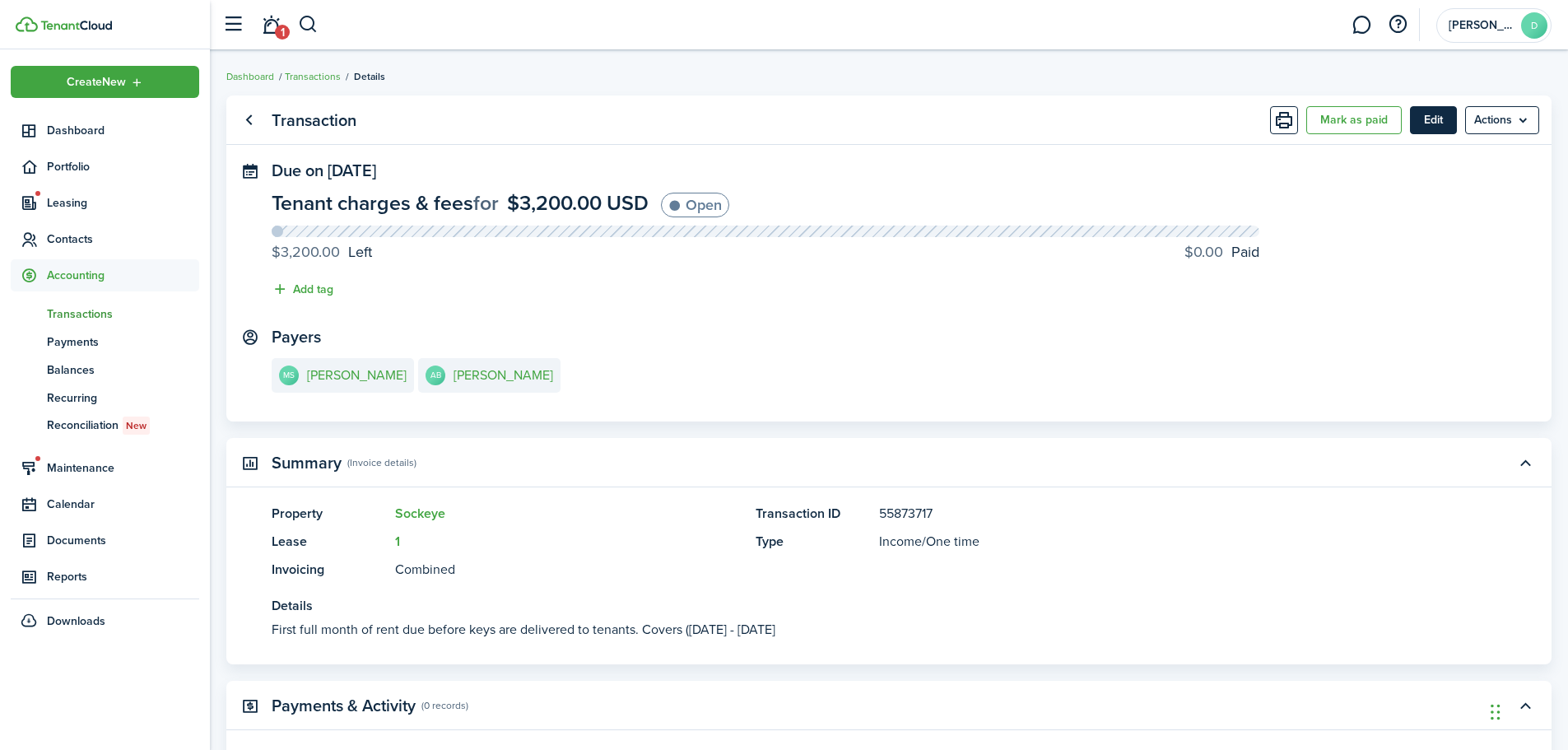
click at [1433, 115] on button "Edit" at bounding box center [1433, 121] width 47 height 28
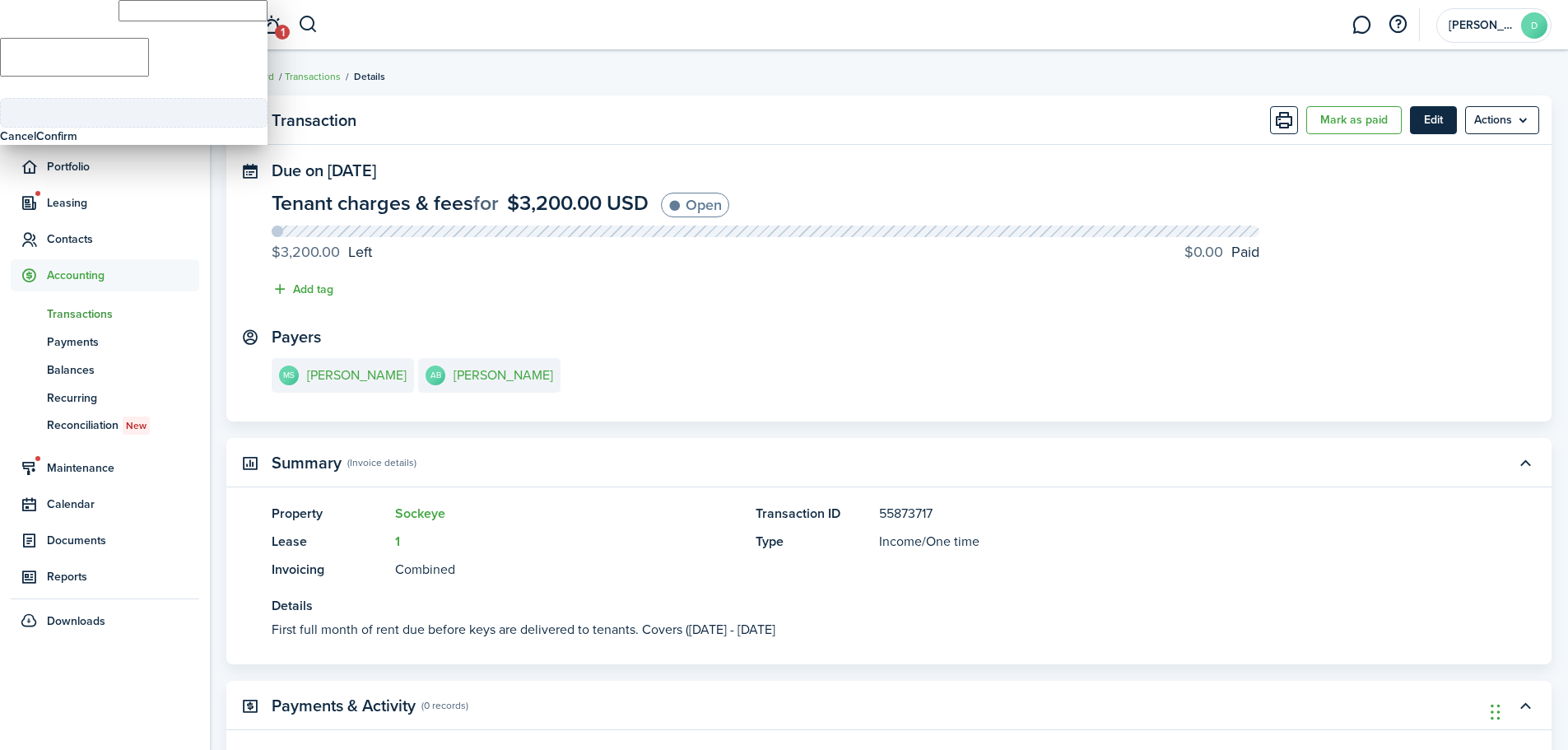
type input "$3,200.00"
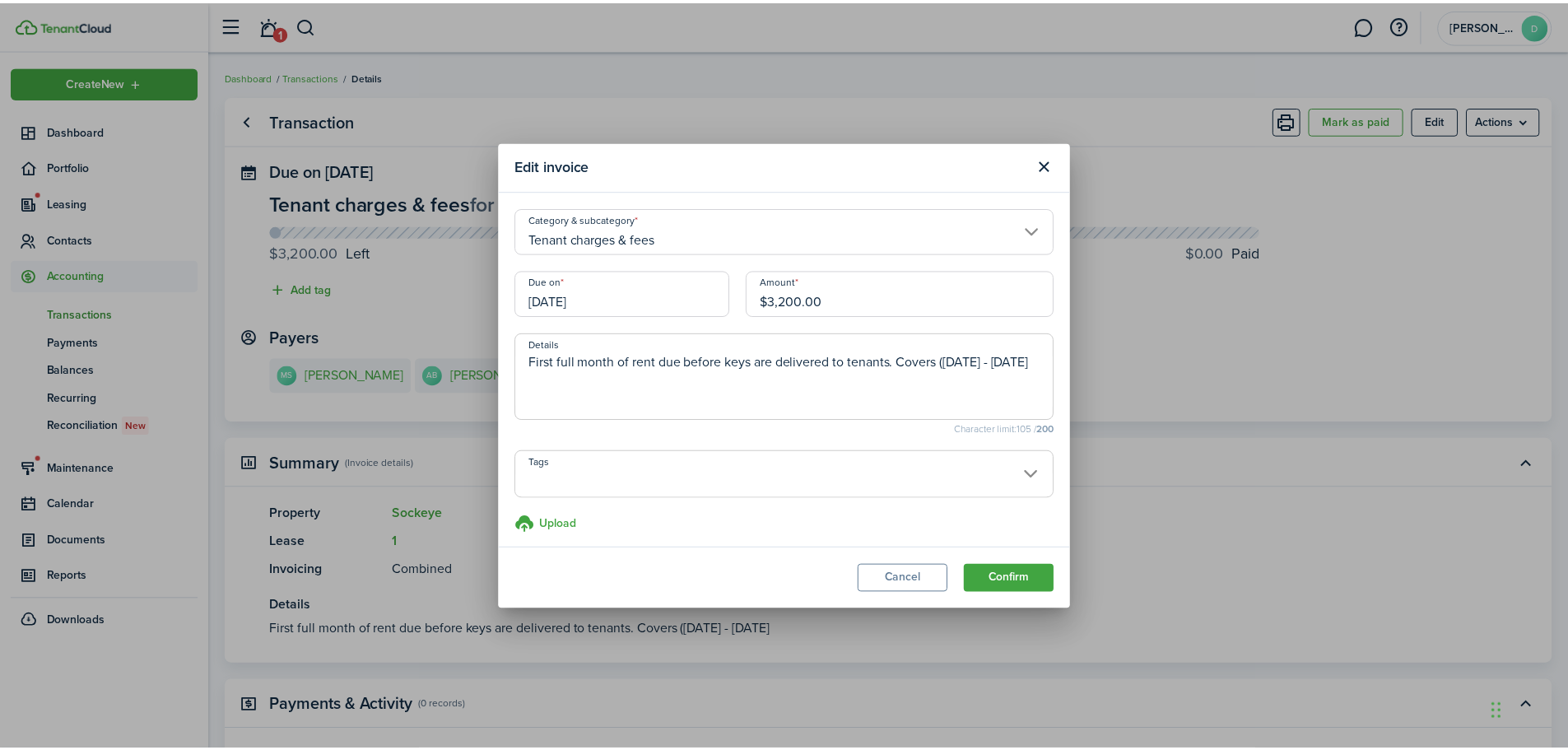
scroll to position [7, 0]
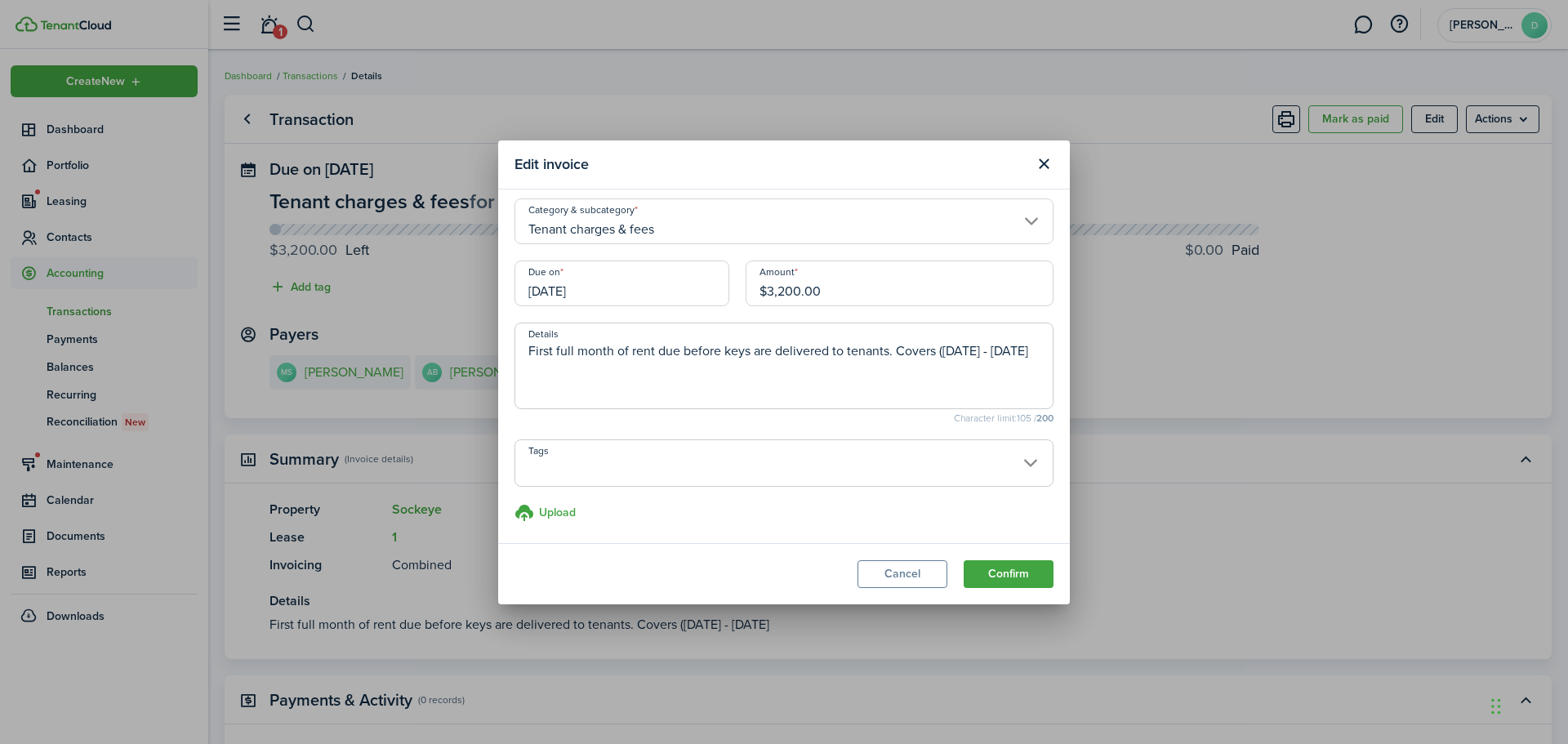
click at [666, 375] on textarea "First full month of rent due before keys are delivered to tenants. Covers (Nove…" at bounding box center [784, 371] width 537 height 59
type textarea "First full month of rent due before keys are delivered to tenants. Covers (Nove…"
click at [1028, 569] on button "Confirm" at bounding box center [1008, 574] width 90 height 28
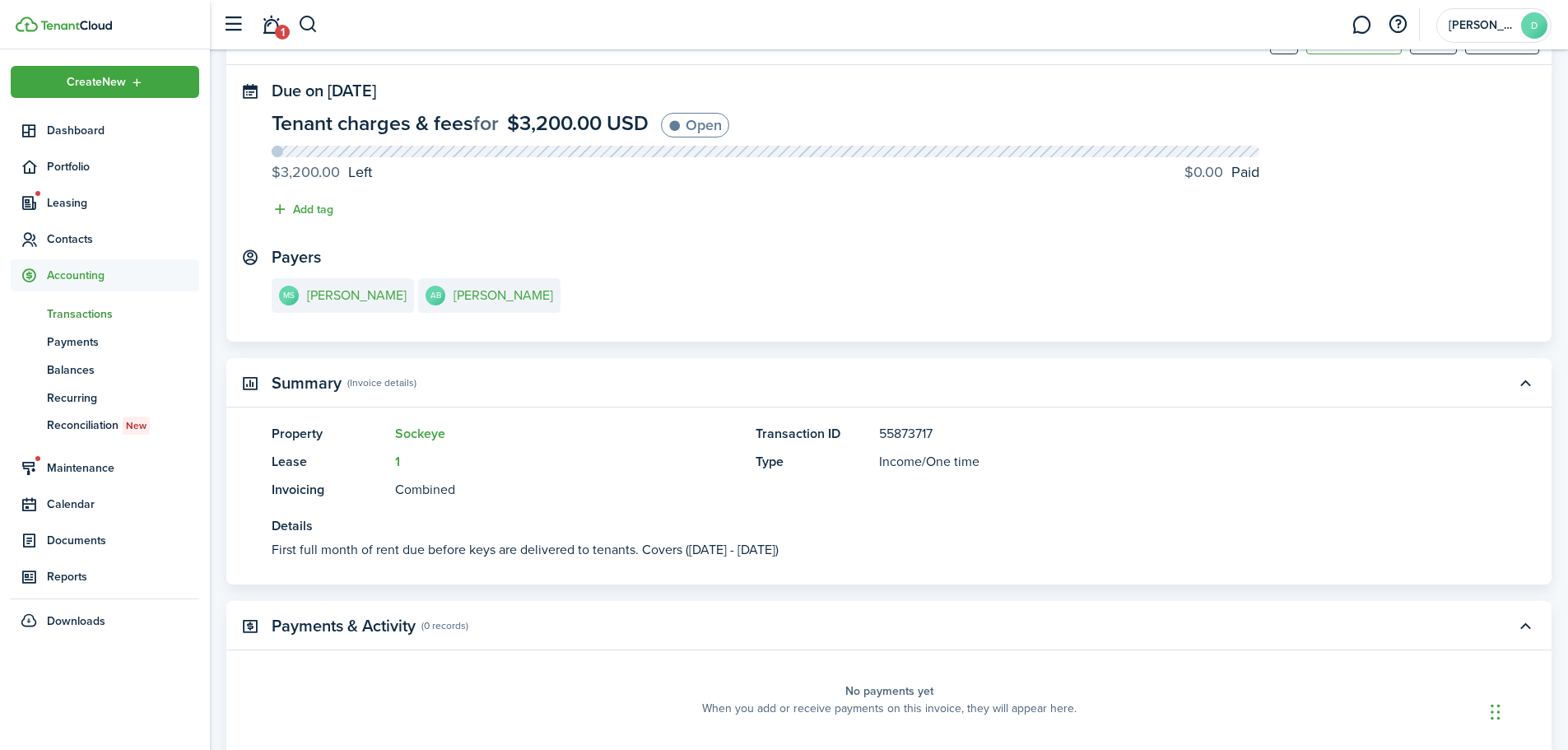
scroll to position [0, 0]
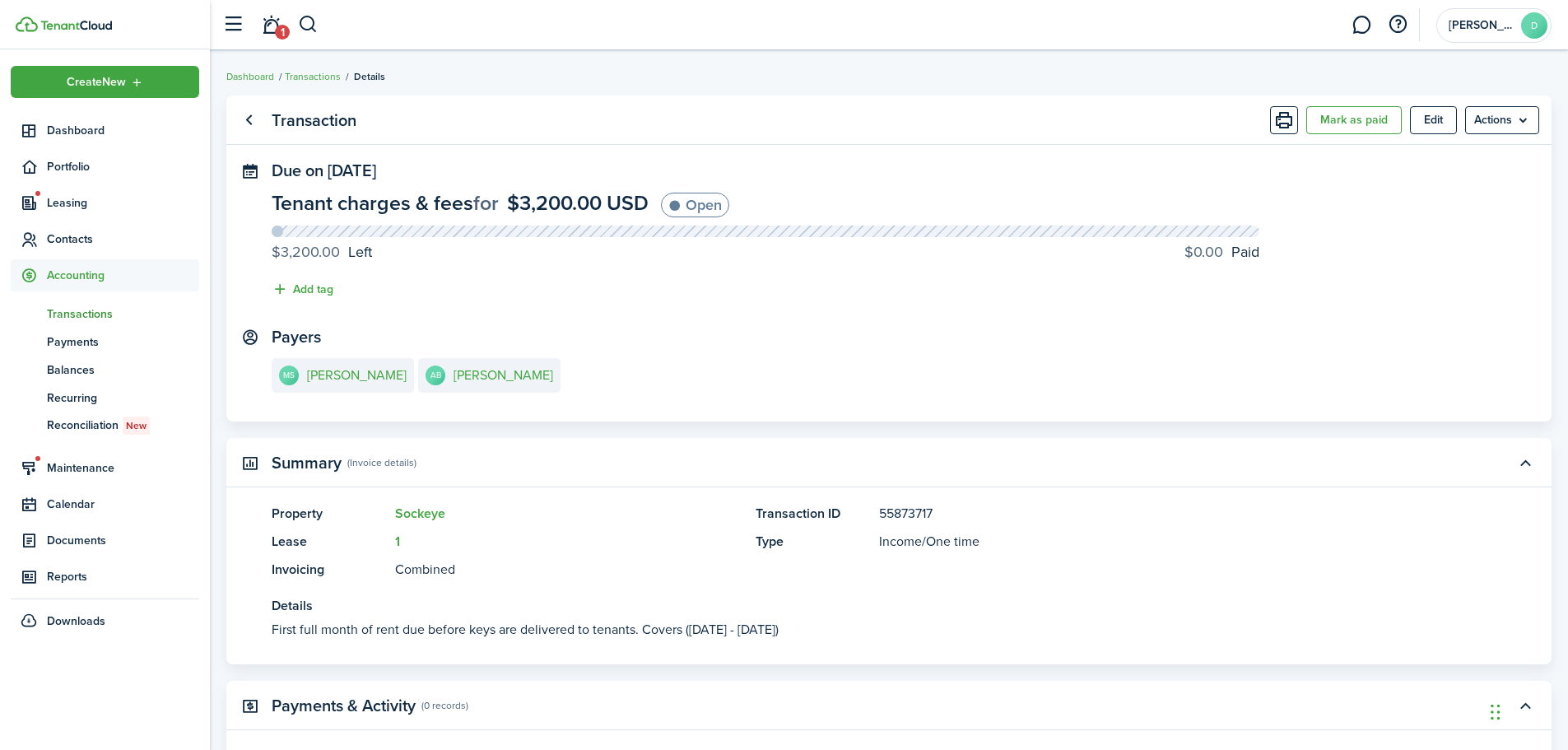
click at [99, 311] on span "Transactions" at bounding box center [123, 313] width 153 height 17
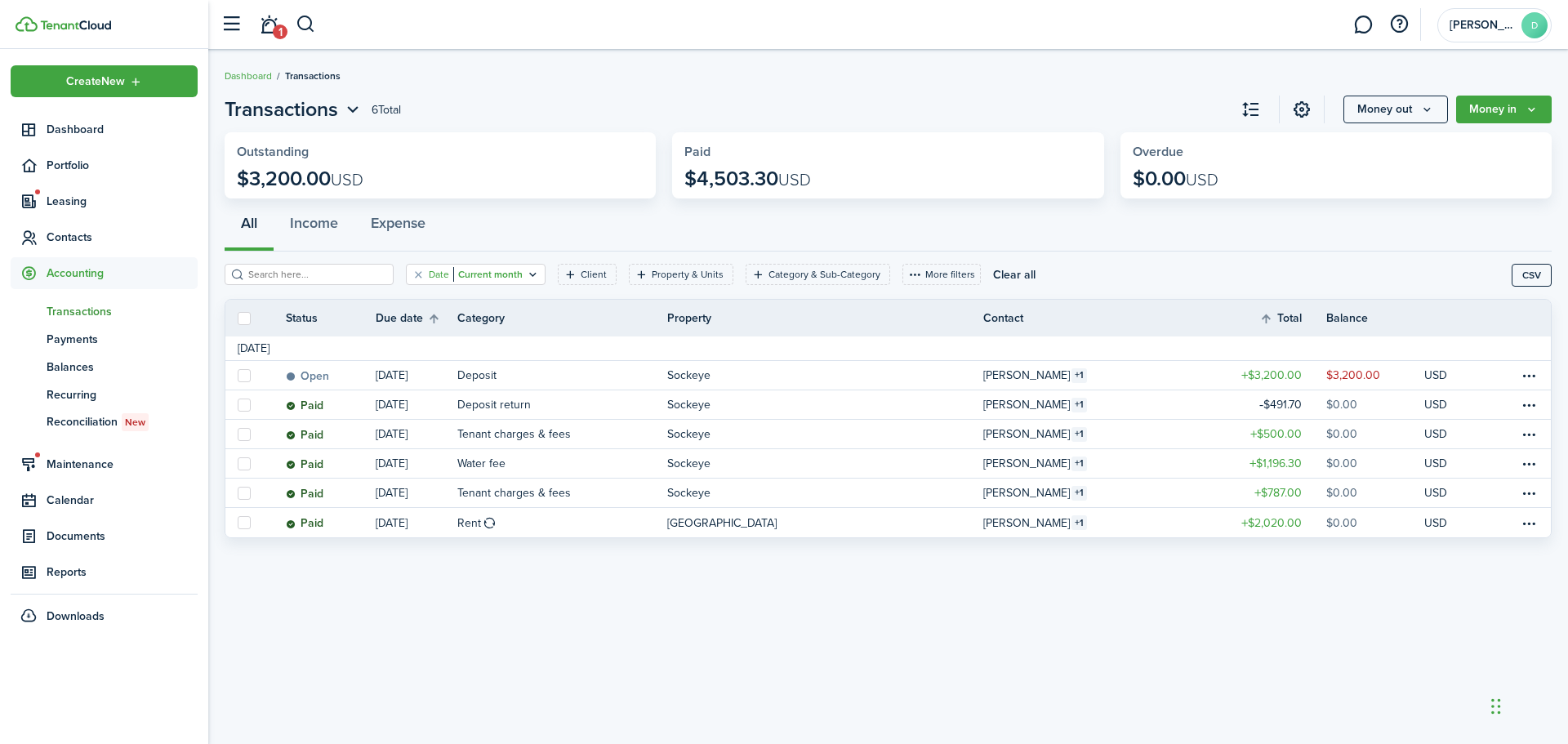
click at [459, 275] on filter-tag-value "Current month" at bounding box center [488, 274] width 70 height 15
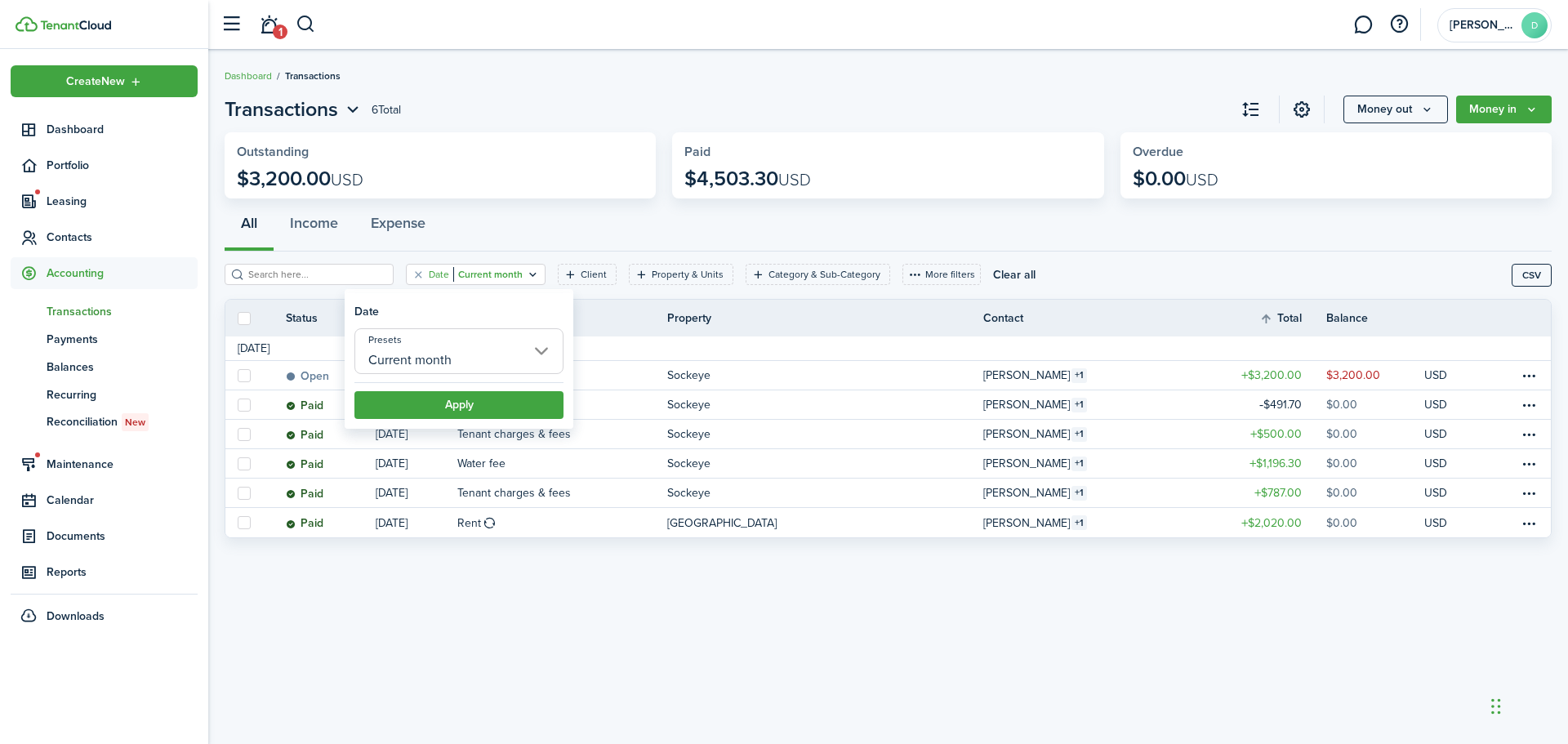
click at [454, 356] on input "Current month" at bounding box center [459, 351] width 209 height 46
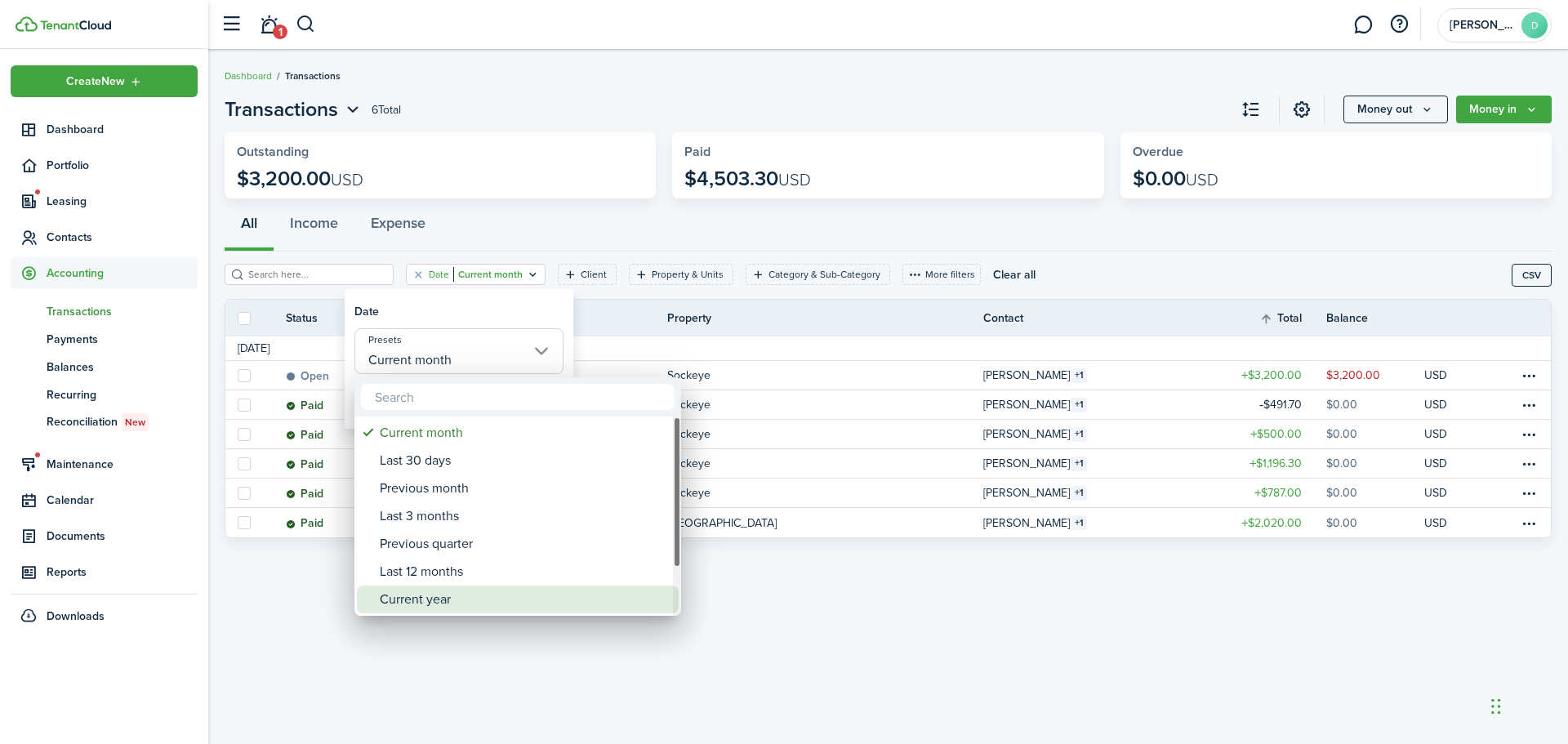
click at [425, 603] on div "Current year" at bounding box center [524, 600] width 289 height 28
type input "Current year"
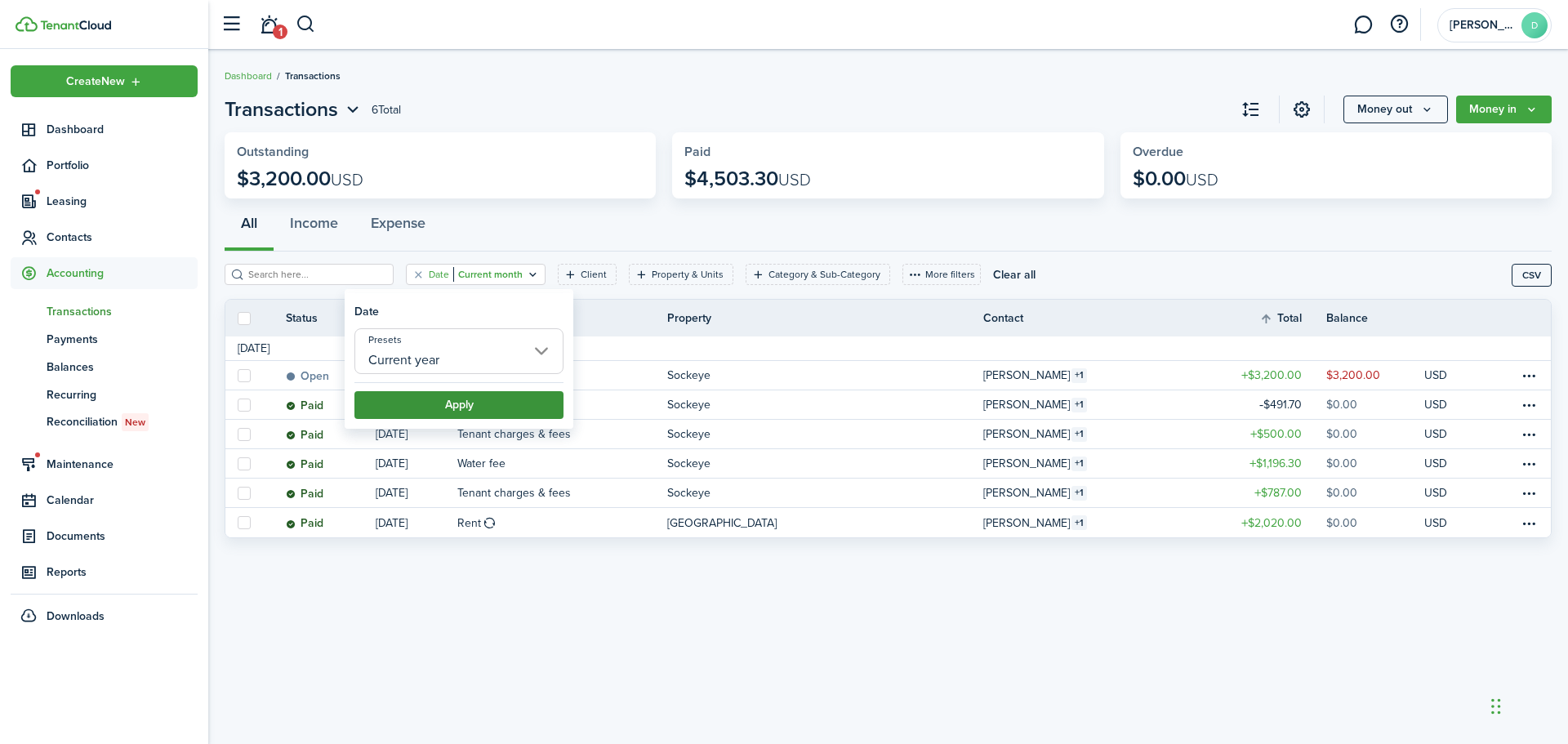
click at [446, 401] on button "Apply" at bounding box center [459, 405] width 209 height 28
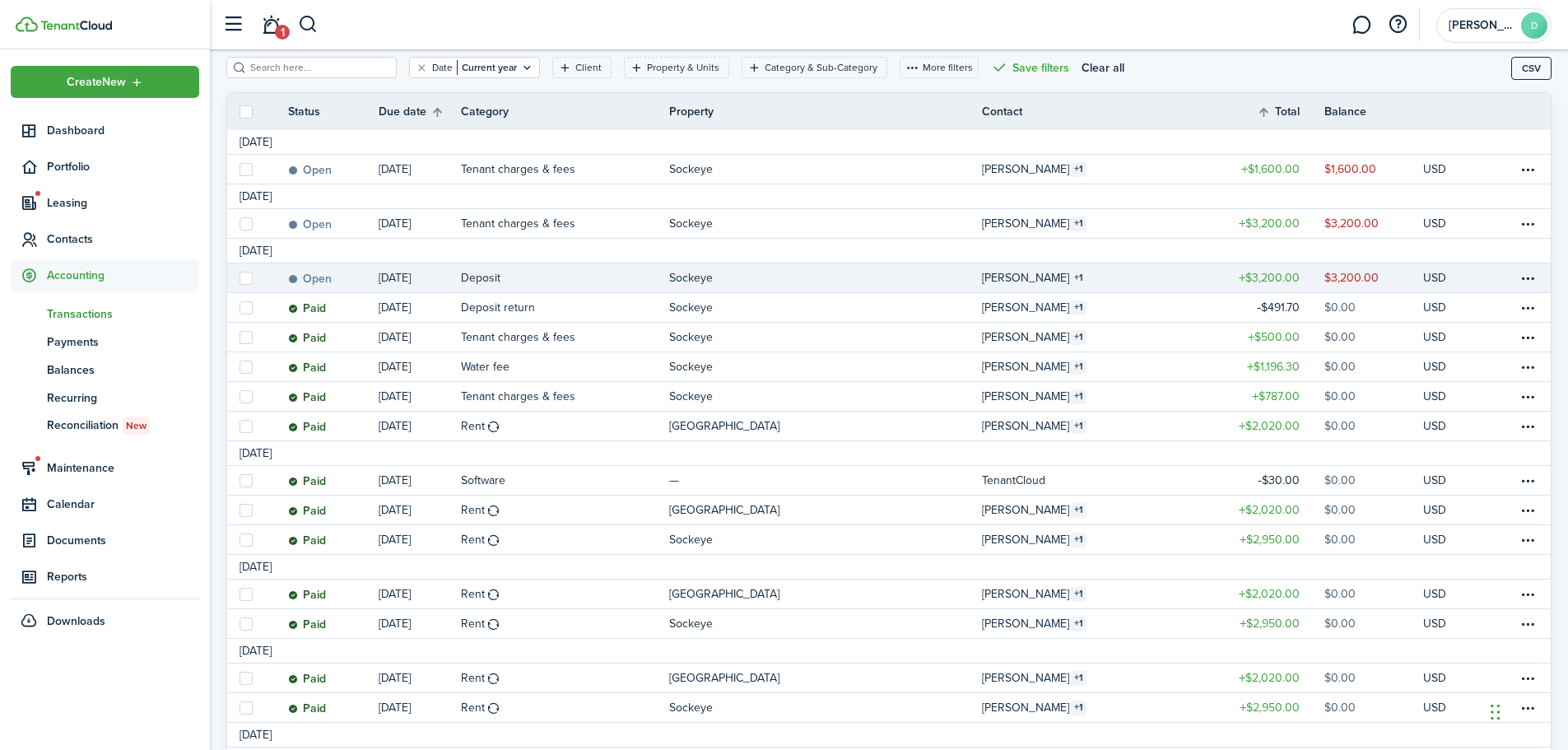
scroll to position [247, 0]
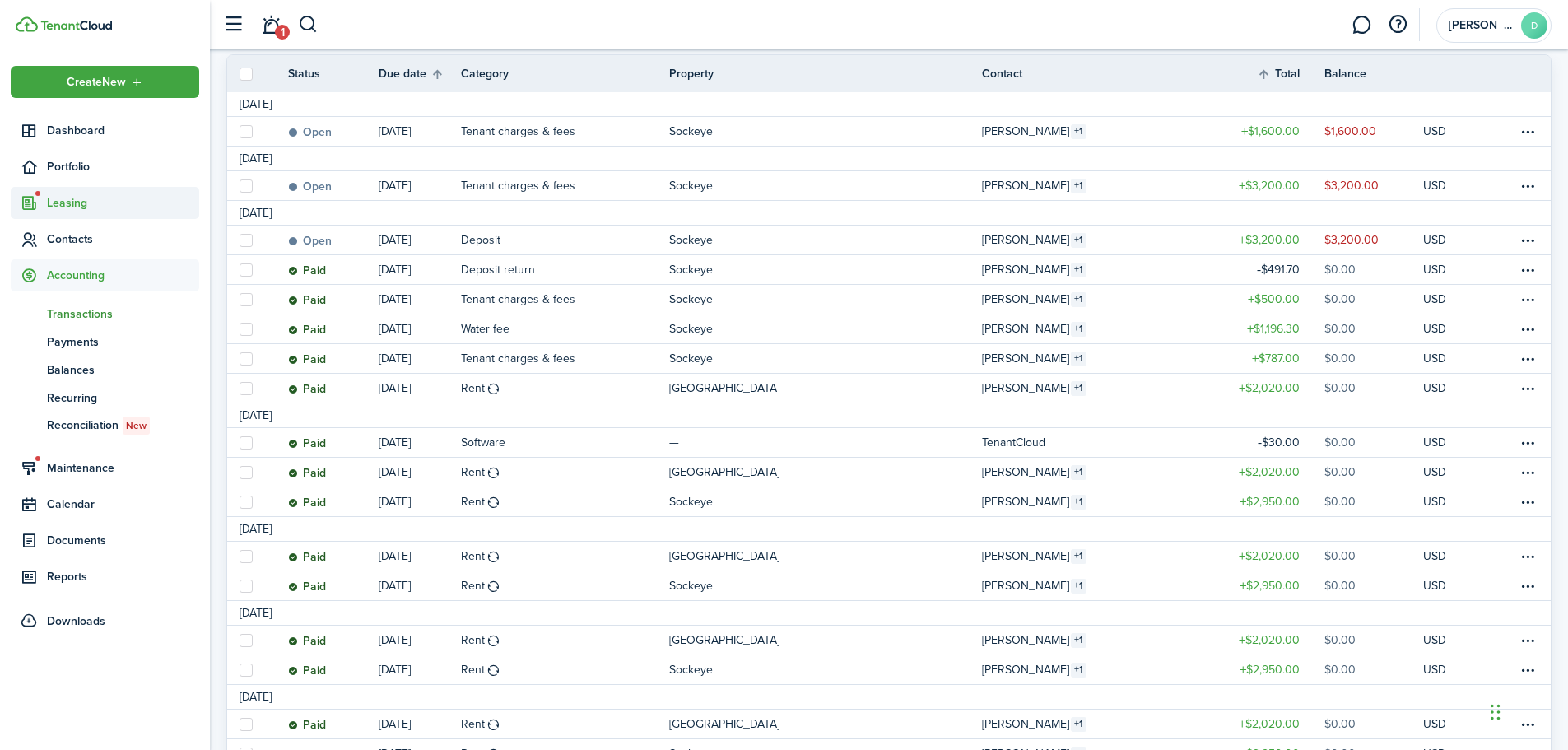
click at [56, 207] on span "Leasing" at bounding box center [123, 202] width 153 height 17
click at [177, 244] on span "1" at bounding box center [179, 241] width 15 height 15
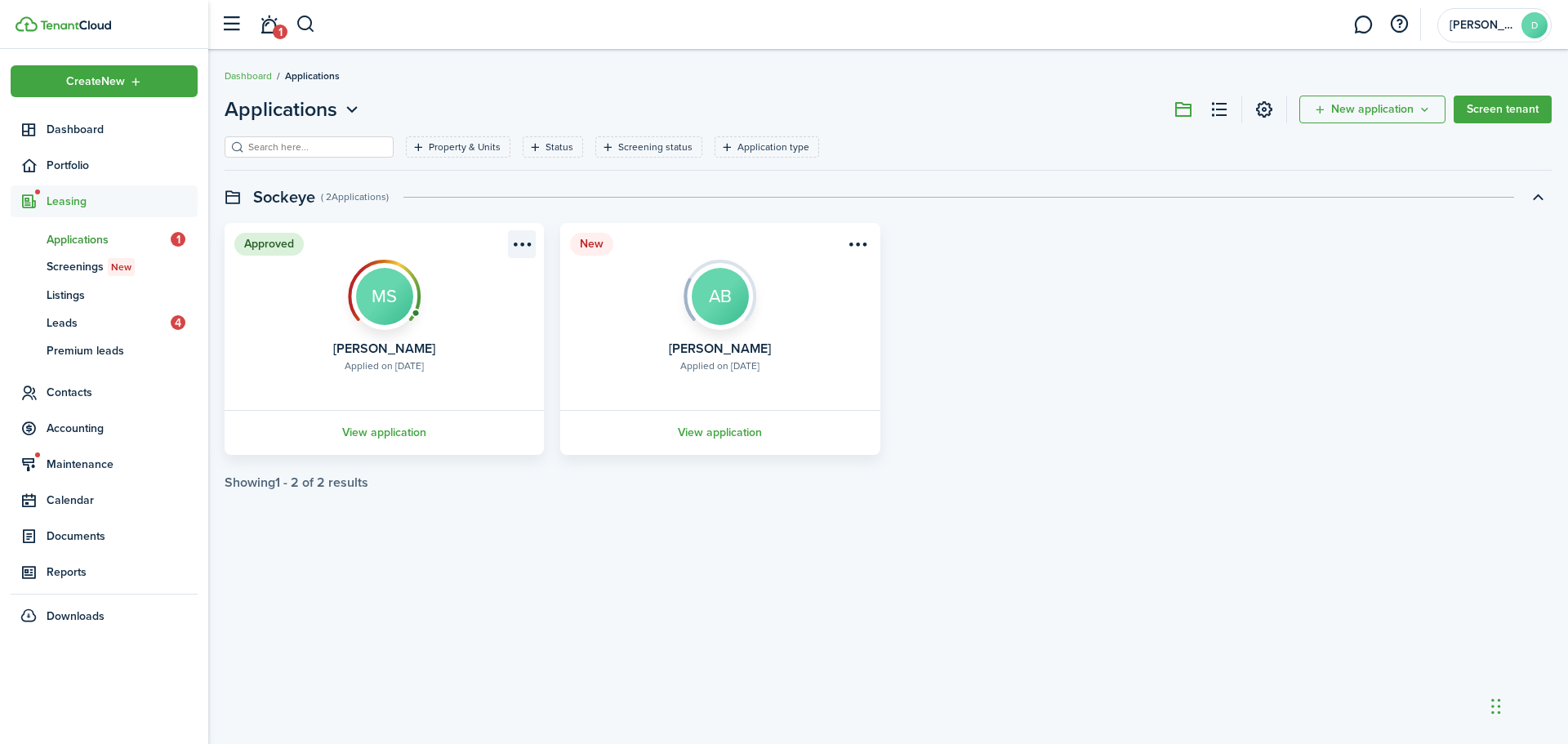
click at [526, 245] on menu-btn-icon "Open menu" at bounding box center [522, 245] width 28 height 28
click at [676, 244] on card "New Applied on Sep 17, 2025 Ashley Boots AB View application" at bounding box center [719, 338] width 320 height 232
click at [856, 243] on menu-btn-icon "Open menu" at bounding box center [858, 245] width 28 height 28
click at [701, 431] on link "View application" at bounding box center [719, 432] width 324 height 45
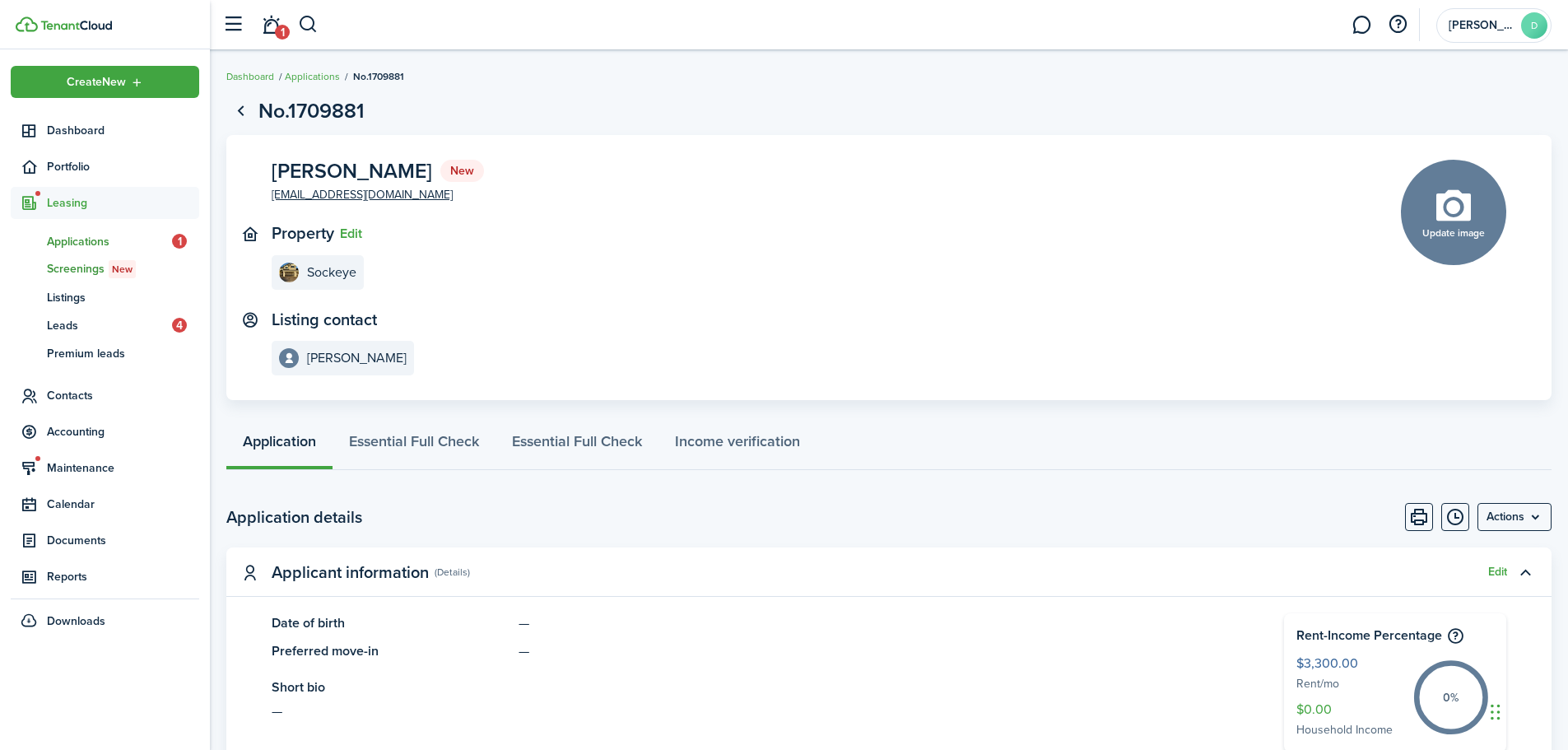
click at [82, 268] on span "Screenings New" at bounding box center [123, 269] width 153 height 18
